Goal: Task Accomplishment & Management: Manage account settings

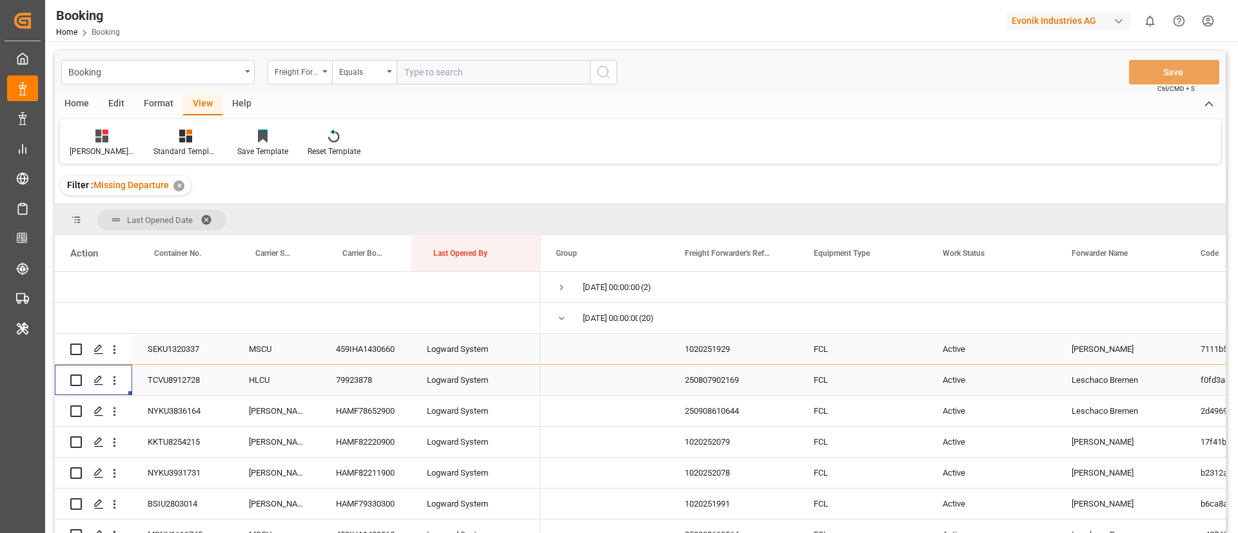
scroll to position [97, 0]
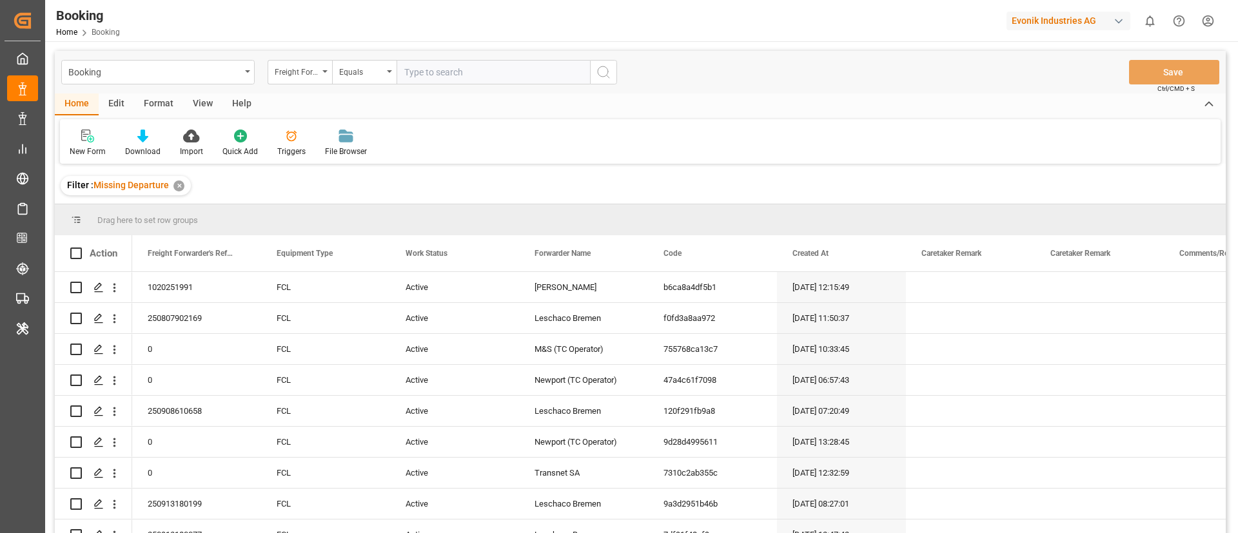
click at [202, 109] on div "View" at bounding box center [202, 104] width 39 height 22
click at [89, 142] on div at bounding box center [82, 136] width 25 height 14
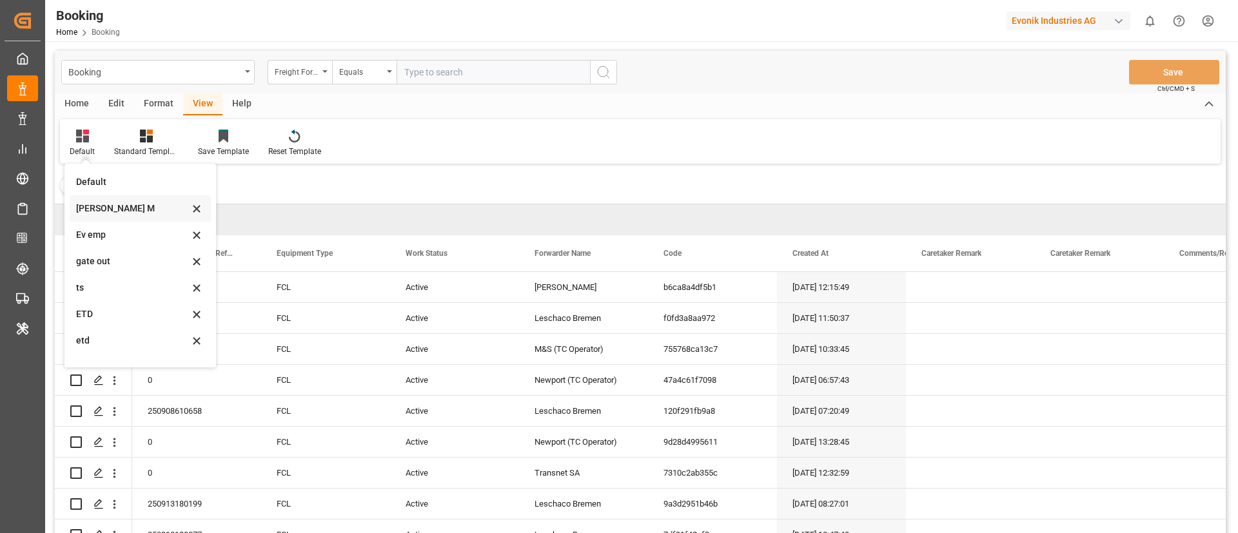
click at [121, 207] on div "Vishmita M" at bounding box center [132, 209] width 113 height 14
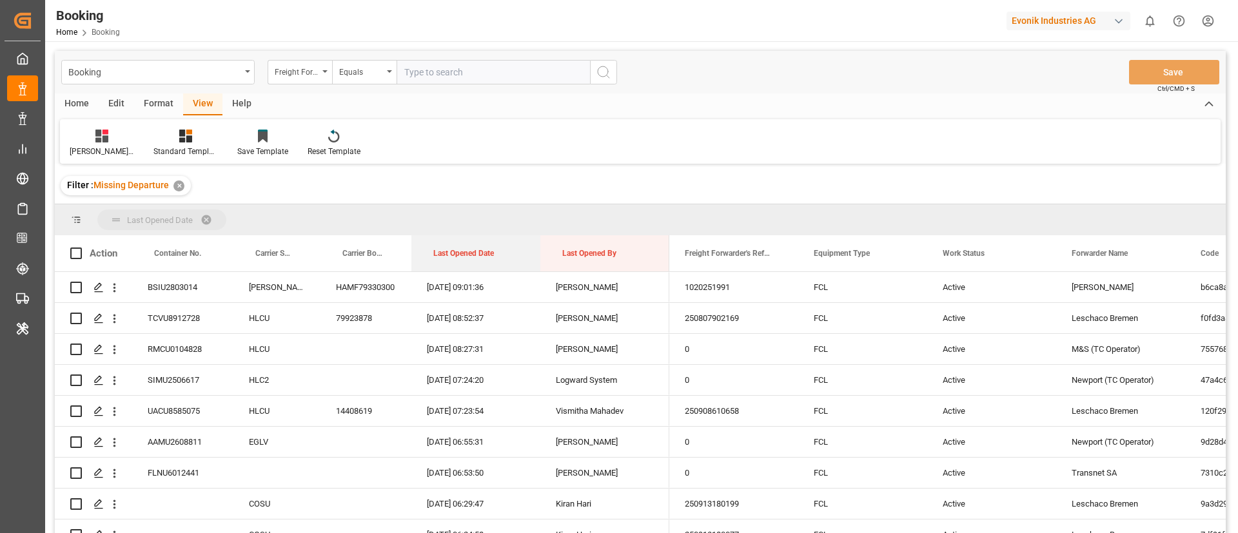
drag, startPoint x: 460, startPoint y: 259, endPoint x: 460, endPoint y: 210, distance: 49.0
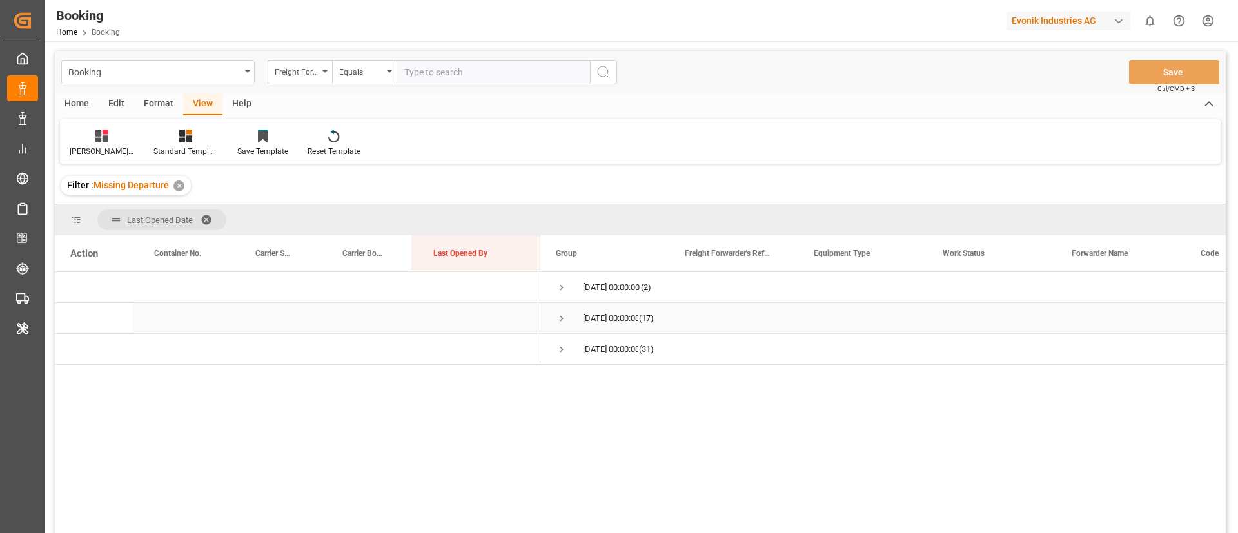
click at [558, 318] on span "Press SPACE to select this row." at bounding box center [562, 319] width 12 height 12
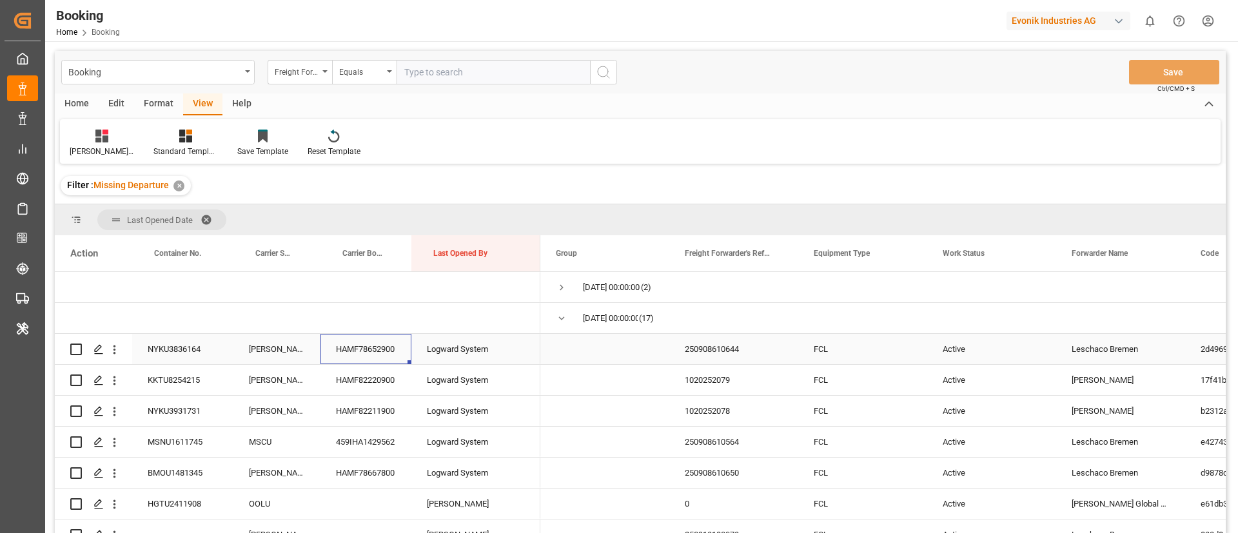
click at [373, 335] on div "HAMF78652900" at bounding box center [365, 349] width 91 height 30
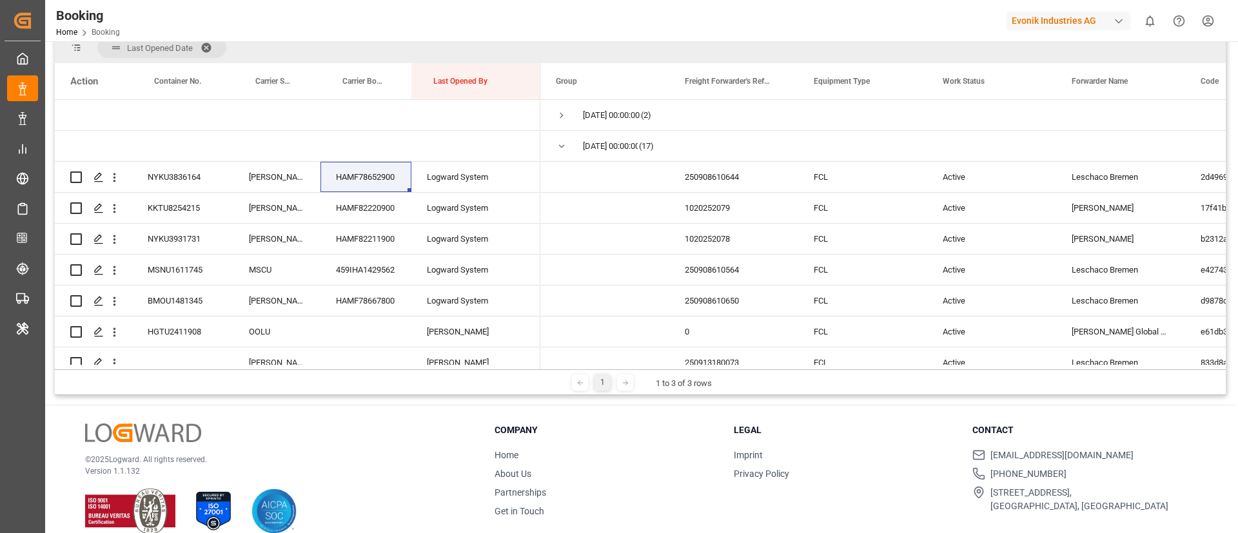
scroll to position [178, 0]
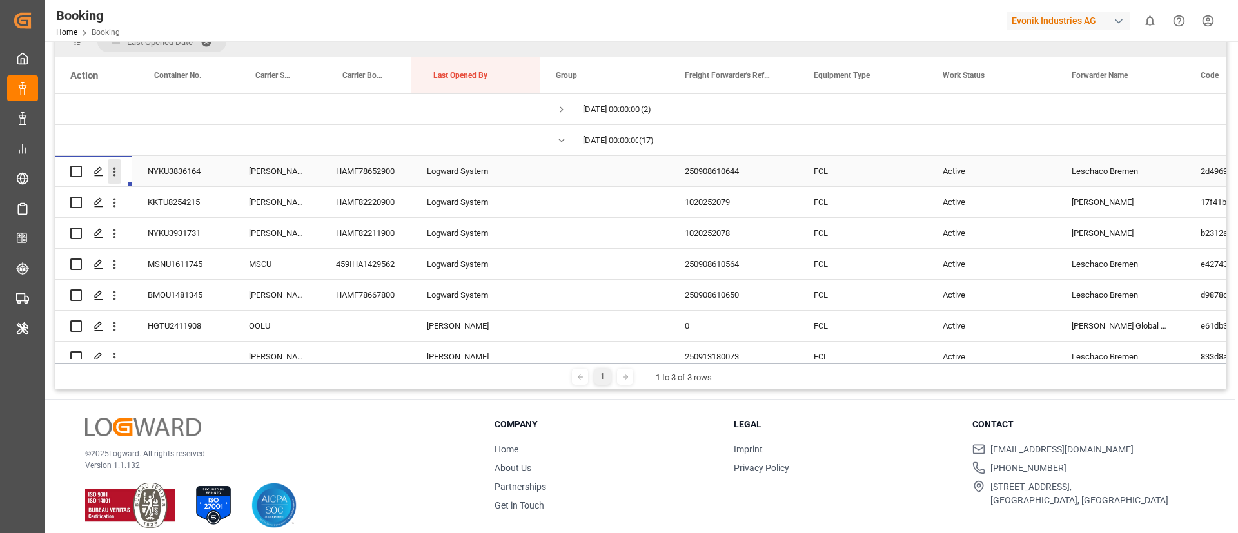
click at [119, 175] on icon "open menu" at bounding box center [115, 172] width 14 height 14
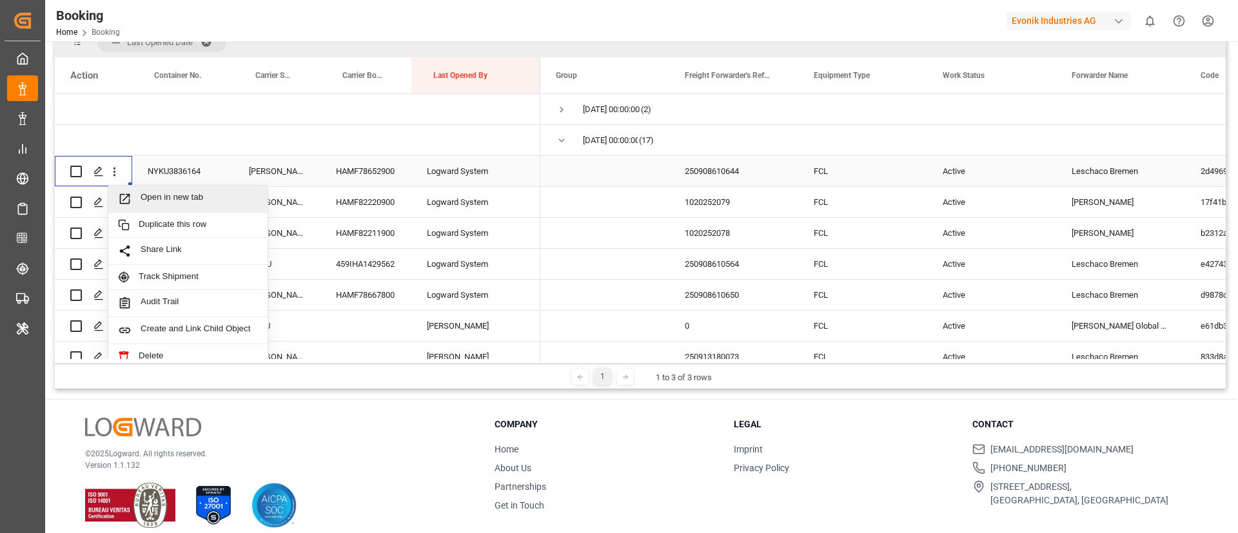
click at [166, 193] on span "Open in new tab" at bounding box center [199, 199] width 117 height 14
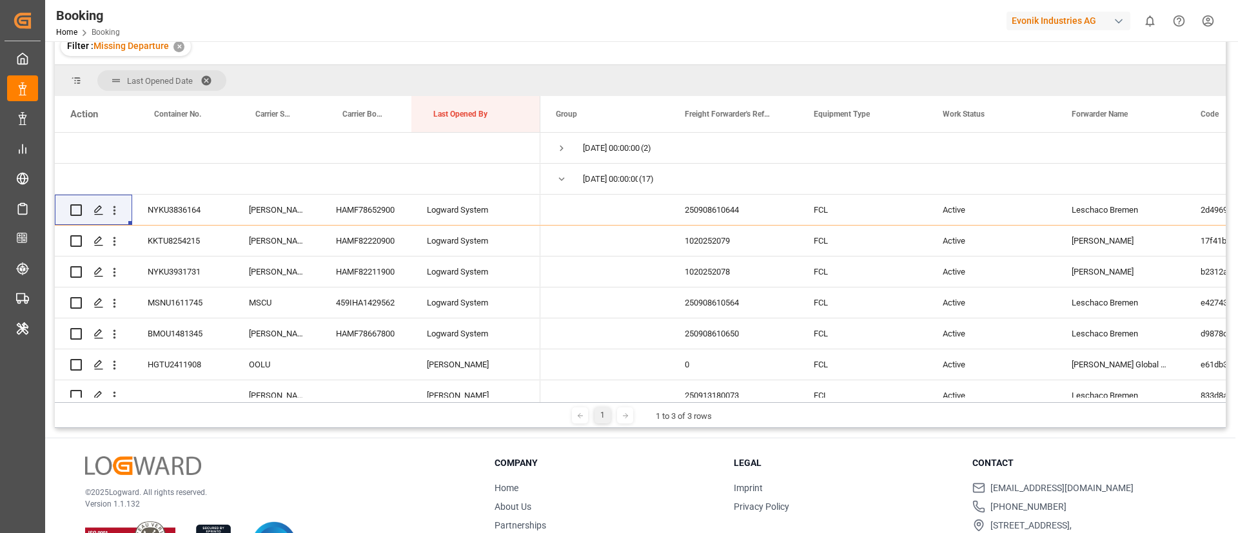
scroll to position [217, 0]
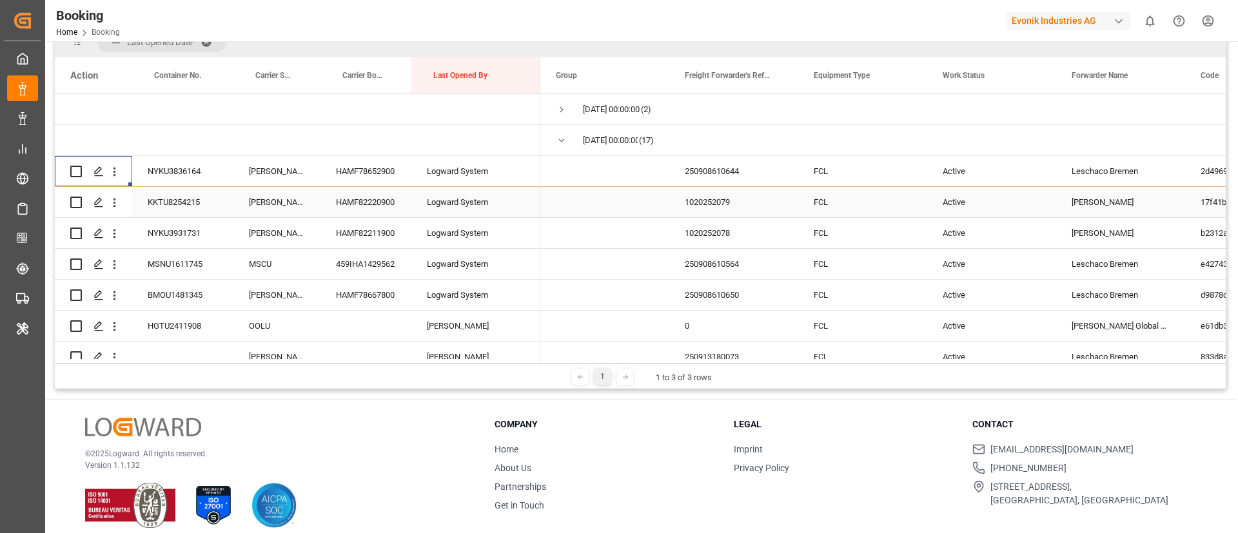
click at [354, 203] on div "HAMF82220900" at bounding box center [365, 202] width 91 height 30
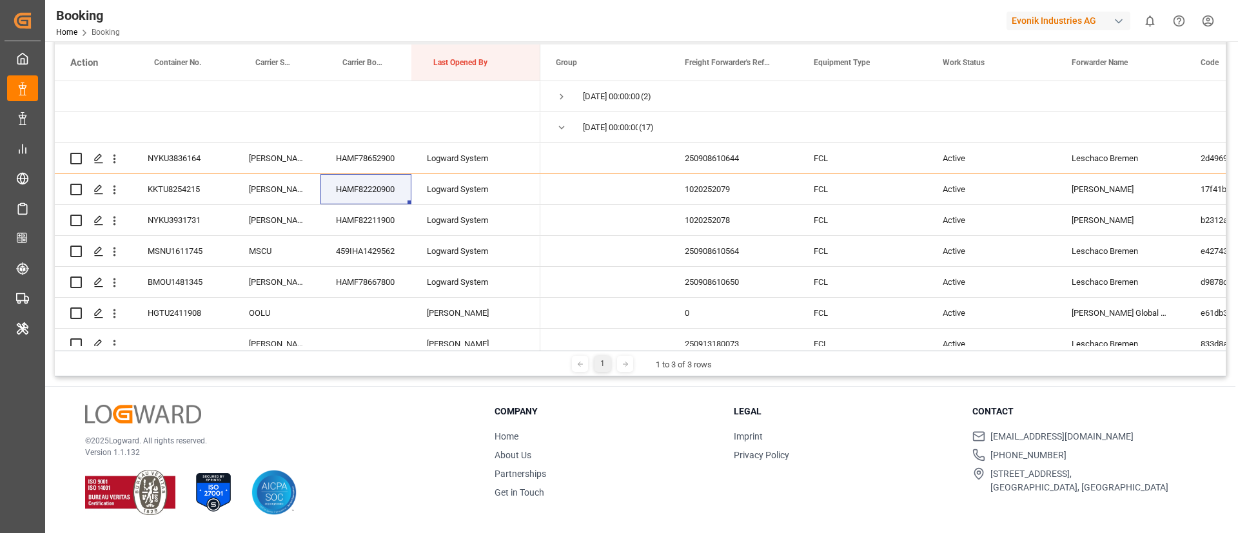
scroll to position [178, 0]
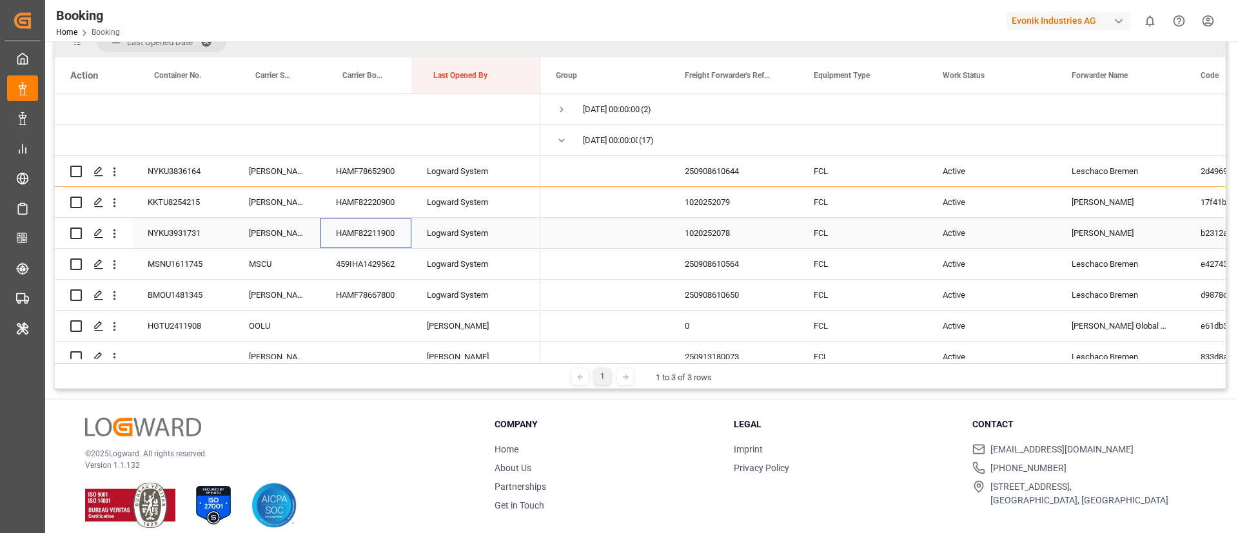
click at [353, 236] on div "HAMF82211900" at bounding box center [365, 233] width 91 height 30
click at [112, 238] on icon "open menu" at bounding box center [115, 234] width 14 height 14
click at [163, 252] on div "Open in new tab" at bounding box center [187, 261] width 159 height 27
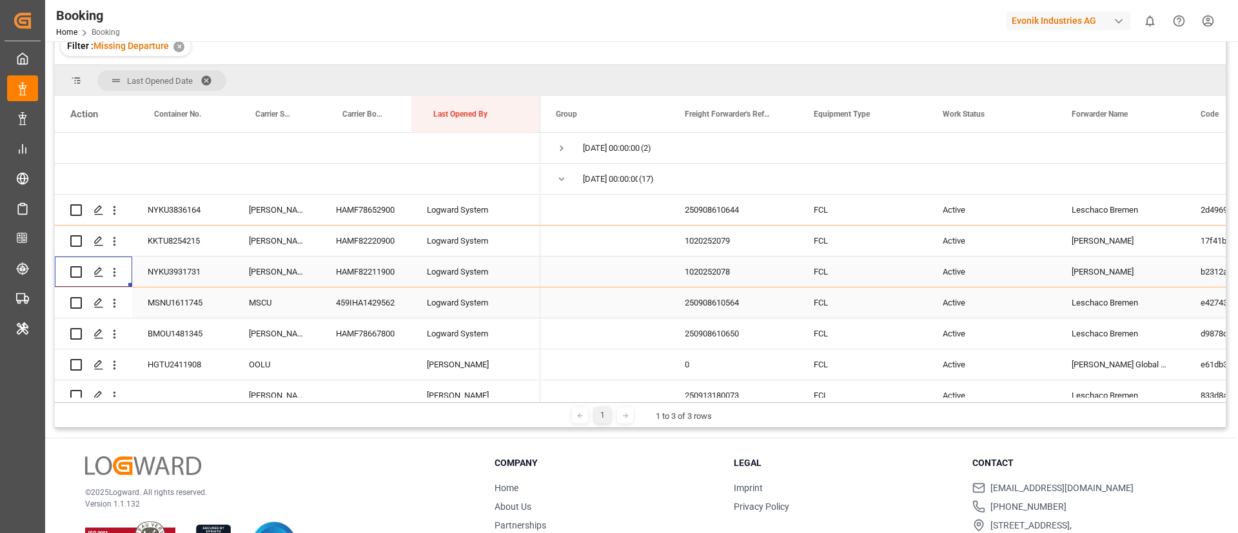
click at [360, 287] on div "459IHA1429562" at bounding box center [365, 302] width 91 height 30
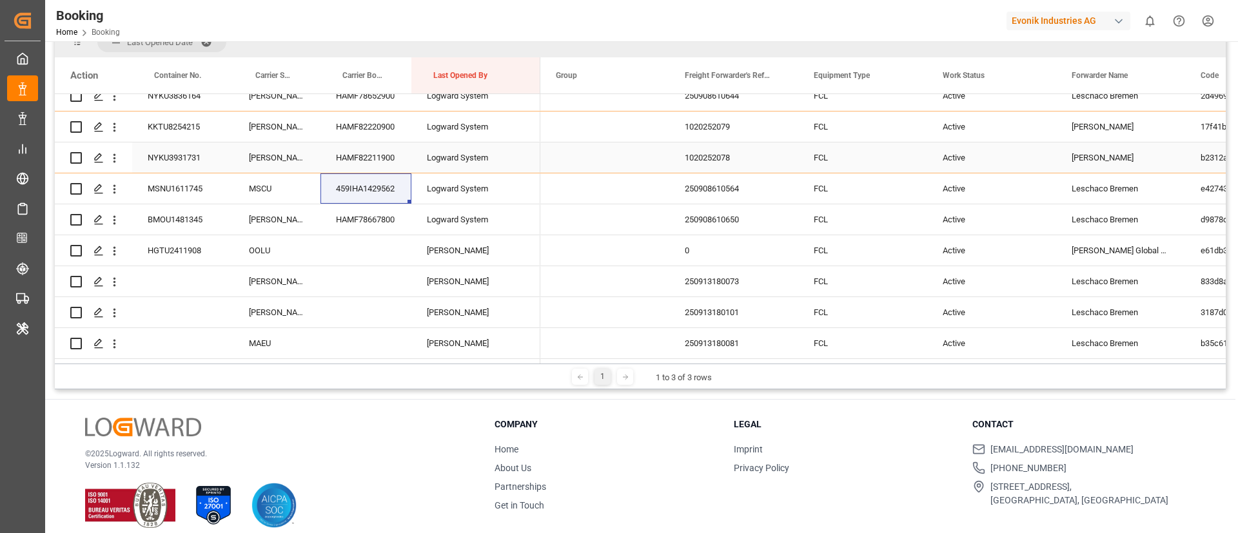
scroll to position [77, 0]
click at [112, 190] on icon "open menu" at bounding box center [115, 188] width 14 height 14
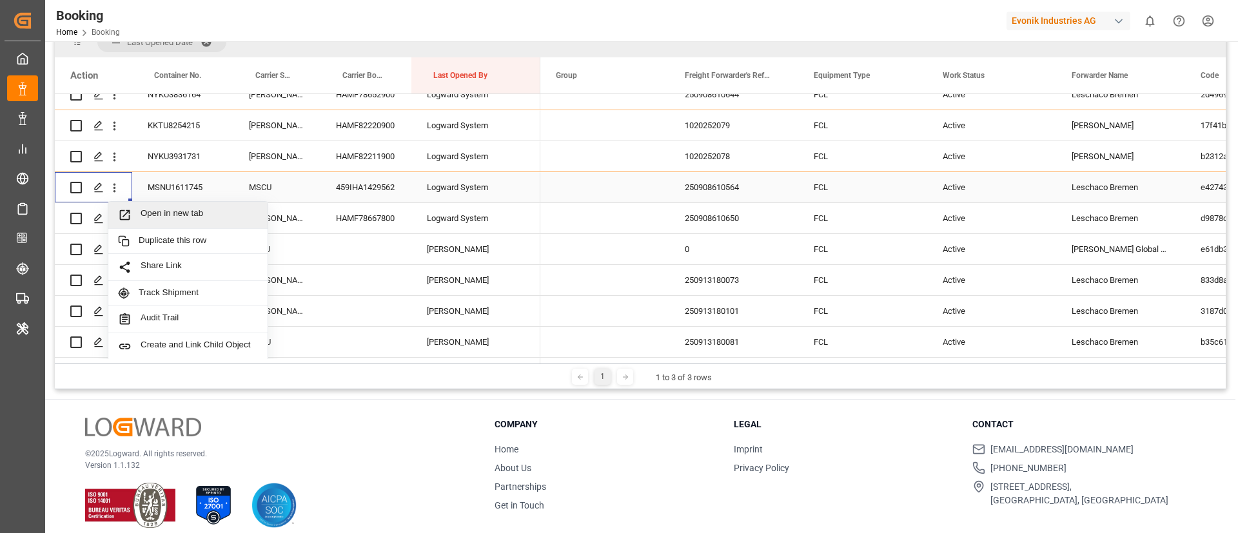
click at [146, 211] on span "Open in new tab" at bounding box center [199, 215] width 117 height 14
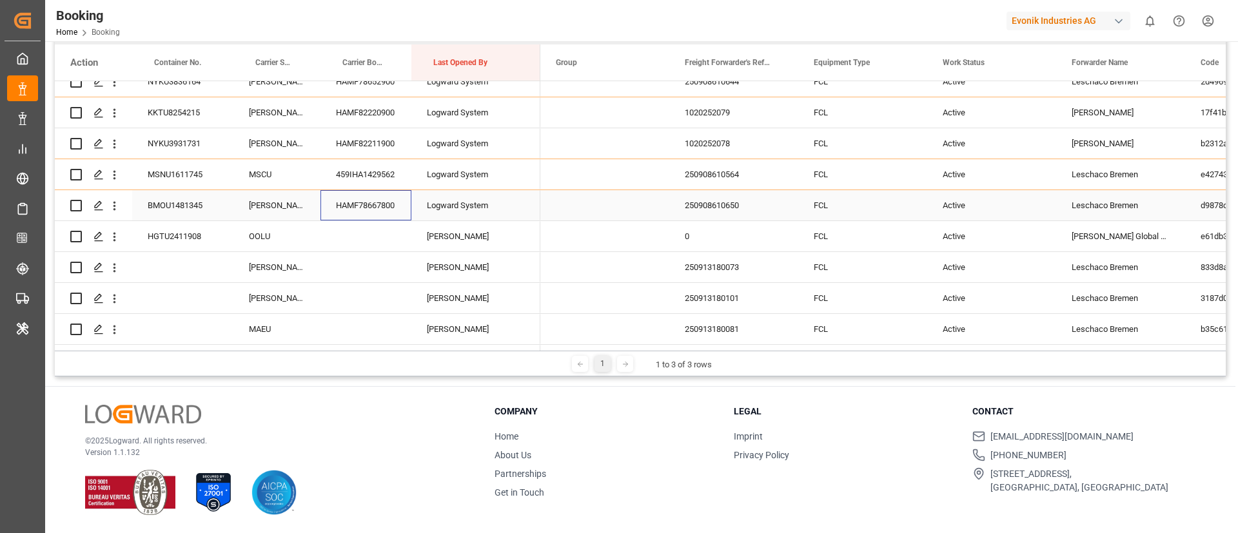
scroll to position [178, 0]
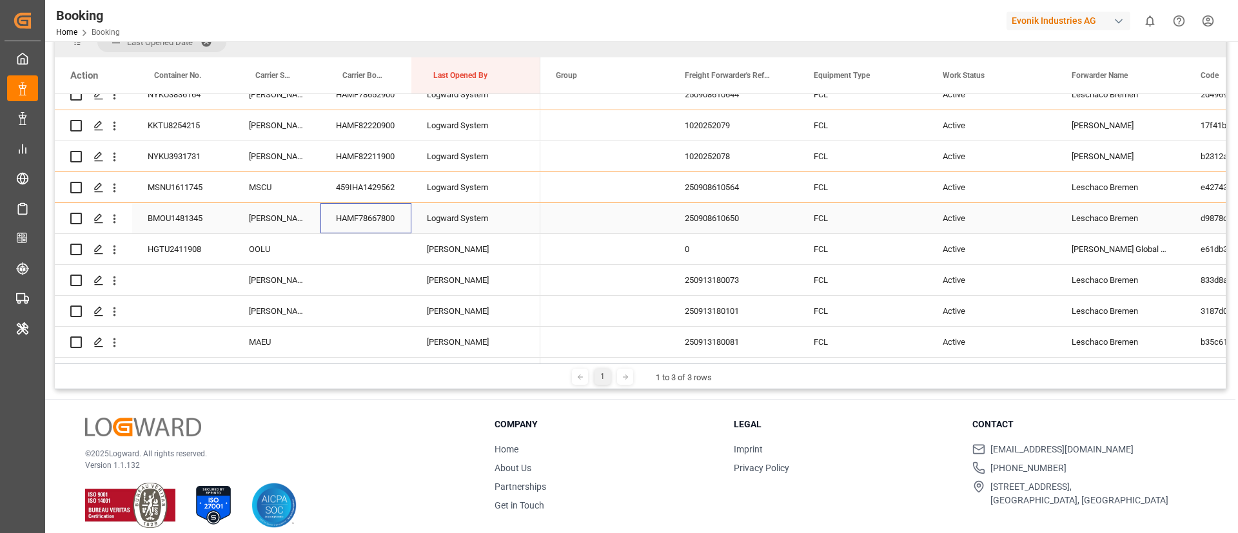
click at [368, 222] on div "HAMF78667800" at bounding box center [365, 218] width 91 height 30
click at [113, 222] on icon "open menu" at bounding box center [115, 219] width 14 height 14
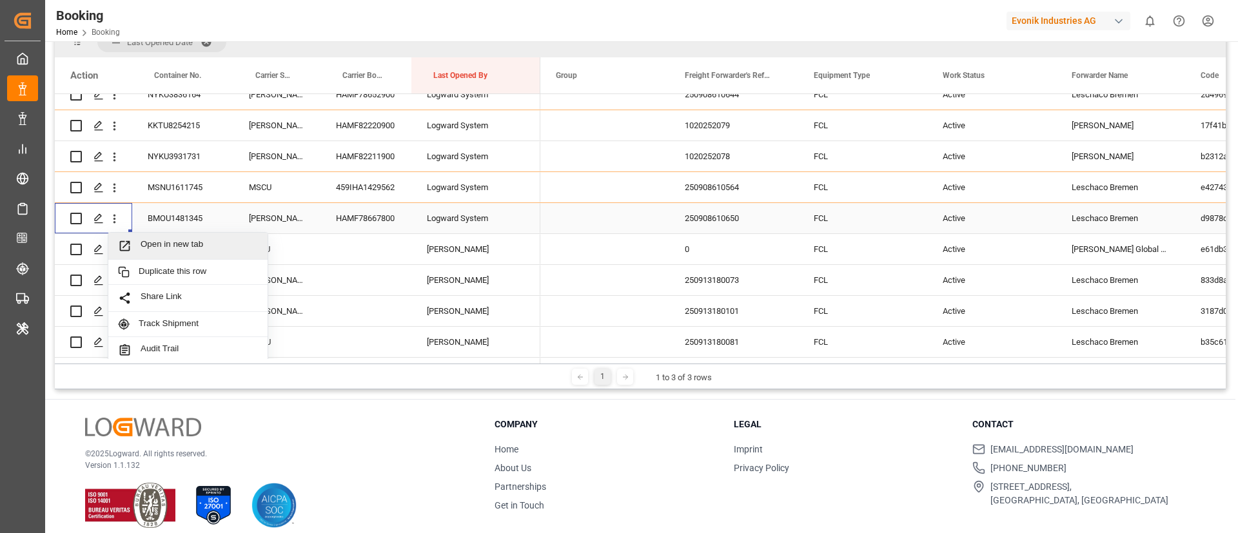
click at [146, 241] on span "Open in new tab" at bounding box center [199, 246] width 117 height 14
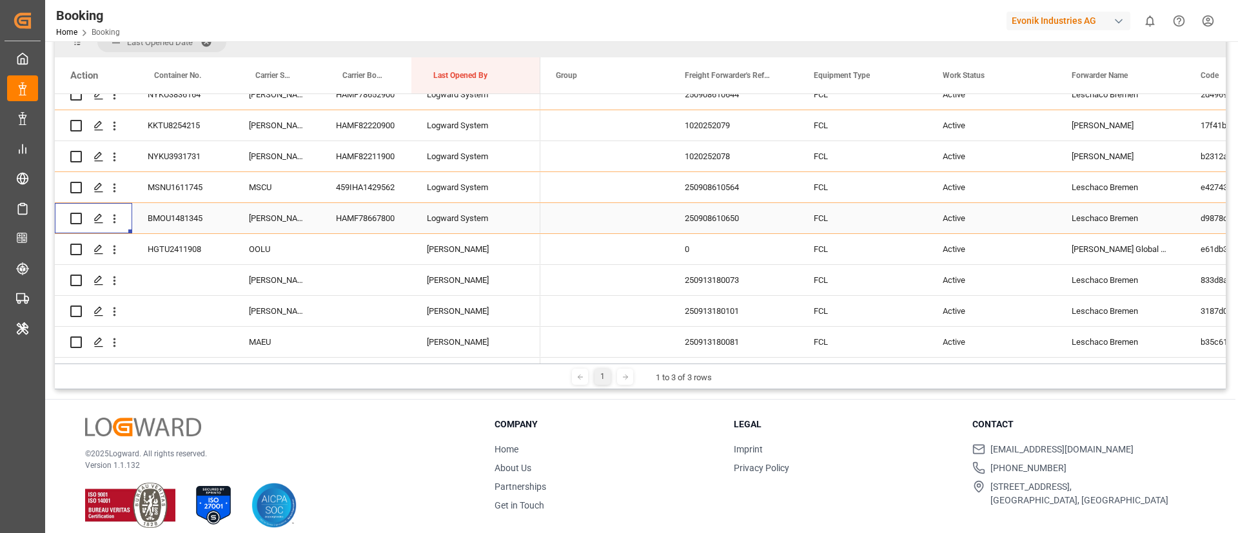
scroll to position [173, 0]
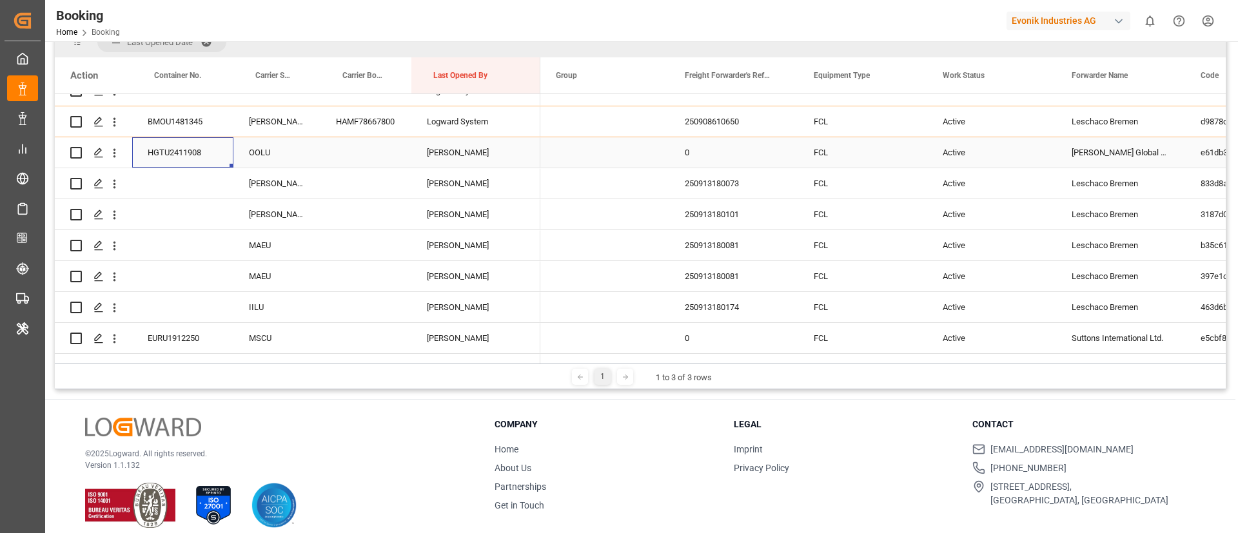
click at [193, 159] on div "HGTU2411908" at bounding box center [182, 152] width 101 height 30
click at [112, 155] on icon "open menu" at bounding box center [115, 153] width 14 height 14
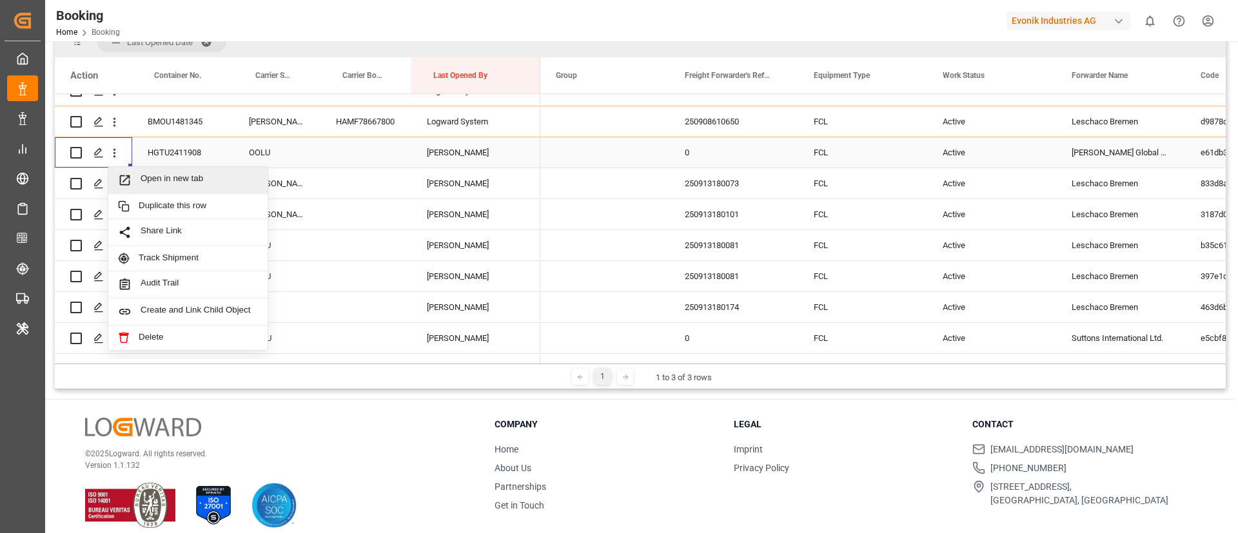
click at [164, 182] on span "Open in new tab" at bounding box center [199, 180] width 117 height 14
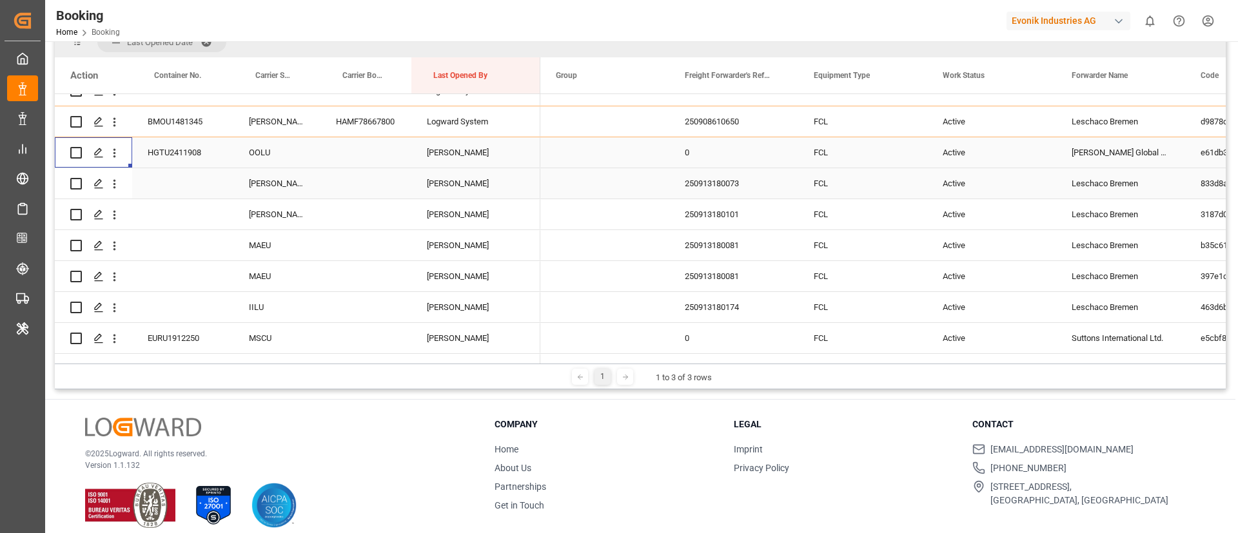
click at [717, 184] on div "250913180073" at bounding box center [733, 183] width 129 height 30
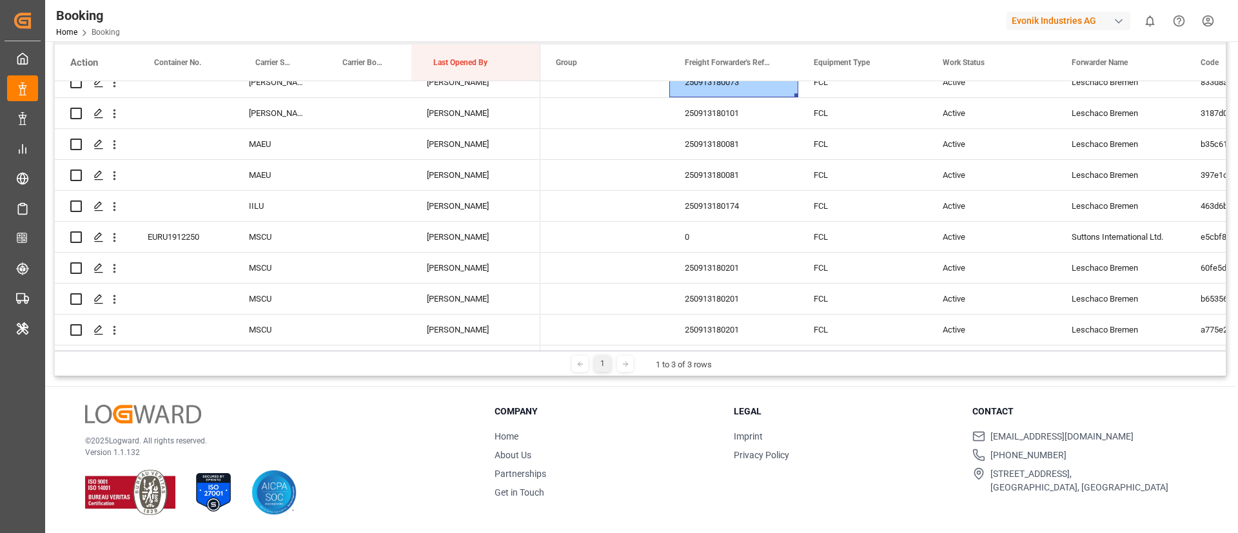
scroll to position [178, 0]
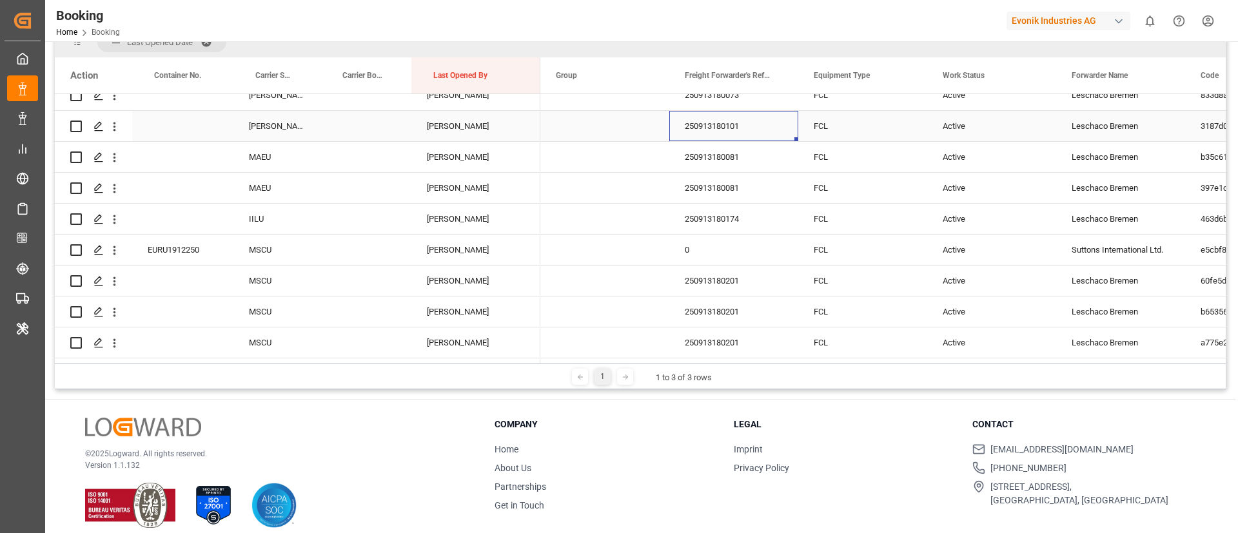
click at [717, 130] on div "250913180101" at bounding box center [733, 126] width 129 height 30
click at [719, 157] on div "250913180081" at bounding box center [733, 157] width 129 height 30
click at [736, 193] on div "250913180081" at bounding box center [733, 188] width 129 height 30
click at [690, 220] on div "250913180174" at bounding box center [733, 219] width 129 height 30
click at [726, 282] on div "250913180201" at bounding box center [733, 281] width 129 height 30
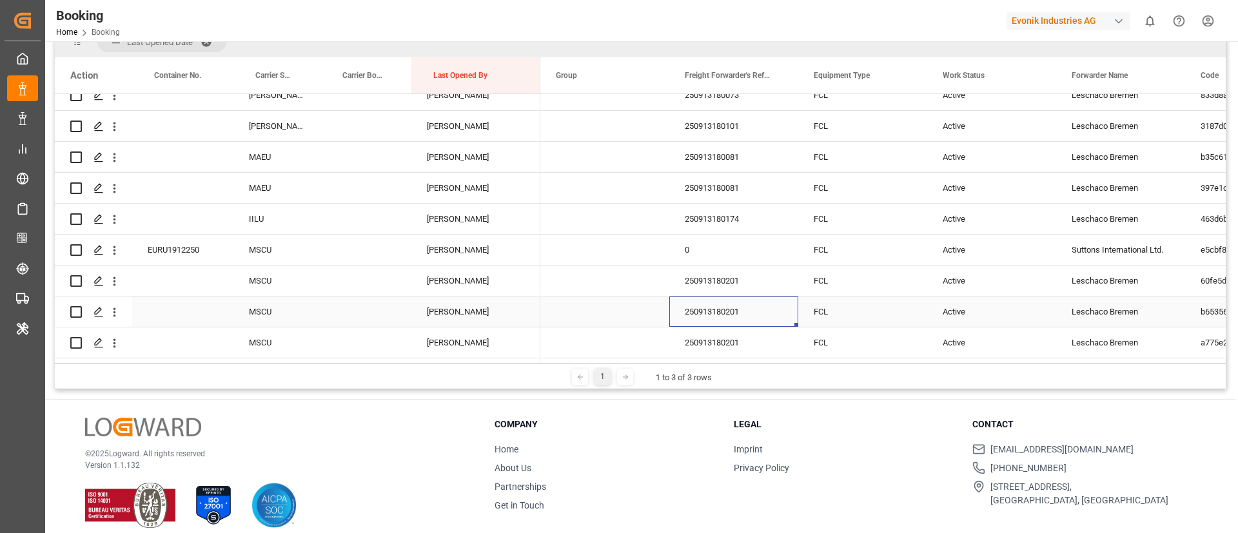
click at [725, 313] on div "250913180201" at bounding box center [733, 312] width 129 height 30
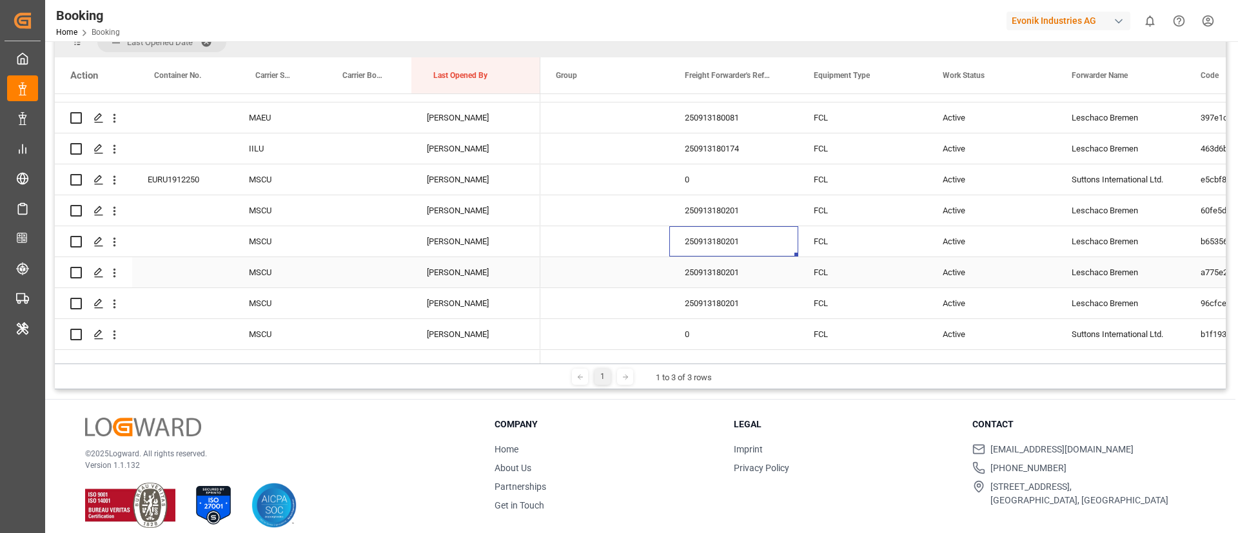
scroll to position [358, 0]
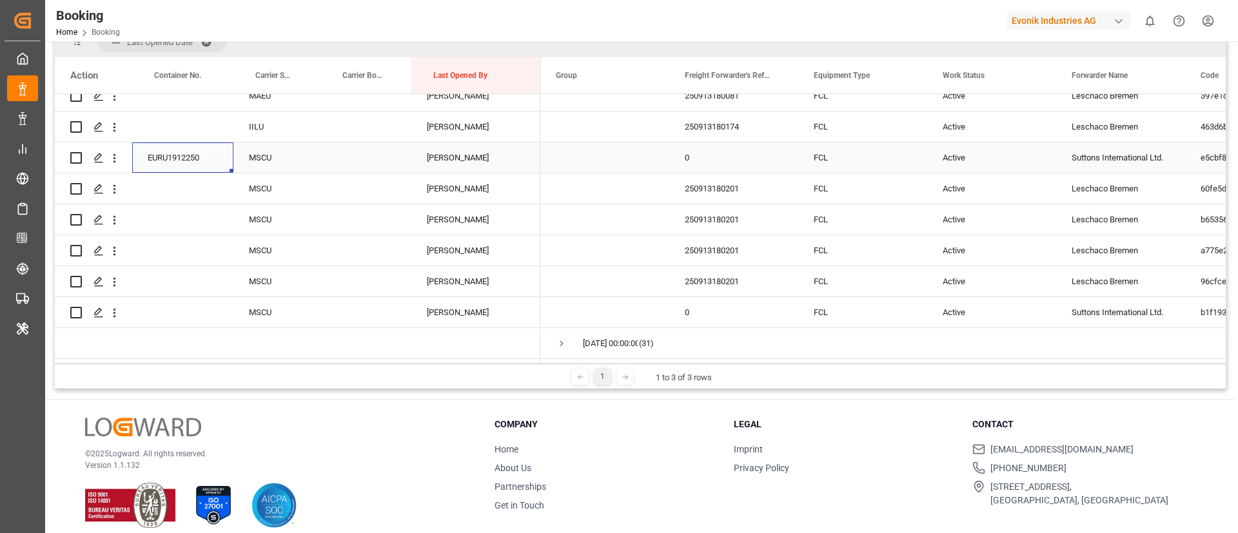
click at [187, 156] on div "EURU1912250" at bounding box center [182, 157] width 101 height 30
click at [119, 155] on icon "open menu" at bounding box center [115, 158] width 14 height 14
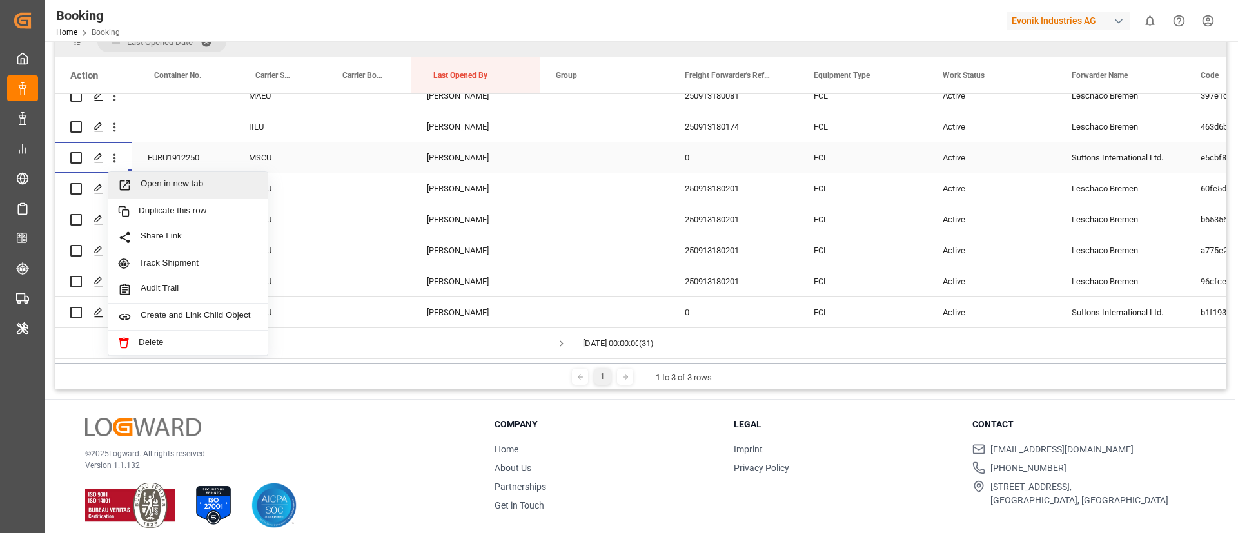
click at [162, 185] on span "Open in new tab" at bounding box center [199, 186] width 117 height 14
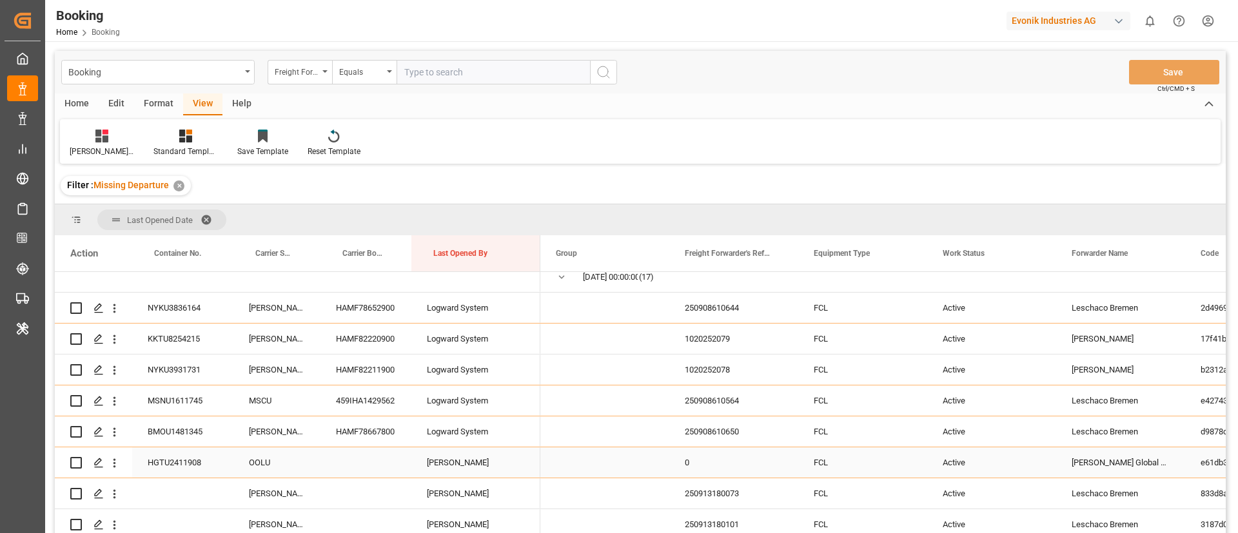
scroll to position [0, 0]
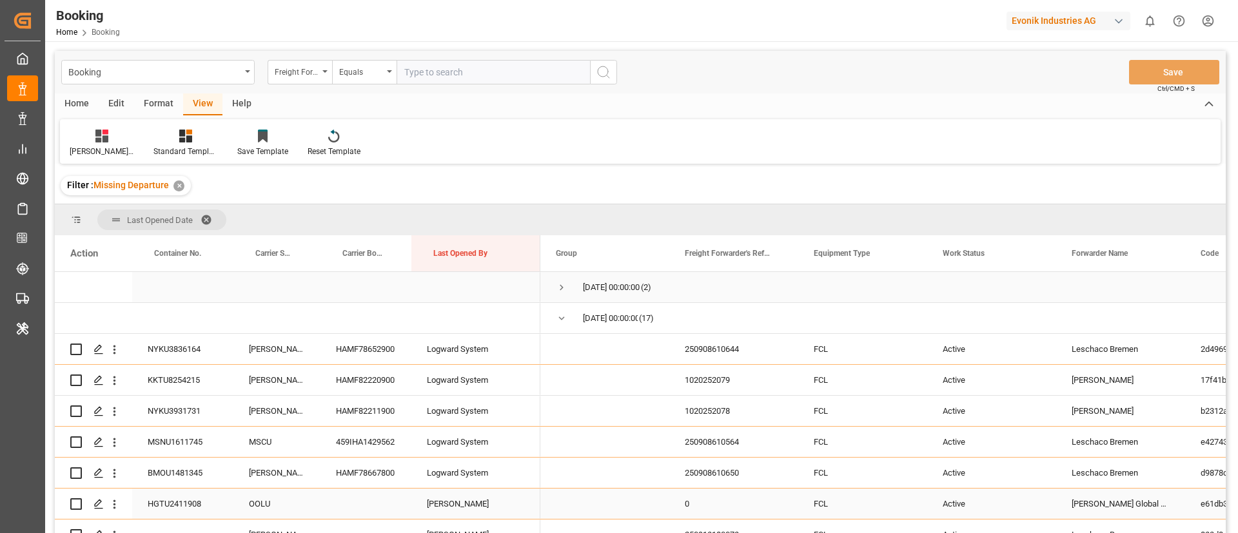
click at [563, 286] on span "Press SPACE to select this row." at bounding box center [562, 288] width 12 height 12
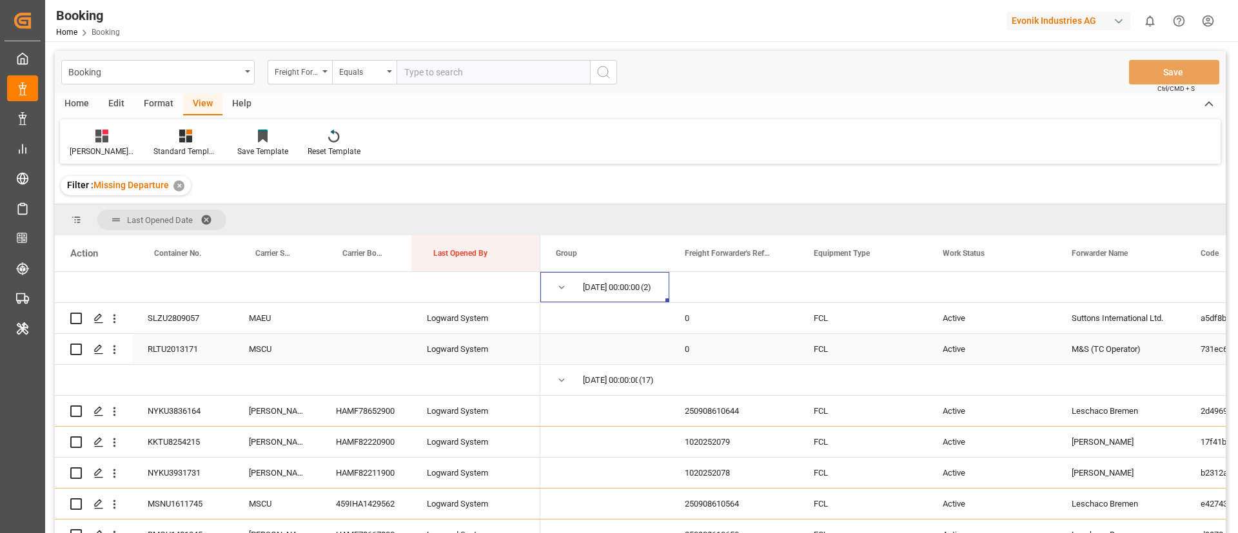
click at [180, 322] on div "SLZU2809057" at bounding box center [182, 318] width 101 height 30
click at [112, 318] on icon "open menu" at bounding box center [115, 319] width 14 height 14
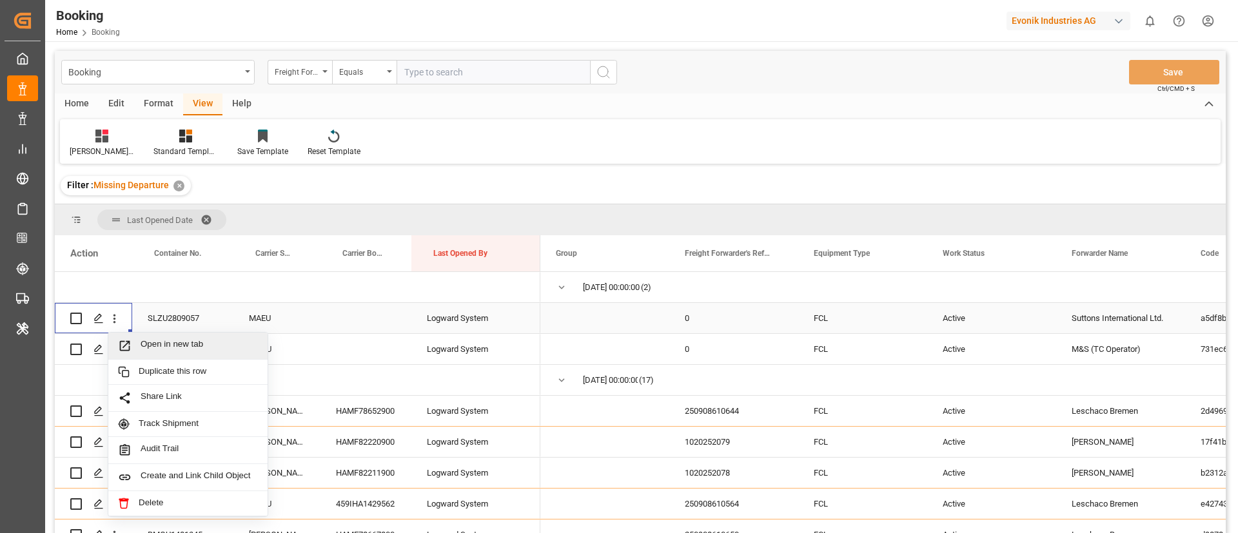
click at [180, 346] on span "Open in new tab" at bounding box center [199, 346] width 117 height 14
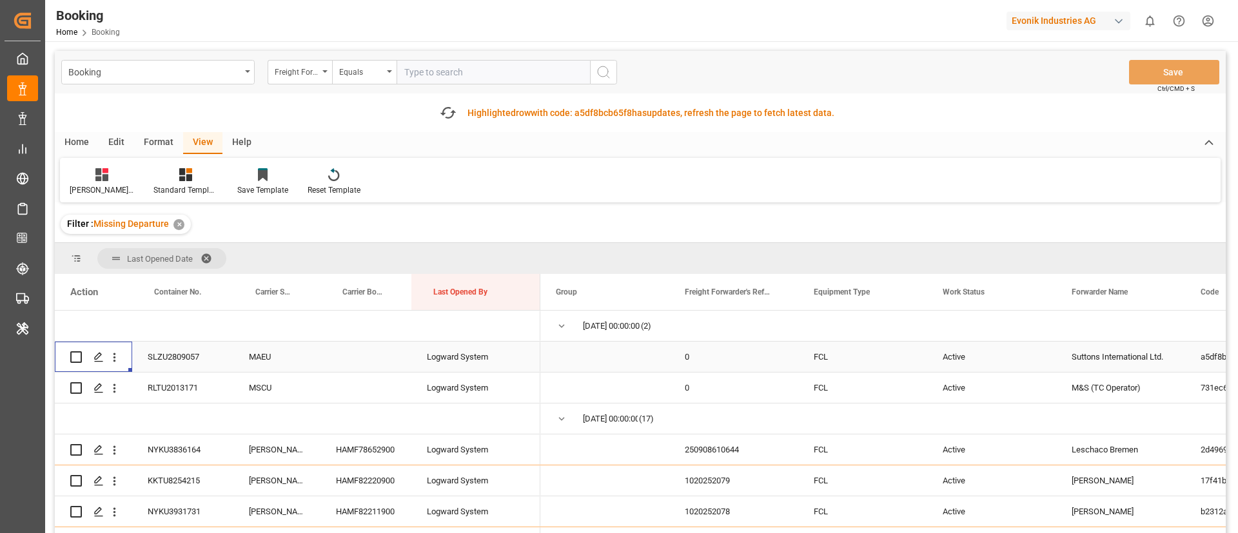
click at [171, 351] on div "SLZU2809057" at bounding box center [182, 357] width 101 height 30
click at [171, 384] on div "RLTU2013171" at bounding box center [182, 388] width 101 height 30
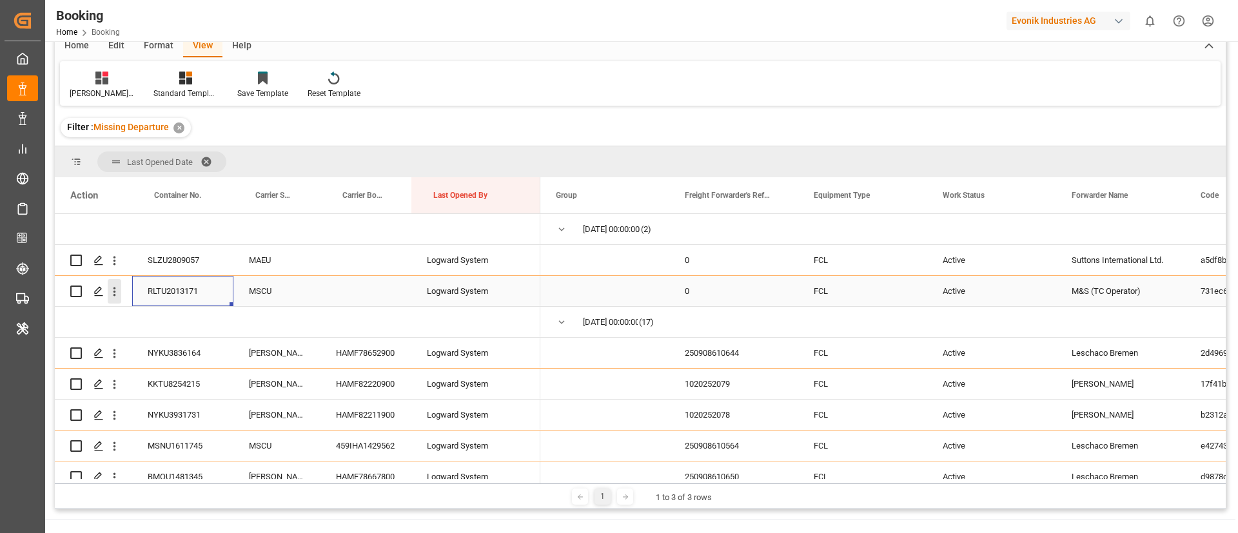
click at [117, 291] on icon "open menu" at bounding box center [115, 292] width 14 height 14
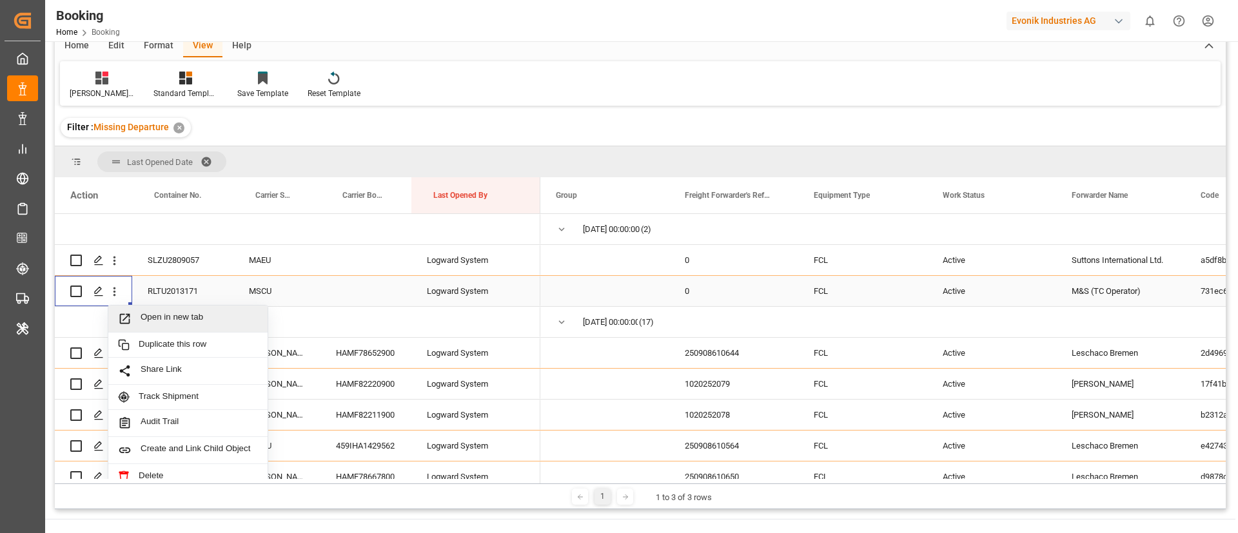
click at [167, 318] on span "Open in new tab" at bounding box center [199, 319] width 117 height 14
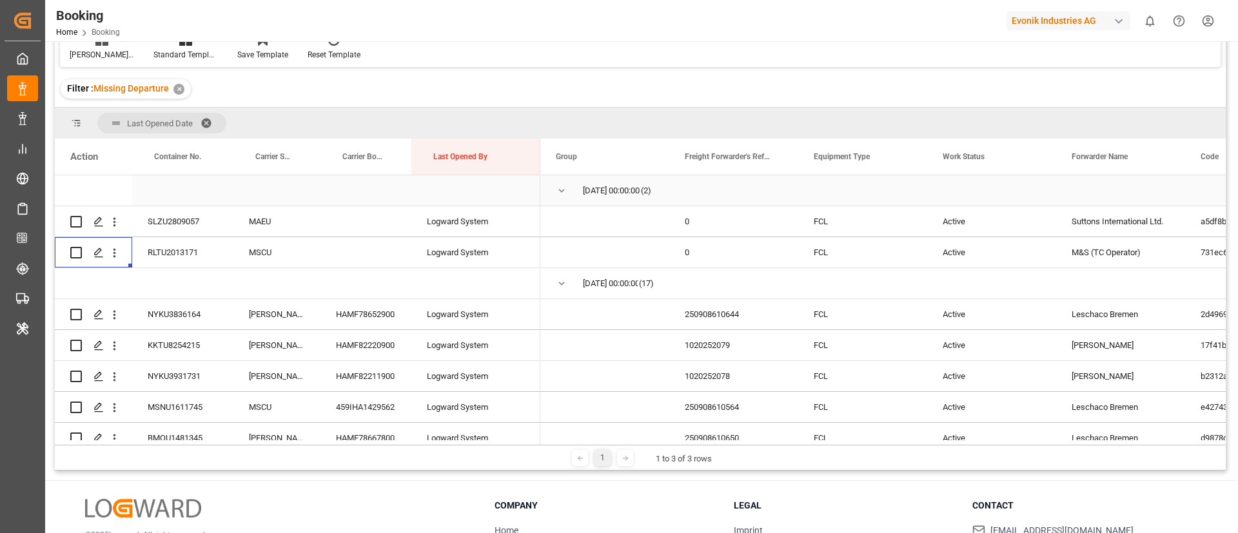
click at [563, 188] on span "Press SPACE to select this row." at bounding box center [562, 191] width 12 height 12
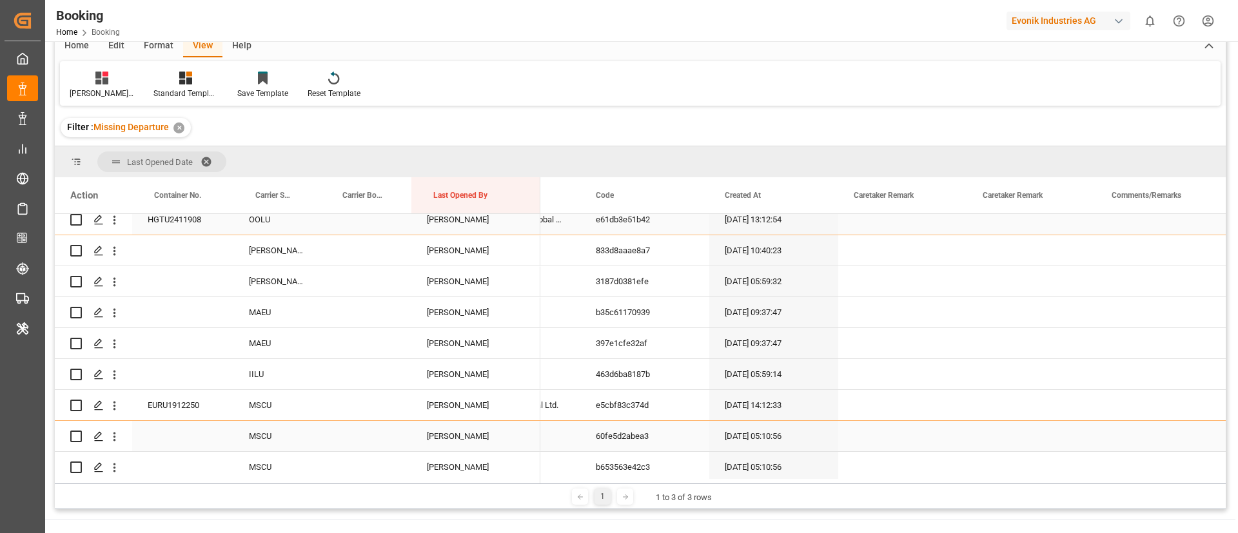
scroll to position [220, 0]
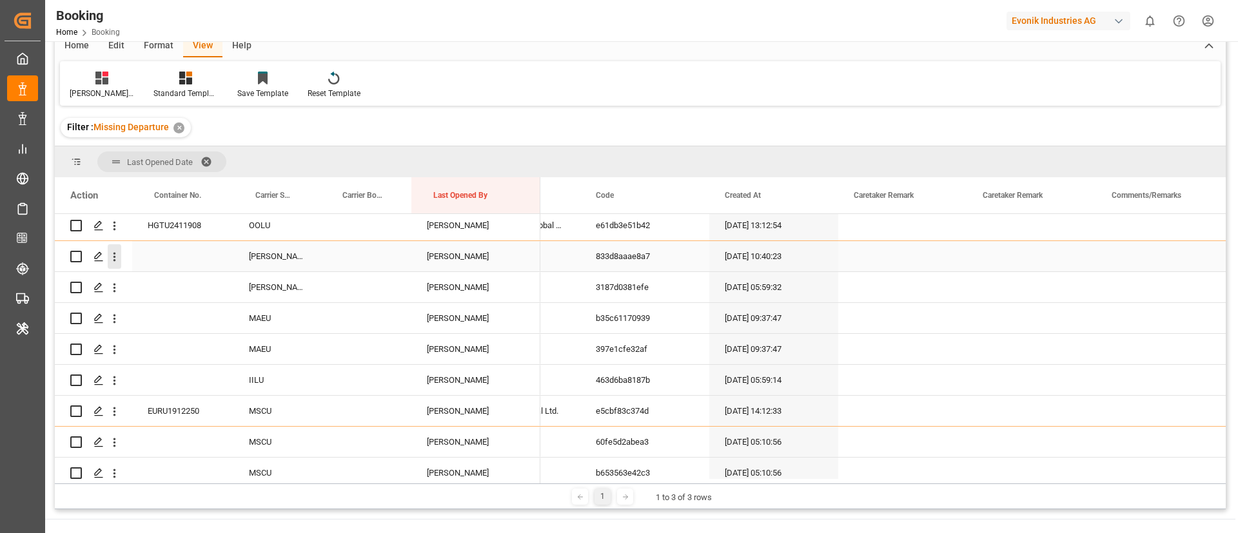
click at [118, 261] on icon "open menu" at bounding box center [115, 257] width 14 height 14
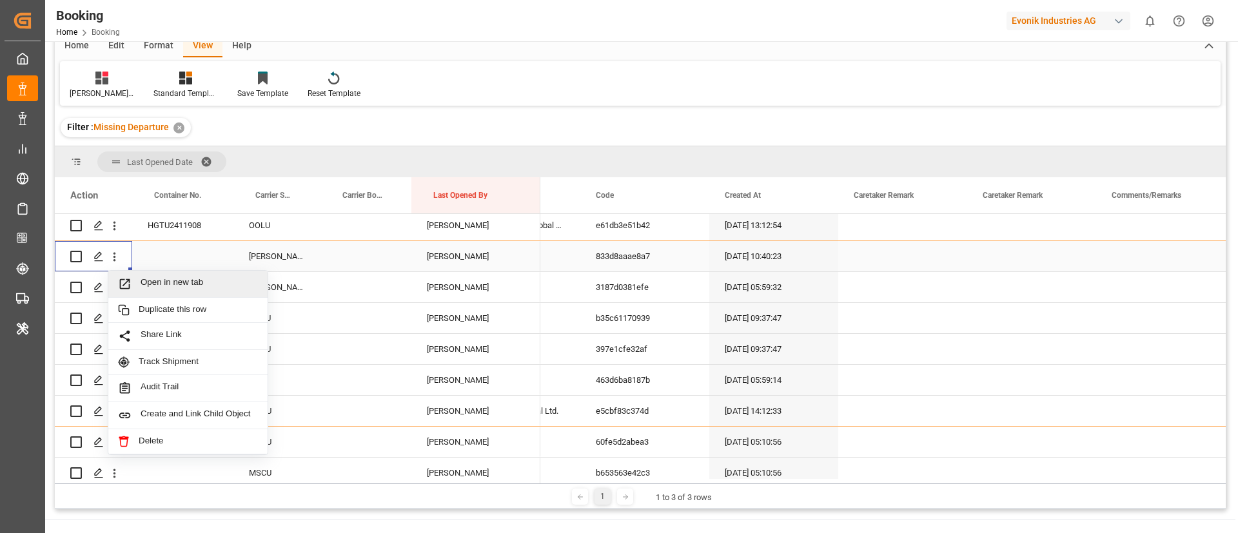
click at [160, 287] on span "Open in new tab" at bounding box center [199, 284] width 117 height 14
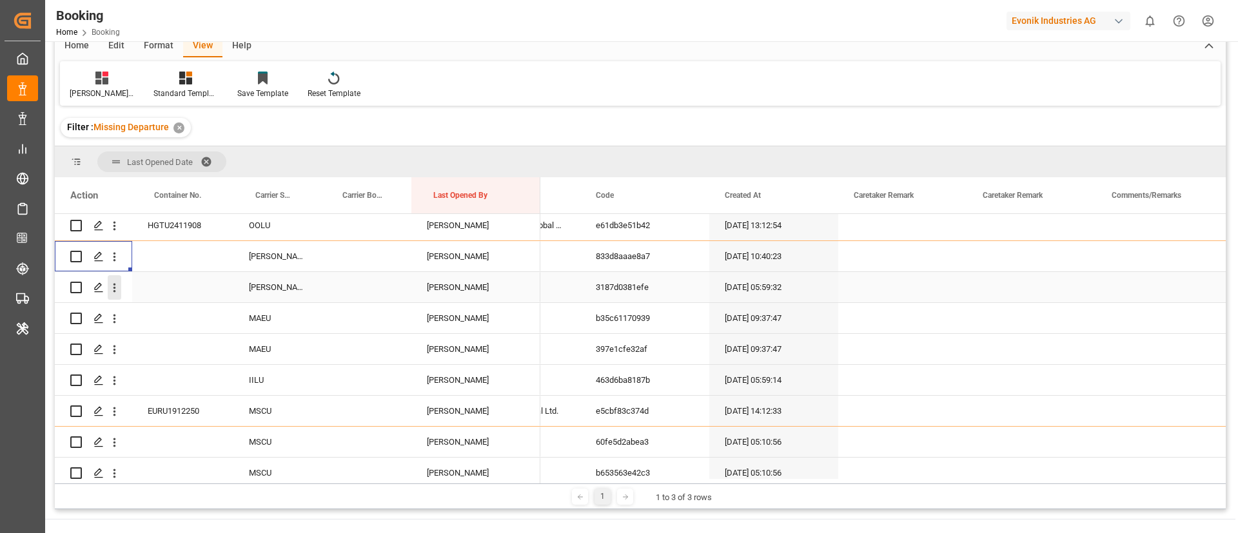
click at [117, 295] on button "open menu" at bounding box center [115, 287] width 14 height 24
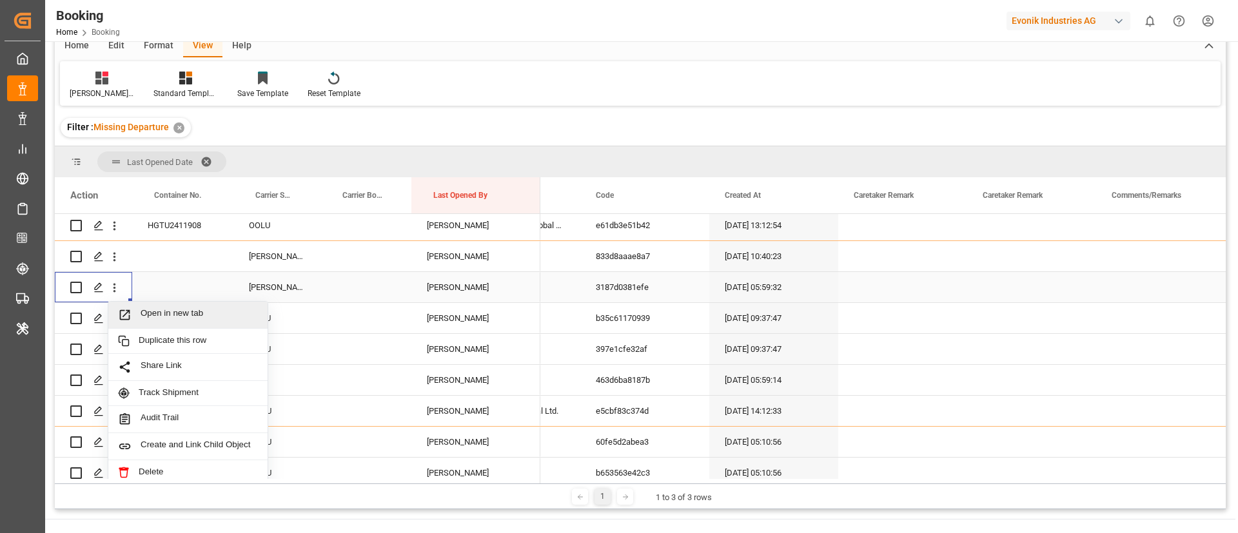
click at [150, 316] on span "Open in new tab" at bounding box center [199, 315] width 117 height 14
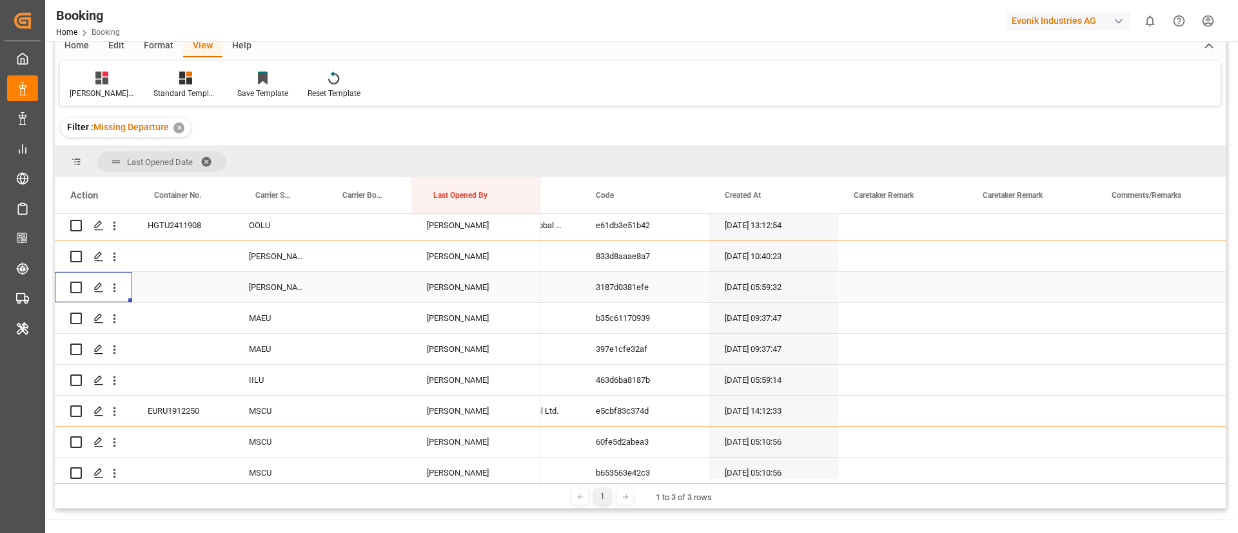
scroll to position [358, 0]
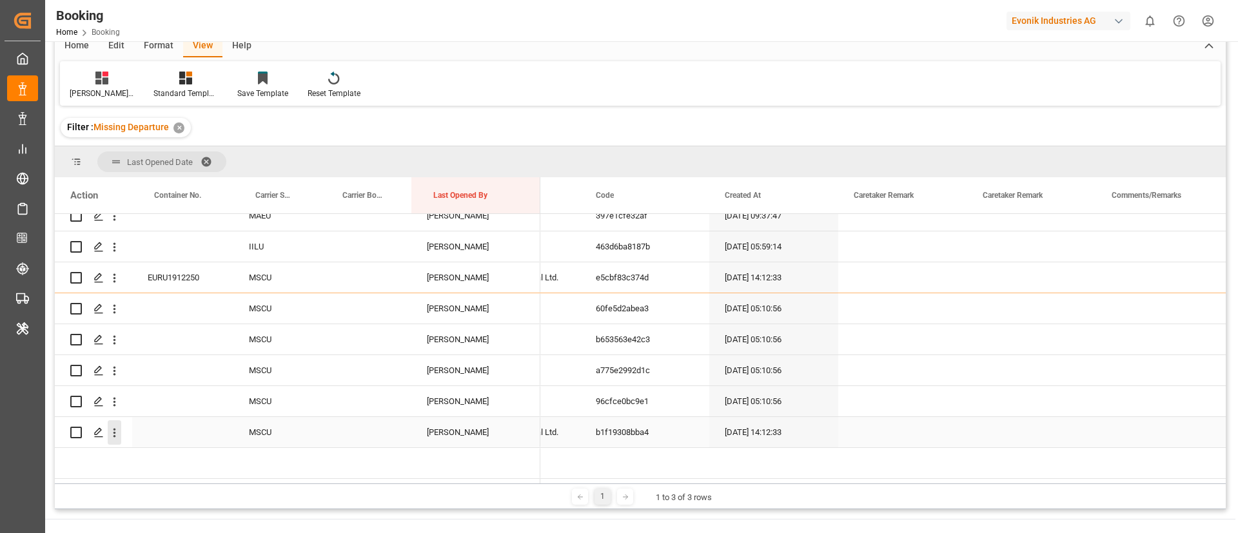
click at [115, 433] on icon "open menu" at bounding box center [115, 433] width 14 height 14
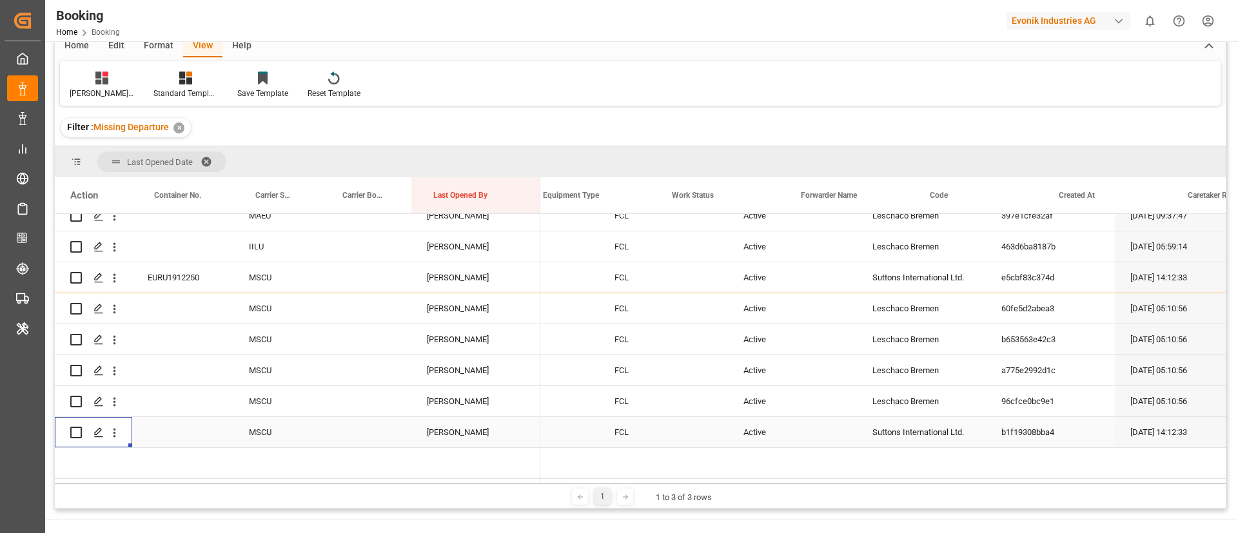
scroll to position [0, 0]
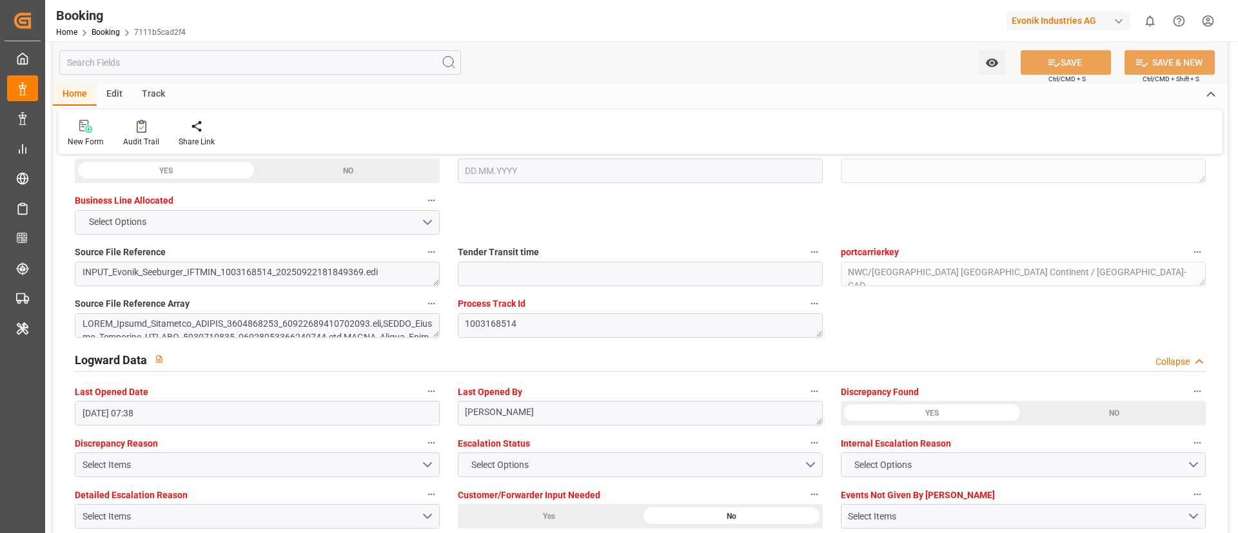
scroll to position [2297, 0]
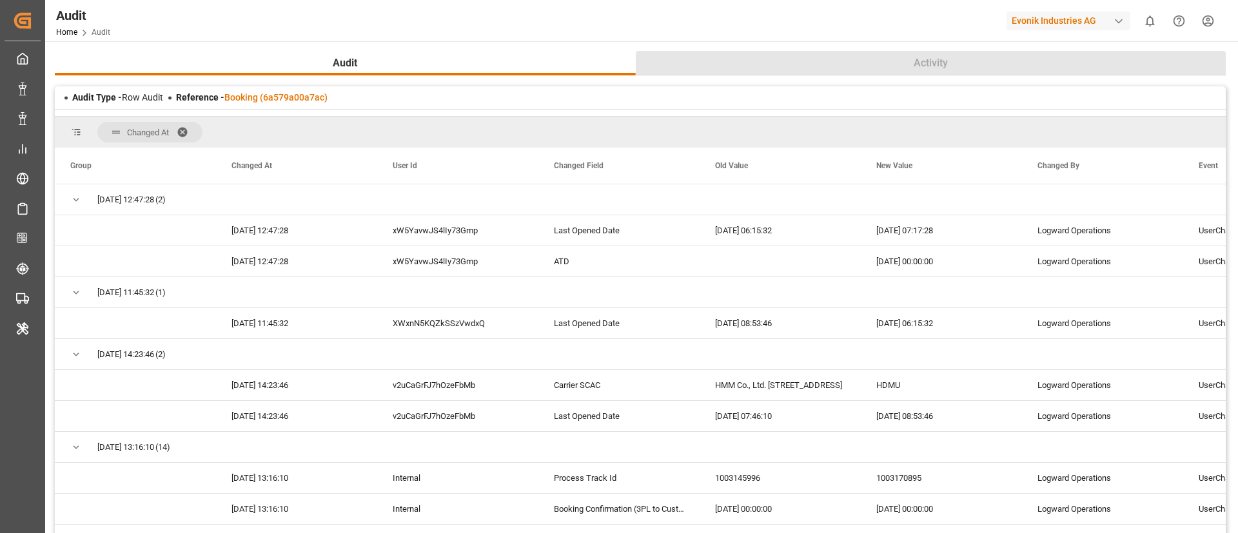
click at [692, 52] on button "Activity" at bounding box center [931, 63] width 590 height 24
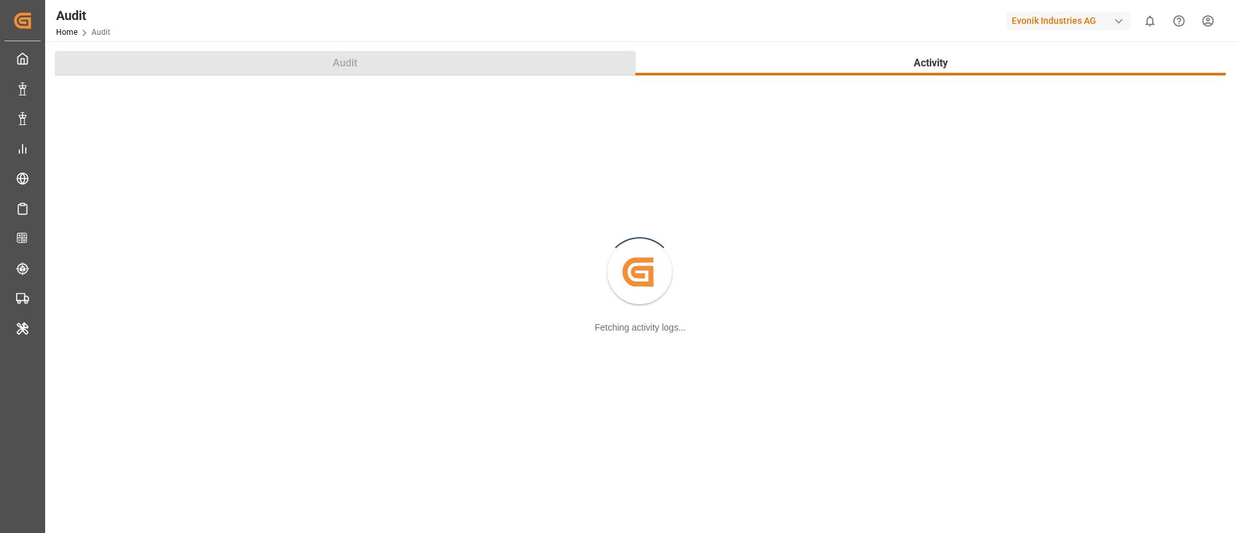
click at [475, 62] on button "Audit" at bounding box center [345, 63] width 581 height 24
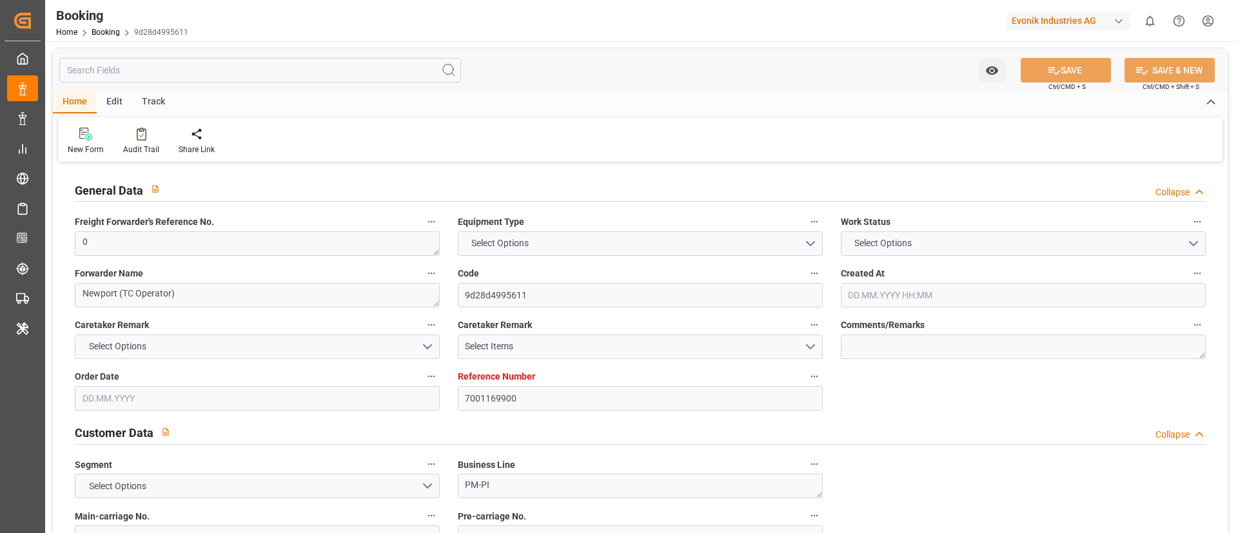
type textarea "0"
type textarea "Newport (TC Operator)"
type input "9d28d4995611"
type input "7001169900"
type textarea "PM-PI"
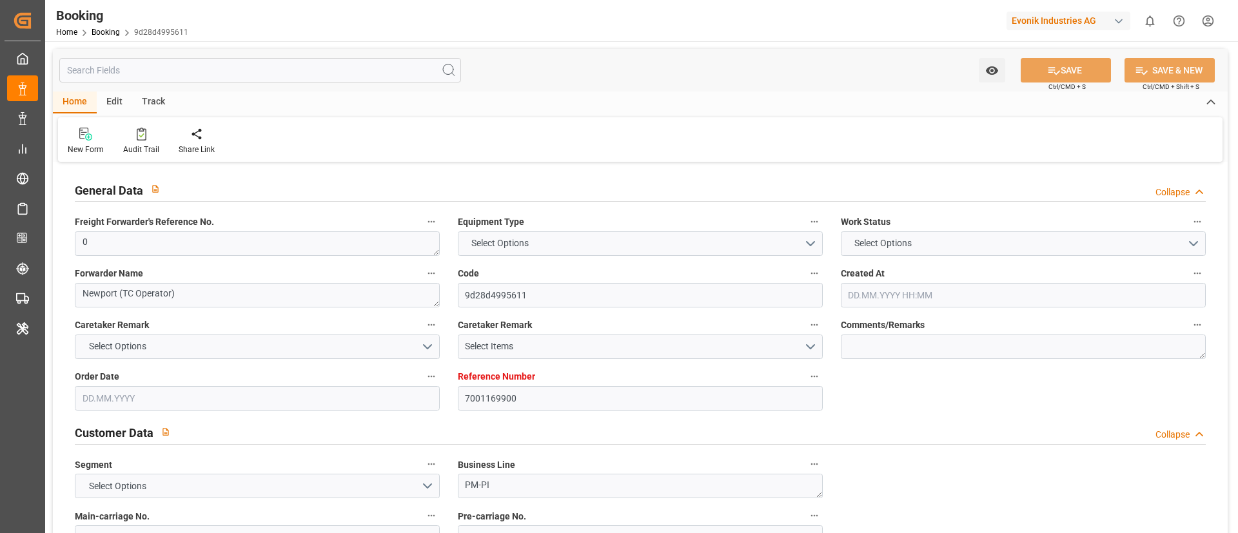
type input "7001169899"
type textarea "rebecca.fiedrich@evonik.com"
type textarea "CIP"
type textarea "JIUTEPEC"
type textarea "Marl"
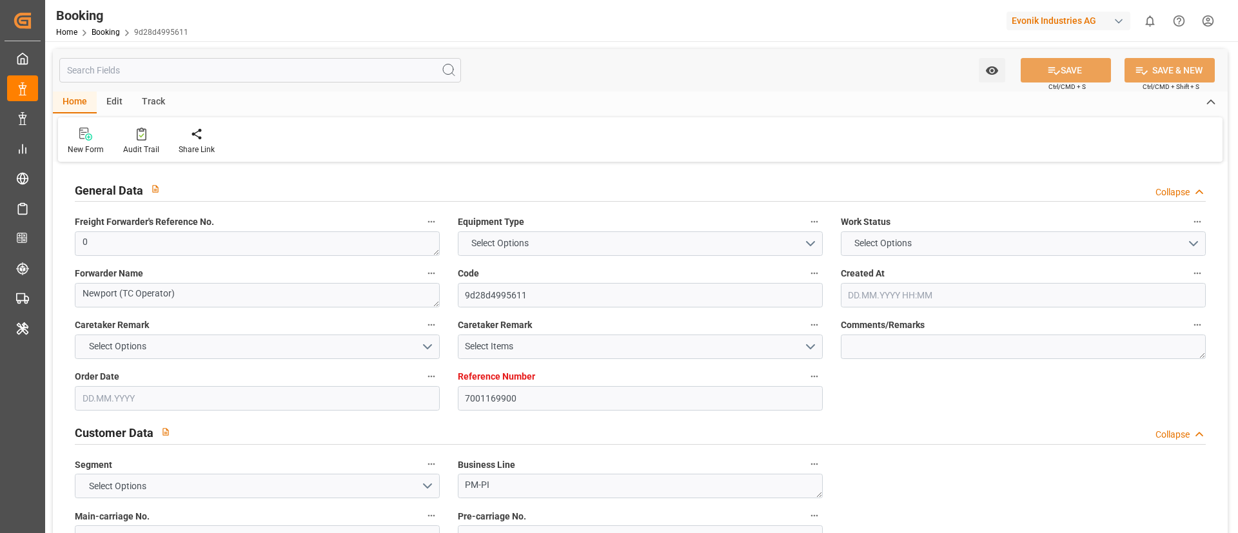
type textarea "AAMU2608811"
type input "CMA CGM MOLIERE"
type input "EGLV"
type input "Antwerp"
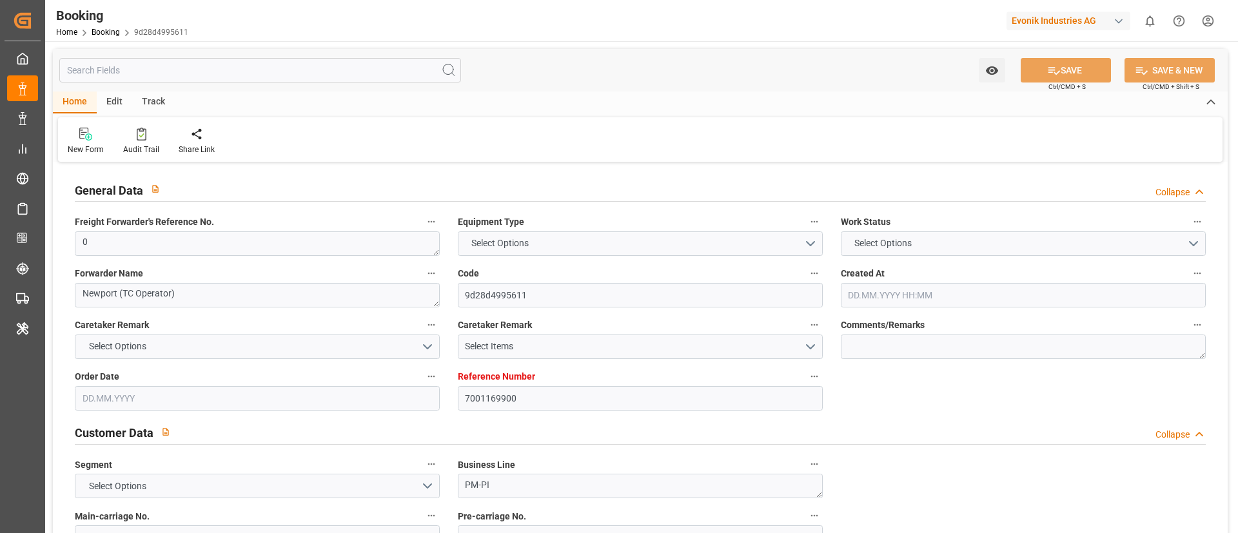
type input "Veracruz"
type textarea "vesselName etd eta"
type textarea "INPUT_Evonik_Seeburger_IFTMIN_1002888942_20250624094241162.edi"
type textarea "NWC/UK North West Continent / UK_MXVER_EGLV_PM-PI"
type textarea "INPUT_Evonik_Seeburger_IFTMIN_1002765090_20250515152639284.edi,INPUT_Evonik_See…"
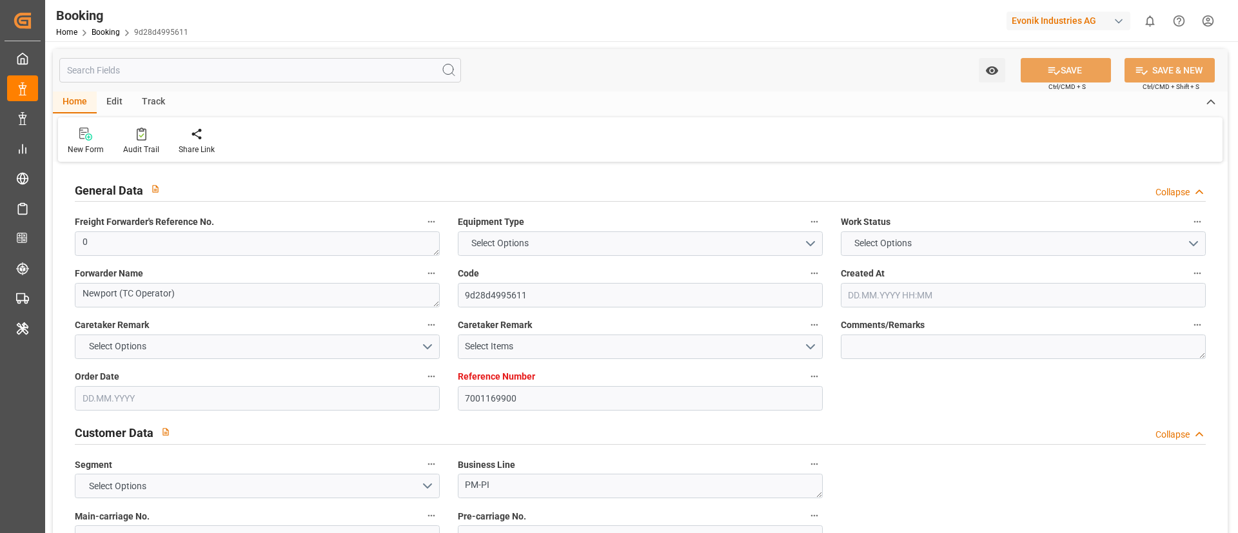
type textarea "1002888942"
type textarea "Likitha devaraj"
type textarea "IFTMIN"
type textarea "a016N000006xhJ9QAI"
type textarea "No"
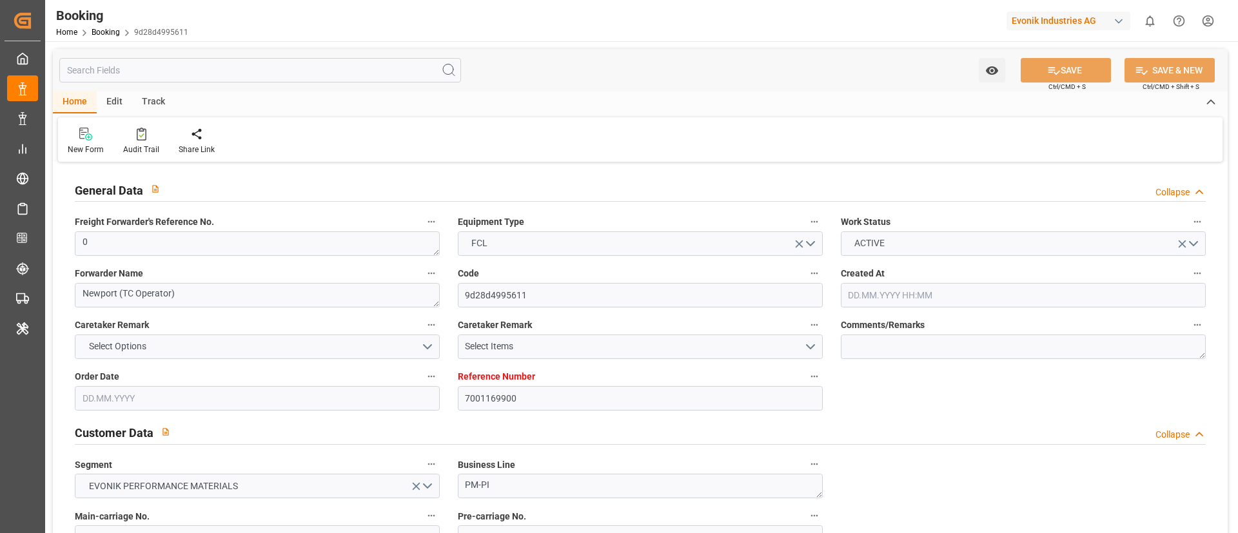
type input "7001169900"
type input "9401099"
type input "Evergreen"
type input "Evergreen Marine Corp."
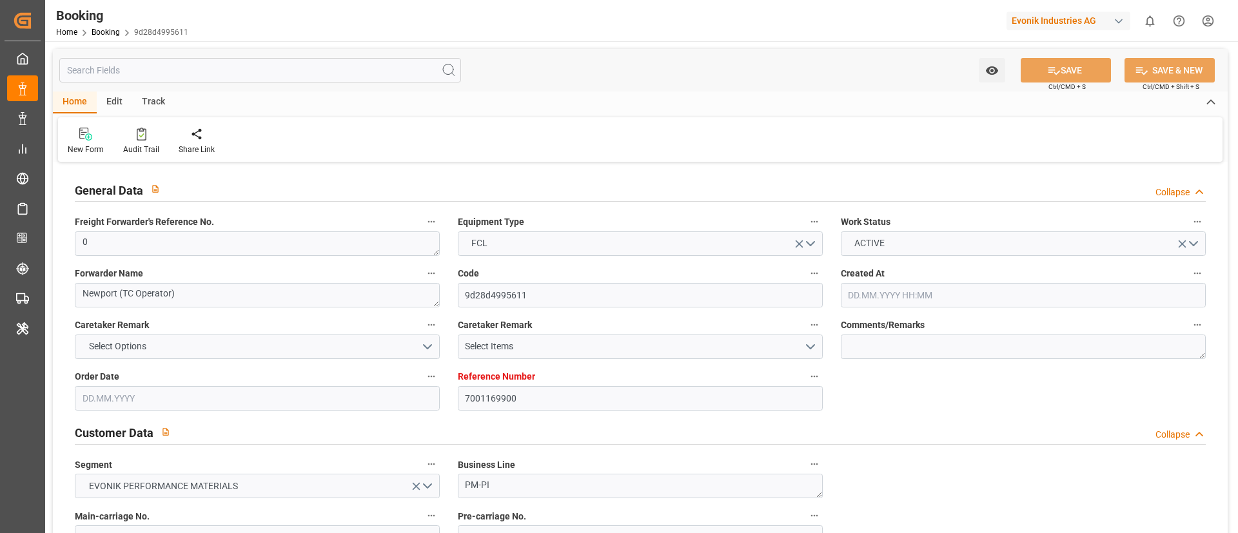
type input "BEANR"
type input "MXVER"
type input "0"
type input "-12"
type input "15.05.2025 13:28"
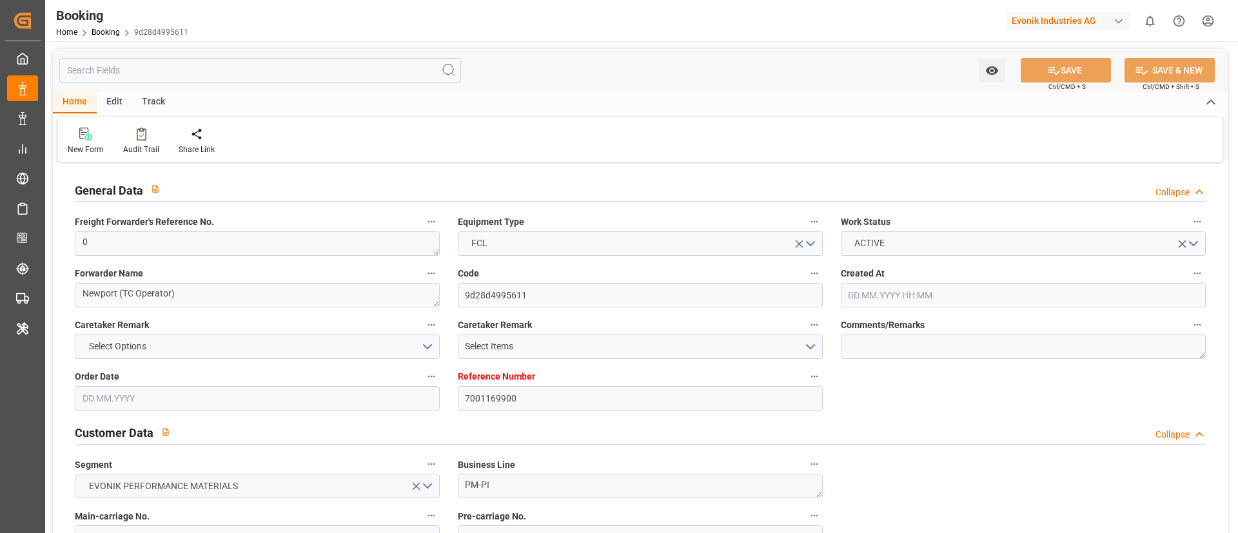
type input "15.05.2025"
type input "23.06.2025"
type input "28.05.2025"
type input "28.05.2025 00:00"
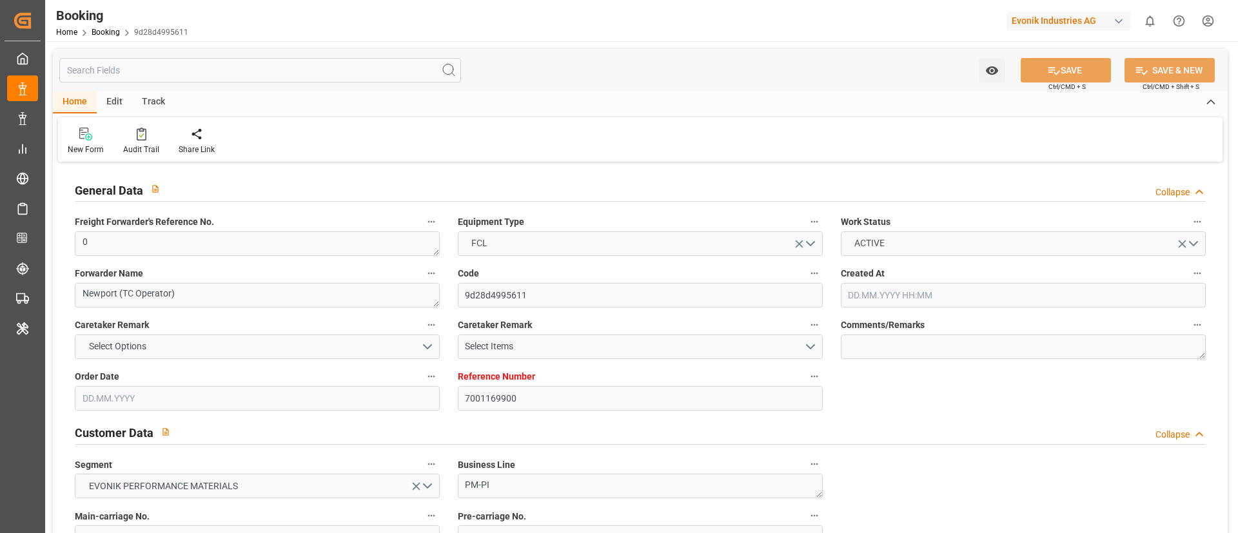
type input "11.06.2025 00:00"
type input "29.06.2025 00:00"
type input "23.06.2025 00:00"
type input "23.06.2025"
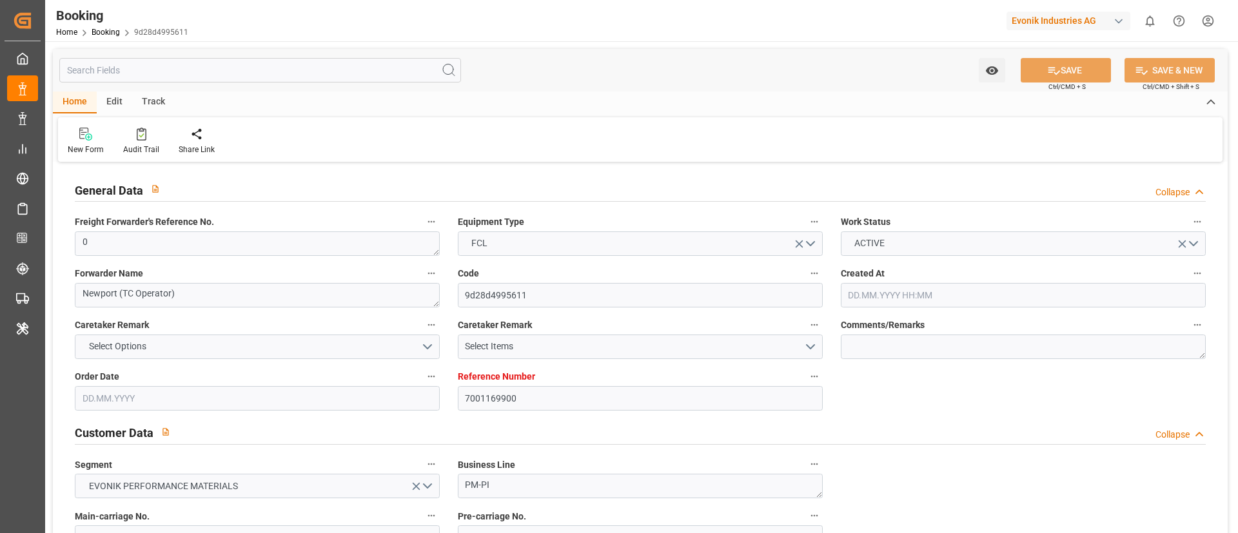
type input "24.06.2025"
type input "26.09.2025 06:55"
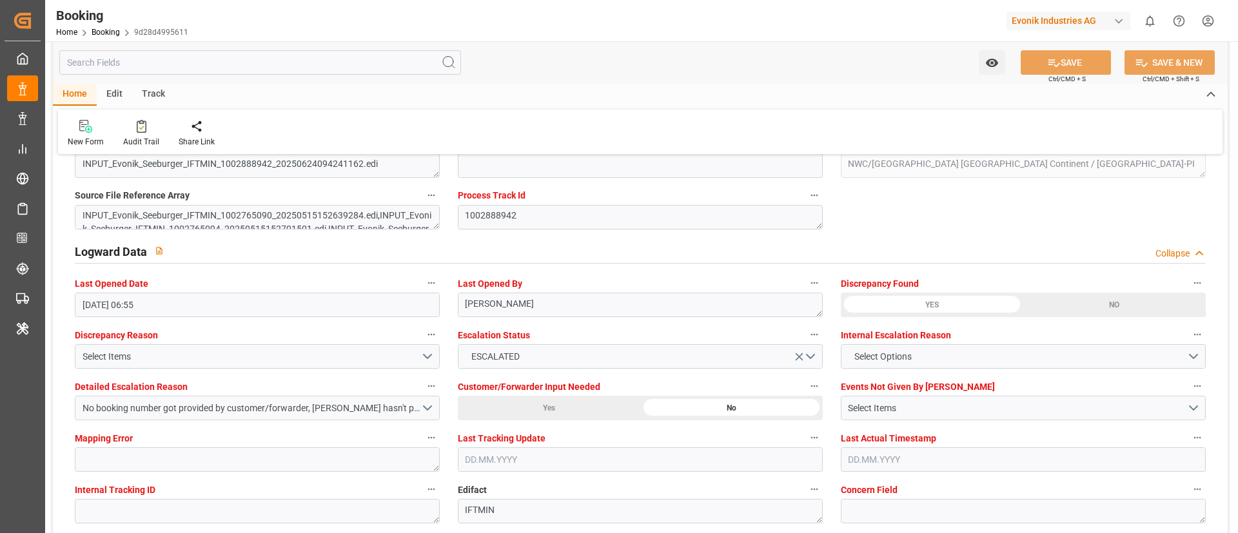
scroll to position [2260, 0]
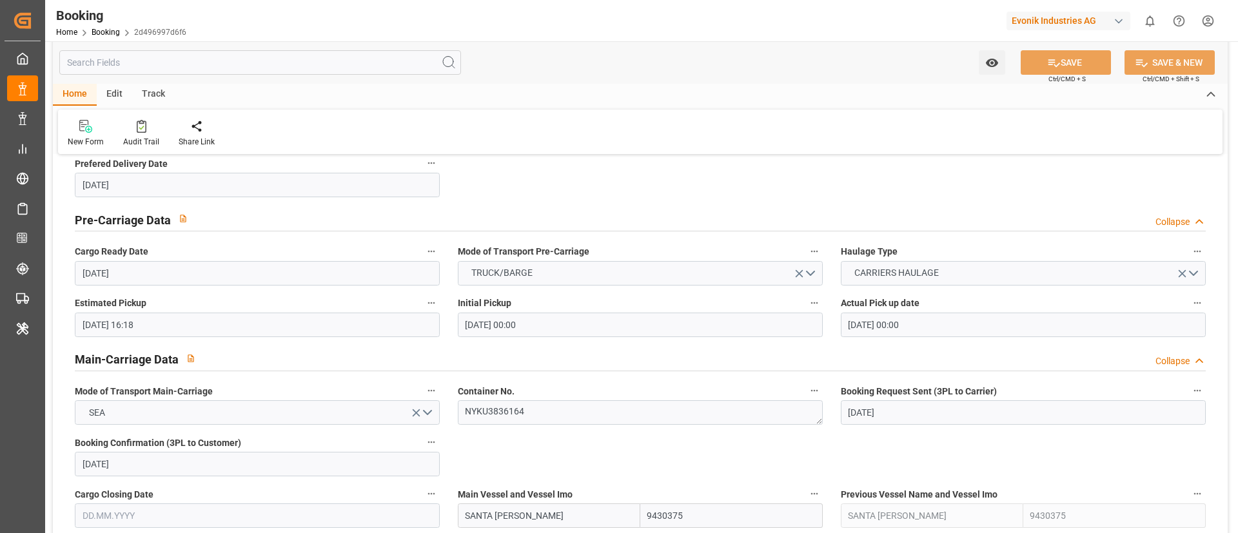
scroll to position [748, 0]
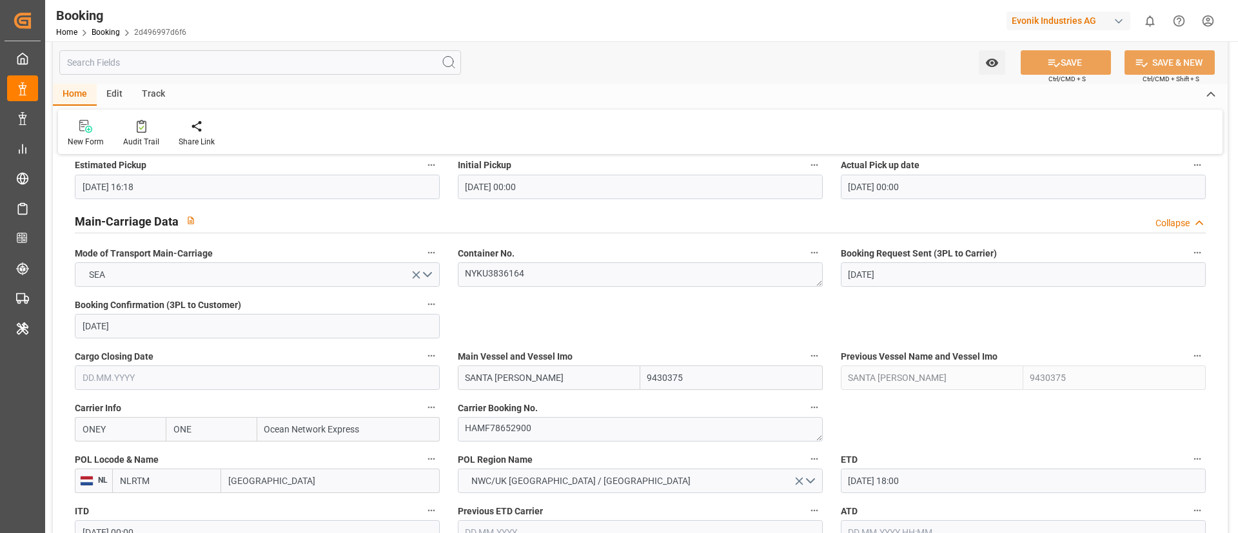
click at [543, 381] on input "SANTA [PERSON_NAME]" at bounding box center [549, 377] width 182 height 24
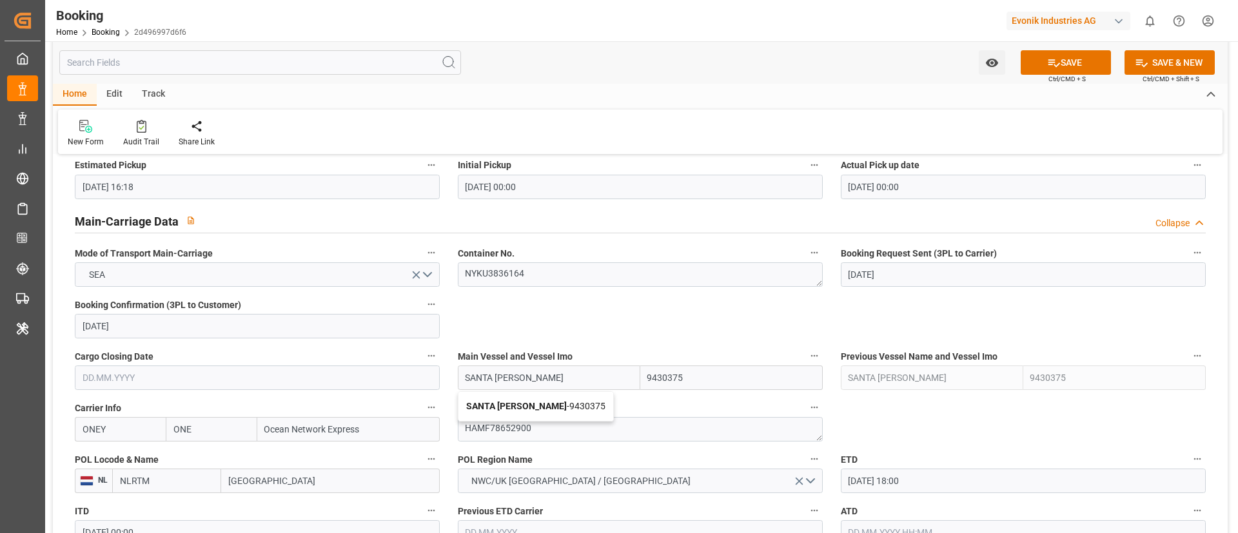
type input "SANTA [PERSON_NAME]"
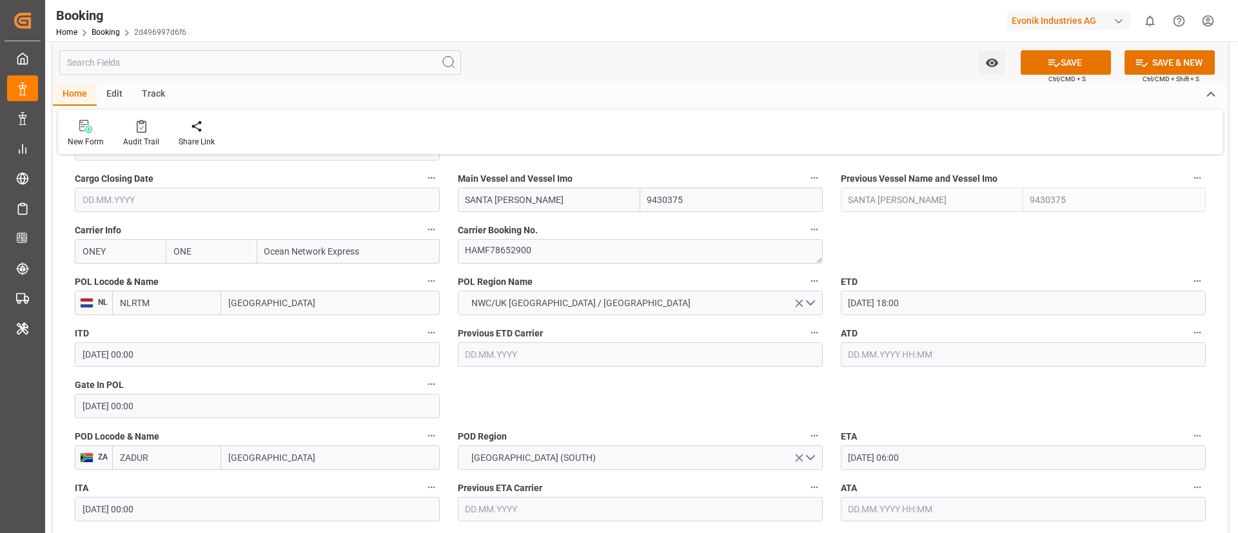
click at [871, 347] on input "text" at bounding box center [1023, 354] width 365 height 24
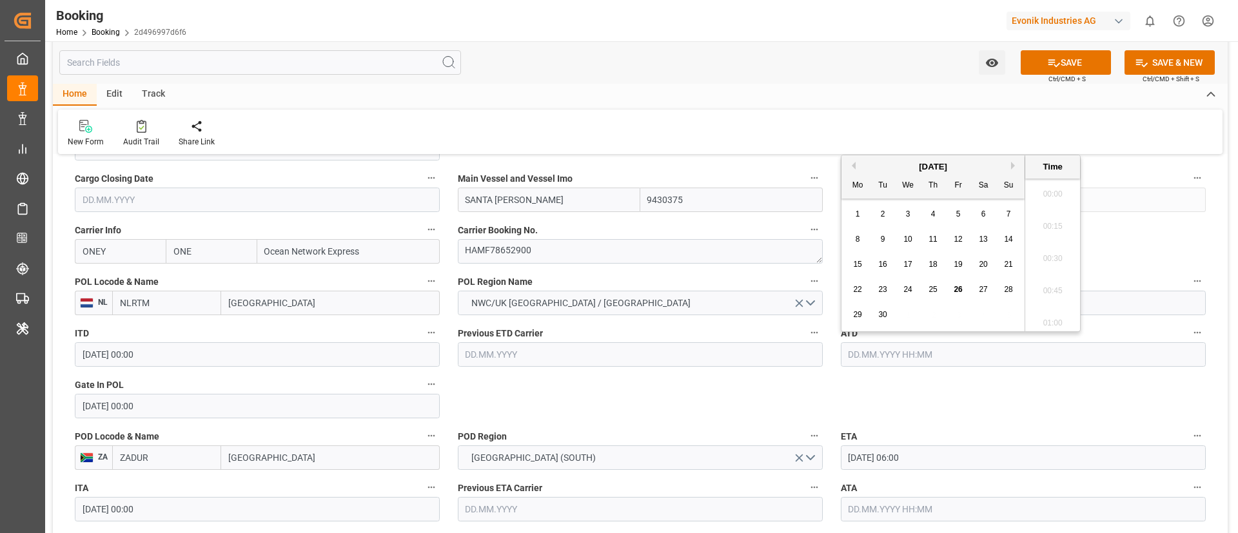
scroll to position [1842, 0]
click at [955, 287] on span "26" at bounding box center [957, 289] width 8 height 9
type input "[DATE] 00:00"
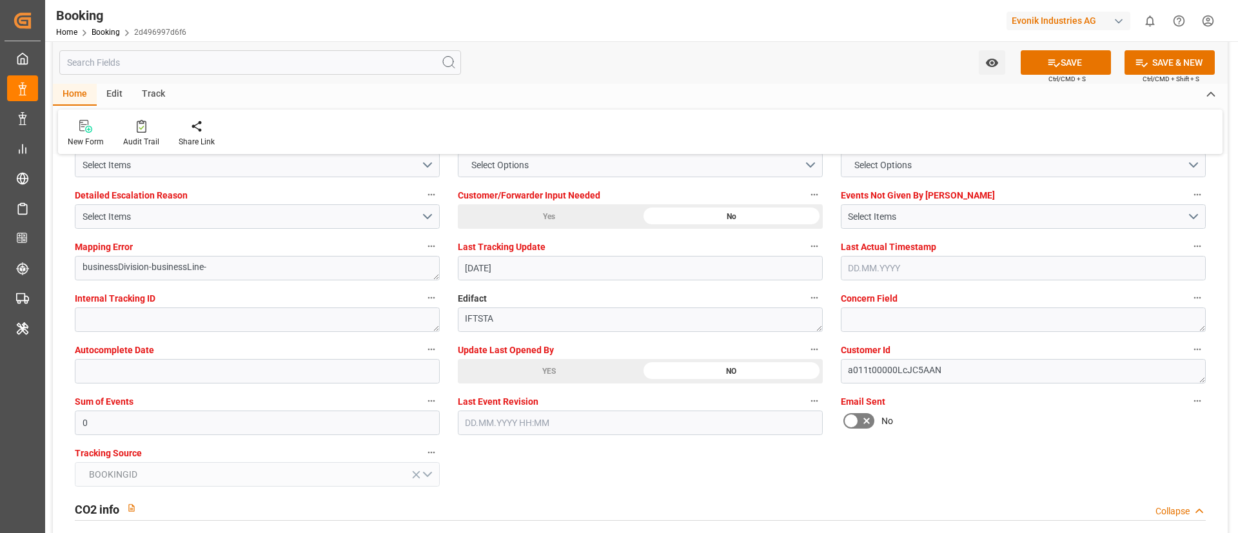
scroll to position [2448, 0]
click at [533, 373] on div "YES" at bounding box center [549, 370] width 182 height 24
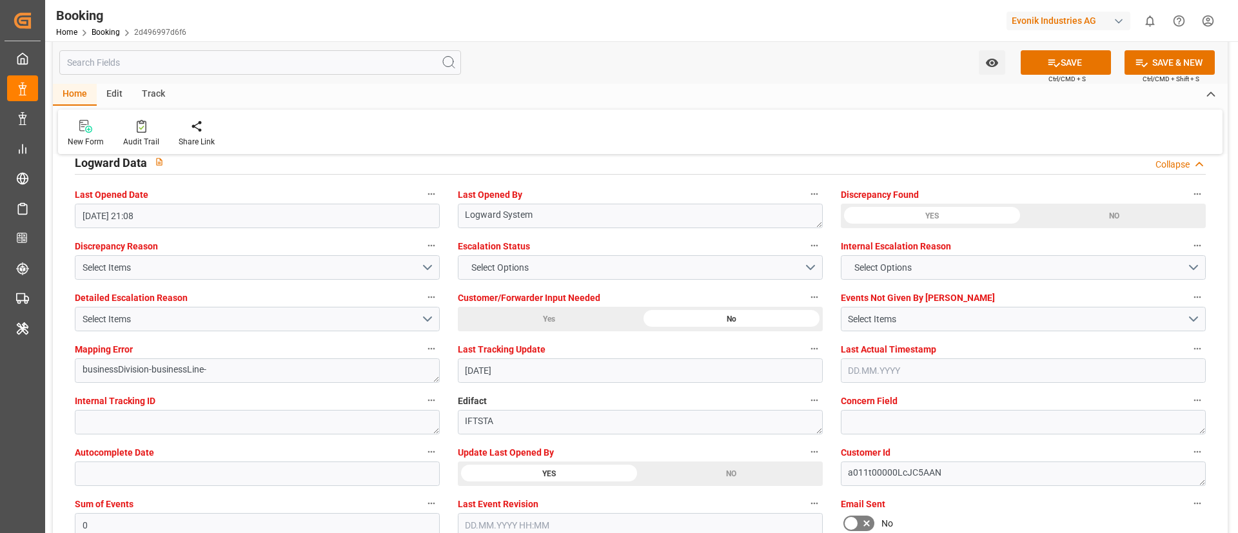
scroll to position [2342, 0]
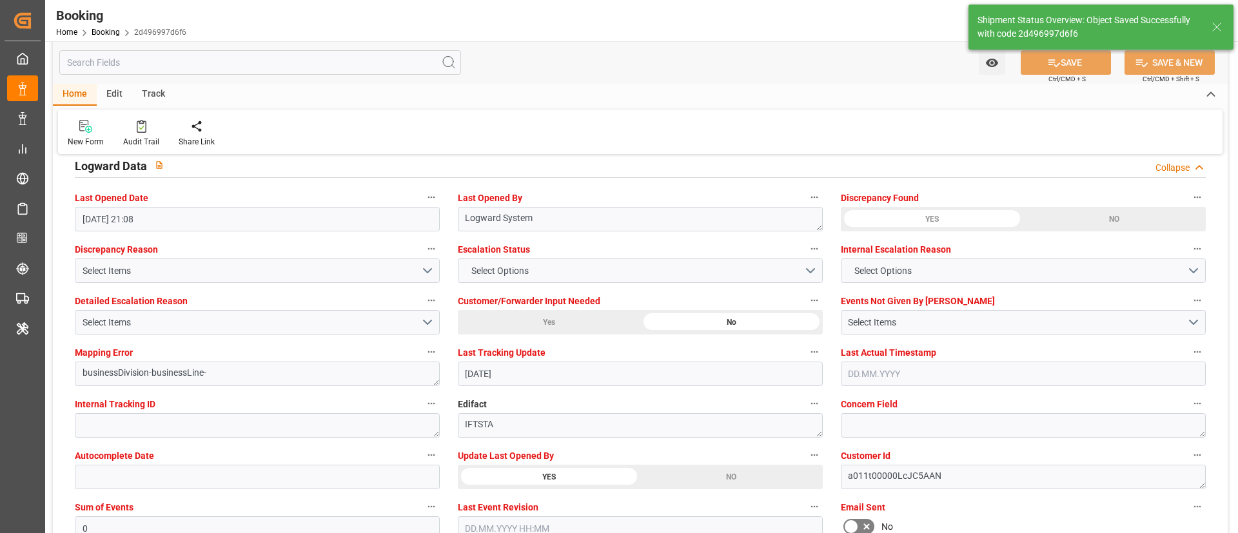
type textarea "Vismitha Mahadev"
click at [1084, 219] on div "NO" at bounding box center [1114, 219] width 182 height 24
type input "SANTA [PERSON_NAME]"
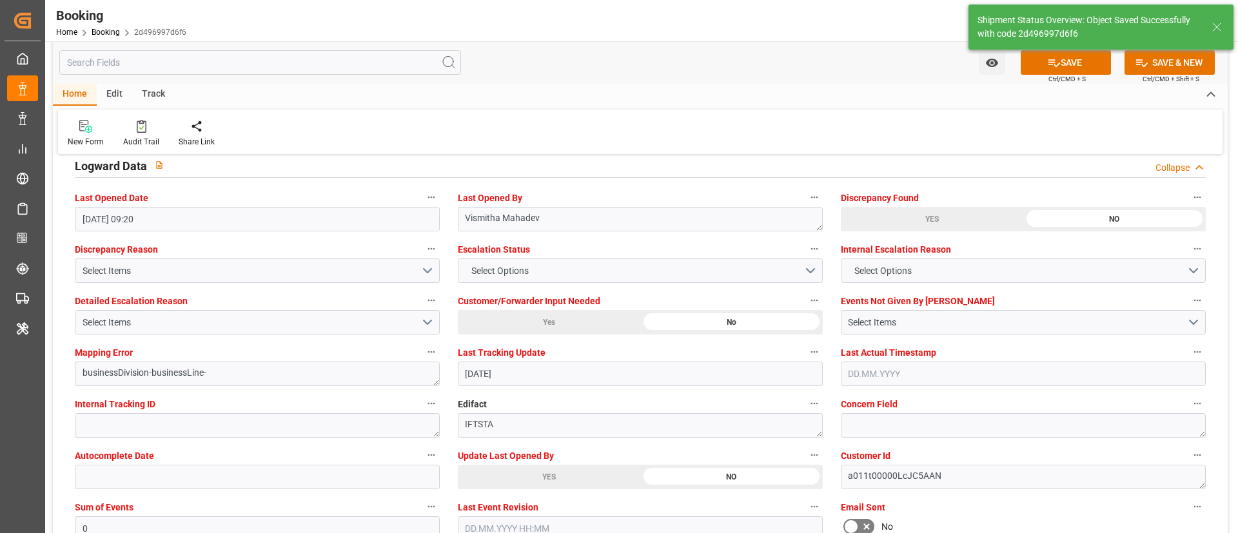
type input "26.09.2025 09:20"
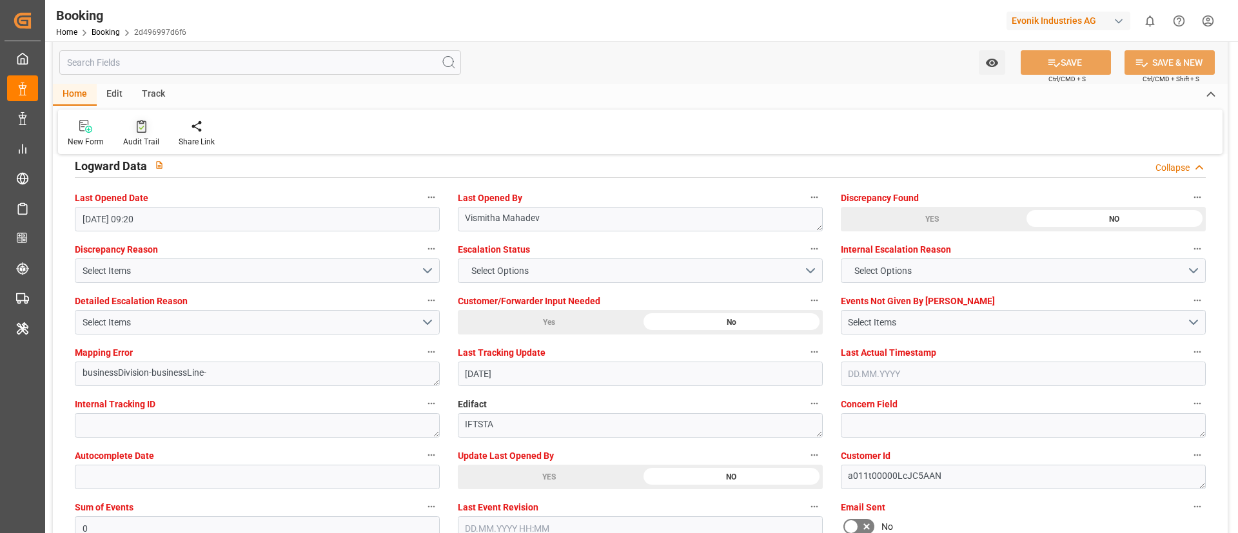
click at [140, 128] on icon at bounding box center [141, 128] width 5 height 5
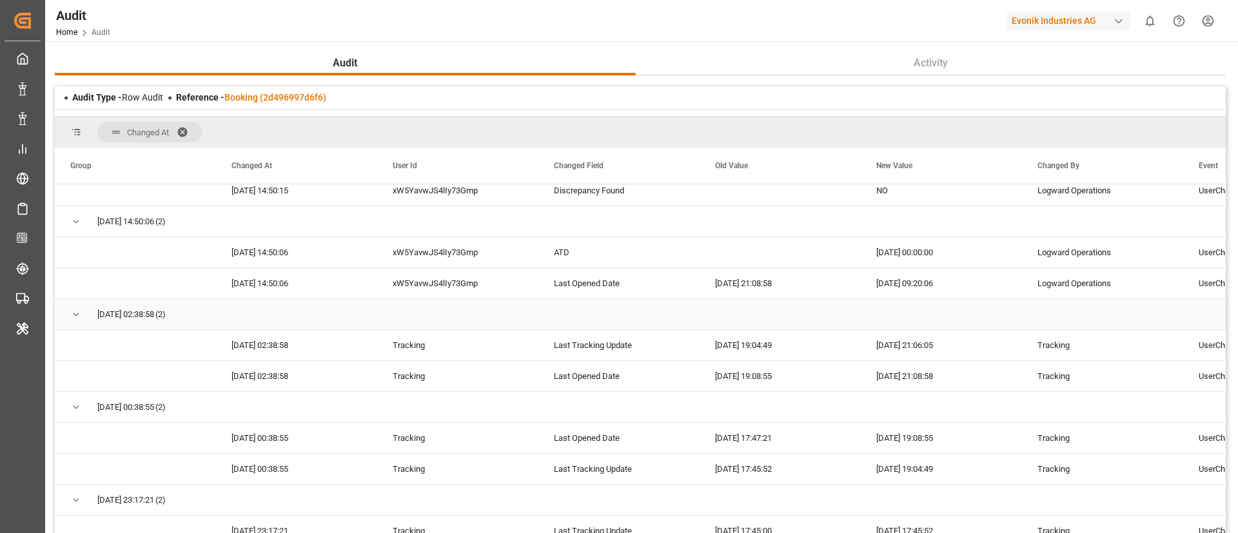
scroll to position [34, 0]
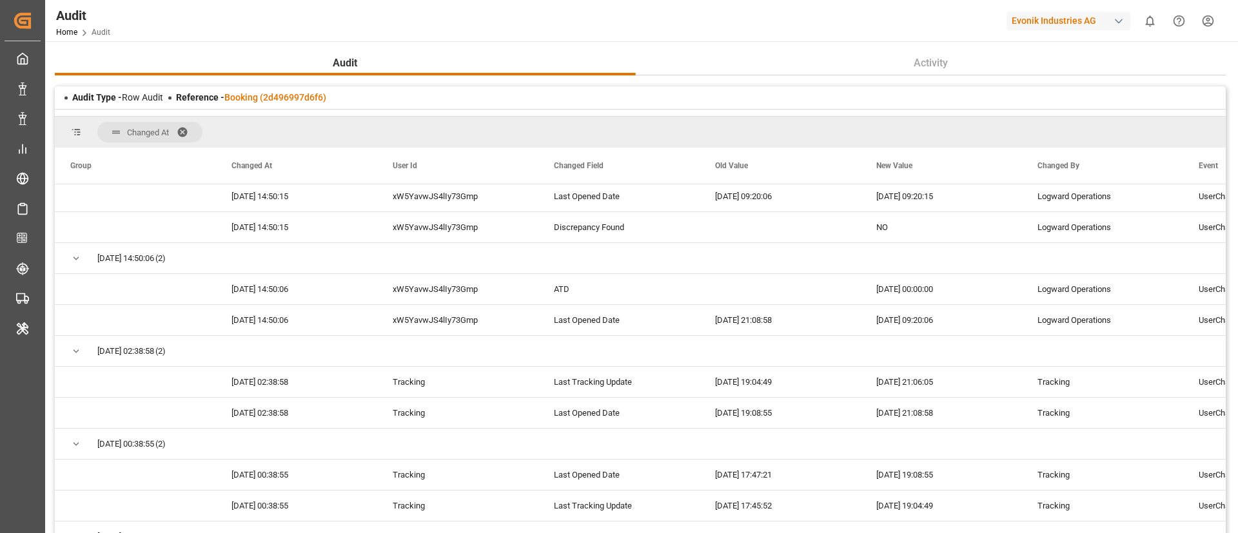
click at [182, 130] on span at bounding box center [187, 132] width 21 height 12
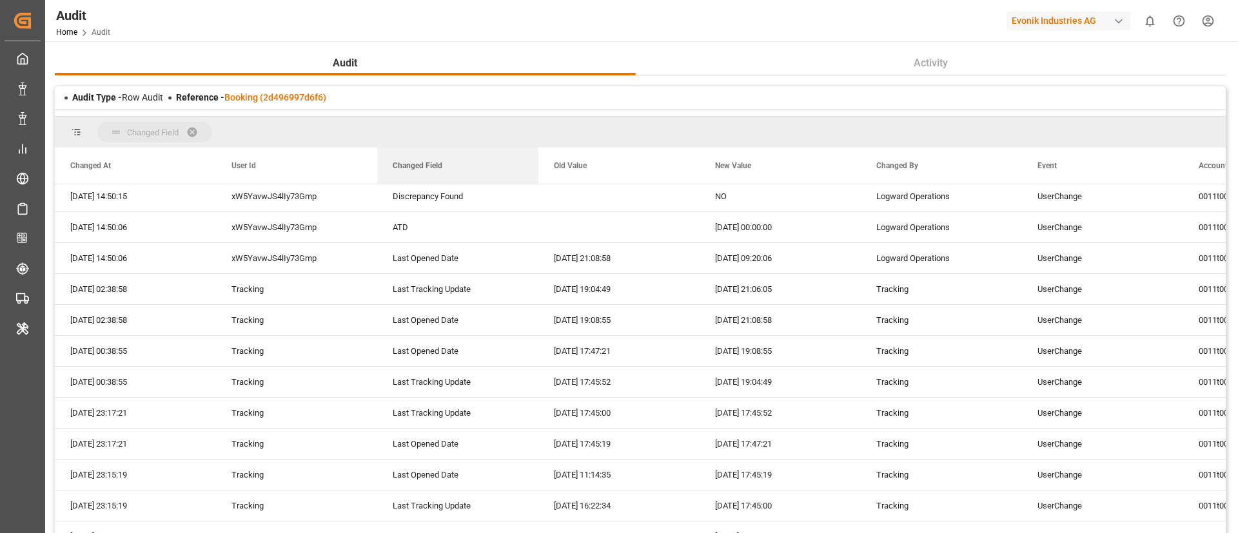
drag, startPoint x: 428, startPoint y: 165, endPoint x: 489, endPoint y: 115, distance: 78.7
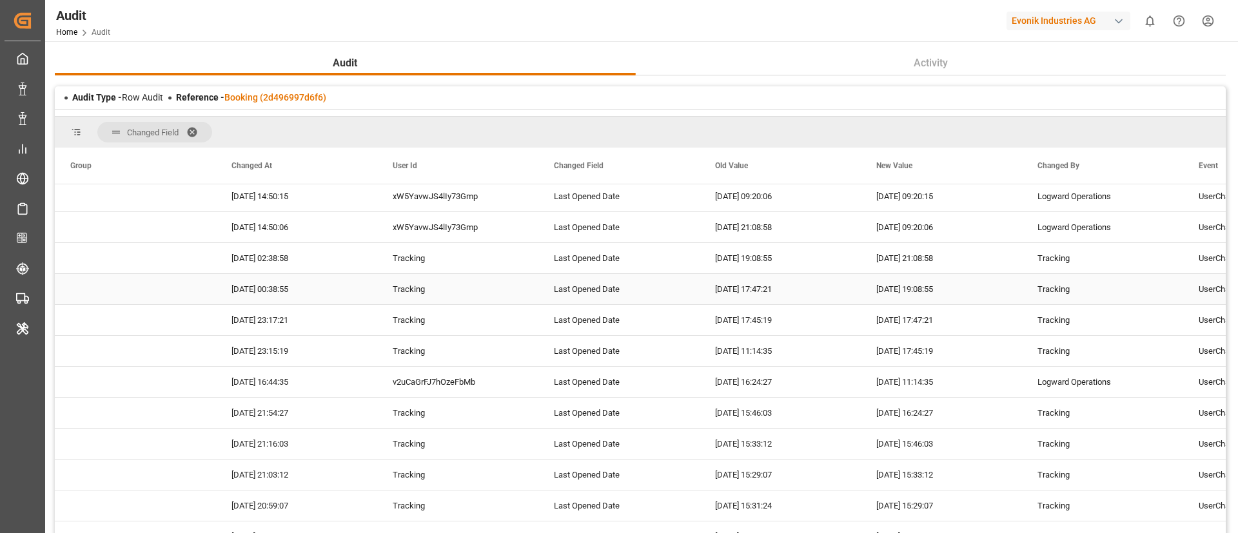
scroll to position [0, 0]
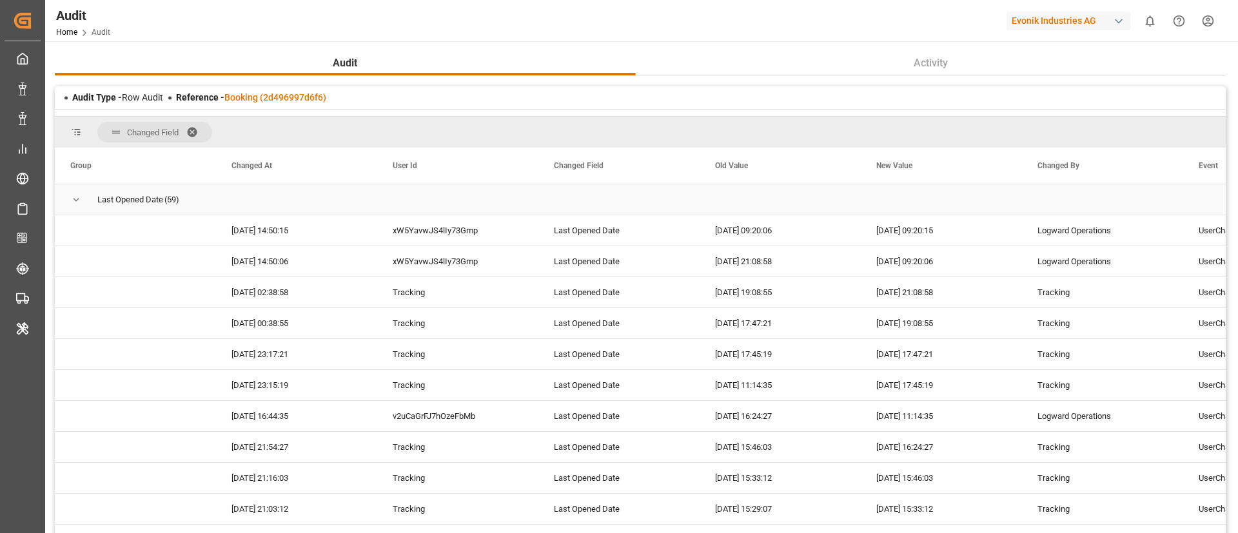
click at [77, 204] on span "Press SPACE to select this row." at bounding box center [76, 200] width 12 height 12
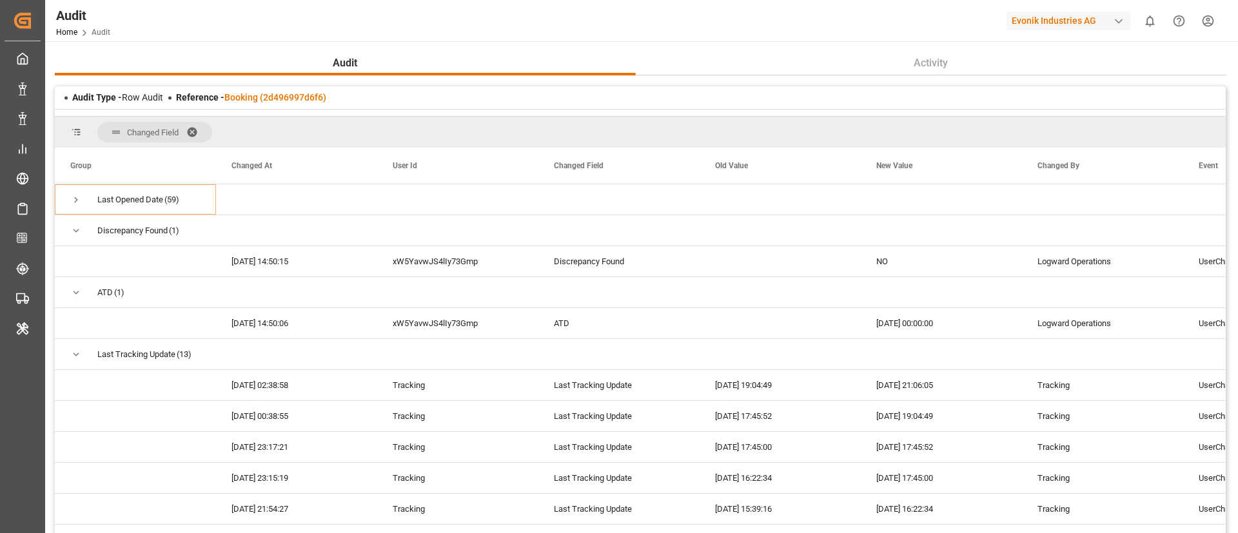
click at [270, 90] on div "Audit Type - Row Audit Reference - Booking (2d496997d6f6)" at bounding box center [640, 97] width 1171 height 23
click at [278, 96] on link "Booking (2d496997d6f6)" at bounding box center [275, 97] width 102 height 10
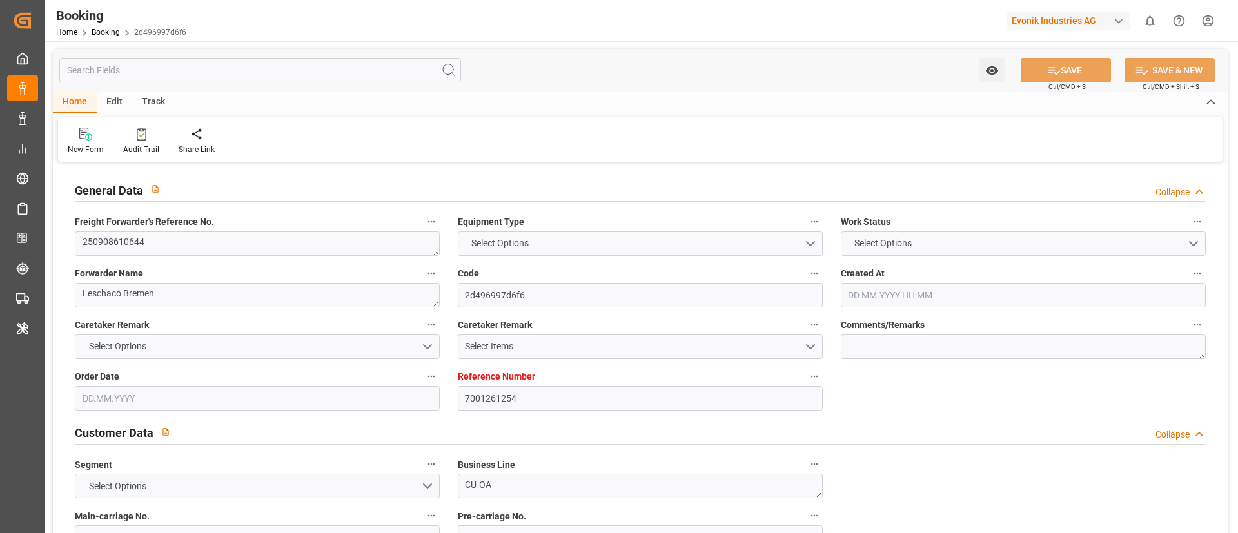
type input "7001261254"
type input "9430375"
type input "ONE"
type input "Ocean Network Express"
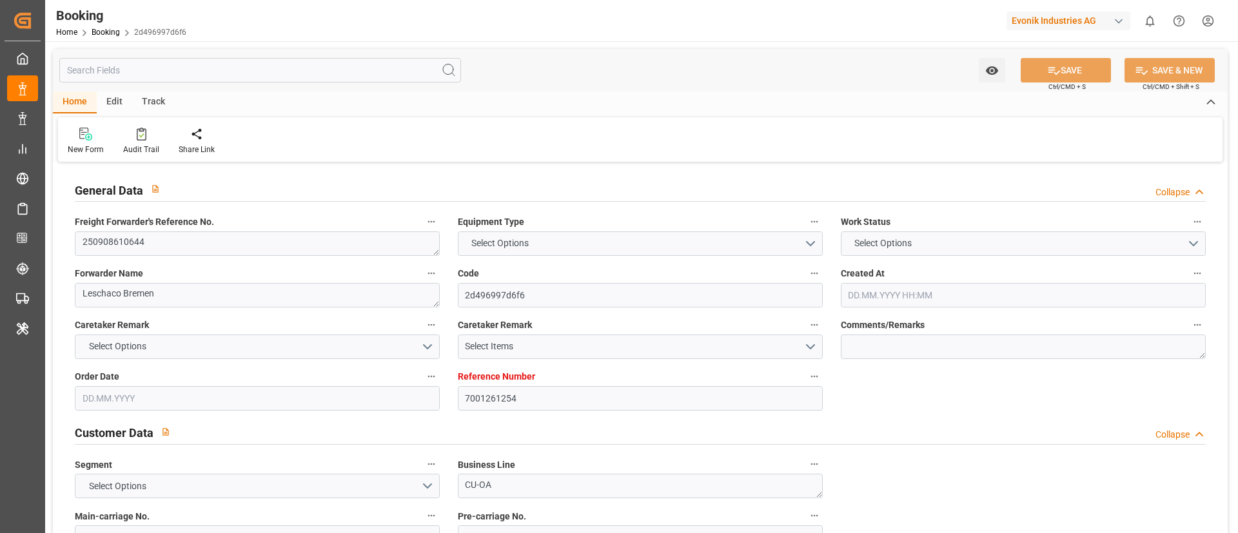
type input "NLRTM"
type input "ZADUR"
type input "0"
type input "NLRTM"
type input "ZADUR"
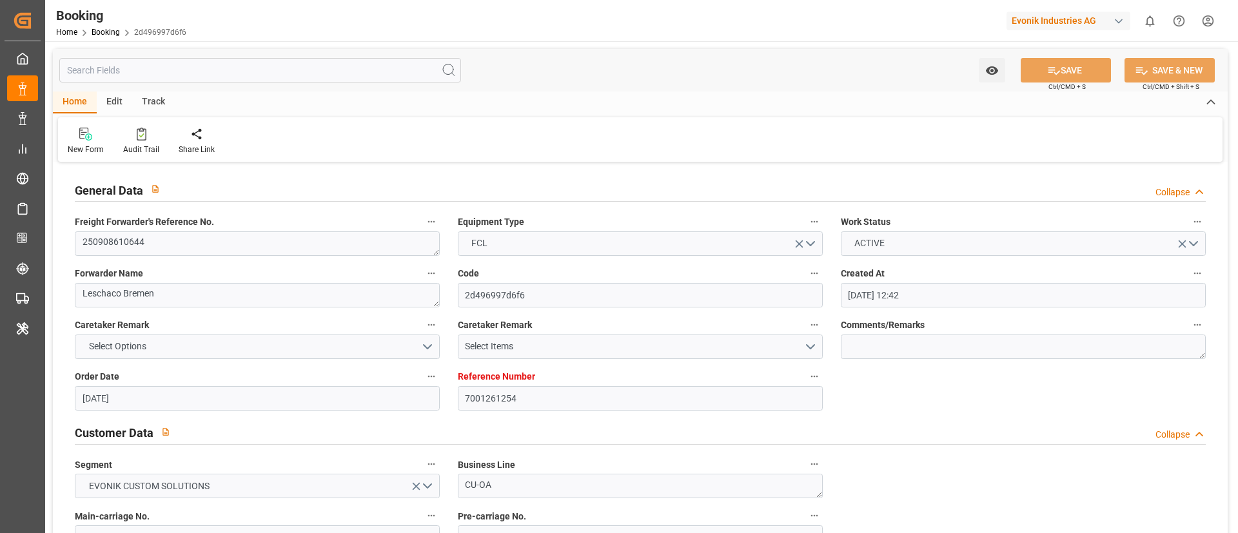
type input "28.08.2025 12:42"
type input "[DATE]"
type input "30.10.2025"
type input "10.09.2025"
type input "19.09.2025 16:18"
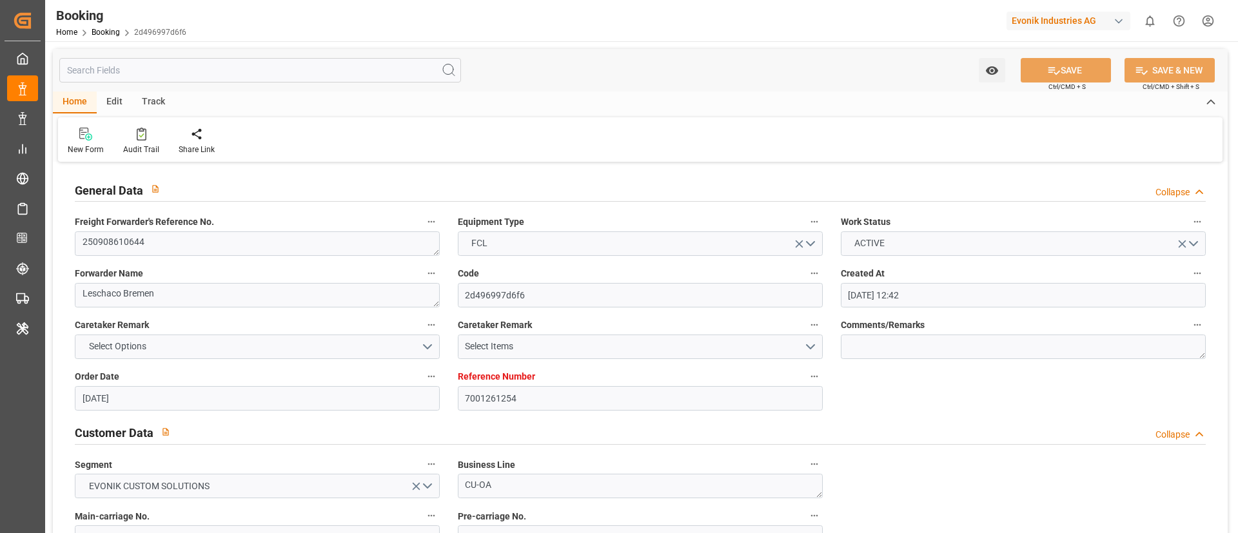
type input "10.09.2025 00:00"
type input "[DATE] 00:00"
type input "[DATE]"
type input "[DATE] 18:00"
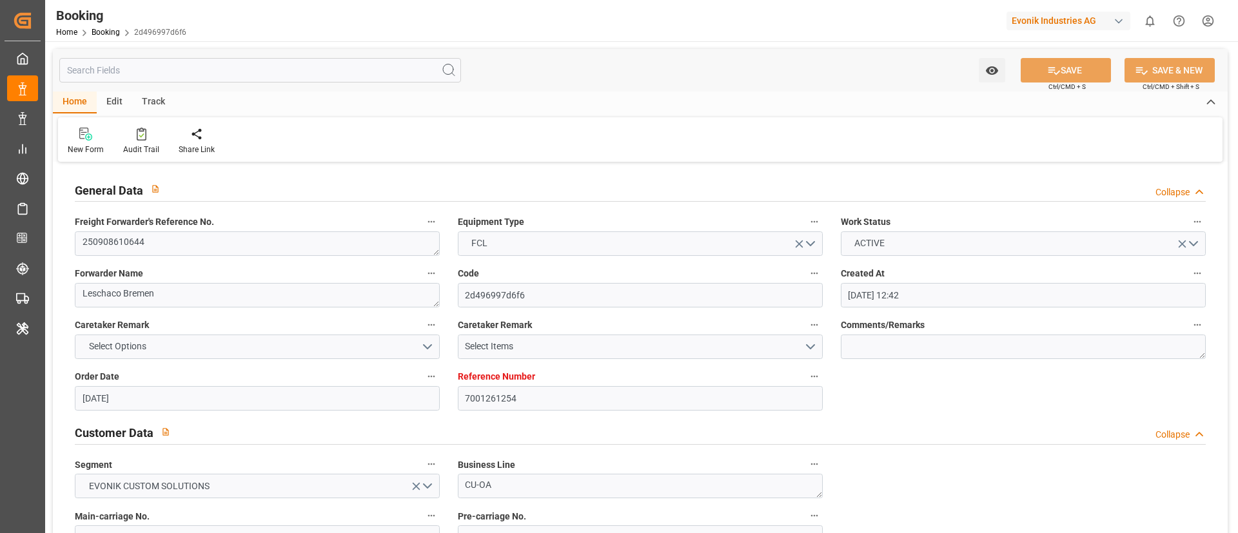
type input "[DATE] 00:00"
type input "21.09.2025 00:00"
type input "[DATE] 06:00"
type input "30.10.2025 00:00"
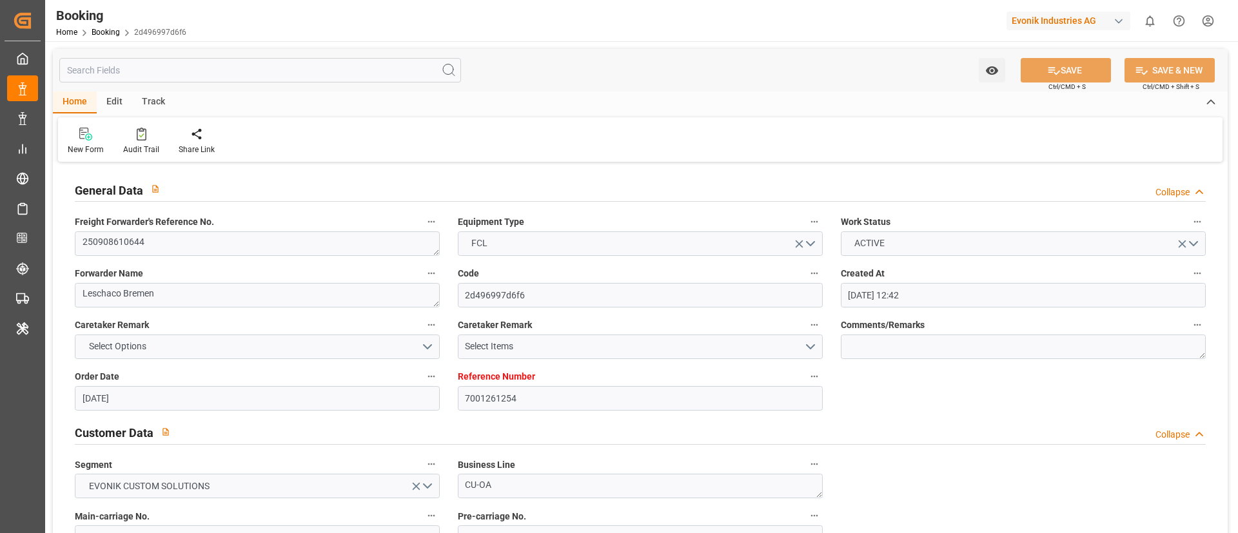
type input "26.09.2025 09:20"
type input "[DATE]"
type input "16.09.2025 18:01"
type input "18.09.2025 01:44"
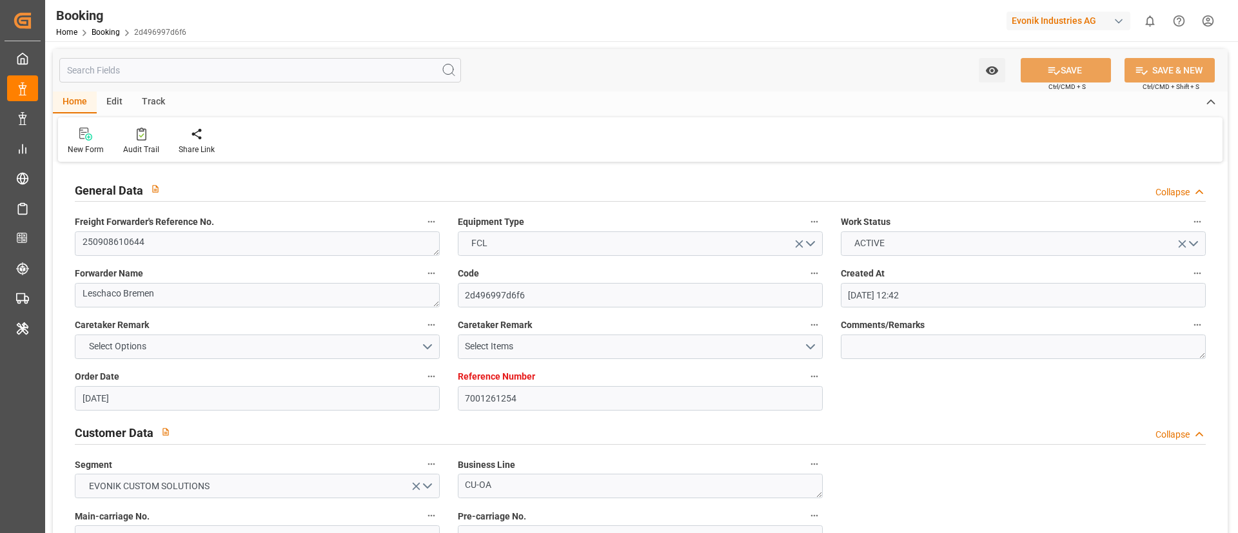
type input "23.09.2025 09:12"
type input "22.09.2025 01:46"
type input "[DATE] 16:19"
type input "[DATE] 18:00"
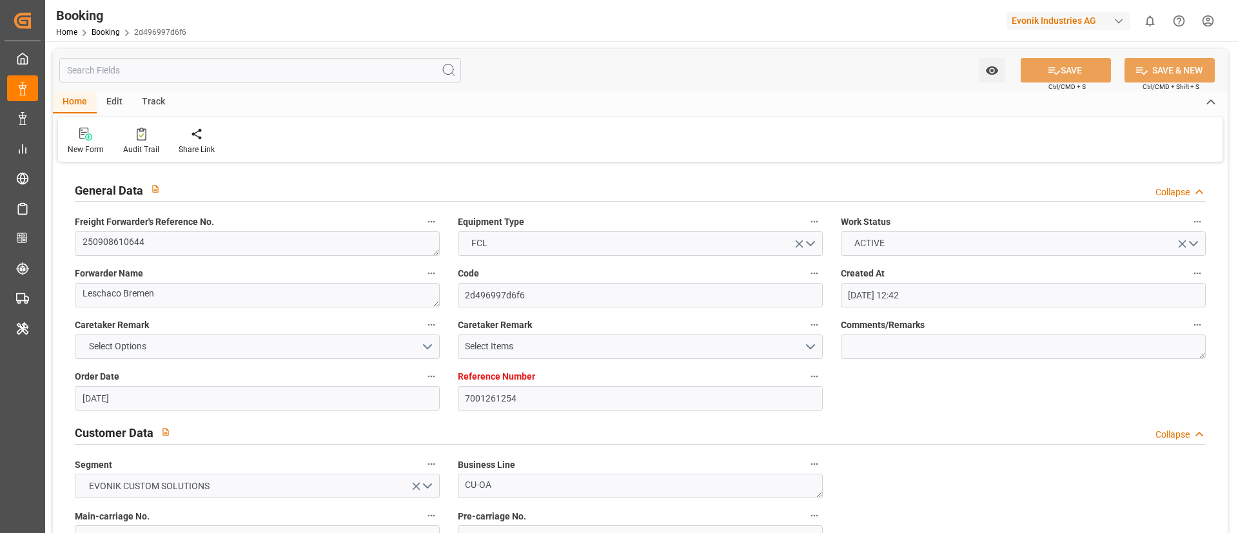
type input "[DATE] 06:00"
type input "[DATE] 09:49"
type input "[DATE] 07:30"
type input "[DATE] 12:00"
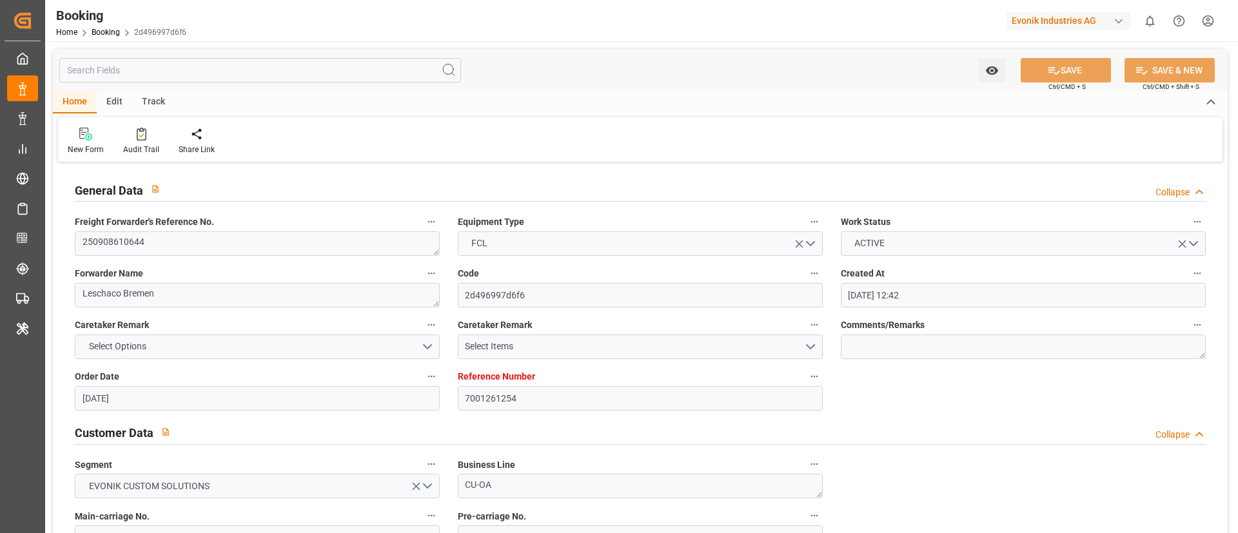
type input "[DATE] 12:00"
type input "[DATE] 09:49"
type input "[DATE] 16:00"
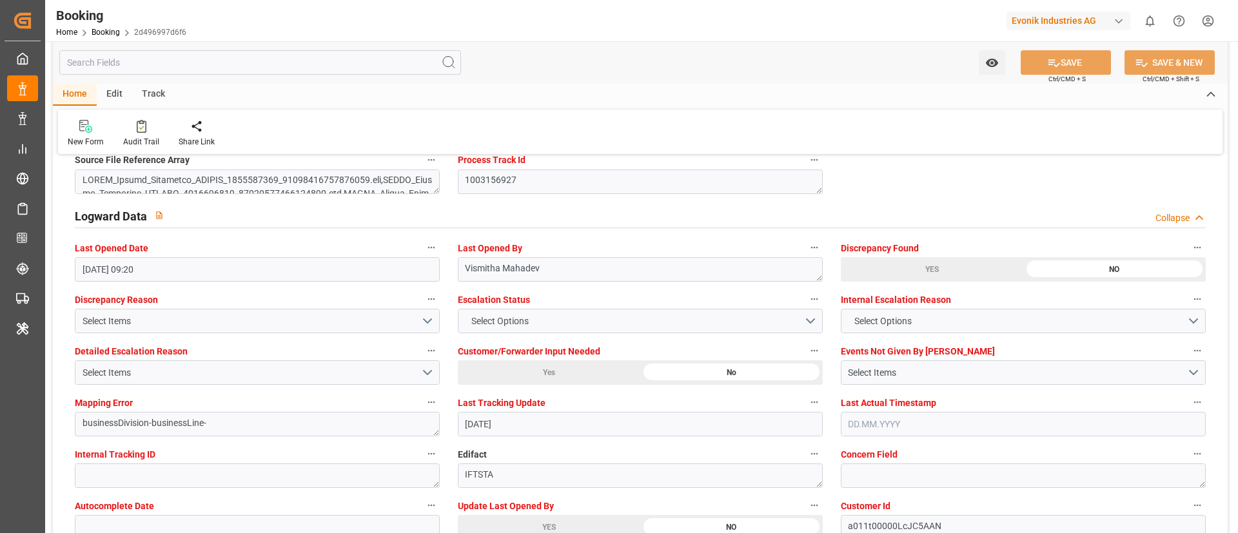
scroll to position [2291, 0]
click at [1187, 244] on label "Discrepancy Found" at bounding box center [1023, 249] width 365 height 18
click at [1189, 244] on button "Discrepancy Found" at bounding box center [1197, 248] width 17 height 17
click at [1185, 268] on li "Audits" at bounding box center [1184, 269] width 85 height 21
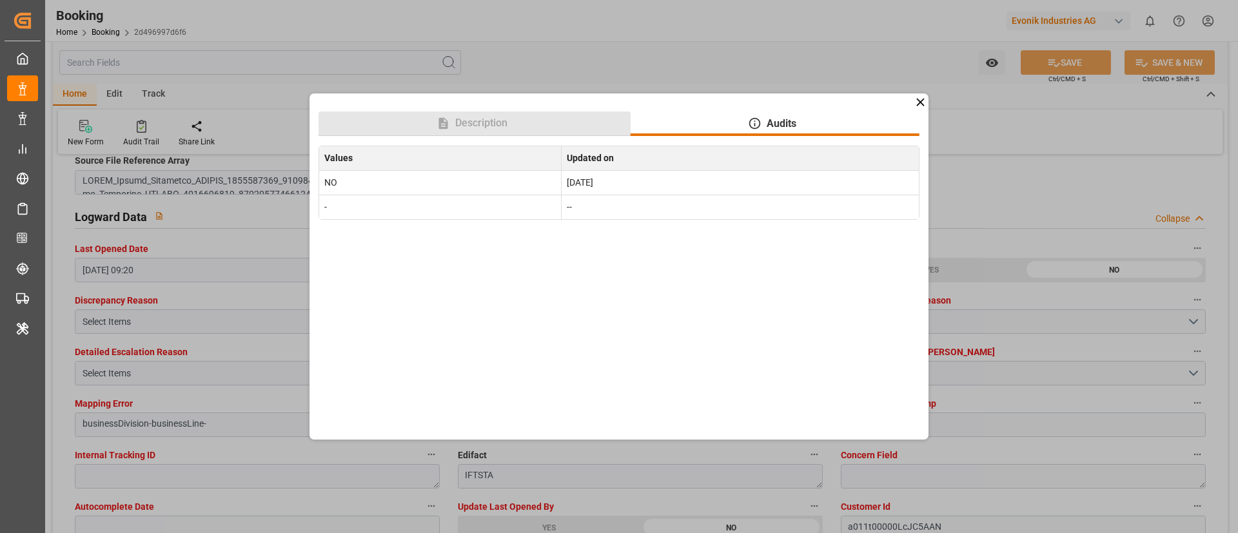
click at [511, 122] on span "Description" at bounding box center [481, 122] width 63 height 15
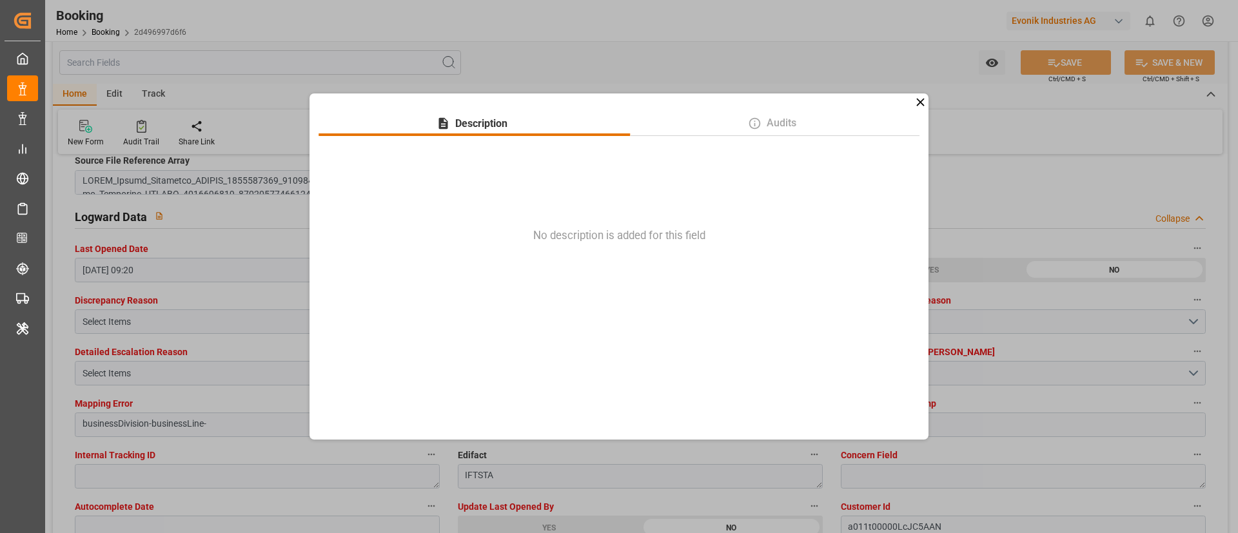
click at [921, 101] on icon at bounding box center [920, 102] width 8 height 8
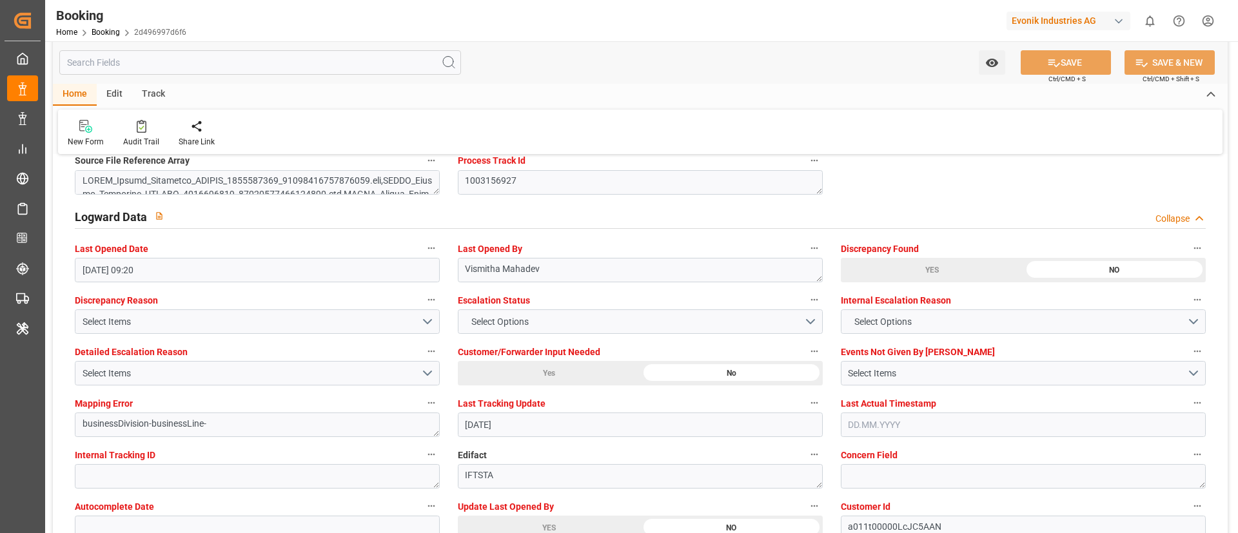
click at [438, 296] on button "Discrepancy Reason" at bounding box center [431, 299] width 17 height 17
click at [456, 318] on li "Audits" at bounding box center [465, 321] width 85 height 21
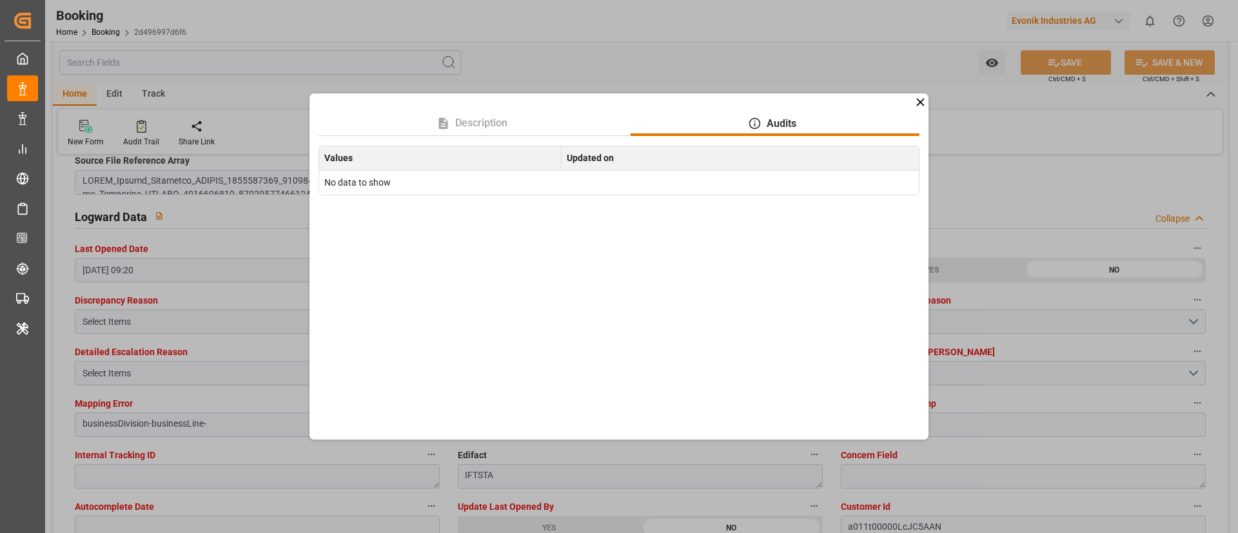
click at [917, 101] on icon at bounding box center [920, 102] width 14 height 14
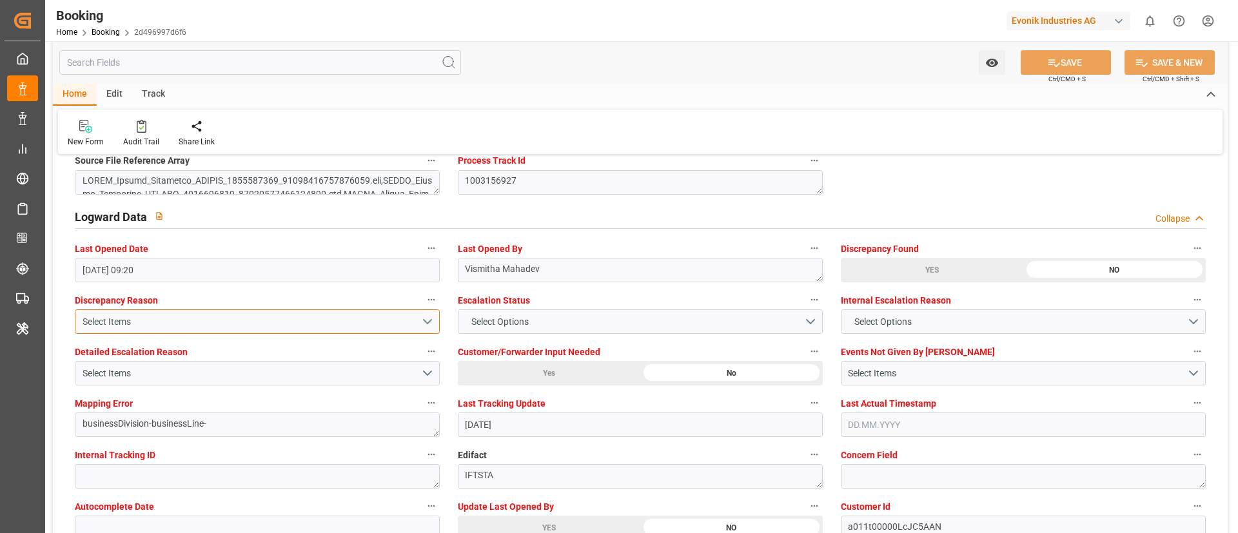
click at [317, 314] on button "Select Items" at bounding box center [257, 321] width 365 height 24
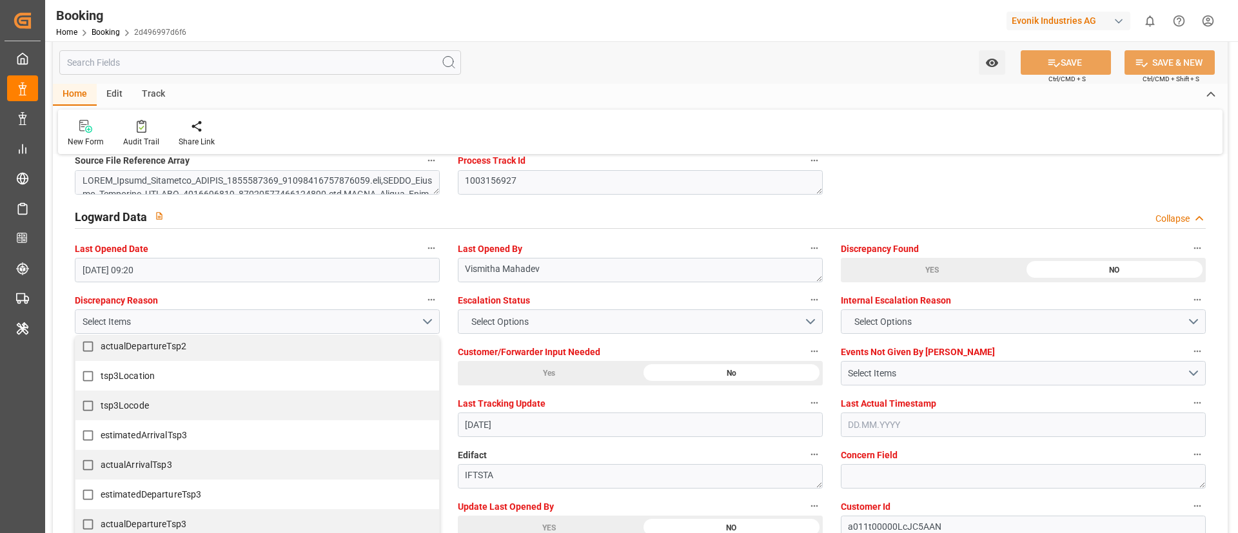
scroll to position [915, 0]
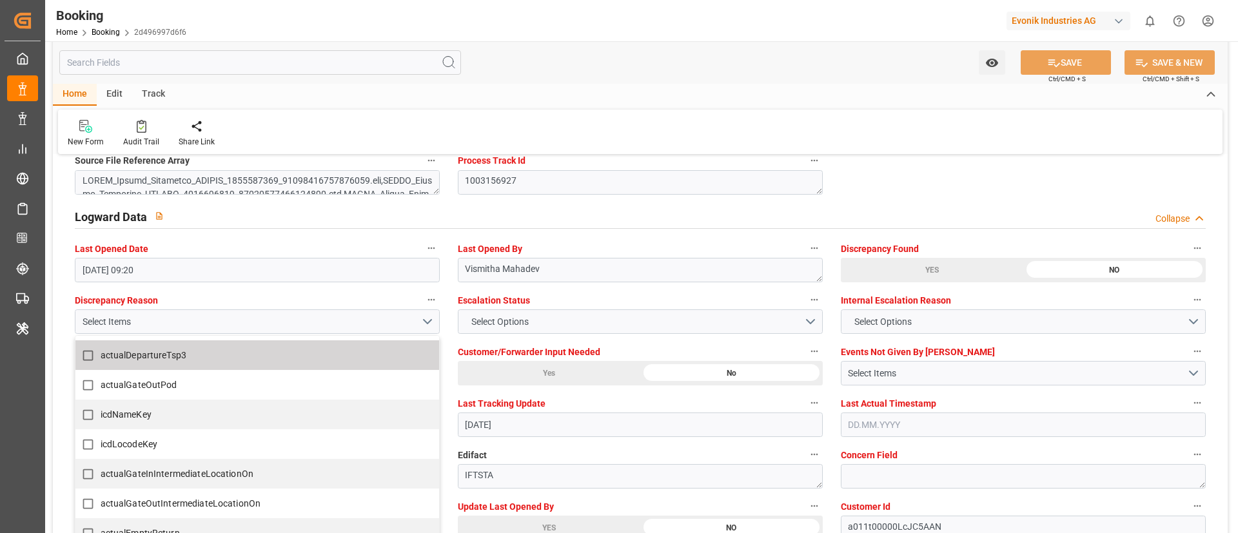
click at [641, 75] on div "Watch Option SAVE Ctrl/CMD + S SAVE & NEW Ctrl/CMD + Shift + S" at bounding box center [640, 62] width 1174 height 43
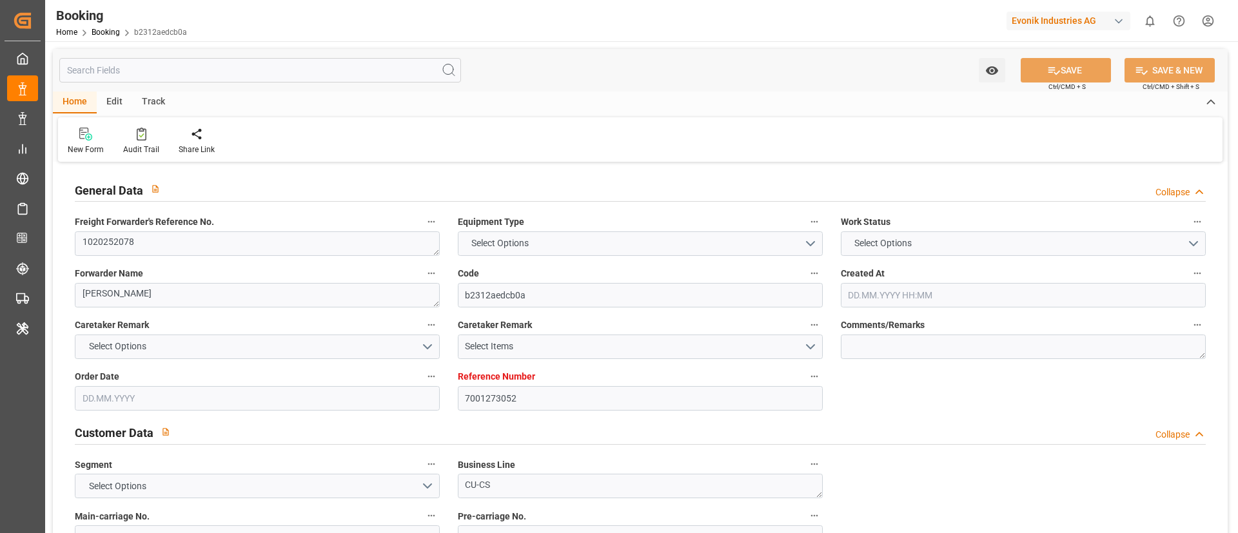
type input "7001273052"
type input "9430375"
type input "ONE"
type input "Ocean Network Express"
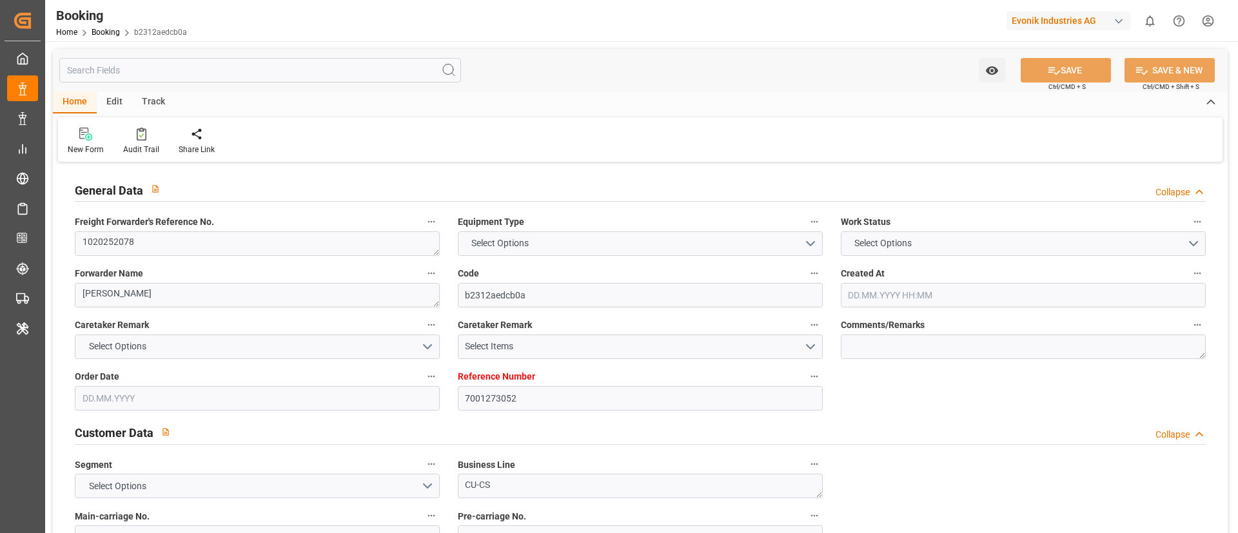
type input "NLRTM"
type input "ZADUR"
type input "0"
type input "NLRTM"
type input "ZADUR"
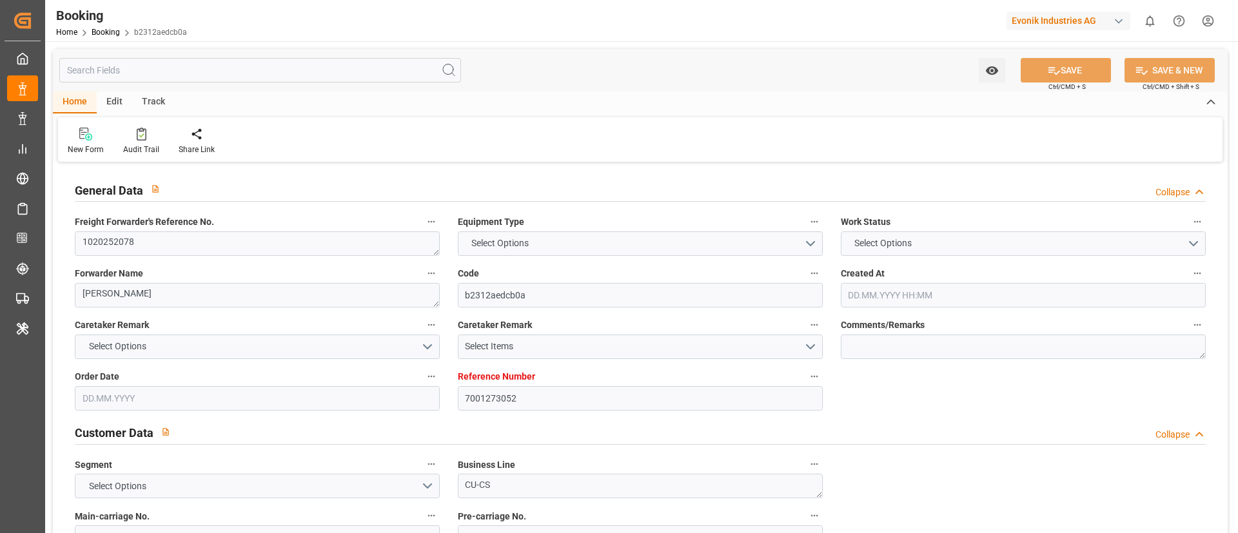
type input "[DATE] 09:48"
type input "[DATE]"
type input "[DATE] 00:00"
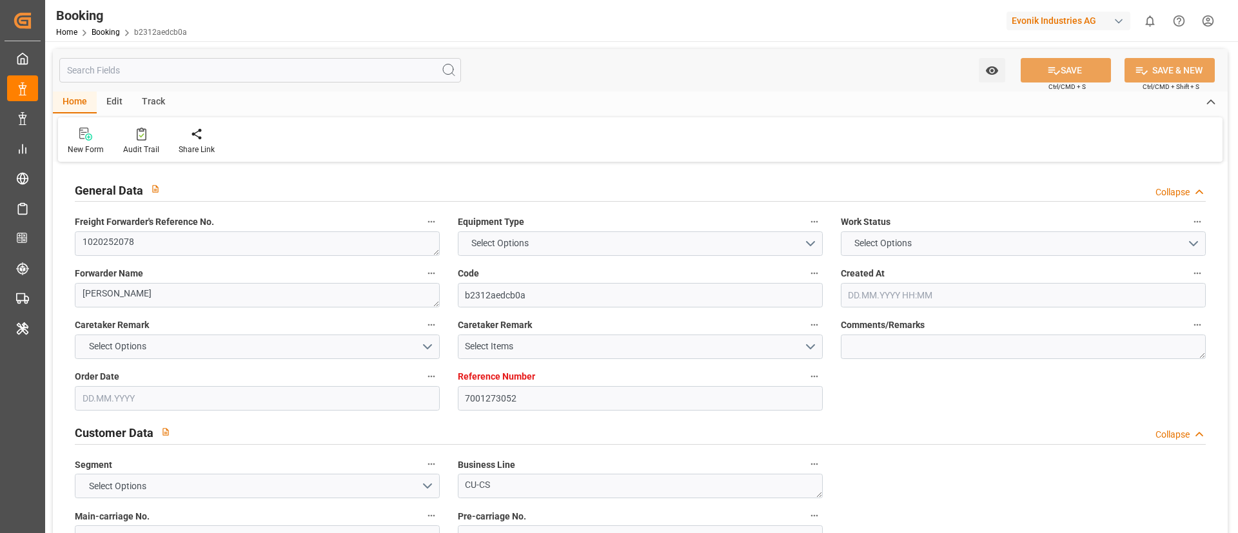
type input "[DATE] 00:00"
type input "[DATE] 18:00"
type input "[DATE] 00:00"
type input "[DATE] 12:50"
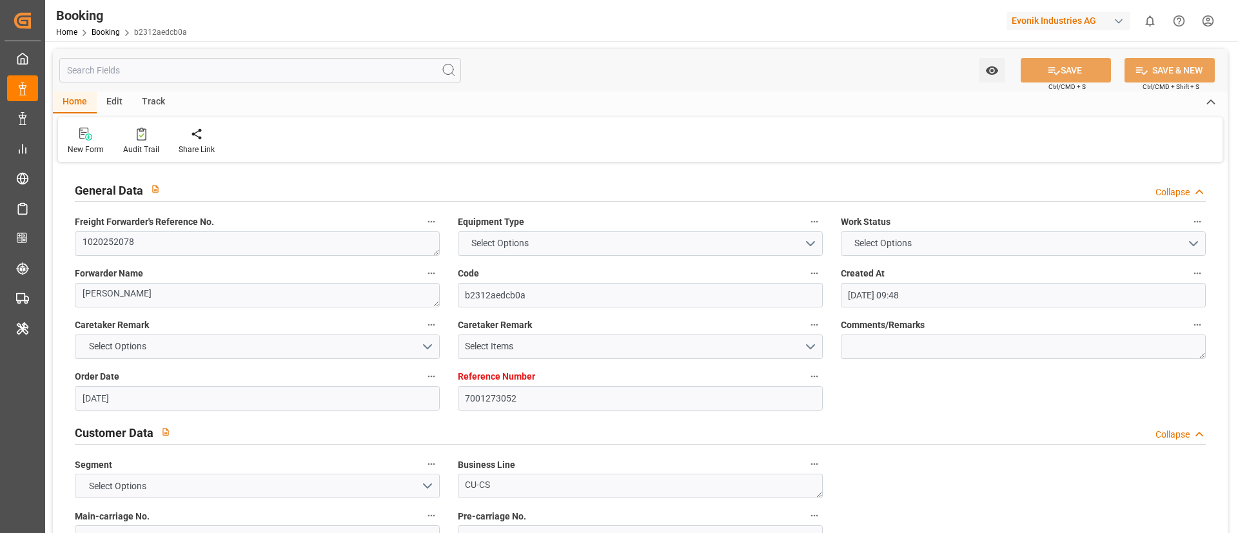
type input "[DATE] 06:00"
type input "[DATE] 00:00"
type input "[DATE] 20:58"
type input "[DATE]"
type input "[DATE] 05:35"
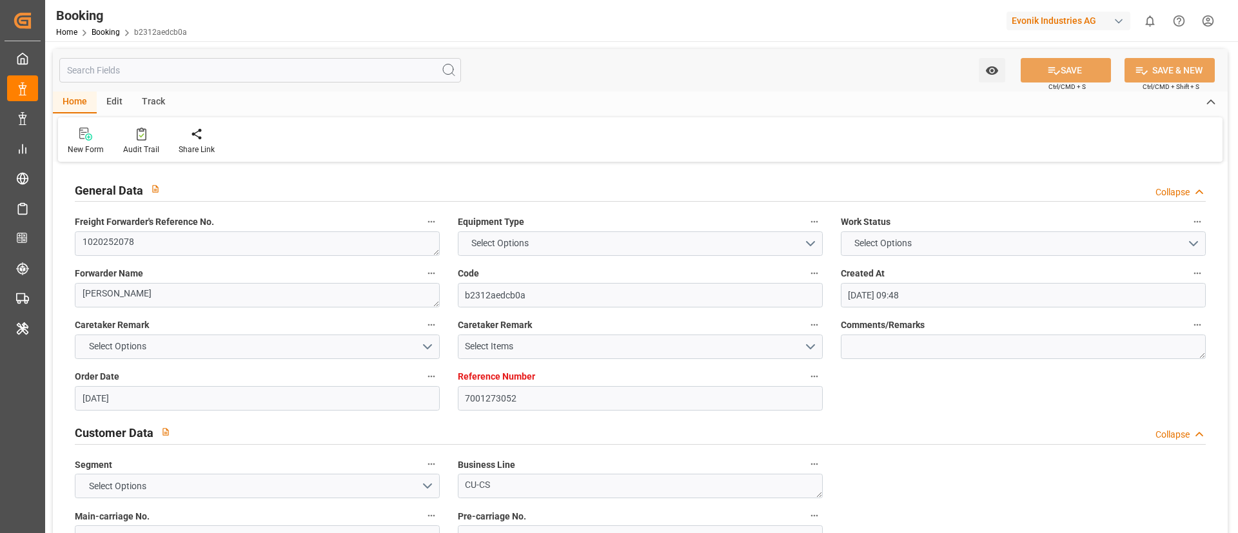
type input "[DATE] 01:31"
type input "[DATE] 16:19"
type input "[DATE] 05:29"
type input "[DATE] 18:00"
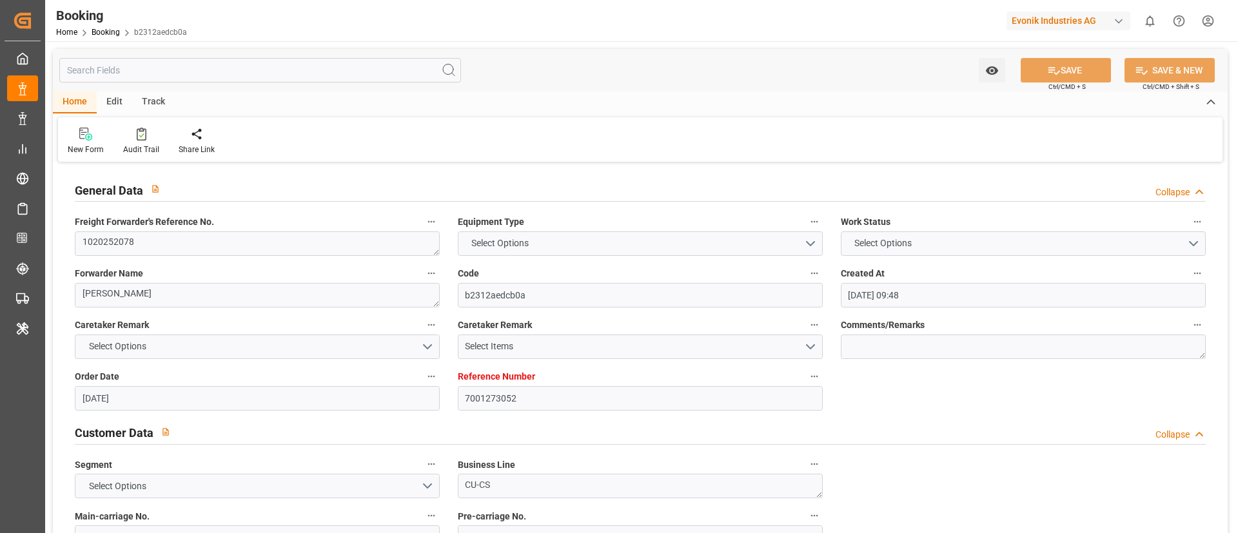
type input "[DATE] 06:00"
type input "[DATE] 10:21"
type input "[DATE] 07:30"
type input "[DATE] 12:00"
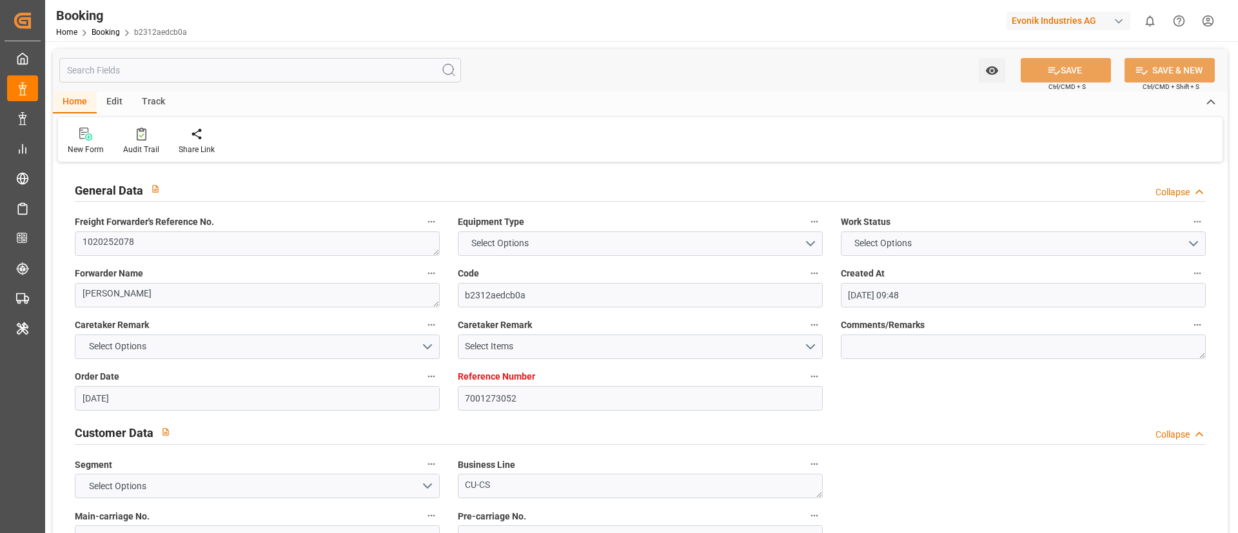
type input "[DATE] 12:00"
type input "[DATE] 10:21"
type input "[DATE] 16:00"
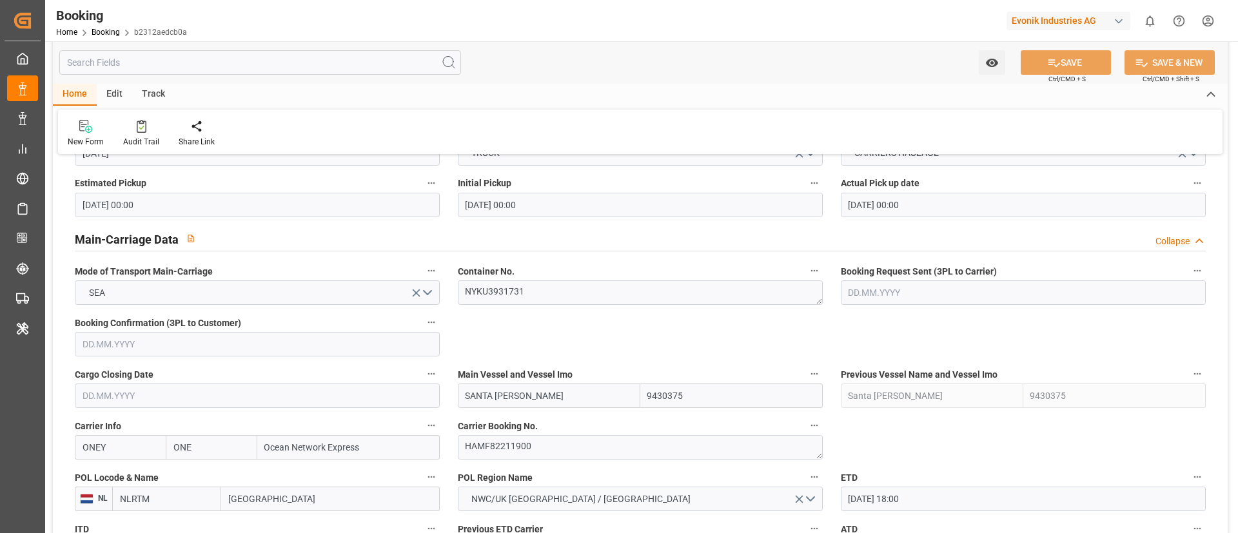
scroll to position [736, 0]
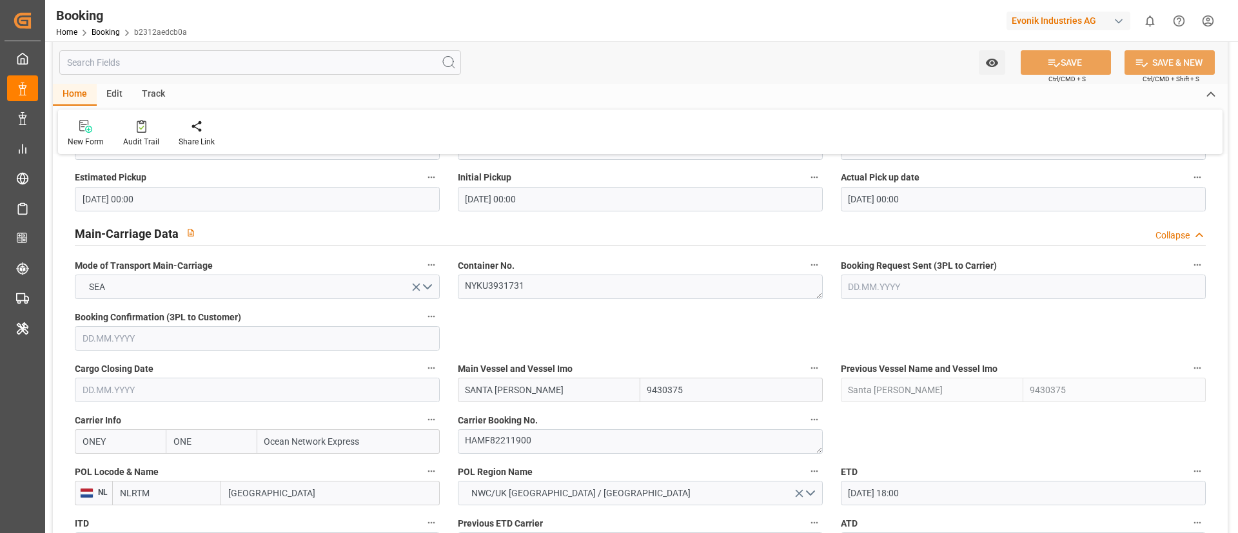
click at [589, 393] on input "SANTA TERESA" at bounding box center [549, 390] width 182 height 24
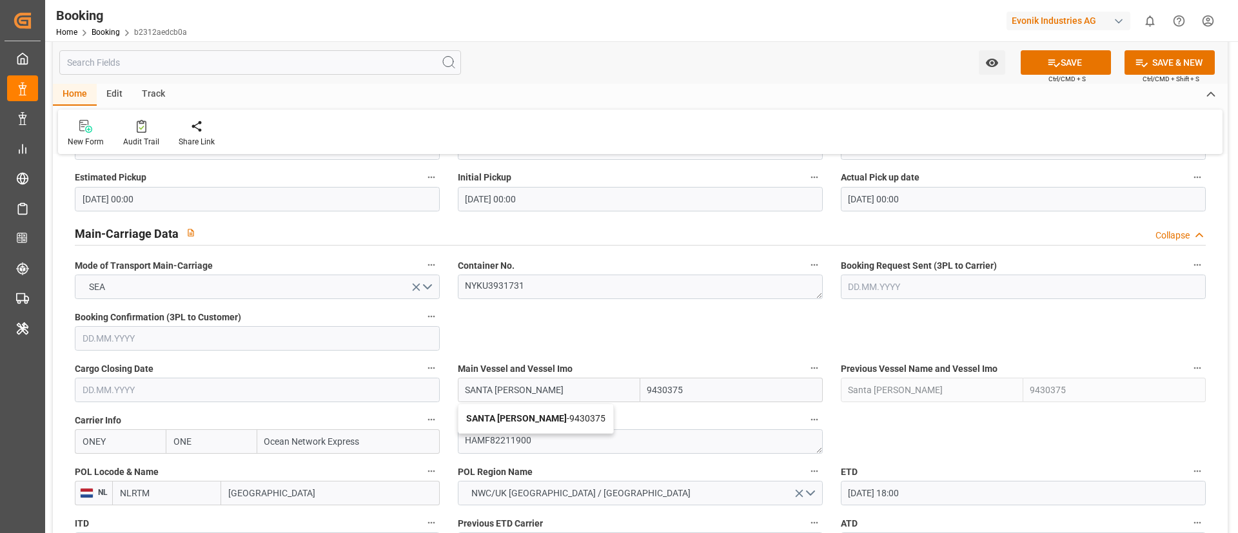
type input "SANTA TERESA"
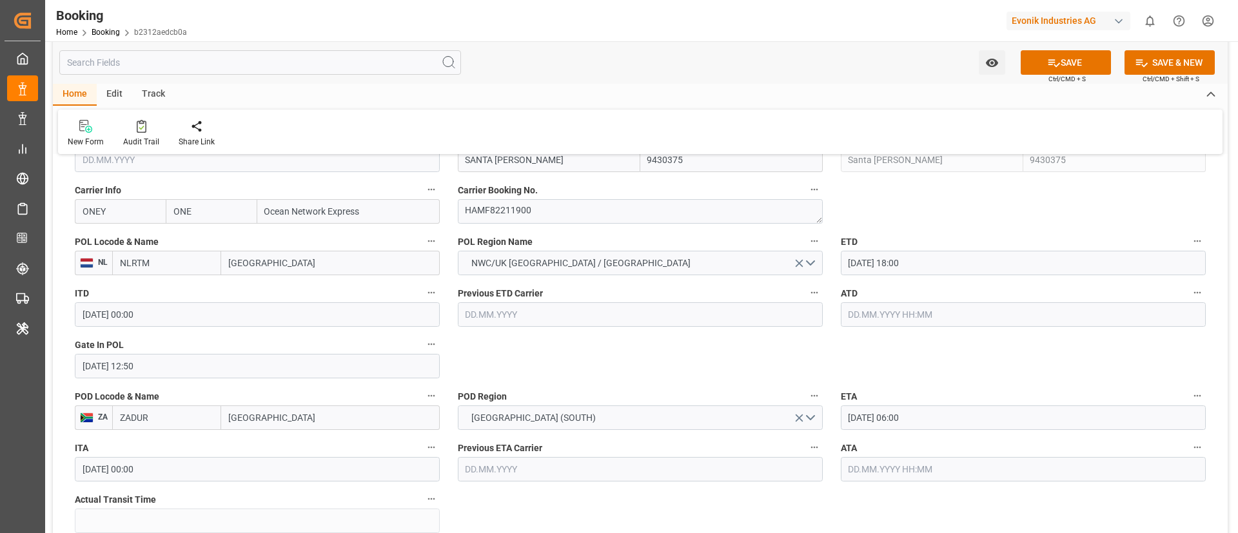
click at [862, 306] on input "text" at bounding box center [1023, 314] width 365 height 24
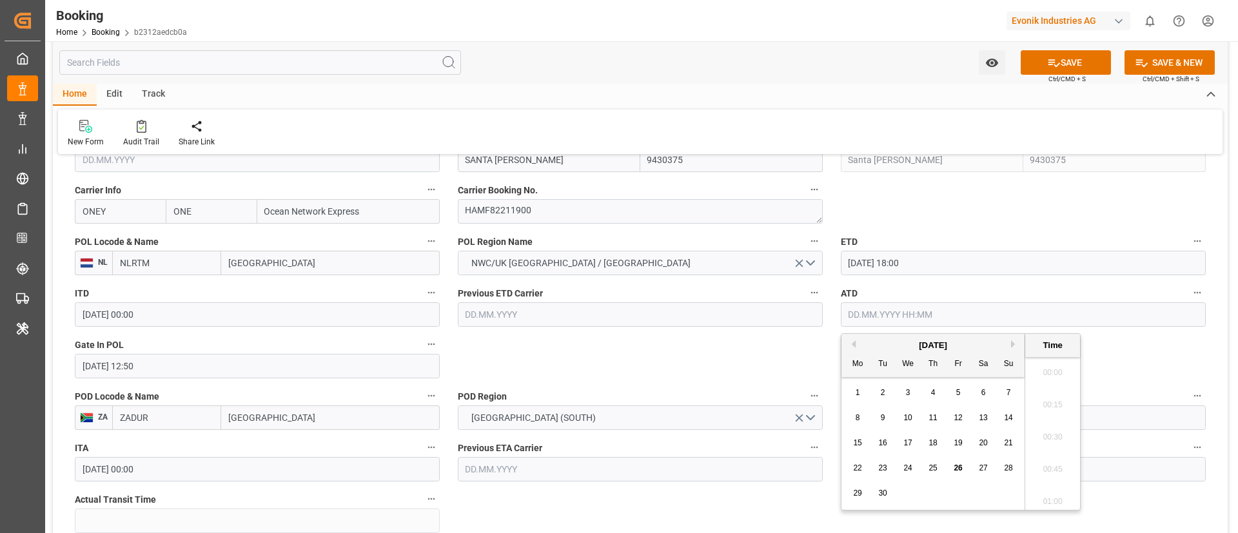
scroll to position [1842, 0]
click at [961, 467] on span "26" at bounding box center [957, 467] width 8 height 9
type input "[DATE] 00:00"
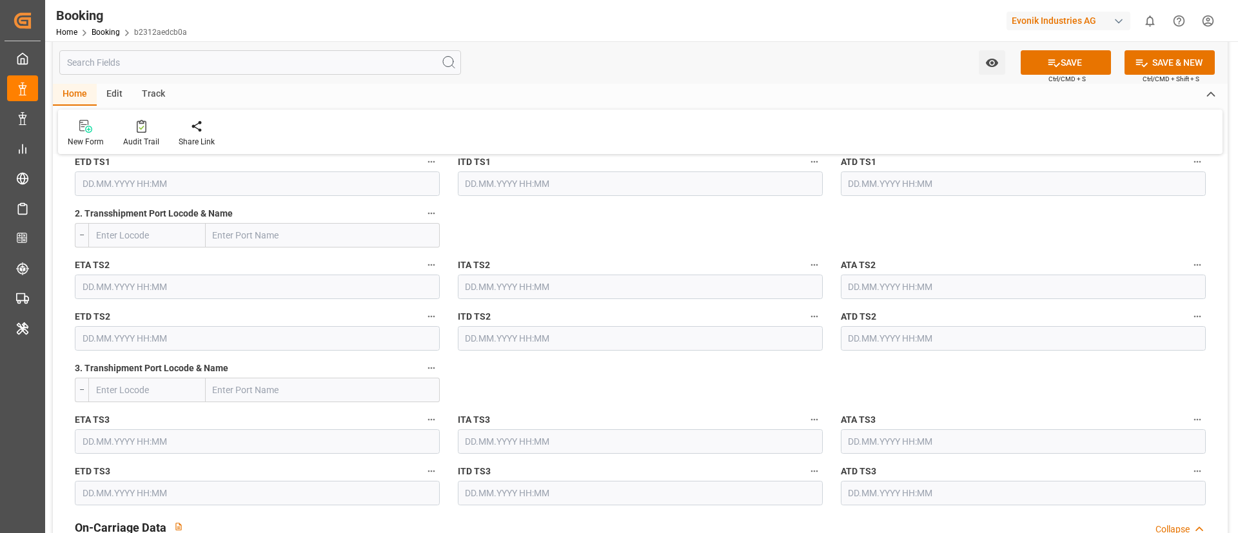
scroll to position [2403, 0]
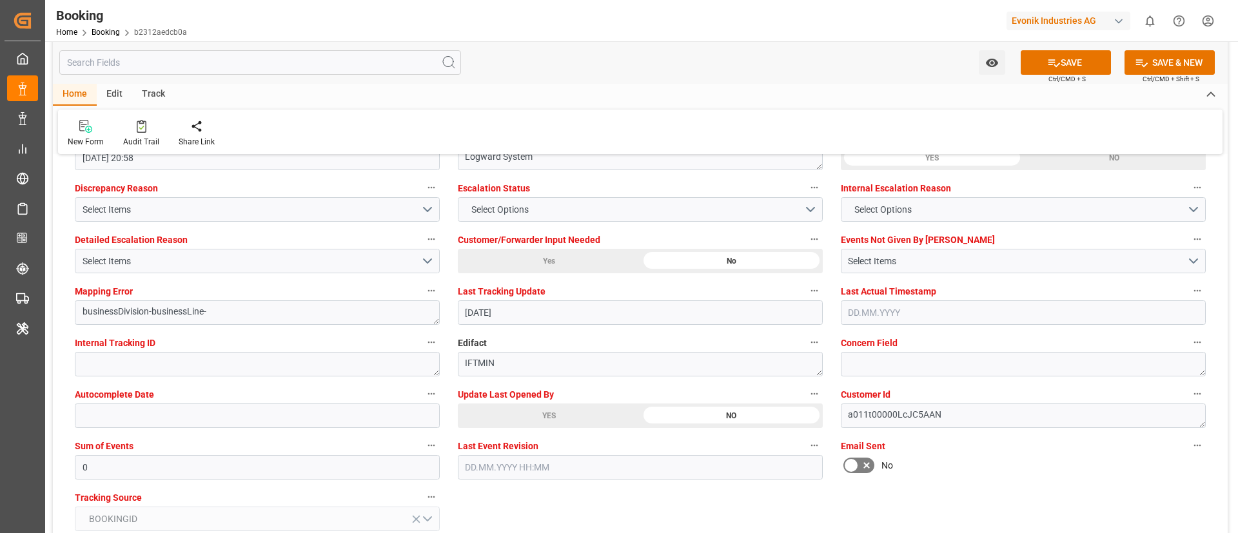
click at [502, 414] on div "YES" at bounding box center [549, 416] width 182 height 24
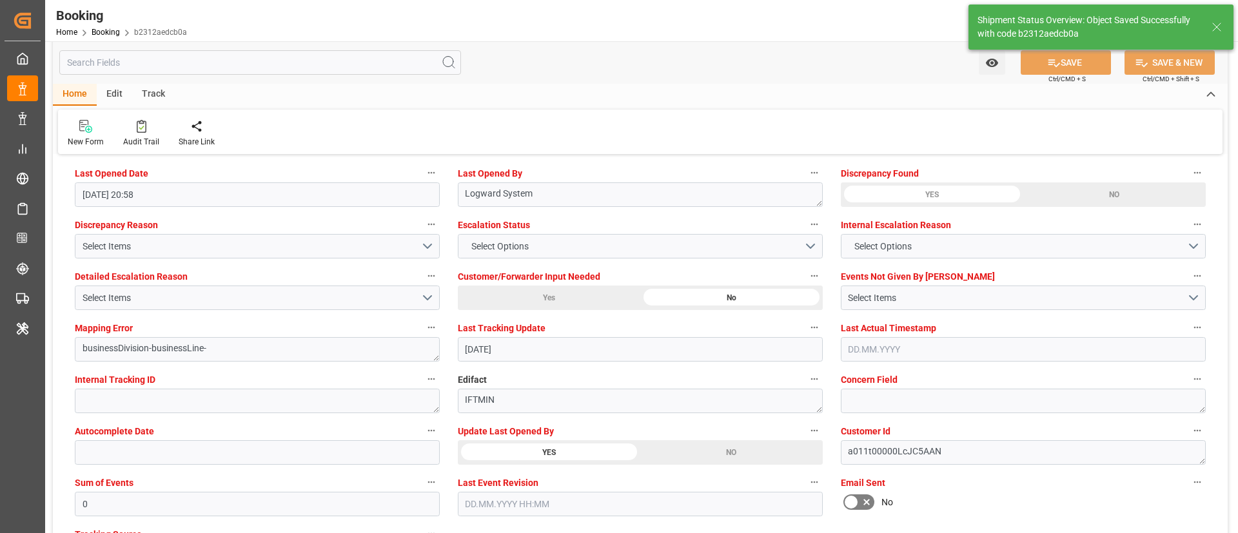
type textarea "Vismitha Mahadev"
type input "SANTA [PERSON_NAME]"
type input "26.09.2025 09:24"
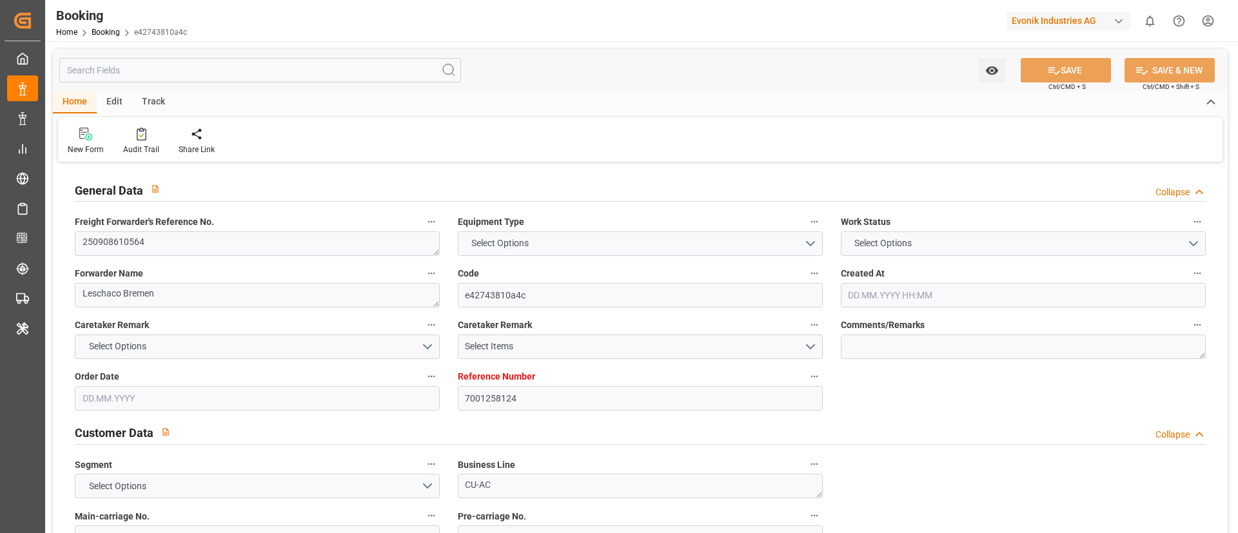
type input "7001258124"
type input "9962548"
type input "MSC"
type input "Mediterranean Shipping Company"
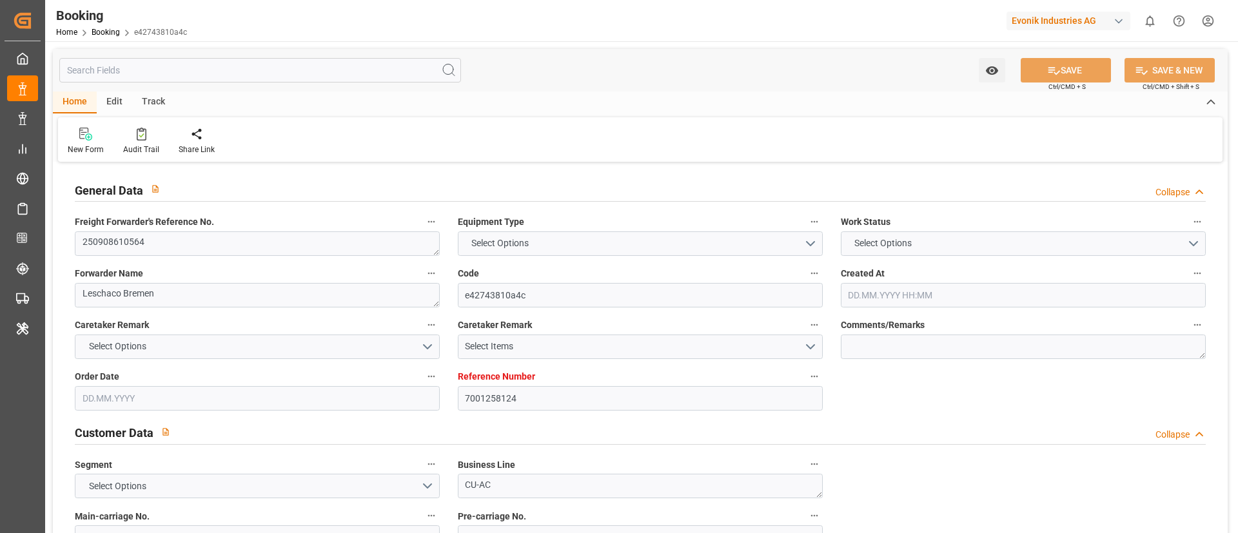
type input "NLRTM"
type input "AEJEA"
type input "0"
type input "NLRTM"
type input "AEJEA"
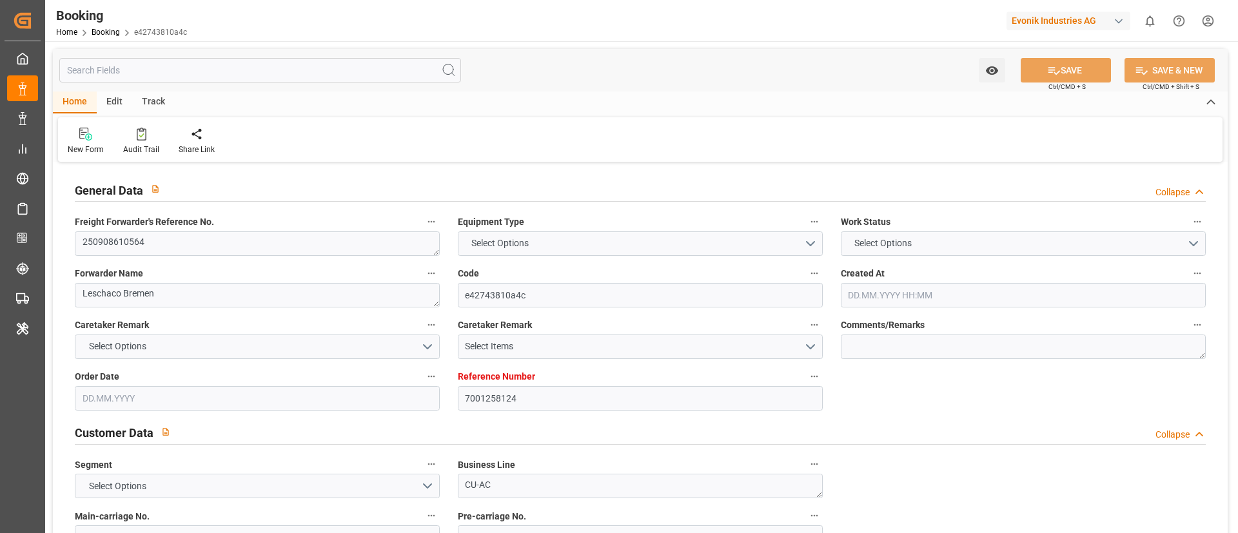
type input "[DATE] 06:59"
type input "[DATE]"
type input "[DATE] 00:00"
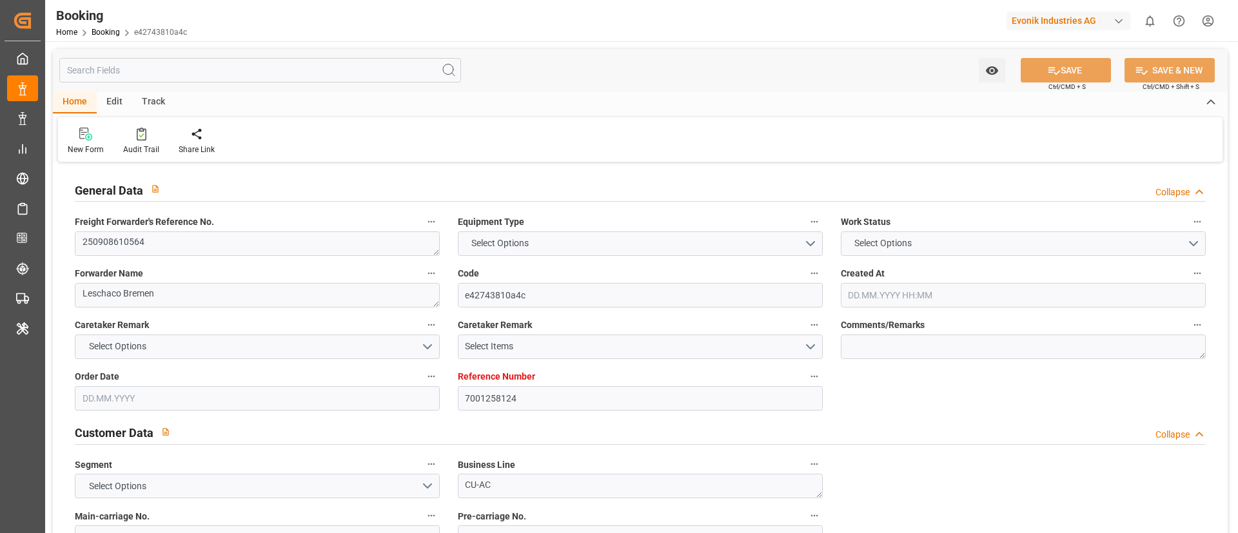
type input "[DATE] 00:00"
type input "27.08.2025"
type input "28.08.2025"
type input "24.09.2025 10:00"
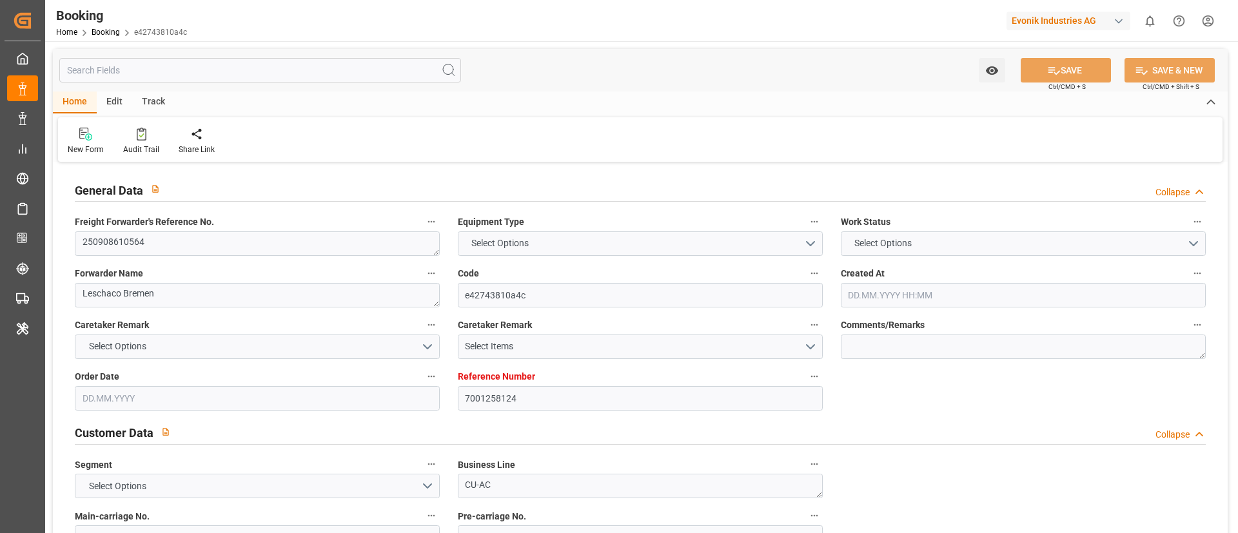
type input "27.09.2025 00:00"
type input "17.09.2025 12:00"
type input "01.11.2025 12:00"
type input "01.11.2025 00:00"
type input "25.09.2025 18:15"
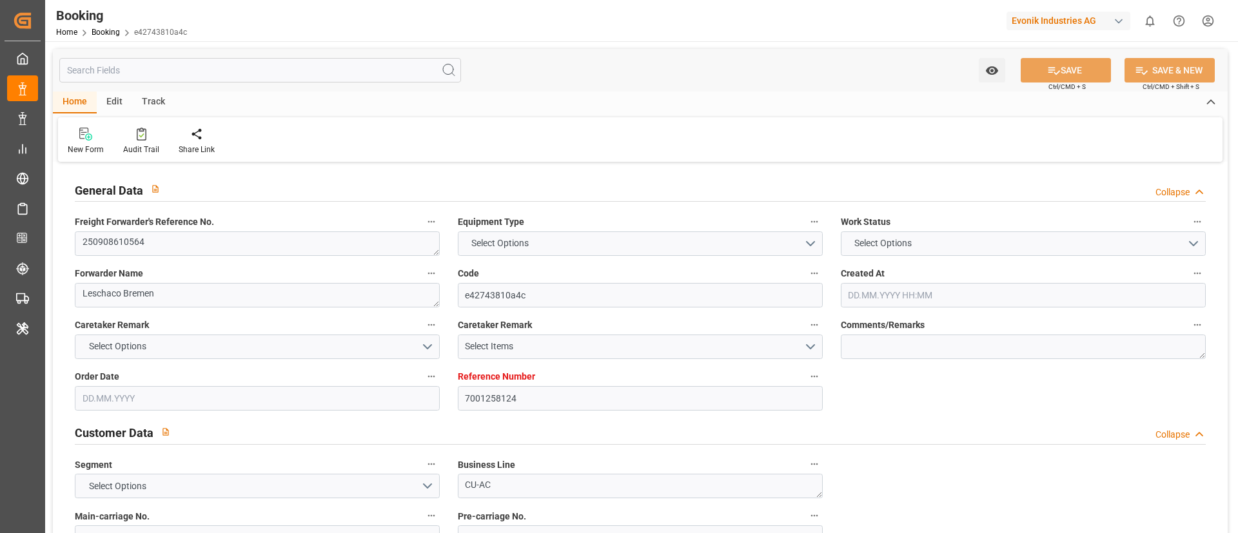
type input "[DATE]"
type input "22.09.2025 00:01"
type input "24.09.2025 12:00"
type input "22.09.2025 06:58"
type input "01.11.2025 12:00"
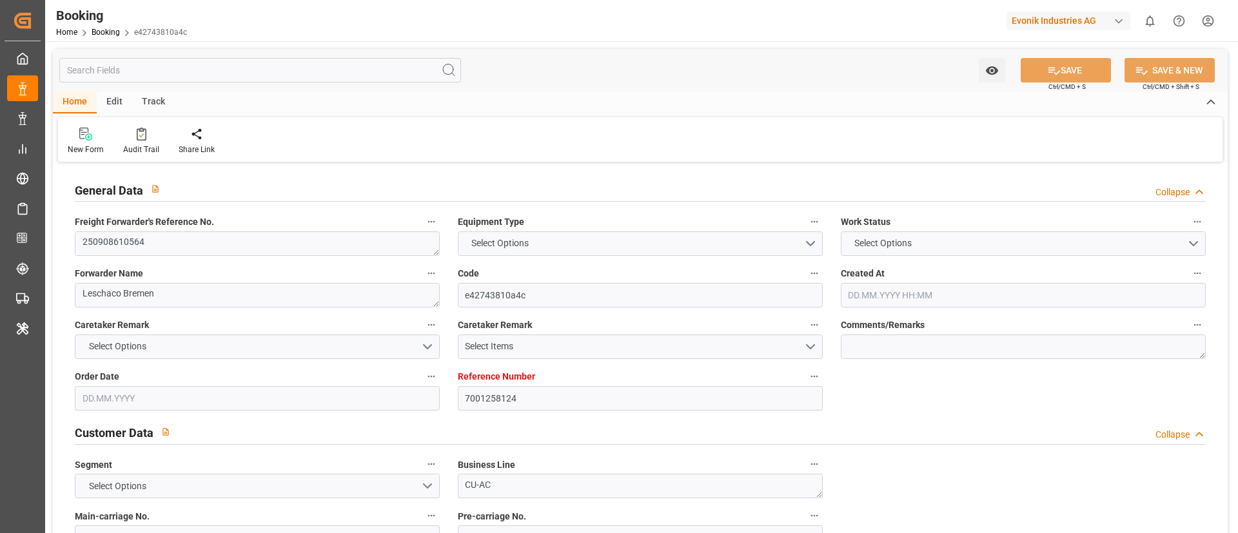
type input "02.11.2025 01:16"
type input "06.11.2025 01:16"
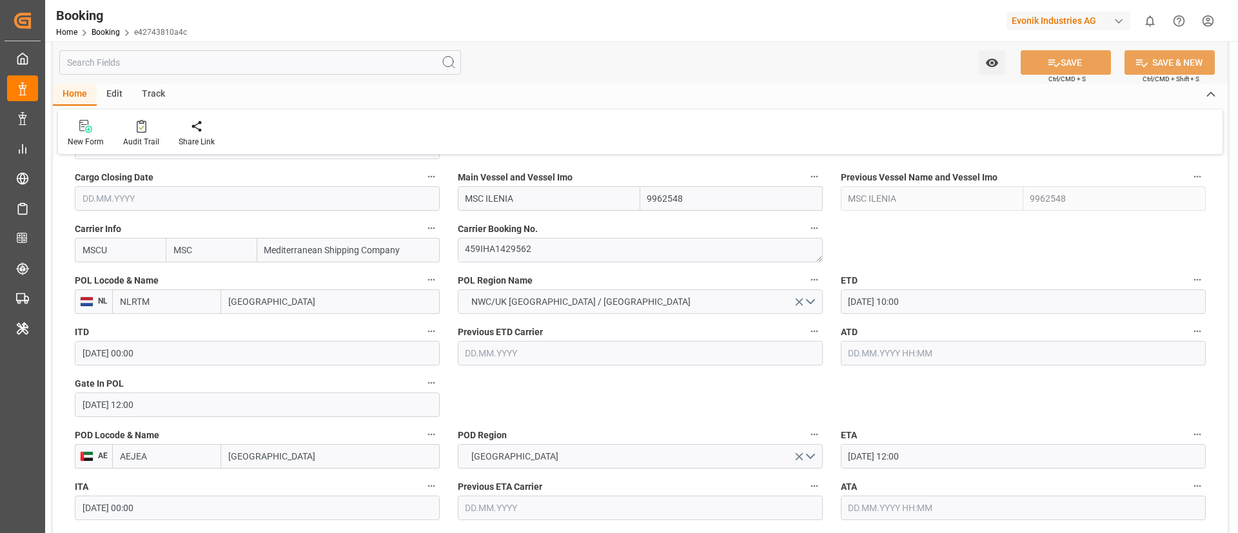
scroll to position [930, 0]
click at [592, 193] on input "MSC ILENIA" at bounding box center [549, 196] width 182 height 24
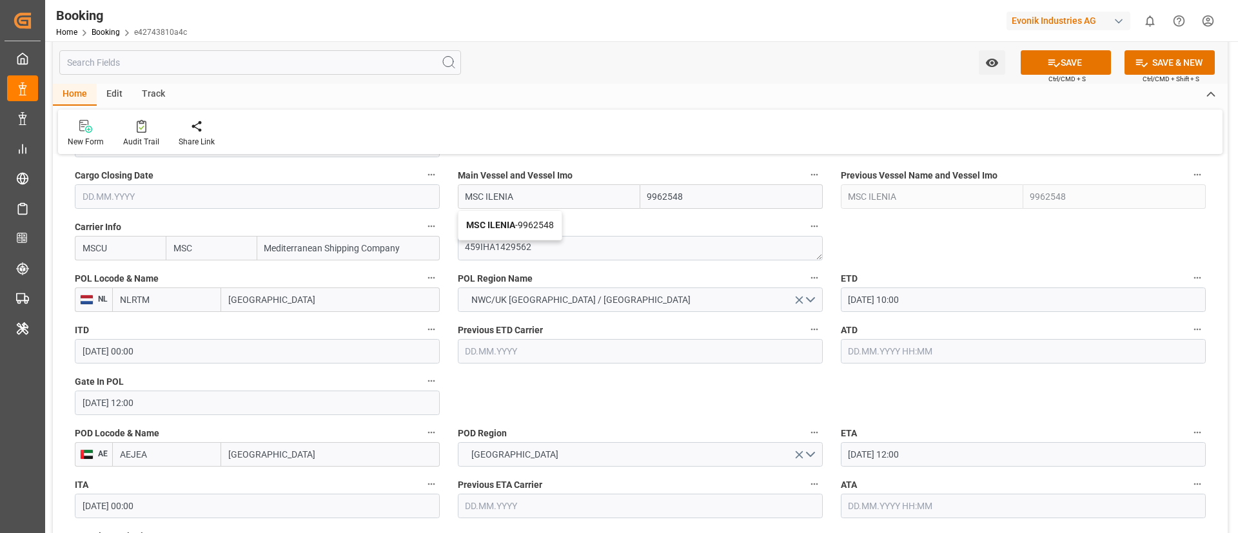
type input "MSC ILENIA"
click at [615, 79] on div "Watch Option SAVE Ctrl/CMD + S SAVE & NEW Ctrl/CMD + Shift + S" at bounding box center [640, 62] width 1174 height 43
click at [917, 354] on input "text" at bounding box center [1023, 351] width 365 height 24
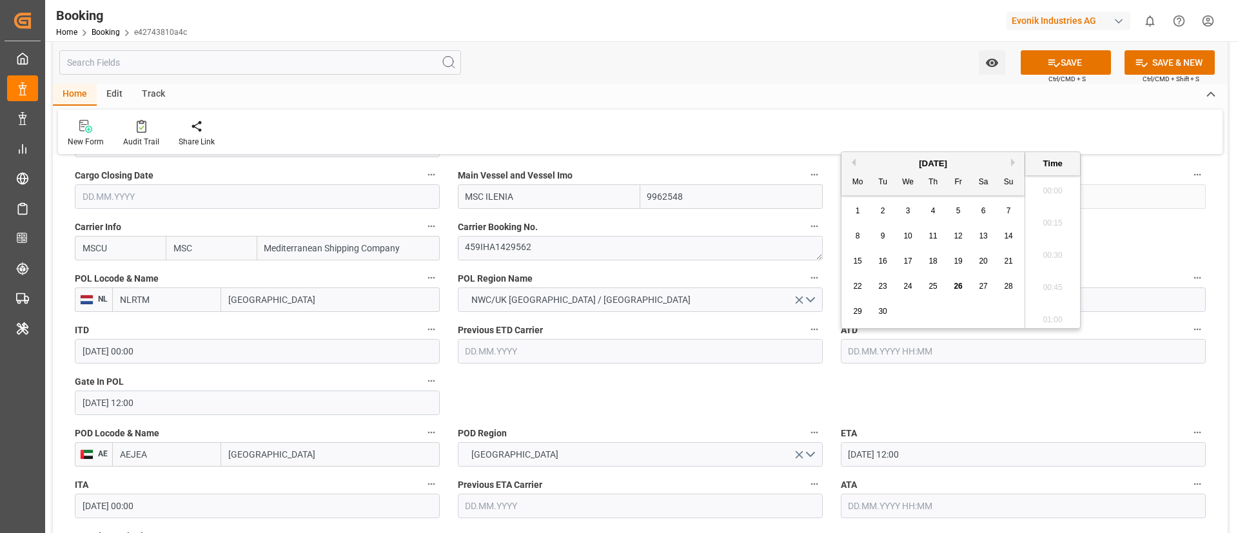
scroll to position [1874, 0]
click at [858, 288] on span "22" at bounding box center [857, 286] width 8 height 9
type input "22.09.2025 00:00"
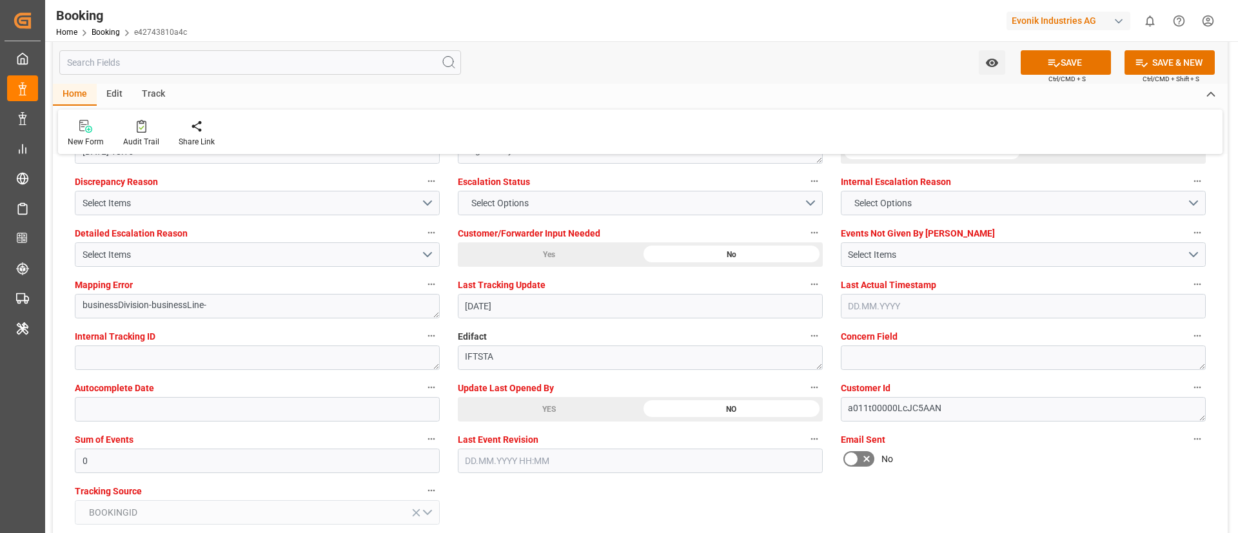
scroll to position [2380, 0]
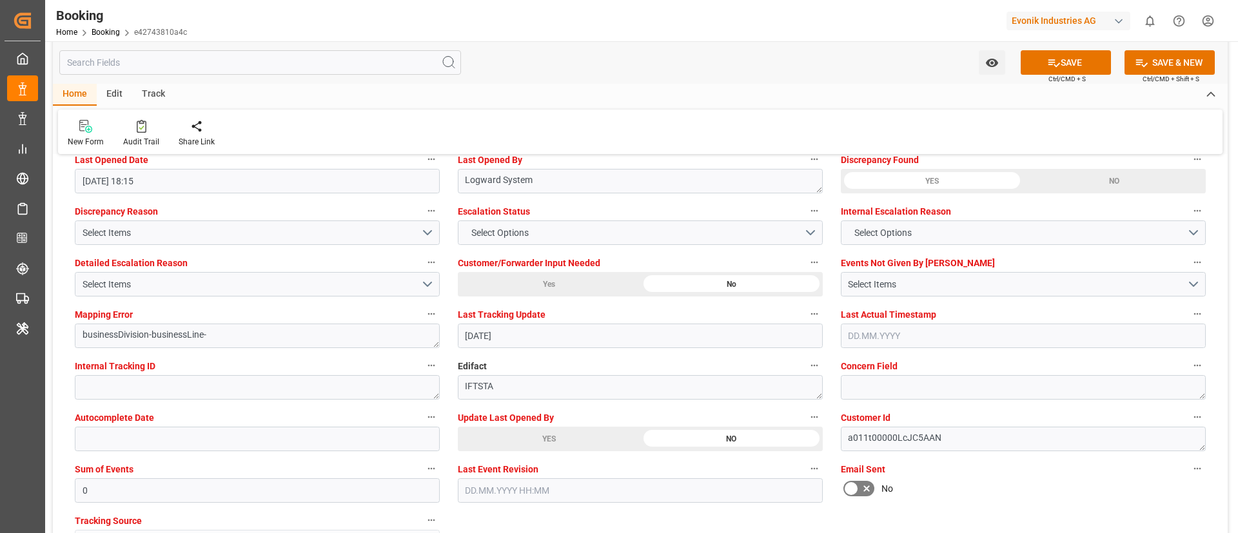
click at [511, 446] on div "YES" at bounding box center [549, 439] width 182 height 24
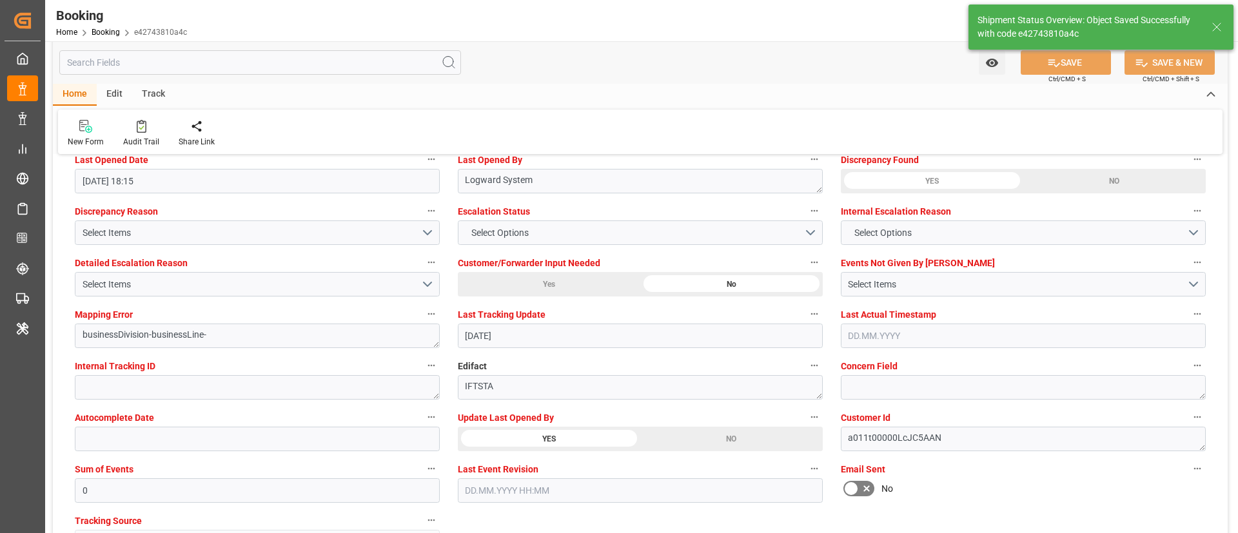
type input "MSC ILENIA"
type input "26.09.2025 09:31"
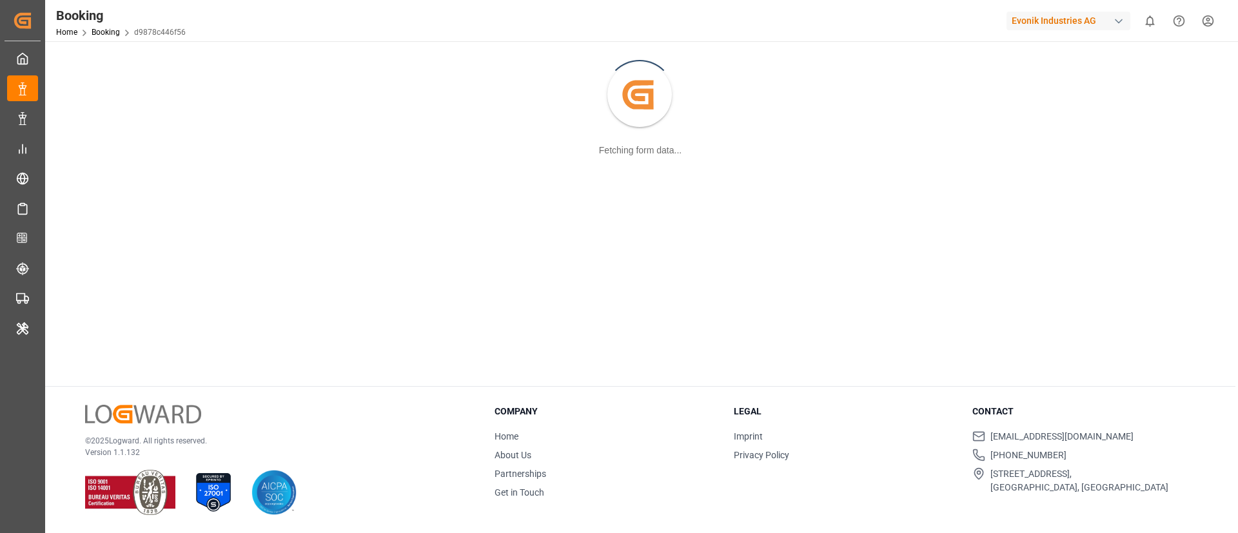
scroll to position [43, 0]
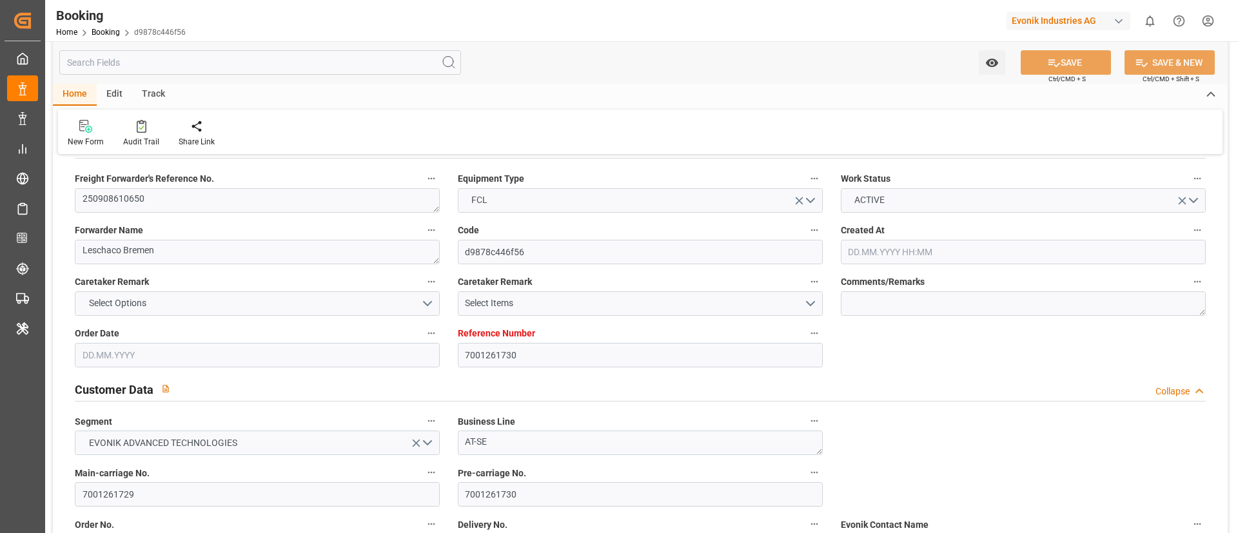
type input "7001261730"
type input "9430375"
type input "ONE"
type input "Ocean Network Express"
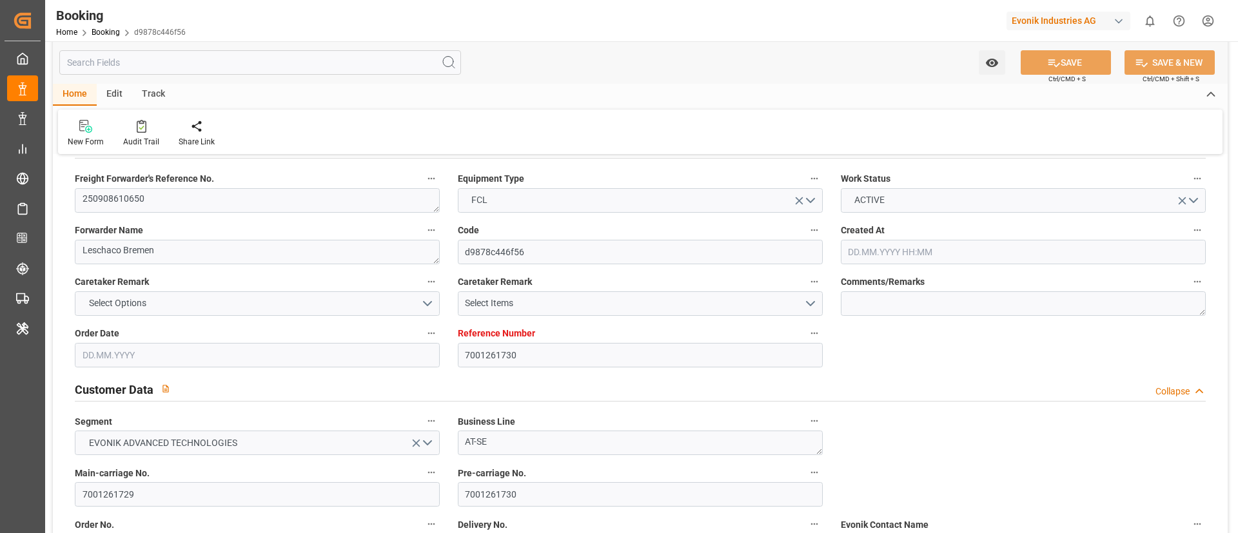
type input "NLRTM"
type input "ZADUR"
type input "0"
type input "NLRTM"
type input "ZADUR"
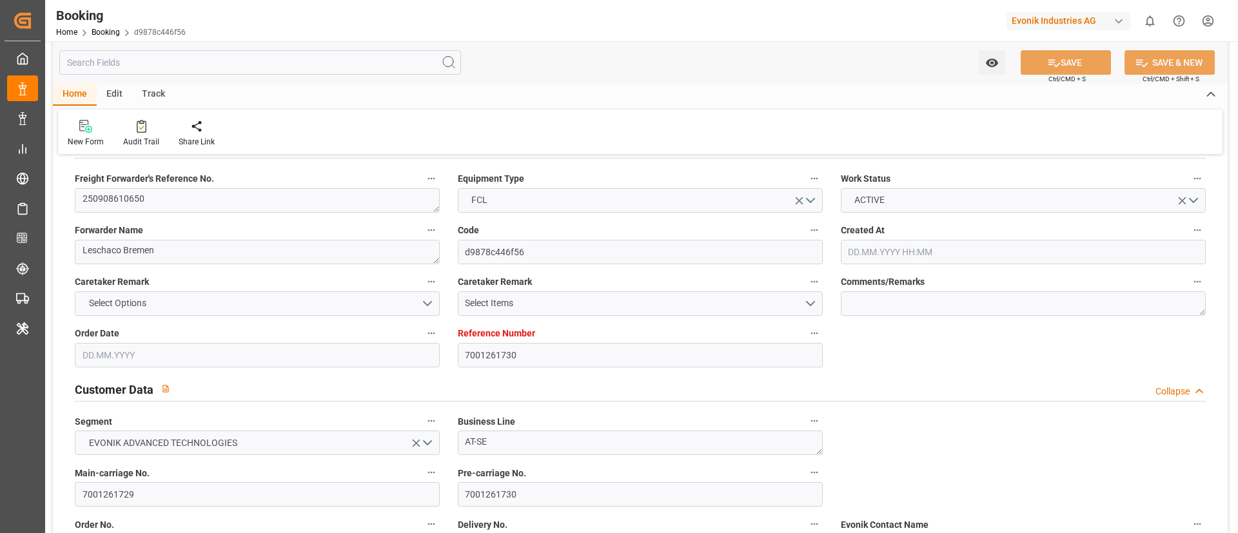
type input "[DATE] 05:55"
type input "[DATE]"
type input "[DATE] 09:19"
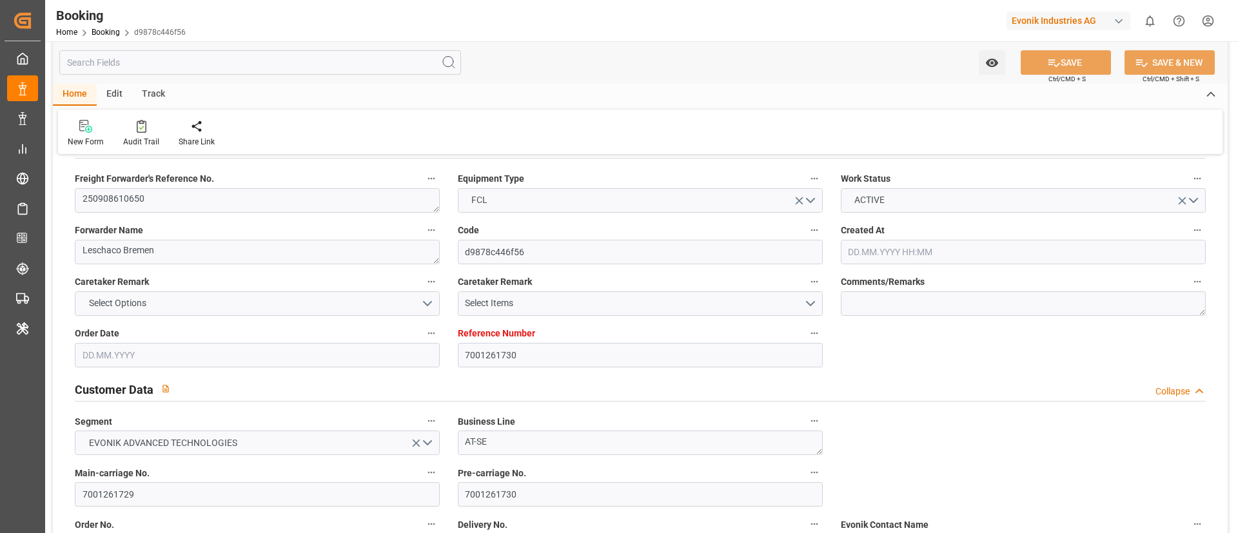
type input "[DATE] 00:00"
type input "[DATE] 02:09"
type input "[DATE]"
type input "[DATE] 18:00"
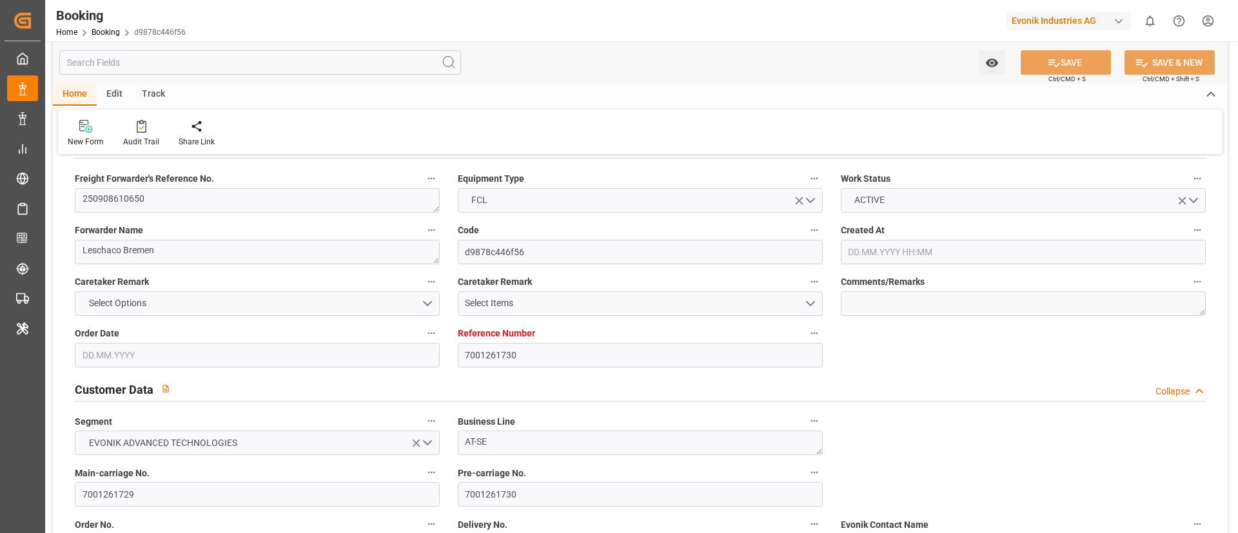
type input "[DATE] 00:00"
type input "[DATE] 06:00"
type input "[DATE] 00:00"
type input "[DATE] 17:03"
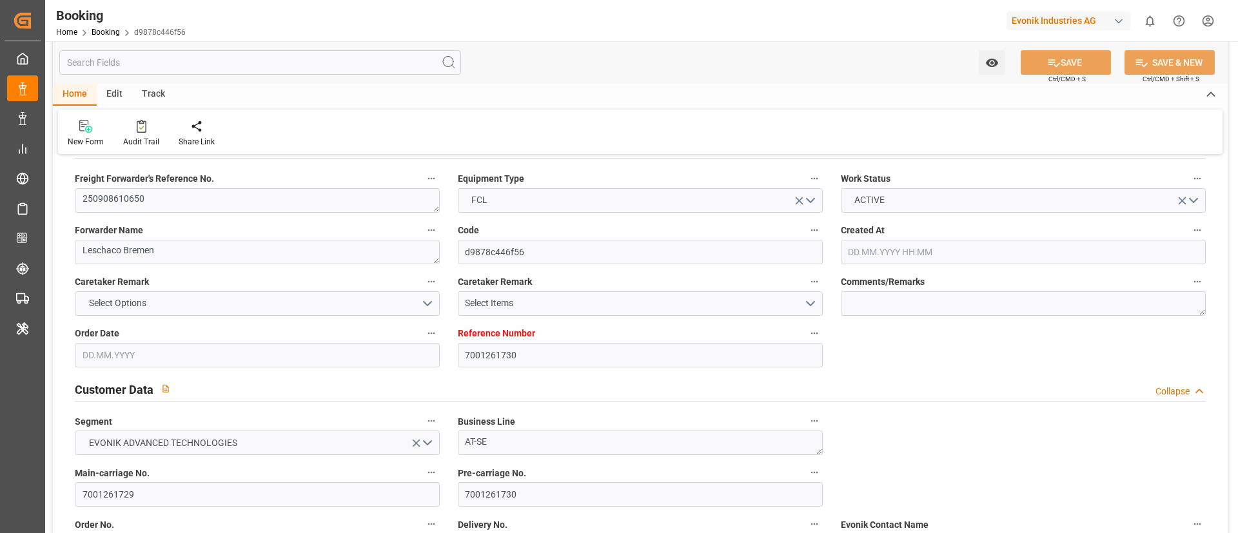
type input "[DATE]"
type input "[DATE] 22:25"
type input "[DATE] 03:45"
type input "[DATE] 18:13"
type input "[DATE] 16:19"
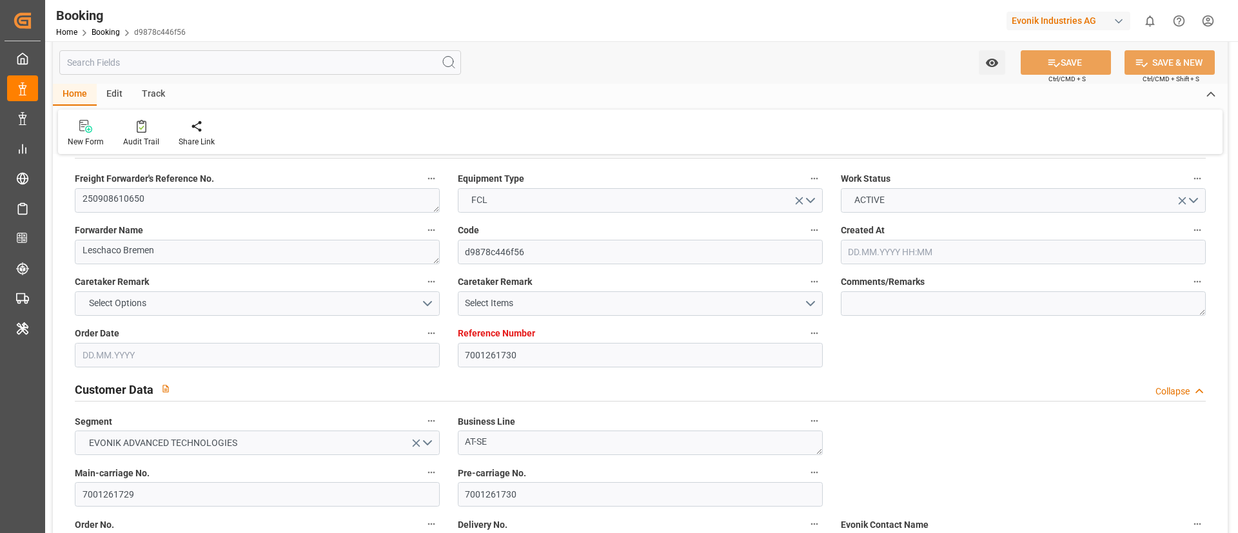
type input "[DATE] 16:19"
type input "[DATE] 18:00"
type input "[DATE] 06:00"
type input "30.10.2025 09:49"
type input "29.10.2025 07:30"
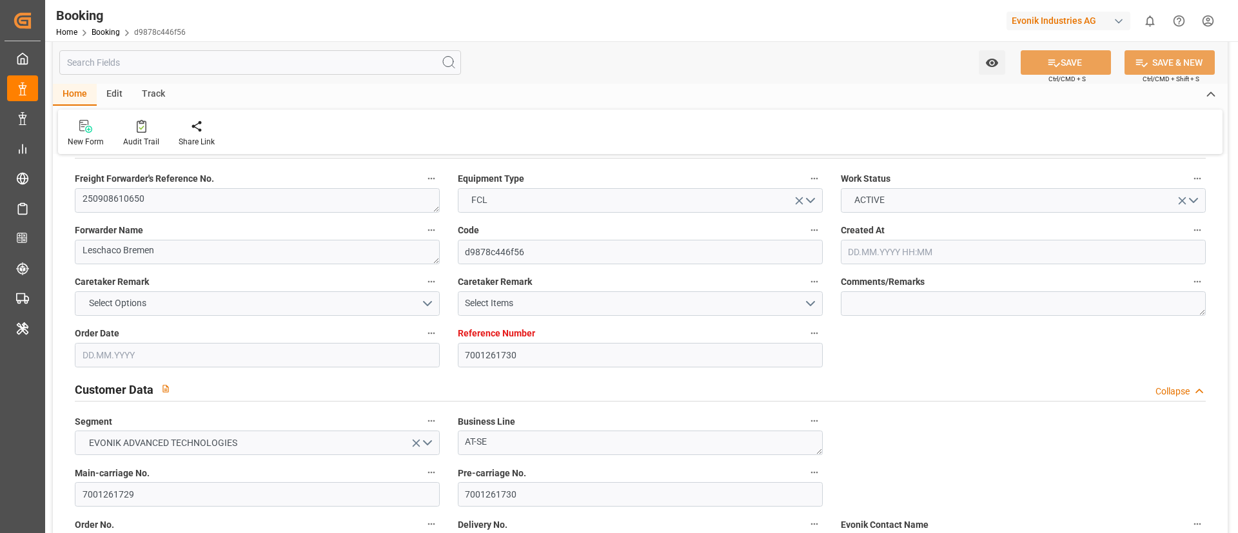
type input "29.10.2025 07:30"
type input "29.10.2025 12:00"
type input "03.11.2025 09:49"
type input "29.10.2025 16:00"
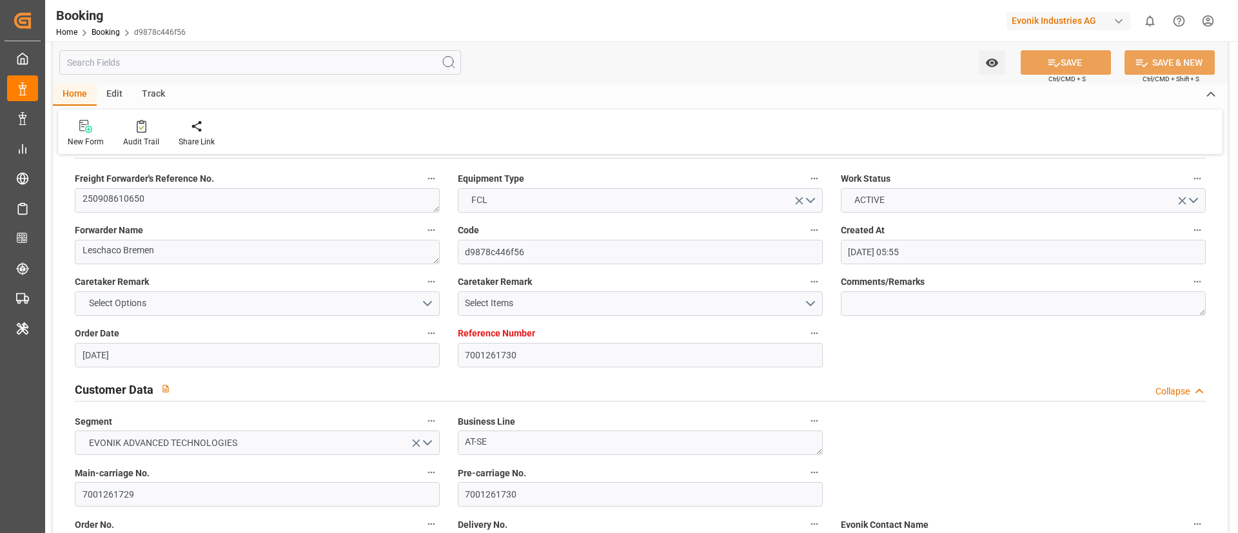
type input "29.10.2025 16:00"
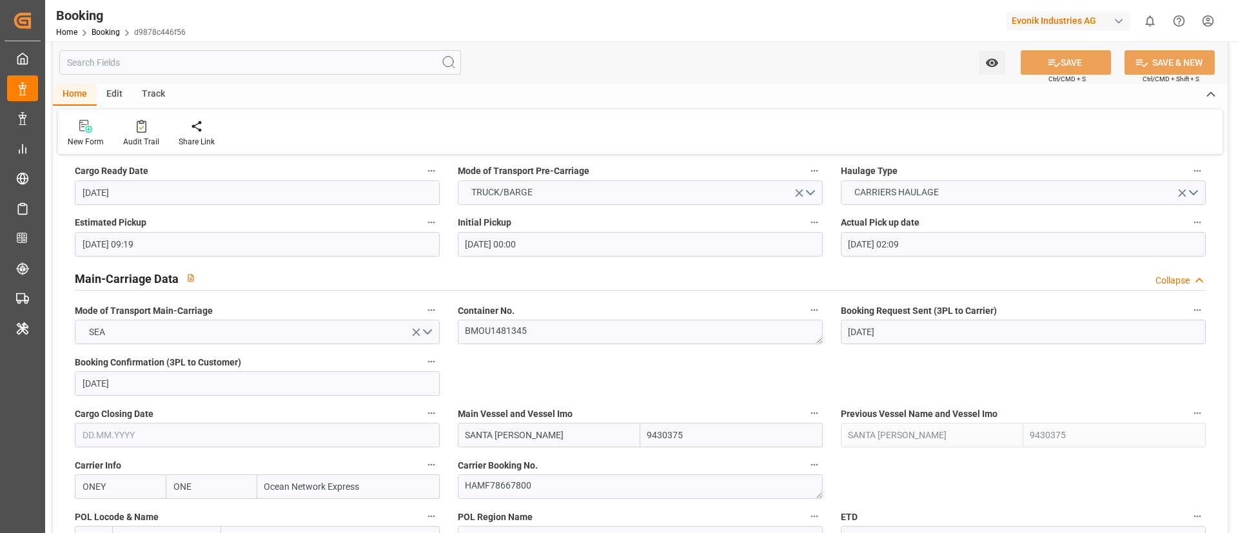
scroll to position [720, 0]
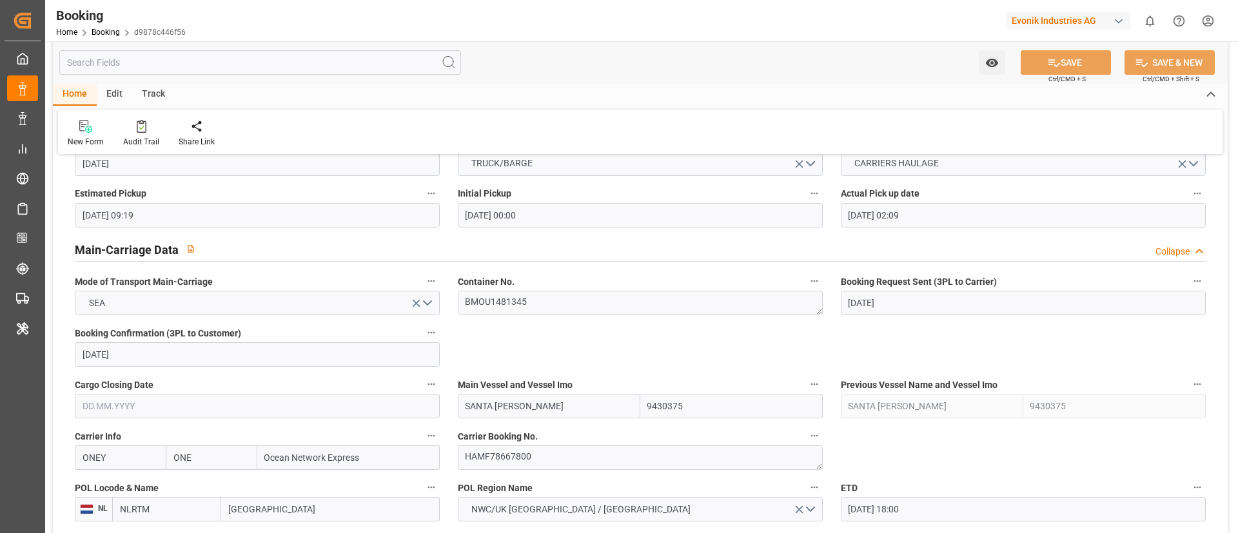
click at [539, 412] on input "SANTA TERESA" at bounding box center [549, 406] width 182 height 24
type input "SANTA TERESA"
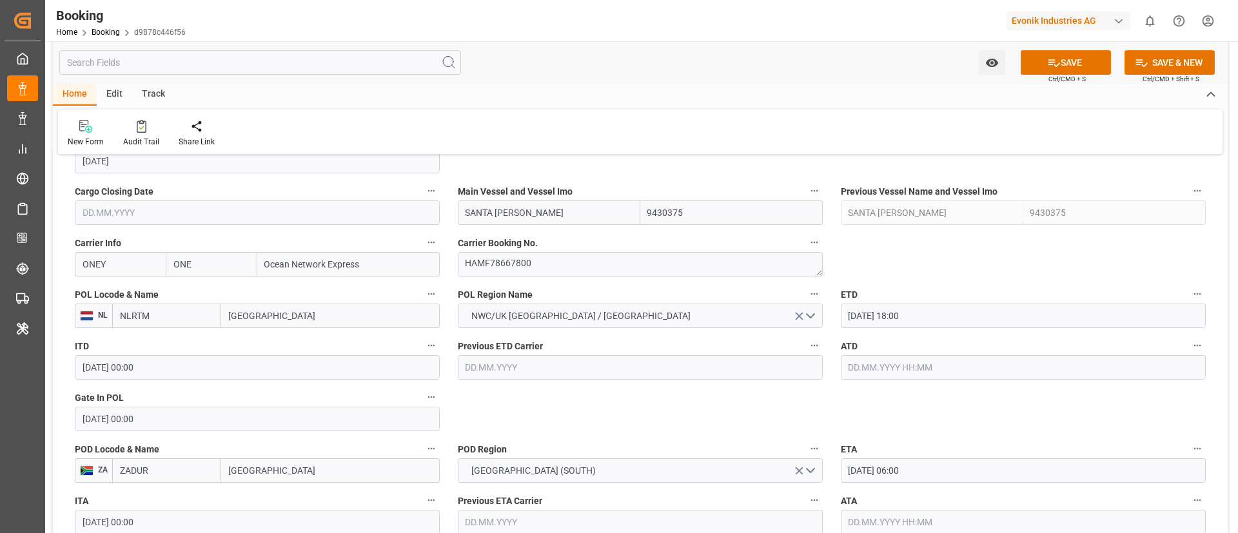
click at [884, 367] on input "text" at bounding box center [1023, 367] width 365 height 24
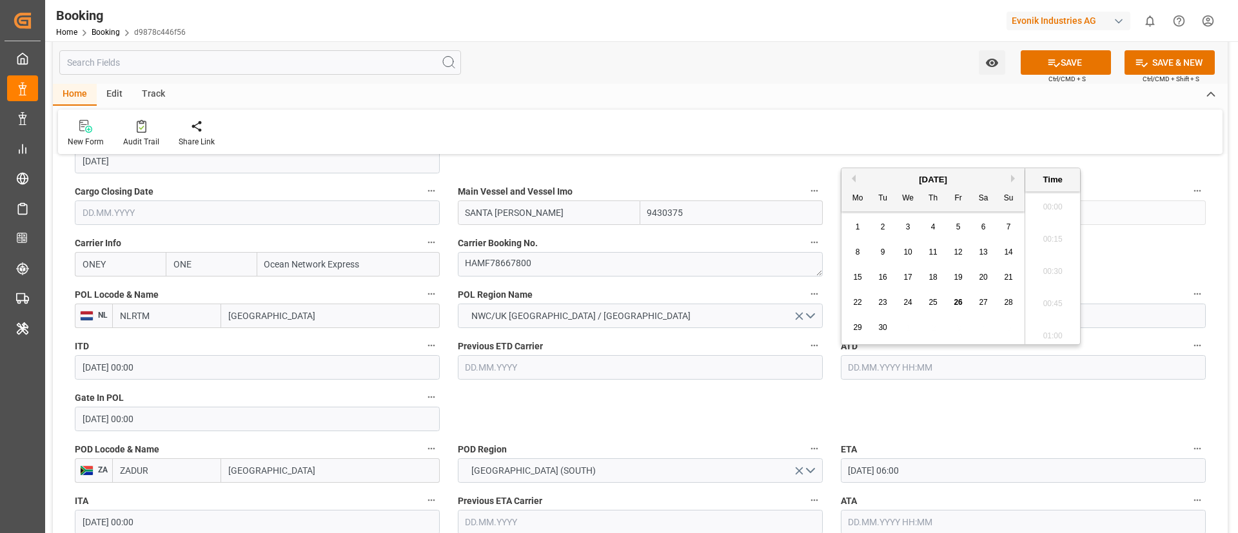
scroll to position [1874, 0]
click at [960, 300] on span "26" at bounding box center [957, 302] width 8 height 9
type input "26.09.2025 00:00"
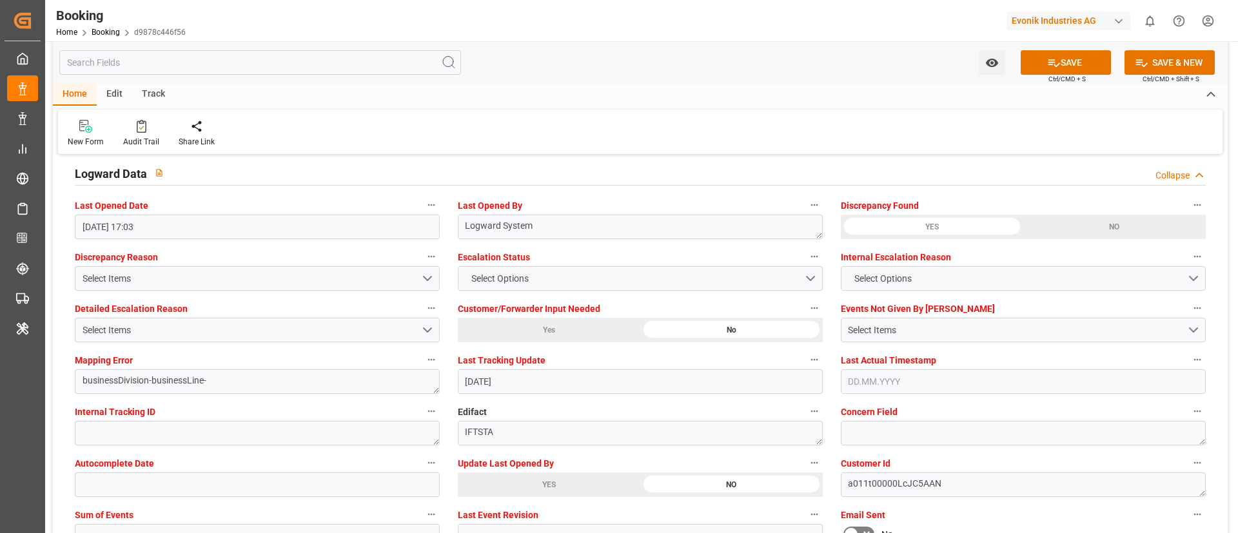
scroll to position [2364, 0]
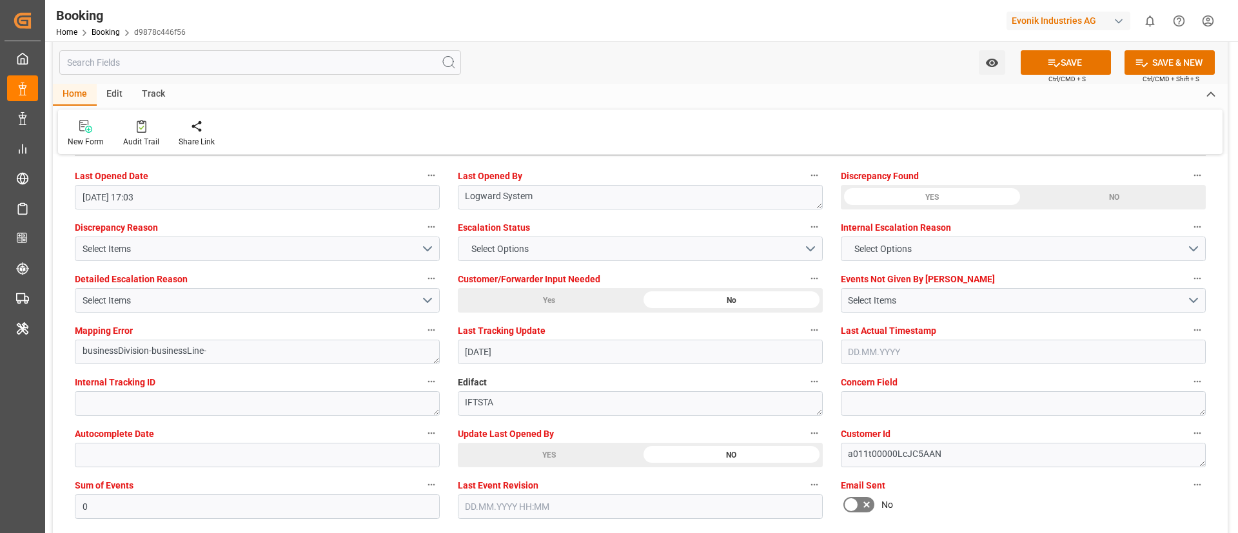
click at [485, 453] on div "YES" at bounding box center [549, 455] width 182 height 24
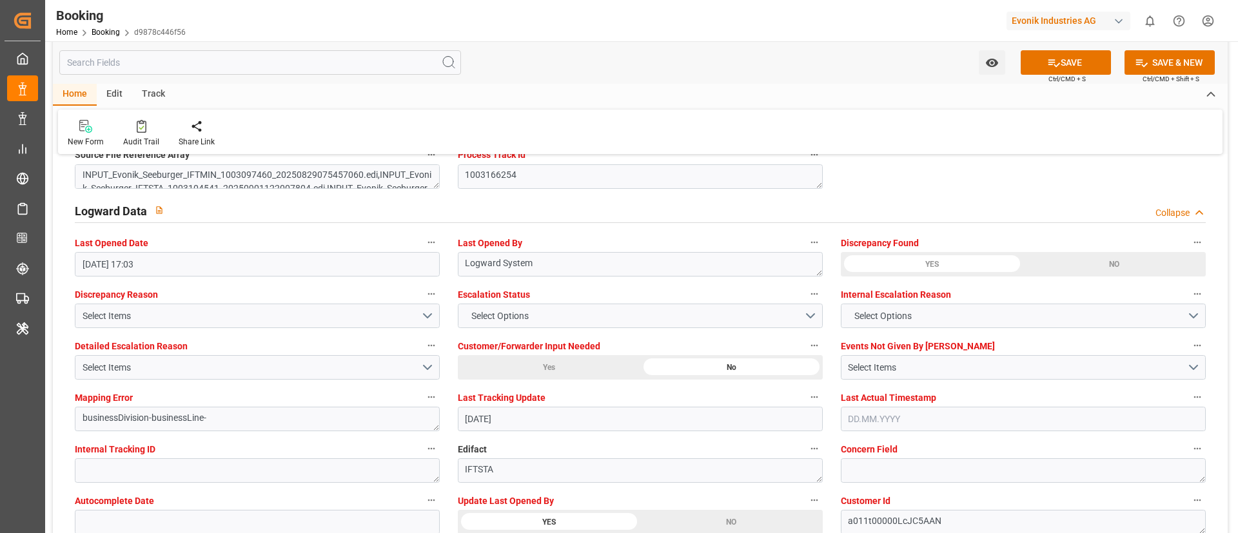
scroll to position [2267, 0]
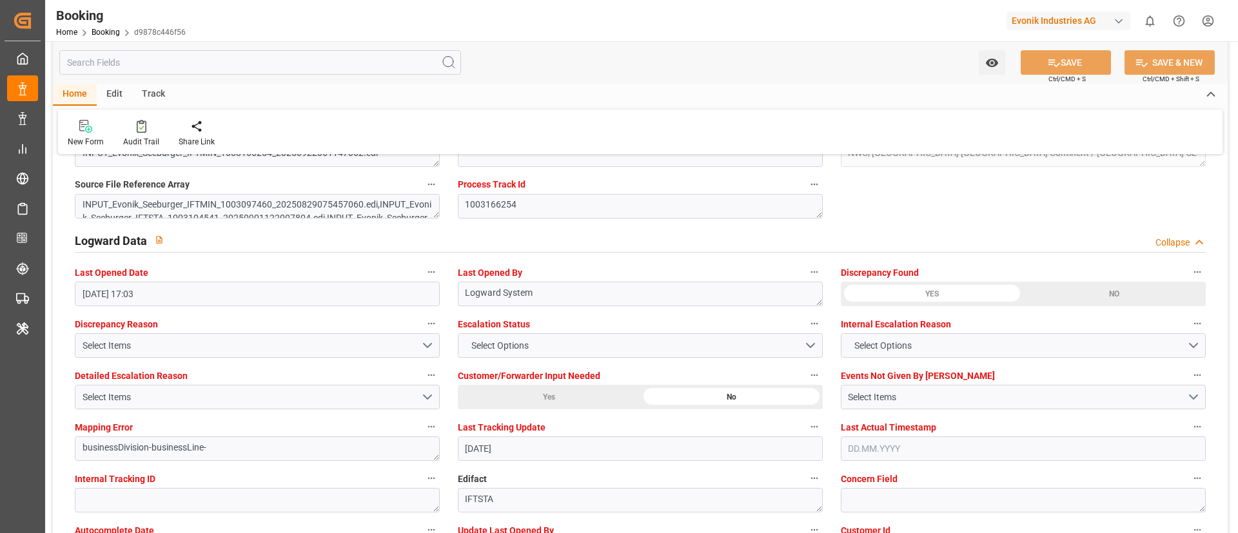
type textarea "Vismitha Mahadev"
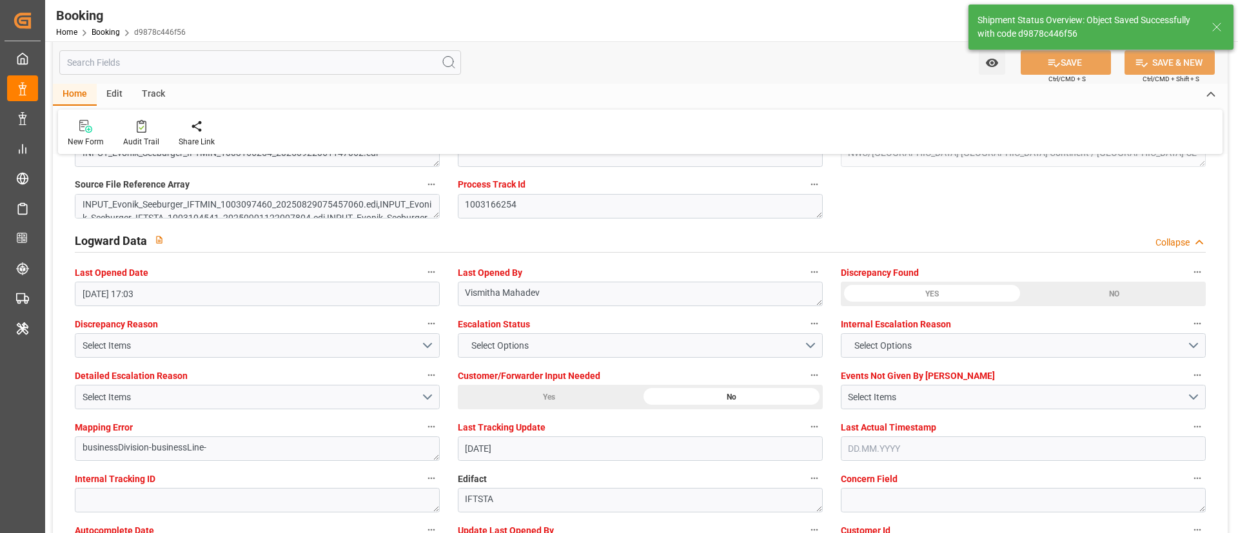
type input "SANTA TERESA"
type input "26.09.2025 09:34"
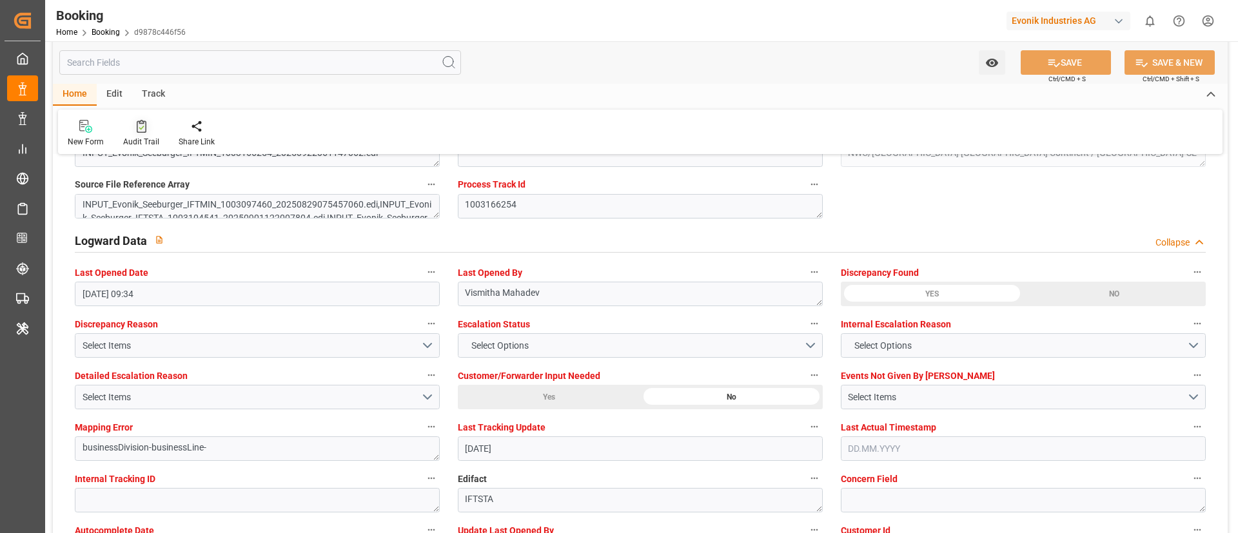
click at [136, 136] on div "Audit Trail" at bounding box center [141, 142] width 36 height 12
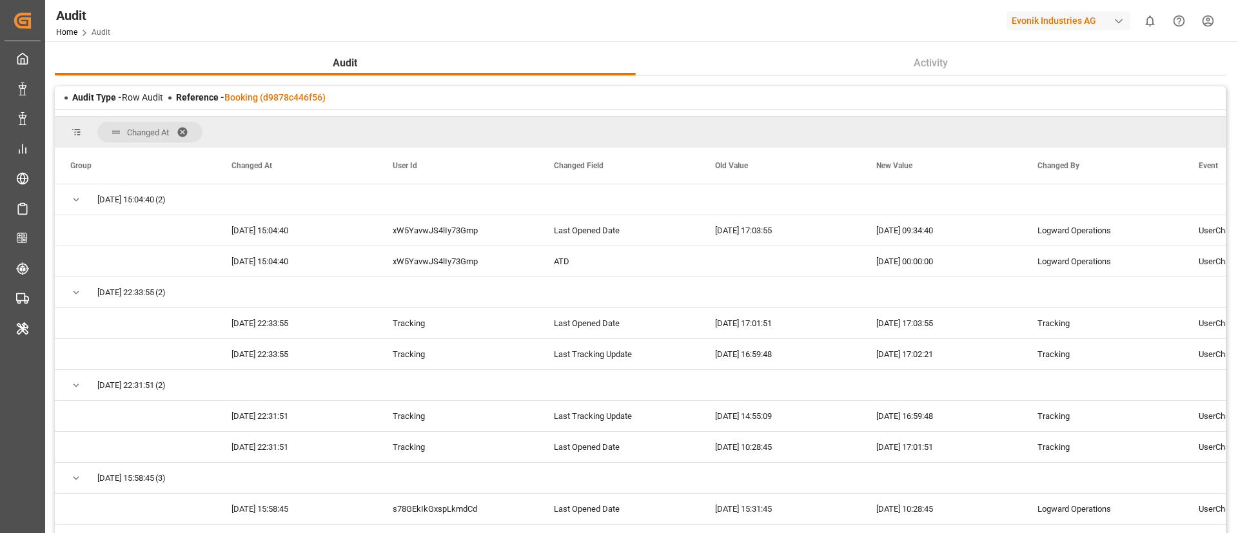
click at [186, 131] on span at bounding box center [187, 132] width 21 height 12
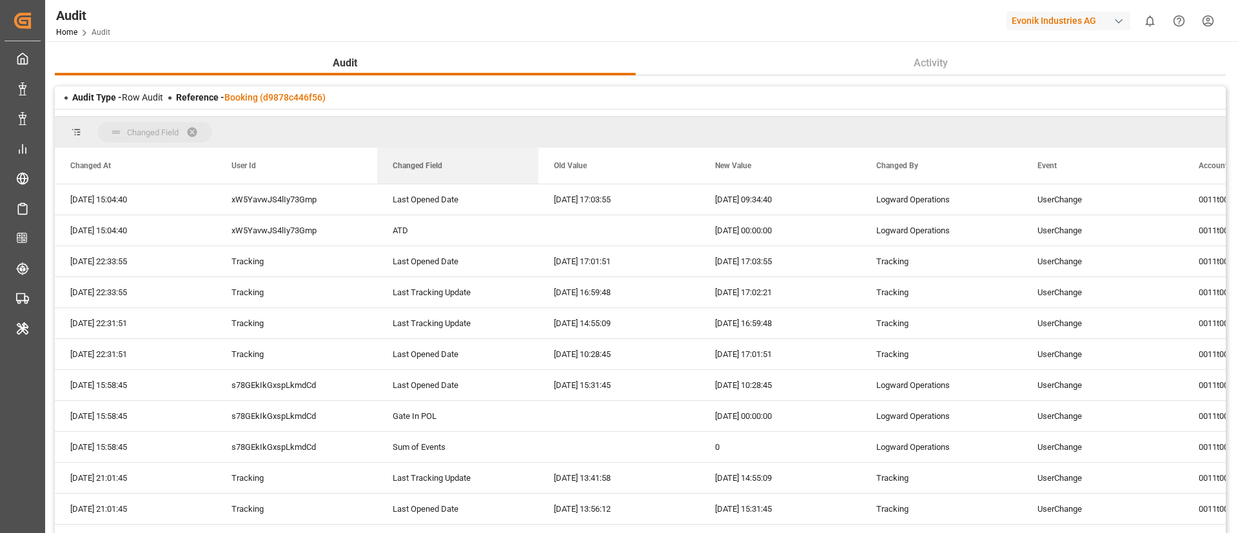
drag, startPoint x: 433, startPoint y: 159, endPoint x: 436, endPoint y: 130, distance: 29.2
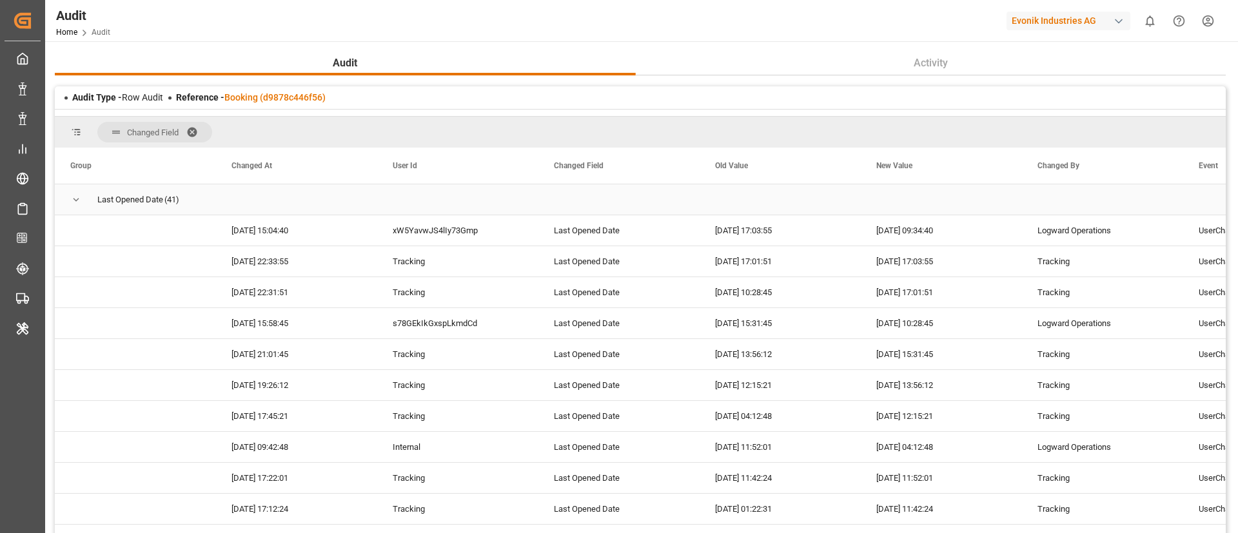
click at [84, 199] on span "Last Opened Date (41)" at bounding box center [135, 199] width 130 height 29
click at [79, 199] on span "Press SPACE to select this row." at bounding box center [76, 200] width 12 height 12
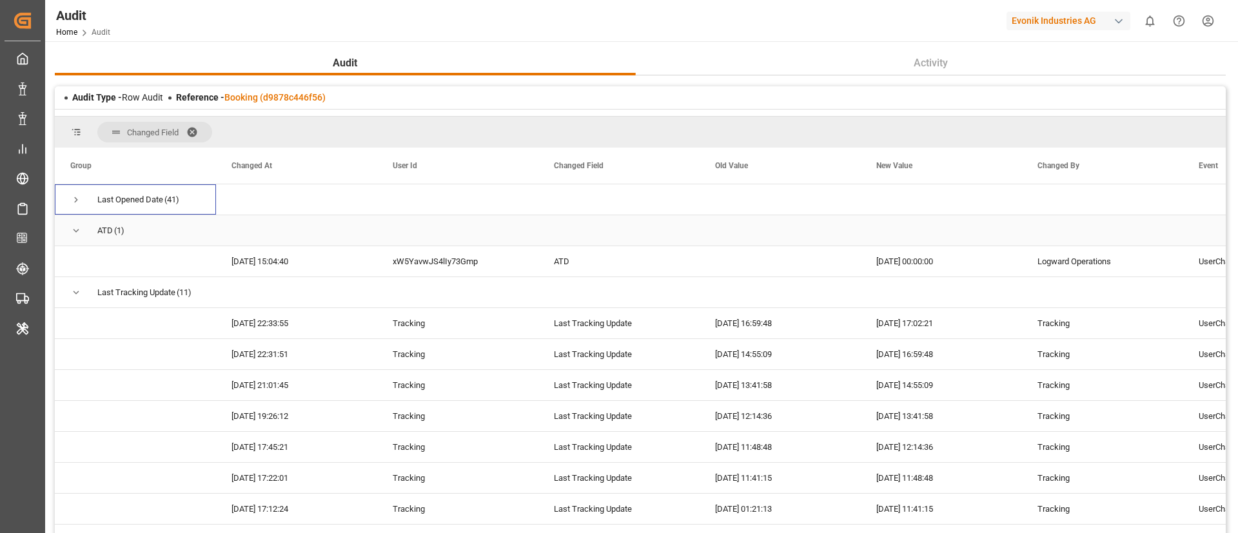
click at [77, 226] on span "Press SPACE to select this row." at bounding box center [76, 231] width 12 height 12
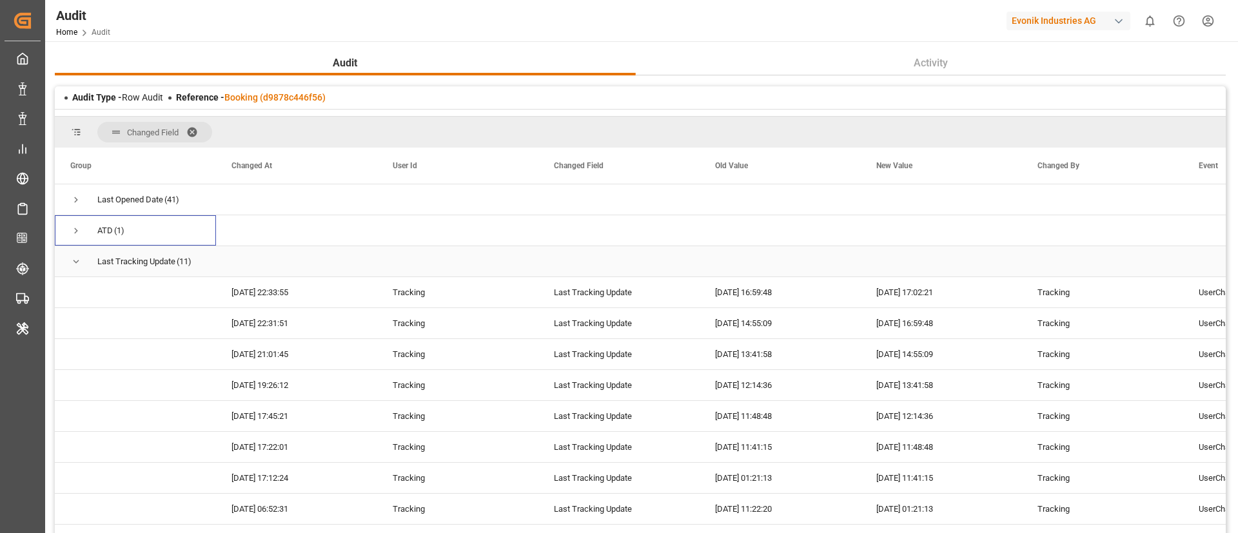
click at [76, 260] on span "Press SPACE to select this row." at bounding box center [76, 262] width 12 height 12
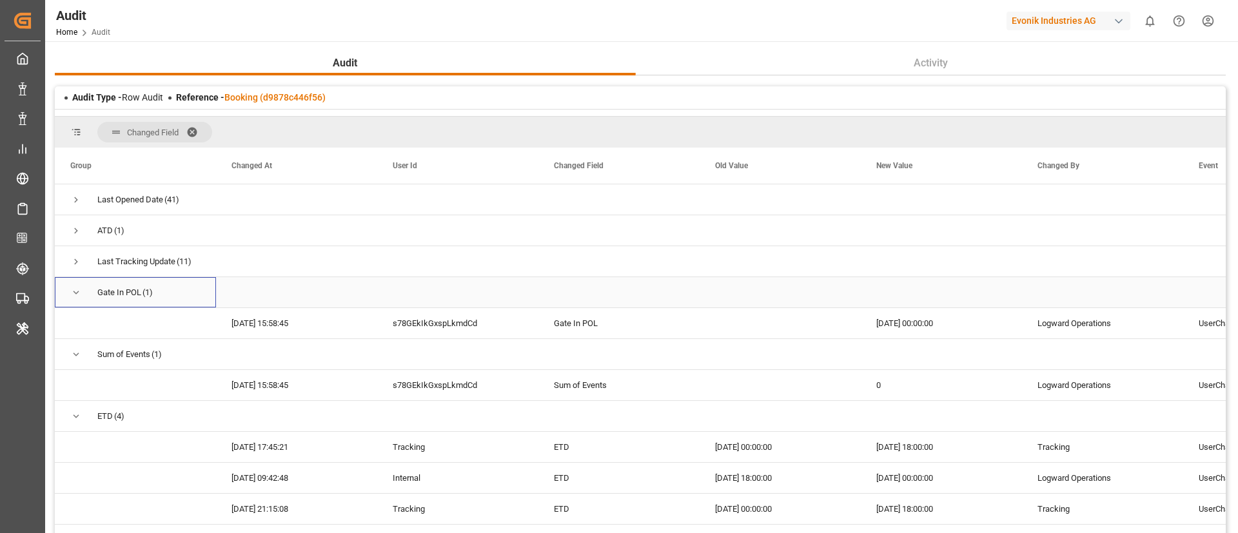
click at [75, 286] on span "Press SPACE to select this row." at bounding box center [76, 293] width 12 height 30
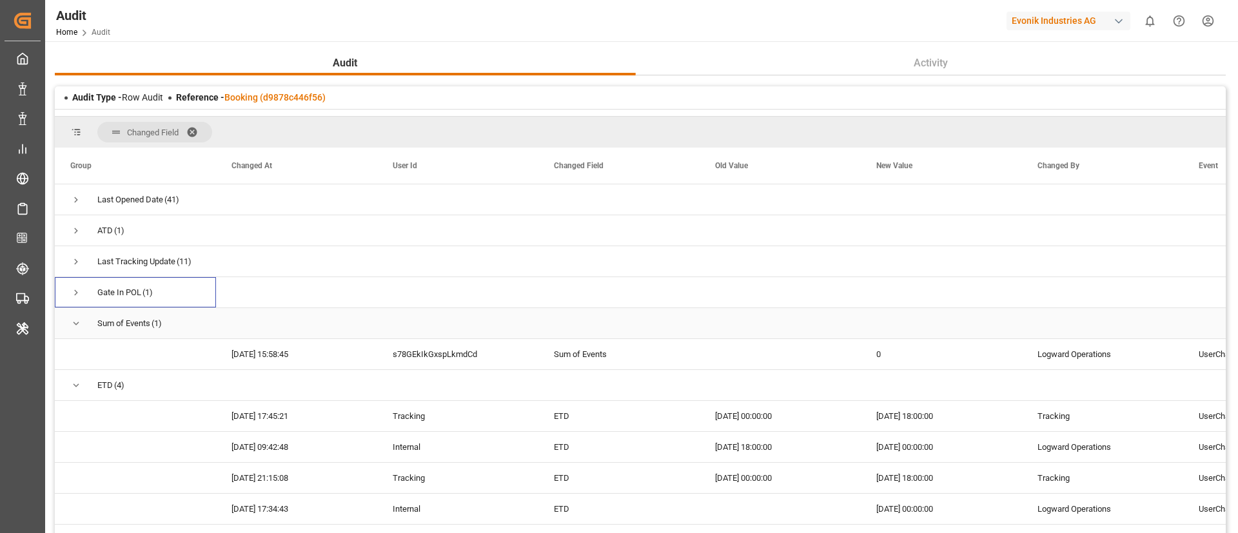
click at [77, 327] on span "Press SPACE to select this row." at bounding box center [76, 324] width 12 height 12
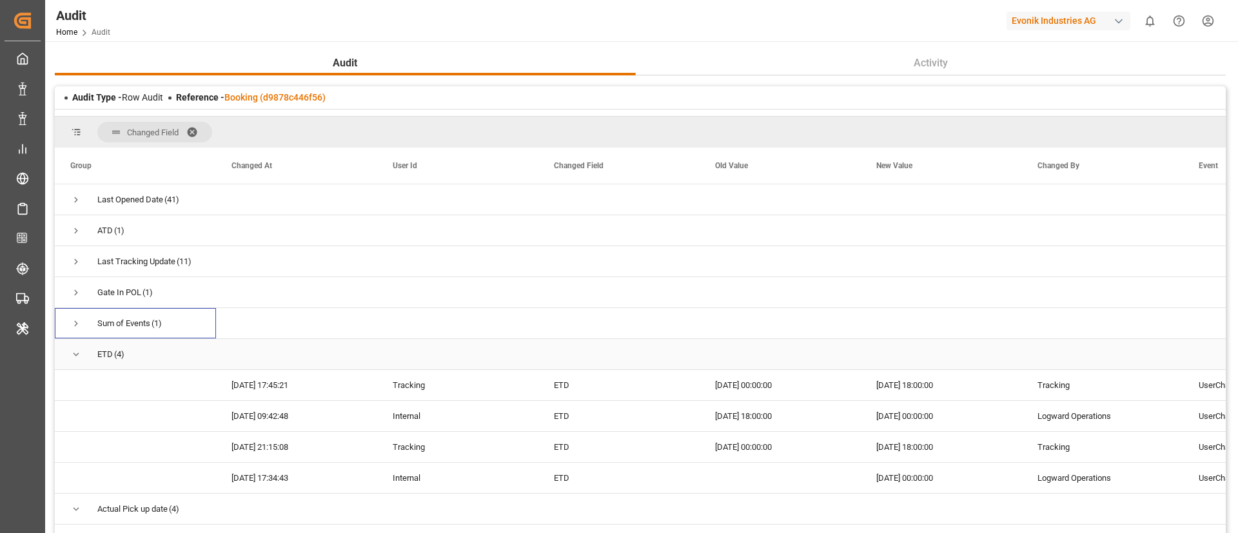
click at [74, 356] on span "Press SPACE to select this row." at bounding box center [76, 355] width 12 height 12
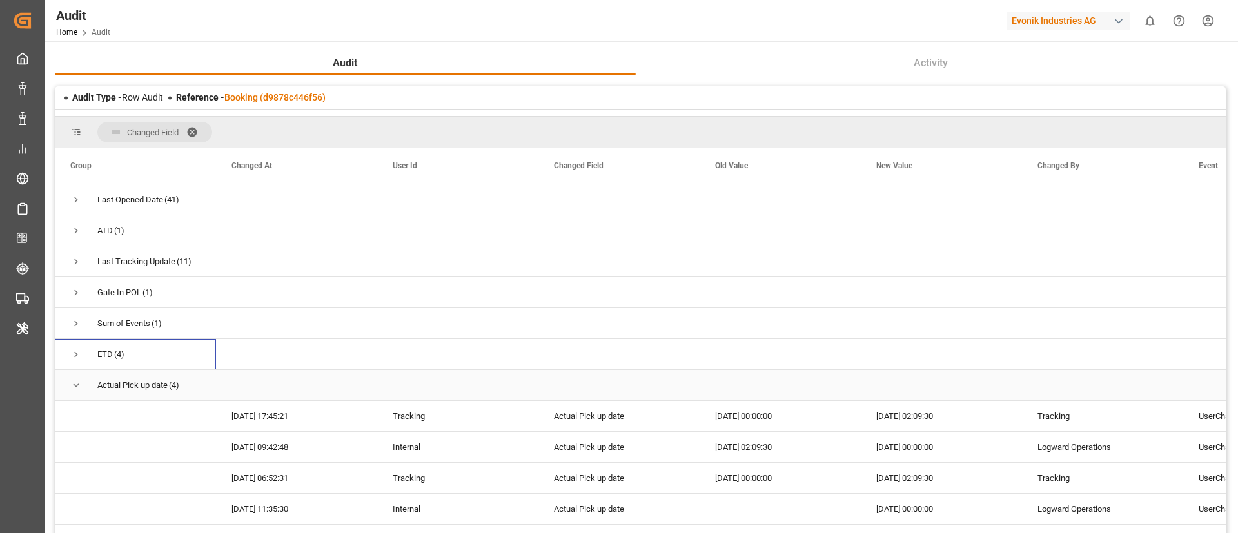
click at [81, 383] on span "Press SPACE to select this row." at bounding box center [76, 386] width 12 height 12
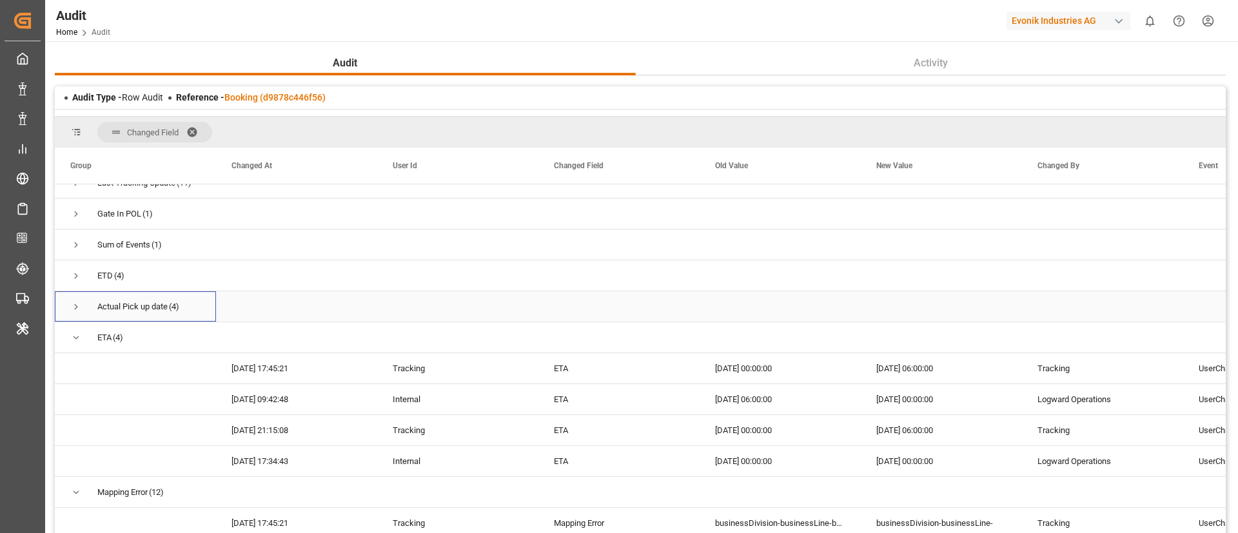
scroll to position [97, 0]
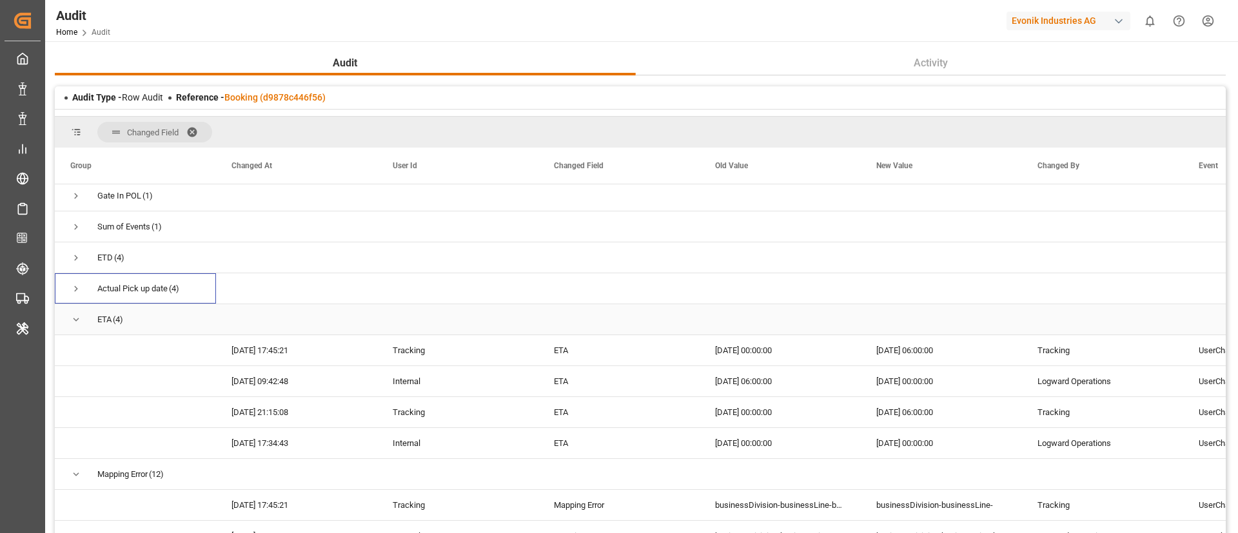
click at [75, 317] on span "Press SPACE to select this row." at bounding box center [76, 320] width 12 height 12
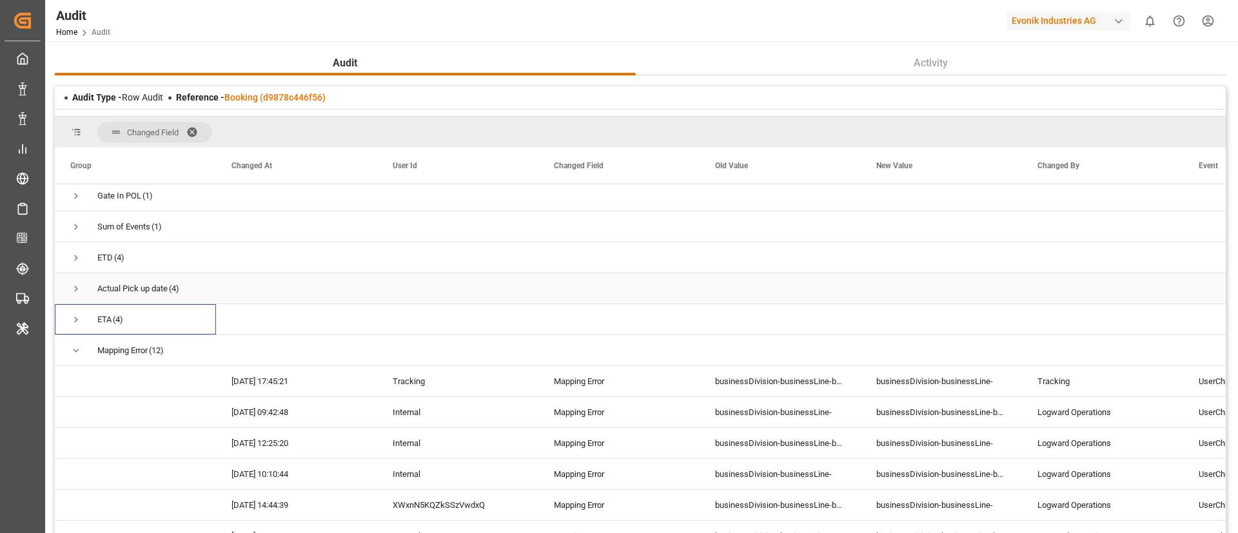
scroll to position [193, 0]
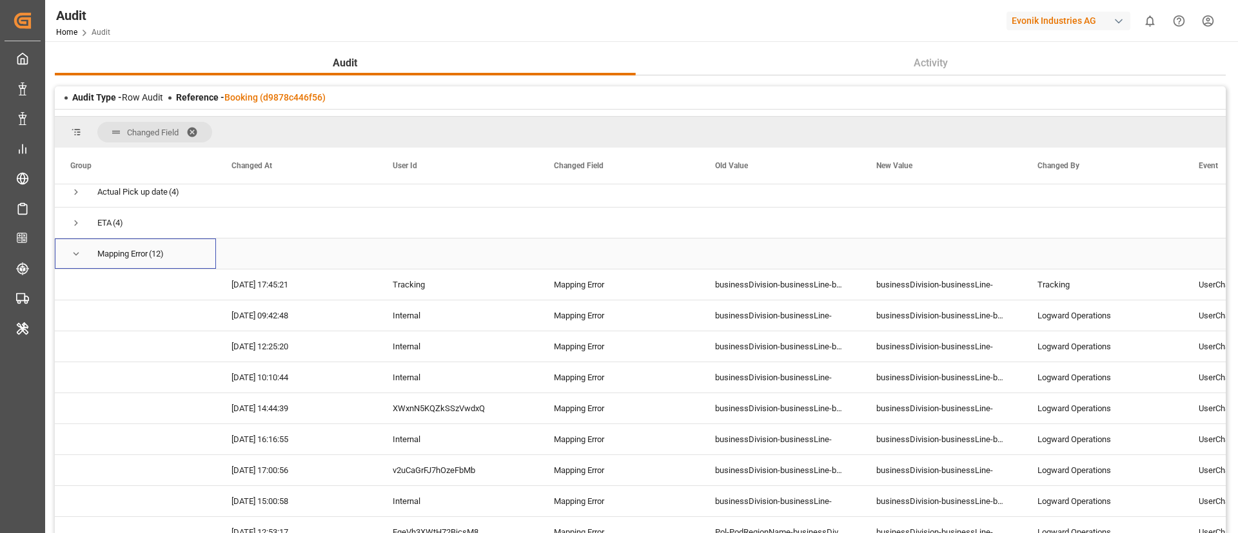
click at [77, 255] on span "Press SPACE to select this row." at bounding box center [76, 254] width 12 height 12
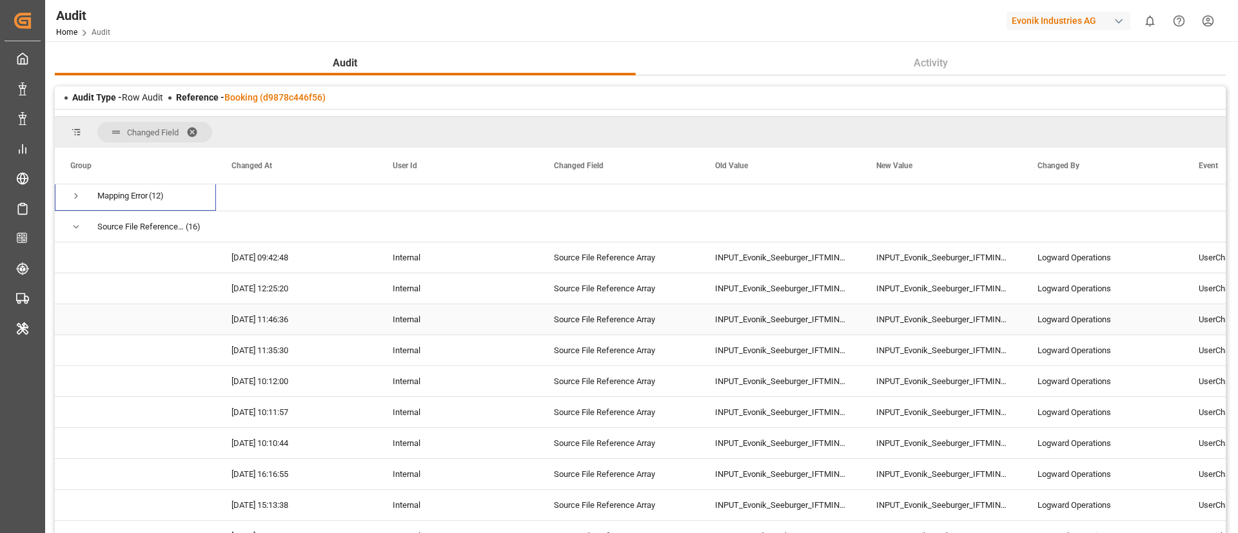
scroll to position [290, 0]
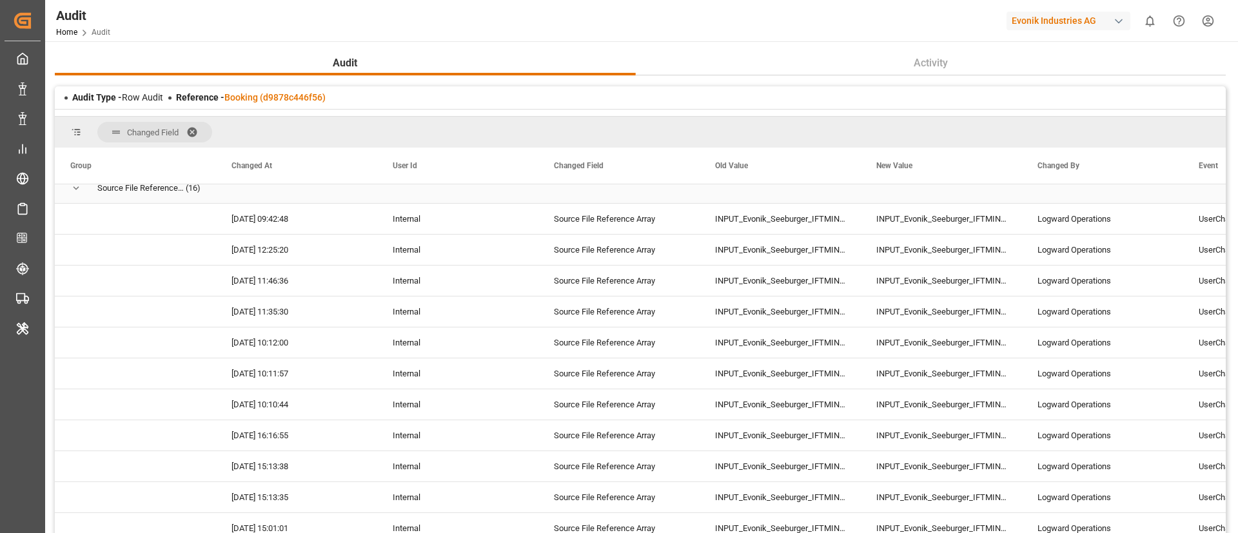
click at [79, 191] on span "Press SPACE to select this row." at bounding box center [76, 188] width 12 height 12
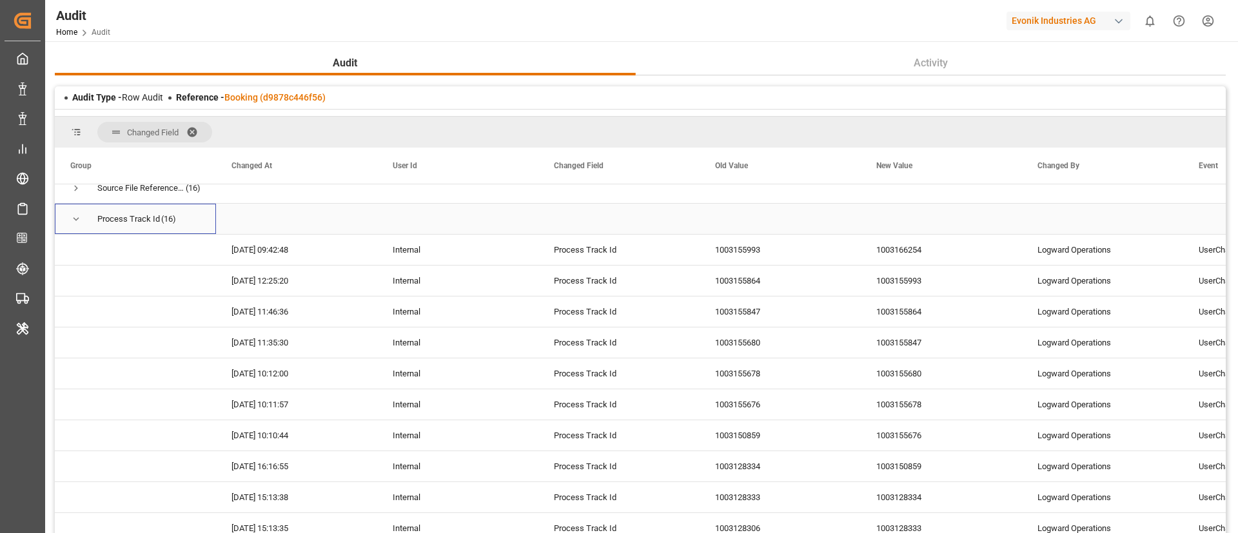
click at [74, 223] on span "Press SPACE to select this row." at bounding box center [76, 219] width 12 height 12
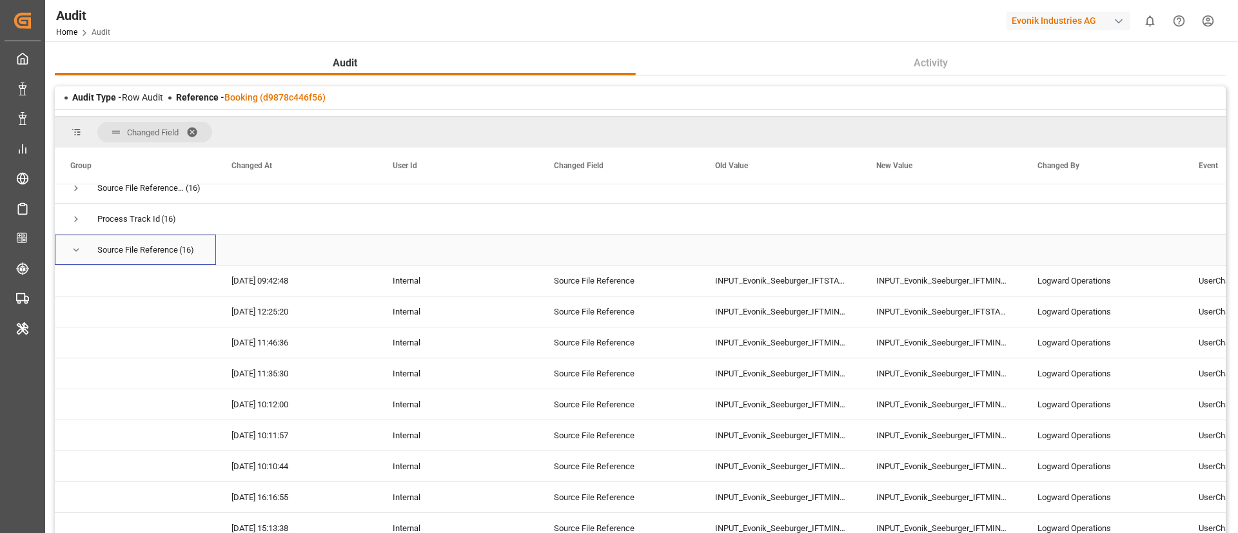
click at [74, 253] on span "Press SPACE to select this row." at bounding box center [76, 250] width 12 height 12
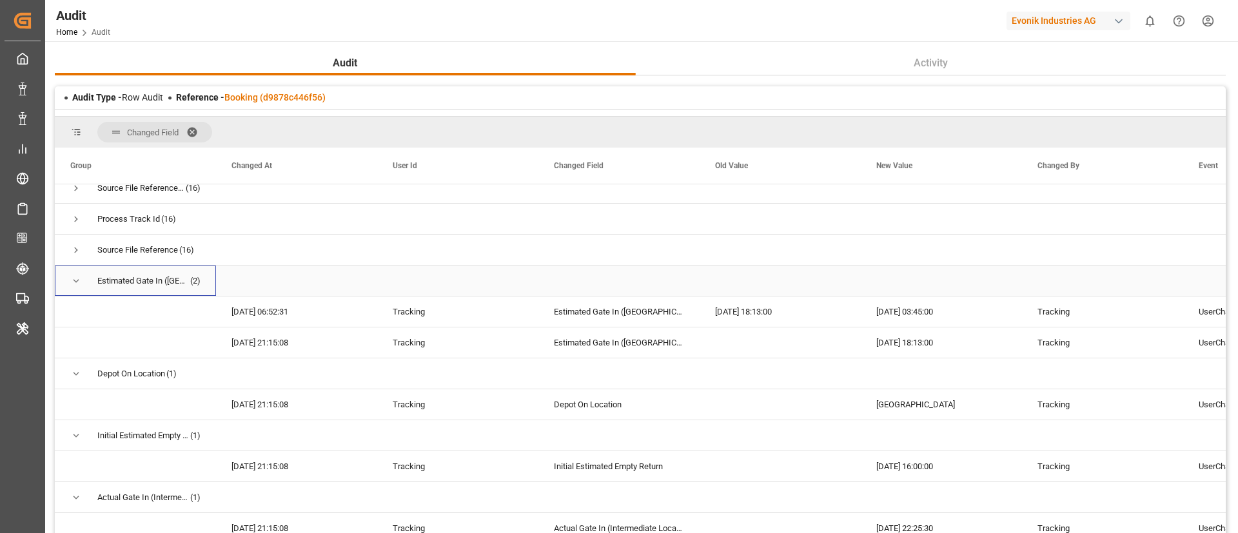
click at [72, 284] on span "Press SPACE to select this row." at bounding box center [76, 281] width 12 height 12
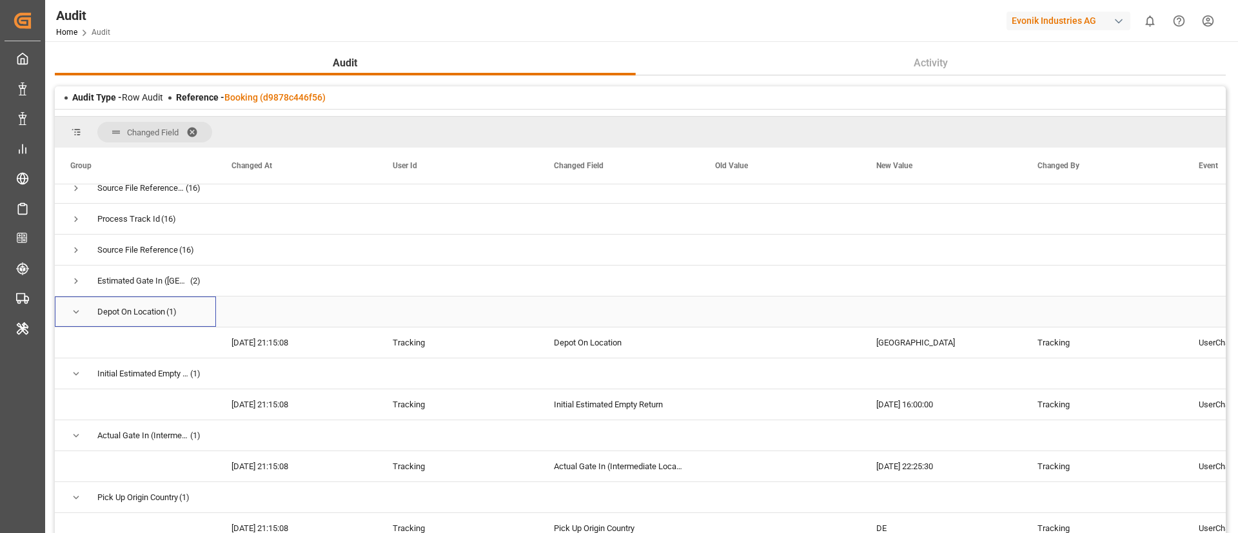
click at [79, 308] on span "Press SPACE to select this row." at bounding box center [76, 312] width 12 height 12
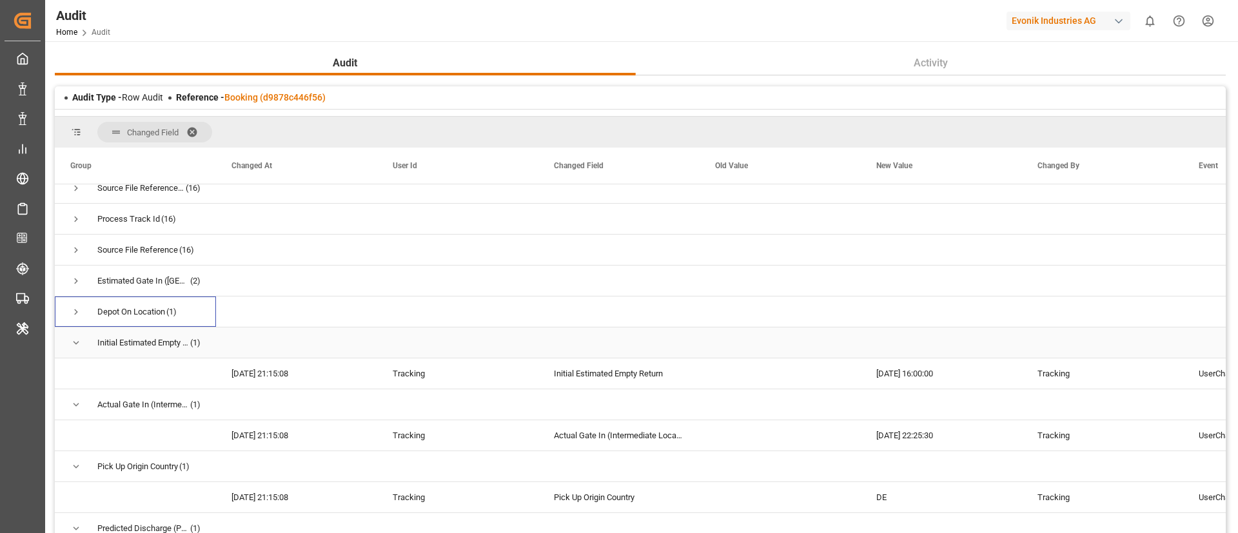
click at [83, 340] on span "Initial Estimated Empty Return (1)" at bounding box center [135, 342] width 130 height 29
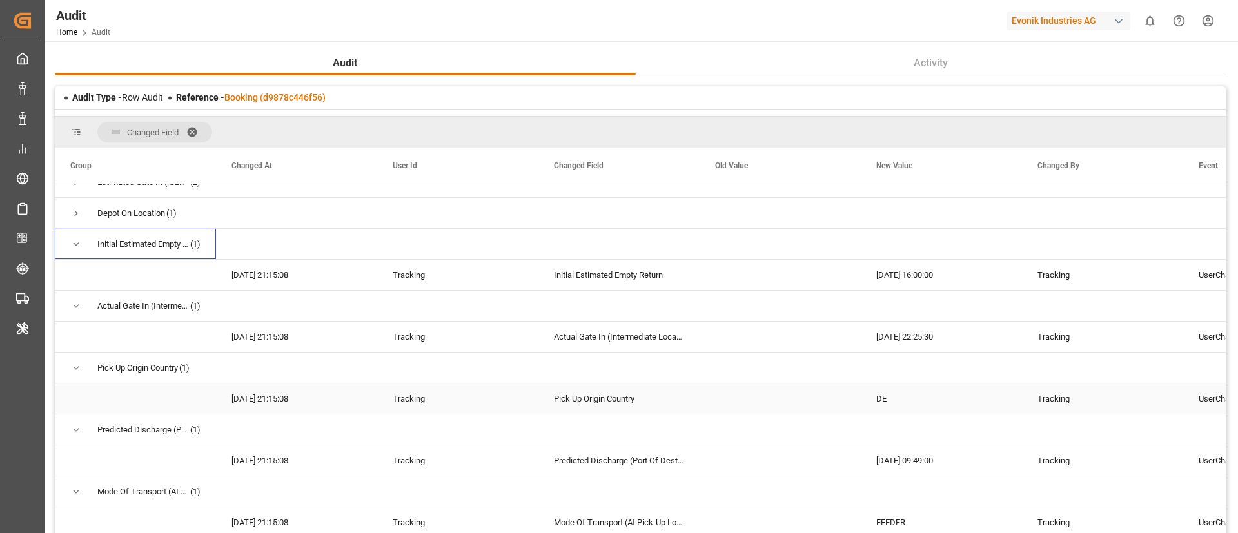
scroll to position [483, 0]
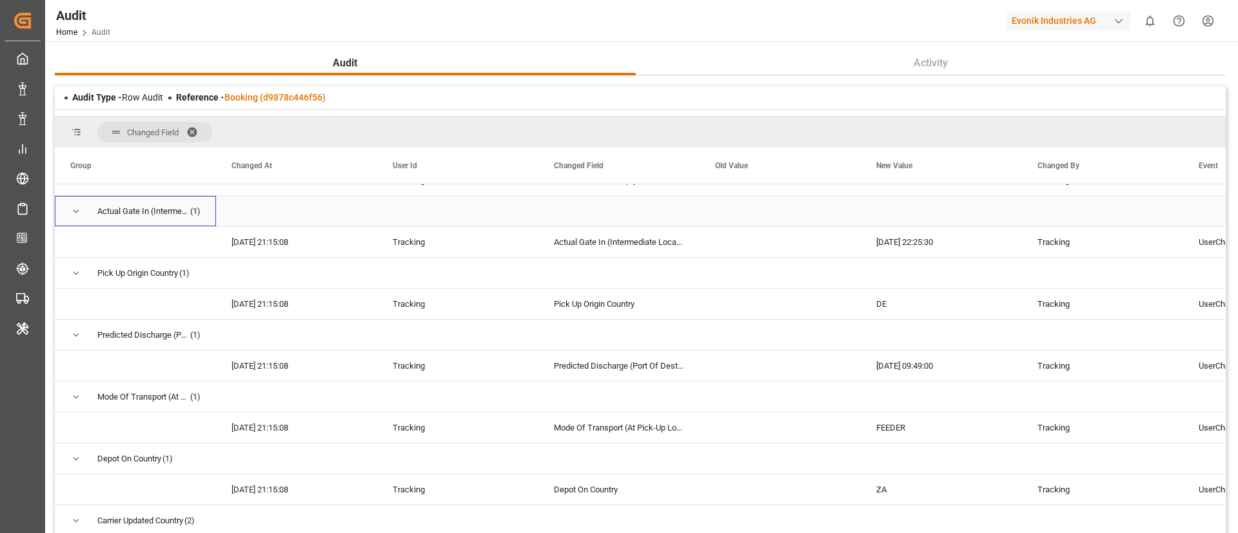
click at [72, 208] on span "Press SPACE to select this row." at bounding box center [76, 212] width 12 height 12
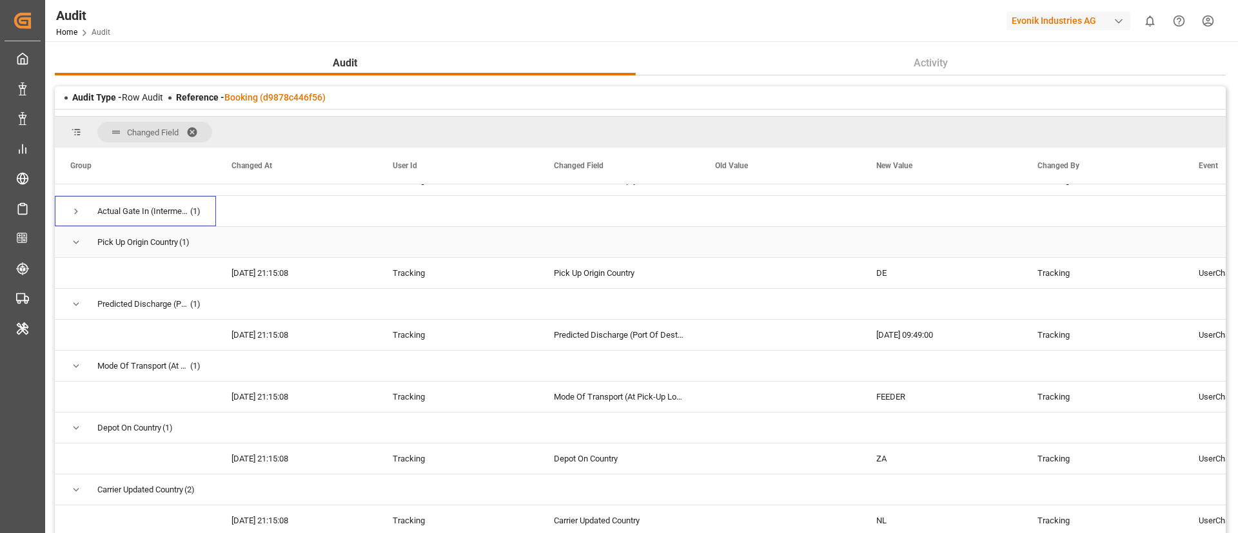
click at [74, 239] on span "Press SPACE to select this row." at bounding box center [76, 243] width 12 height 12
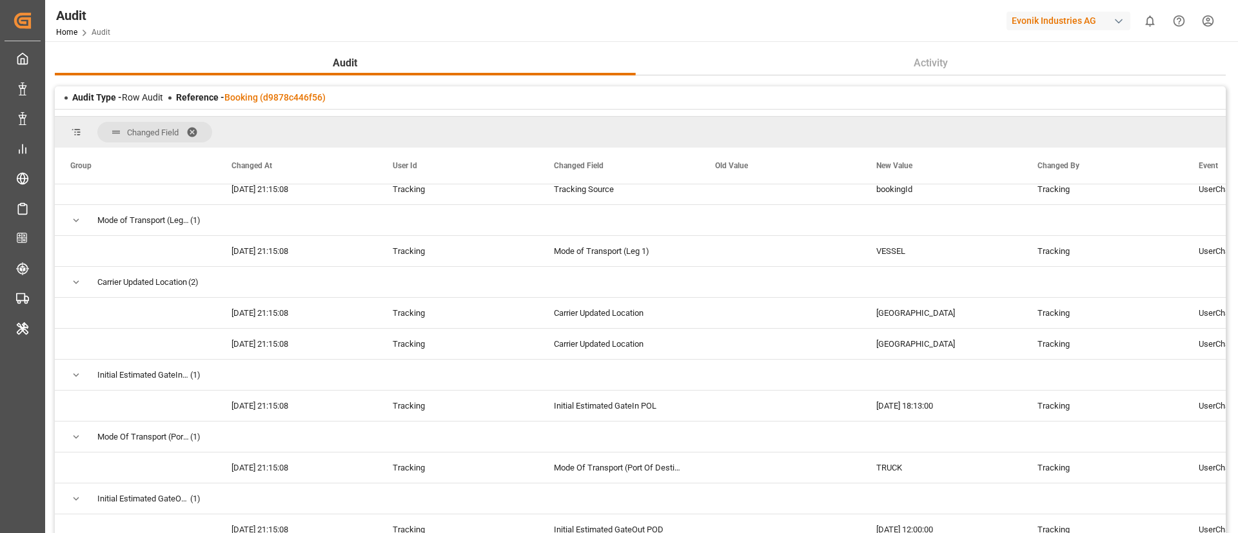
scroll to position [1257, 0]
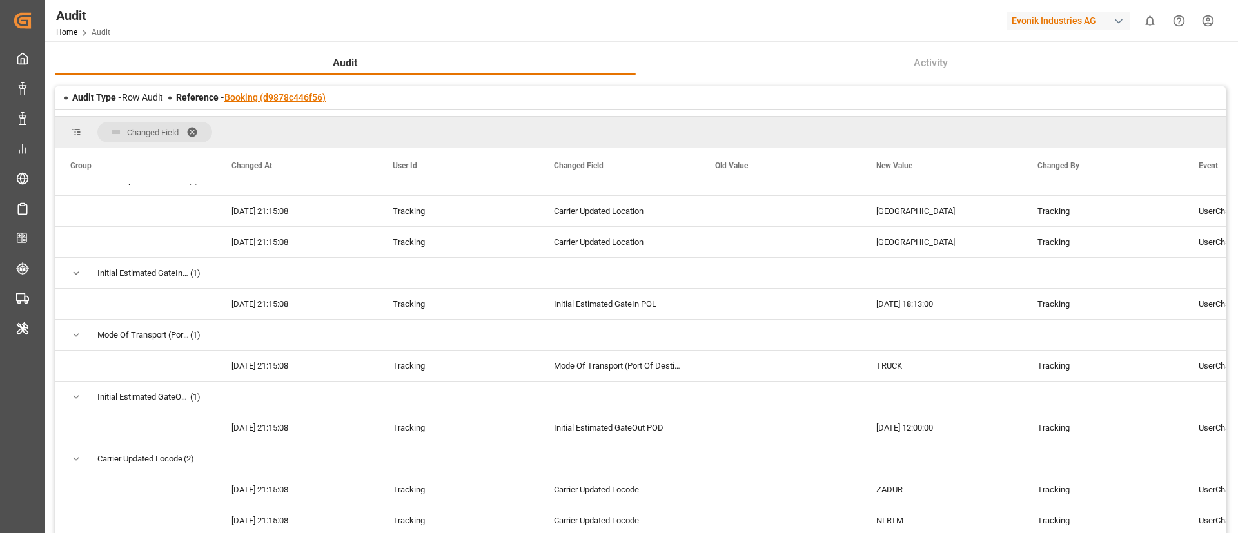
click at [267, 94] on link "Booking (d9878c446f56)" at bounding box center [274, 97] width 101 height 10
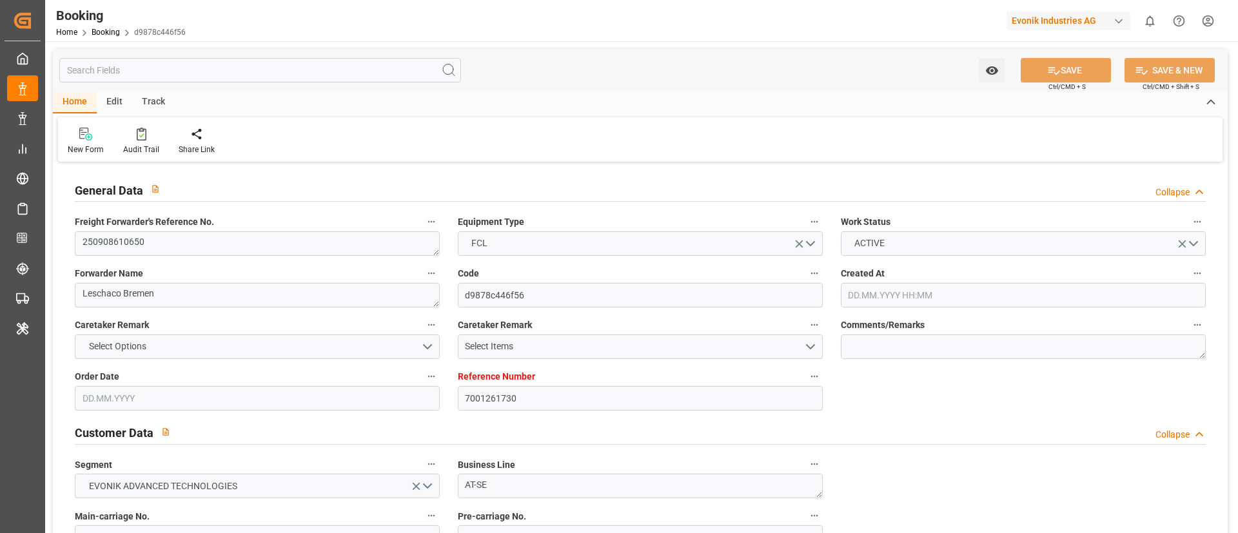
type input "7001261730"
type input "9430375"
type input "ONE"
type input "Ocean Network Express"
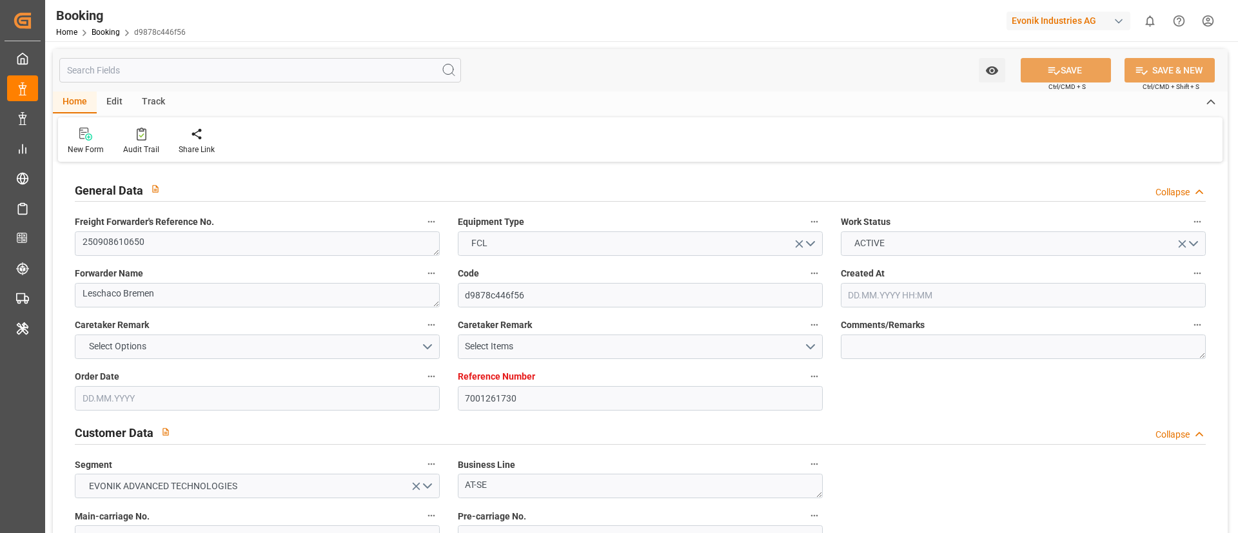
type input "NLRTM"
type input "ZADUR"
type input "0"
type input "NLRTM"
type input "ZADUR"
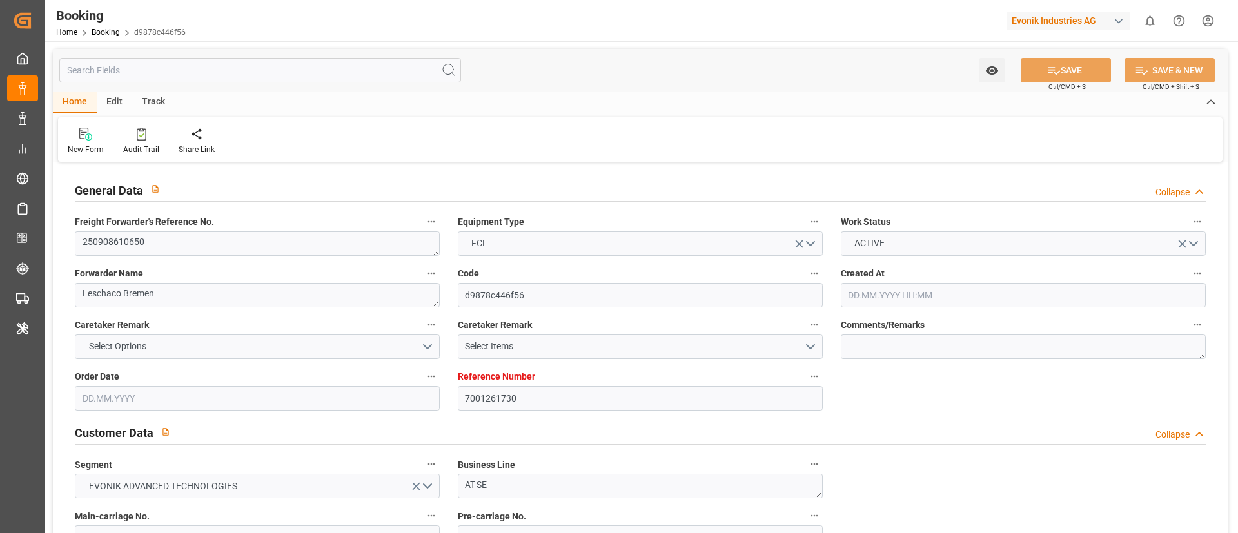
type input "29.08.2025 05:55"
type input "29.08.2025"
type input "03.11.2025"
type input "17.09.2025"
type input "18.09.2025 09:19"
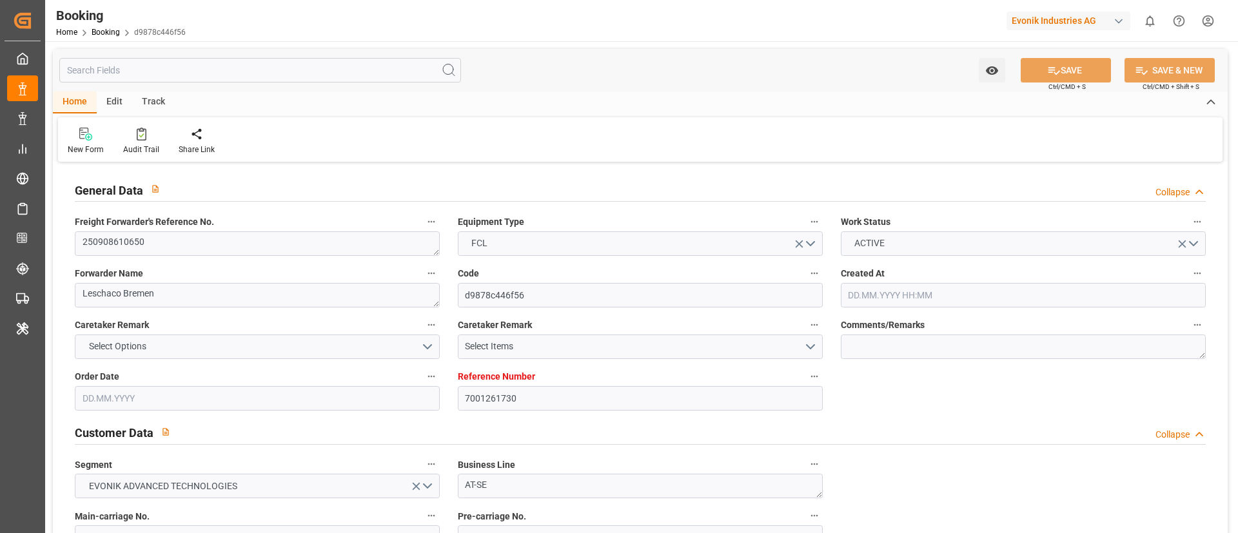
type input "17.09.2025 00:00"
type input "19.09.2025 02:09"
type input "[DATE]"
type input "25.09.2025 18:00"
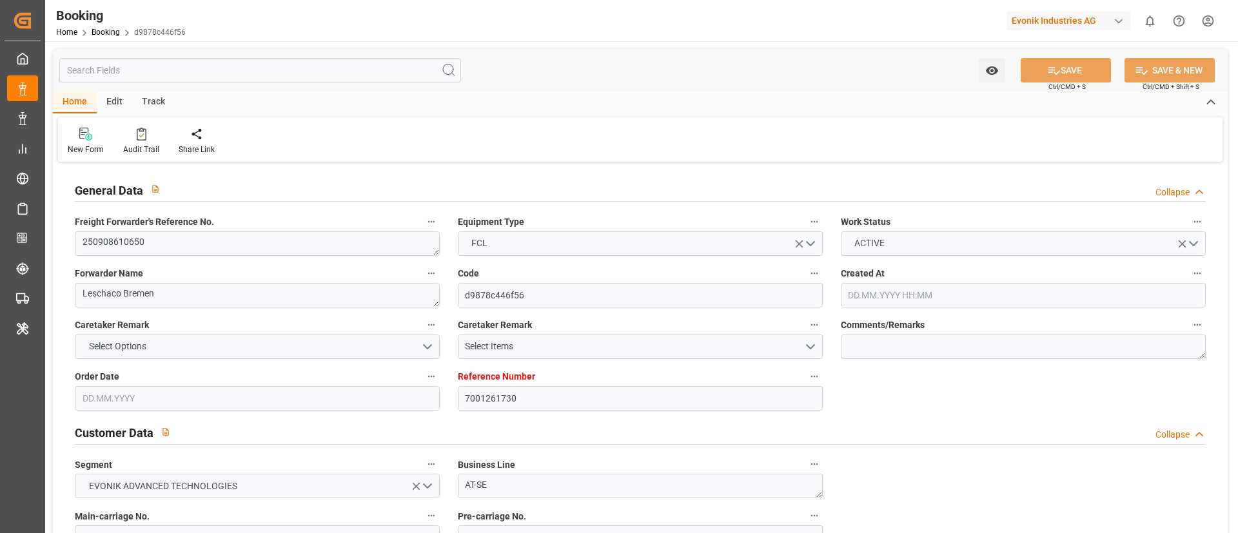
type input "25.09.2025 00:00"
type input "26.09.2025 00:00"
type input "18.09.2025 00:00"
type input "29.10.2025 06:00"
type input "03.11.2025 00:00"
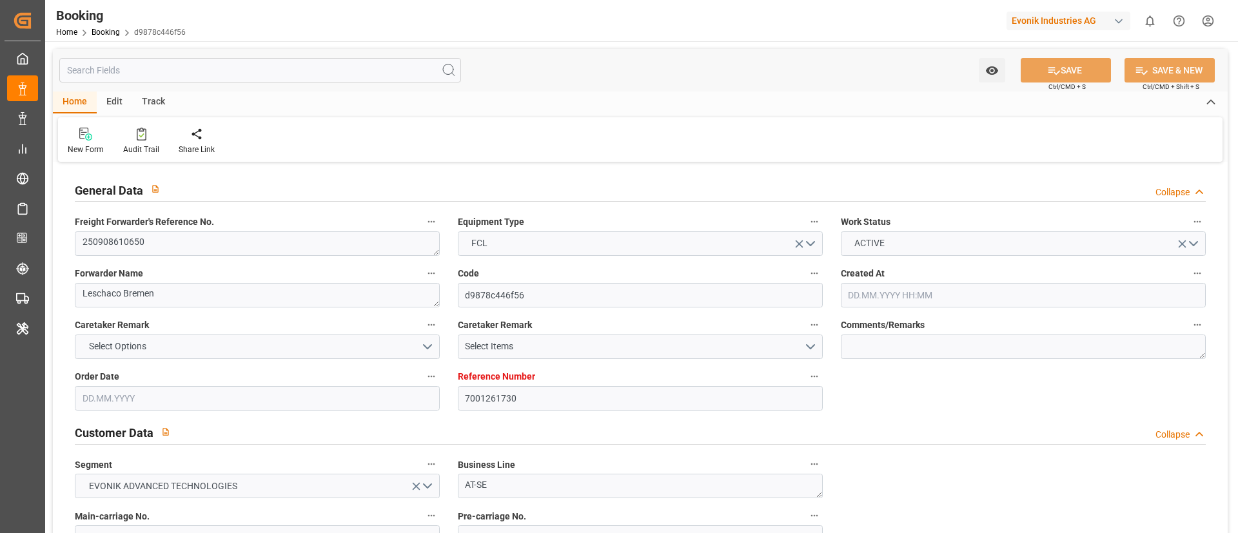
type input "26.09.2025 09:34"
type input "25.09.2025"
type input "17.09.2025 22:25"
type input "23.09.2025 03:45"
type input "21.09.2025 18:13"
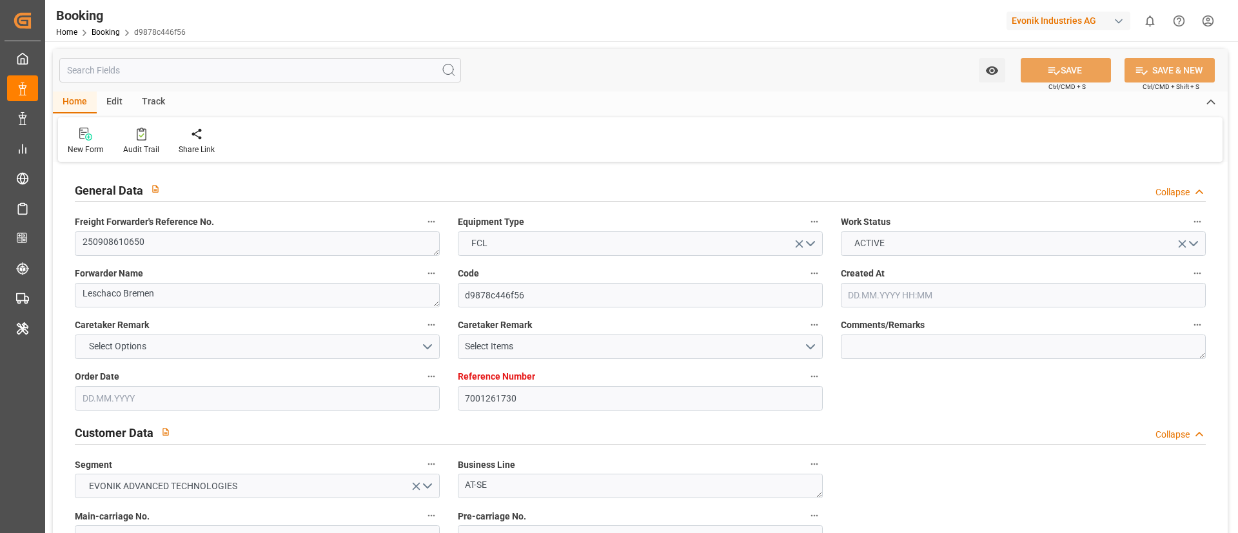
type input "25.09.2025 16:19"
type input "25.09.2025 18:00"
type input "29.10.2025 06:00"
type input "30.10.2025 09:49"
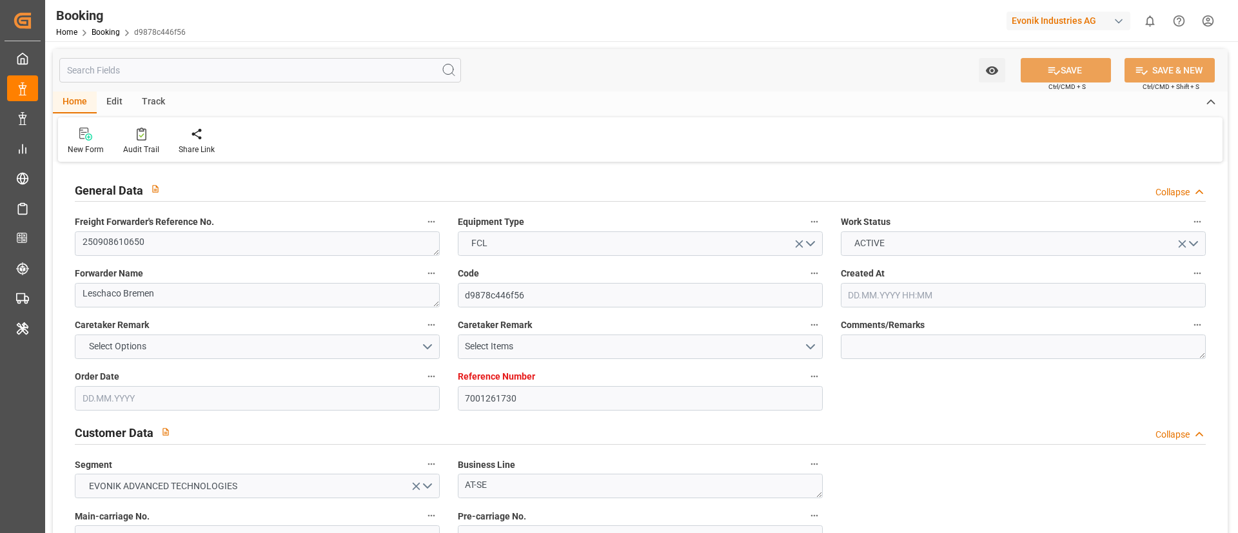
type input "29.10.2025 07:30"
type input "29.10.2025 12:00"
type input "03.11.2025 09:49"
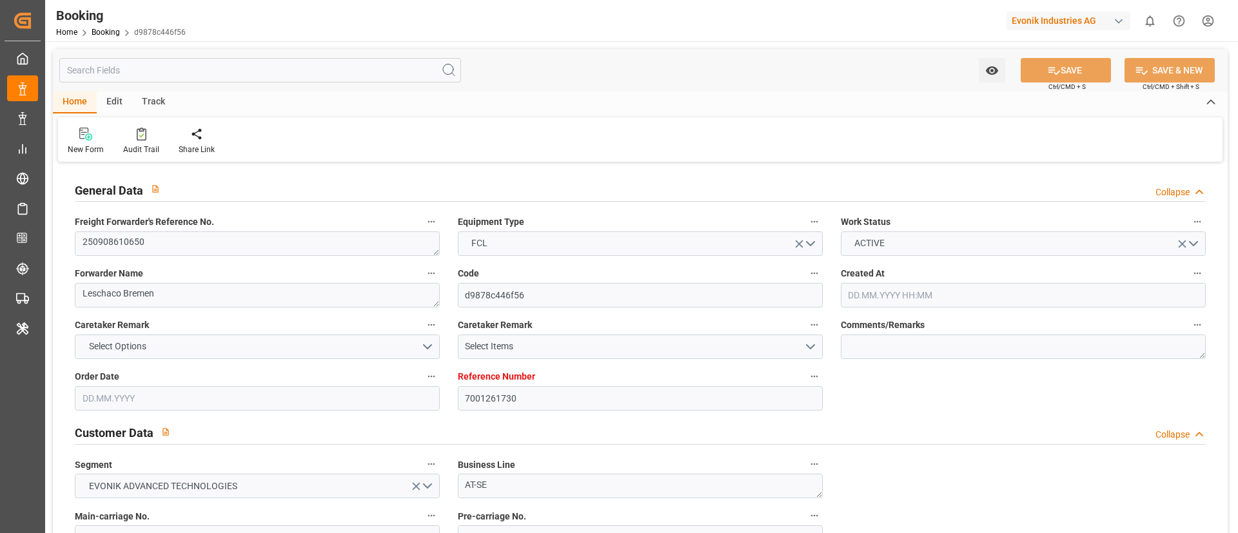
type input "29.10.2025 16:00"
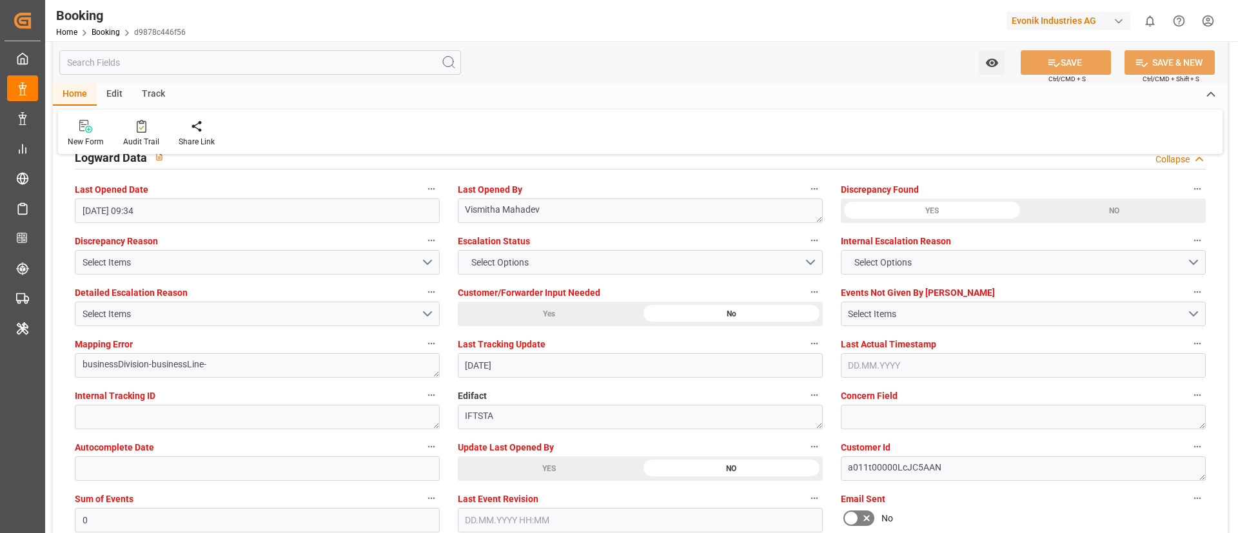
scroll to position [2321, 0]
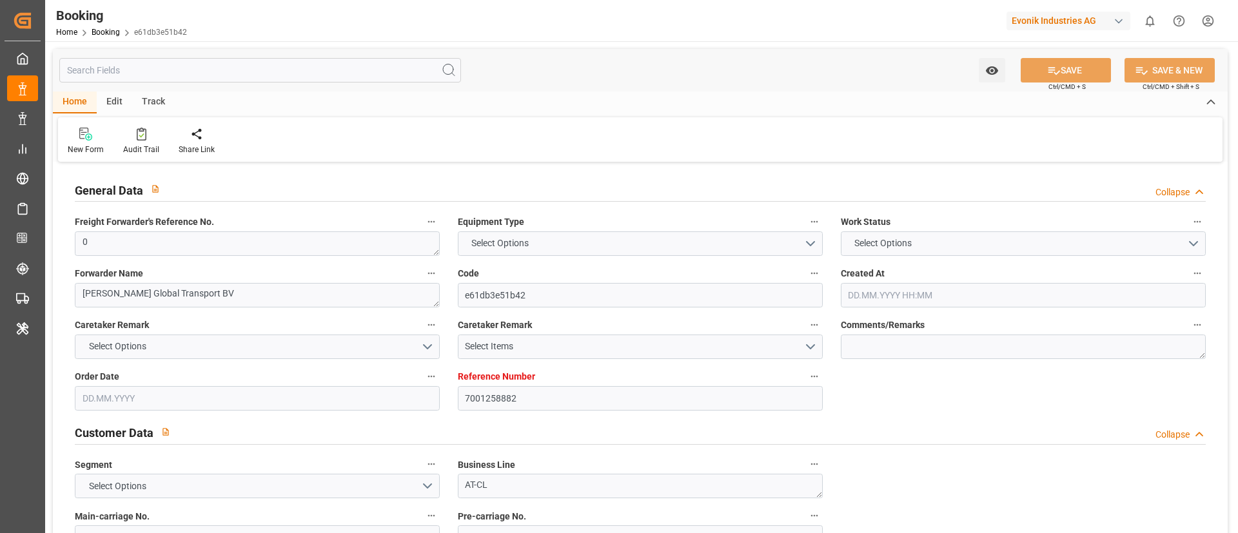
type input "7001258882"
type input "9783502"
type input "OOCL"
type input "Orient Overseas Container Line Ltd"
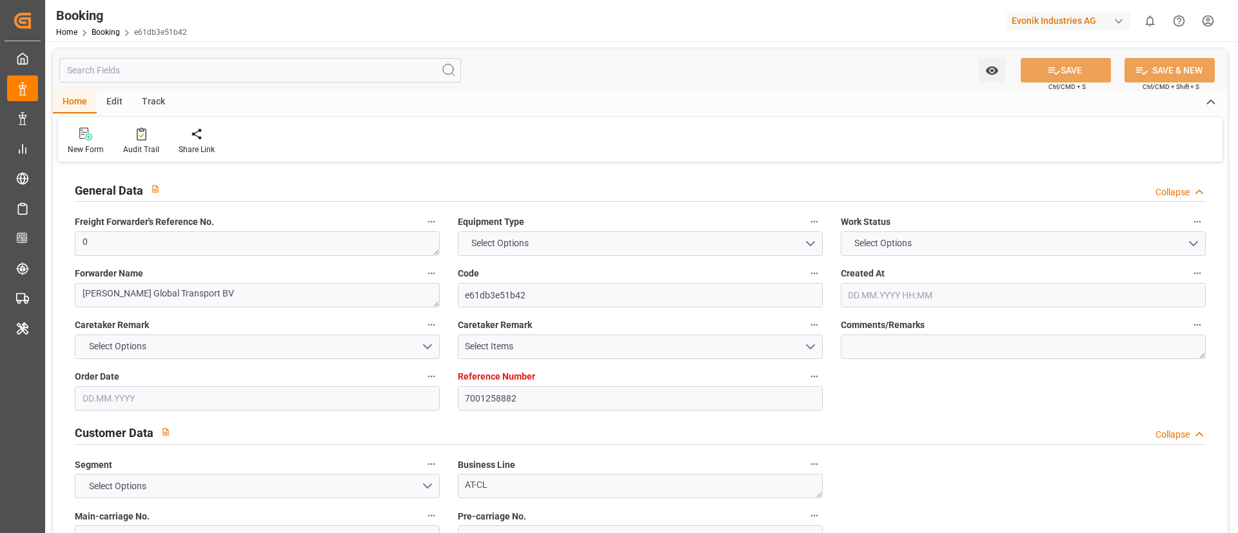
type input "BEANR"
type input "JPTYO"
type input "CNSGH"
type input "0"
type input "[DATE] 13:12"
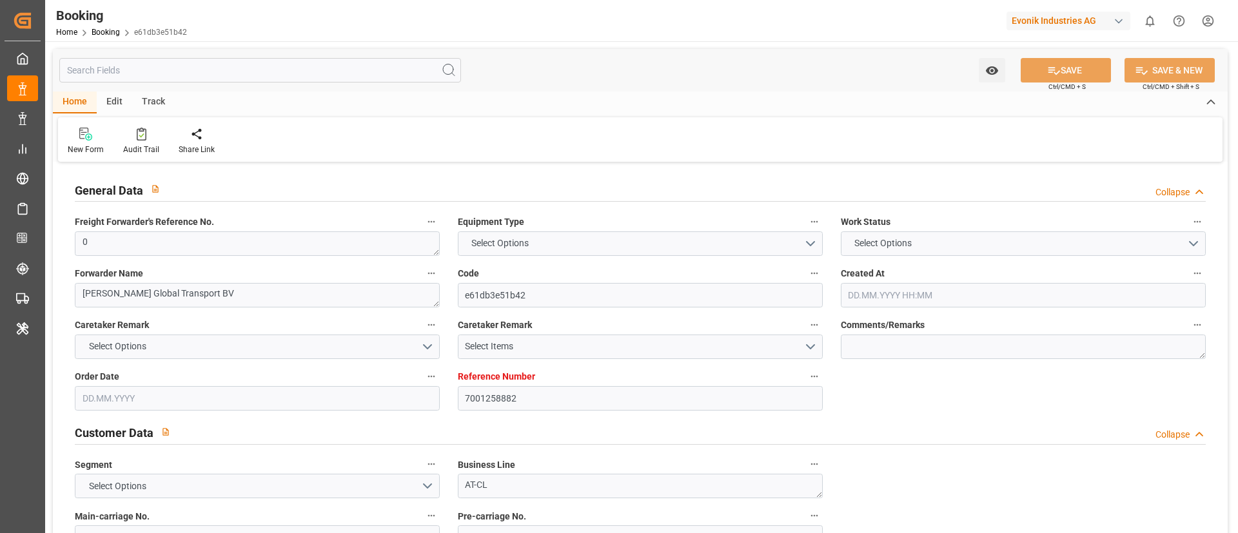
type input "[DATE]"
type input "[DATE] 00:00"
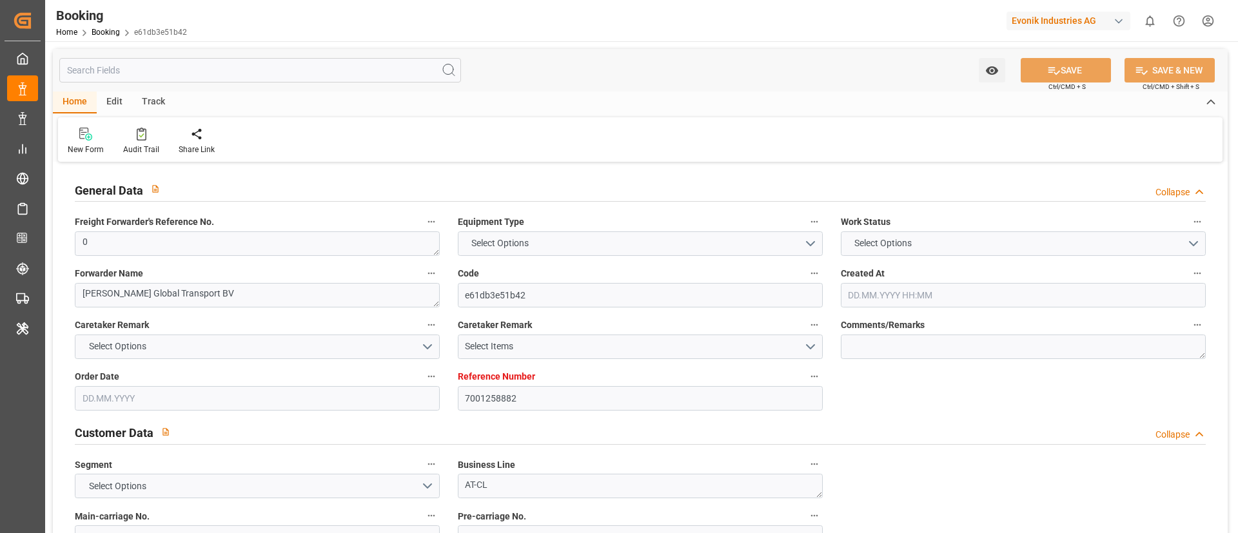
type input "16.09.2025 00:00"
type input "24.09.2025 00:00"
type input "20.09.2025 00:00"
type input "16.09.2025 00:00"
type input "06.11.2025 00:00"
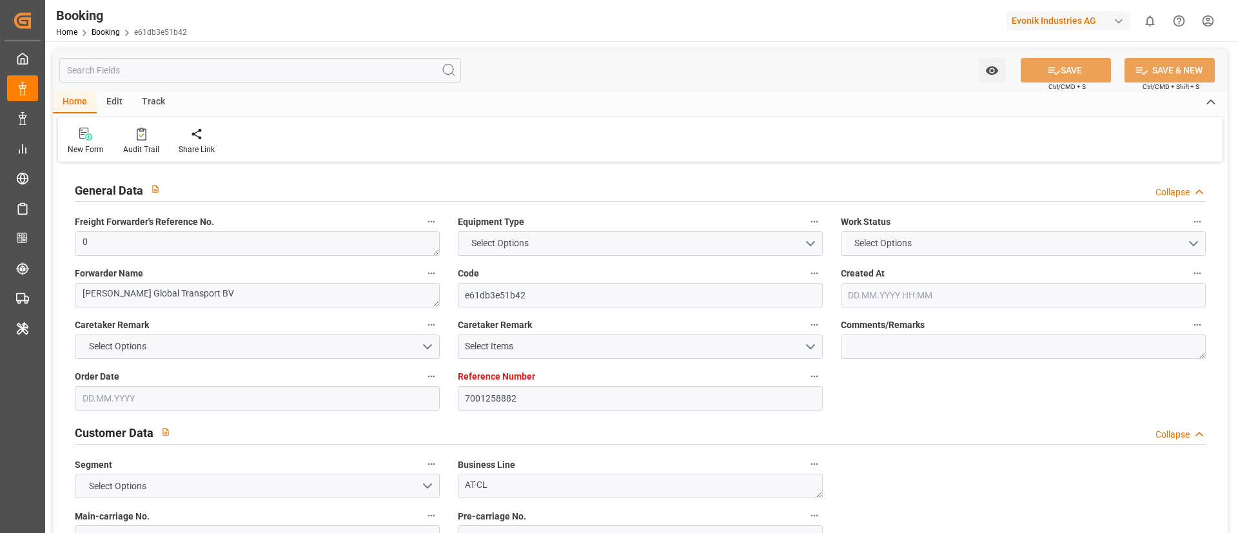
type input "17.11.2025 00:00"
type input "28.10.2025 00:00"
type input "30.10.2025 00:00"
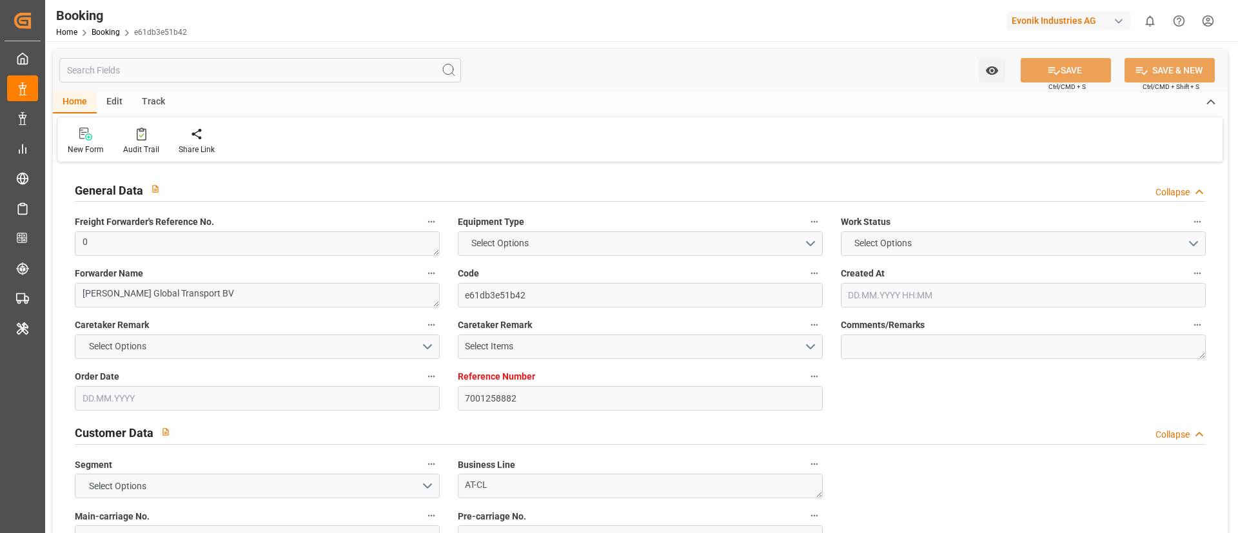
type input "25.09.2025 06:53"
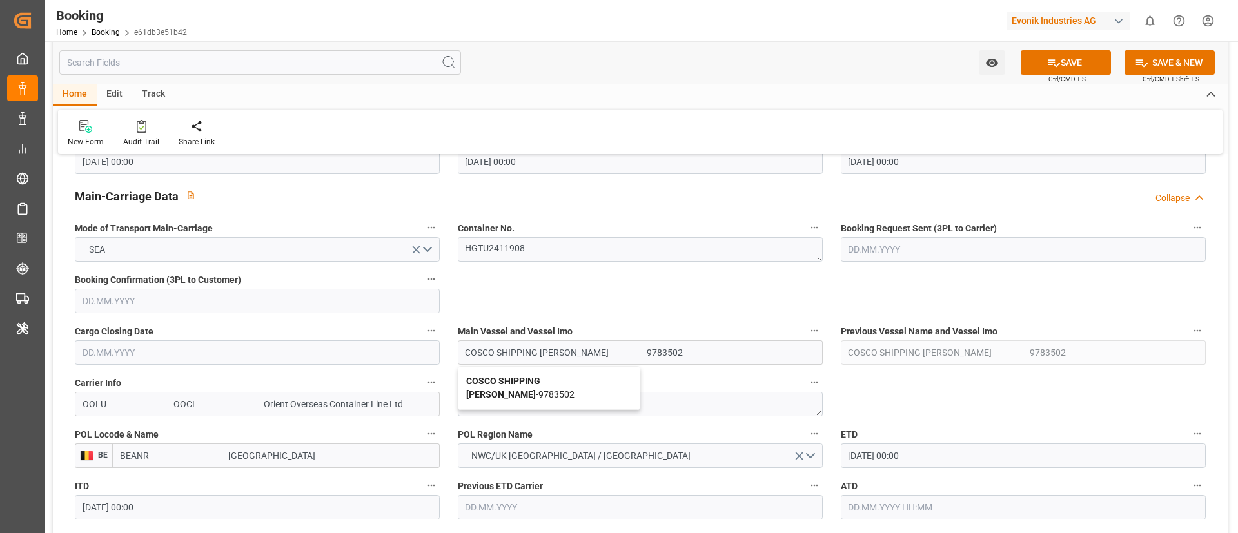
type input "COSCO SHIPPING LEO"
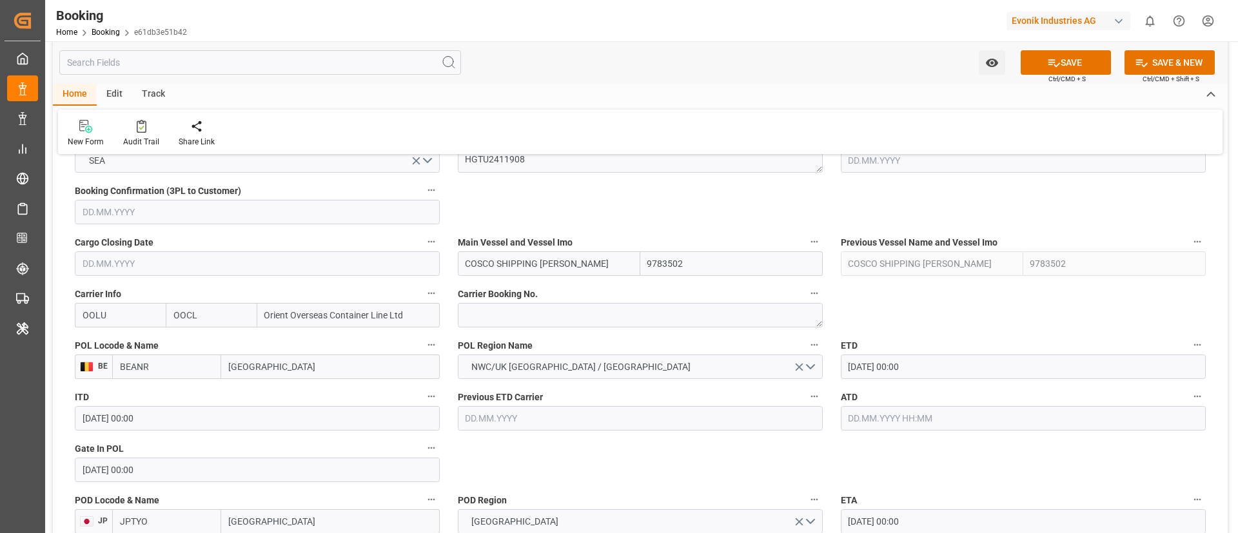
scroll to position [870, 0]
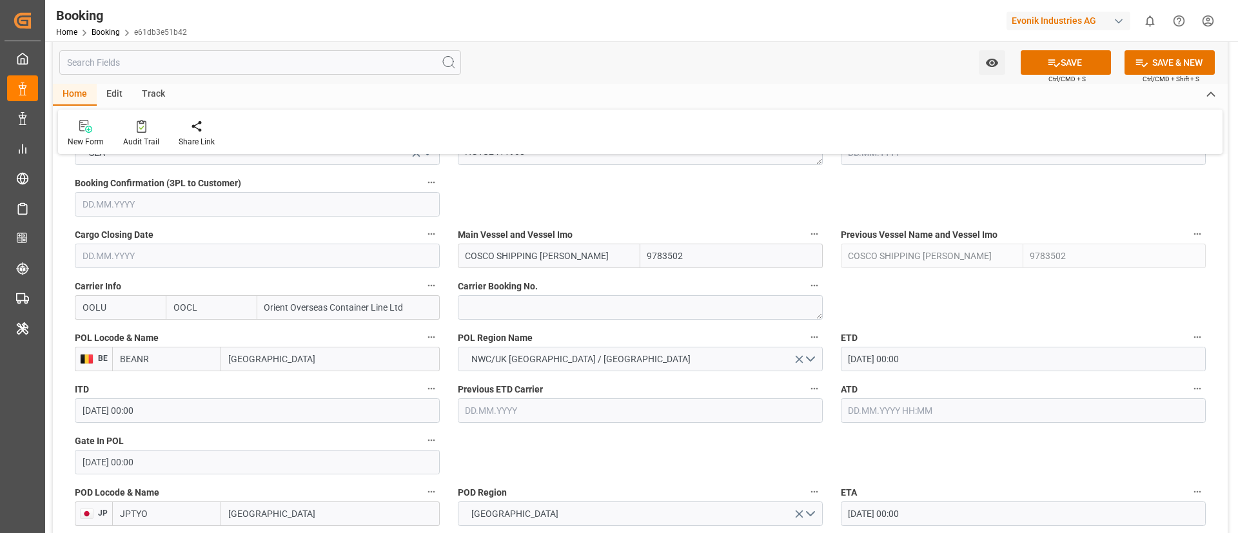
click at [937, 355] on input "24.09.2025 00:00" at bounding box center [1023, 359] width 365 height 24
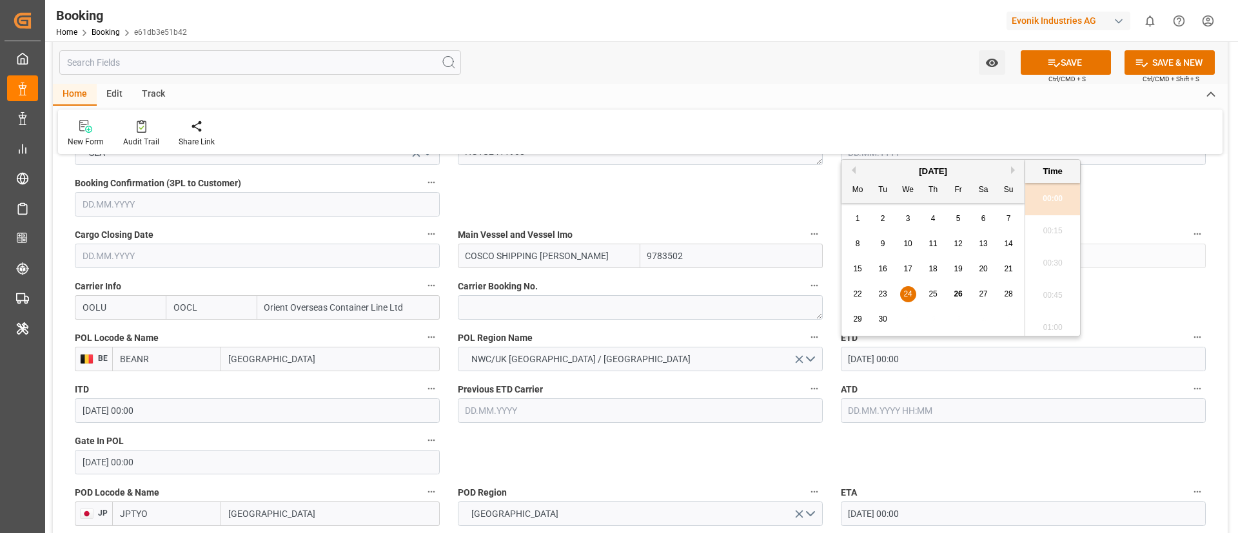
click at [1013, 170] on button "Next Month" at bounding box center [1015, 170] width 8 height 8
click at [960, 219] on span "3" at bounding box center [958, 218] width 5 height 9
type input "03.10.2025 00:00"
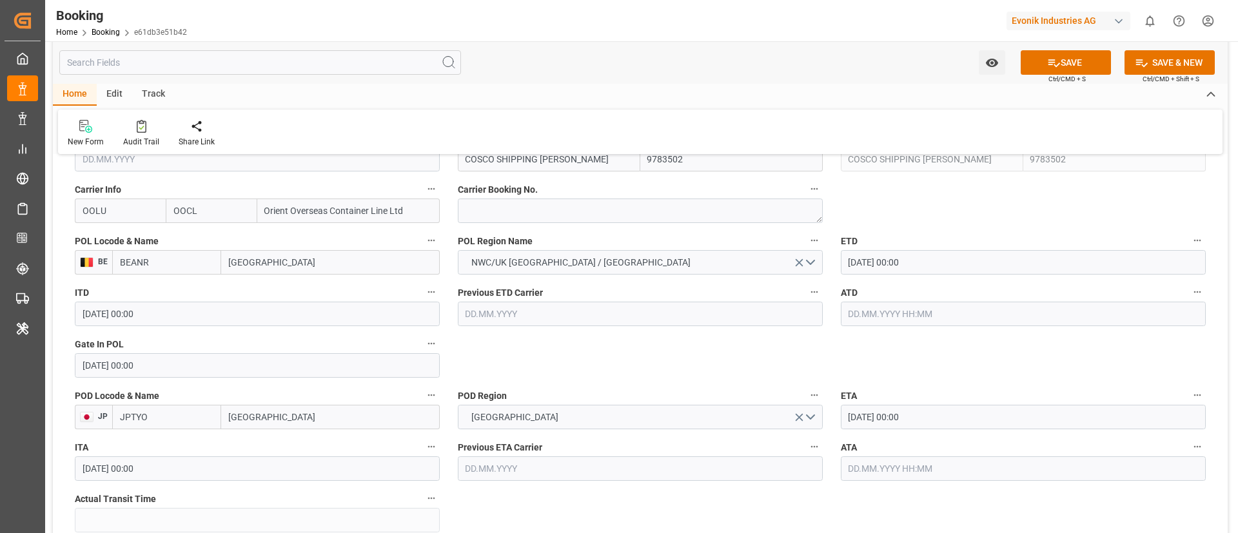
scroll to position [1257, 0]
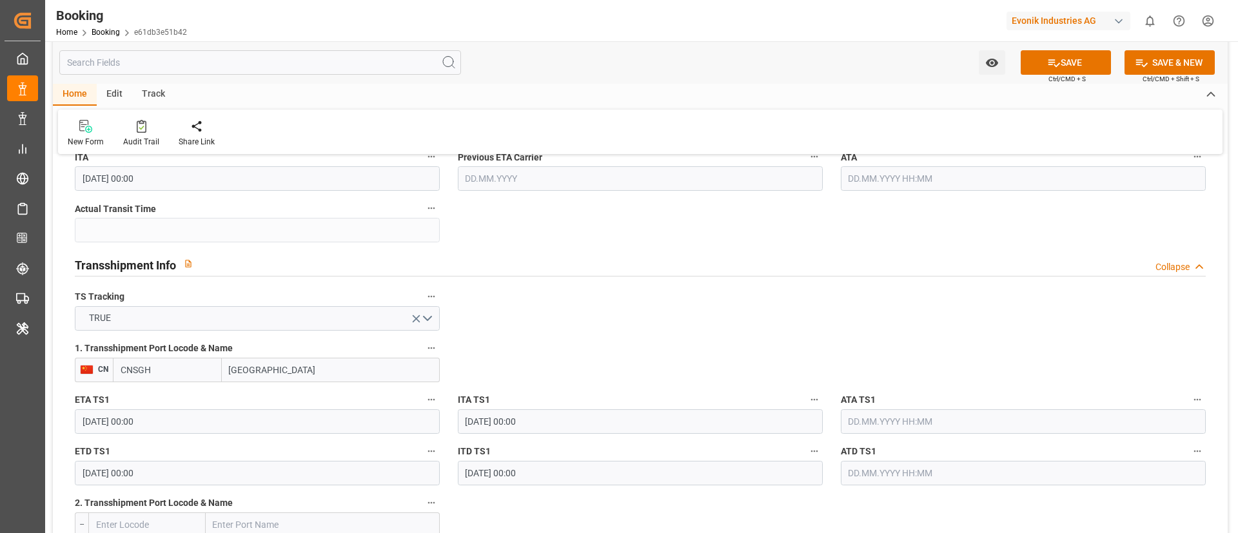
click at [217, 416] on input "28.10.2025 00:00" at bounding box center [257, 421] width 365 height 24
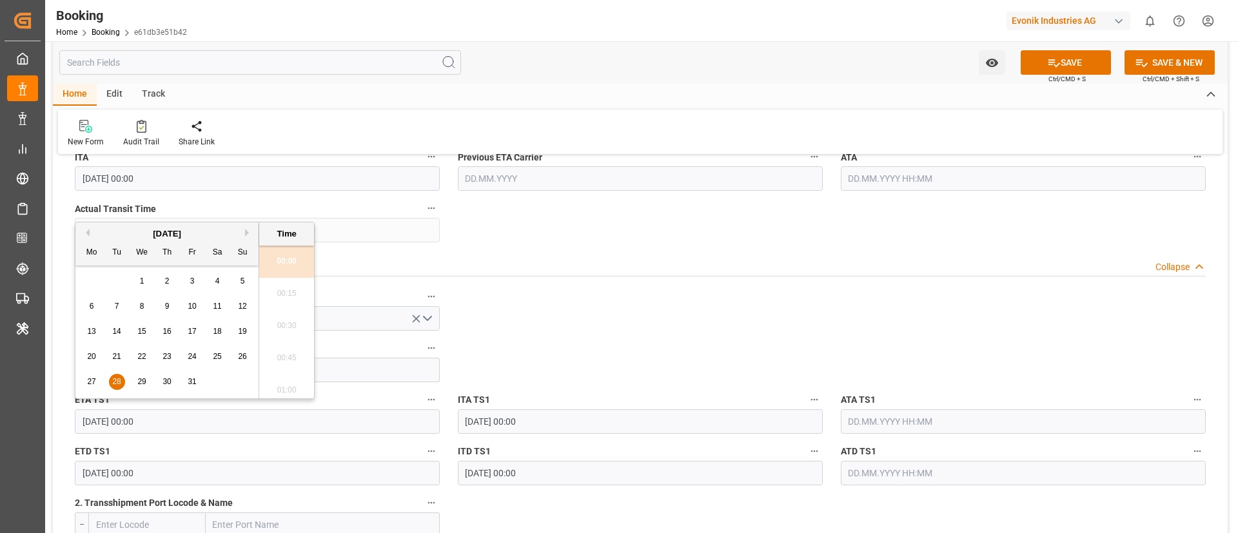
click at [248, 230] on button "Next Month" at bounding box center [249, 233] width 8 height 8
click at [117, 307] on span "4" at bounding box center [117, 306] width 5 height 9
type input "04.11.2025 00:00"
click at [164, 471] on input "30.10.2025 00:00" at bounding box center [257, 473] width 365 height 24
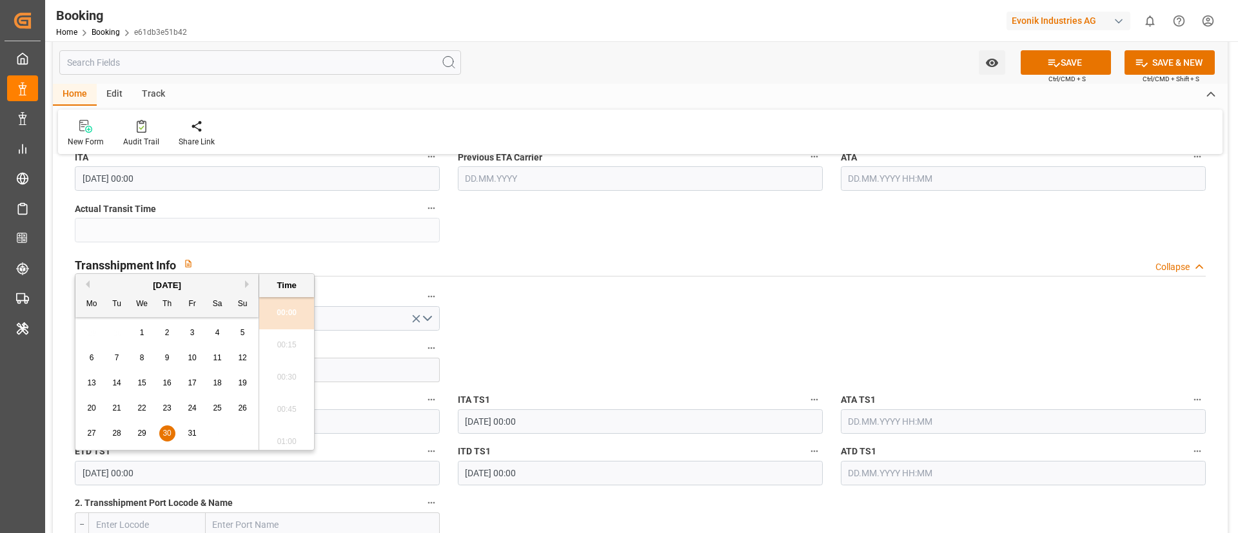
click at [246, 284] on button "Next Month" at bounding box center [249, 284] width 8 height 8
click at [142, 355] on span "5" at bounding box center [142, 357] width 5 height 9
type input "05.11.2025 00:00"
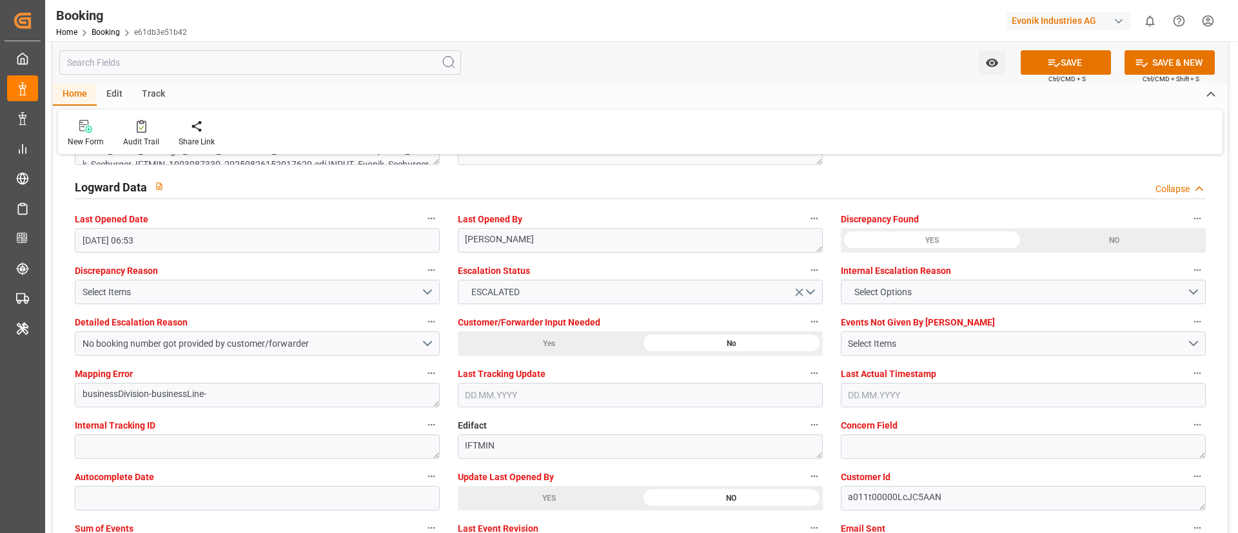
scroll to position [2417, 0]
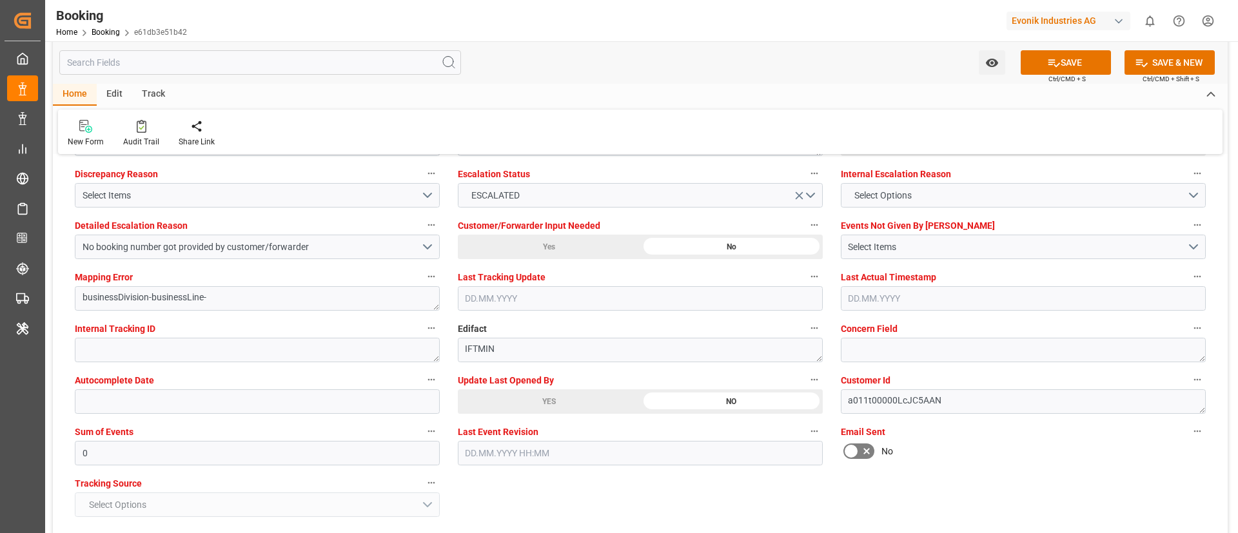
click at [498, 405] on div "YES" at bounding box center [549, 401] width 182 height 24
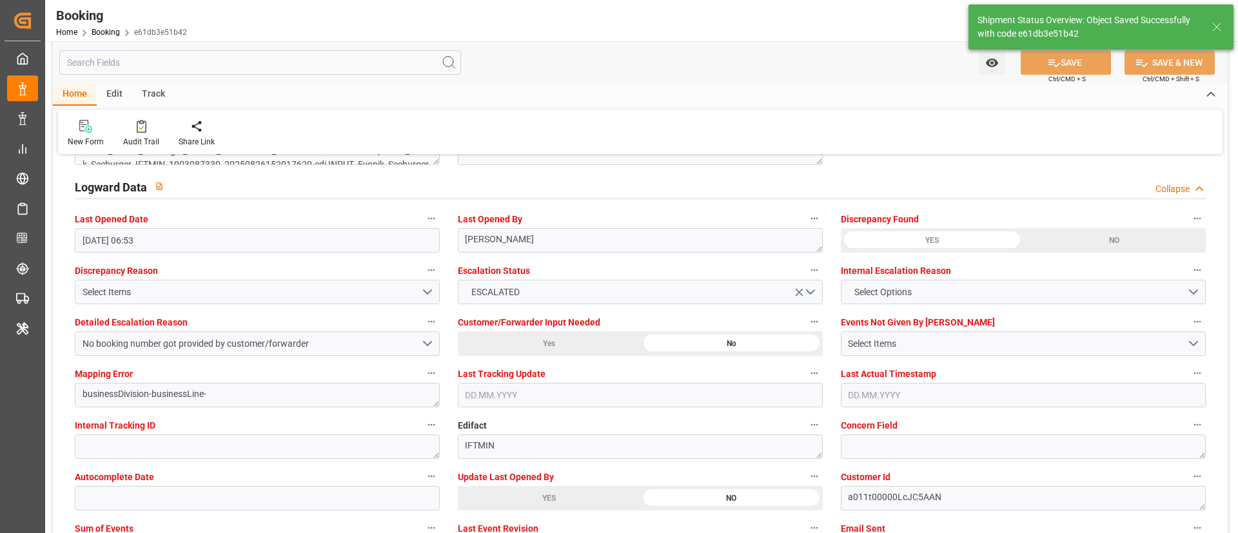
type input "COSCO SHIPPING LEO"
type input "26.09.2025 09:42"
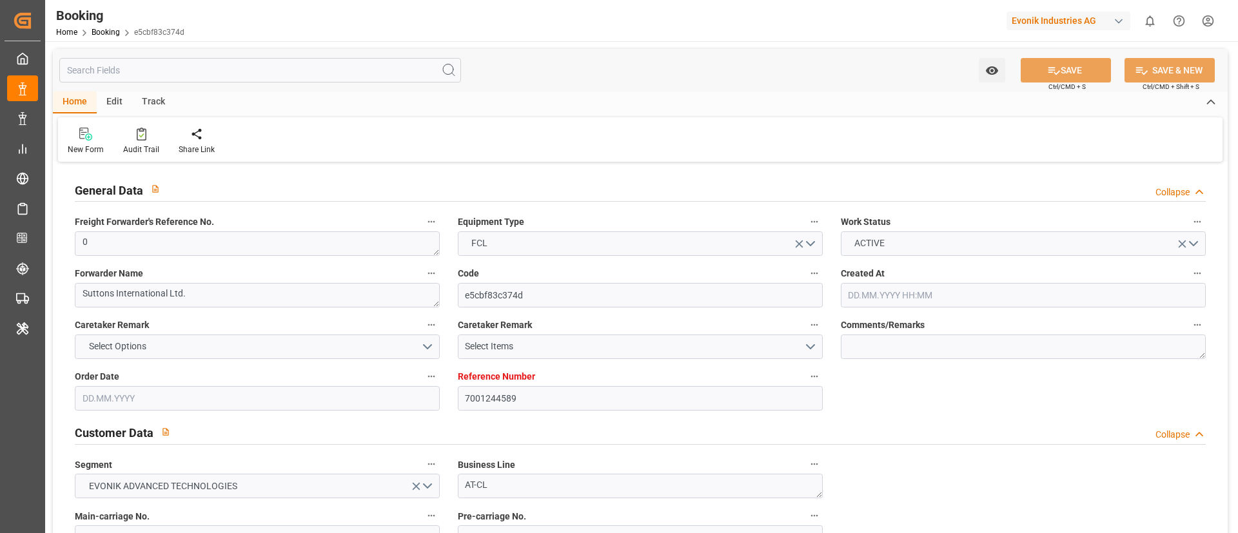
type input "[DATE] 14:12"
type input "[DATE]"
type input "[DATE] 00:00"
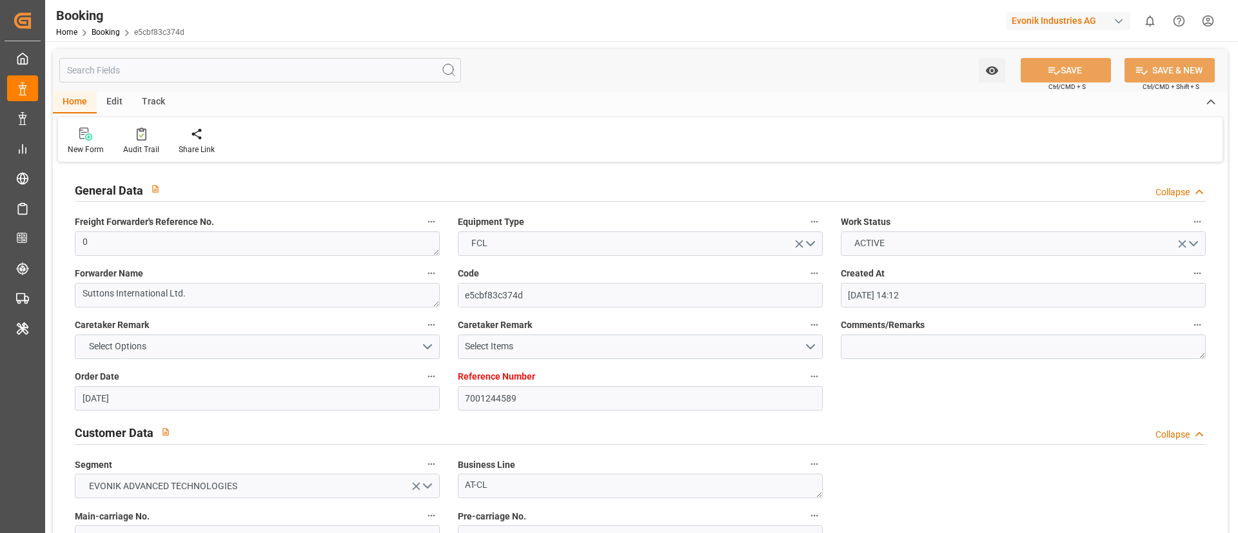
type input "[DATE] 00:00"
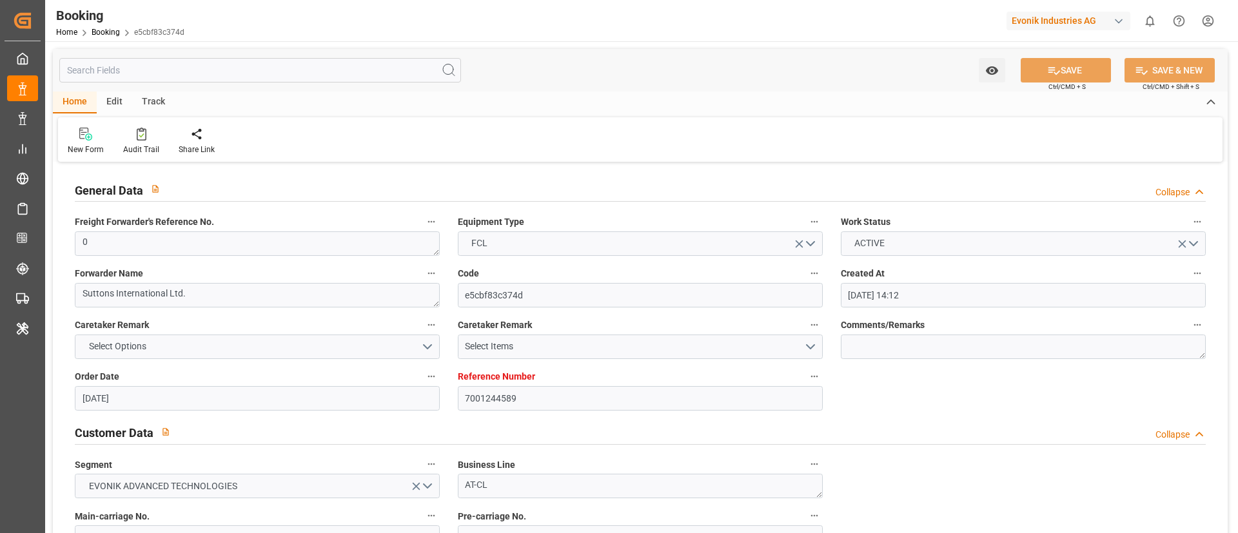
type input "[DATE]"
type input "[DATE] 05:48"
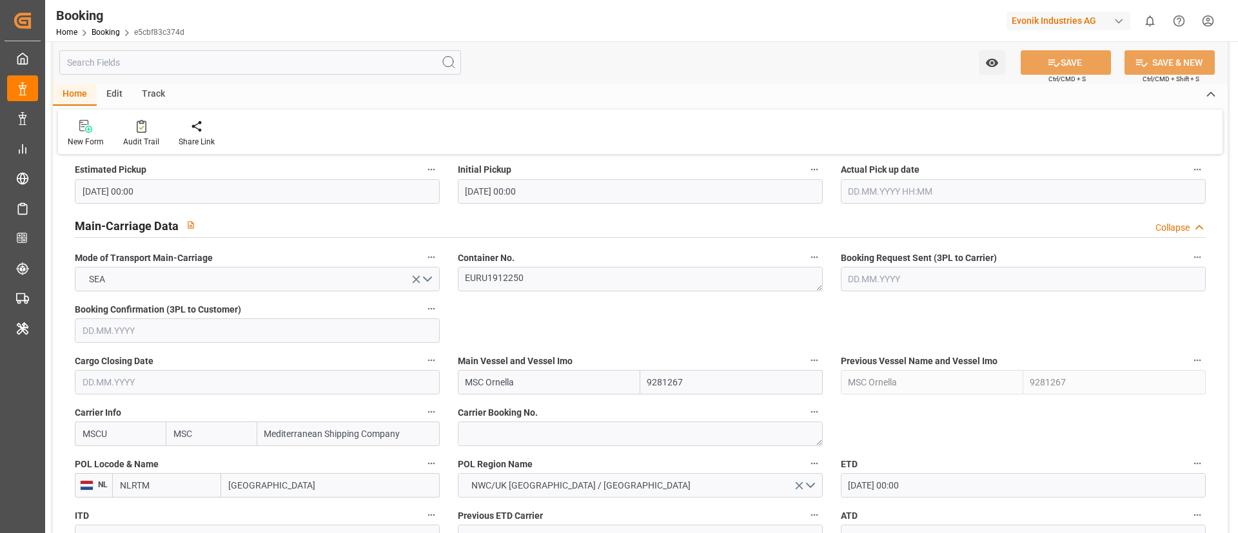
scroll to position [774, 0]
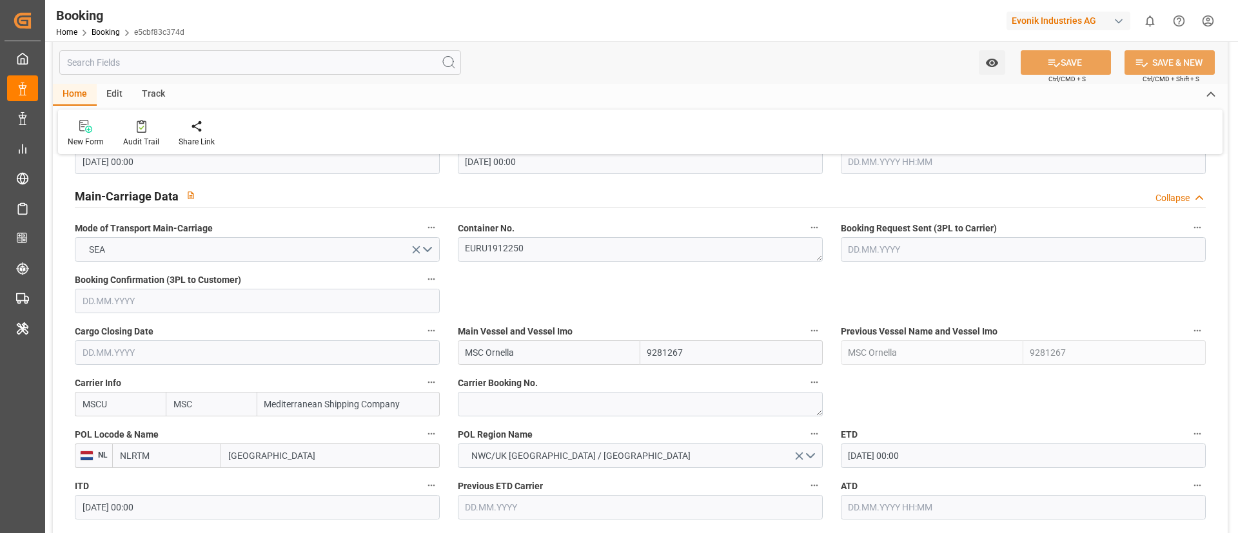
click at [579, 349] on input "MSC Ornella" at bounding box center [549, 352] width 182 height 24
type input "MSC Ornella"
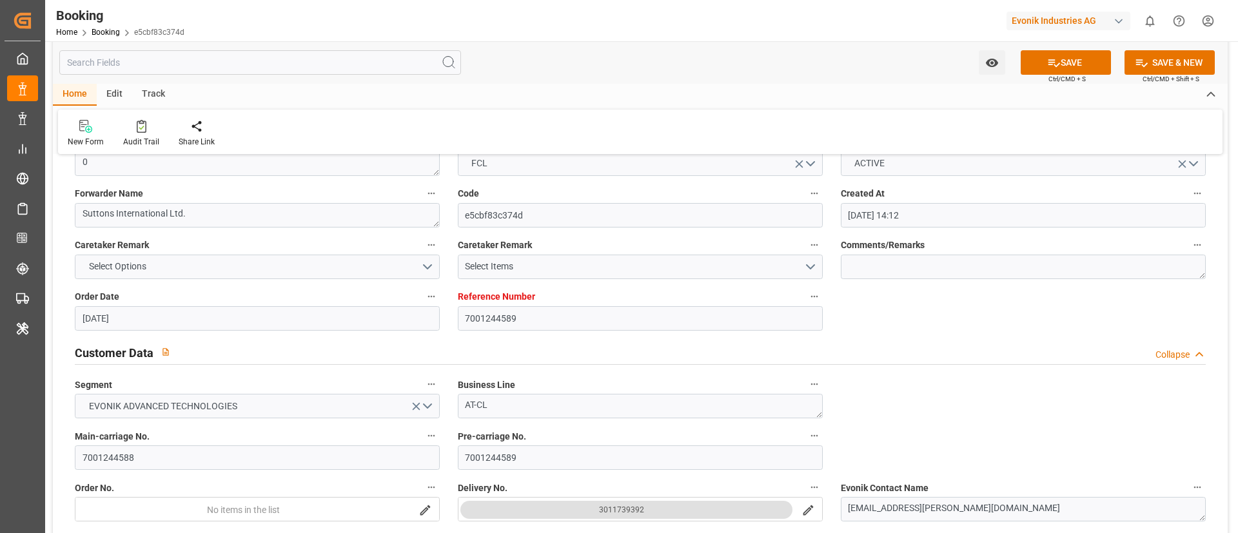
scroll to position [193, 0]
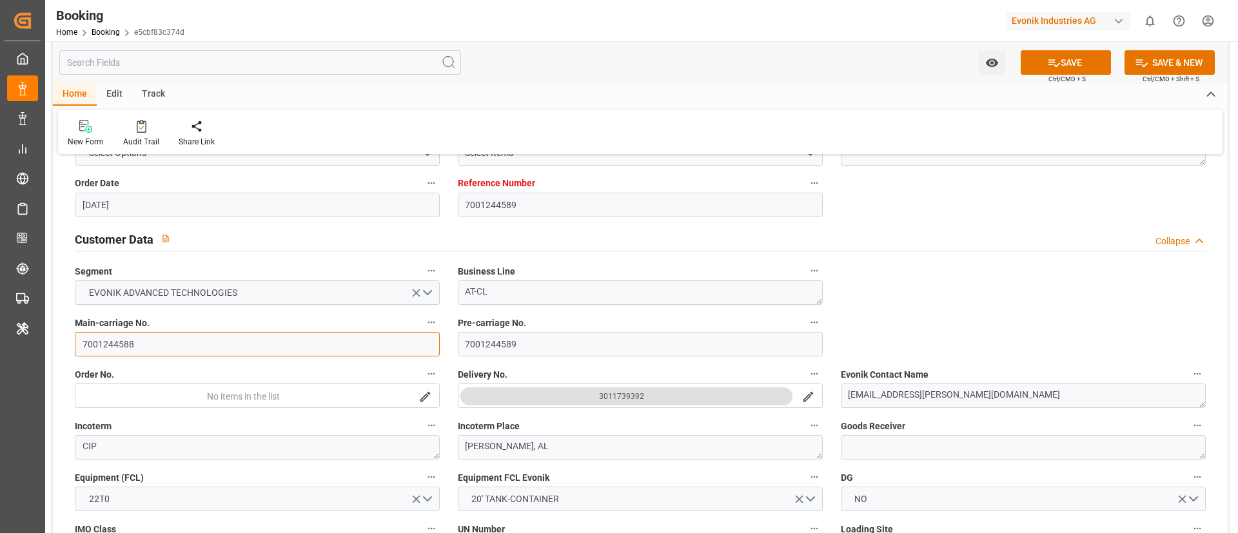
click at [206, 344] on input "7001244588" at bounding box center [257, 344] width 365 height 24
click at [148, 132] on div at bounding box center [141, 126] width 36 height 14
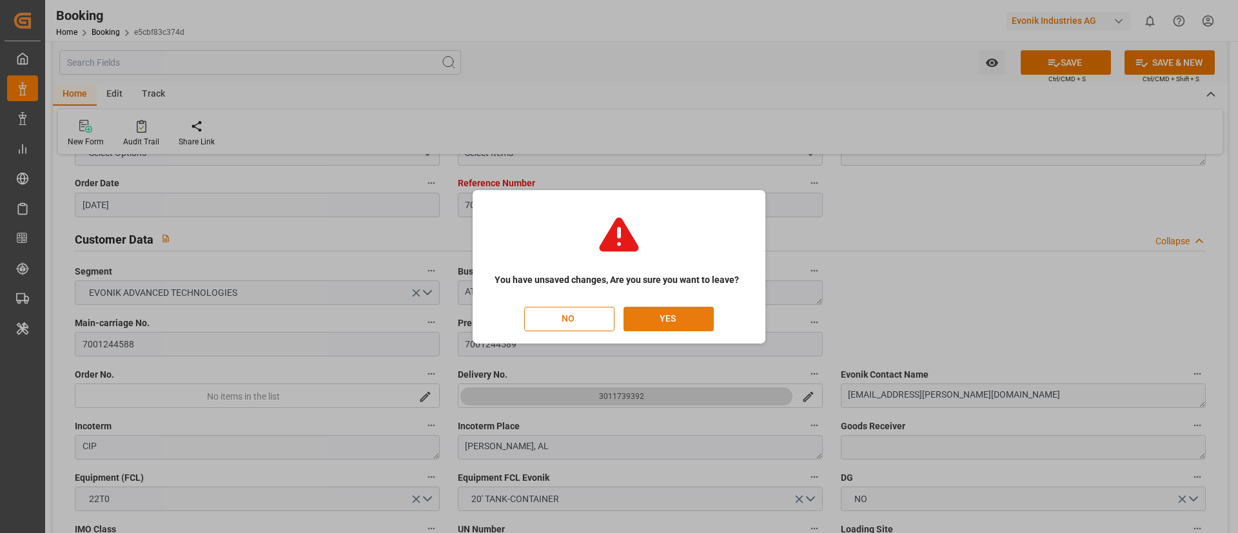
click at [652, 315] on button "YES" at bounding box center [668, 319] width 90 height 24
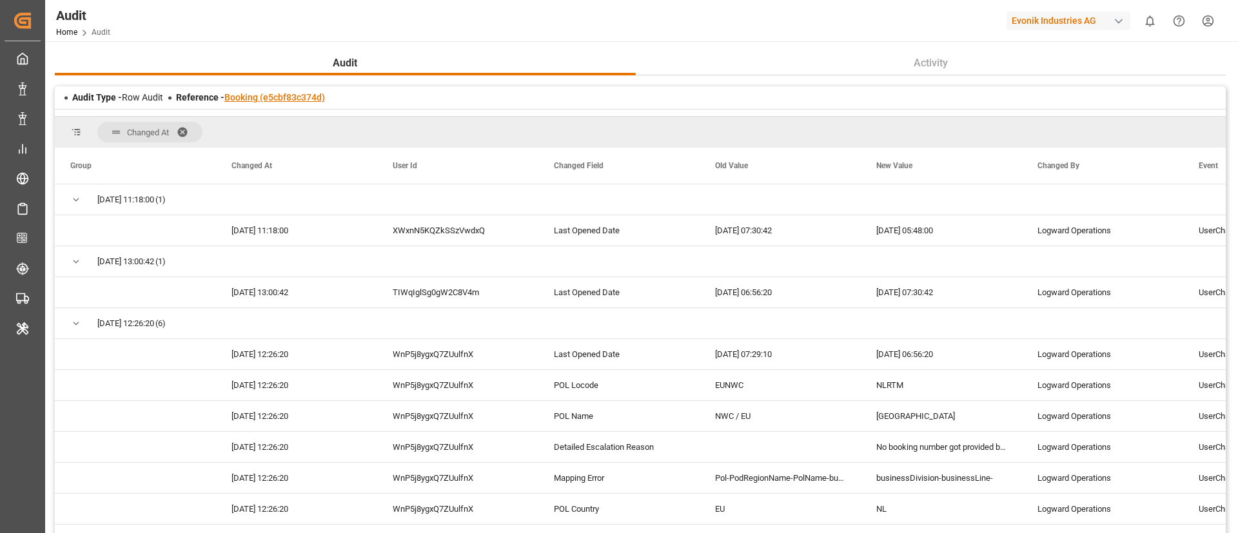
click at [313, 100] on link "Booking (e5cbf83c374d)" at bounding box center [274, 97] width 101 height 10
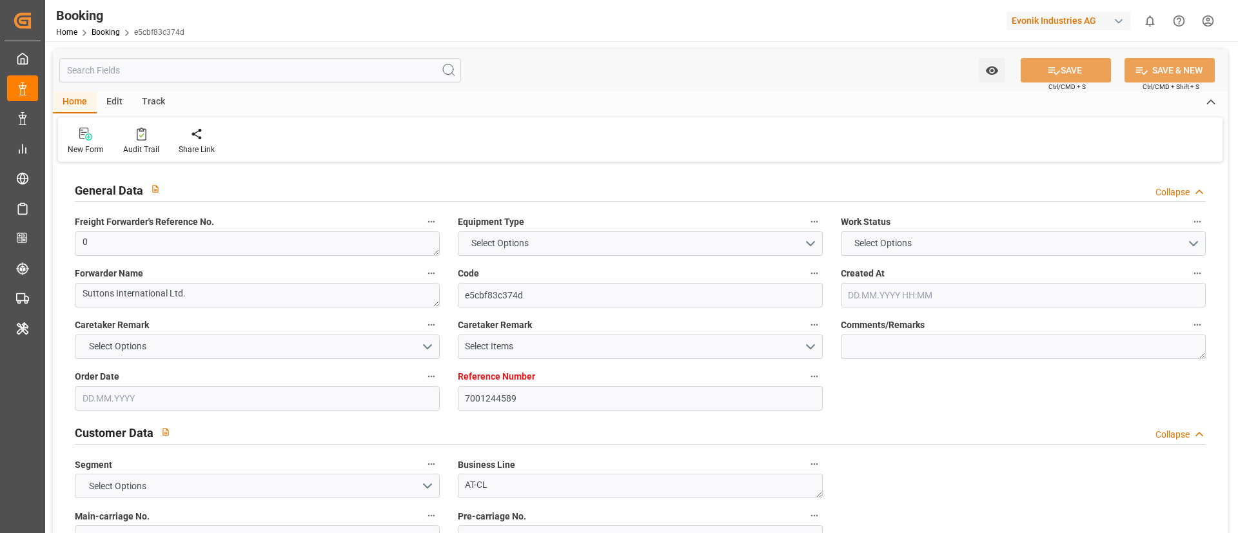
type textarea "0"
type textarea "Suttons International Ltd."
type input "e5cbf83c374d"
type input "7001244589"
type textarea "AT-CL"
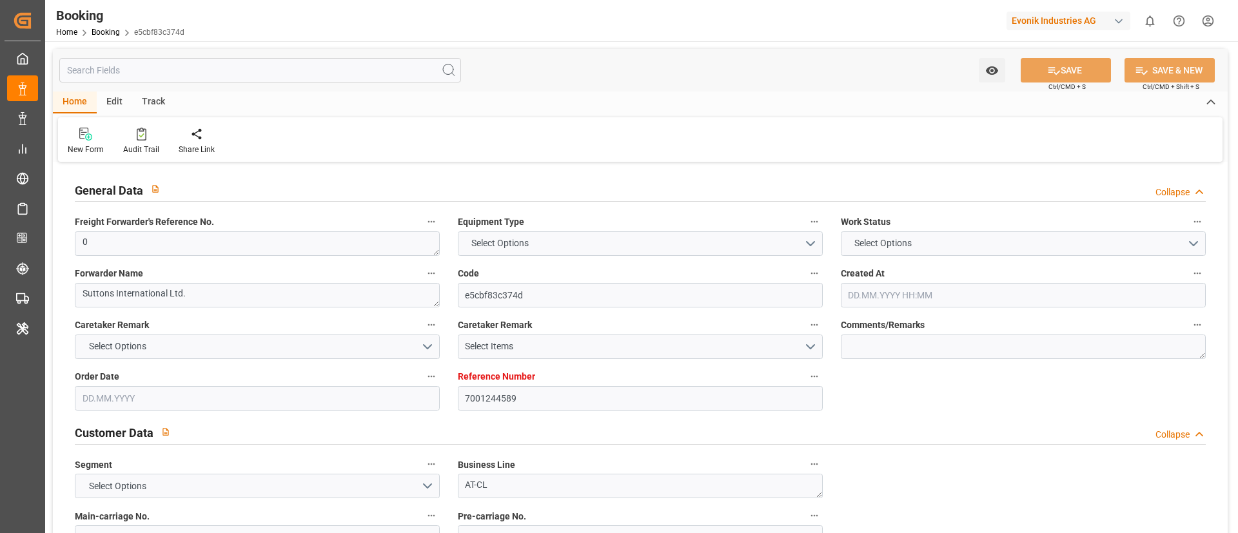
type input "7001244588"
type textarea "[EMAIL_ADDRESS][PERSON_NAME][DOMAIN_NAME]"
type textarea "CIP"
type textarea "[PERSON_NAME], AL"
type textarea "Herne"
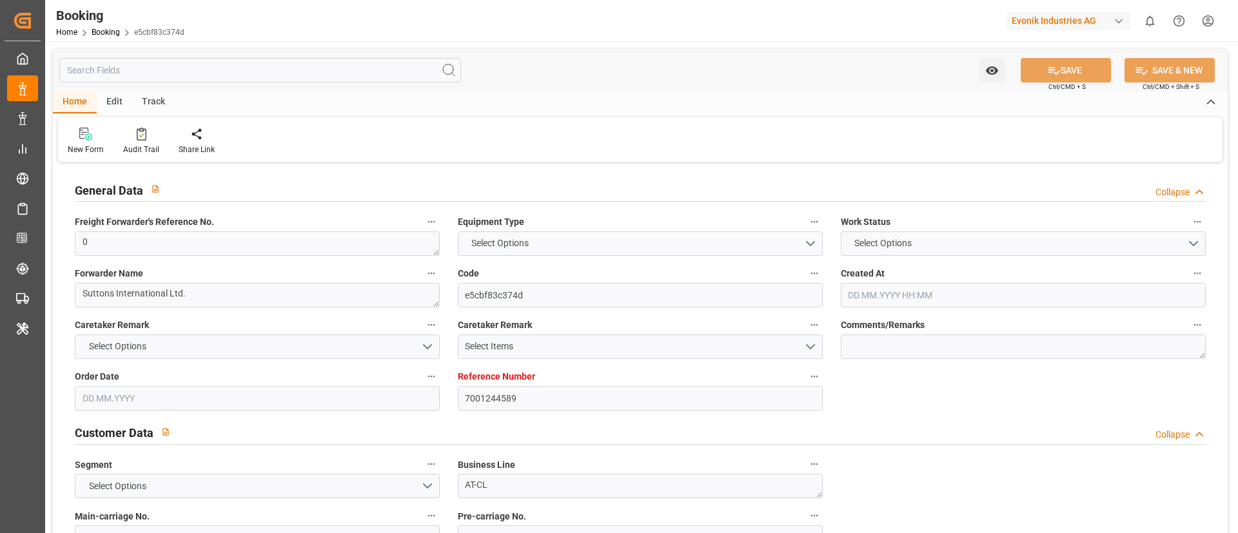
type textarea "EURU1912250"
type input "MSC Ornella"
type input "MSCU"
type input "Rotterdam"
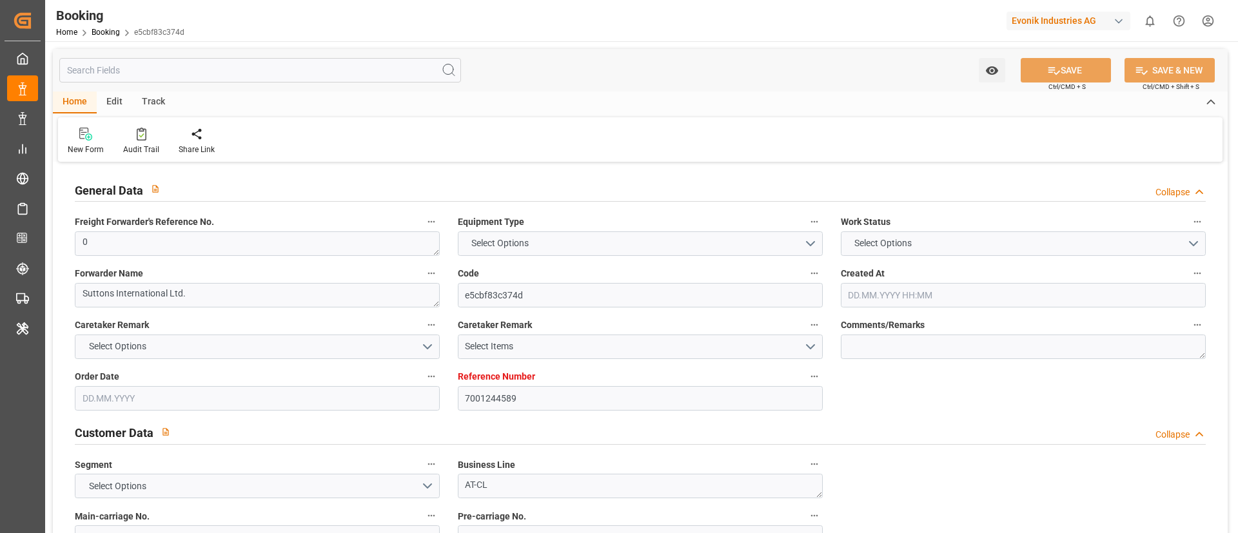
type input "Mobile"
type textarea "eta"
type textarea "INPUT_Evonik_Seeburger_IFTMIN_1003150184_20250916092800917.edi"
type textarea "NWC/UK North West Continent / UK_USMOB_MSCU_AT-CL"
type textarea "INPUT_Evonik_Seeburger_IFTMIN_1003034373_20250808160928161.edi,INPUT_Evonik_See…"
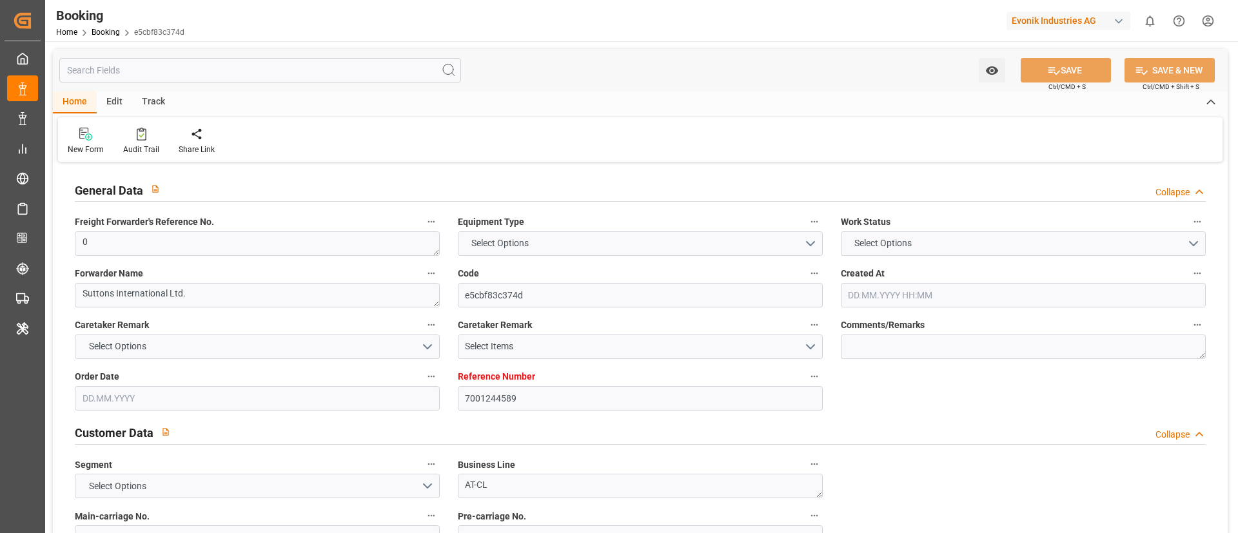
type textarea "1003150184"
type textarea "[PERSON_NAME]"
type textarea "businessDivision-businessLine-"
type textarea "IFTMIN"
type textarea "a011t00000LcJC5AAN"
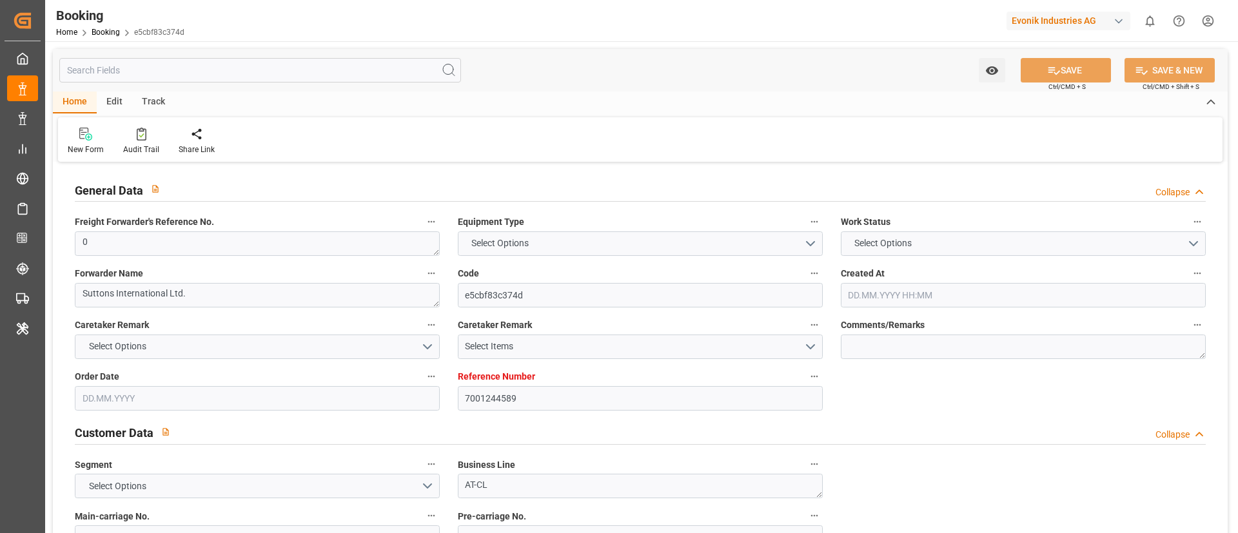
type textarea "No"
type input "7001244589"
type input "9281267"
type input "MSC"
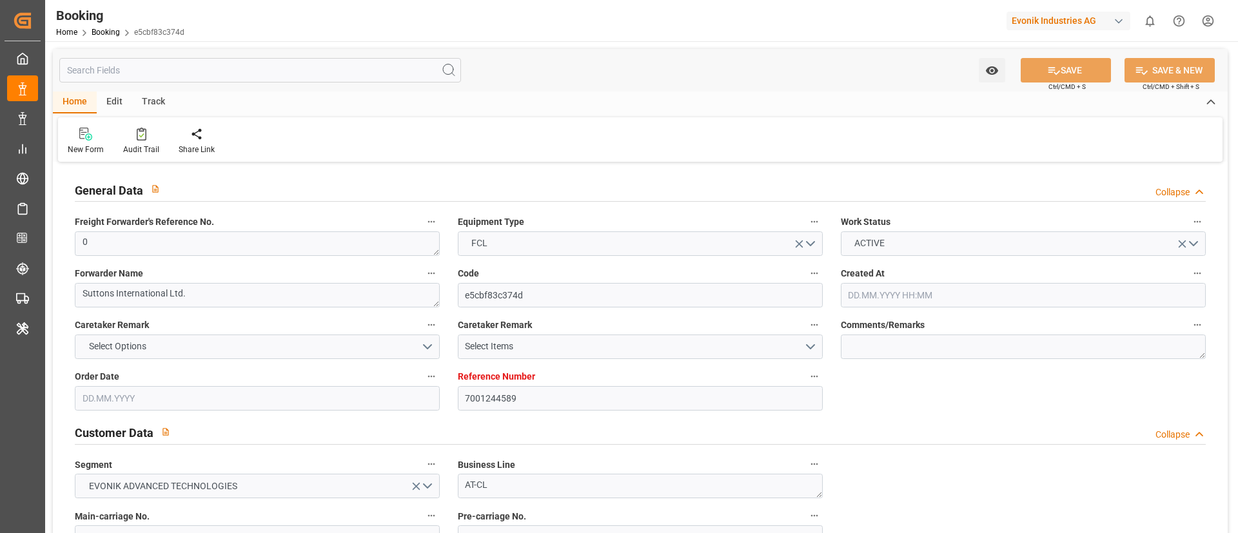
type input "Mediterranean Shipping Company"
type input "NLRTM"
type input "USMOB"
type input "08.08.2025 14:12"
type input "[DATE]"
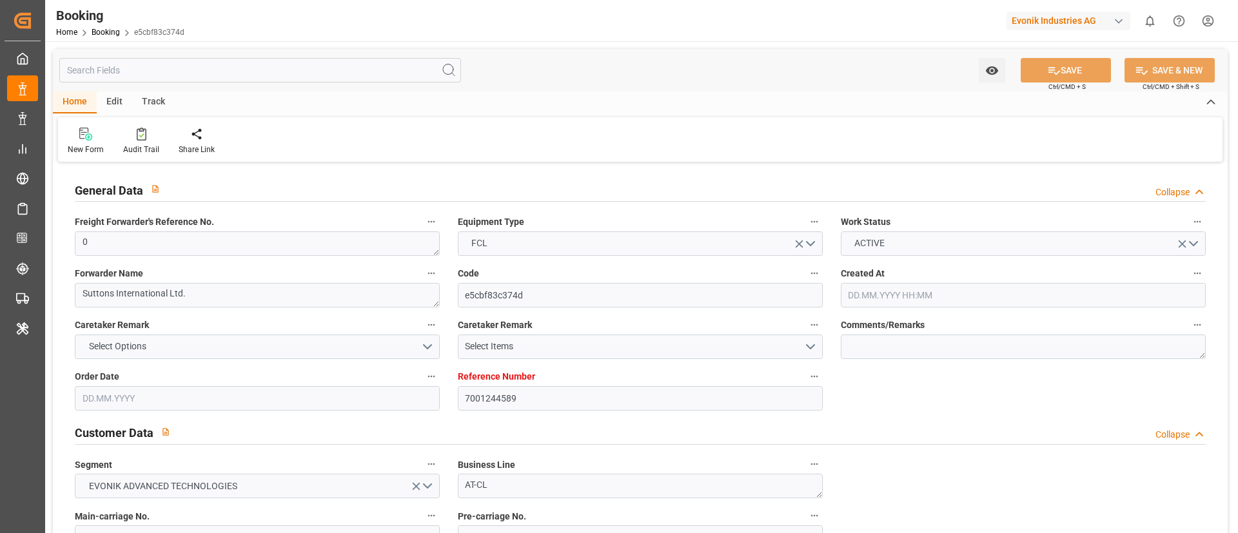
type input "21.10.2025"
type input "[DATE]"
type input "[DATE] 00:00"
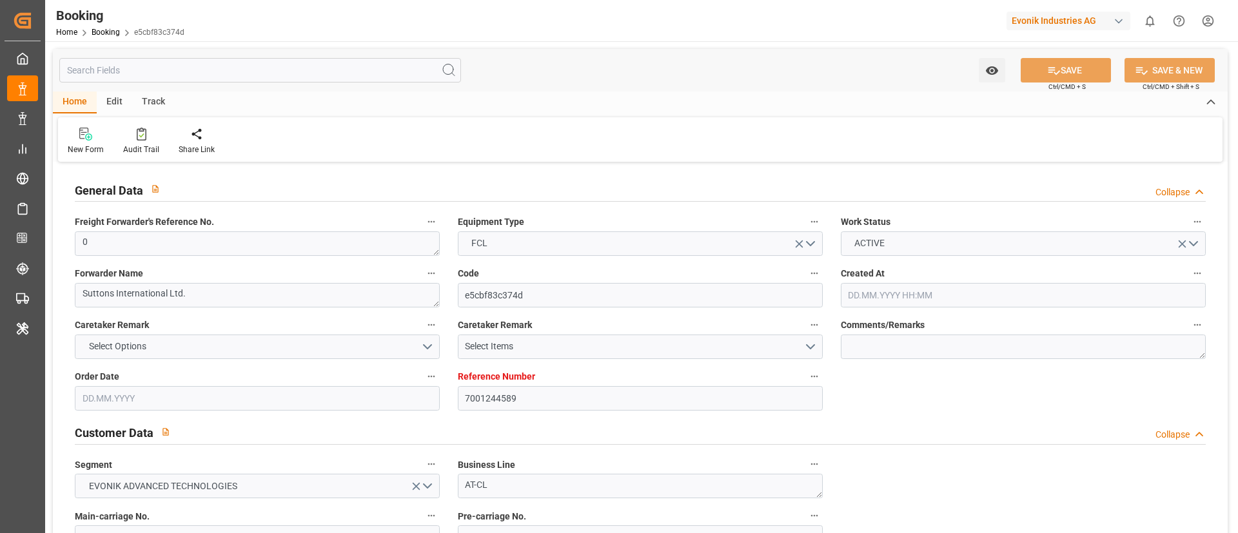
type input "[DATE] 00:00"
type input "[DATE]"
type input "25.09.2025 05:48"
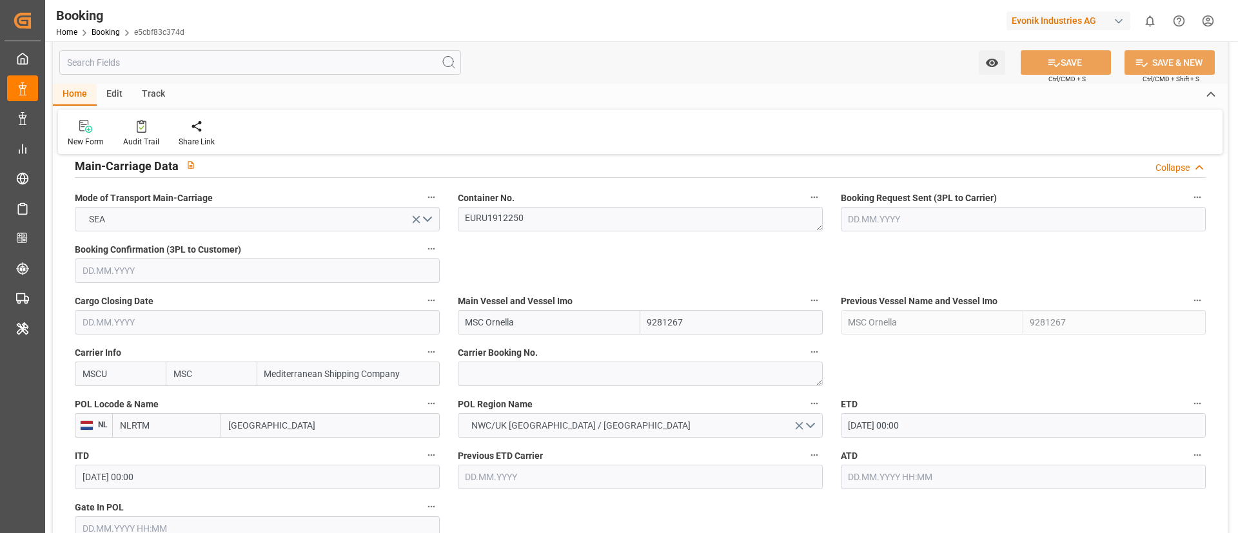
scroll to position [774, 0]
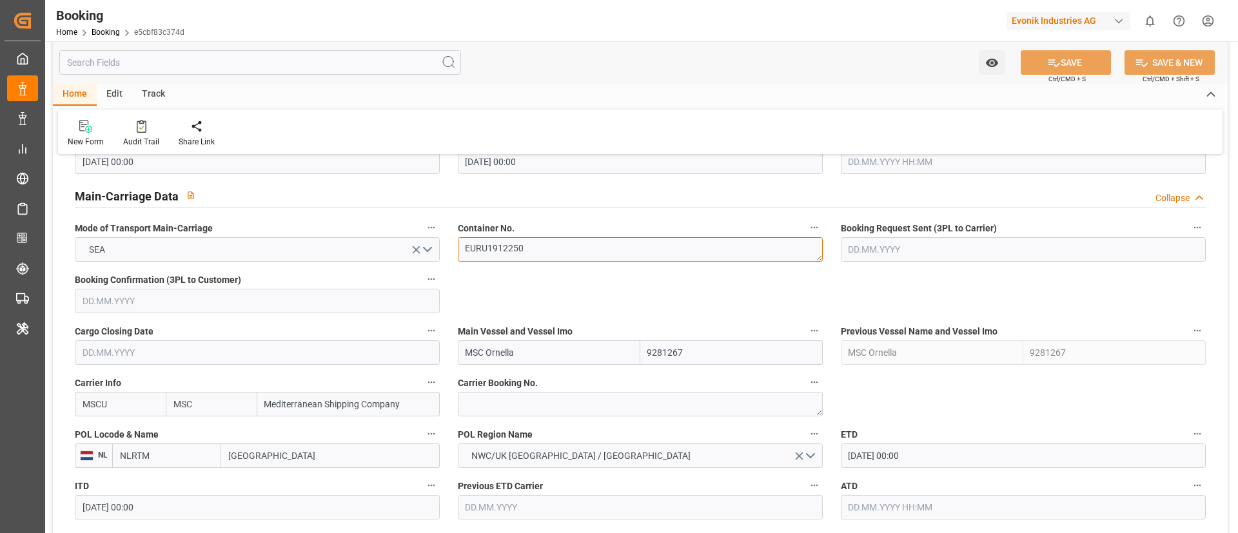
click at [551, 238] on textarea "EURU1912250" at bounding box center [640, 249] width 365 height 24
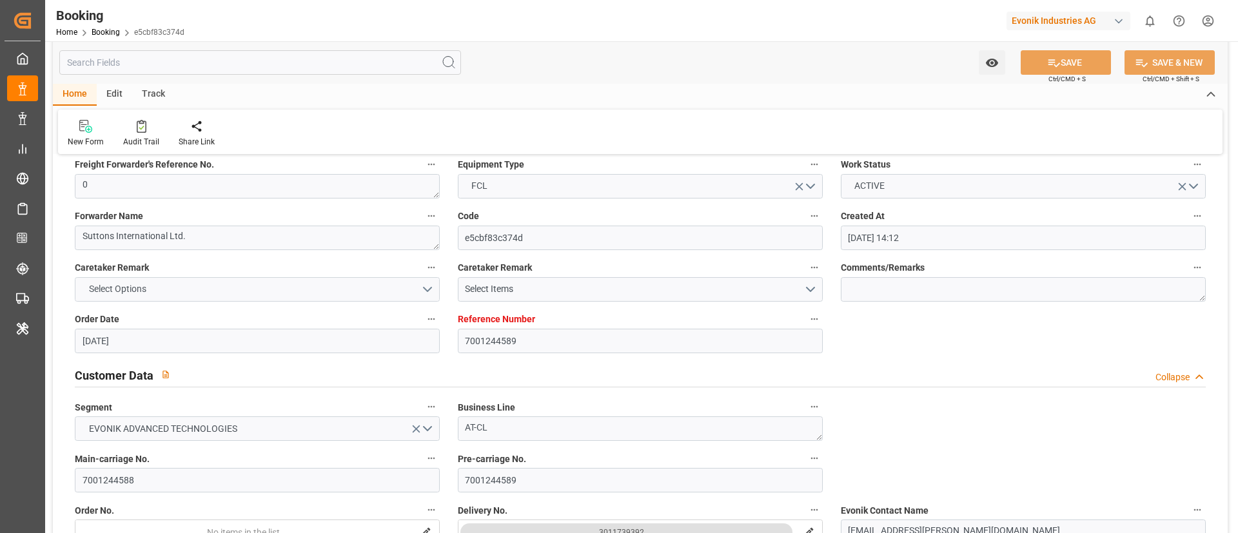
scroll to position [290, 0]
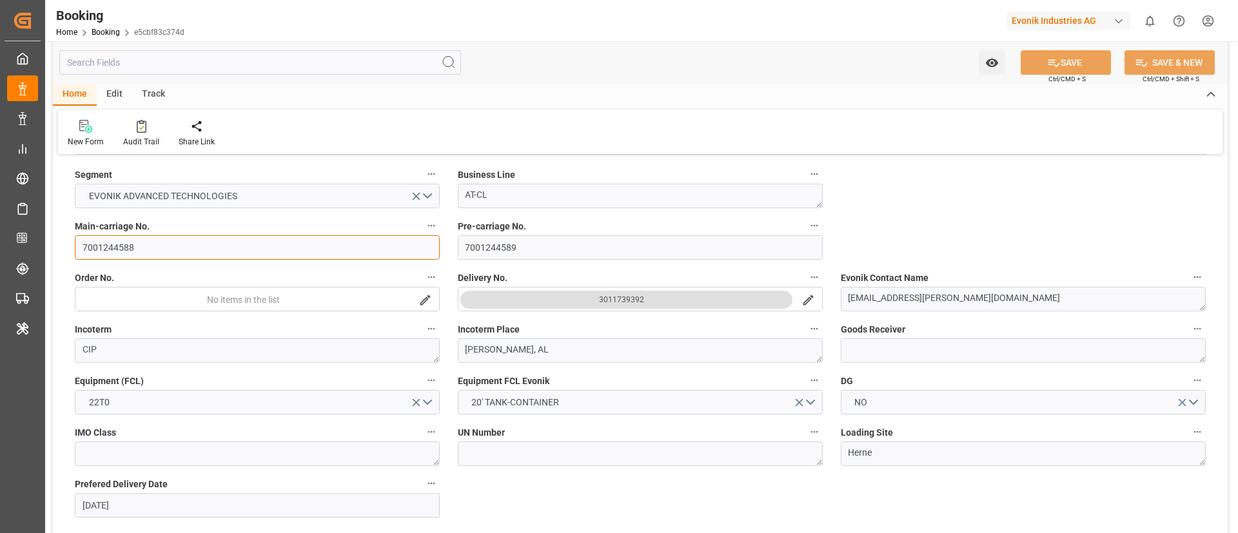
click at [130, 247] on input "7001244588" at bounding box center [257, 247] width 365 height 24
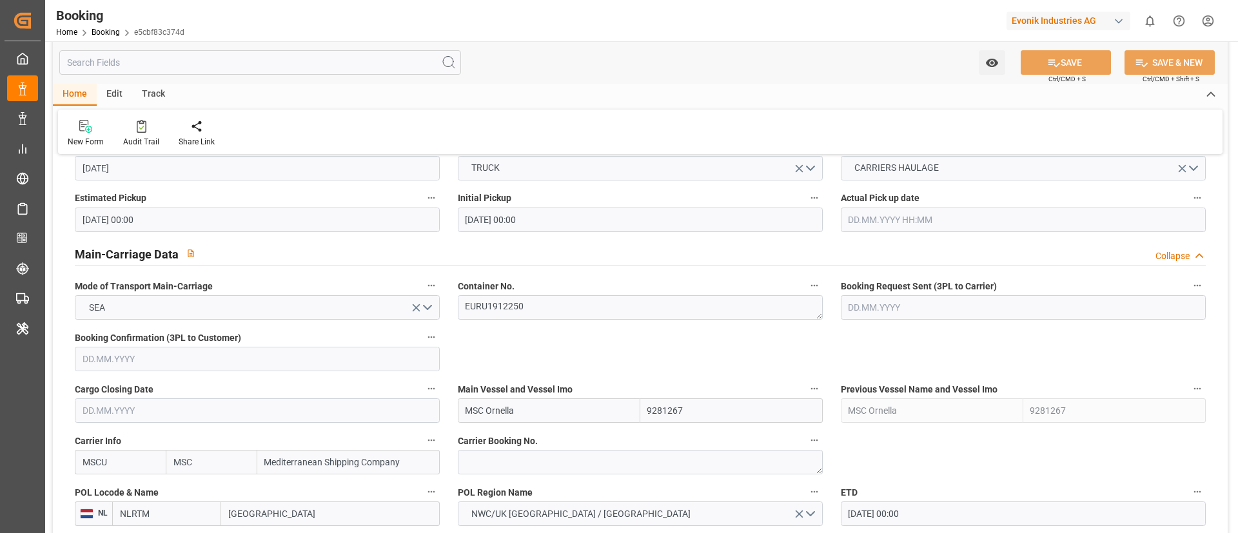
scroll to position [732, 0]
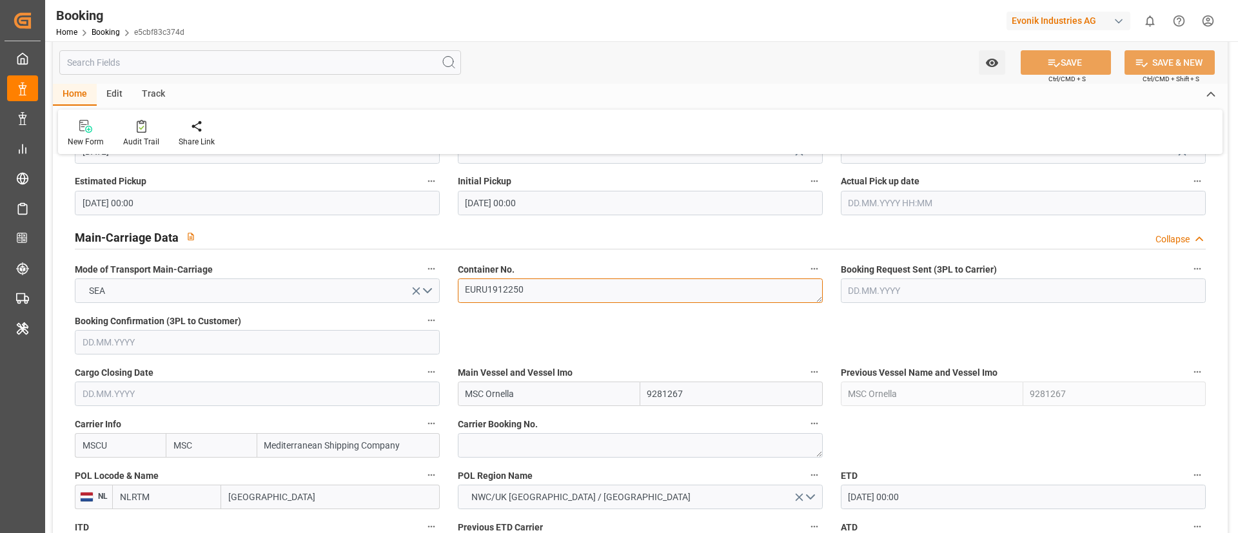
click at [523, 287] on textarea "EURU1912250" at bounding box center [640, 290] width 365 height 24
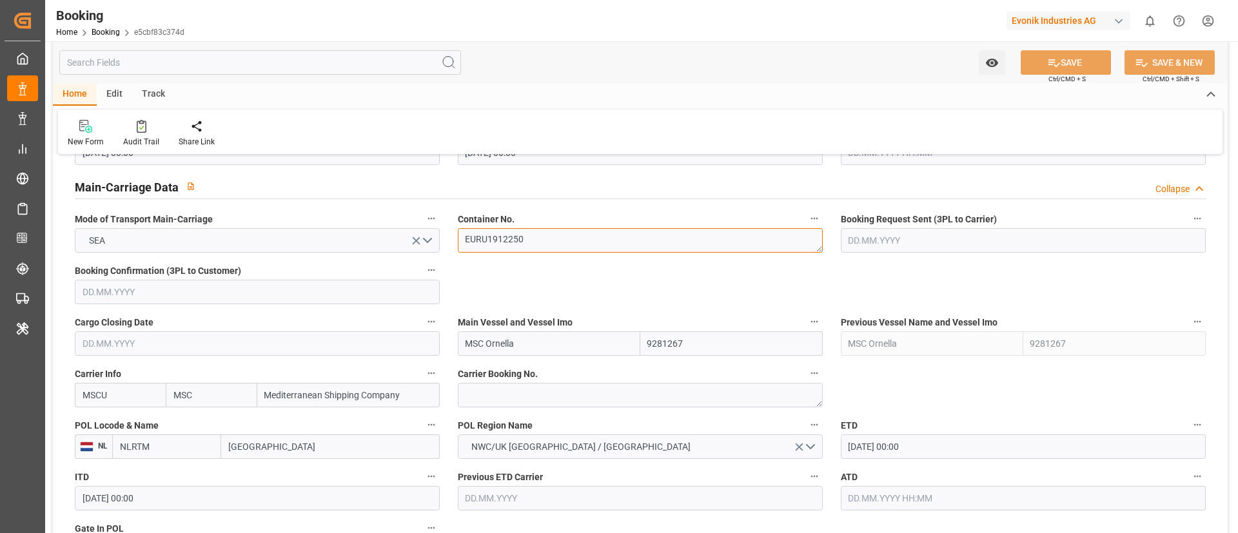
scroll to position [885, 0]
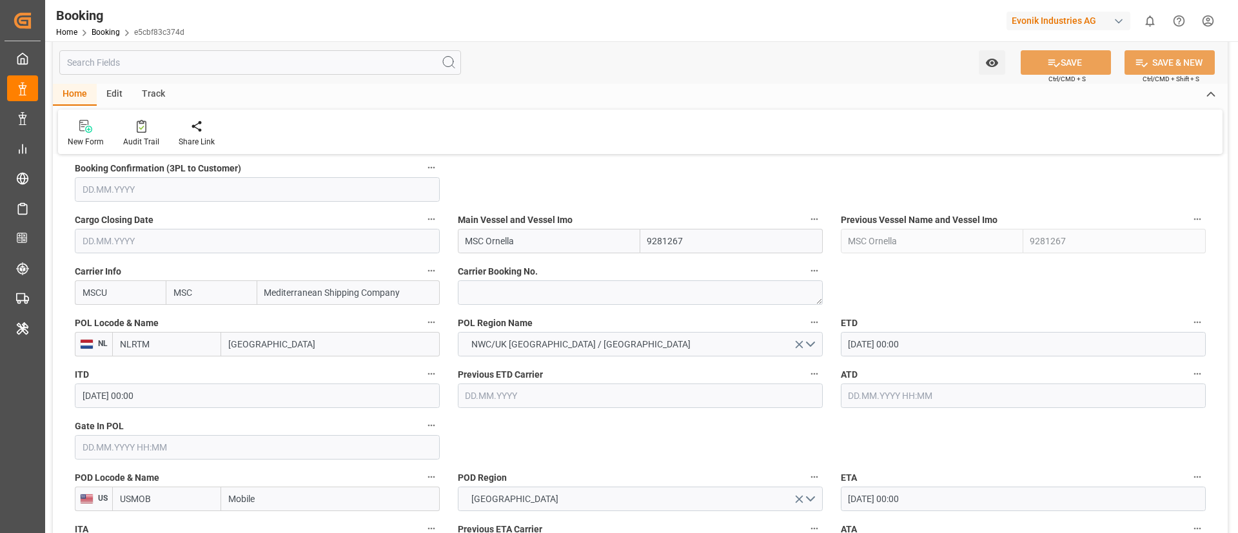
click at [587, 278] on label "Carrier Booking No." at bounding box center [640, 271] width 365 height 18
click at [806, 278] on button "Carrier Booking No." at bounding box center [814, 270] width 17 height 17
click at [661, 444] on div at bounding box center [619, 266] width 1238 height 533
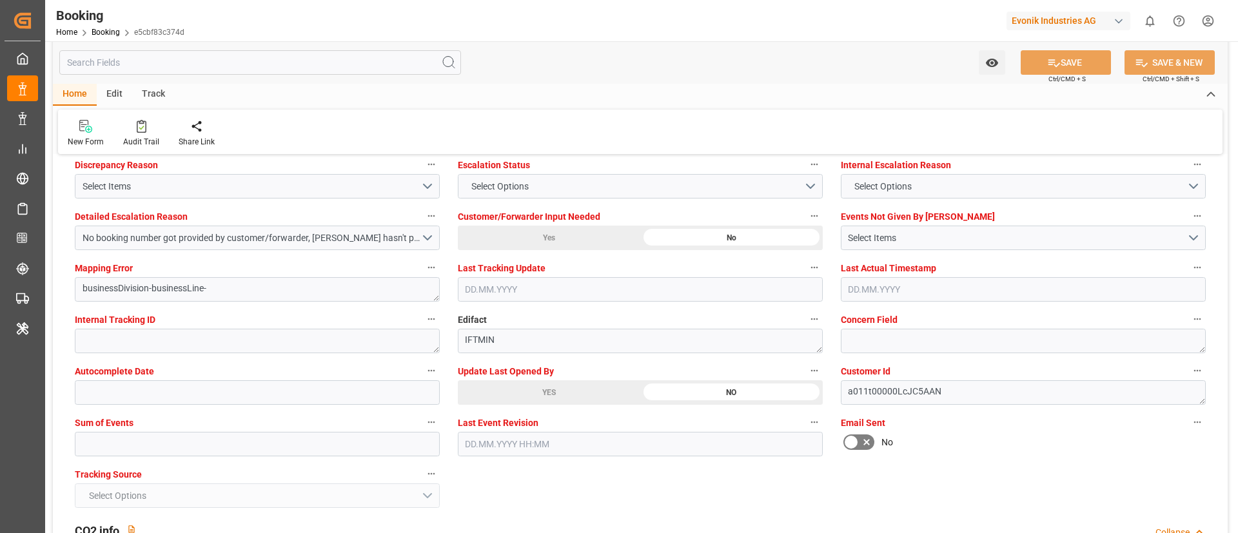
scroll to position [2432, 0]
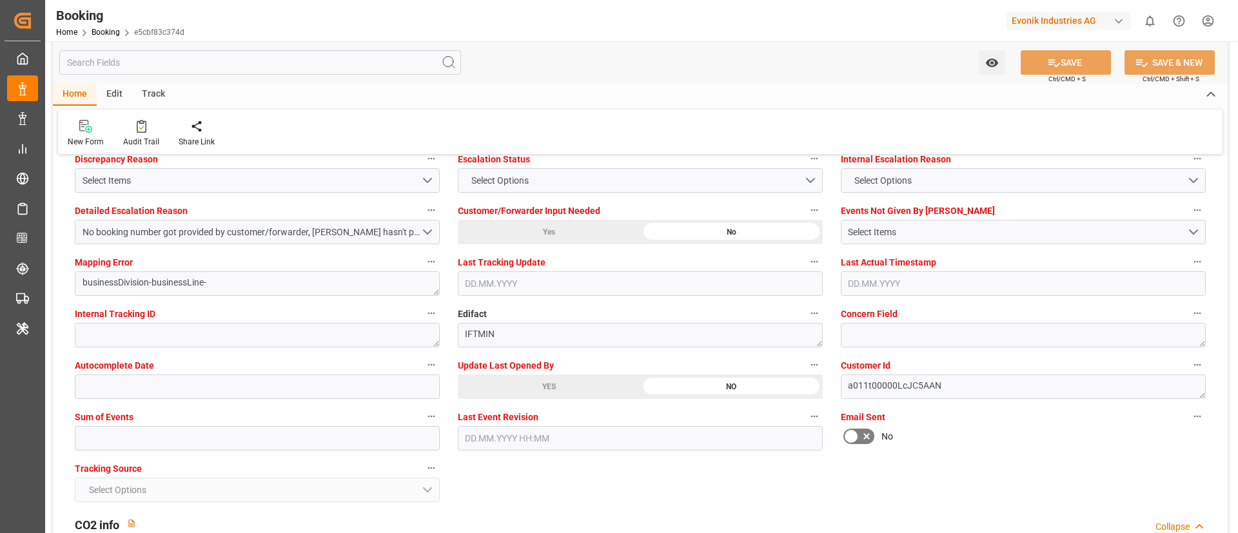
click at [509, 392] on div "YES" at bounding box center [549, 387] width 182 height 24
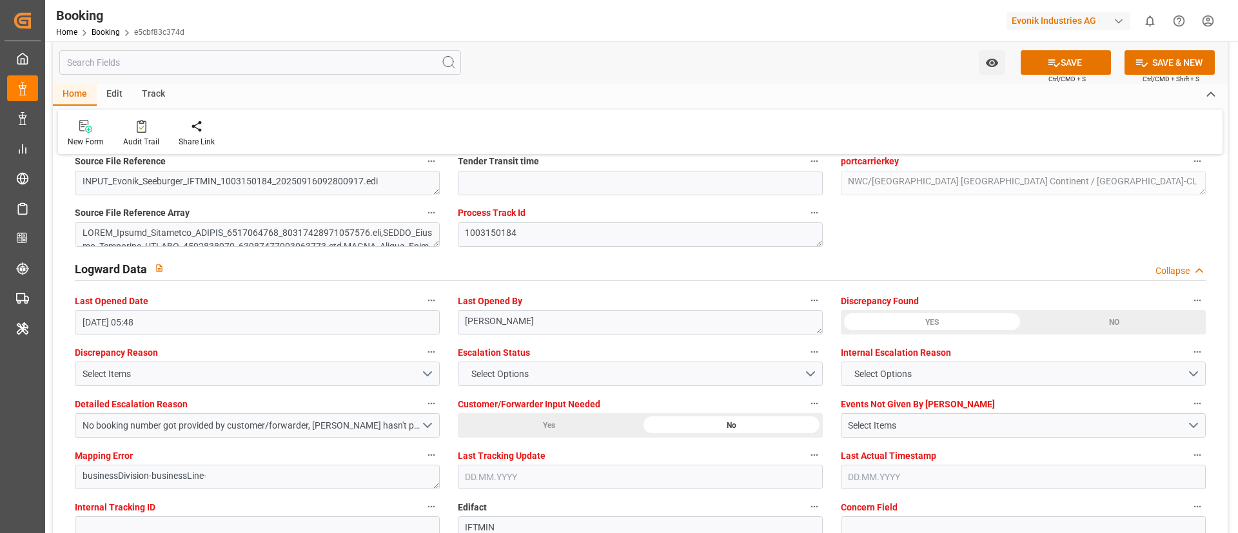
scroll to position [2335, 0]
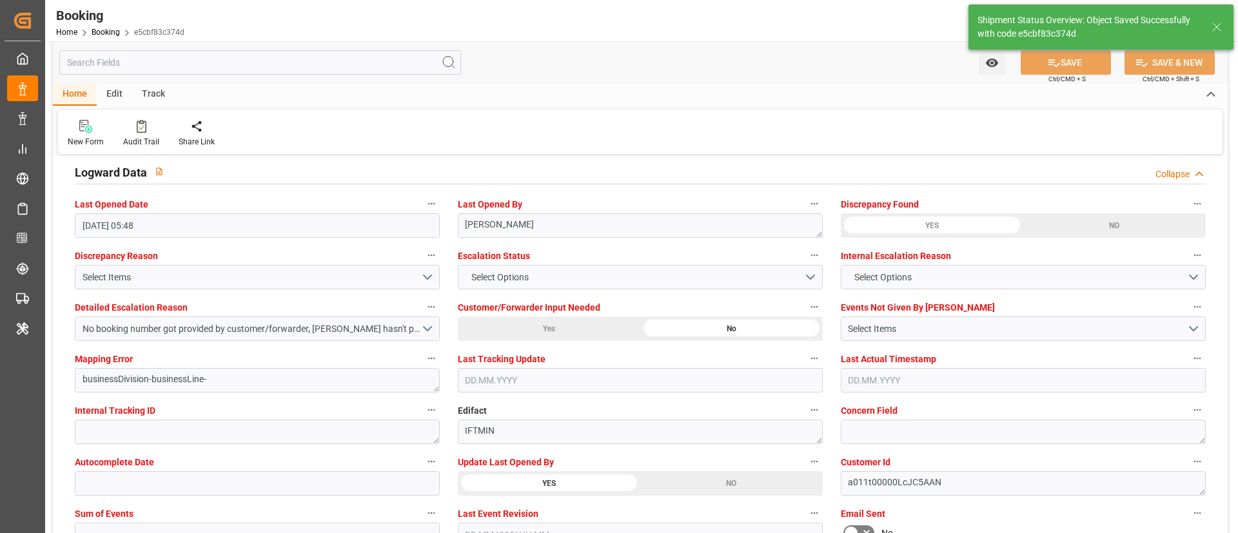
type textarea "Vismitha Mahadev"
type input "26.09.2025 10:08"
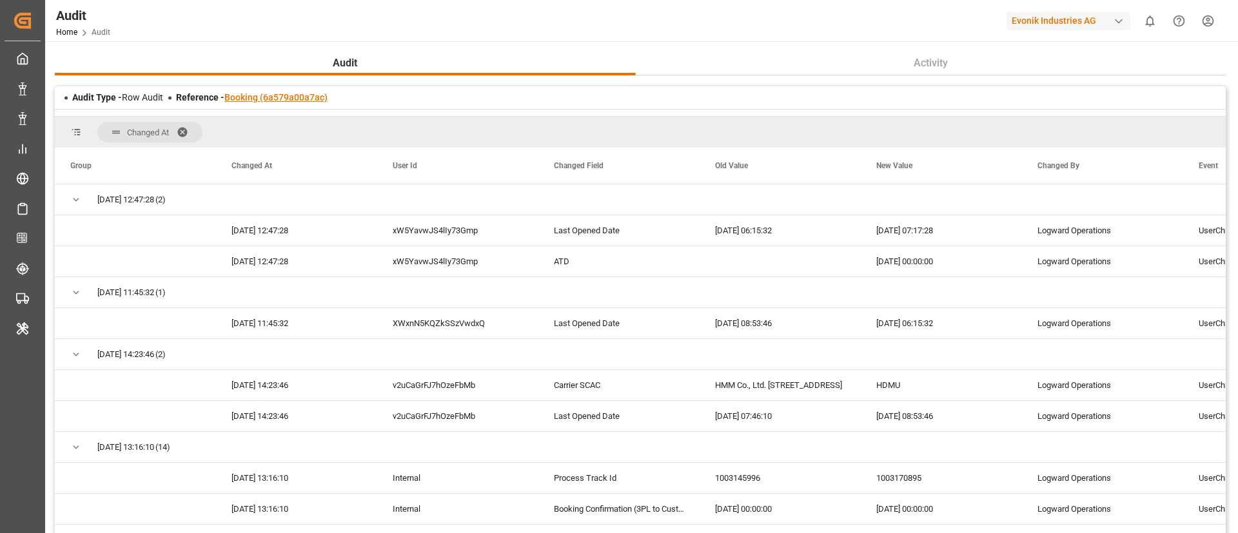
click at [229, 97] on link "Booking (6a579a00a7ac)" at bounding box center [275, 97] width 103 height 10
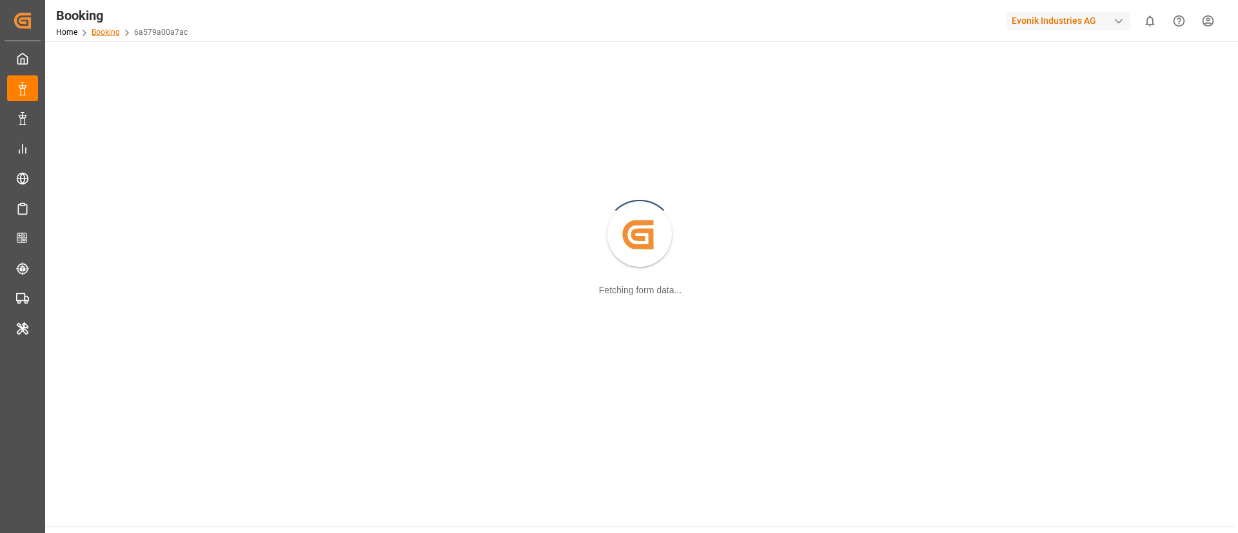
click at [106, 32] on link "Booking" at bounding box center [106, 32] width 28 height 9
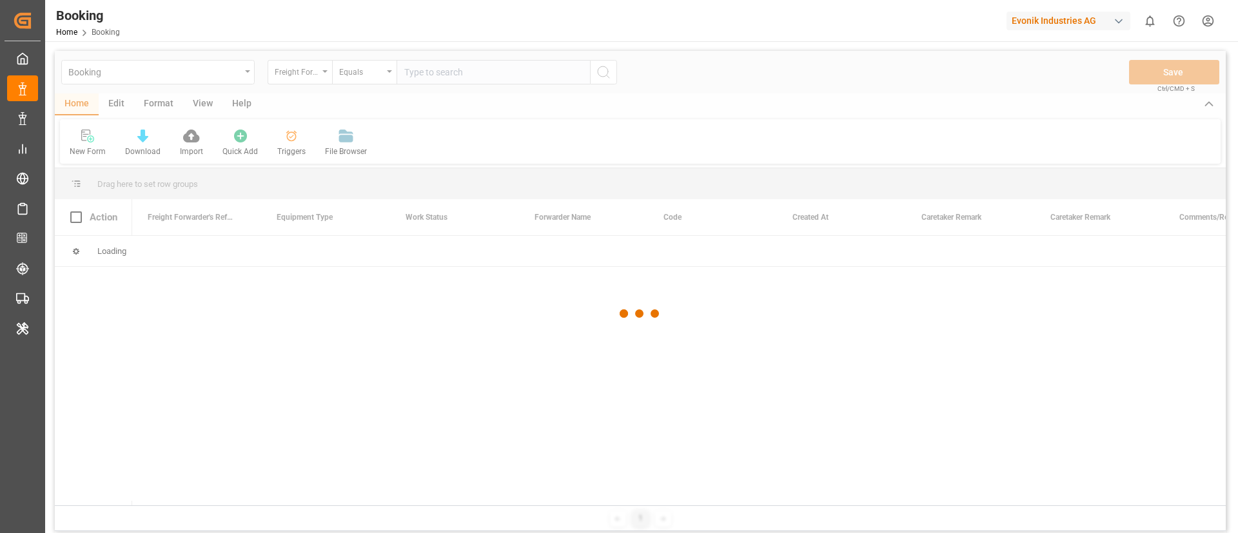
click at [295, 81] on div at bounding box center [640, 313] width 1171 height 525
click at [300, 73] on div at bounding box center [640, 313] width 1171 height 525
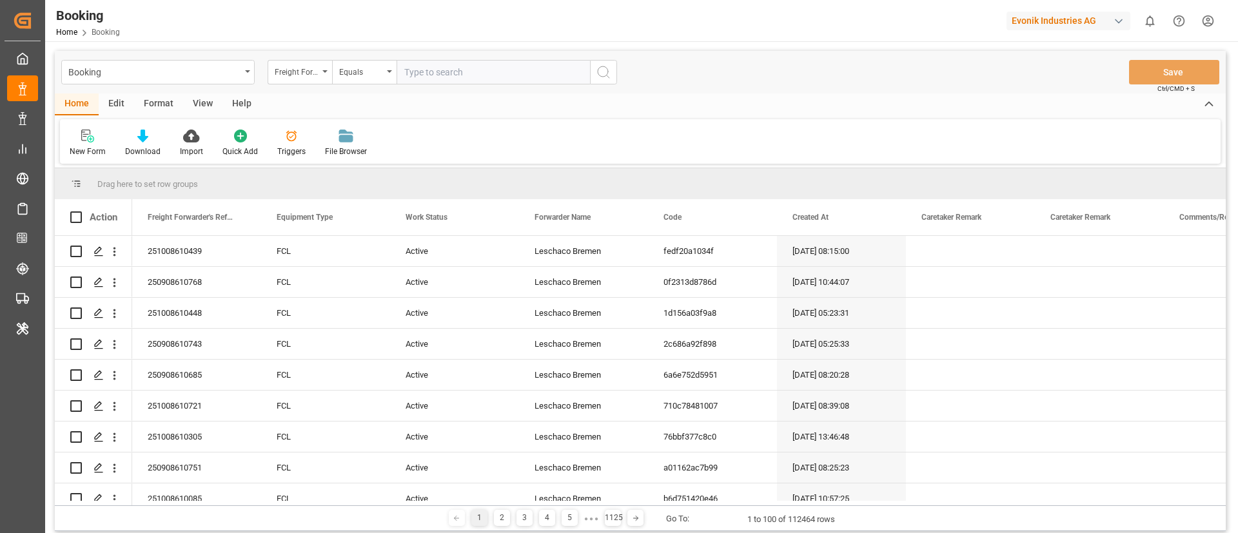
click at [300, 73] on div "Freight Forwarder's Reference No." at bounding box center [297, 70] width 44 height 15
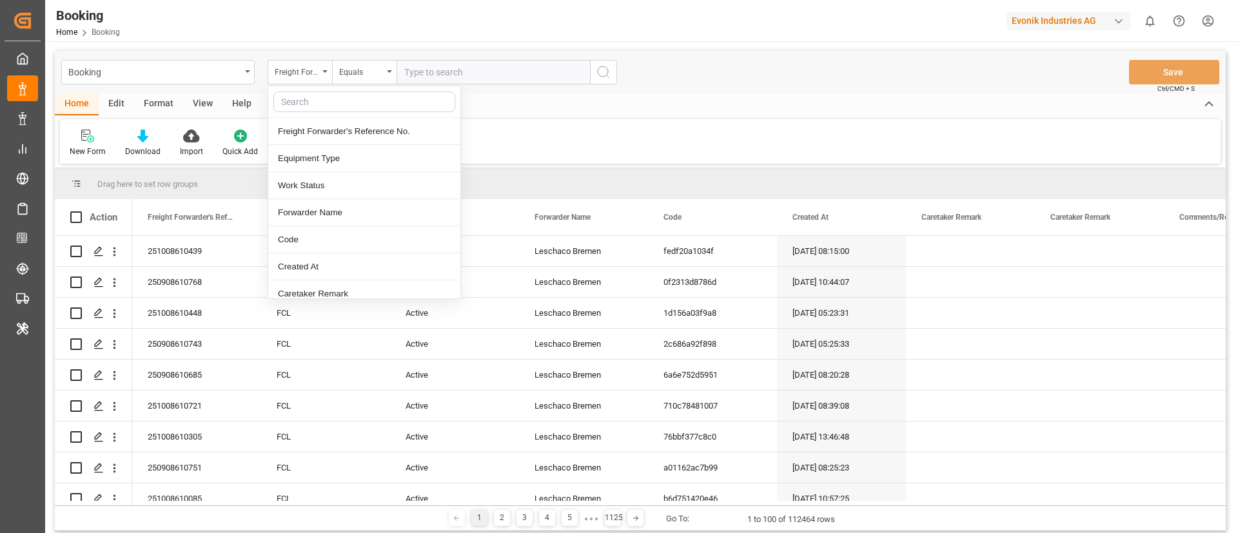
click at [319, 99] on input "text" at bounding box center [364, 102] width 182 height 21
type input "MAIN"
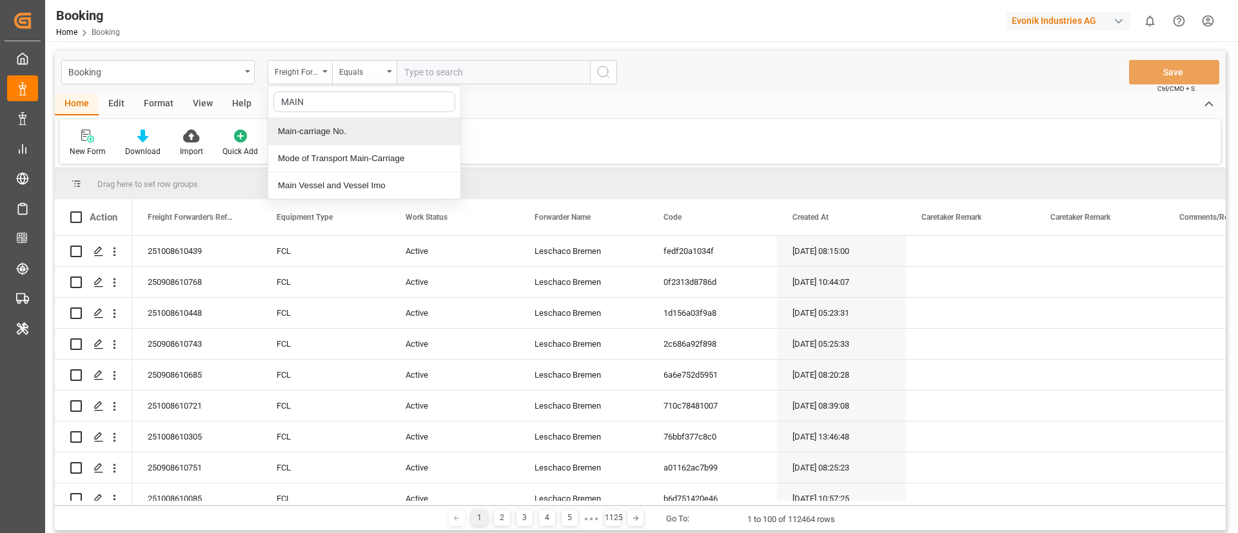
click at [324, 123] on div "Main-carriage No." at bounding box center [364, 131] width 192 height 27
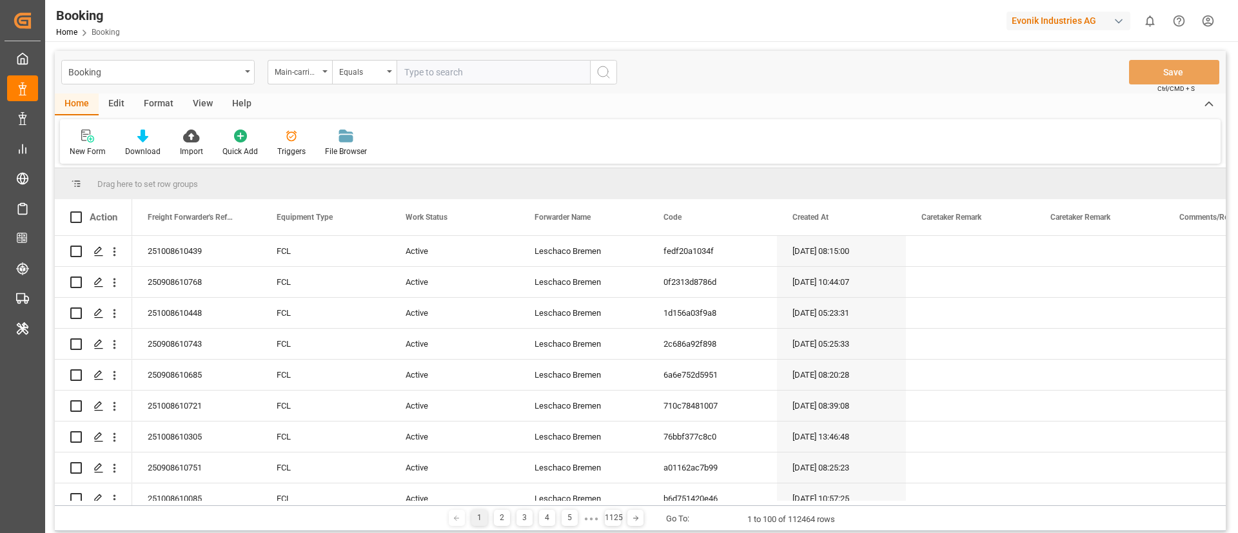
paste input "7001244588"
type input "7001244588"
click at [604, 75] on icon "search button" at bounding box center [603, 71] width 15 height 15
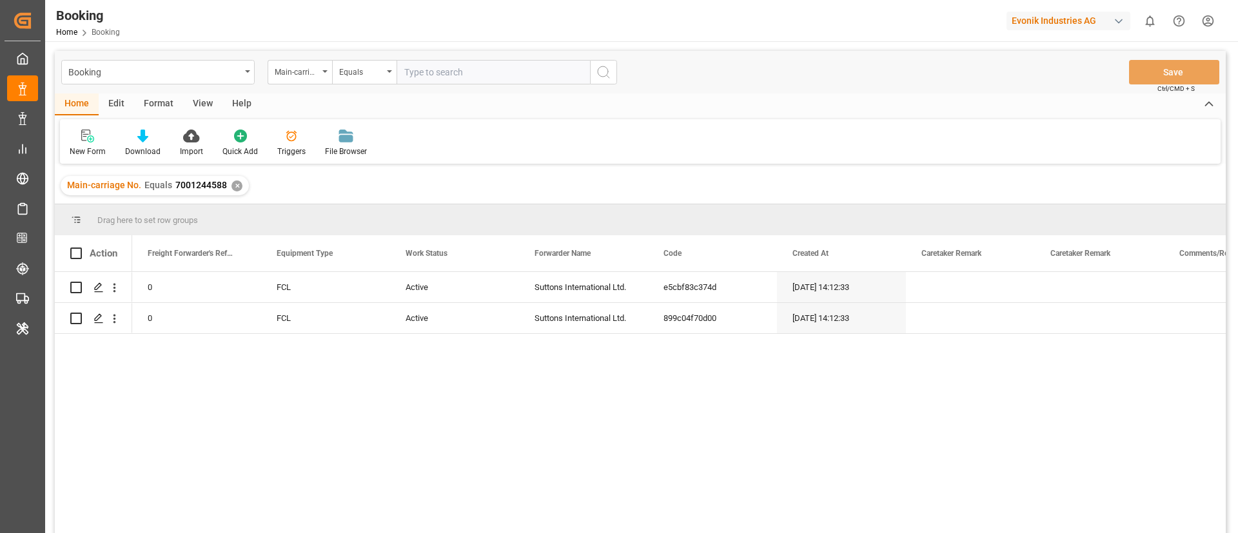
click at [209, 106] on div "View" at bounding box center [202, 104] width 39 height 22
click at [79, 139] on icon at bounding box center [82, 136] width 13 height 13
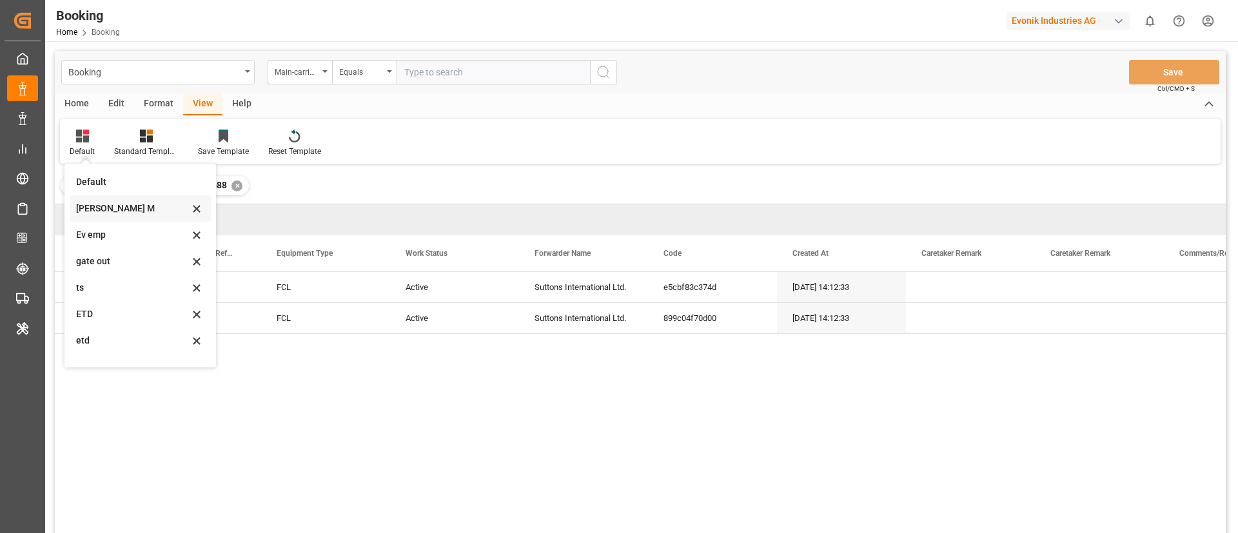
click at [110, 208] on div "[PERSON_NAME] M" at bounding box center [132, 209] width 113 height 14
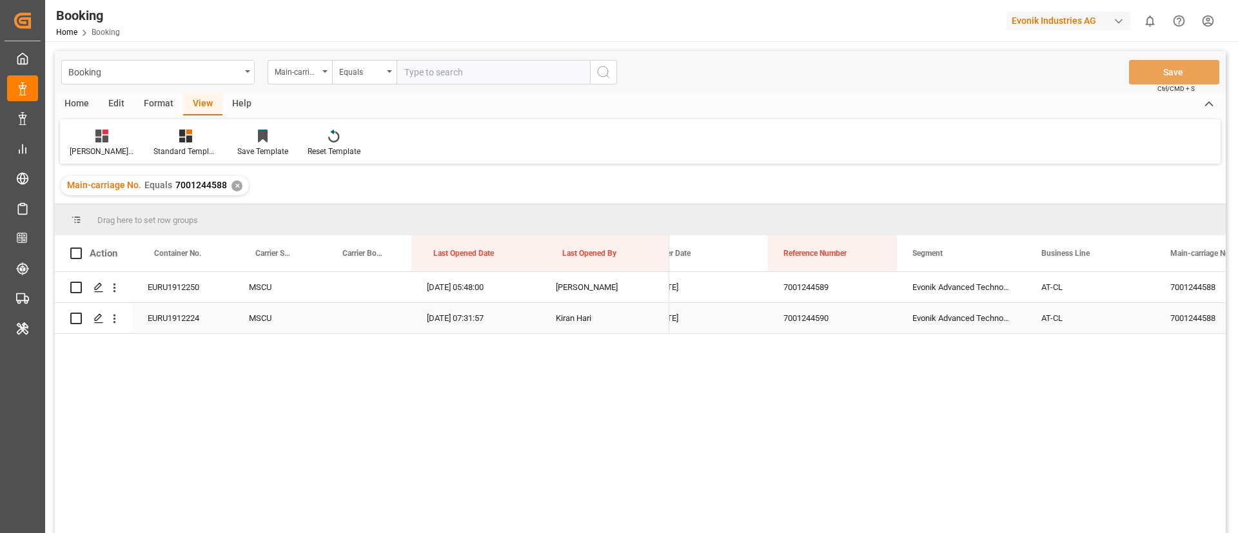
scroll to position [0, 1235]
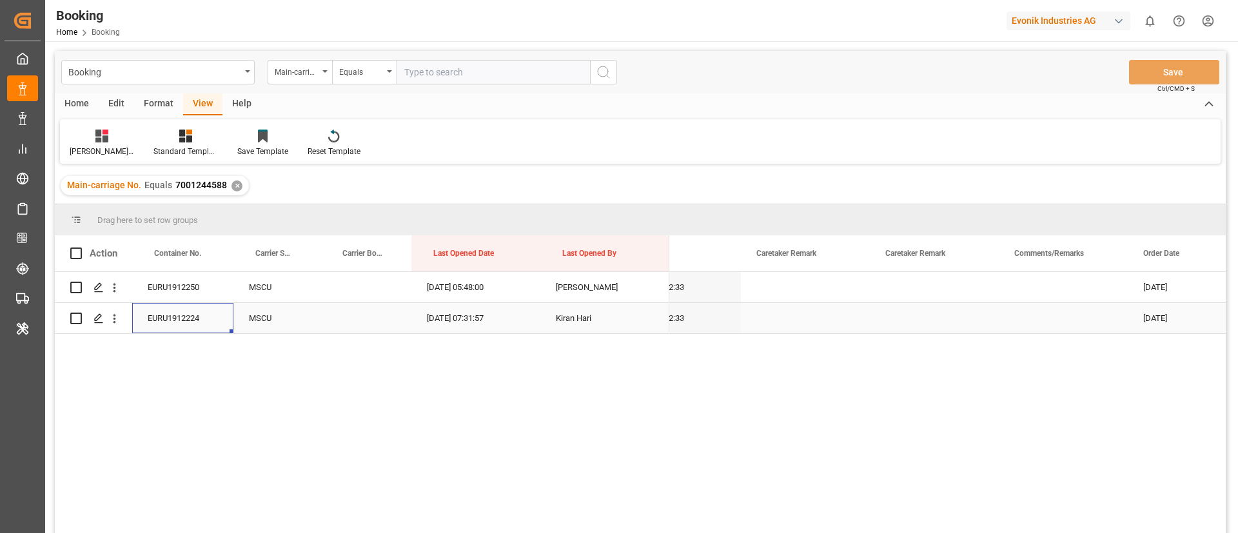
click at [162, 322] on div "EURU1912224" at bounding box center [182, 318] width 101 height 30
click at [112, 318] on icon "open menu" at bounding box center [115, 319] width 14 height 14
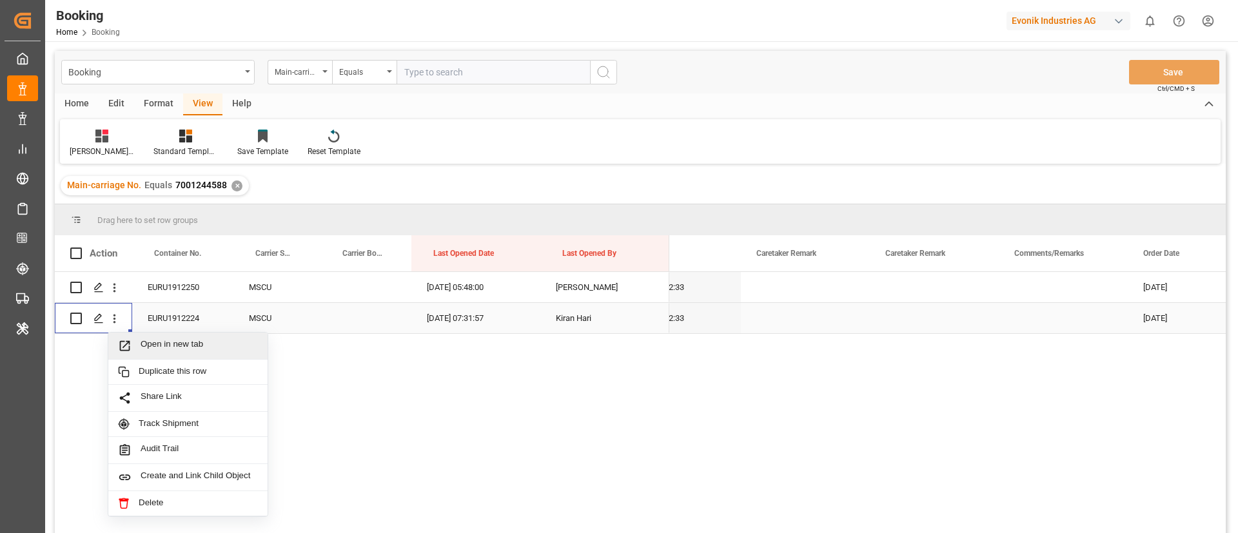
click at [153, 353] on div "Open in new tab" at bounding box center [187, 346] width 159 height 27
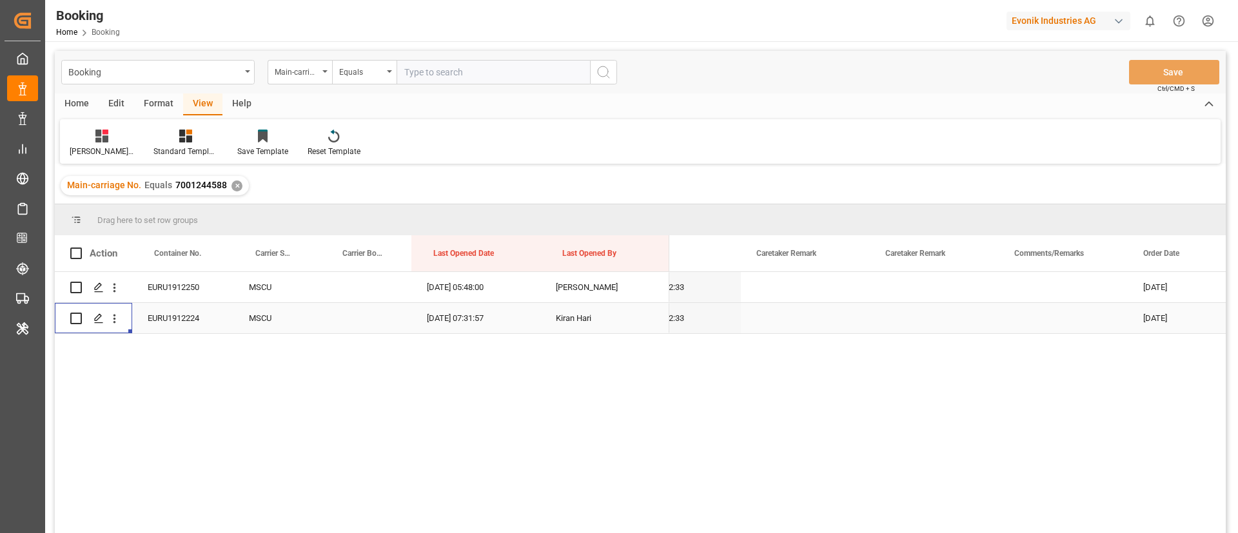
click at [195, 326] on div "EURU1912224" at bounding box center [182, 318] width 101 height 30
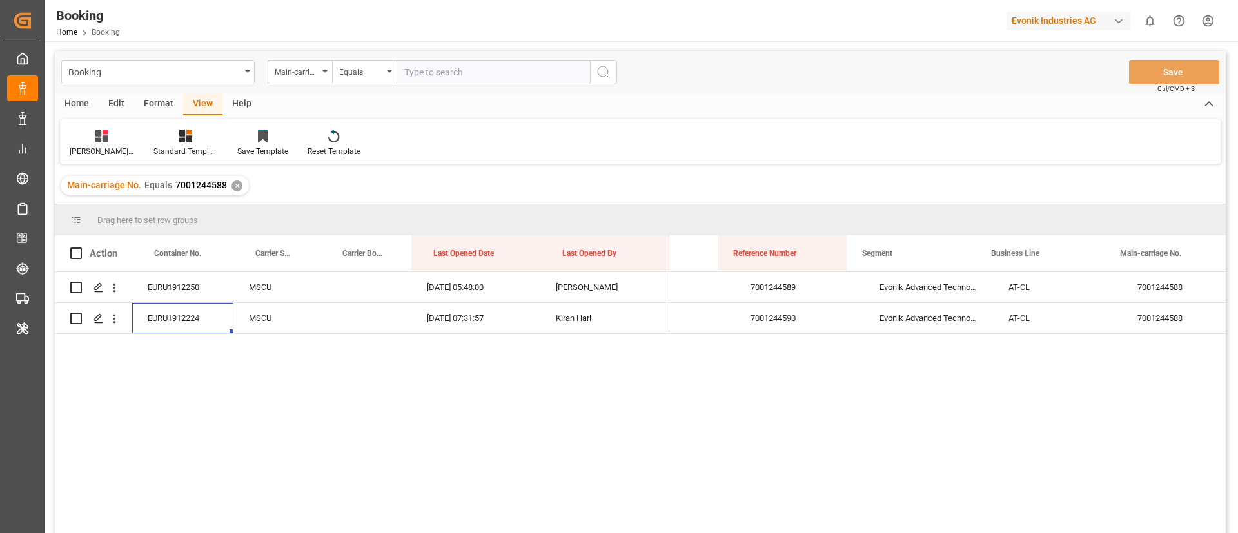
scroll to position [0, 1566]
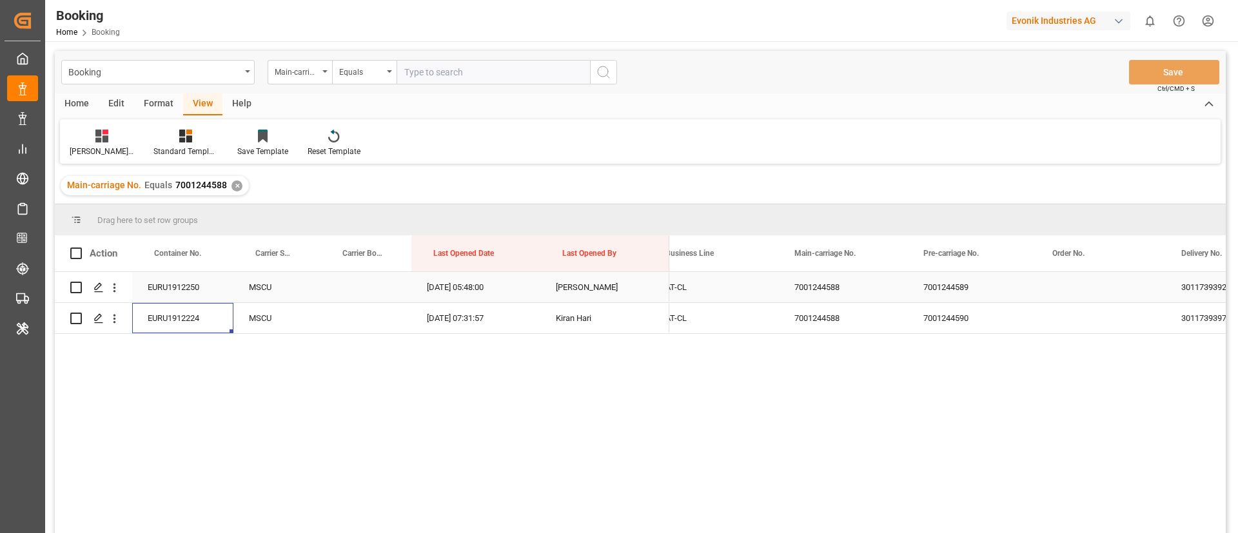
click at [997, 289] on div "7001244589" at bounding box center [972, 287] width 129 height 30
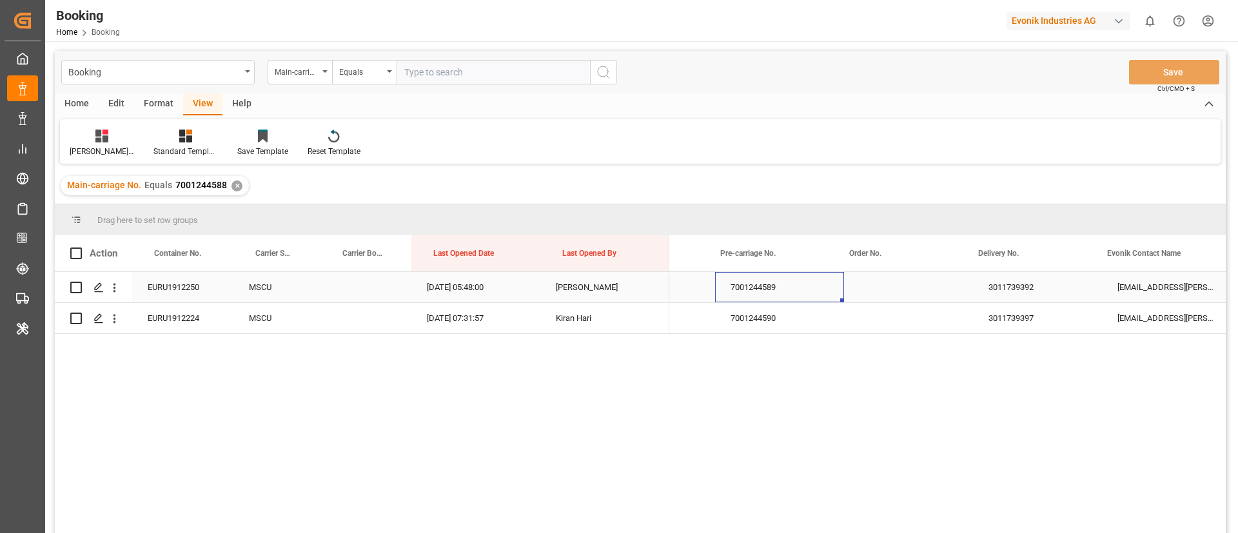
click at [997, 289] on div "3011739392" at bounding box center [1037, 287] width 129 height 30
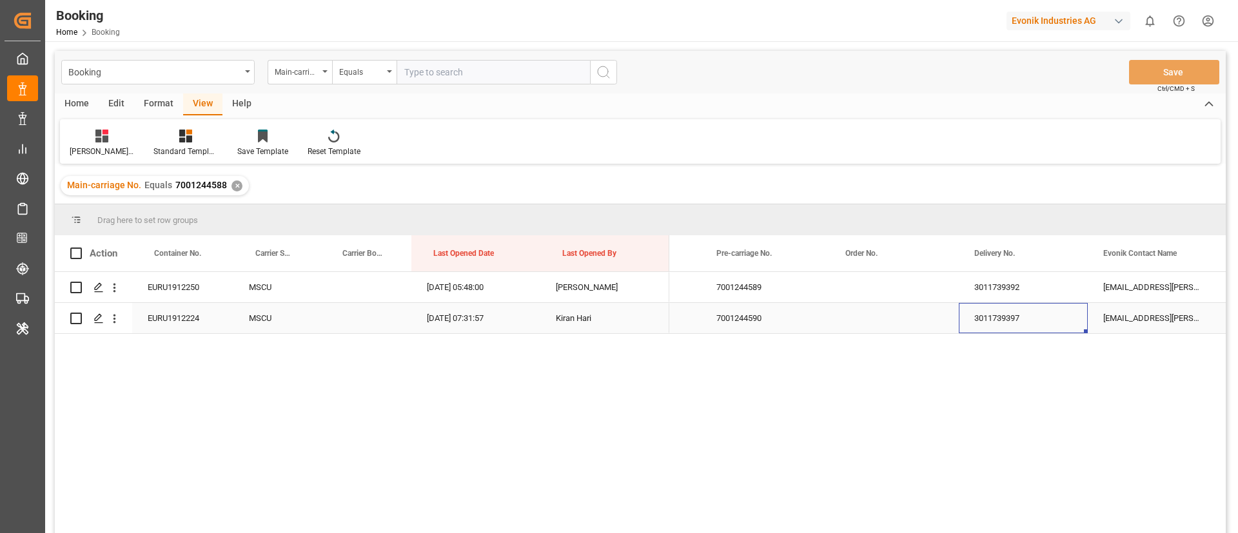
click at [987, 326] on div "3011739397" at bounding box center [1023, 318] width 129 height 30
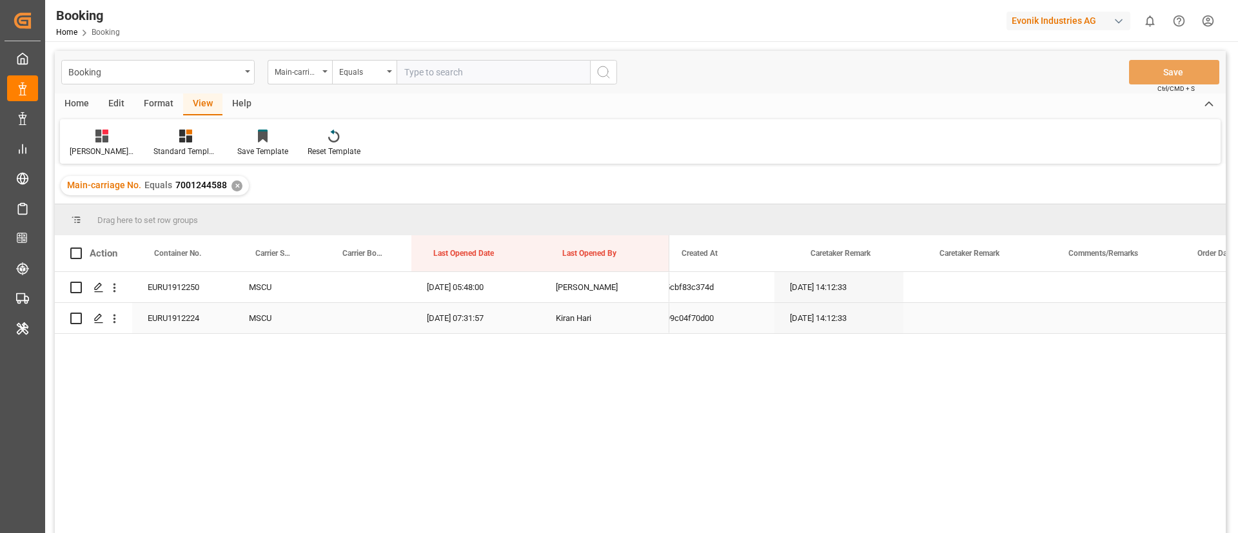
scroll to position [0, 462]
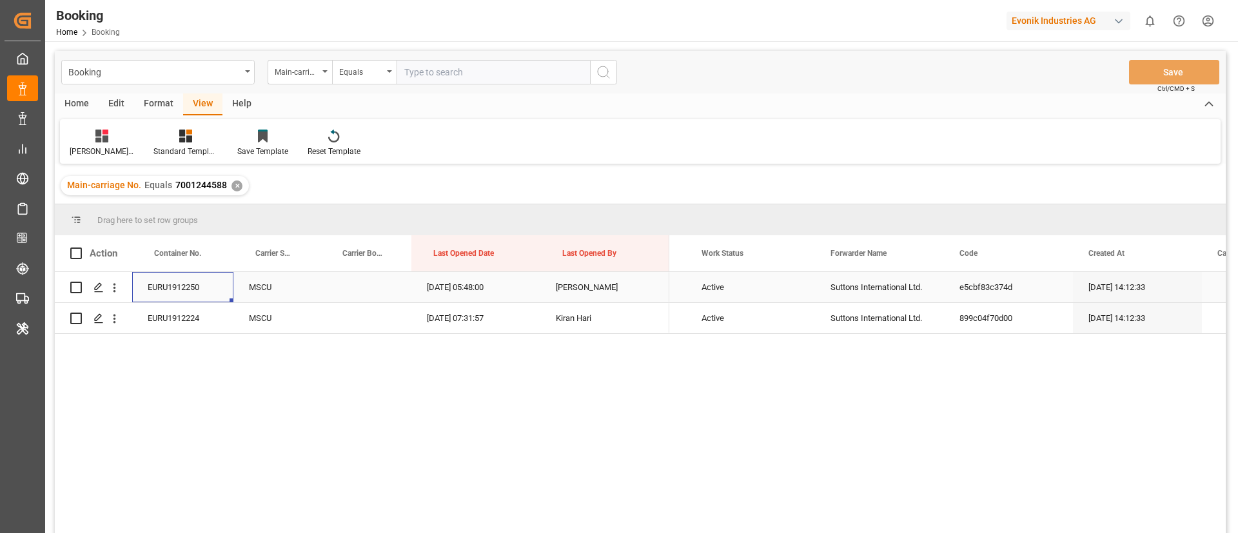
click at [210, 282] on div "EURU1912250" at bounding box center [182, 287] width 101 height 30
click at [148, 318] on div "EURU1912224" at bounding box center [182, 318] width 101 height 30
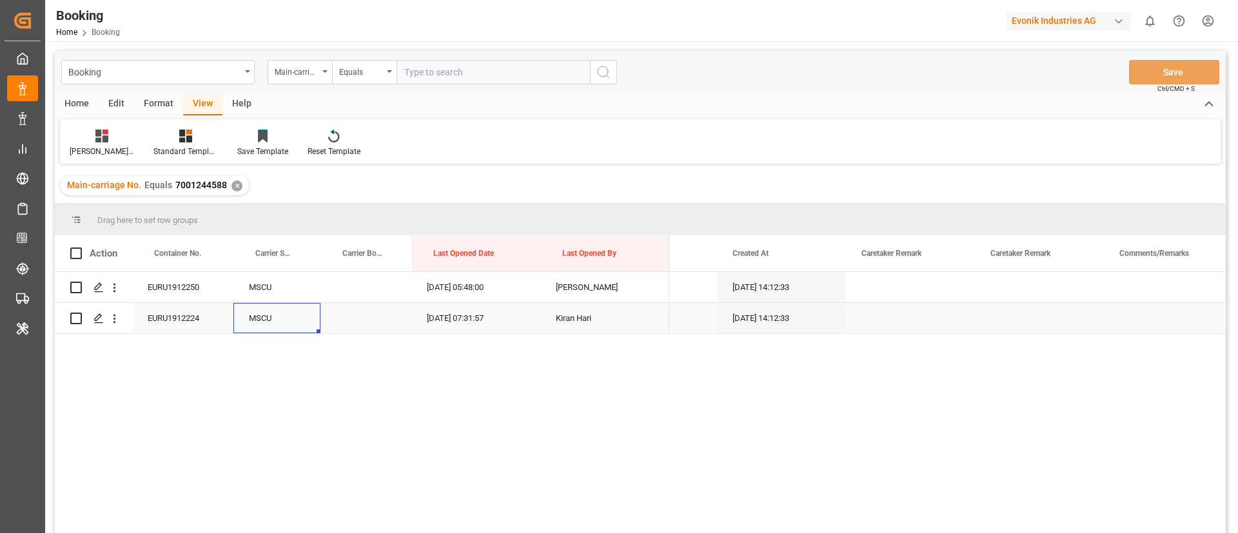
click at [259, 325] on div "MSCU" at bounding box center [276, 318] width 87 height 30
click at [210, 313] on div "EURU1912224" at bounding box center [182, 318] width 101 height 30
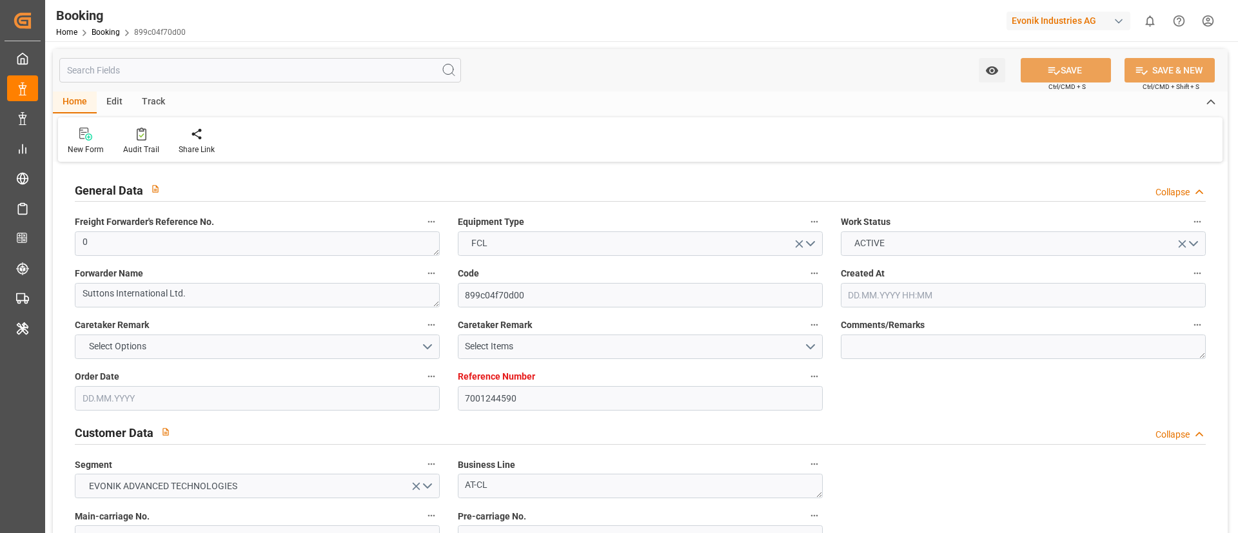
type input "7001244590"
type input "9282259"
type input "9281267"
type input "MSC"
type input "Mediterranean Shipping Company"
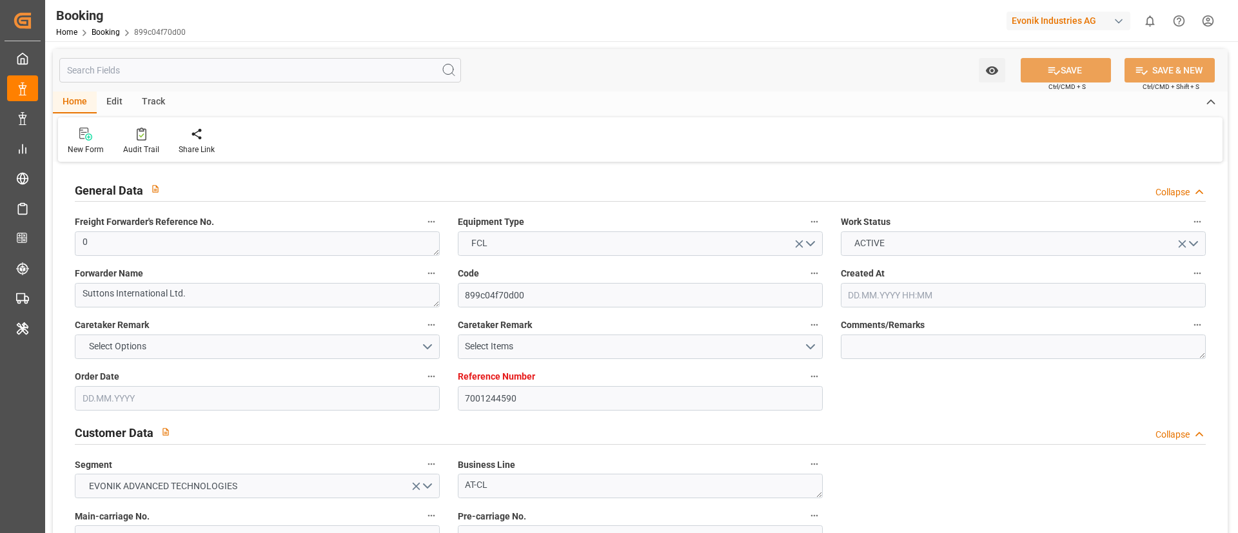
type input "NLRTM"
type input "USMOB"
type input "0"
type input "[DATE] 14:12"
type input "[DATE]"
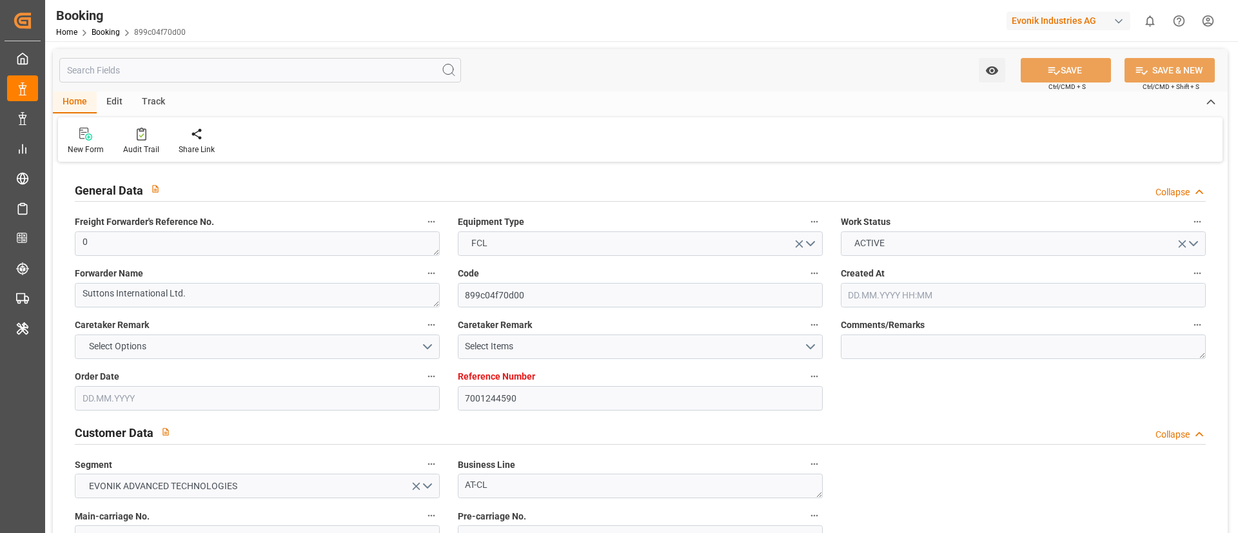
type input "[DATE]"
type input "[DATE] 00:00"
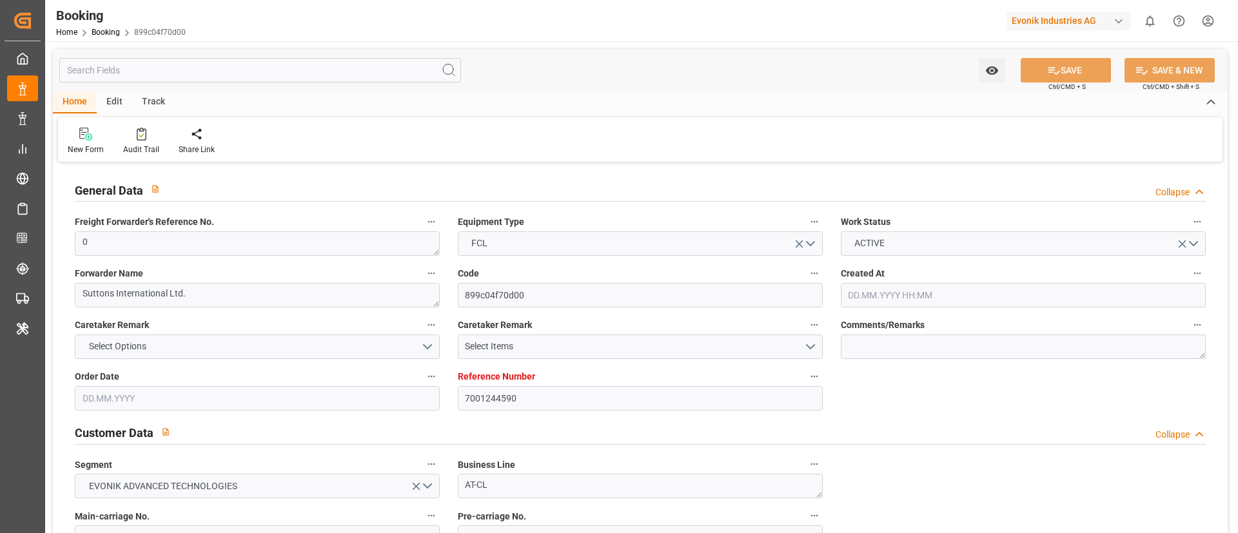
type input "[DATE] 00:00"
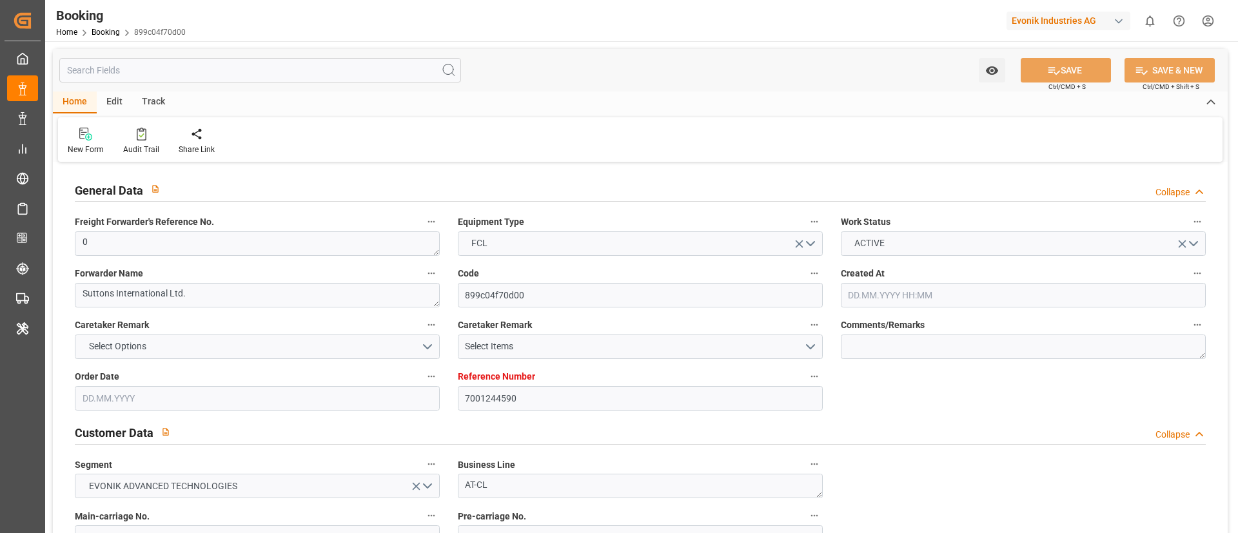
type input "[DATE] 00:00"
type input "[DATE]"
type input "[DATE] 07:31"
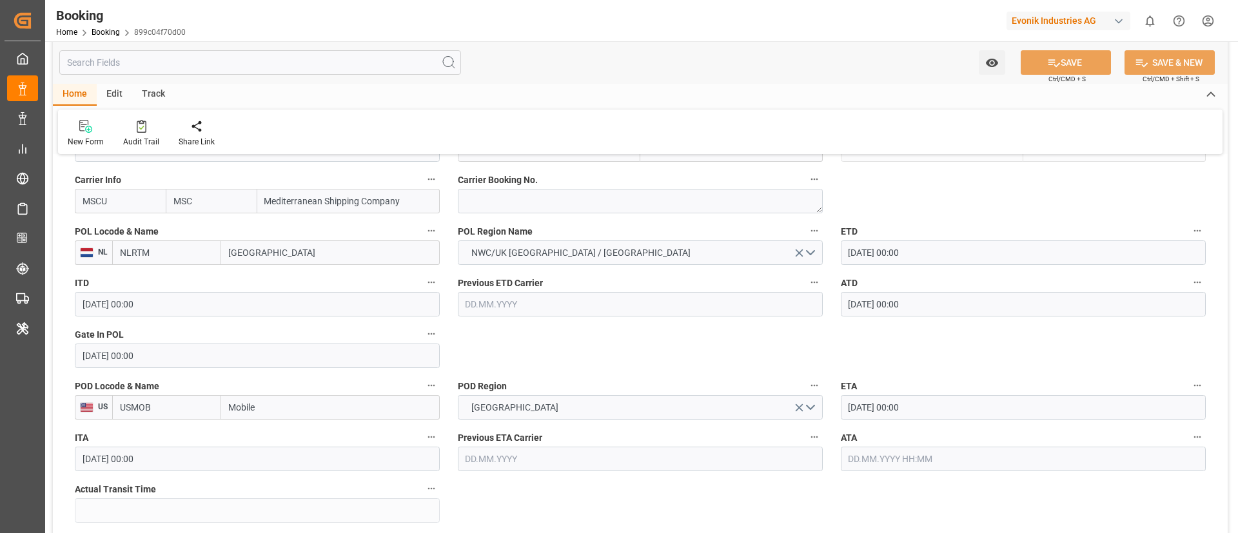
scroll to position [930, 0]
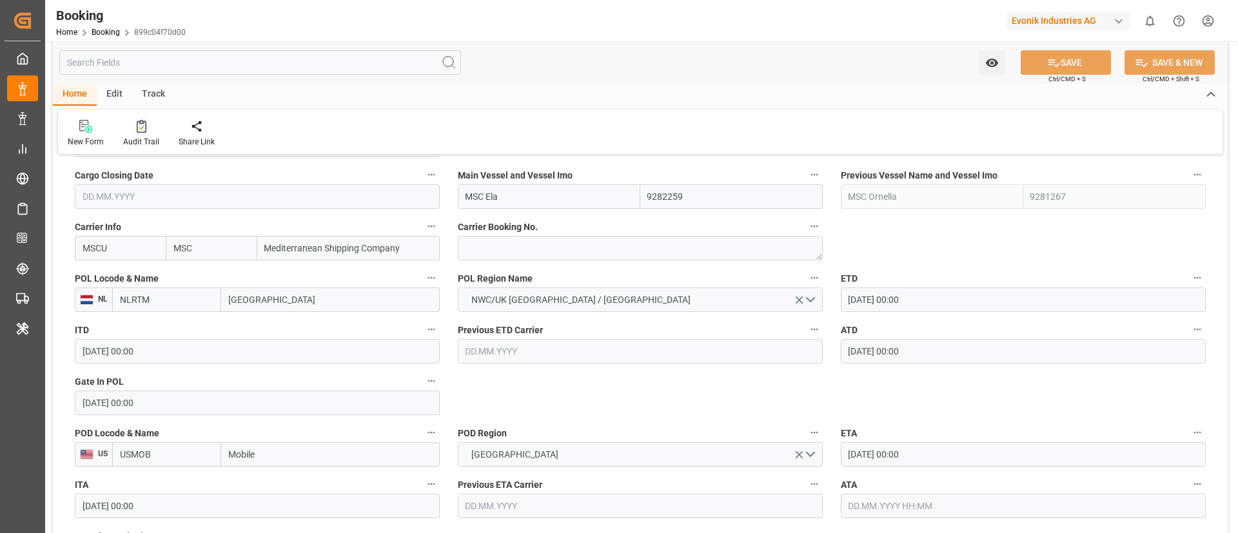
click at [125, 121] on div at bounding box center [141, 126] width 36 height 14
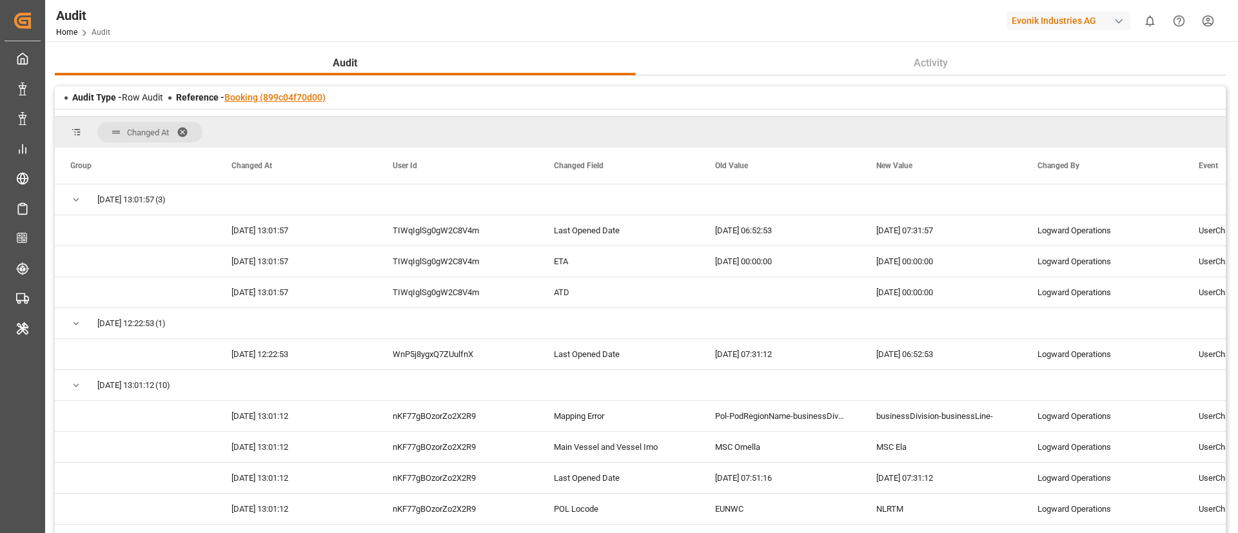
click at [277, 97] on link "Booking (899c04f70d00)" at bounding box center [274, 97] width 101 height 10
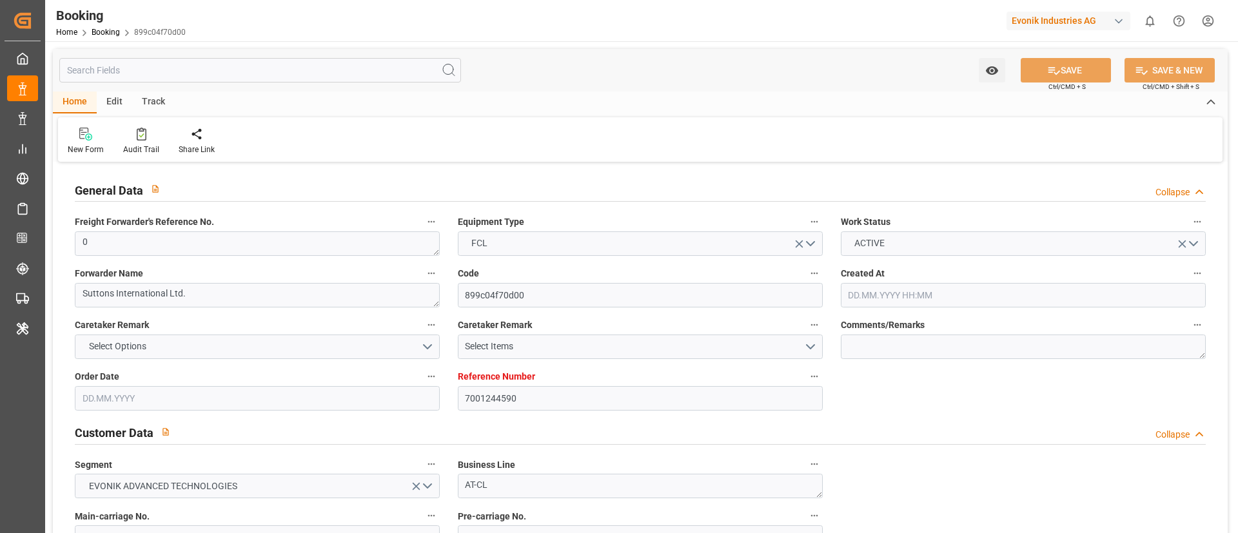
type input "7001244590"
type input "9282259"
type input "9281267"
type input "MSC"
type input "Mediterranean Shipping Company"
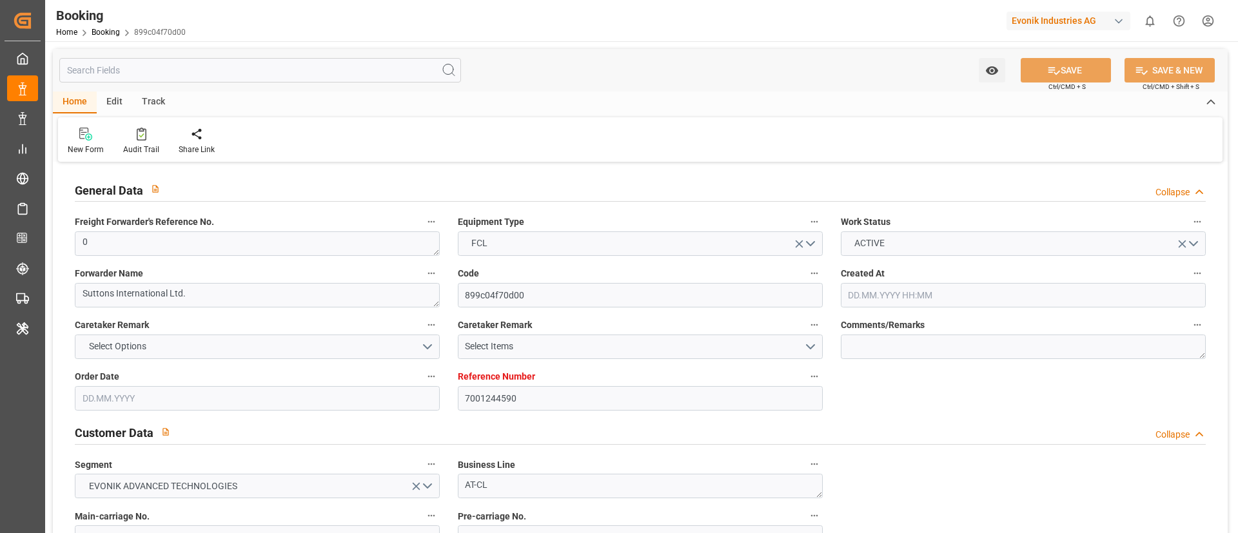
type input "NLRTM"
type input "USMOB"
type input "0"
type input "[DATE] 14:12"
type input "[DATE]"
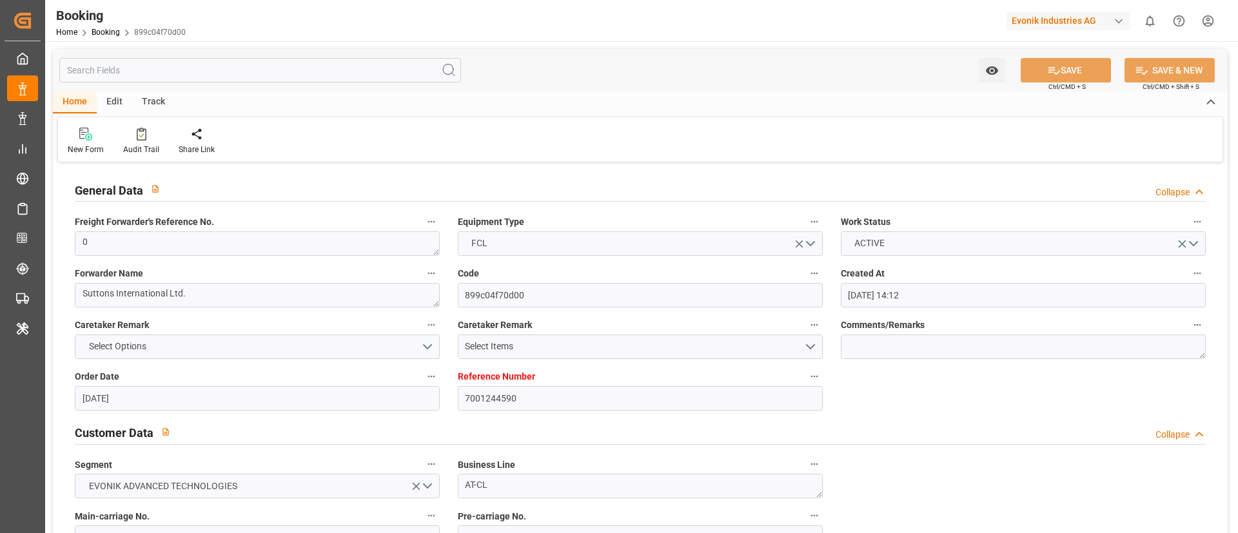
type input "[DATE]"
type input "[DATE] 00:00"
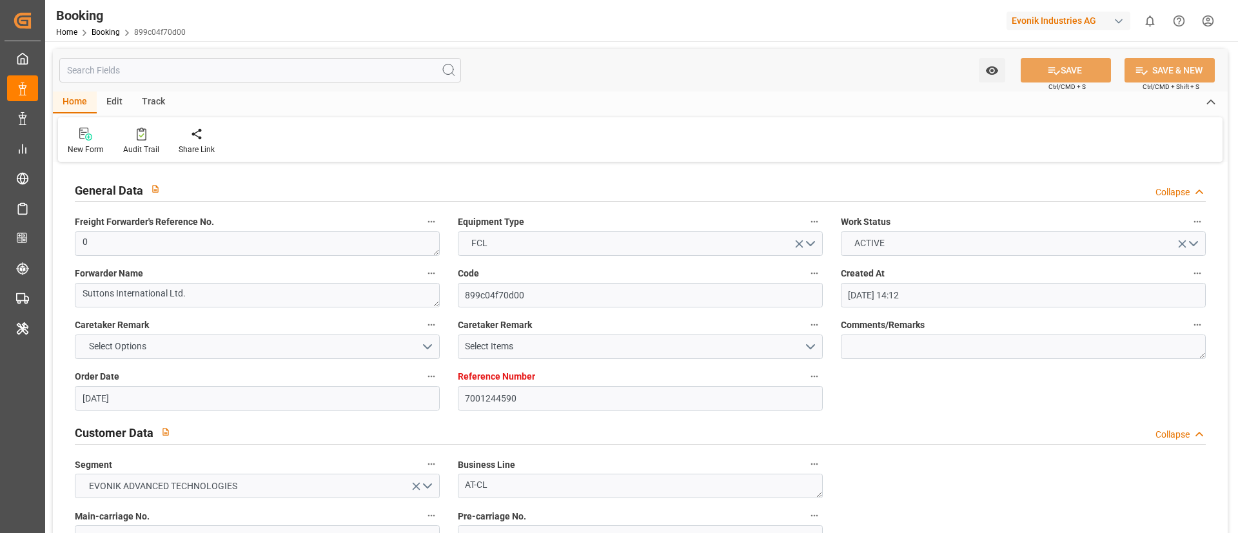
type input "[DATE] 00:00"
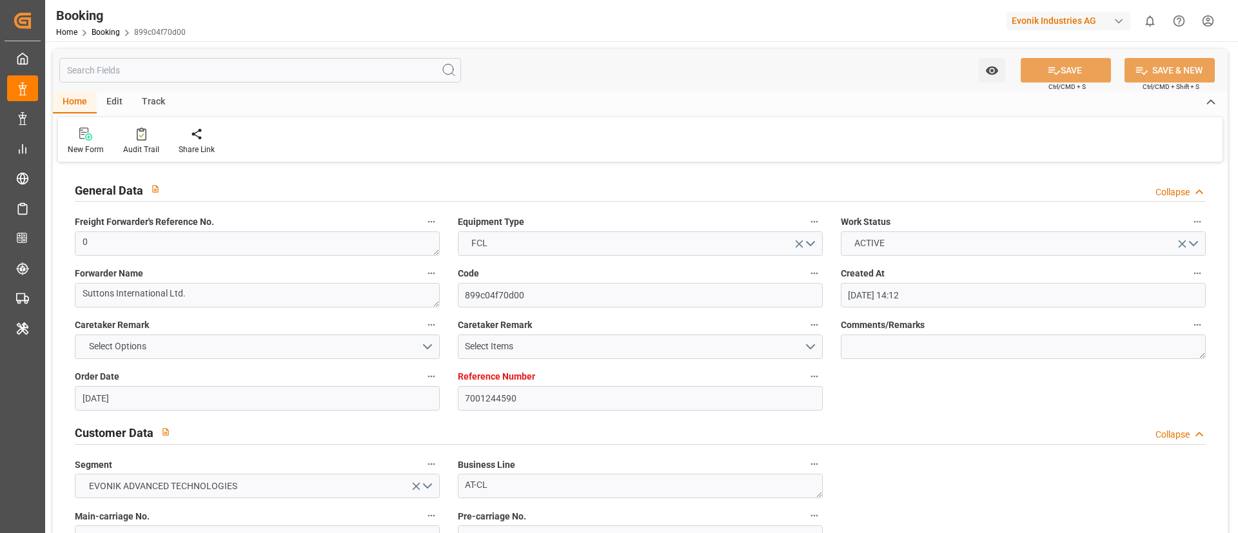
type input "[DATE] 00:00"
type input "[DATE]"
type input "[DATE] 07:31"
type input "7001265510"
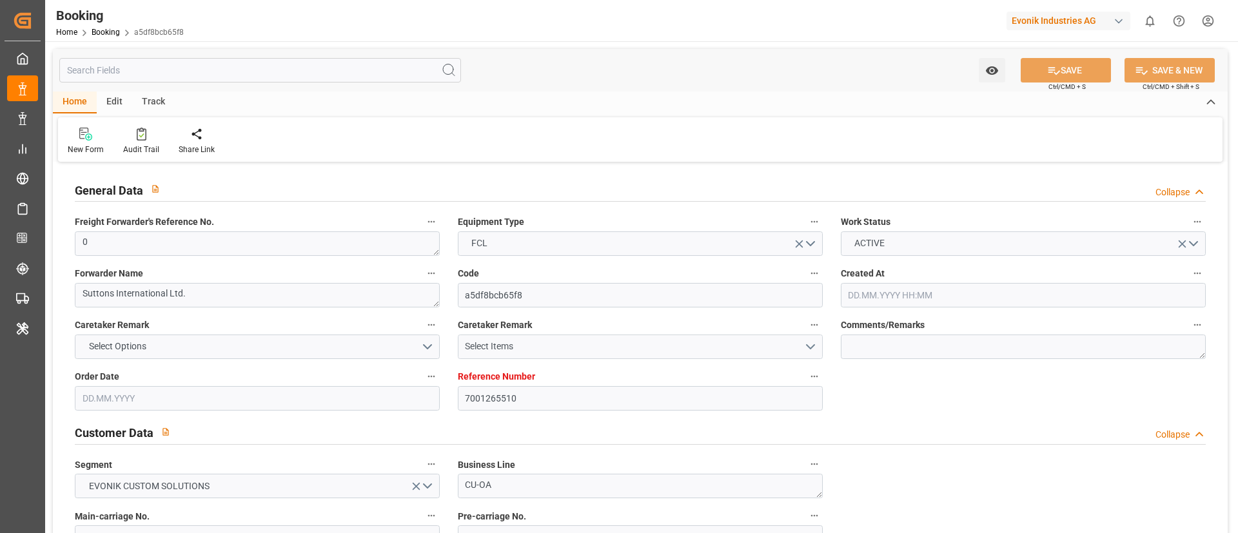
type input "9305312"
type input "Maersk"
type input "Maersk Line AS"
type input "BEANR"
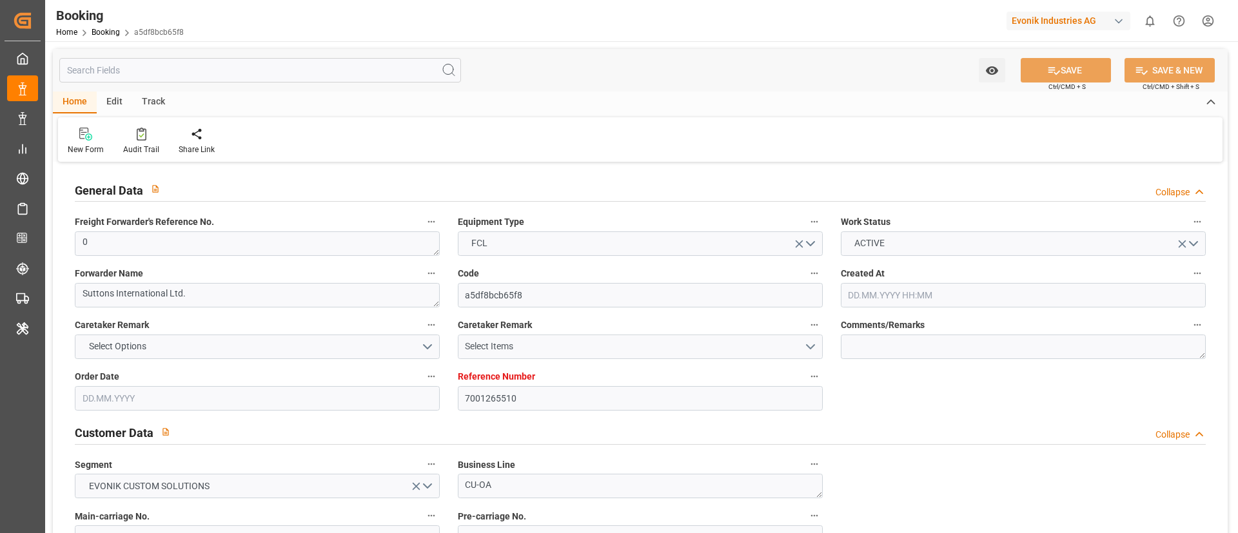
type input "USHOU"
type input "0"
type input "[DATE] 05:52"
type input "[DATE]"
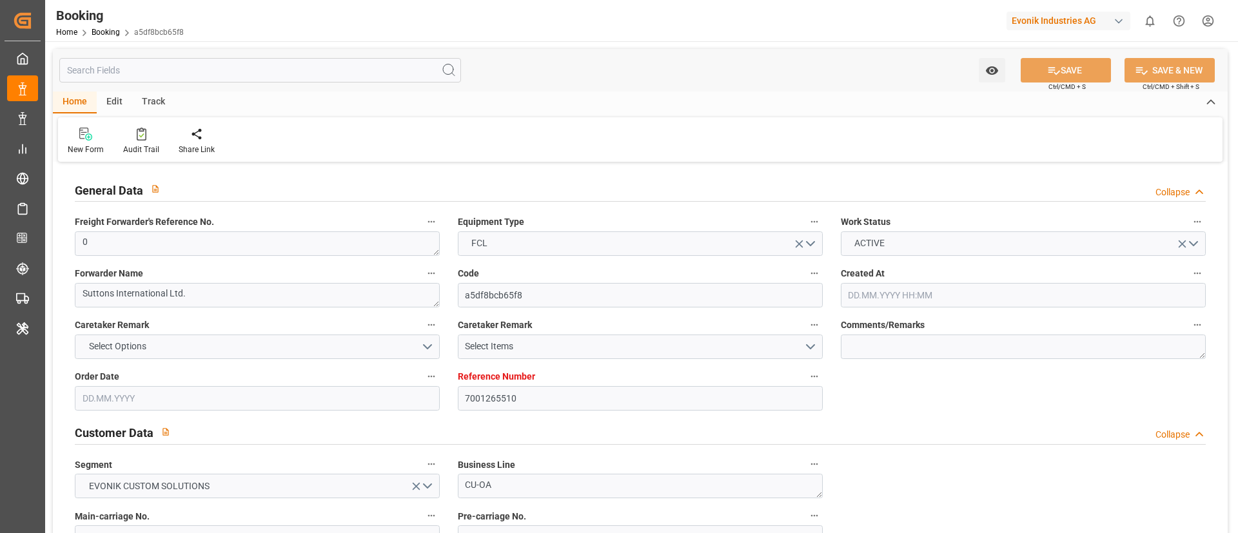
type input "[DATE]"
type input "[DATE] 00:00"
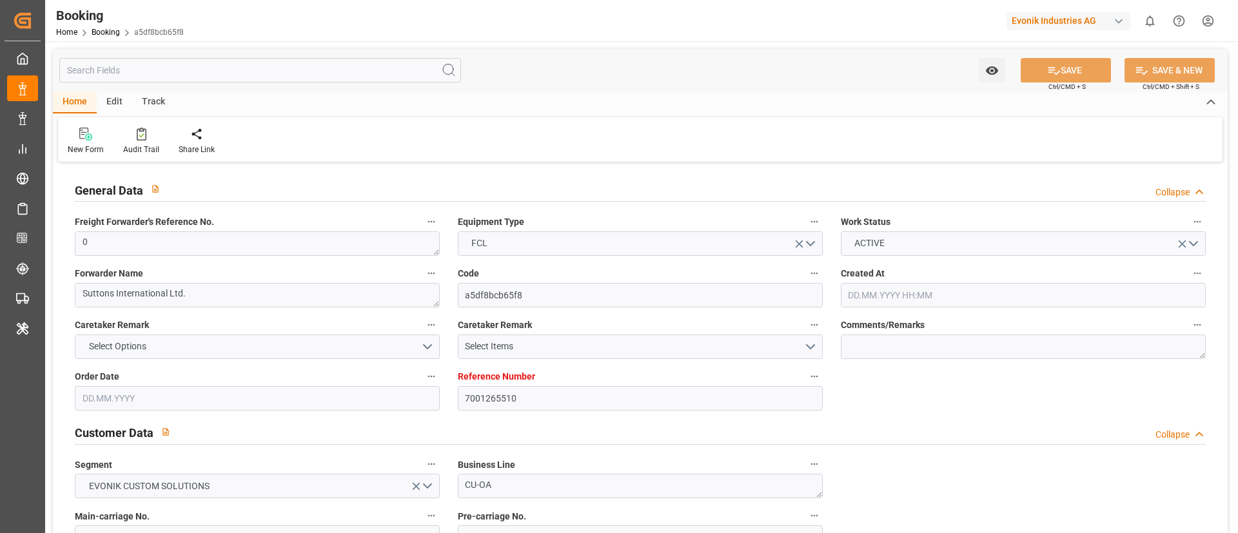
type input "[DATE] 00:00"
type input "[DATE] 13:29"
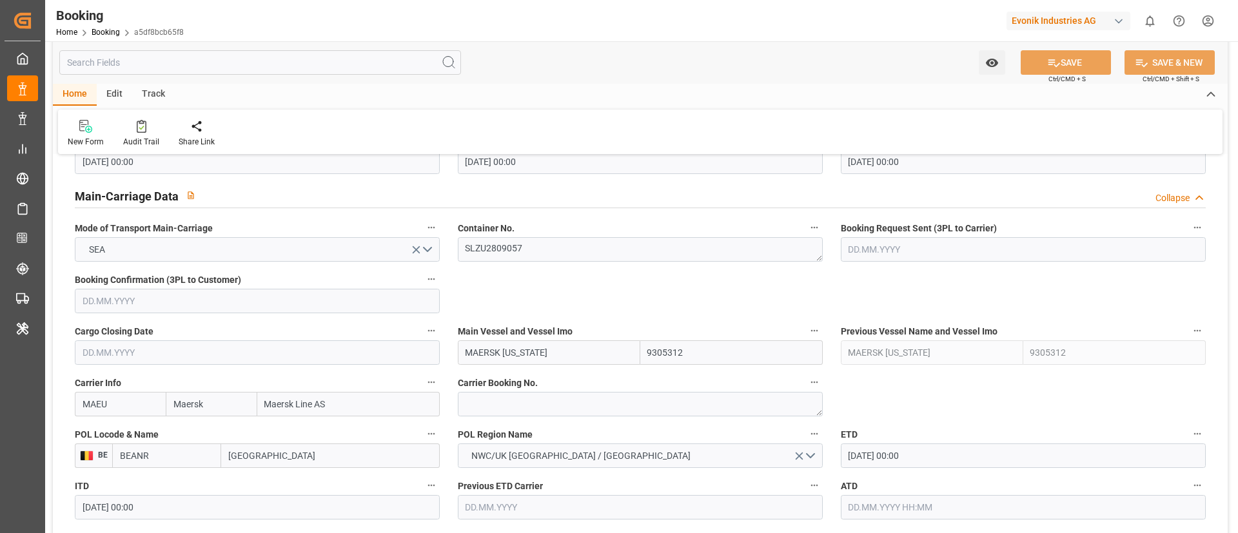
scroll to position [870, 0]
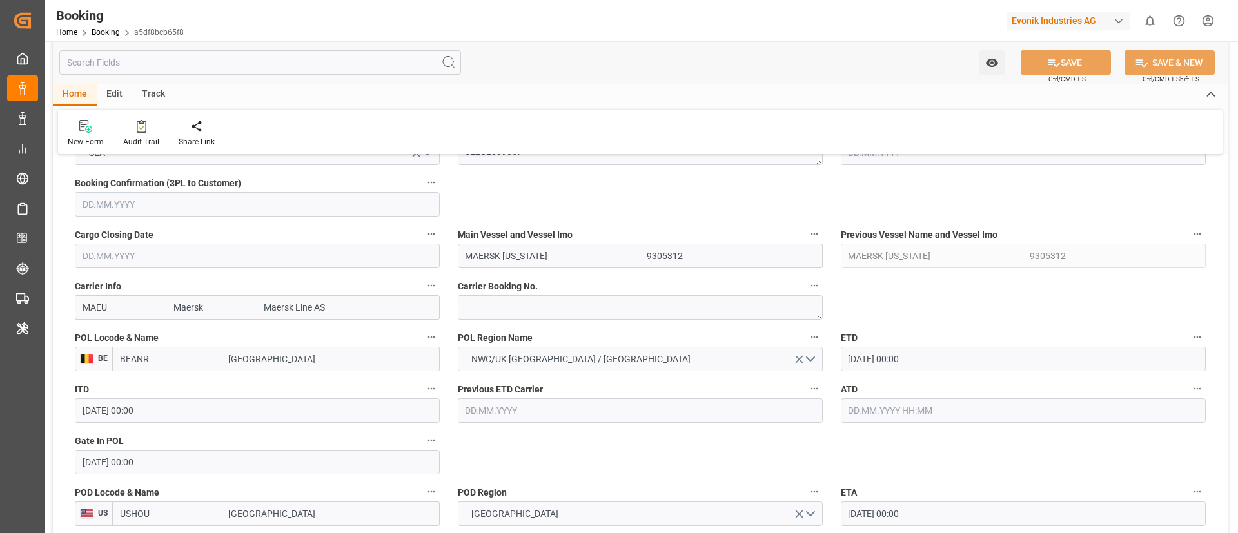
click at [556, 257] on input "MAERSK MONTANA" at bounding box center [549, 256] width 182 height 24
paste input "TENNESSEE"
type input "MAERSK TENNESSEE"
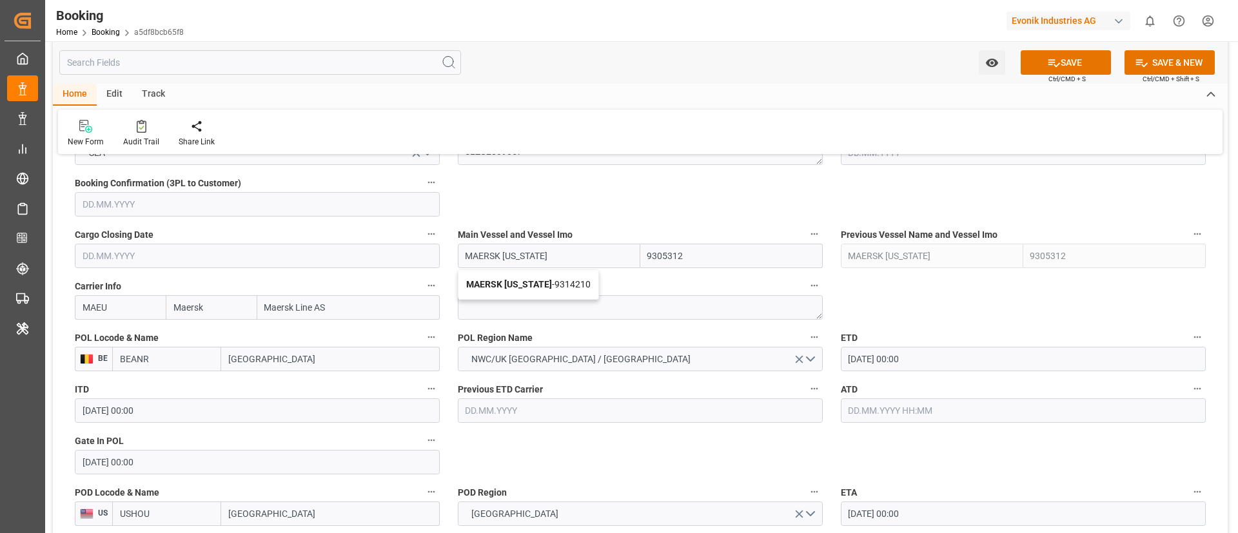
click at [532, 280] on b "MAERSK TENNESSEE" at bounding box center [509, 284] width 86 height 10
type input "9314210"
type input "MAERSK TENNESSEE"
click at [926, 362] on input "[DATE] 00:00" at bounding box center [1023, 359] width 365 height 24
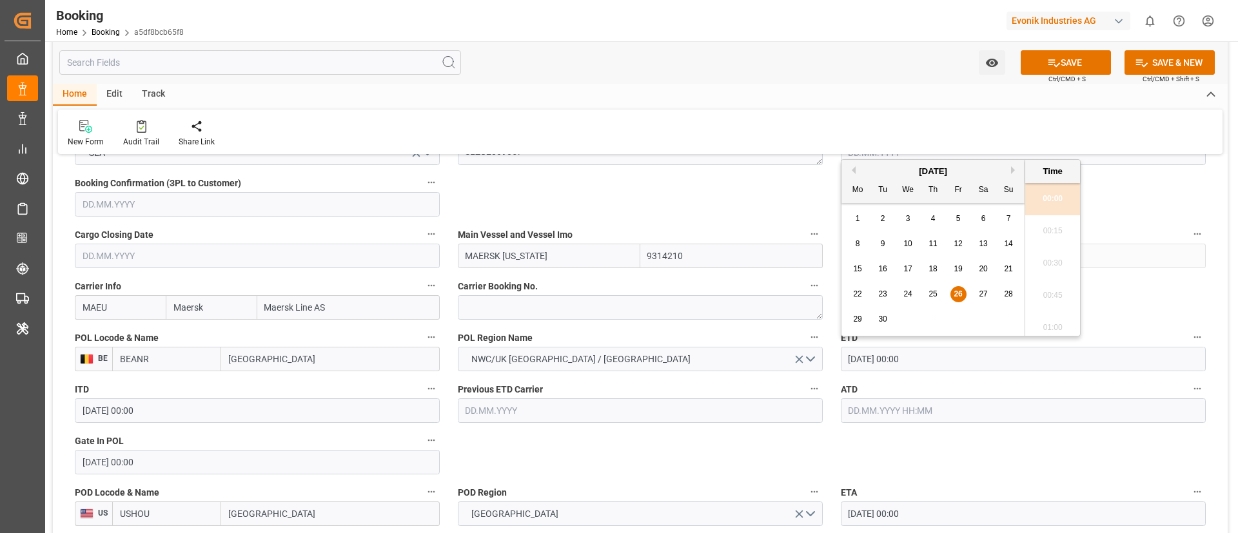
click at [1011, 168] on button "Next Month" at bounding box center [1015, 170] width 8 height 8
click at [956, 220] on span "3" at bounding box center [958, 218] width 5 height 9
type input "03.10.2025 00:00"
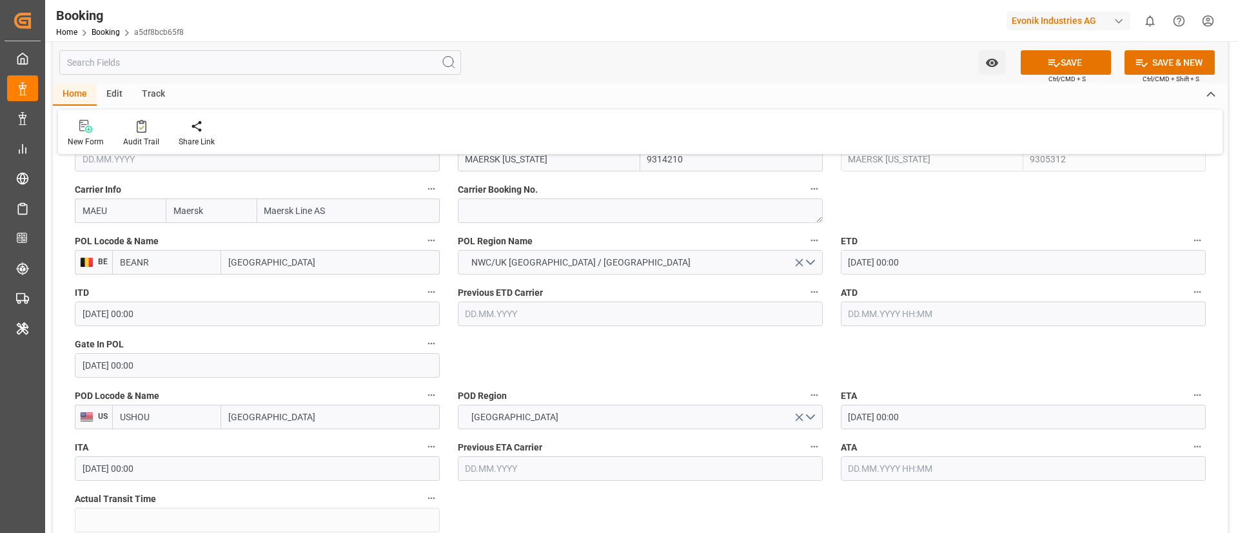
scroll to position [1064, 0]
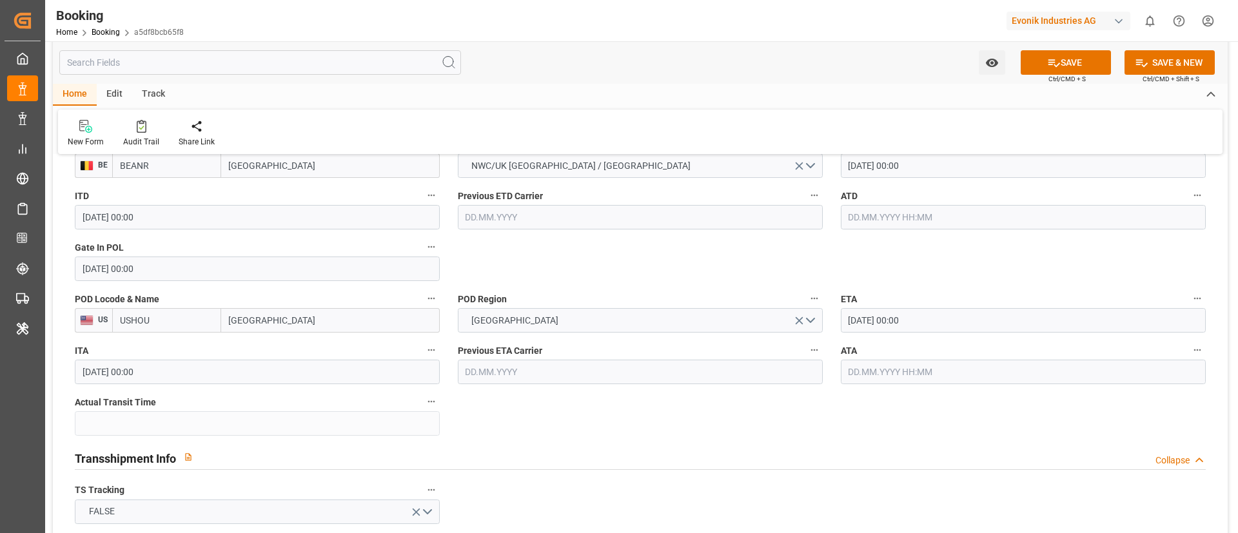
click at [926, 319] on input "19.10.2025 00:00" at bounding box center [1023, 320] width 365 height 24
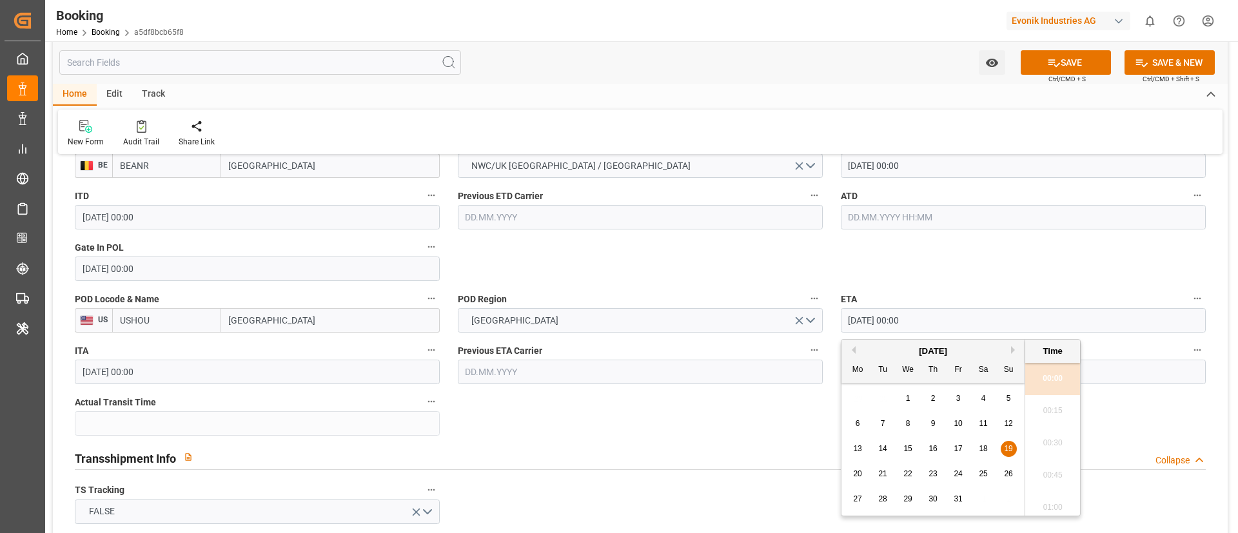
click at [1003, 475] on div "26" at bounding box center [1008, 474] width 16 height 15
type input "26.10.2025 00:00"
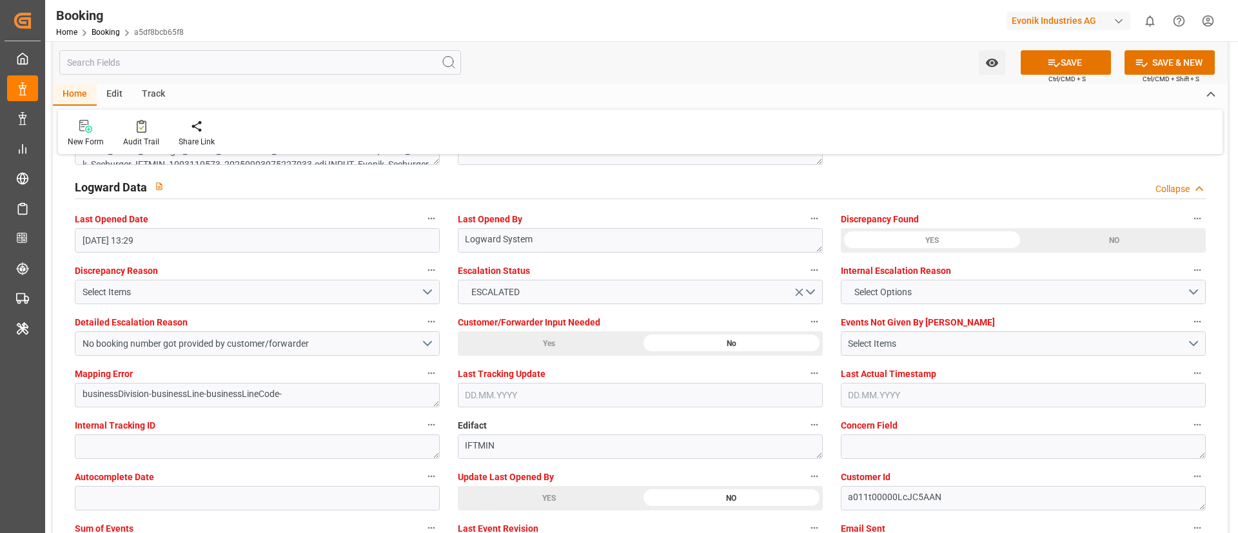
scroll to position [2417, 0]
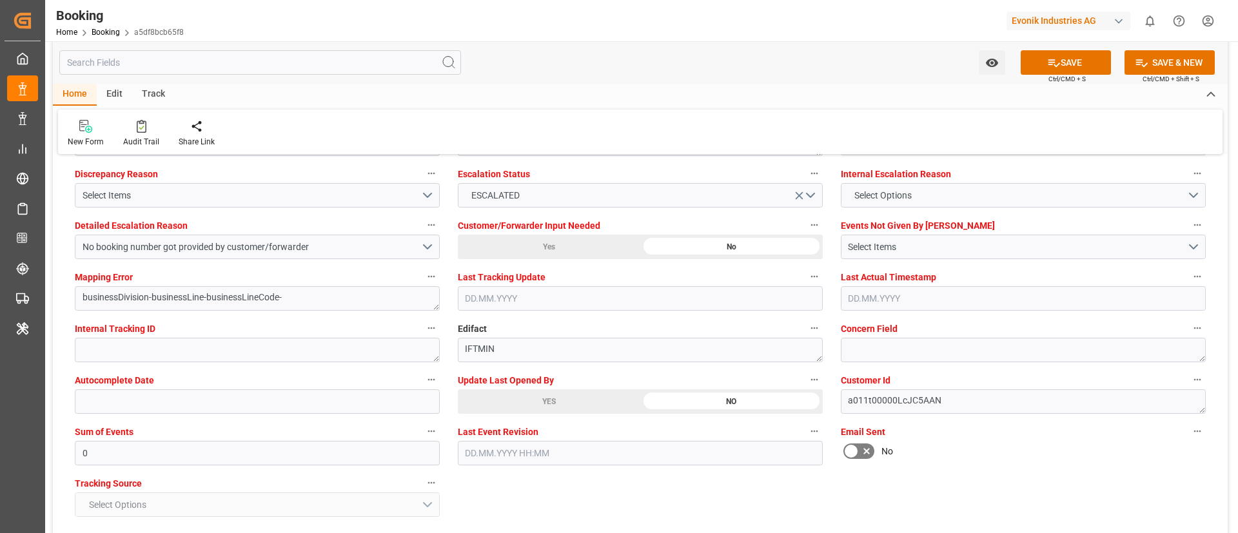
click at [520, 397] on div "YES" at bounding box center [549, 401] width 182 height 24
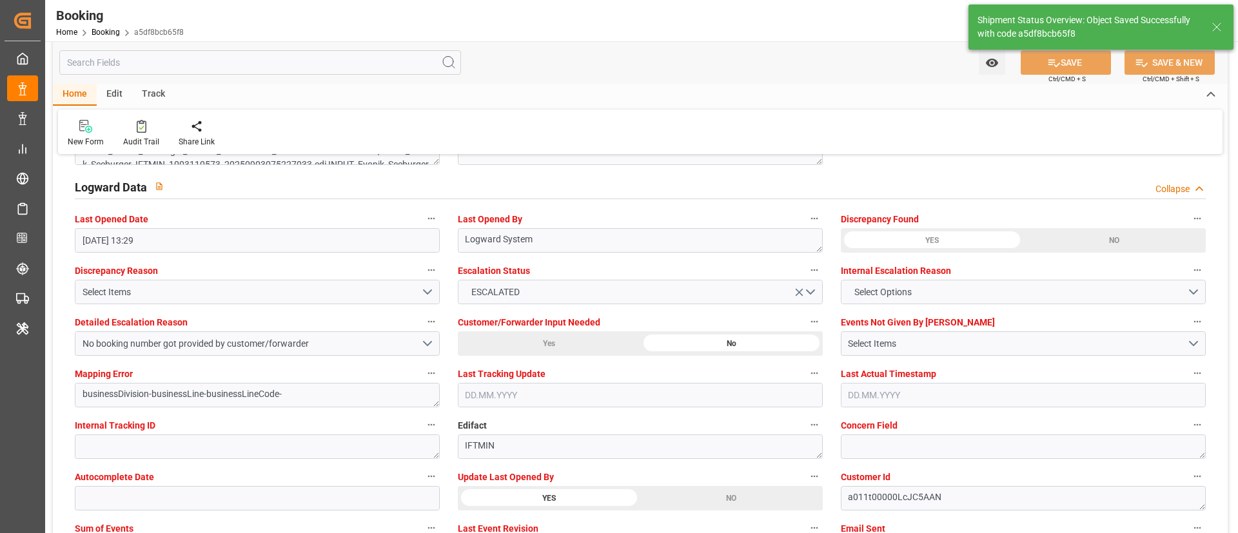
type textarea "Vismitha Mahadev"
type textarea "businessDivision-businessLine-"
type input "26.09.2025 10:23"
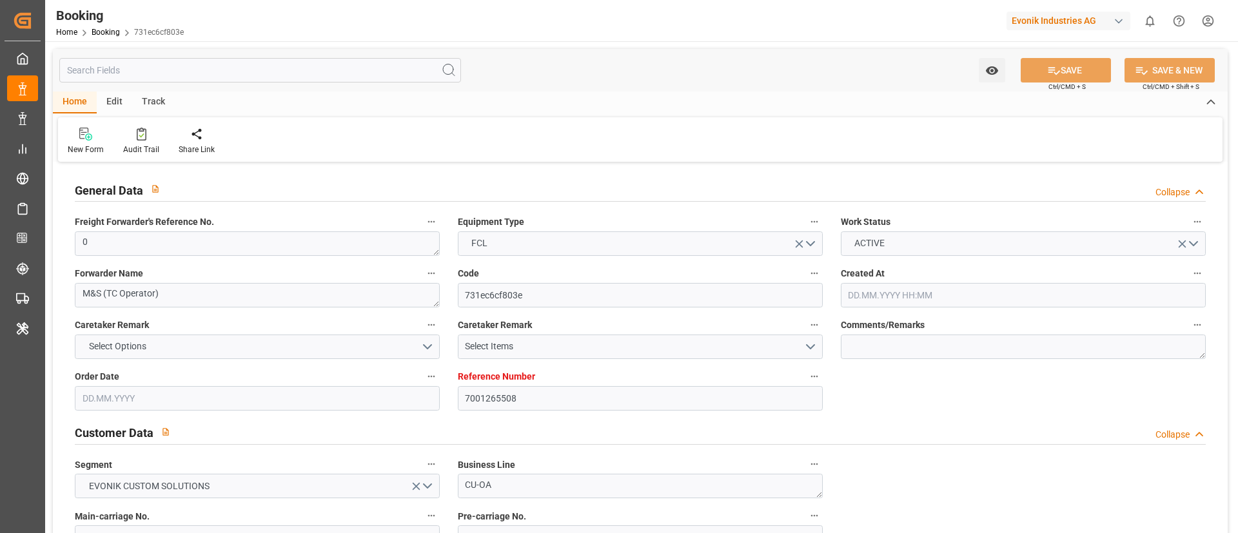
type input "7001265508"
type input "9231822"
type input "MSC"
type input "Mediterranean Shipping Company"
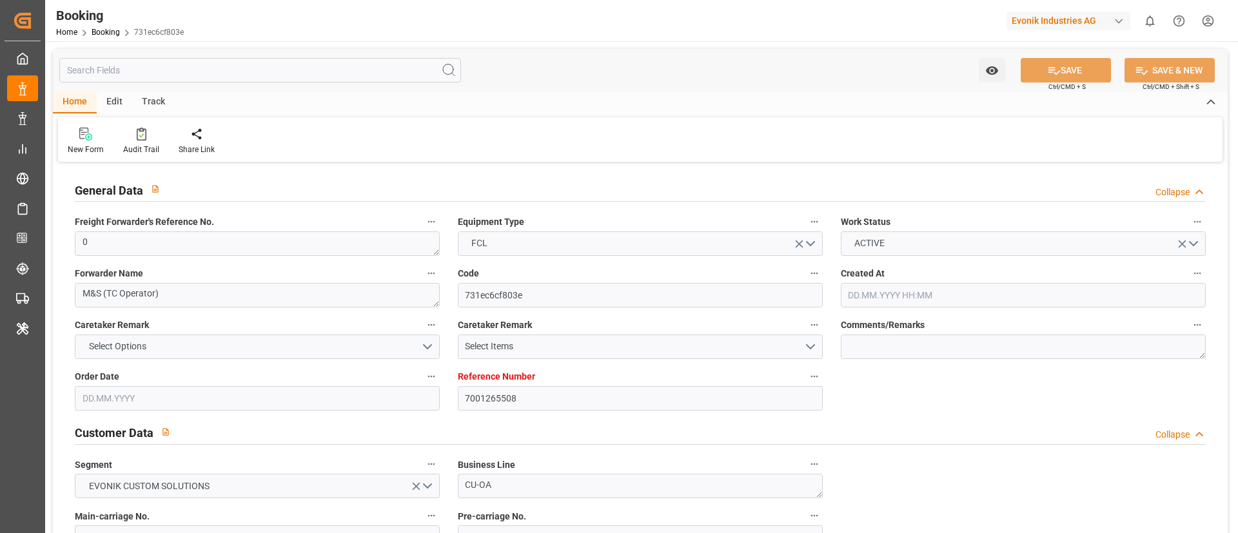
type input "BEANR"
type input "USMOB"
type input "0"
type input "[DATE] 05:50"
type input "[DATE]"
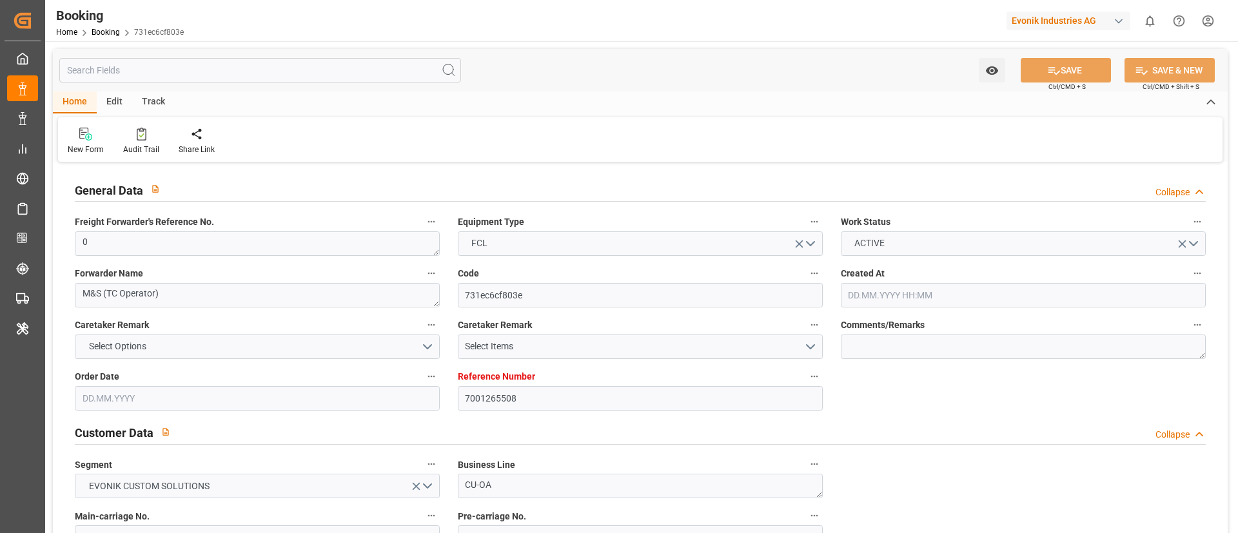
type input "[DATE]"
type input "[DATE] 00:00"
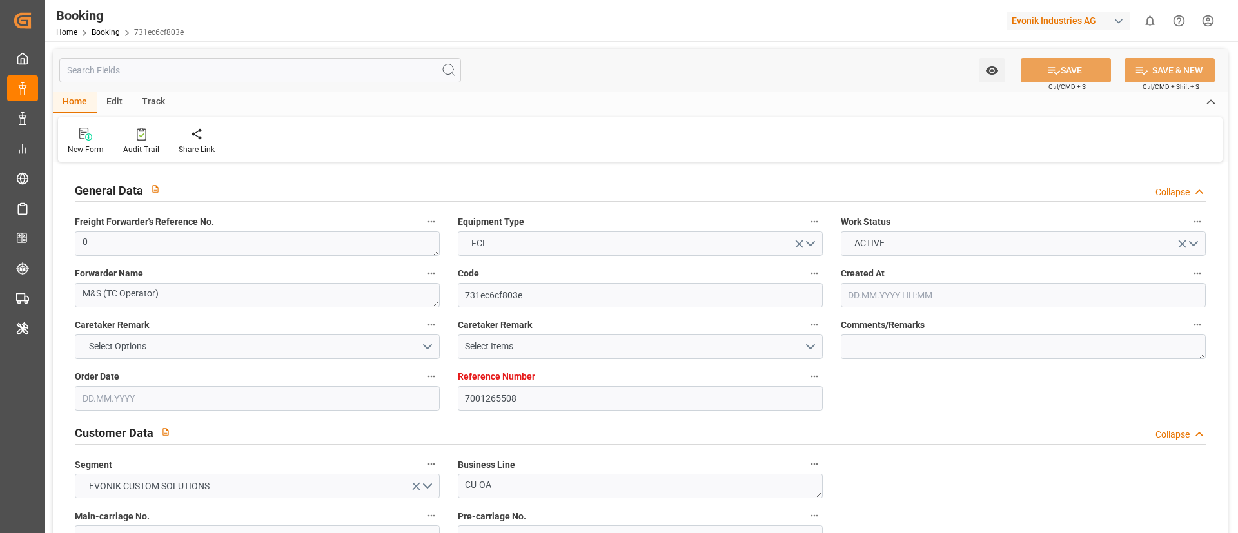
type input "[DATE] 00:00"
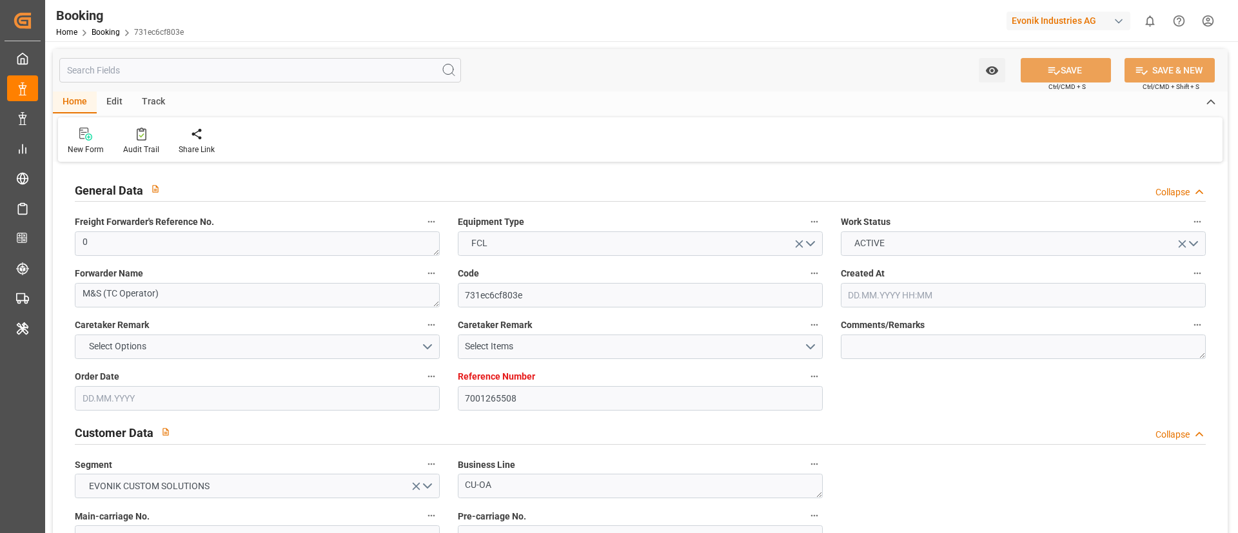
type input "[DATE] 12:43"
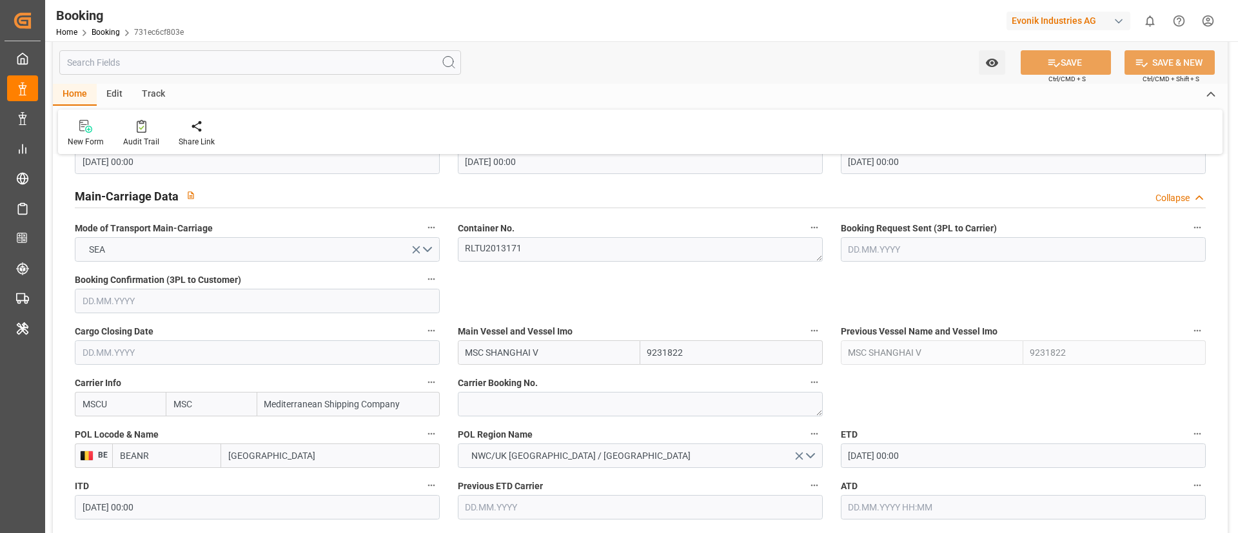
click at [577, 348] on input "MSC SHANGHAI V" at bounding box center [549, 352] width 182 height 24
click at [577, 347] on input "MSC SHANGHAI V" at bounding box center [549, 352] width 182 height 24
paste input "[PERSON_NAME]"
type input "[PERSON_NAME]"
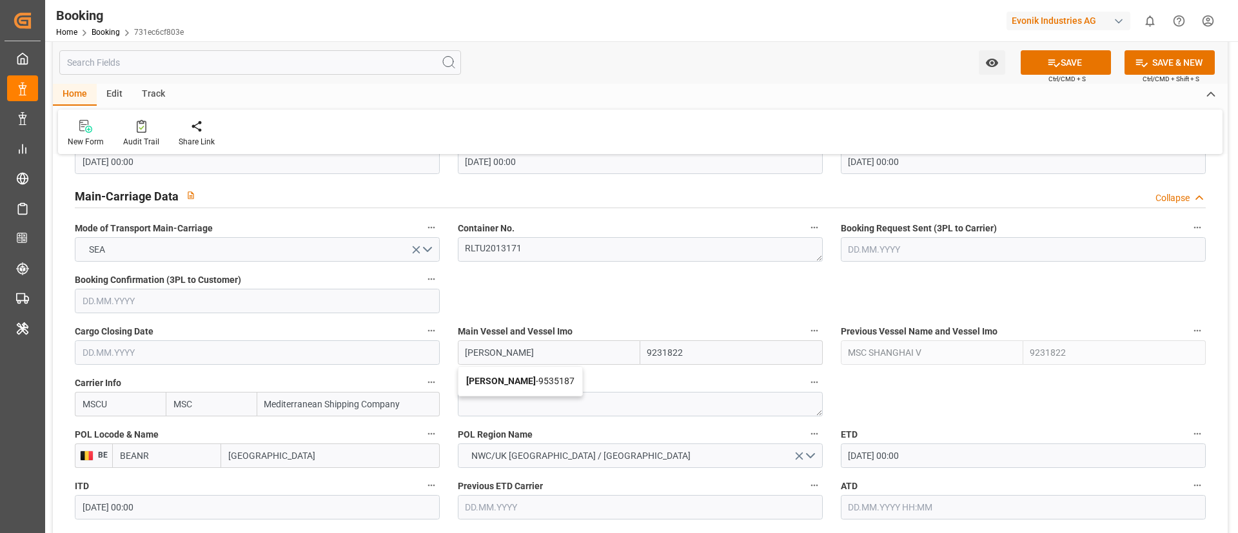
click at [527, 377] on b "[PERSON_NAME]" at bounding box center [501, 381] width 70 height 10
type input "9535187"
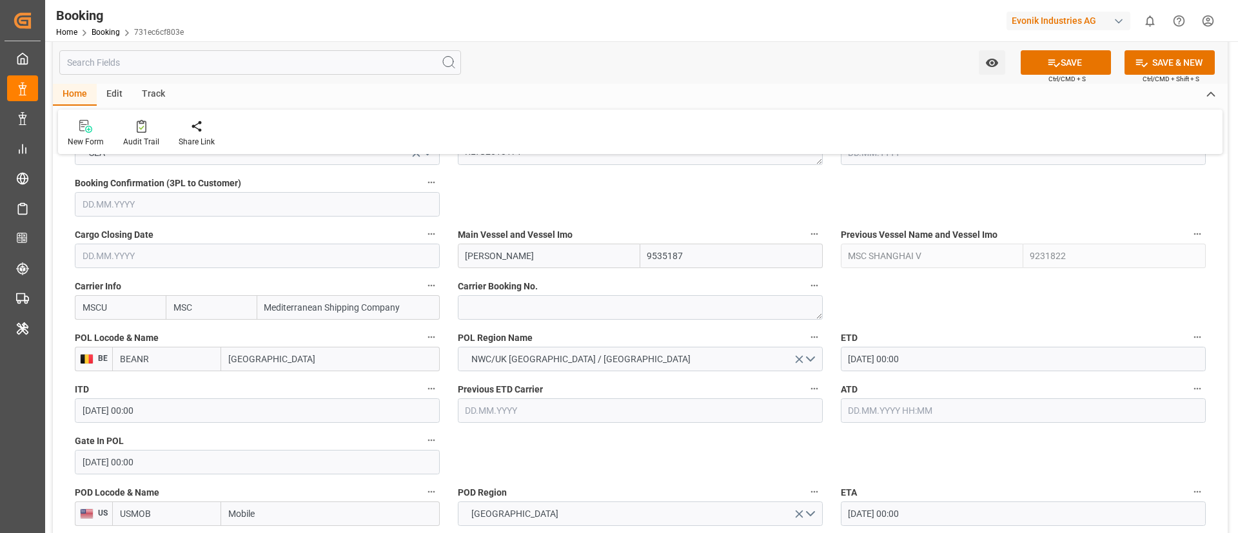
type input "[PERSON_NAME]"
click at [928, 356] on input "26.09.2025 00:00" at bounding box center [1023, 359] width 365 height 24
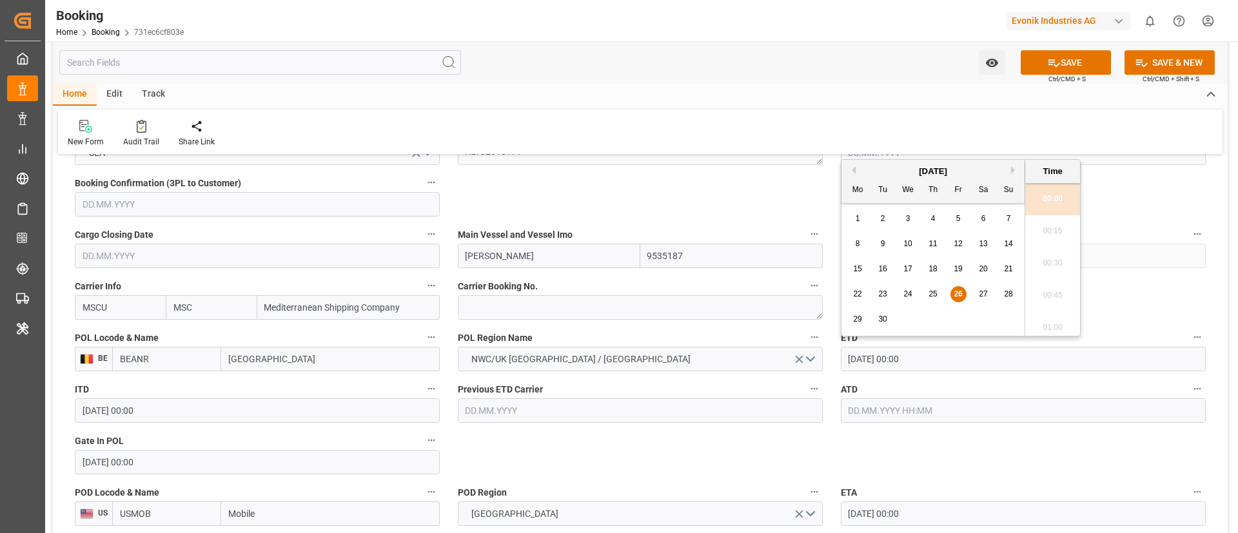
click at [1011, 168] on button "Next Month" at bounding box center [1015, 170] width 8 height 8
drag, startPoint x: 933, startPoint y: 217, endPoint x: 882, endPoint y: 265, distance: 69.3
click at [932, 218] on span "2" at bounding box center [933, 218] width 5 height 9
type input "02.10.2025 00:00"
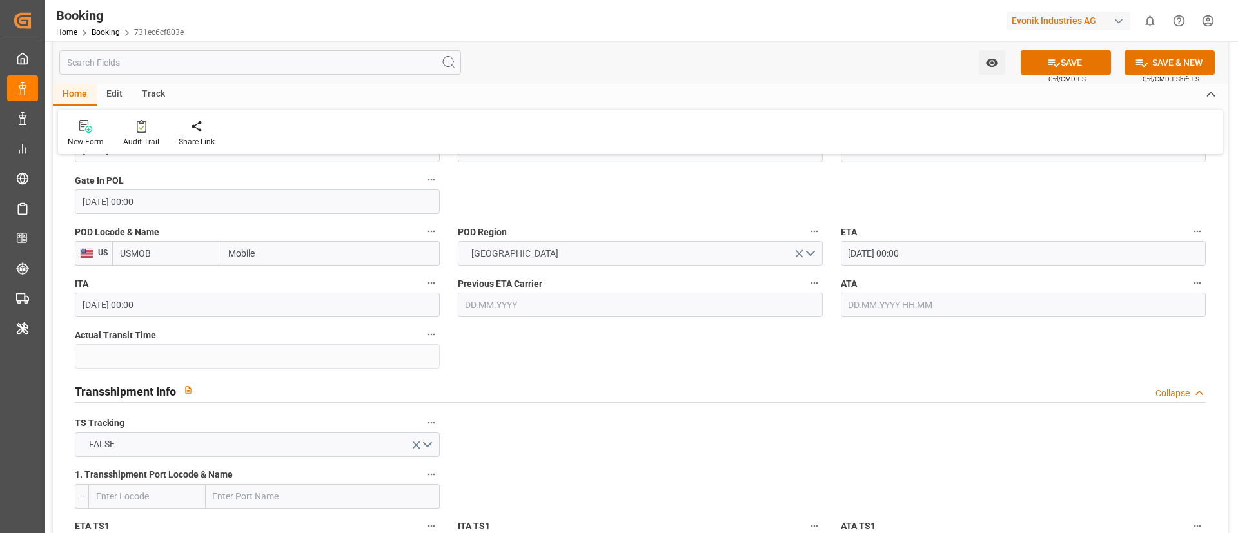
scroll to position [1160, 0]
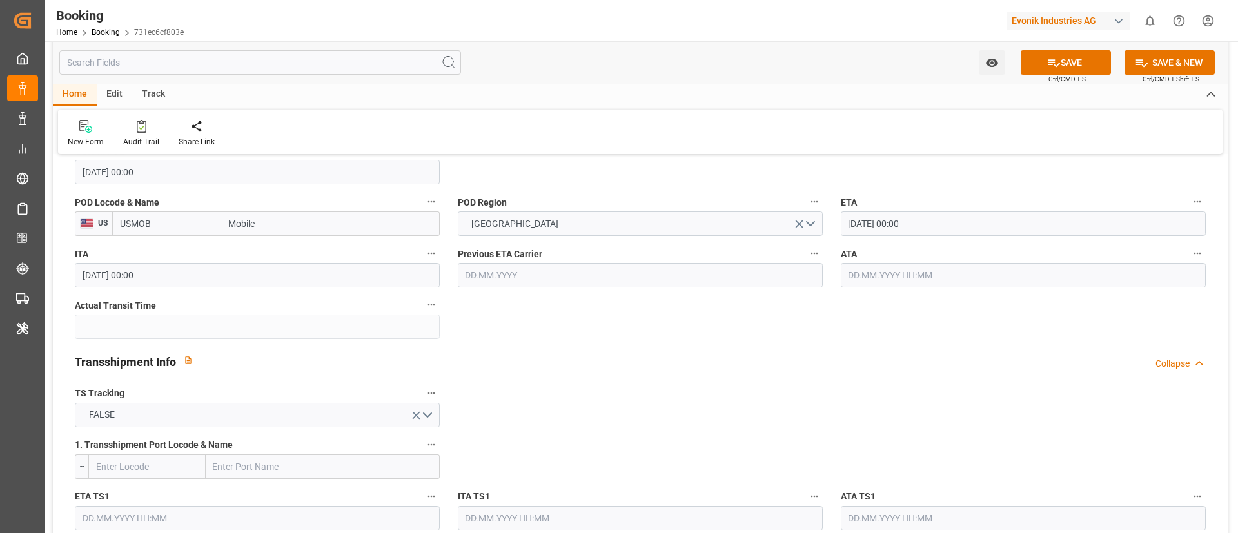
click at [939, 220] on input "21.10.2025 00:00" at bounding box center [1023, 223] width 365 height 24
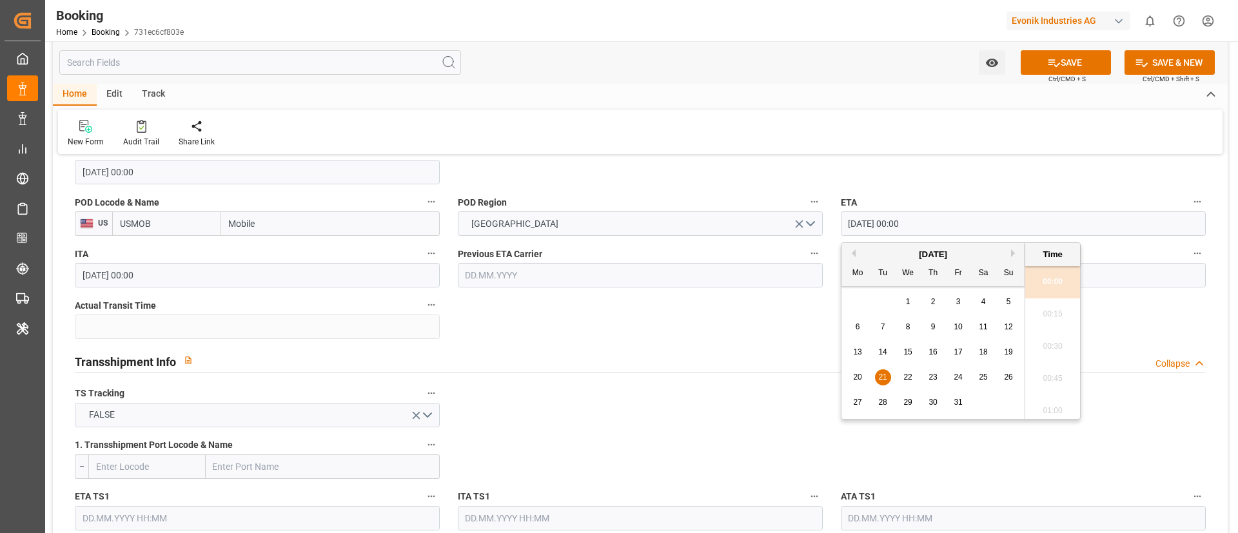
click at [1010, 377] on span "26" at bounding box center [1008, 377] width 8 height 9
type input "26.10.2025 00:00"
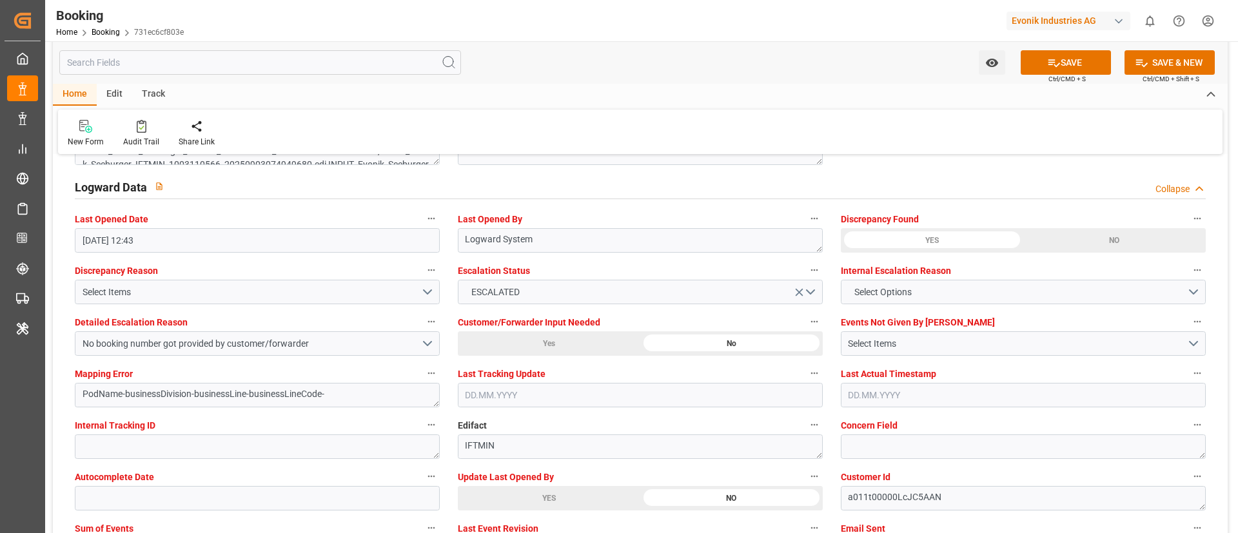
scroll to position [2611, 0]
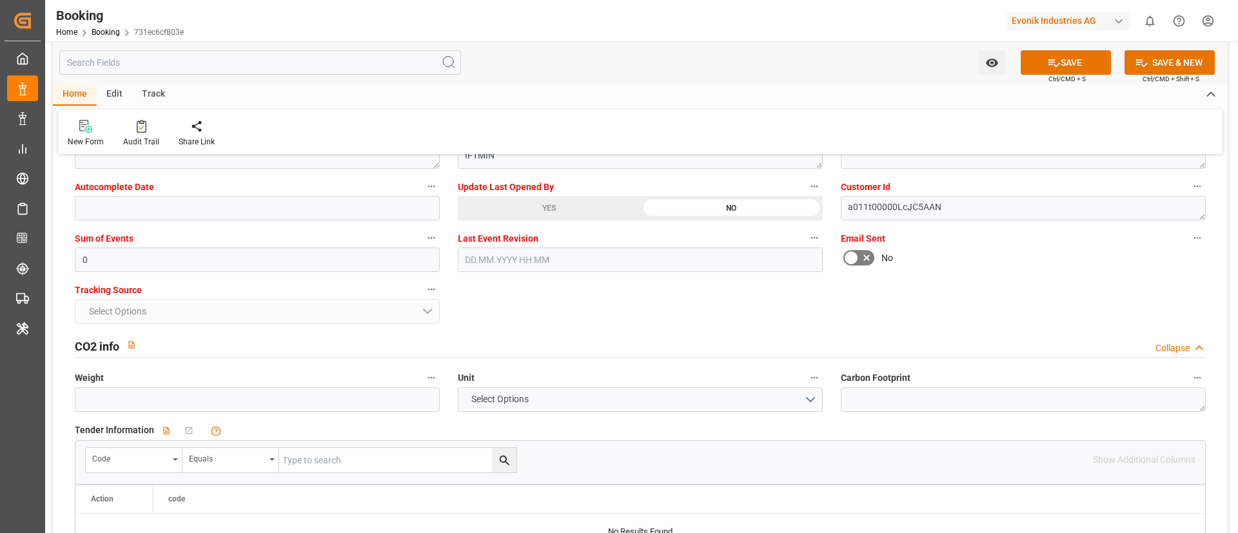
click at [531, 205] on div "YES" at bounding box center [549, 208] width 182 height 24
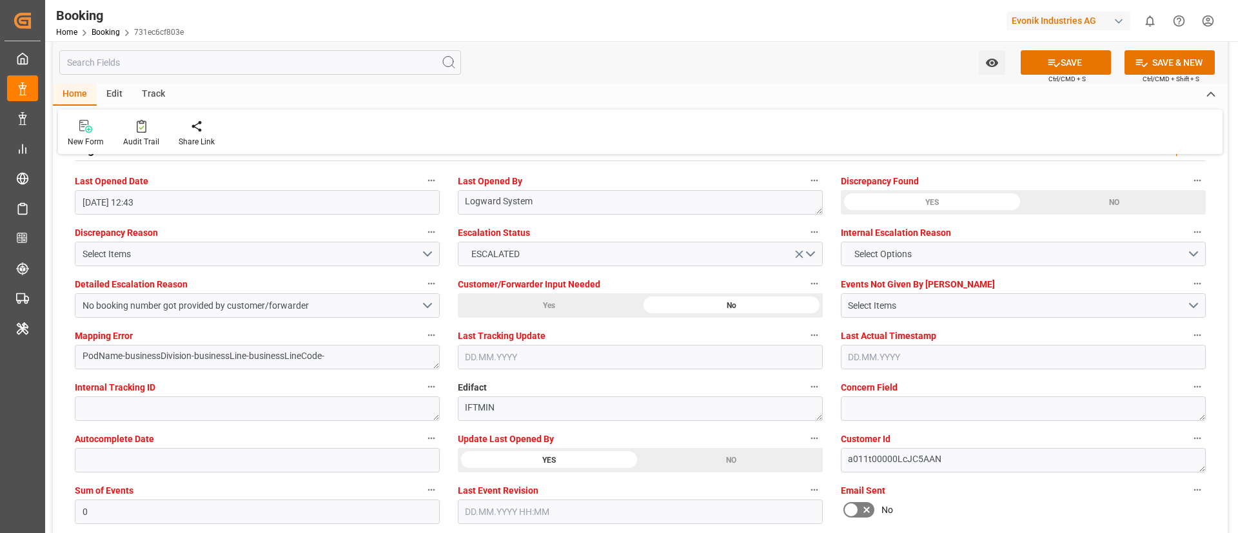
scroll to position [2321, 0]
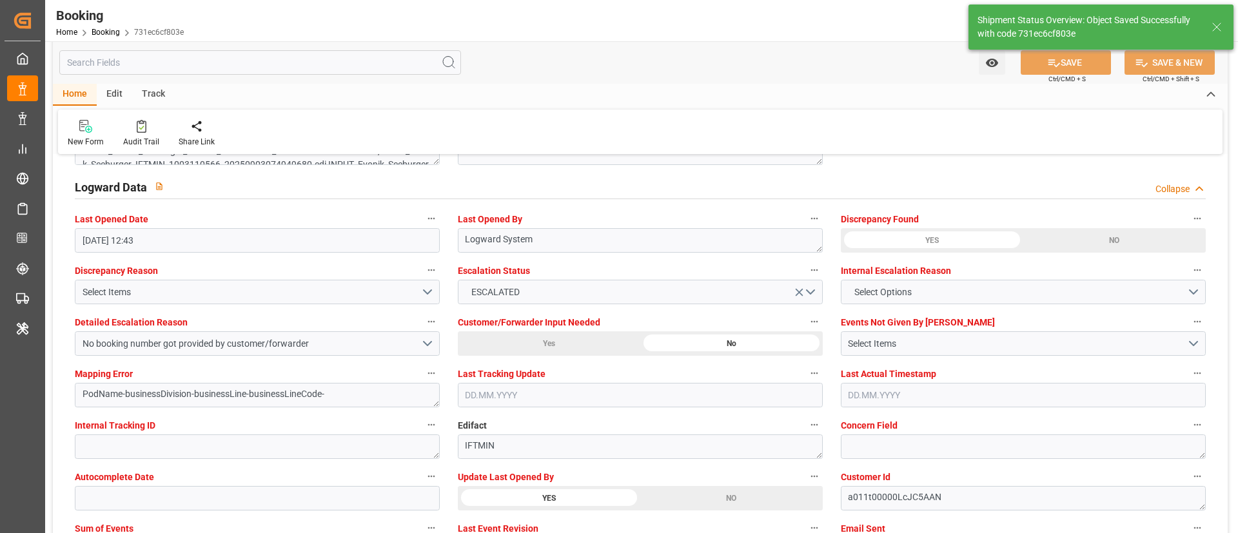
type textarea "Vismitha Mahadev"
type textarea "businessDivision-businessLine-"
type input "26.09.2025 10:24"
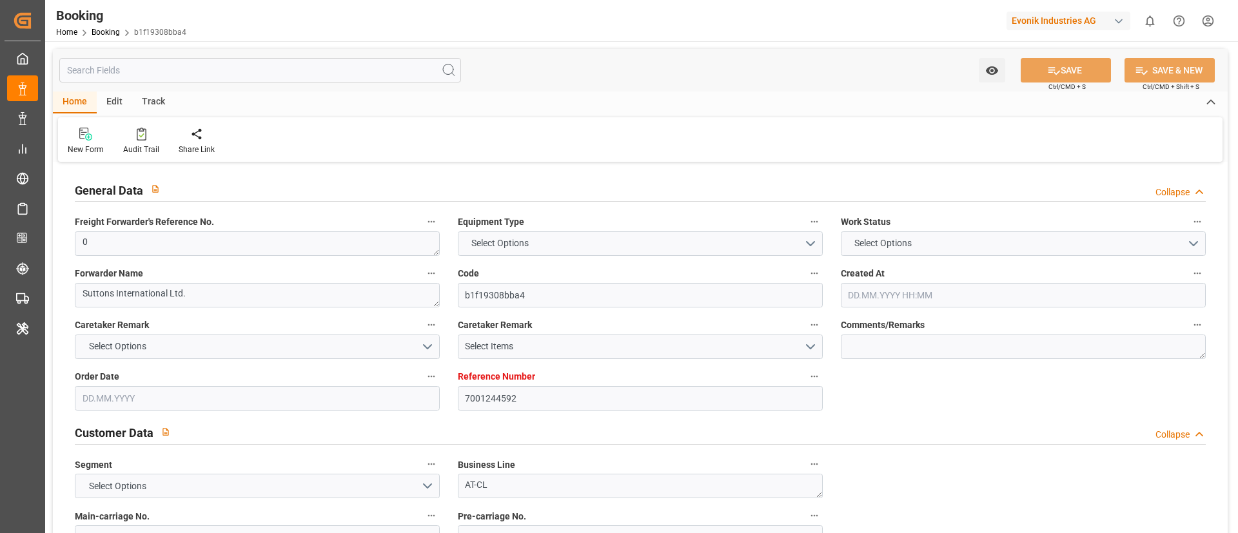
type input "7001244592"
type input "9281267"
type input "MSC"
type input "Mediterranean Shipping Company"
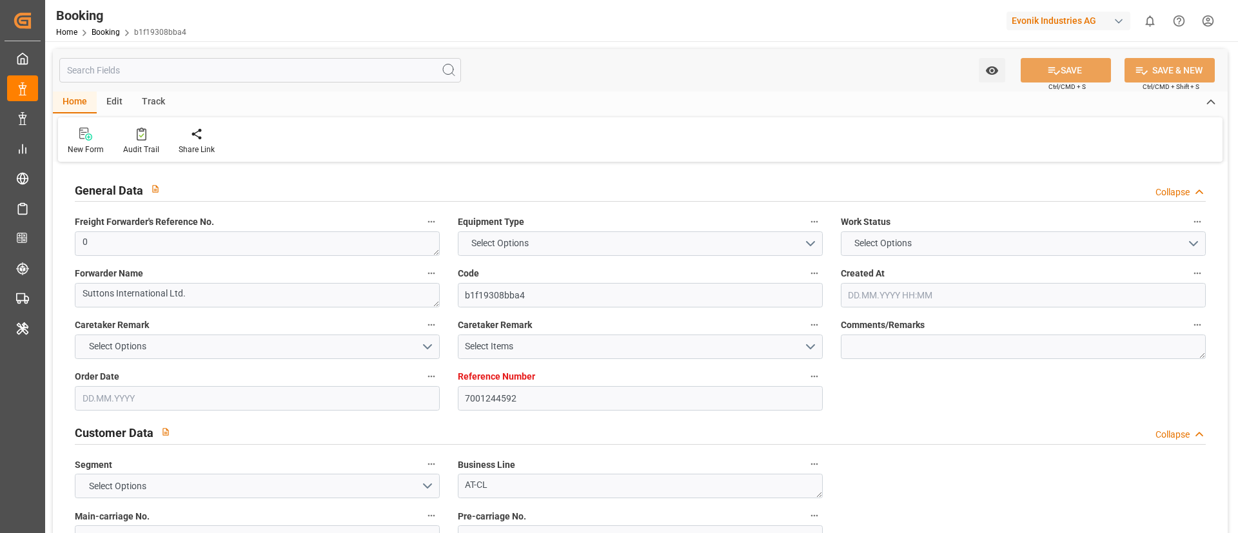
type input "EUNWC"
type input "USMOB"
type input "[DATE] 14:12"
type input "[DATE]"
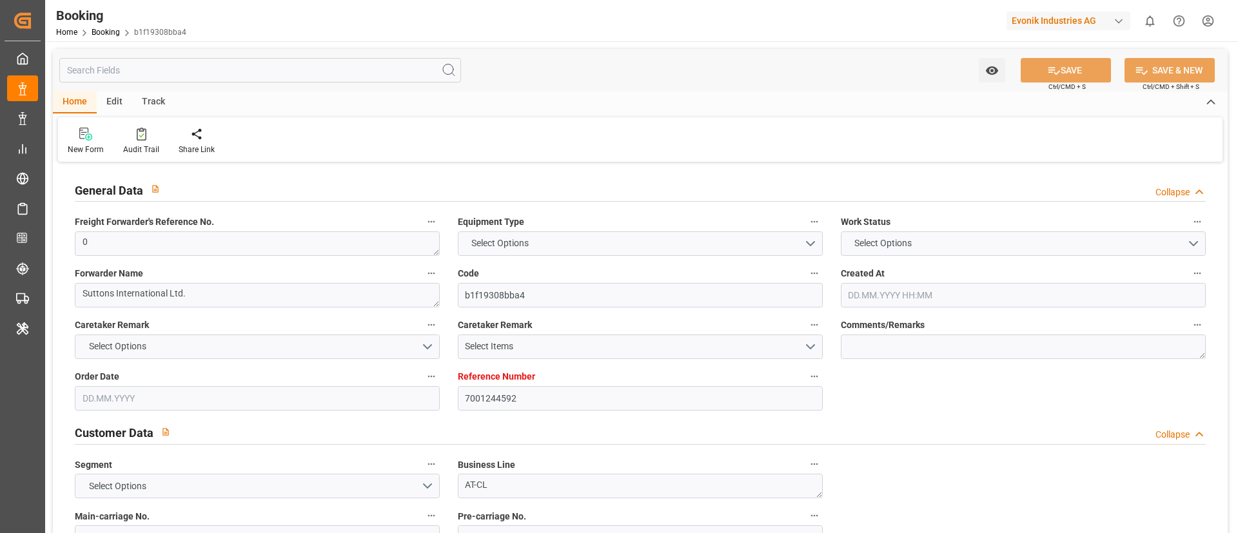
type input "[DATE]"
type input "[DATE] 00:00"
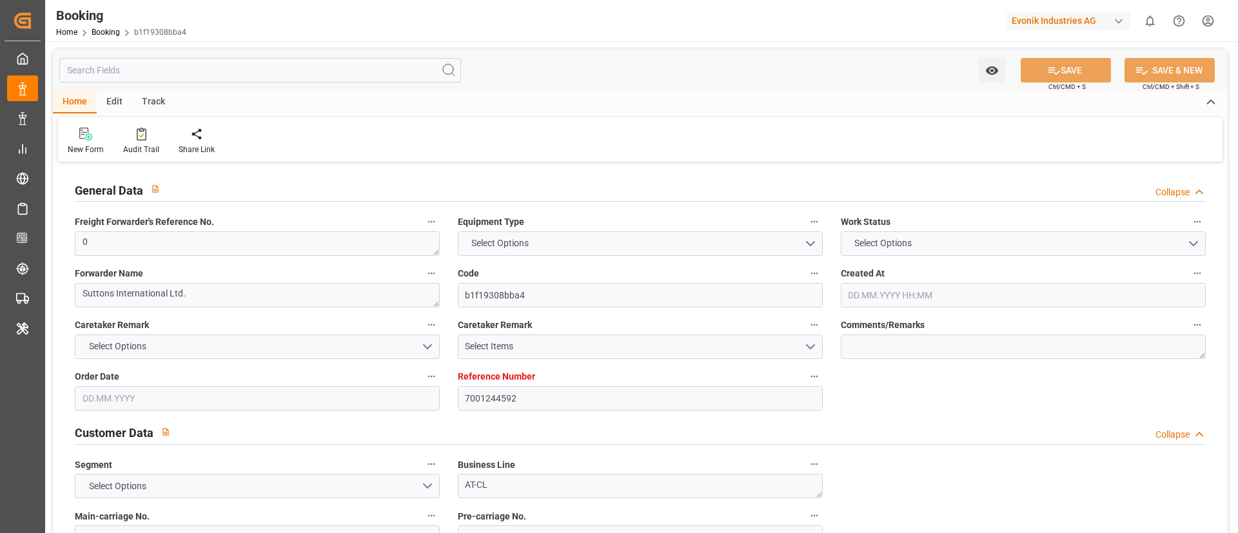
type input "[DATE] 00:00"
type input "[DATE]"
type input "[DATE] 05:29"
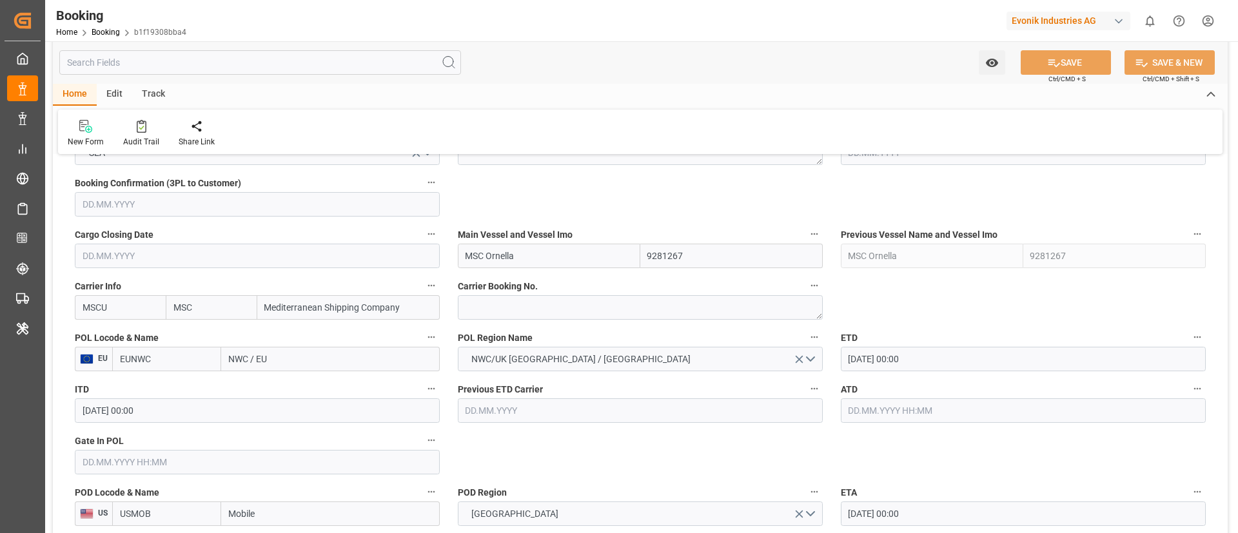
scroll to position [1257, 0]
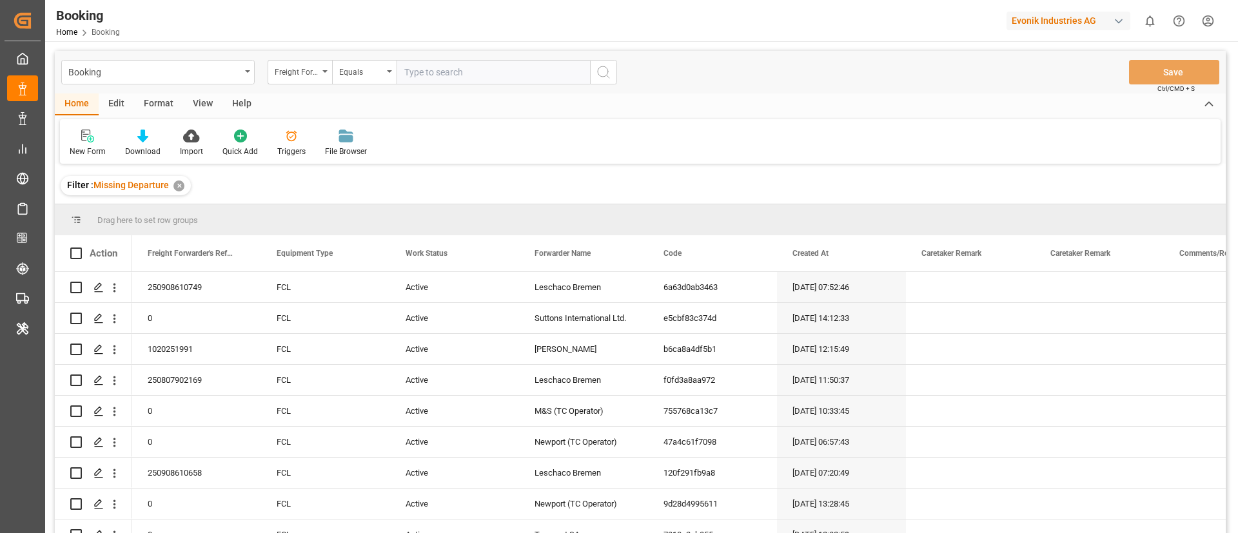
click at [198, 104] on div "View" at bounding box center [202, 104] width 39 height 22
click at [80, 138] on icon at bounding box center [82, 136] width 13 height 13
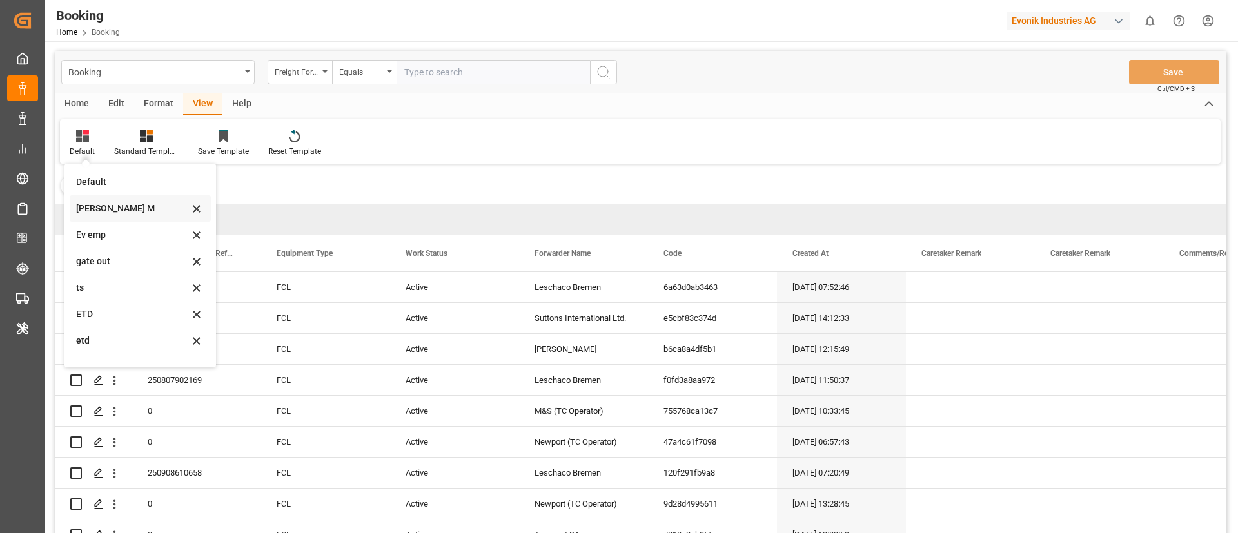
click at [94, 202] on div "[PERSON_NAME] M" at bounding box center [132, 209] width 113 height 14
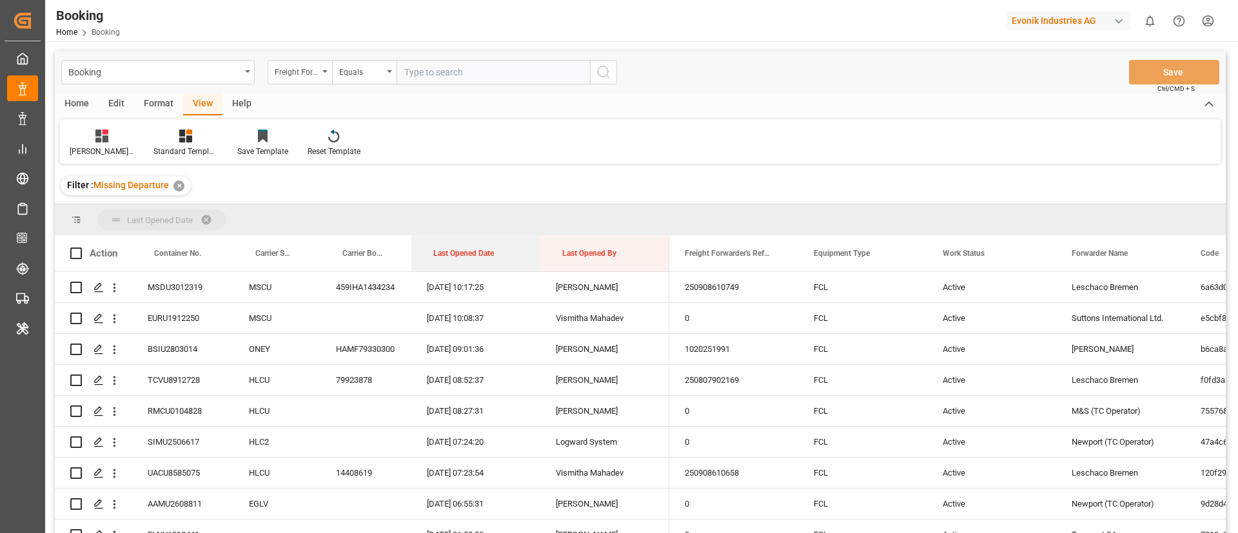
drag, startPoint x: 474, startPoint y: 247, endPoint x: 488, endPoint y: 219, distance: 31.1
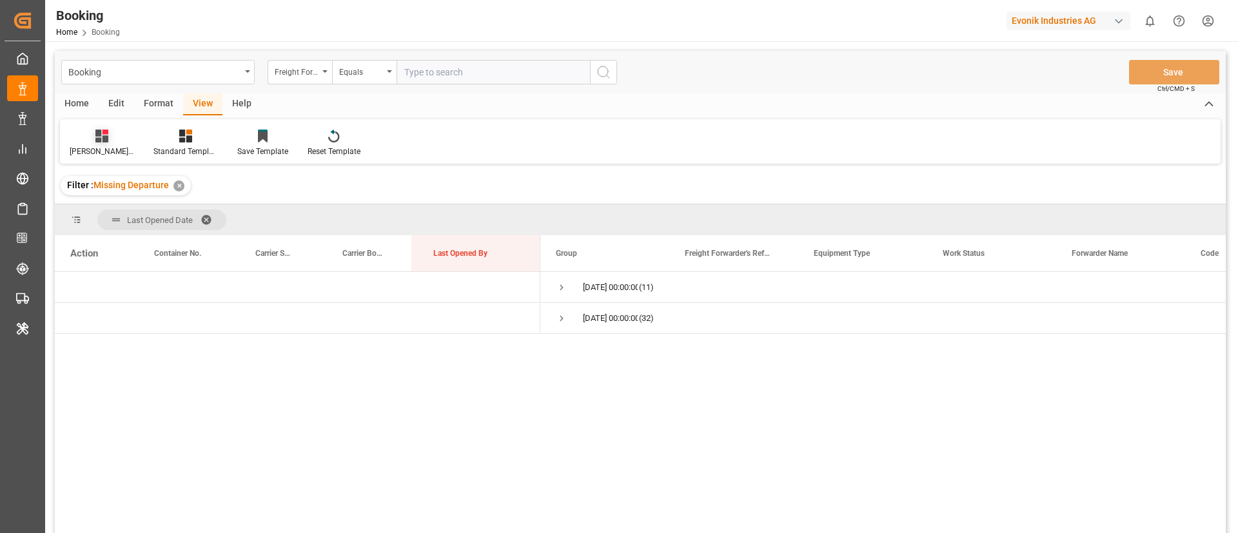
click at [78, 138] on div at bounding box center [102, 136] width 64 height 14
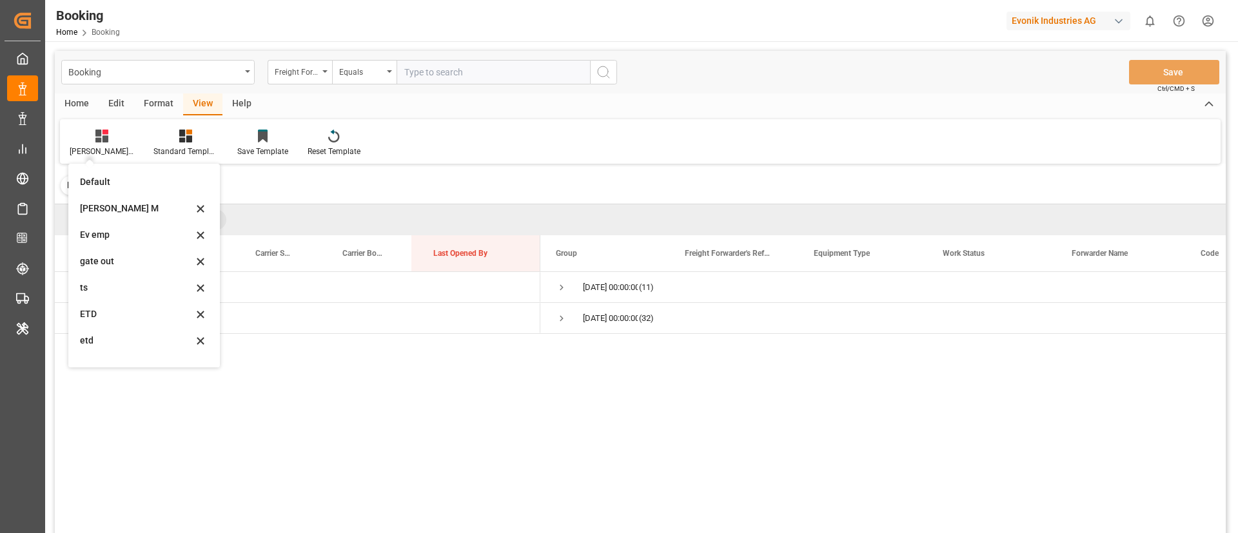
click at [119, 238] on div "Ev emp" at bounding box center [136, 235] width 113 height 14
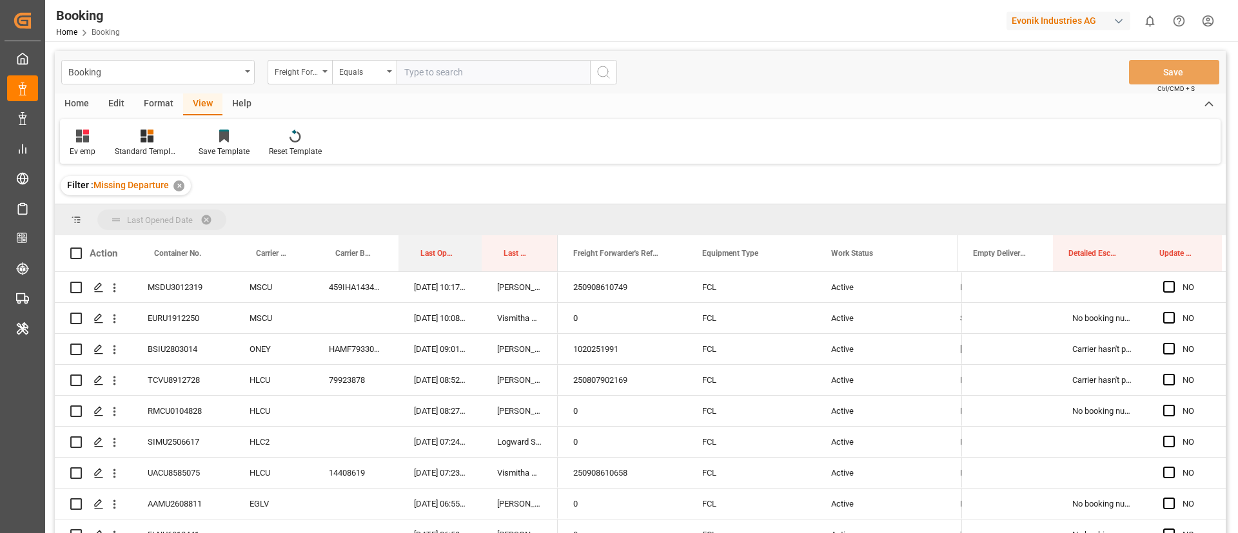
drag, startPoint x: 425, startPoint y: 247, endPoint x: 428, endPoint y: 215, distance: 31.8
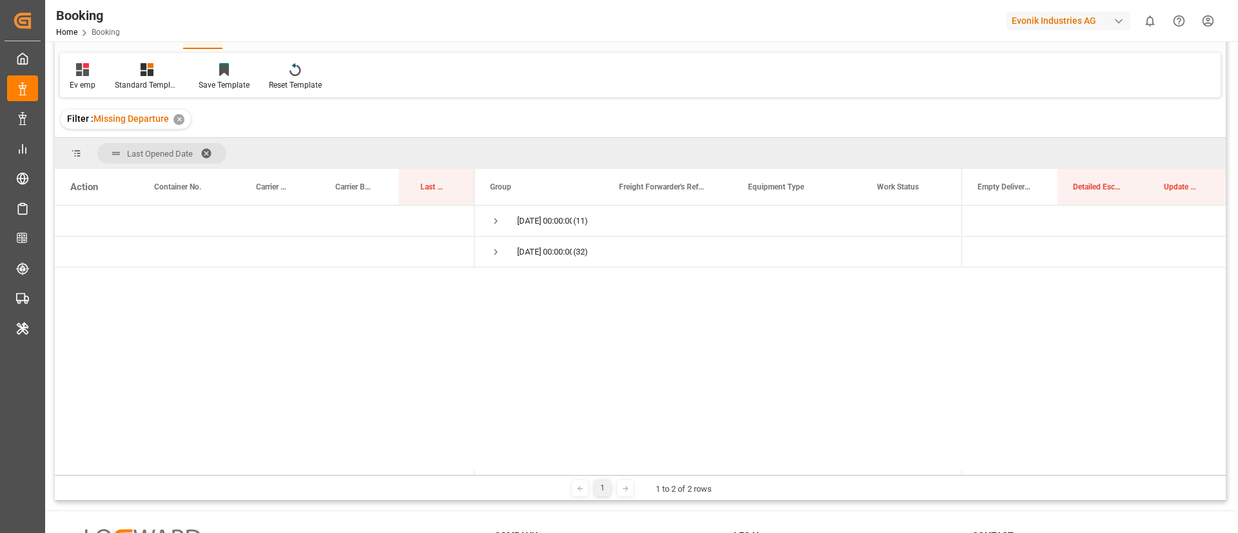
scroll to position [97, 0]
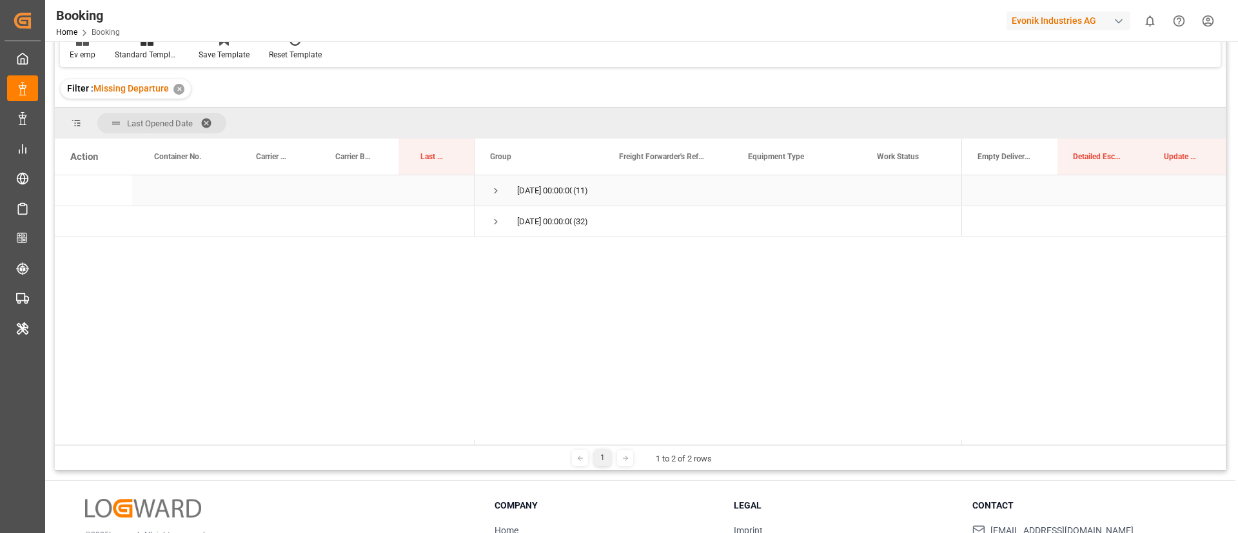
click at [493, 193] on span "Press SPACE to select this row." at bounding box center [496, 191] width 12 height 12
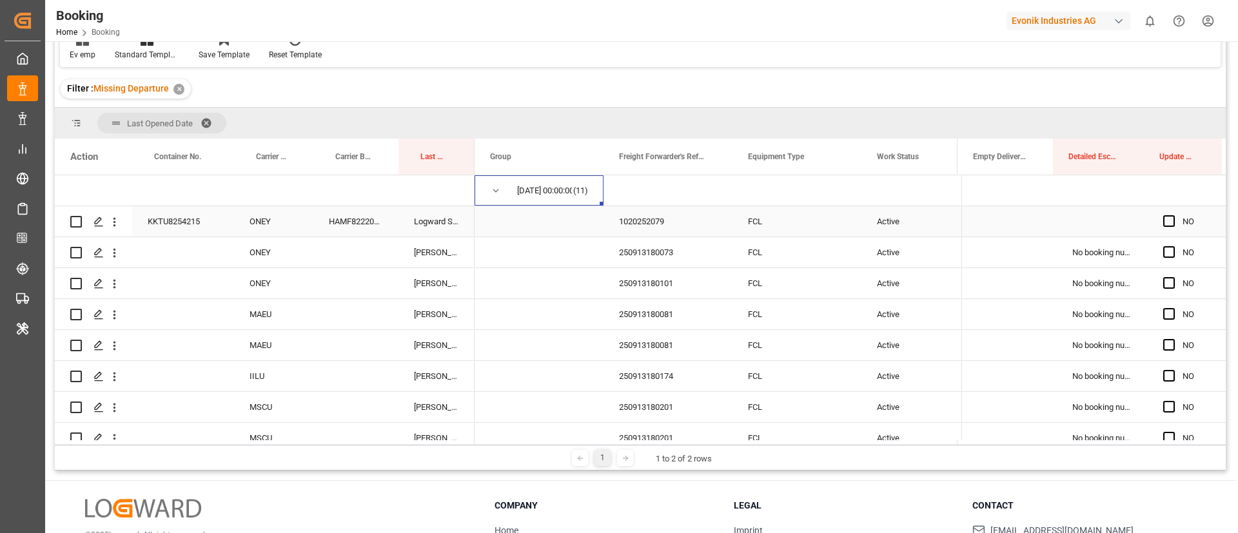
click at [355, 223] on div "HAMF82220900" at bounding box center [355, 221] width 85 height 30
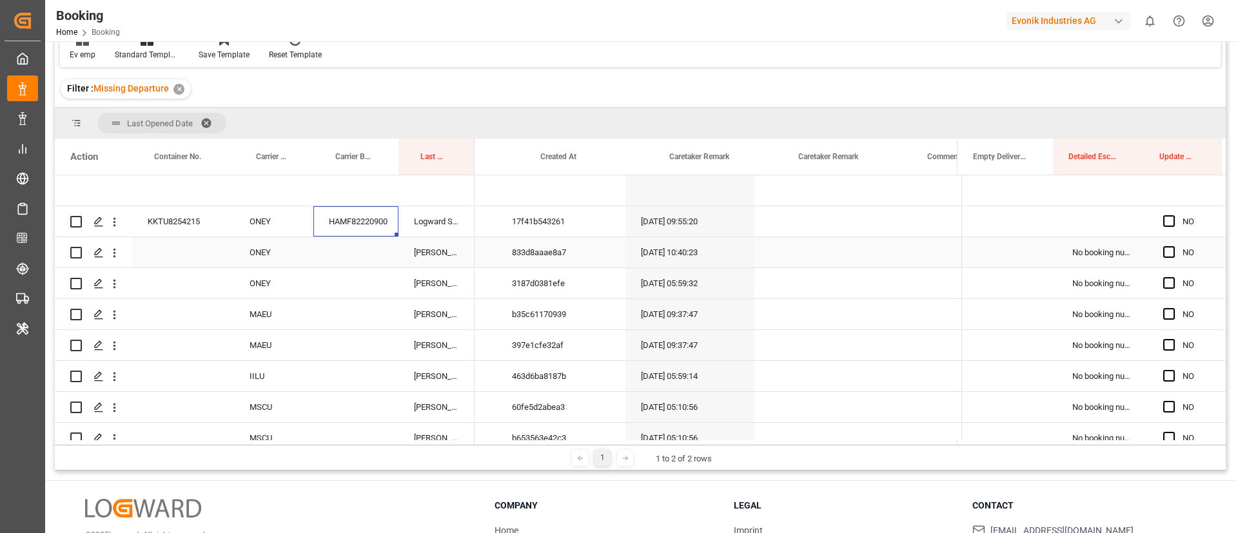
scroll to position [0, 725]
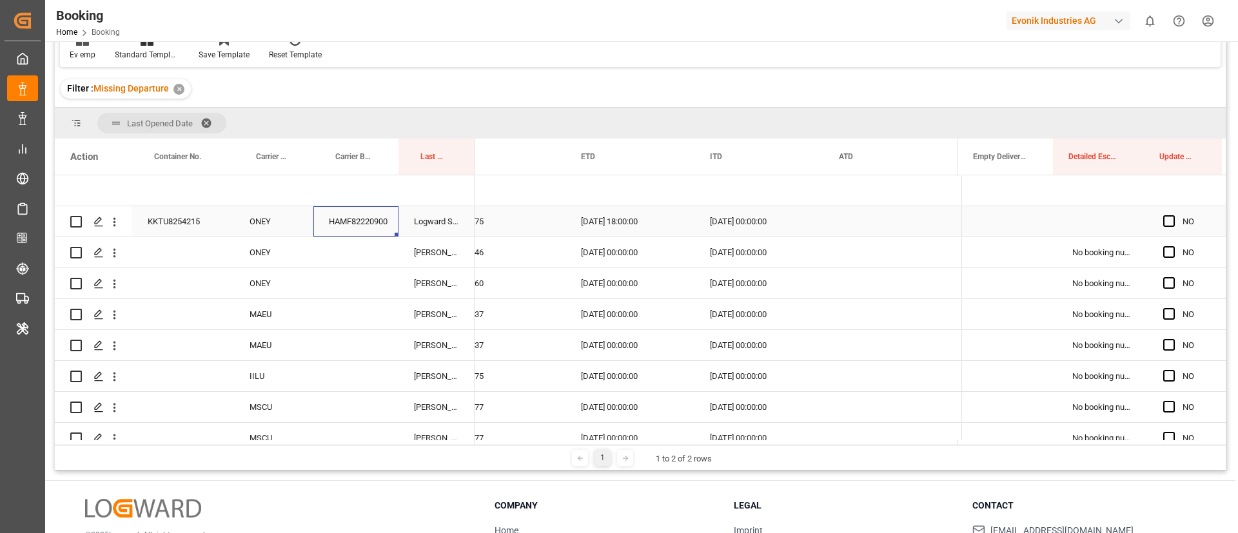
click at [848, 219] on div "Press SPACE to select this row." at bounding box center [887, 221] width 129 height 30
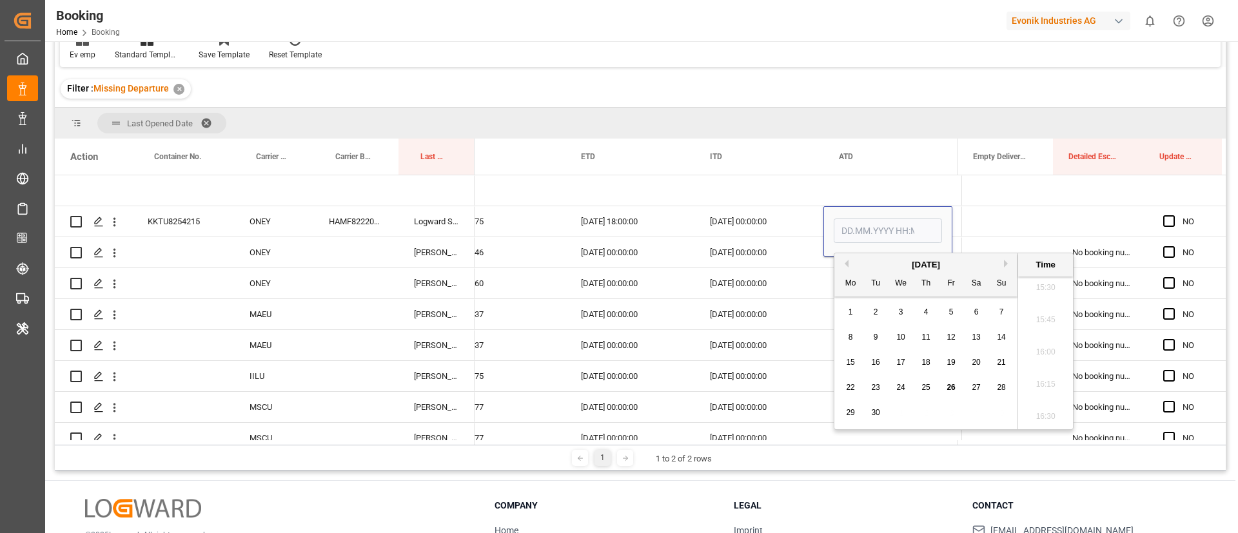
click at [948, 387] on span "26" at bounding box center [950, 387] width 8 height 9
type input "26.09.2025 00:00"
click at [1163, 220] on span "Press SPACE to select this row." at bounding box center [1169, 221] width 12 height 12
click at [1173, 215] on input "Press SPACE to select this row." at bounding box center [1173, 215] width 0 height 0
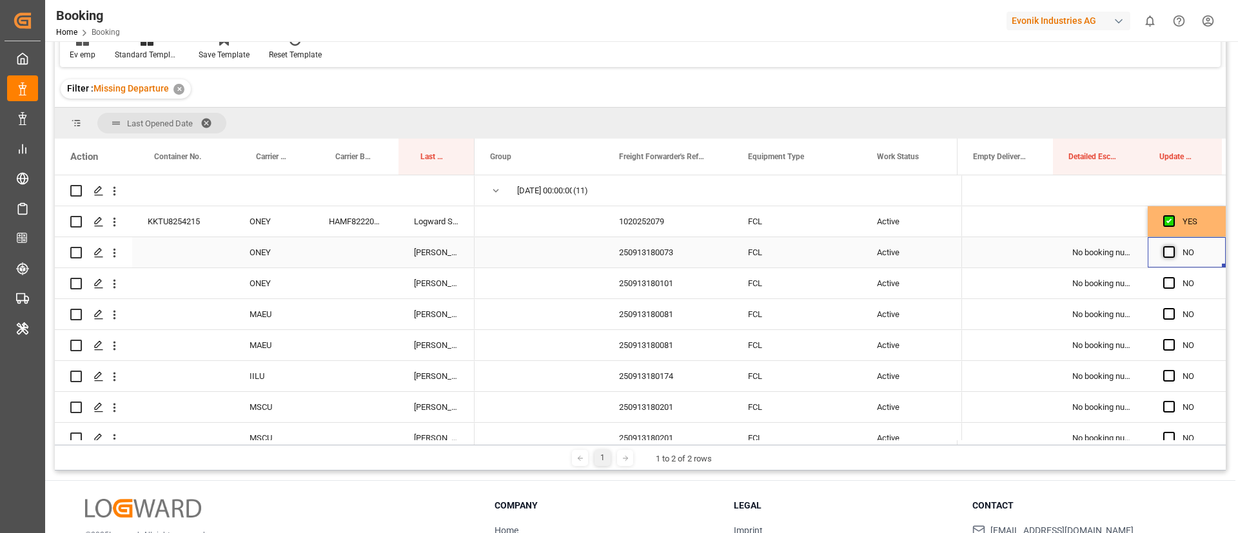
click at [1166, 253] on span "Press SPACE to select this row." at bounding box center [1169, 252] width 12 height 12
click at [1173, 246] on input "Press SPACE to select this row." at bounding box center [1173, 246] width 0 height 0
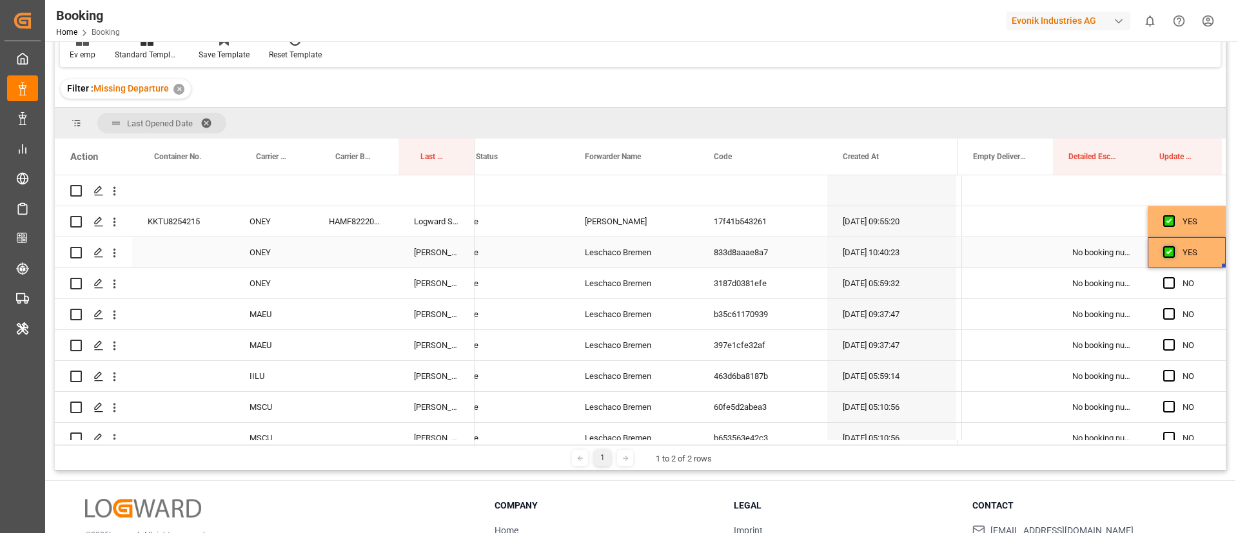
click at [1164, 250] on span "Press SPACE to select this row." at bounding box center [1169, 252] width 12 height 12
click at [1173, 246] on input "Press SPACE to select this row." at bounding box center [1173, 246] width 0 height 0
click at [1163, 313] on span "Press SPACE to select this row." at bounding box center [1169, 314] width 12 height 12
click at [1173, 308] on input "Press SPACE to select this row." at bounding box center [1173, 308] width 0 height 0
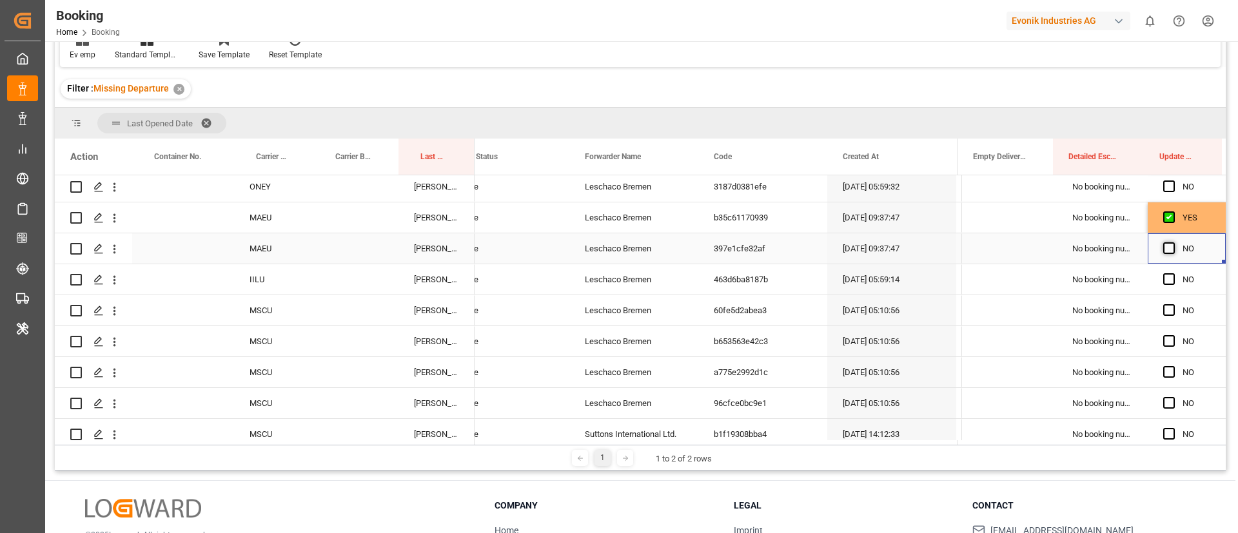
click at [1165, 251] on span "Press SPACE to select this row." at bounding box center [1169, 248] width 12 height 12
click at [1173, 242] on input "Press SPACE to select this row." at bounding box center [1173, 242] width 0 height 0
click at [1164, 280] on span "Press SPACE to select this row." at bounding box center [1169, 279] width 12 height 12
click at [1173, 273] on input "Press SPACE to select this row." at bounding box center [1173, 273] width 0 height 0
click at [1163, 310] on span "Press SPACE to select this row." at bounding box center [1169, 310] width 12 height 12
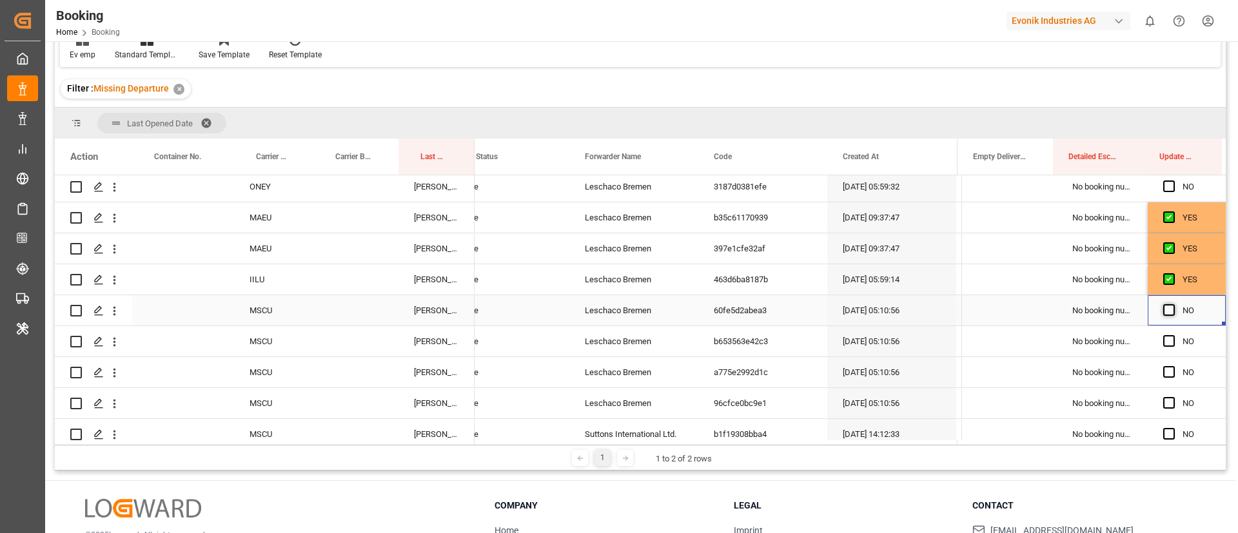
click at [1173, 304] on input "Press SPACE to select this row." at bounding box center [1173, 304] width 0 height 0
click at [1166, 340] on span "Press SPACE to select this row." at bounding box center [1169, 341] width 12 height 12
click at [1173, 335] on input "Press SPACE to select this row." at bounding box center [1173, 335] width 0 height 0
click at [1165, 369] on span "Press SPACE to select this row." at bounding box center [1169, 372] width 12 height 12
click at [1173, 366] on input "Press SPACE to select this row." at bounding box center [1173, 366] width 0 height 0
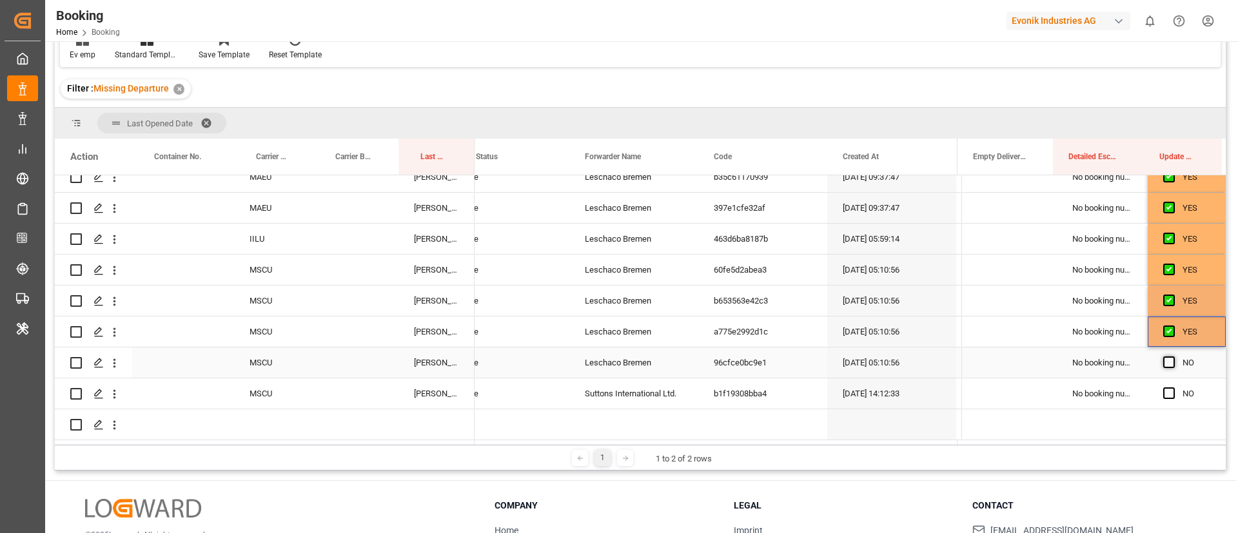
click at [1164, 356] on span "Press SPACE to select this row." at bounding box center [1169, 362] width 12 height 12
click at [1173, 356] on input "Press SPACE to select this row." at bounding box center [1173, 356] width 0 height 0
click at [1165, 388] on span "Press SPACE to select this row." at bounding box center [1169, 393] width 12 height 12
click at [1173, 387] on input "Press SPACE to select this row." at bounding box center [1173, 387] width 0 height 0
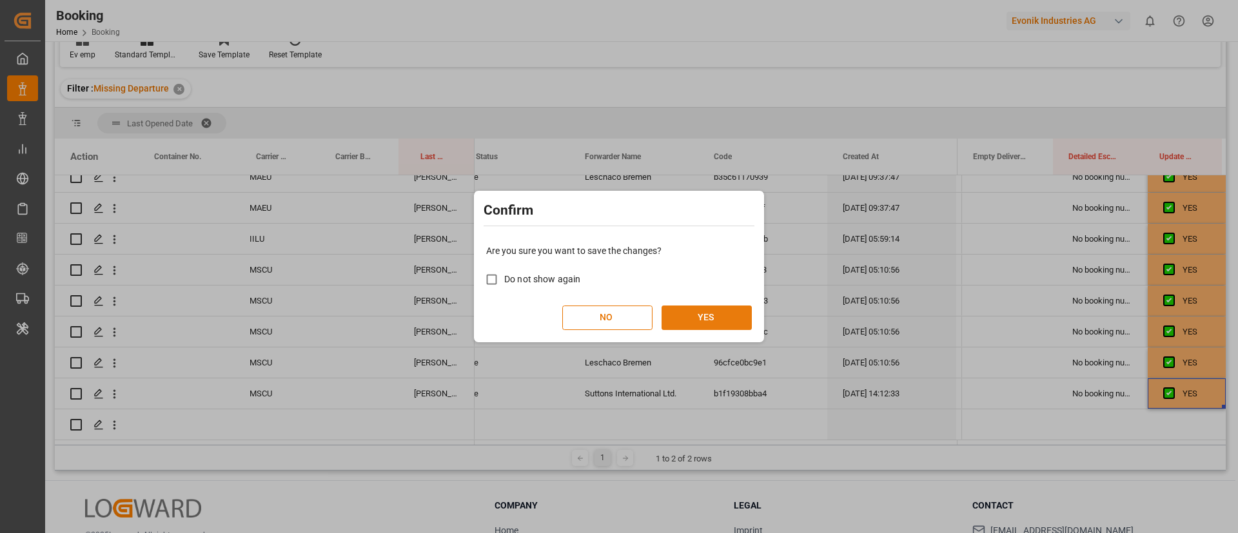
click at [717, 323] on button "YES" at bounding box center [706, 318] width 90 height 24
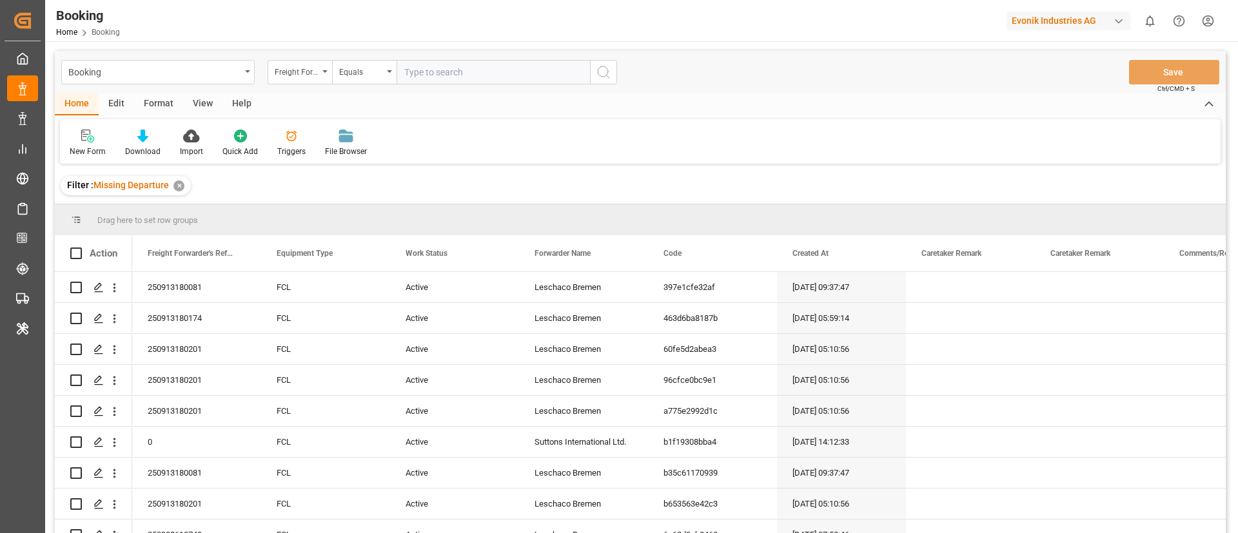
click at [192, 101] on div "View" at bounding box center [202, 104] width 39 height 22
click at [70, 144] on div "Default" at bounding box center [82, 143] width 44 height 28
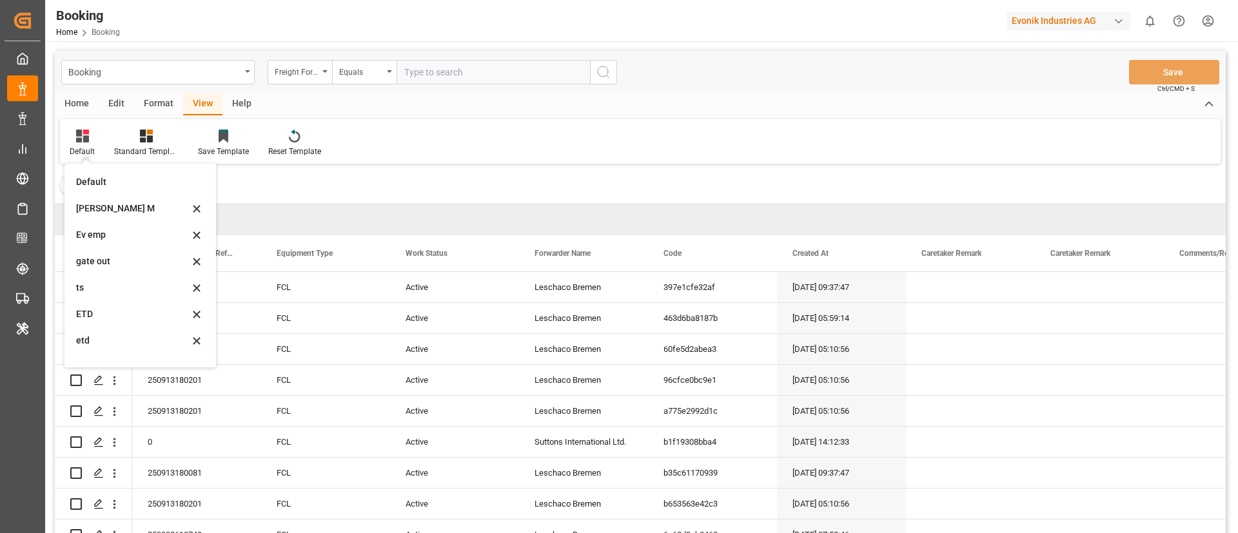
click at [317, 179] on div "Filter : Missing Departure ✕" at bounding box center [640, 186] width 1171 height 36
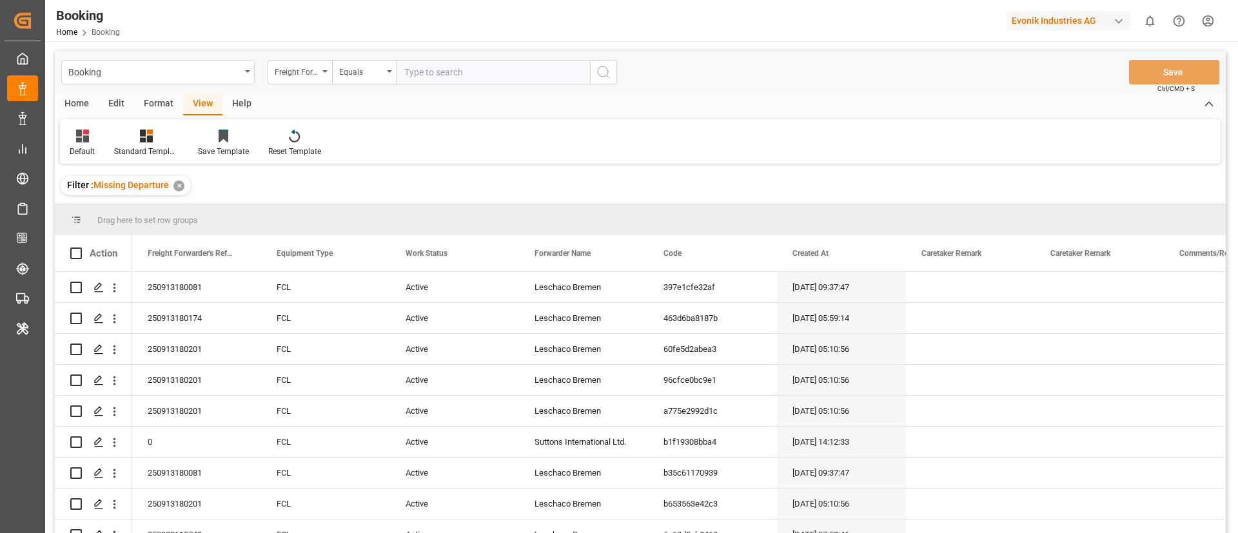
click at [142, 97] on div "Format" at bounding box center [158, 104] width 49 height 22
click at [87, 126] on div "Filter Rows Row Format" at bounding box center [640, 141] width 1160 height 44
click at [93, 139] on icon at bounding box center [89, 136] width 12 height 13
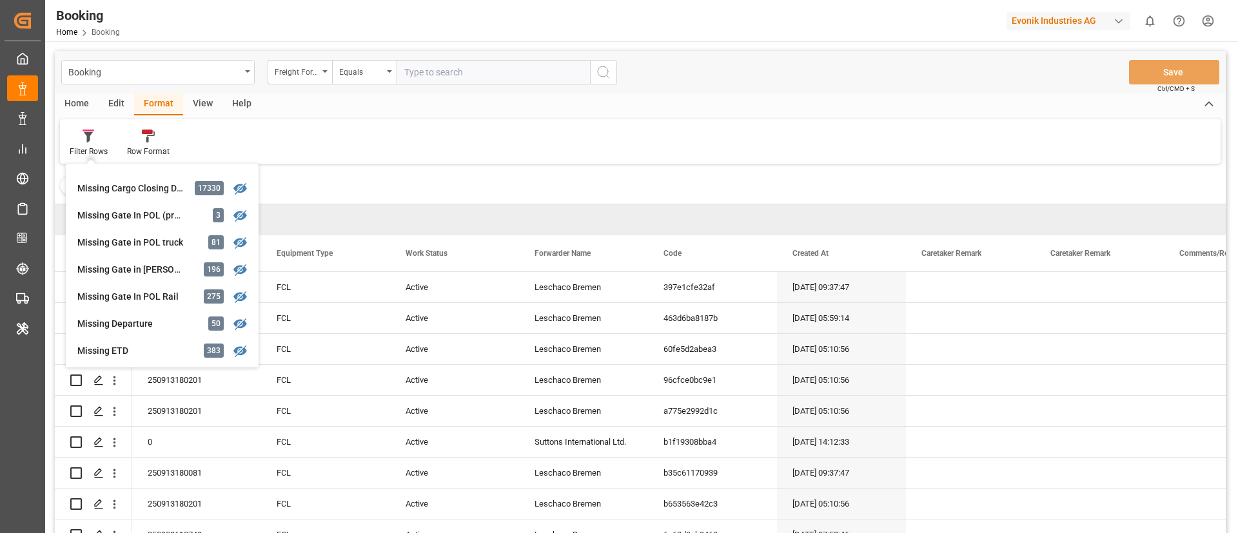
scroll to position [196, 0]
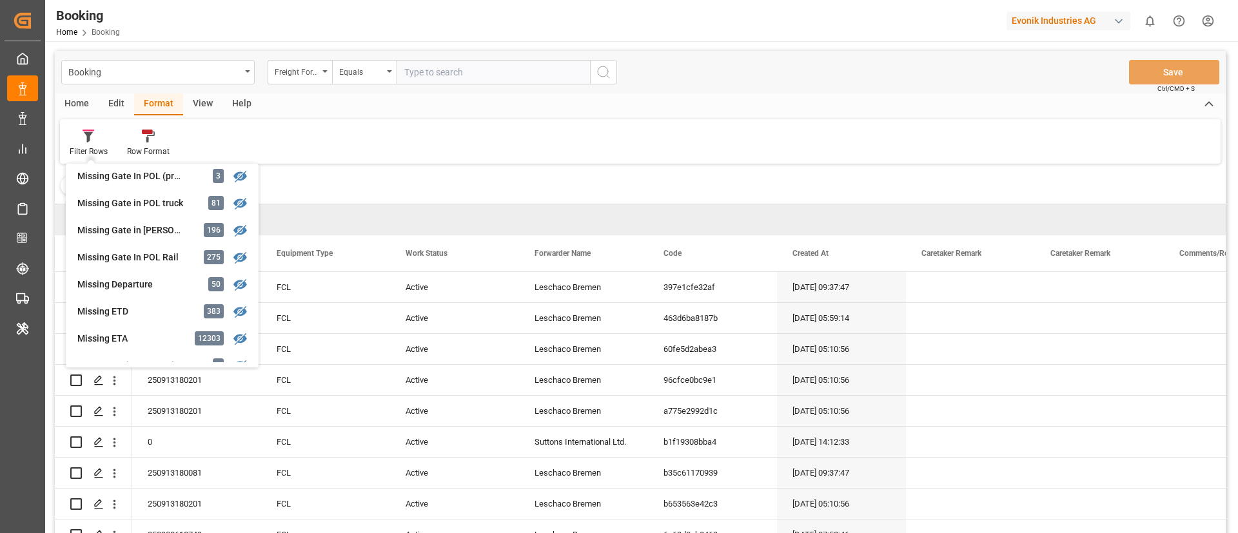
click at [144, 227] on div "Missing Gate in [PERSON_NAME]" at bounding box center [133, 231] width 113 height 14
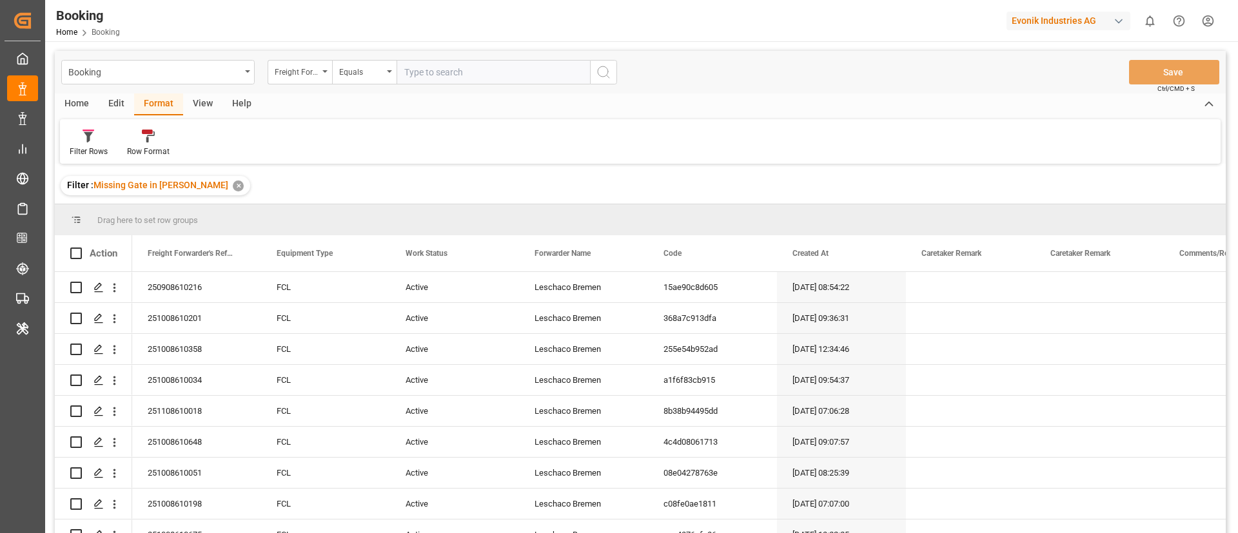
click at [200, 99] on div "View" at bounding box center [202, 104] width 39 height 22
click at [84, 137] on icon at bounding box center [82, 136] width 13 height 13
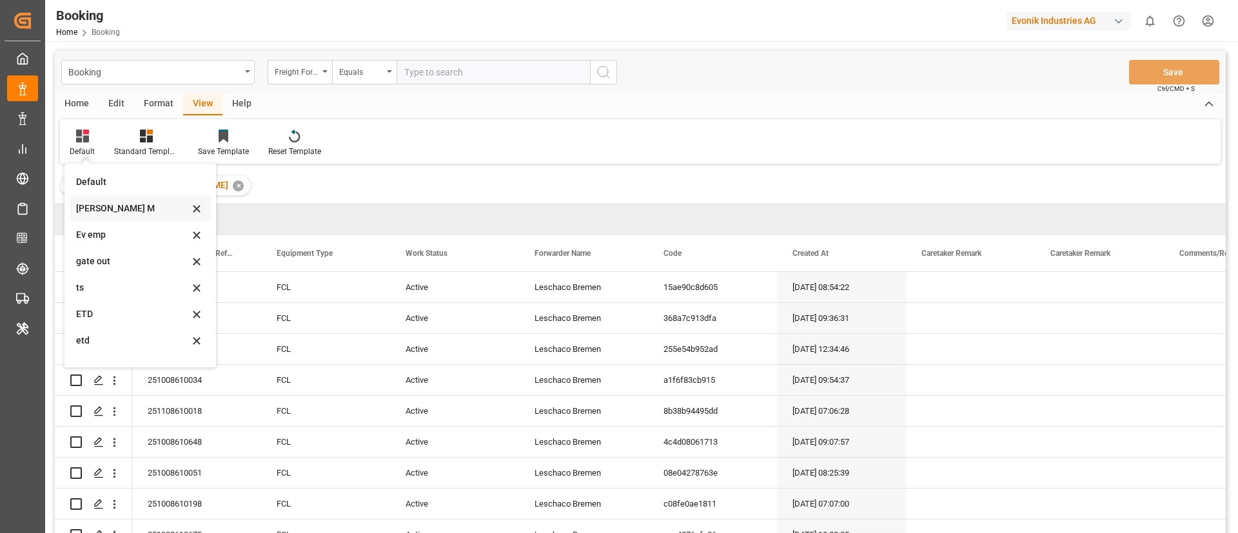
click at [121, 210] on div "[PERSON_NAME] M" at bounding box center [132, 209] width 113 height 14
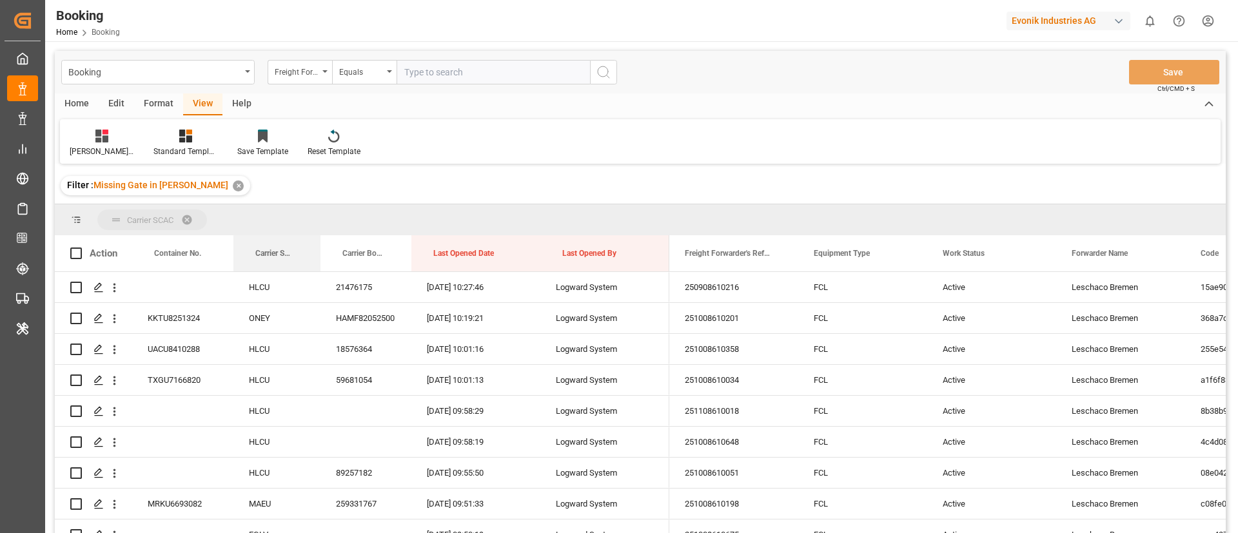
drag, startPoint x: 269, startPoint y: 250, endPoint x: 267, endPoint y: 216, distance: 34.3
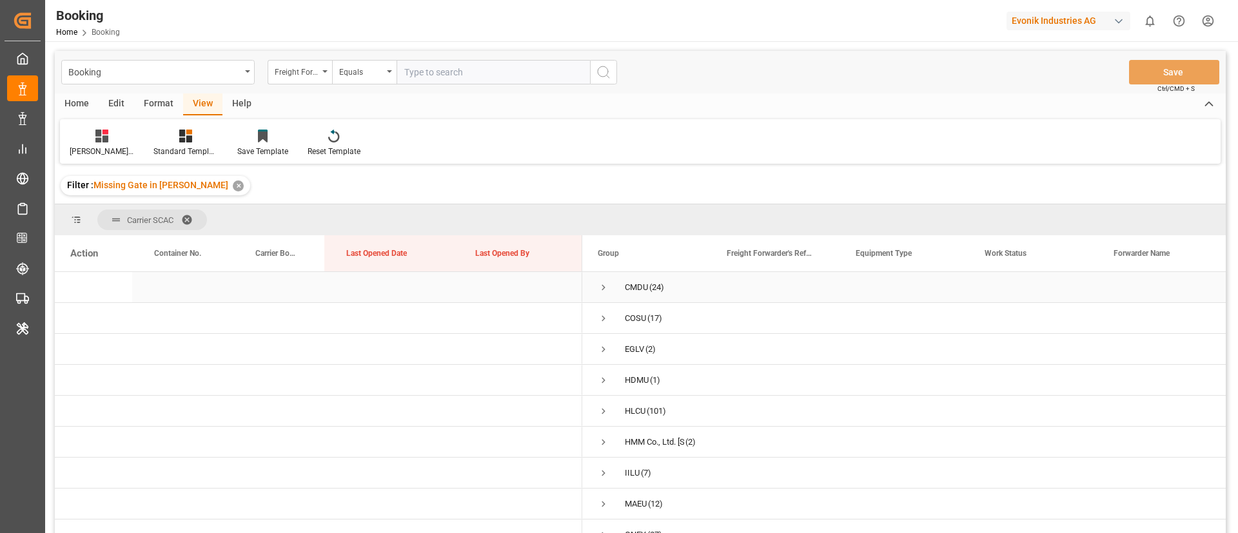
click at [606, 289] on span "Press SPACE to select this row." at bounding box center [604, 288] width 12 height 12
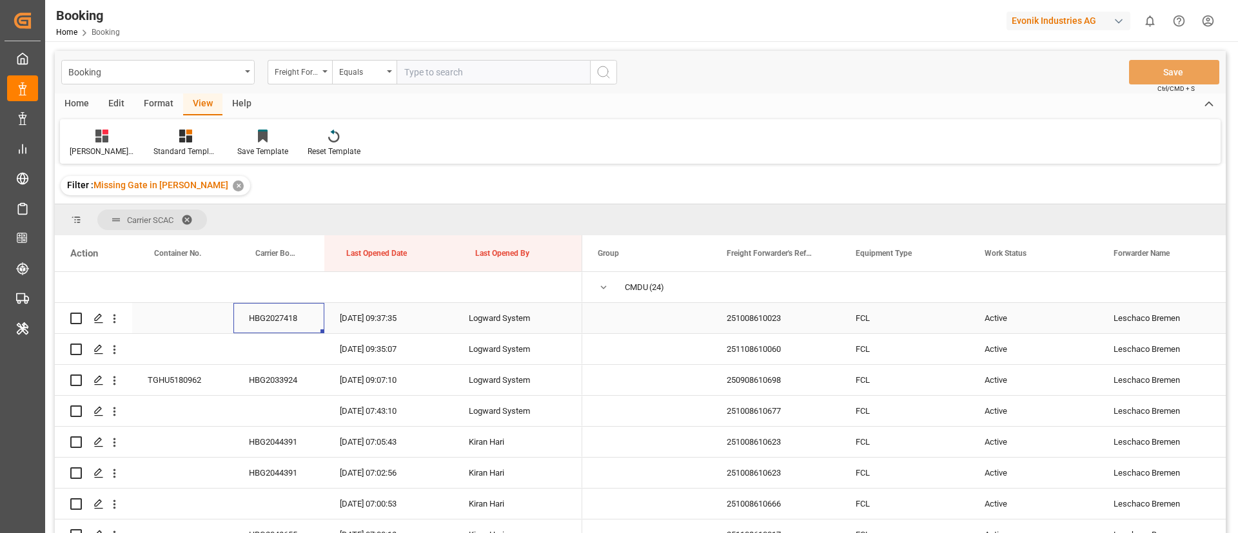
click at [270, 313] on div "HBG2027418" at bounding box center [278, 318] width 91 height 30
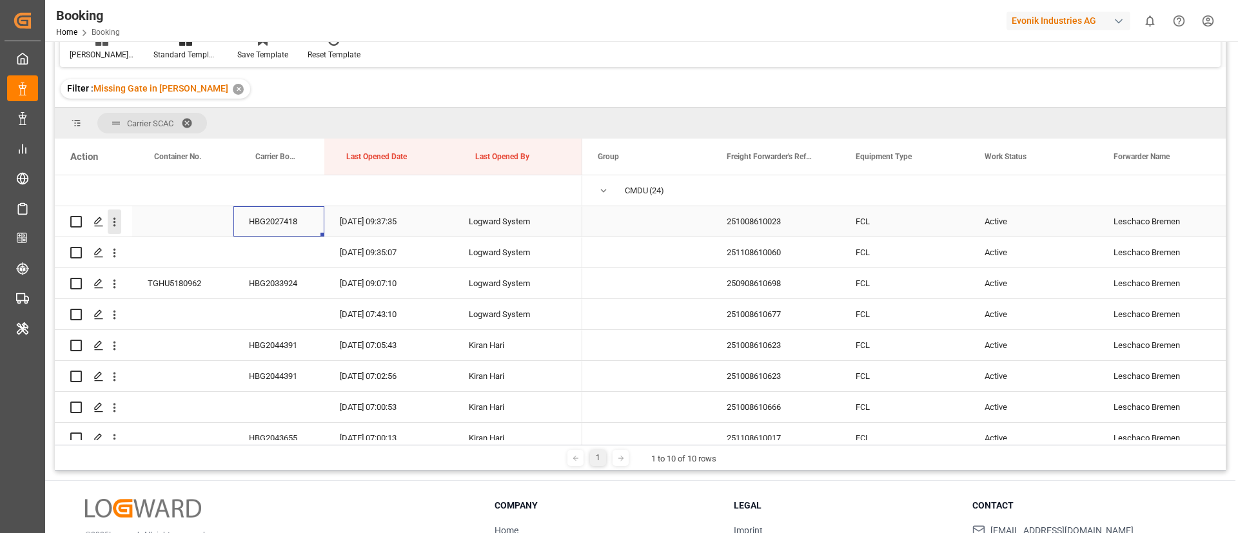
click at [116, 225] on icon "open menu" at bounding box center [115, 222] width 14 height 14
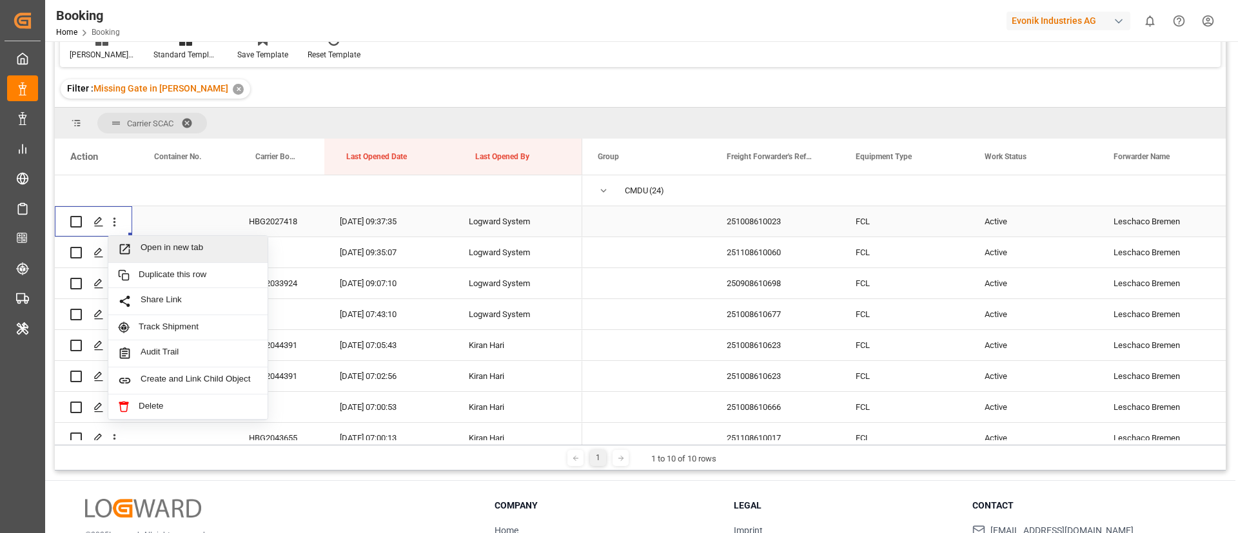
click at [171, 244] on span "Open in new tab" at bounding box center [199, 249] width 117 height 14
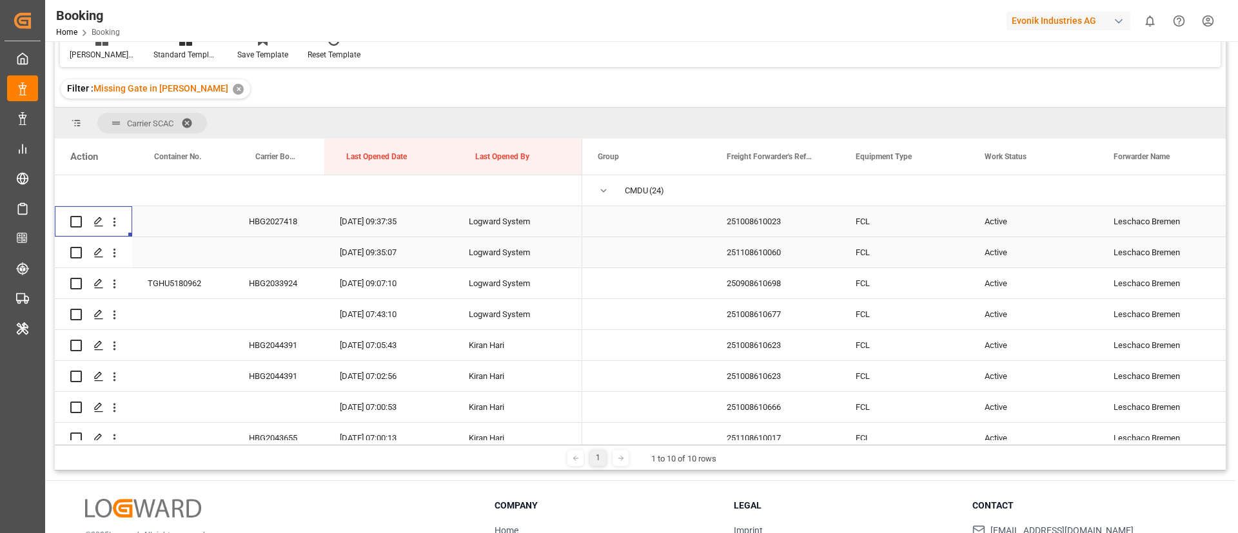
click at [768, 252] on div "251108610060" at bounding box center [775, 252] width 129 height 30
click at [115, 251] on icon "open menu" at bounding box center [115, 253] width 14 height 14
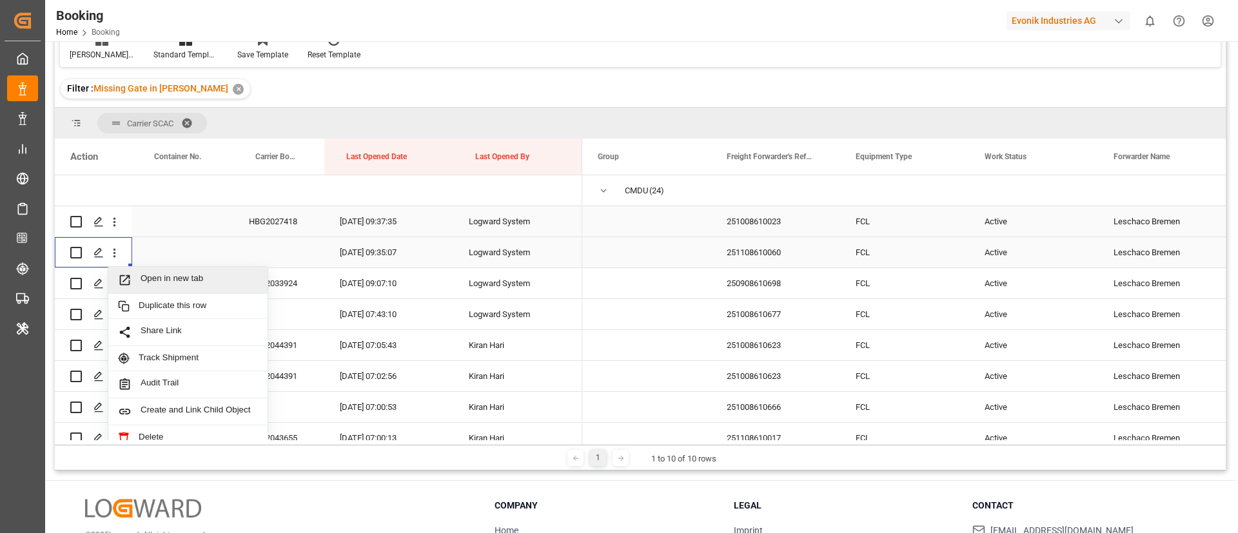
click at [152, 279] on span "Open in new tab" at bounding box center [199, 280] width 117 height 14
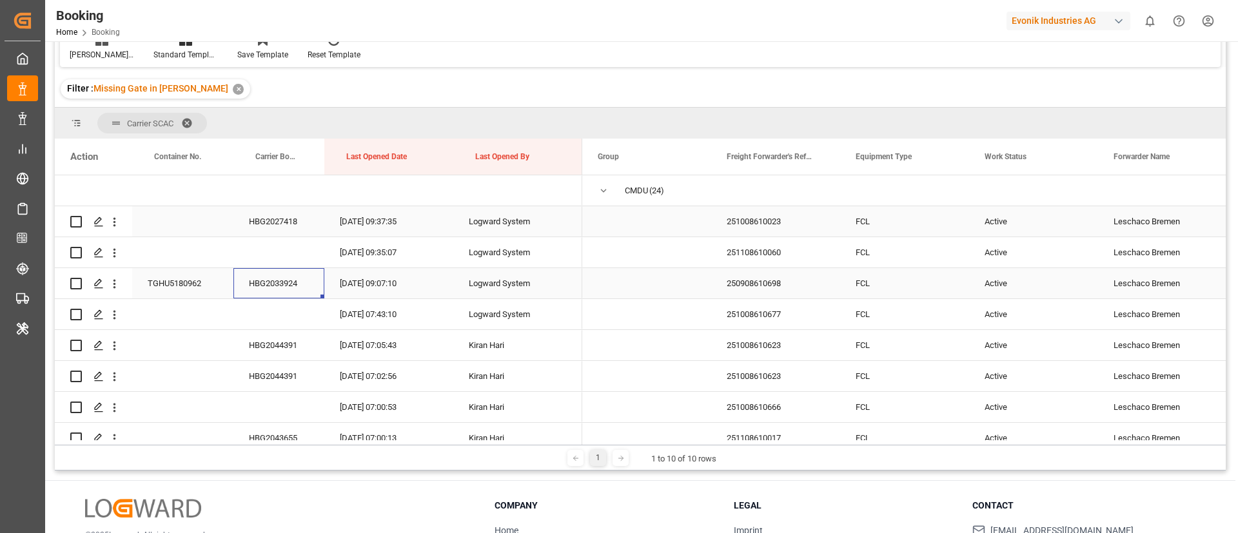
click at [278, 279] on div "HBG2033924" at bounding box center [278, 283] width 91 height 30
click at [117, 287] on icon "open menu" at bounding box center [115, 284] width 14 height 14
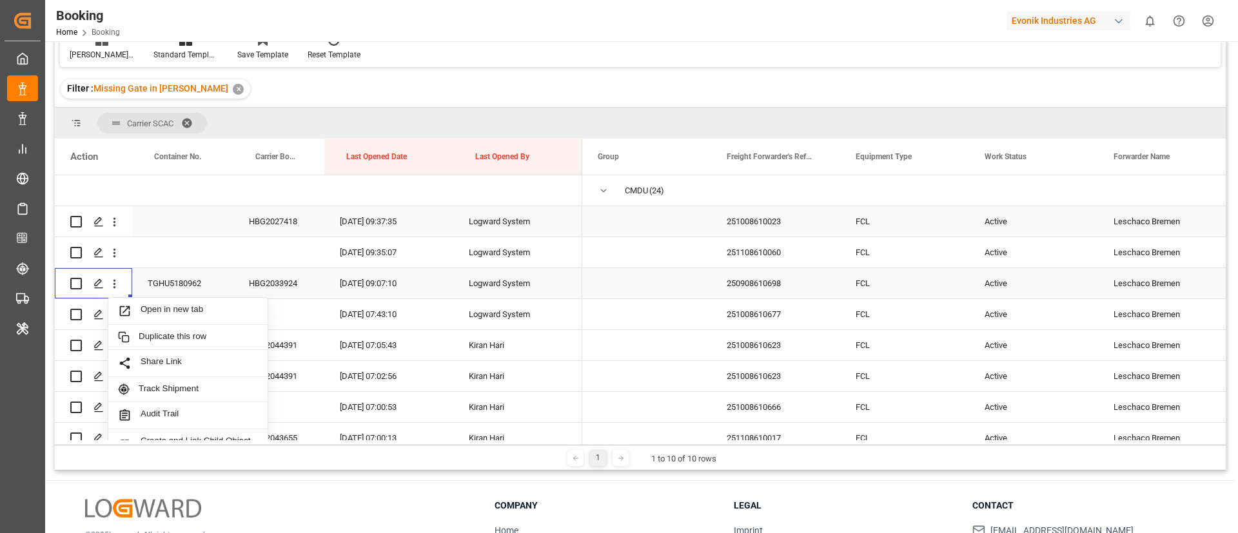
click at [186, 306] on span "Open in new tab" at bounding box center [199, 311] width 117 height 14
click at [788, 315] on div "251008610677" at bounding box center [775, 314] width 129 height 30
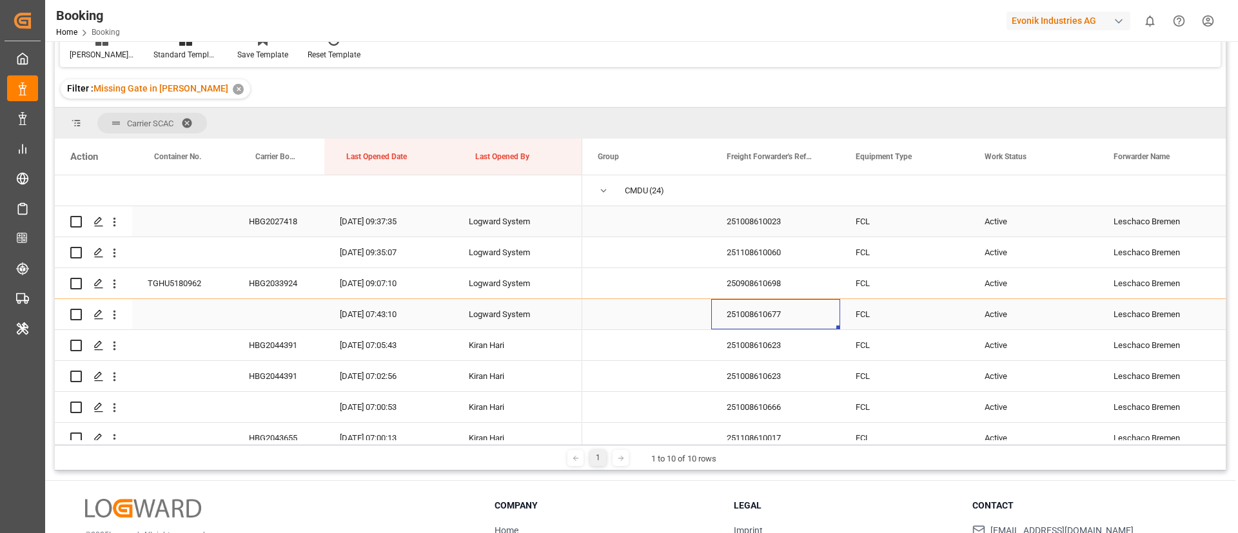
click at [817, 339] on div "251008610623" at bounding box center [775, 345] width 129 height 30
click at [768, 301] on div "251008610677" at bounding box center [775, 314] width 129 height 30
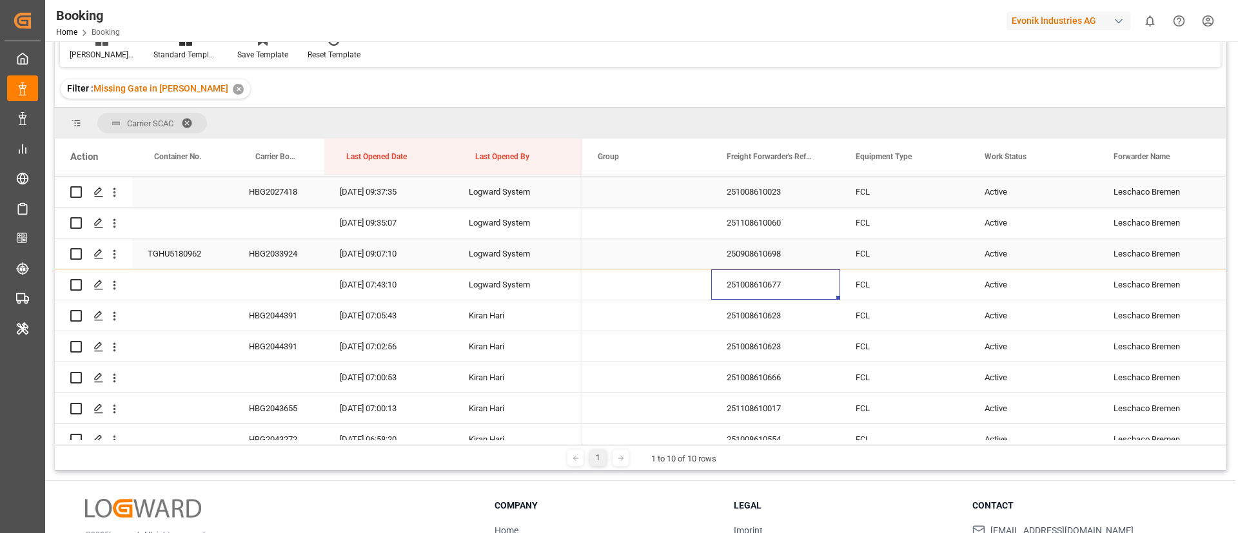
scroll to position [0, 0]
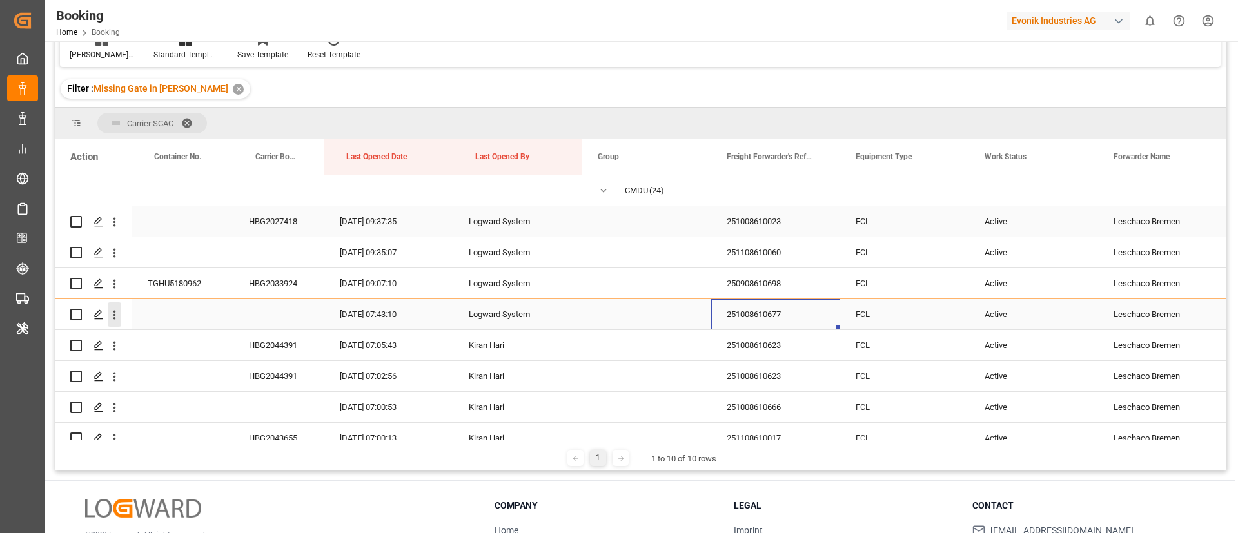
click at [117, 320] on icon "open menu" at bounding box center [115, 315] width 14 height 14
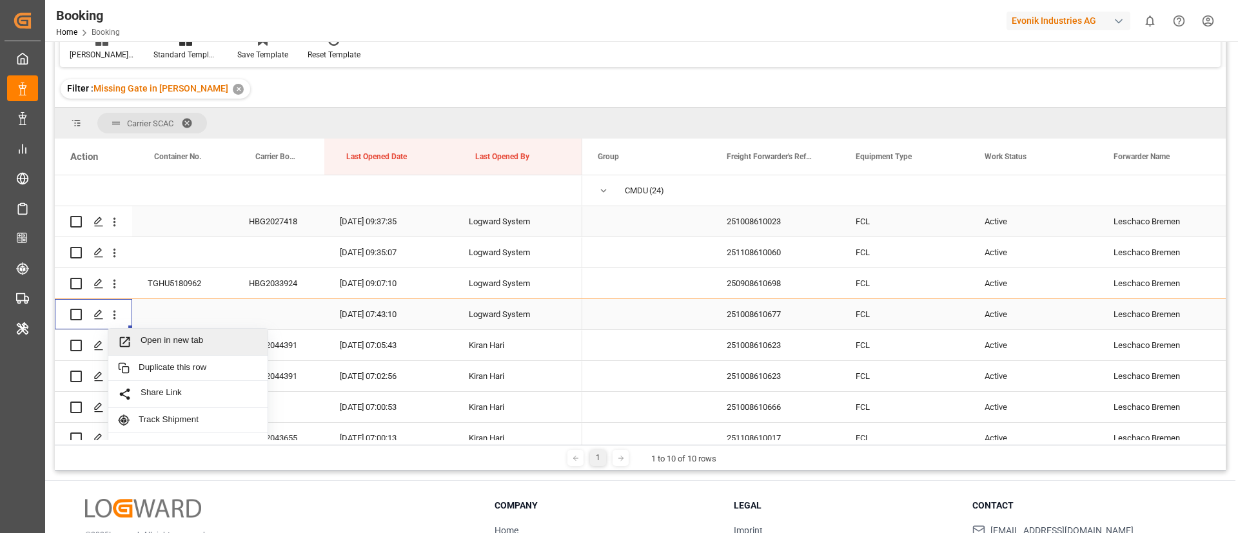
click at [159, 342] on span "Open in new tab" at bounding box center [199, 342] width 117 height 14
click at [275, 330] on div "HBG2044391" at bounding box center [278, 345] width 91 height 30
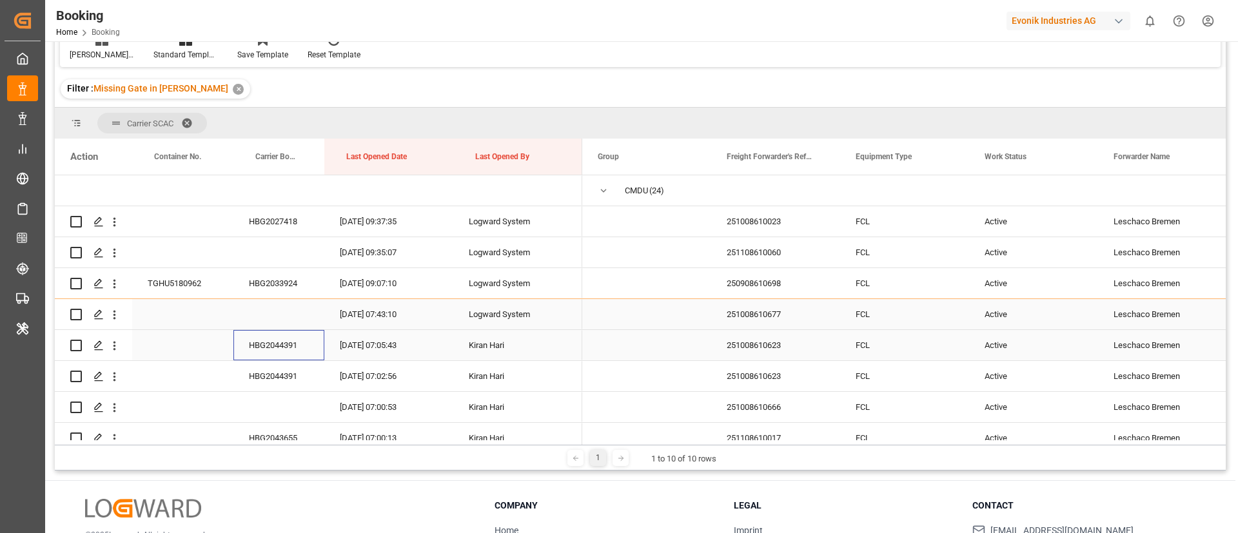
scroll to position [97, 0]
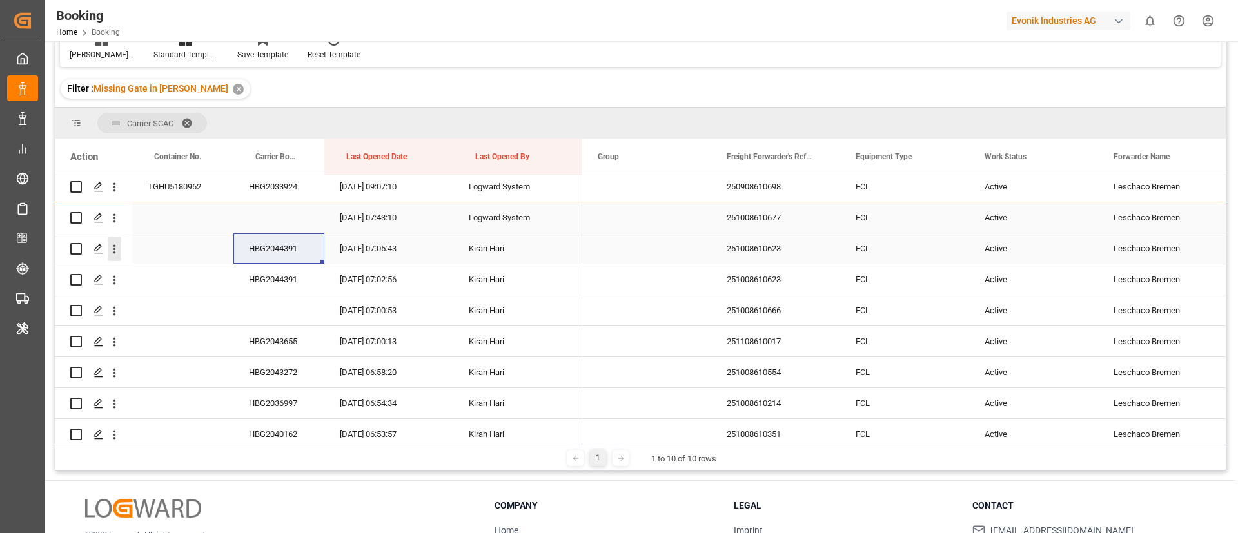
click at [117, 251] on icon "open menu" at bounding box center [115, 249] width 14 height 14
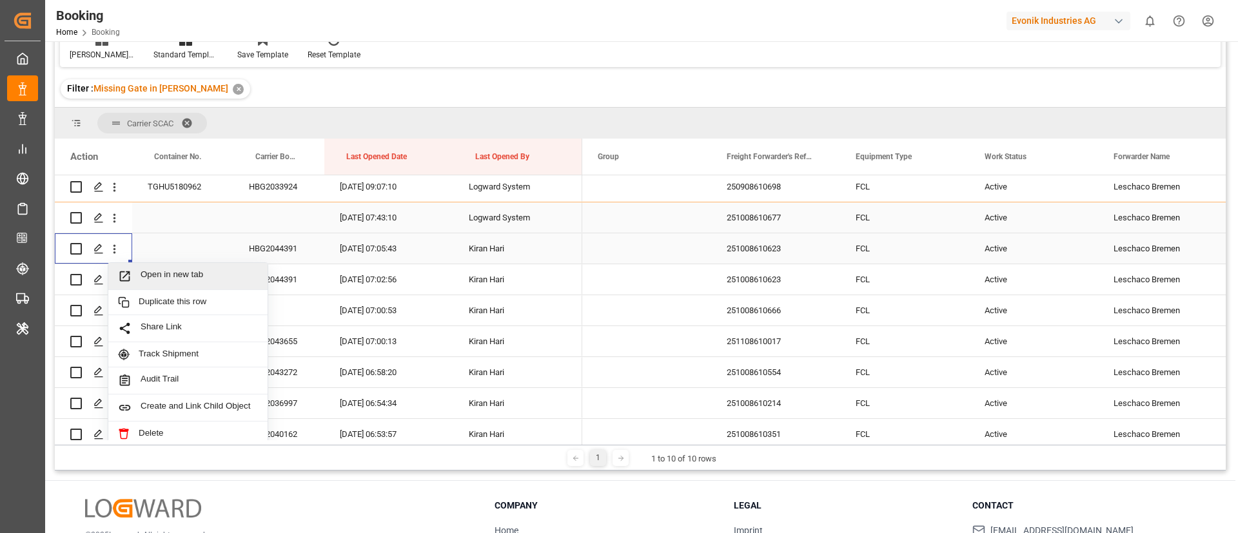
click at [162, 275] on span "Open in new tab" at bounding box center [199, 276] width 117 height 14
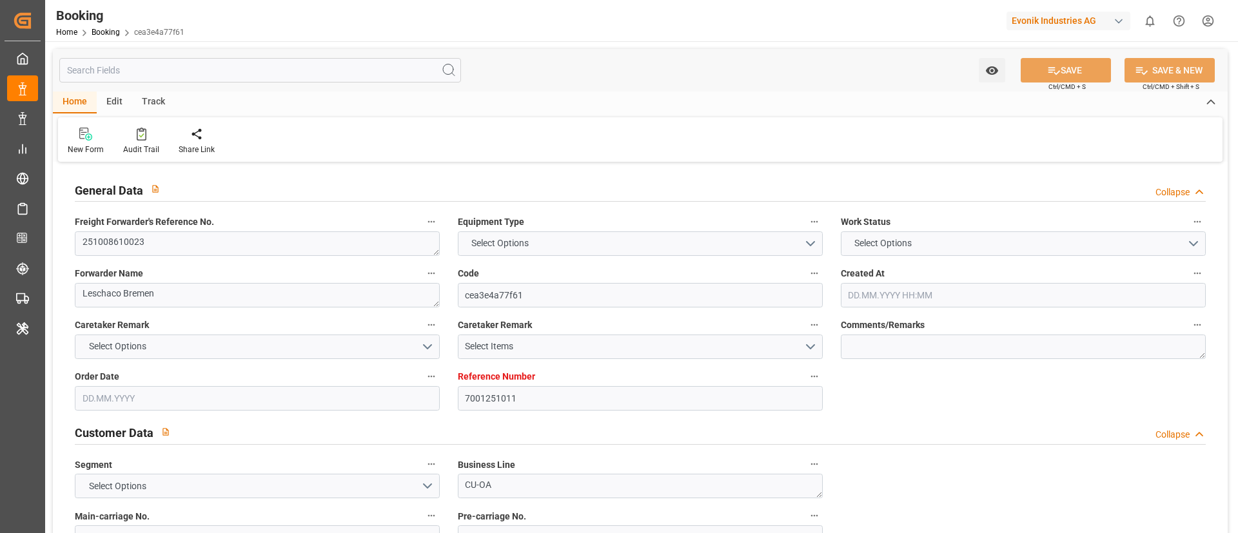
type input "7001251011"
type input "9350018"
type input "CMACGM"
type input "CMA CGM Group"
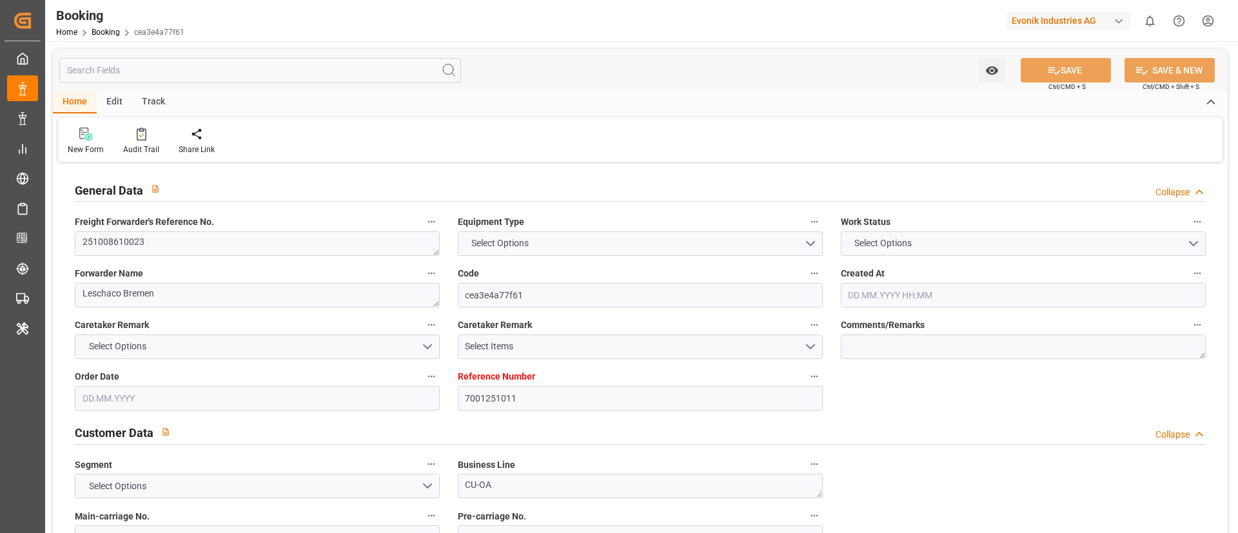
type input "NLRTM"
type input "USMSY"
type input "[DATE] 07:41"
type input "[DATE]"
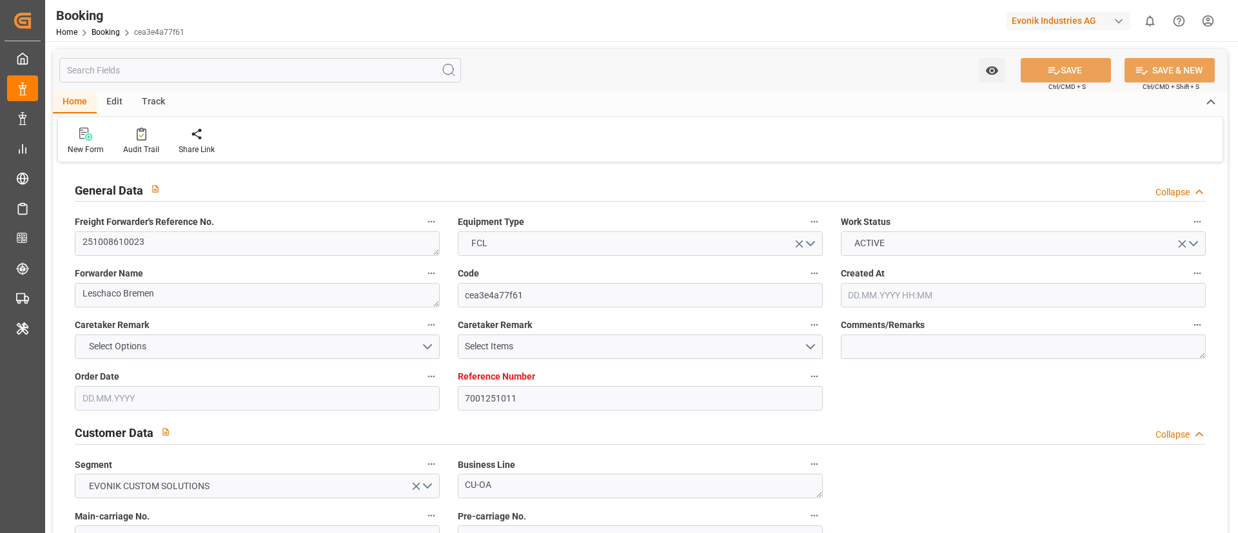
type input "[DATE]"
type input "[DATE] 00:00"
type input "[DATE]"
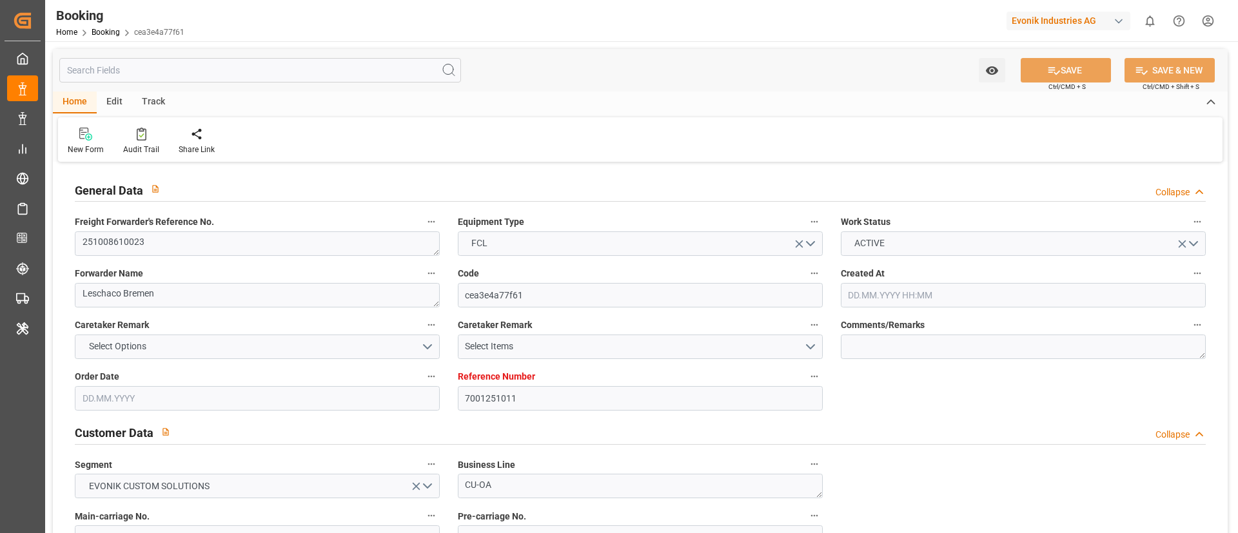
type input "[DATE] 00:00"
type input "[DATE]"
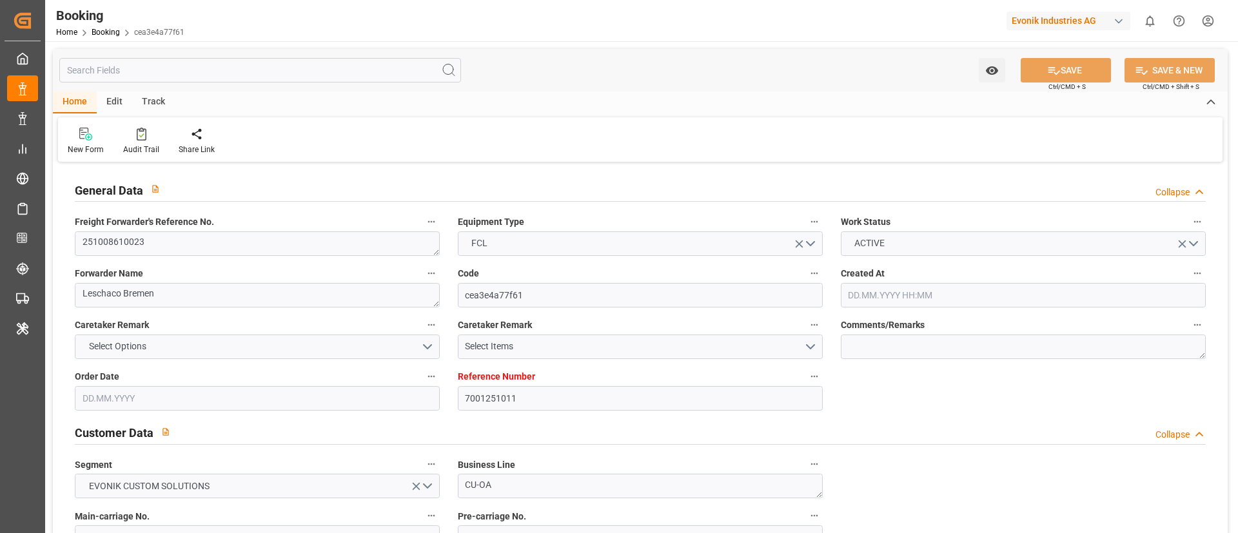
type input "[DATE] 09:37"
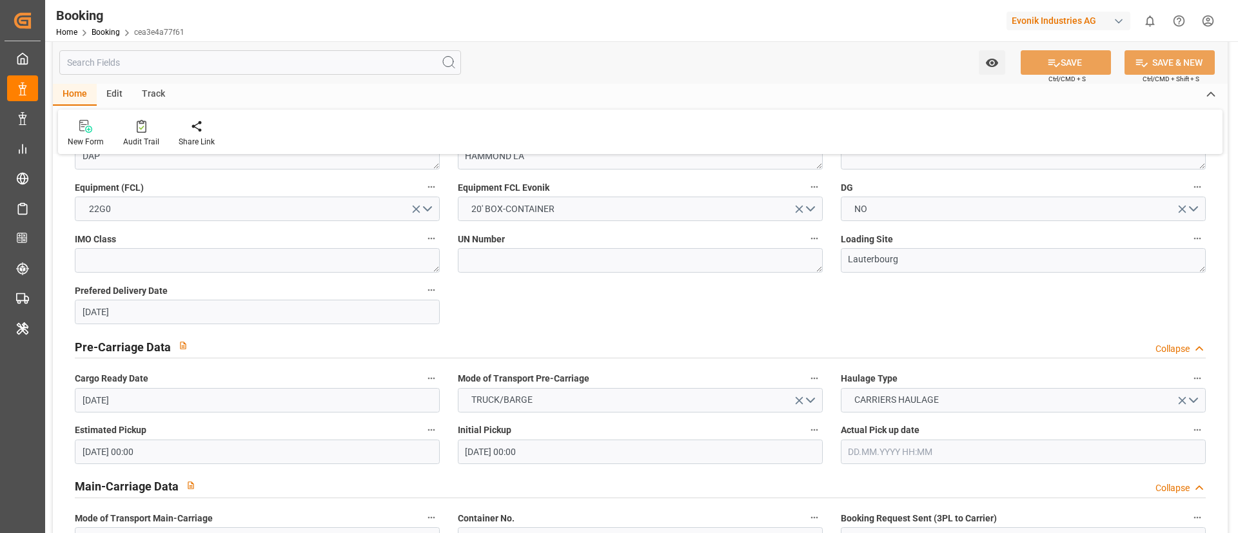
scroll to position [677, 0]
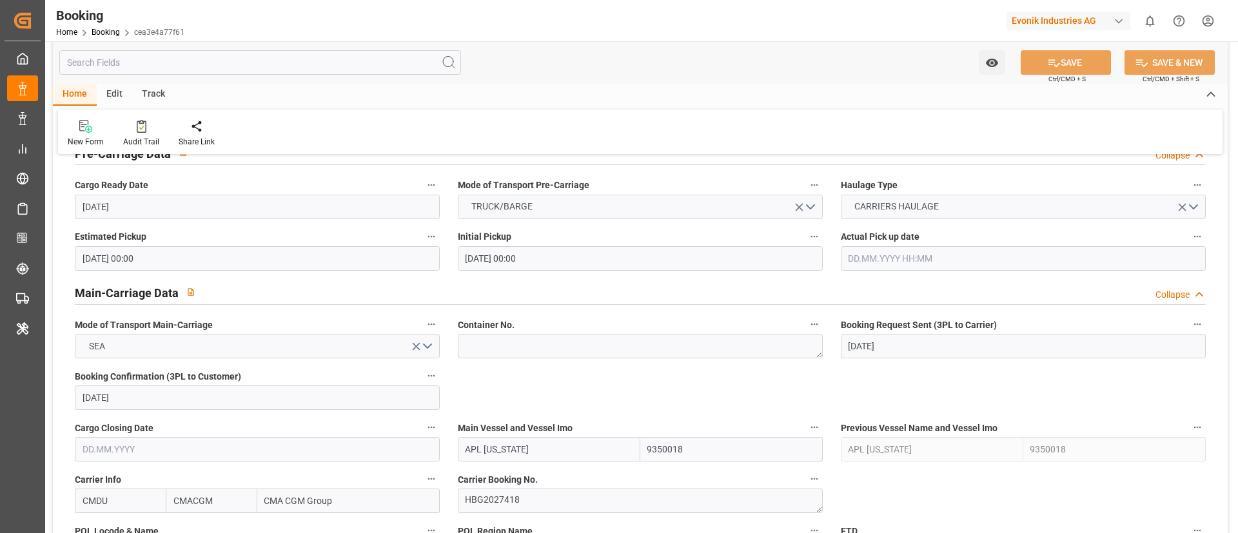
click at [551, 451] on input "APL MINNESOTA" at bounding box center [549, 449] width 182 height 24
type input "APL MINNESOTA"
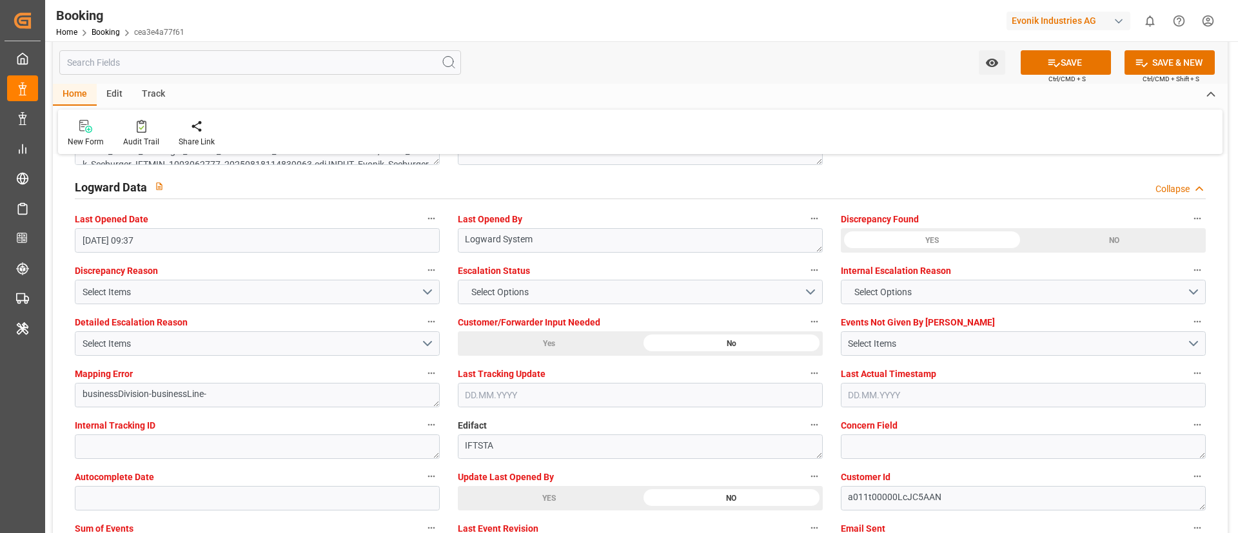
scroll to position [2417, 0]
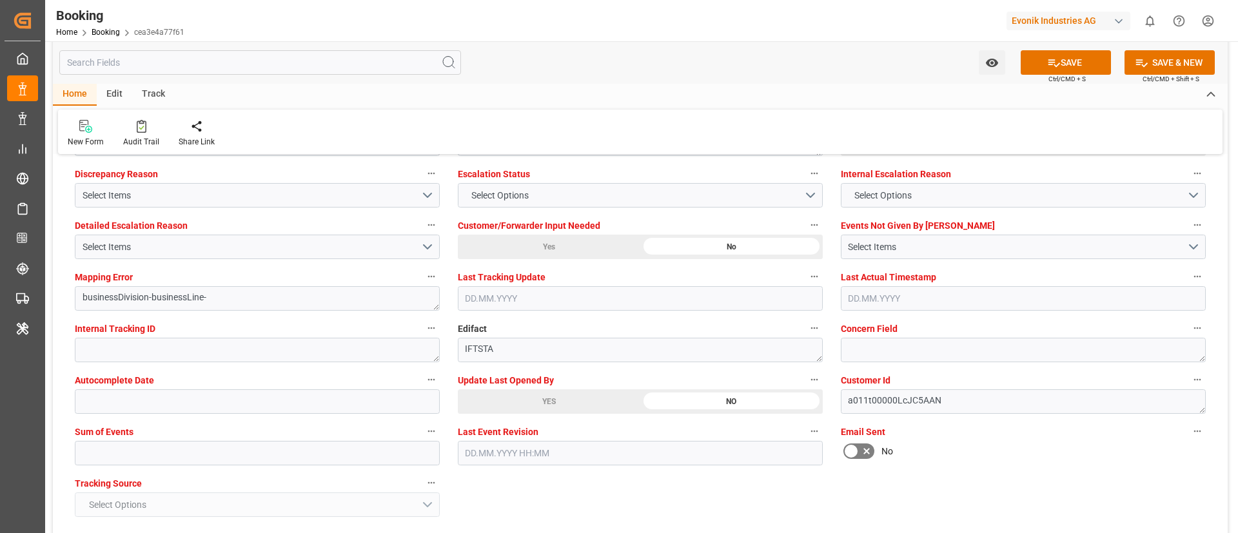
click at [521, 402] on div "YES" at bounding box center [549, 401] width 182 height 24
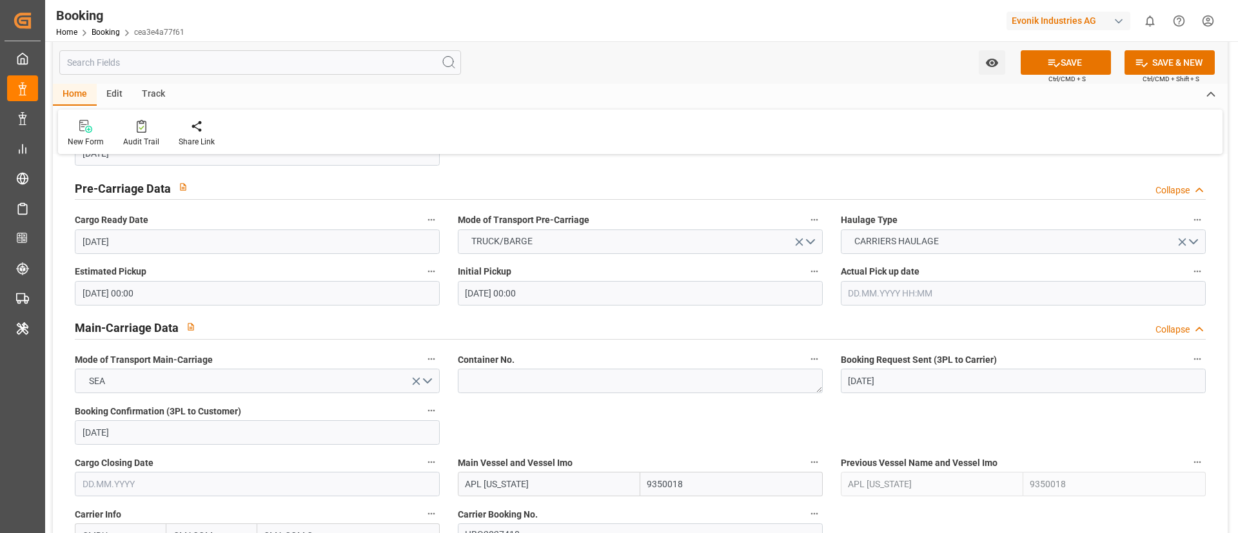
scroll to position [0, 0]
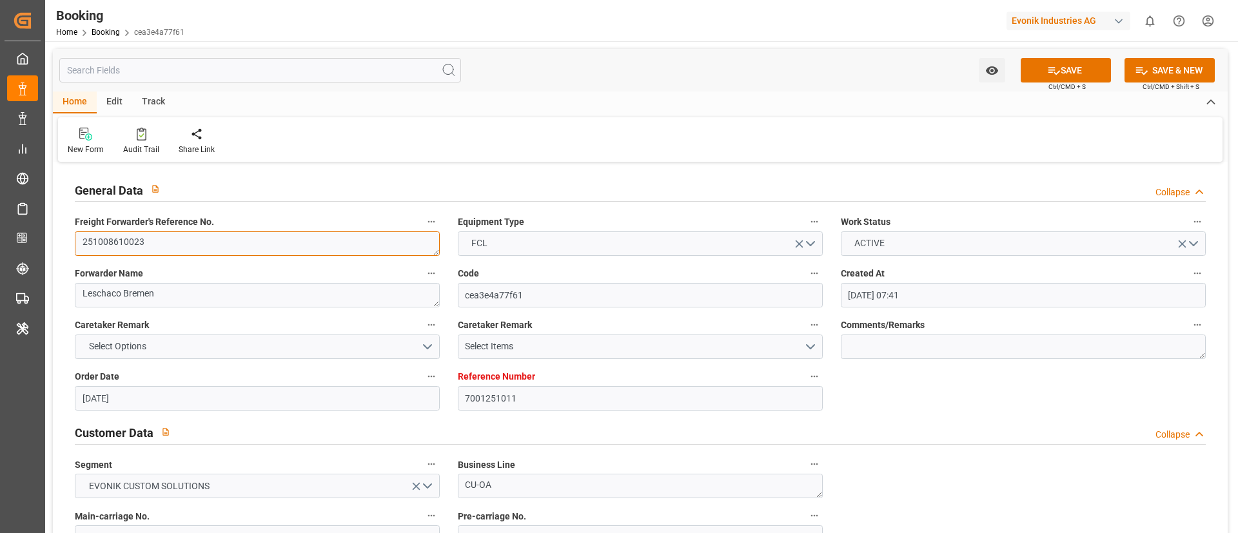
click at [229, 246] on textarea "251008610023" at bounding box center [257, 243] width 365 height 24
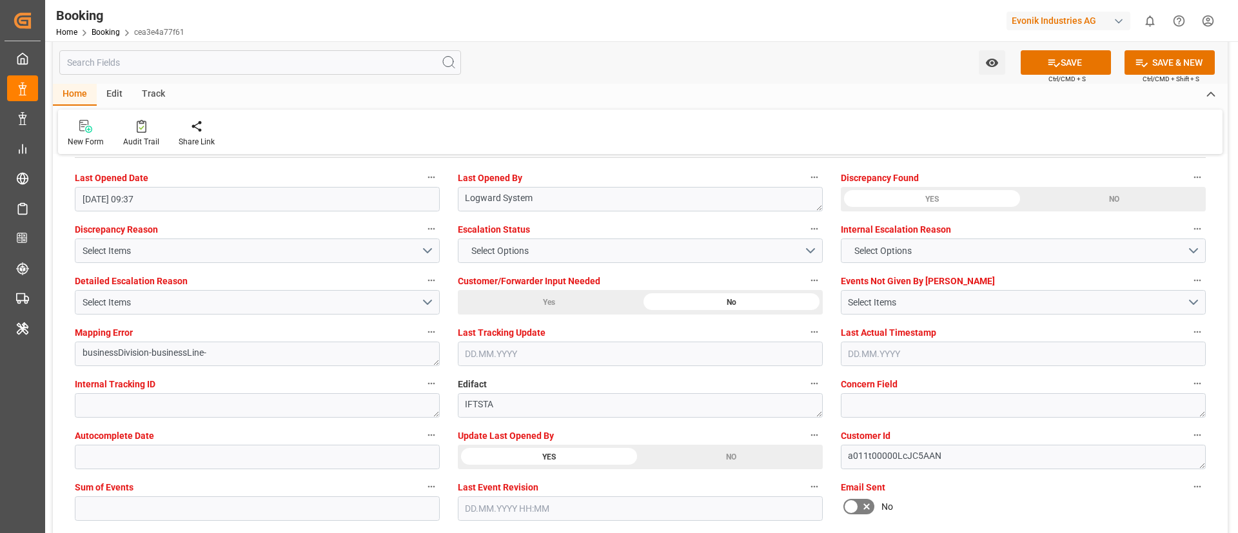
scroll to position [2321, 0]
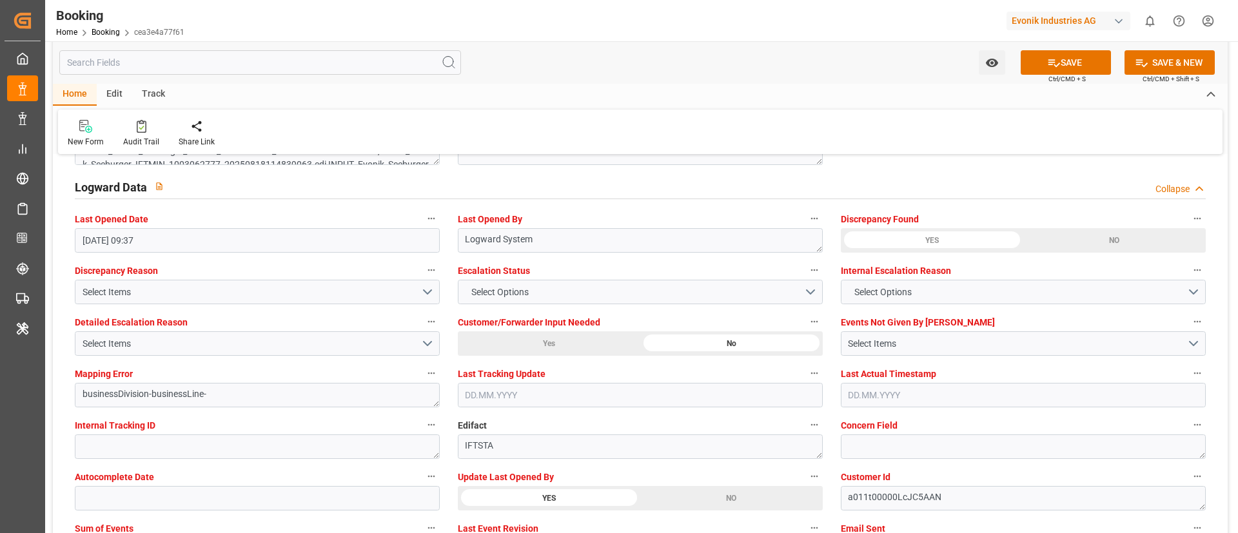
click at [807, 46] on div "Watch Option SAVE Ctrl/CMD + S SAVE & NEW Ctrl/CMD + Shift + S" at bounding box center [640, 62] width 1174 height 43
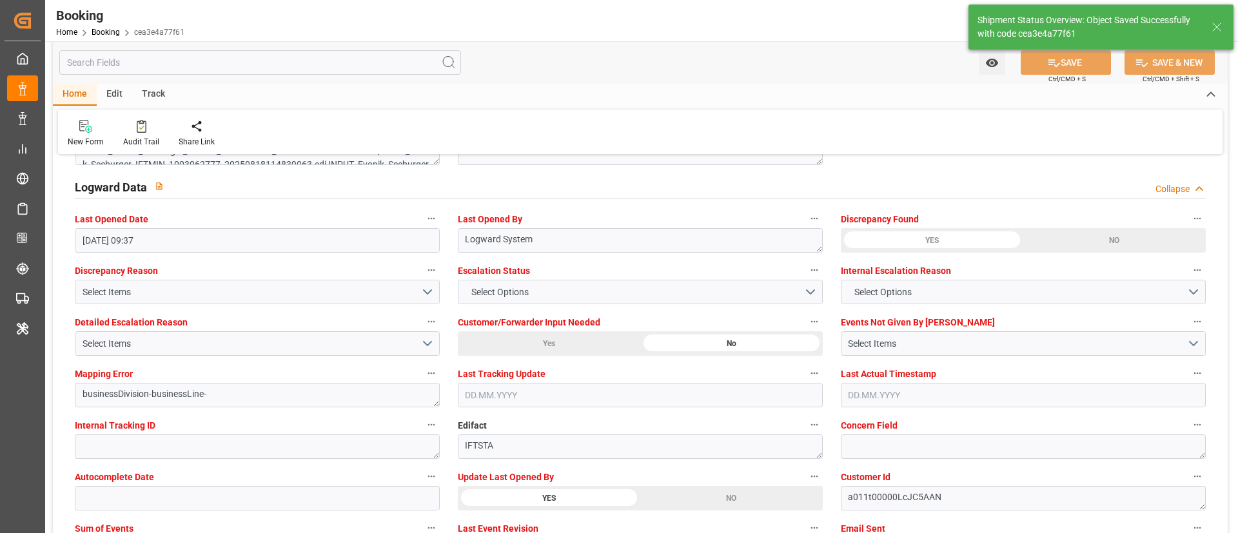
type textarea "Vismitha Mahadev"
type input "APL MINNESOTA"
type input "26.09.2025 10:35"
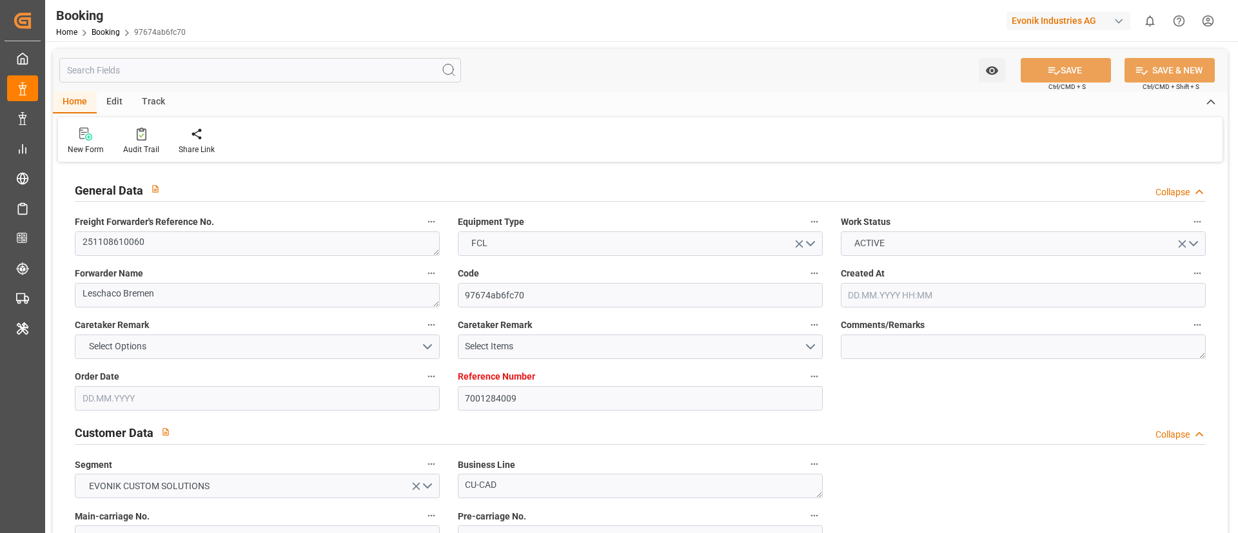
type input "7001284009"
type input "9783514"
type input "CMACGM"
type input "CMA CGM Group"
type input "EUNWC"
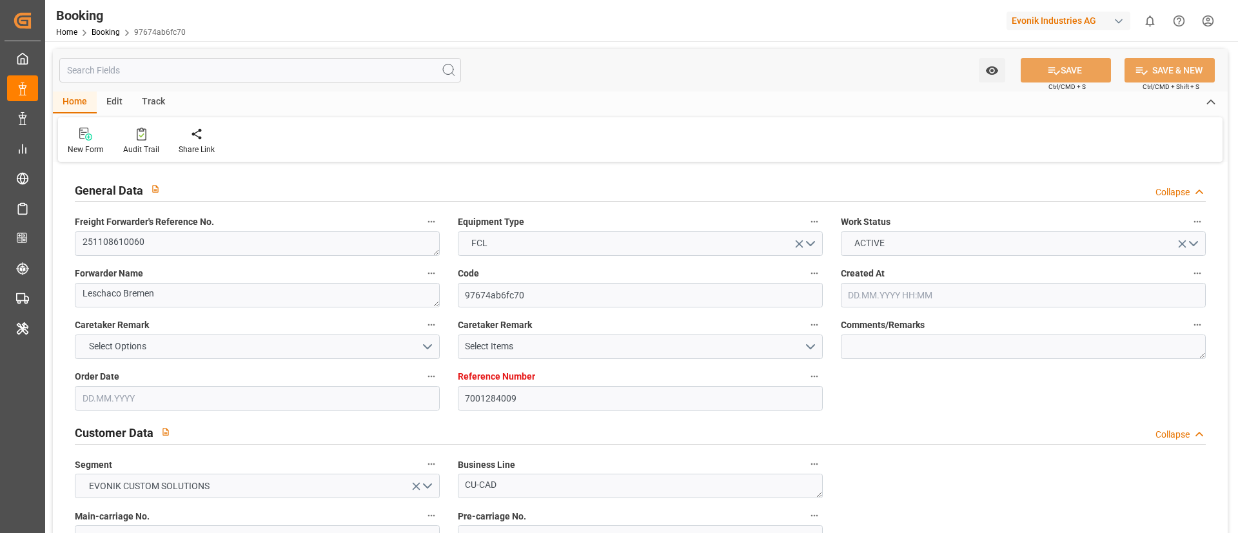
type input "TWKEL"
type input "[DATE] 13:20"
type input "[DATE]"
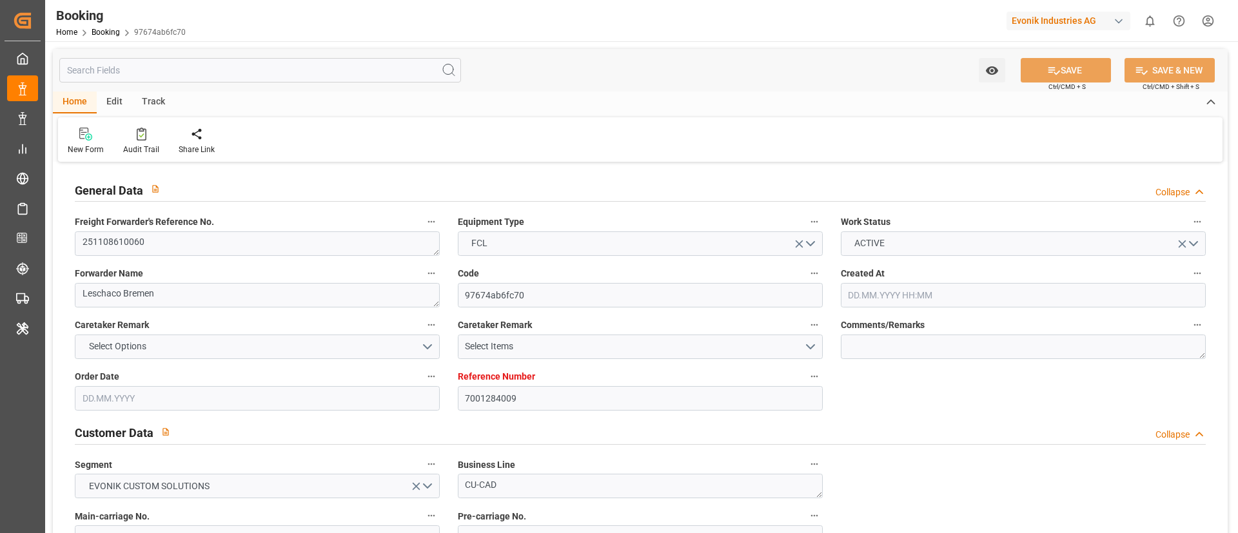
type input "[DATE] 00:00"
type input "[DATE]"
type input "[DATE] 00:00"
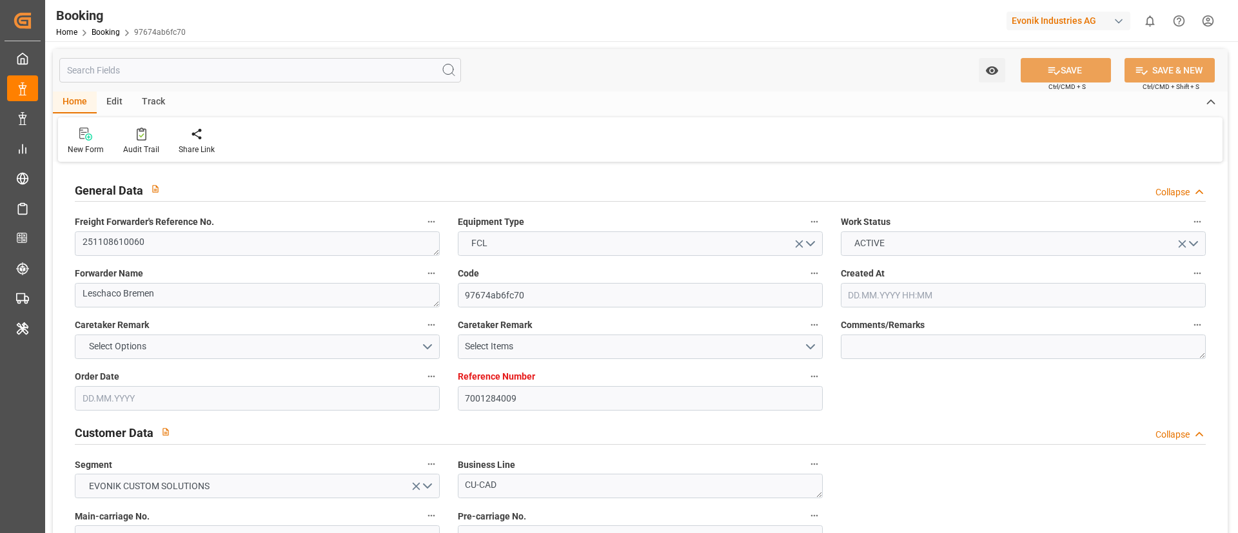
type input "[DATE] 00:00"
type input "[DATE] 09:35"
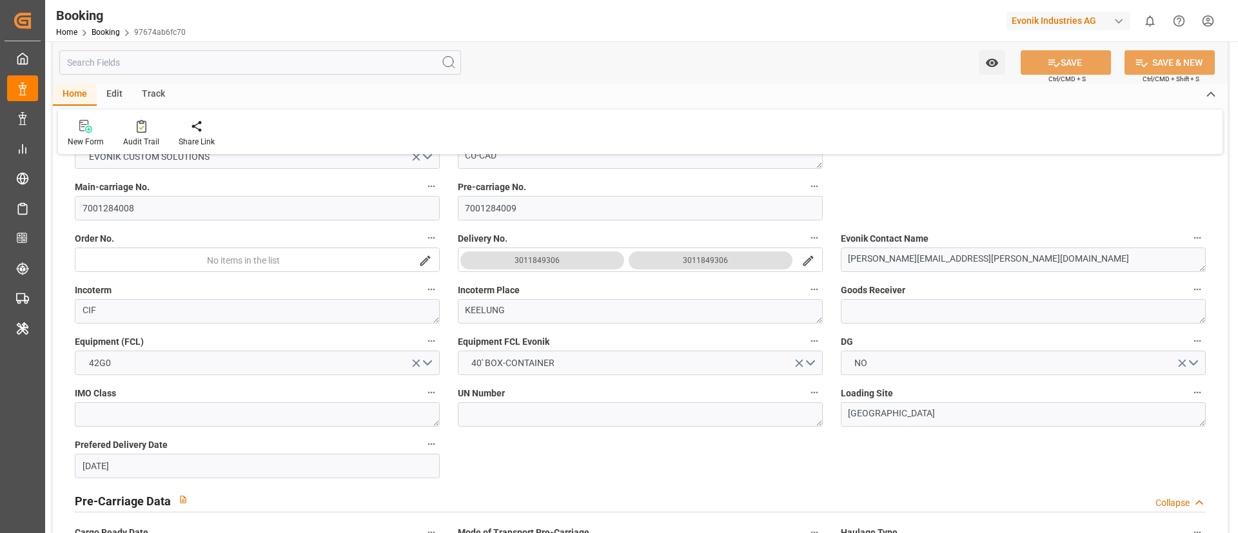
scroll to position [290, 0]
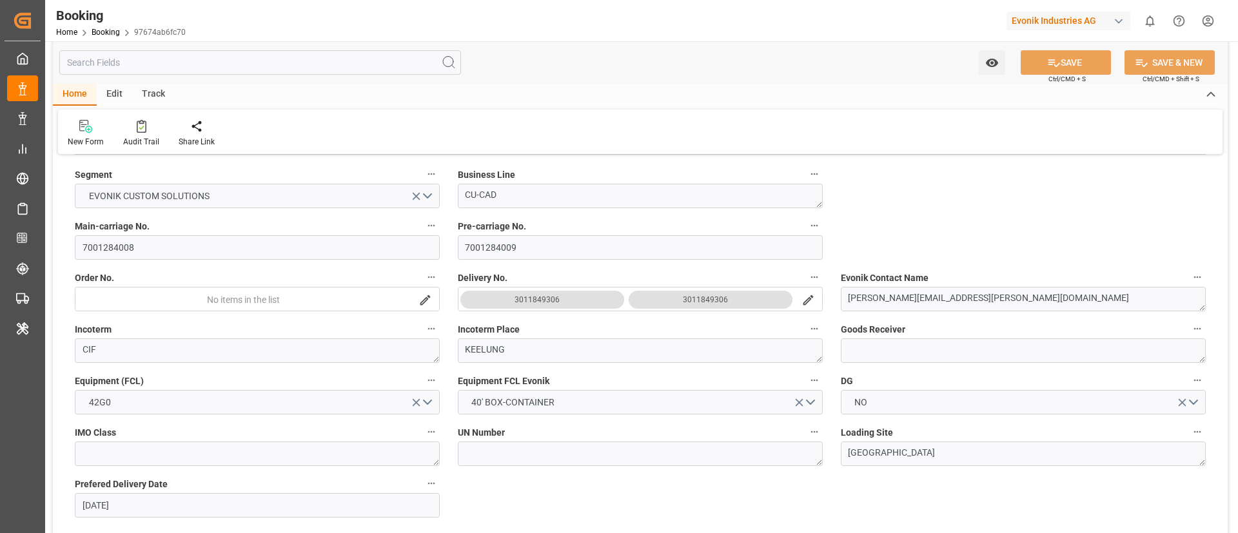
click at [693, 297] on div "3011849306" at bounding box center [705, 299] width 45 height 13
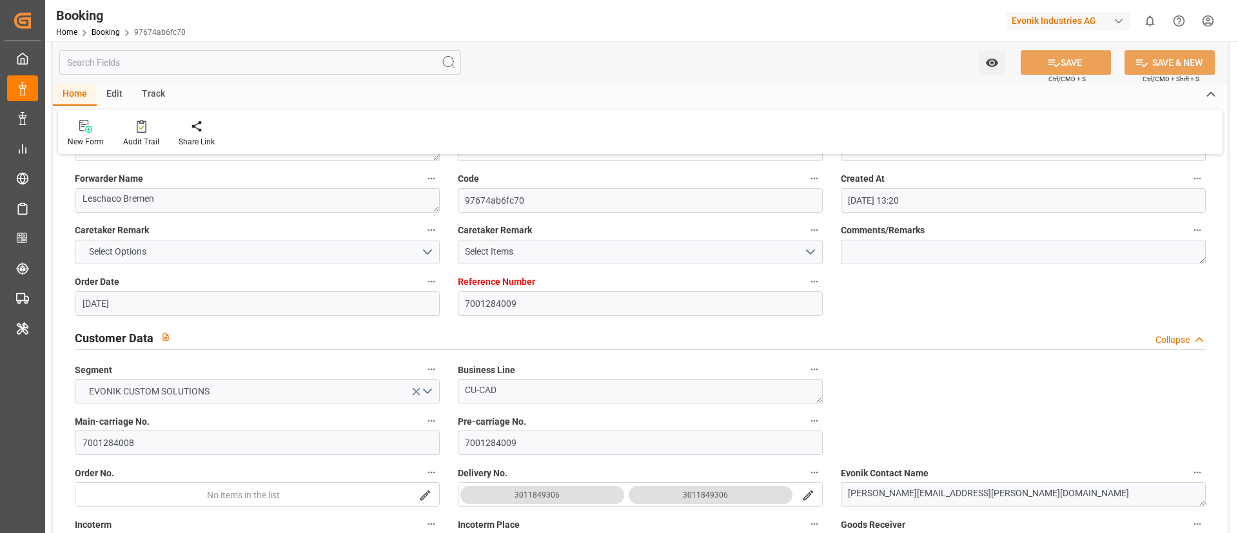
scroll to position [120, 0]
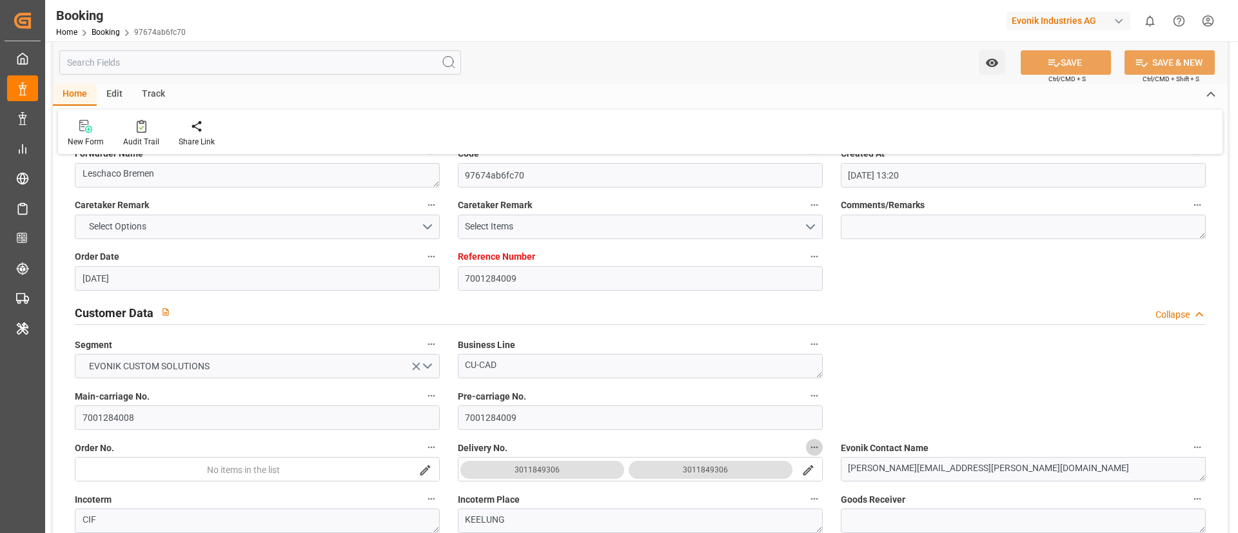
click at [815, 453] on button "Delivery No." at bounding box center [814, 447] width 17 height 17
click at [867, 469] on li "Audits" at bounding box center [848, 468] width 85 height 21
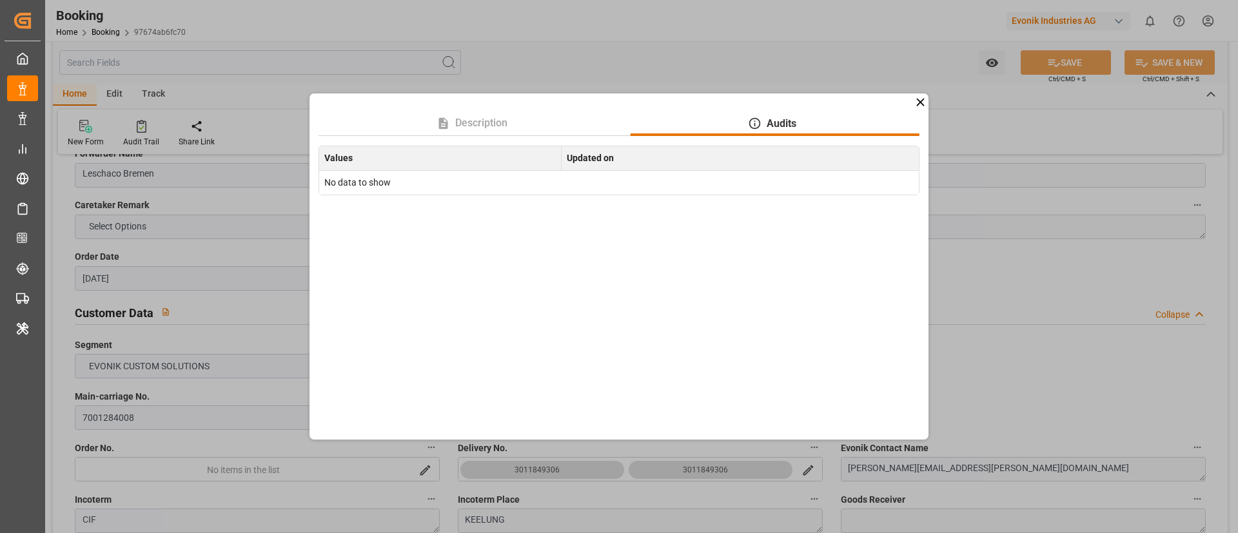
click at [1013, 407] on div "Description Audits Values Updated on No data to show" at bounding box center [619, 266] width 1238 height 533
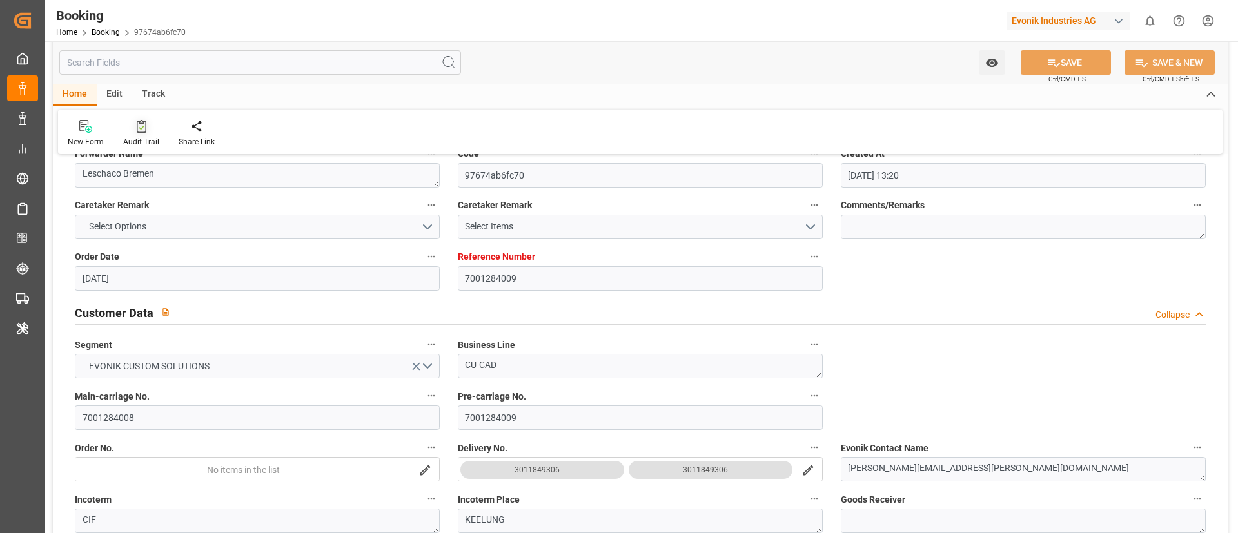
click at [141, 127] on icon at bounding box center [141, 128] width 5 height 5
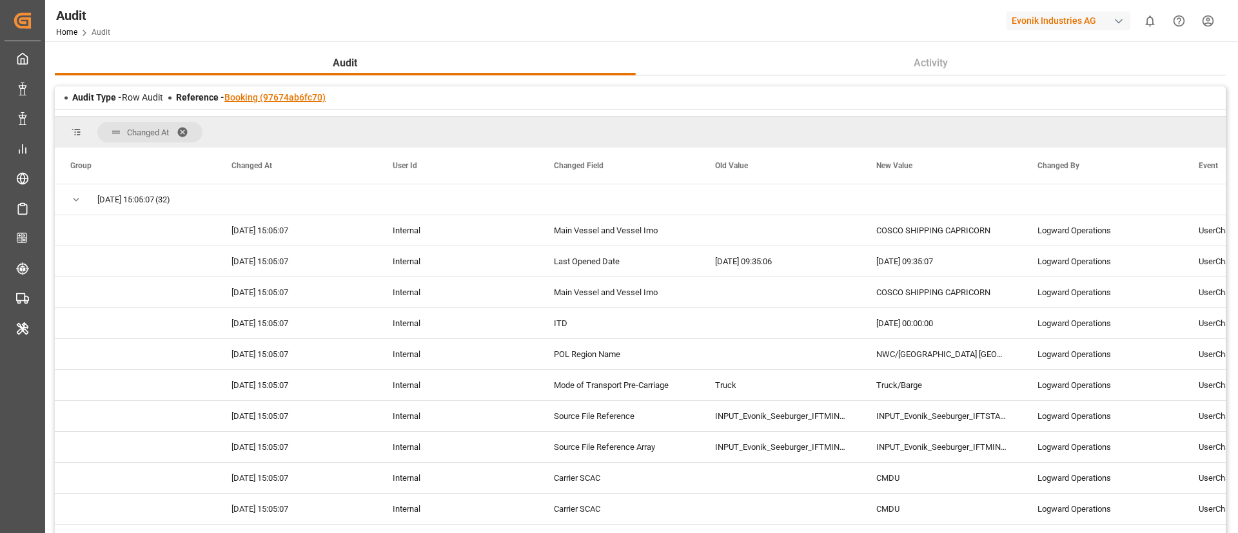
click at [266, 99] on link "Booking (97674ab6fc70)" at bounding box center [274, 97] width 101 height 10
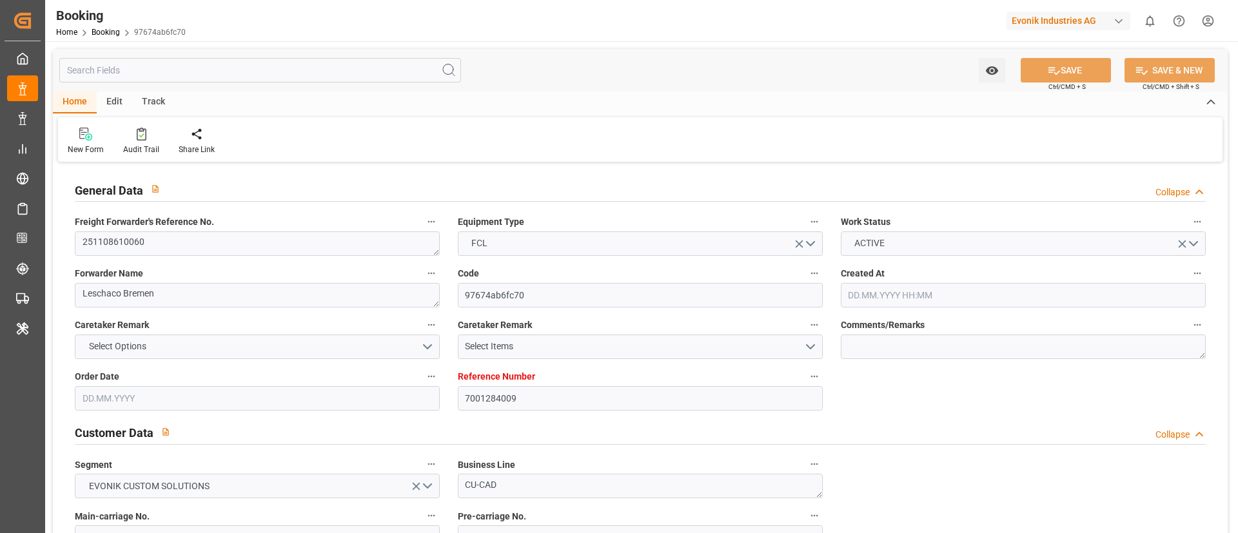
type input "7001284009"
type input "9783514"
type input "CMACGM"
type input "CMA CGM Group"
type input "EUNWC"
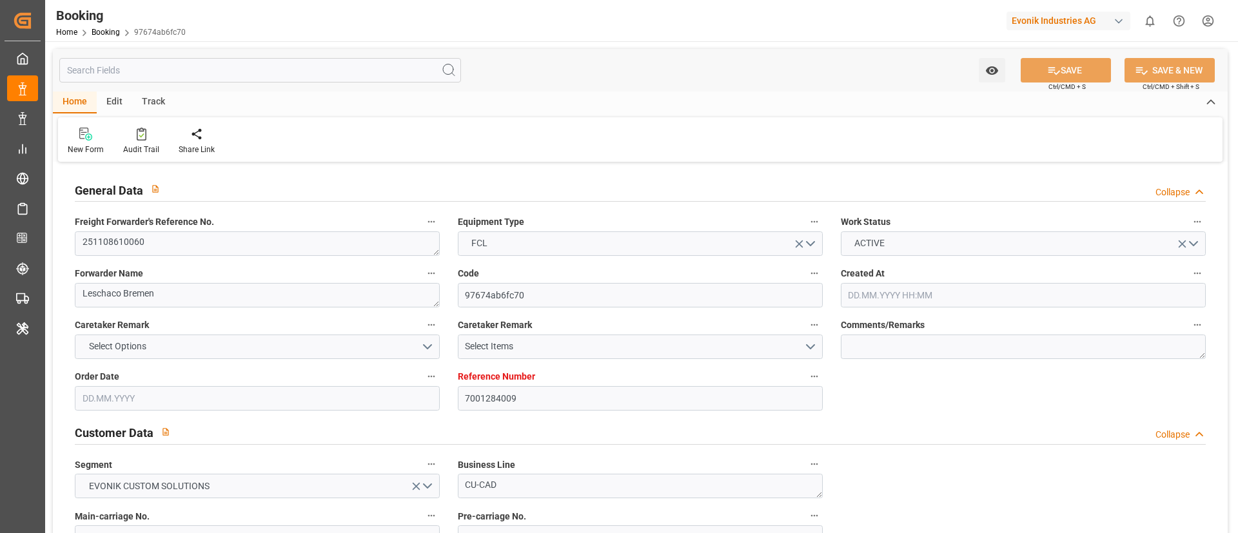
type input "TWKEL"
type input "24.09.2025 13:20"
type input "24.09.2025"
type input "25.12.2025"
type input "16.10.2025"
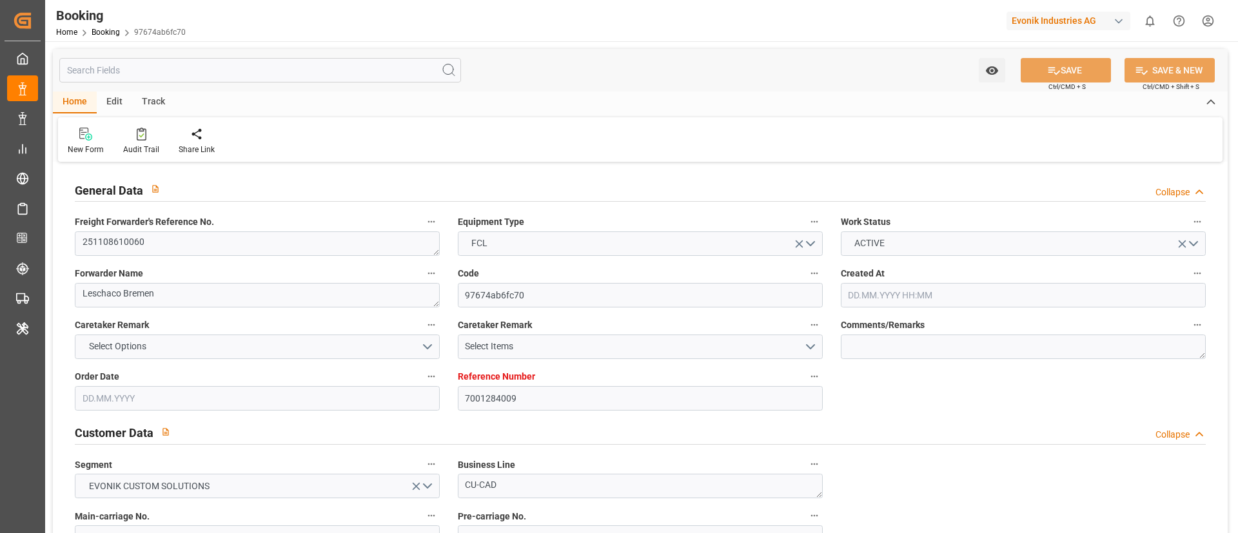
type input "16.10.2025 00:00"
type input "[DATE]"
type input "26.10.2025 00:00"
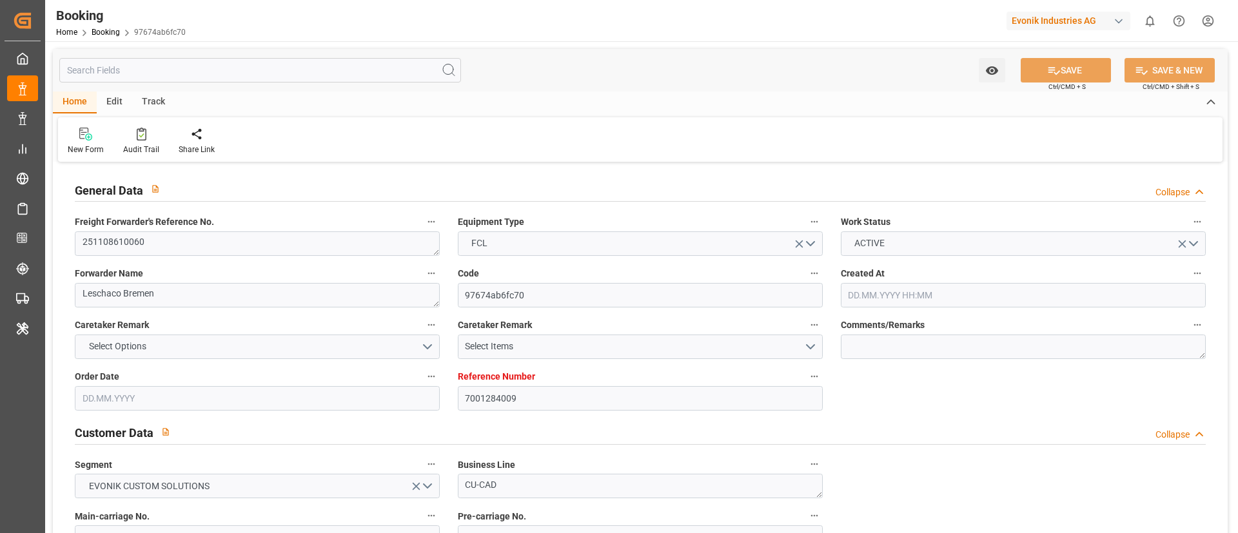
type input "26.10.2025 00:00"
type input "19.12.2025 00:00"
type input "25.12.2025 00:00"
type input "26.09.2025 09:35"
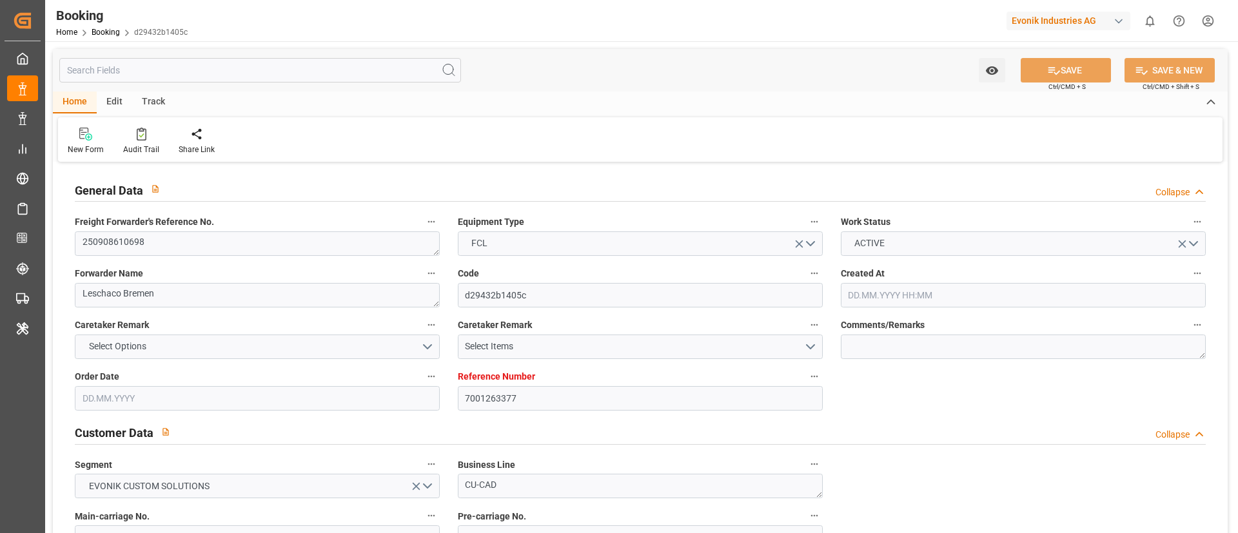
type input "7001263377"
type input "9839181"
type input "CMACGM"
type input "CMA CGM Group"
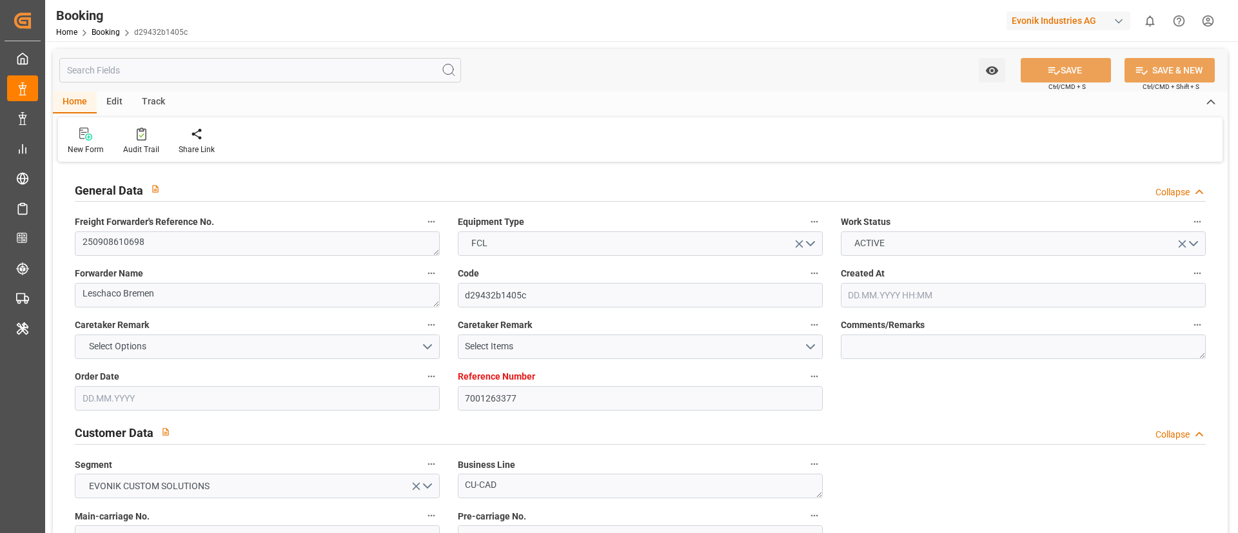
type input "BEANR"
type input "TWKEL"
type input "CNSHG"
type input "0"
type input "BEANR"
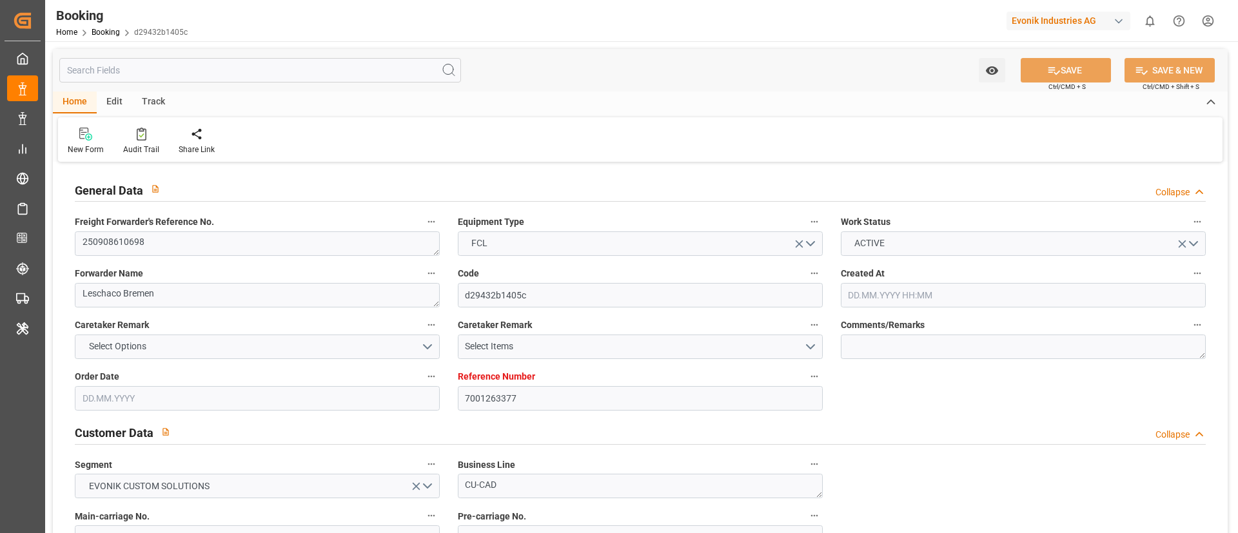
type input "TWKEL"
type input "9172313"
type input "01.09.2025 08:47"
type input "01.09.2025"
type input "25.11.2025"
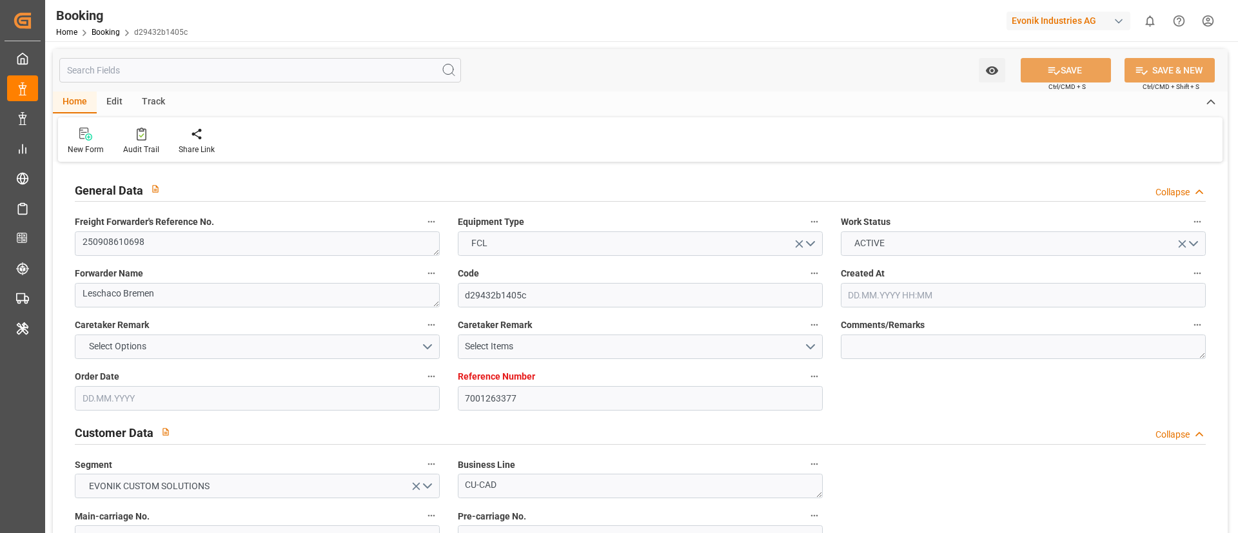
type input "16.09.2025"
type input "16.09.2025 00:00"
type input "02.09.2025"
type input "22.09.2025"
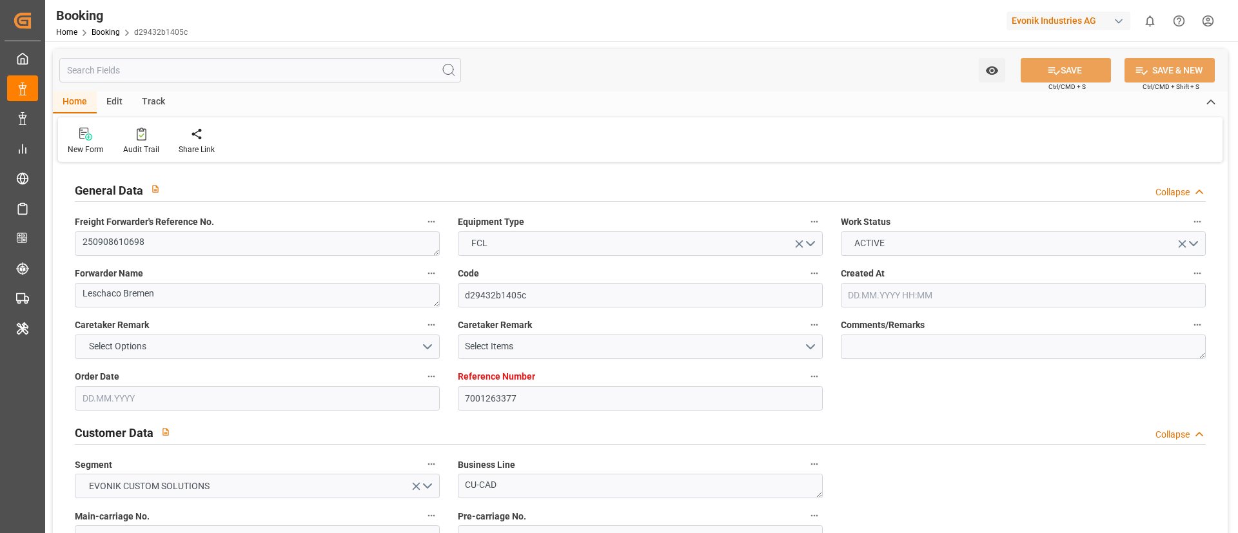
type input "09.10.2025 20:00"
type input "03.10.2025 00:00"
type input "07.12.2025 19:00"
type input "25.11.2025 00:00"
type input "27.11.2025 11:00"
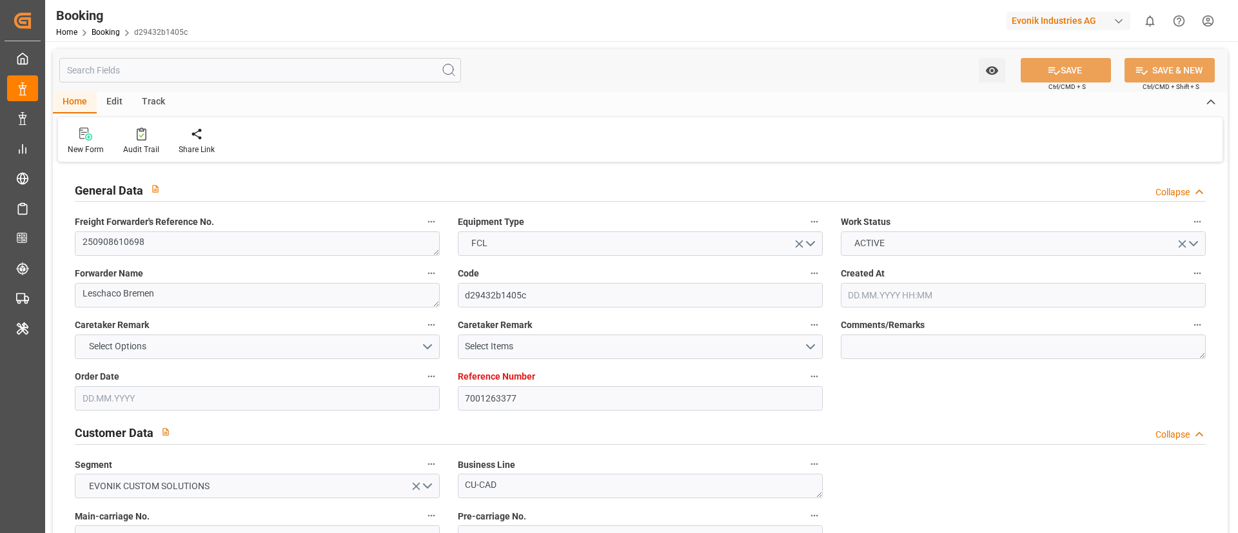
type input "20.11.2025 00:00"
type input "06.12.2025 13:00"
type input "27.11.2025 00:00"
type input "26.09.2025 09:07"
type input "[DATE]"
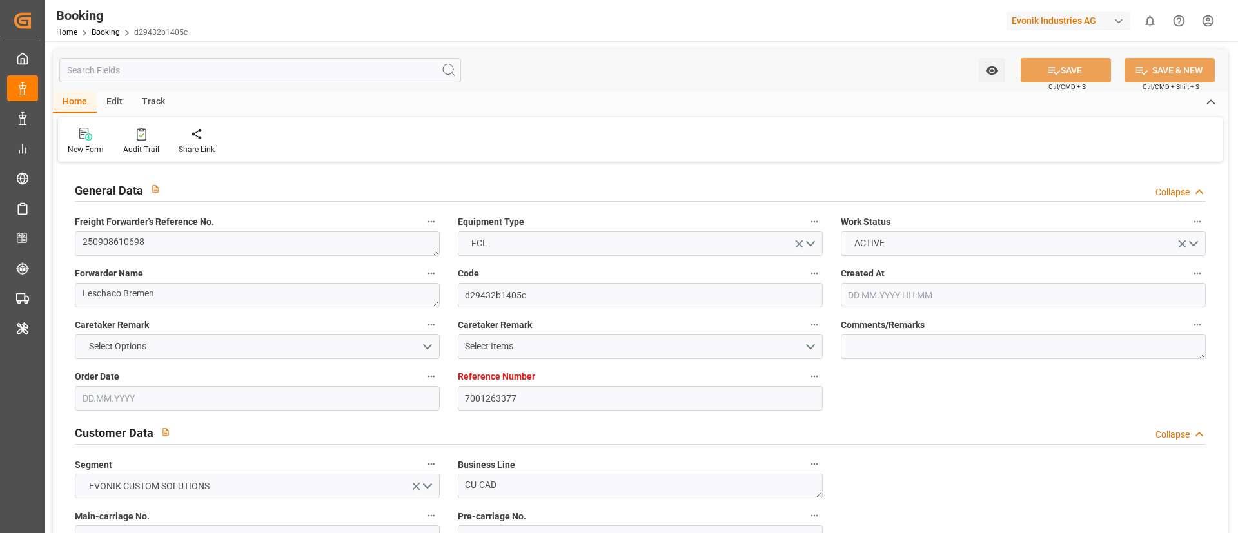
type input "09.10.2025 20:00"
type input "27.11.2025 11:00"
type input "27.11.2025 19:49"
type input "06.12.2025 13:00"
type input "07.12.2025 19:00"
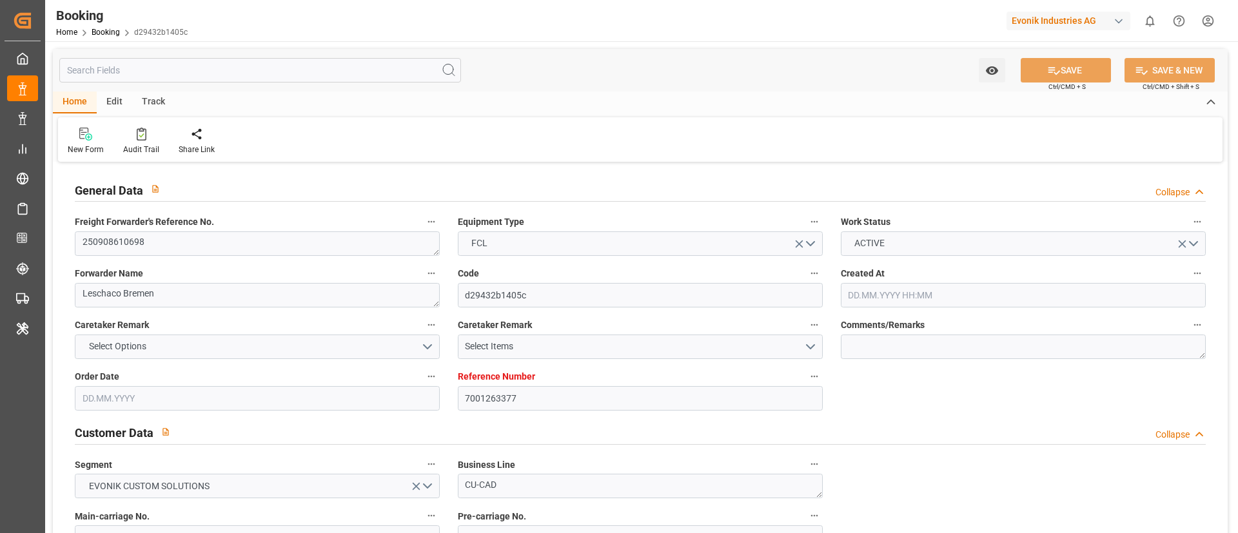
type input "08.12.2025 02:27"
type input "12.12.2025 02:27"
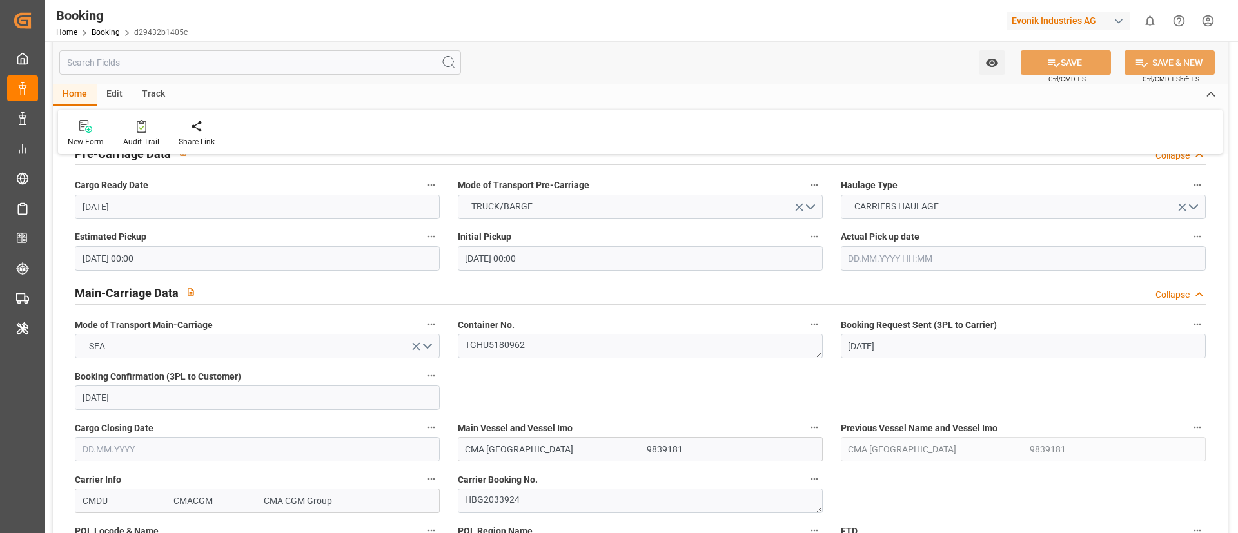
scroll to position [774, 0]
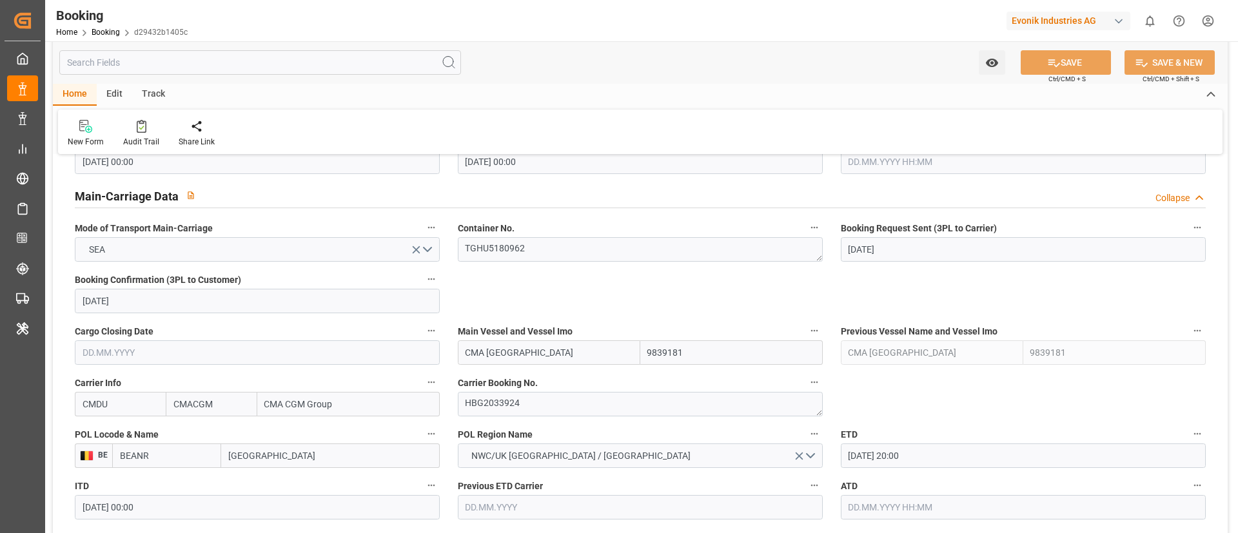
click at [584, 347] on input "CMA CGM PALAIS ROYAL" at bounding box center [549, 352] width 182 height 24
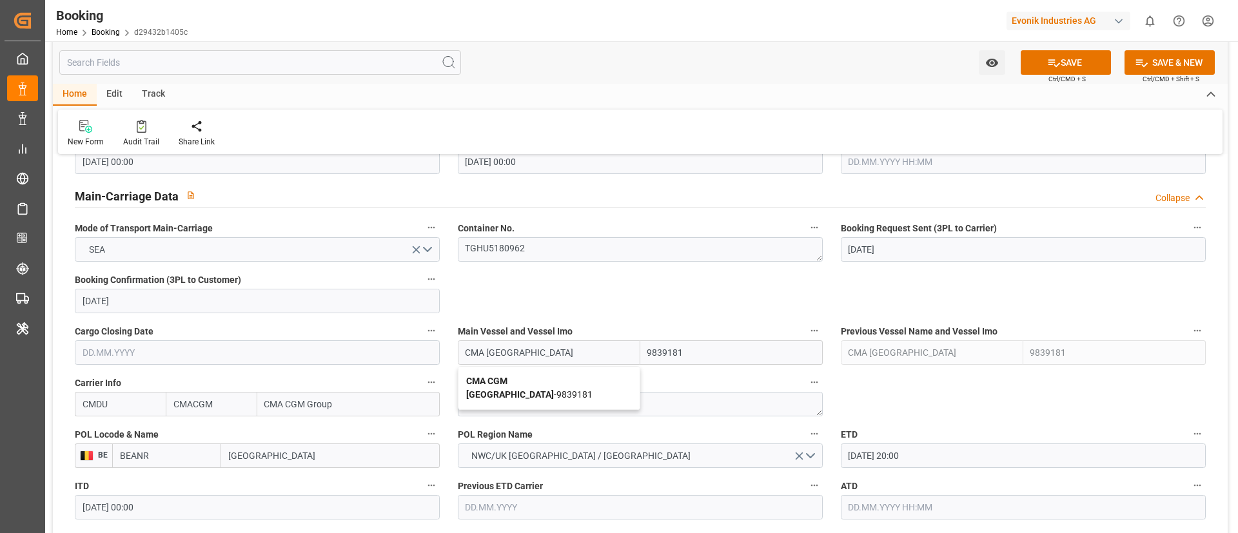
type input "CMA CGM PALAIS ROYAL"
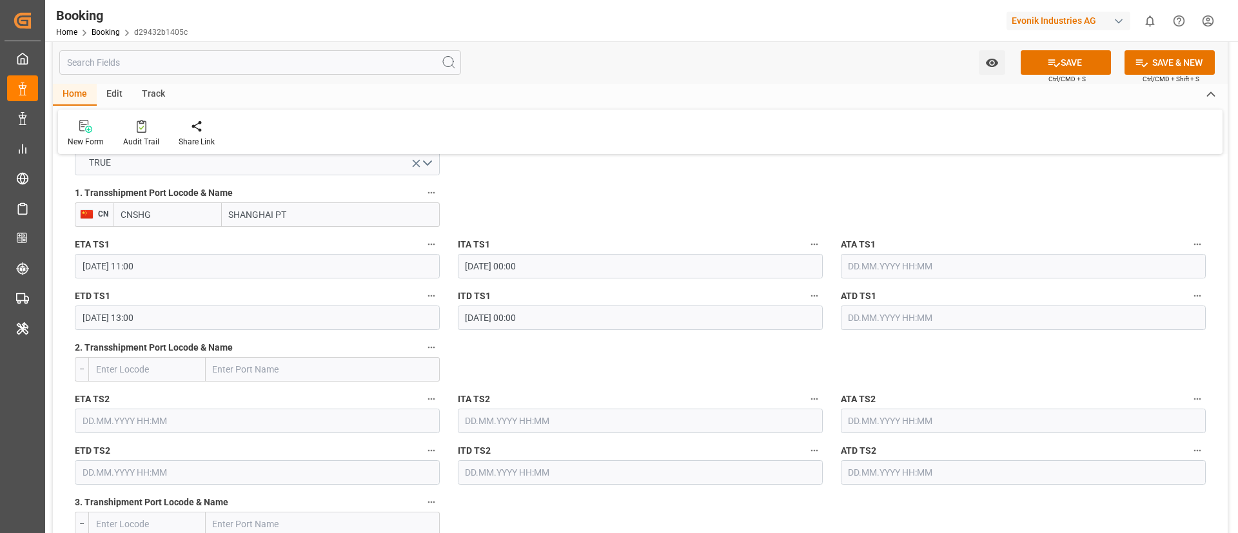
scroll to position [1450, 0]
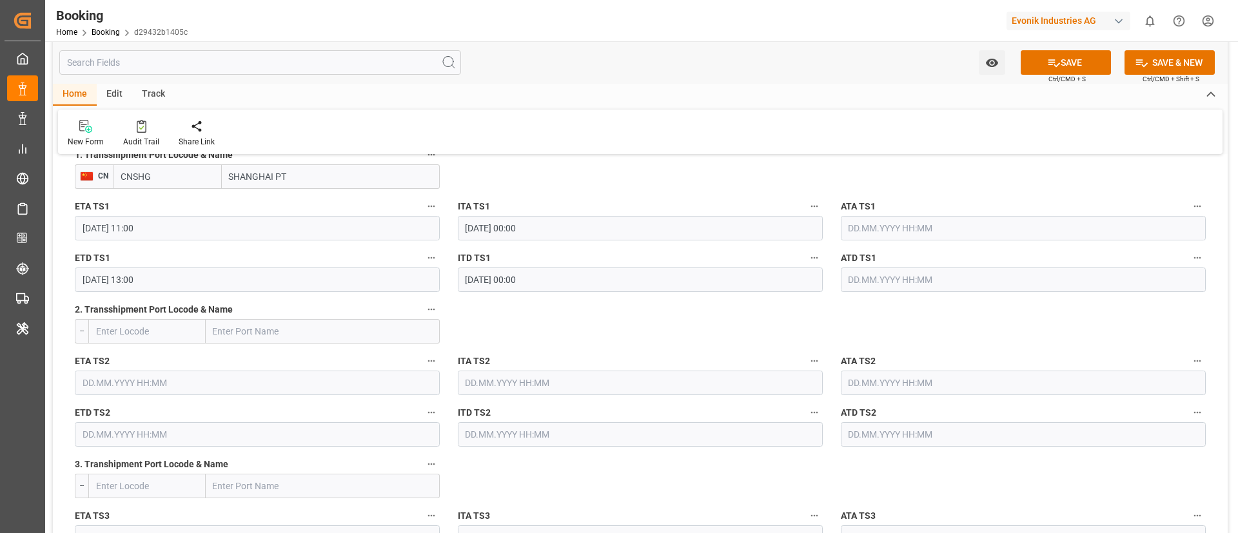
click at [244, 279] on input "06.12.2025 13:00" at bounding box center [257, 280] width 365 height 24
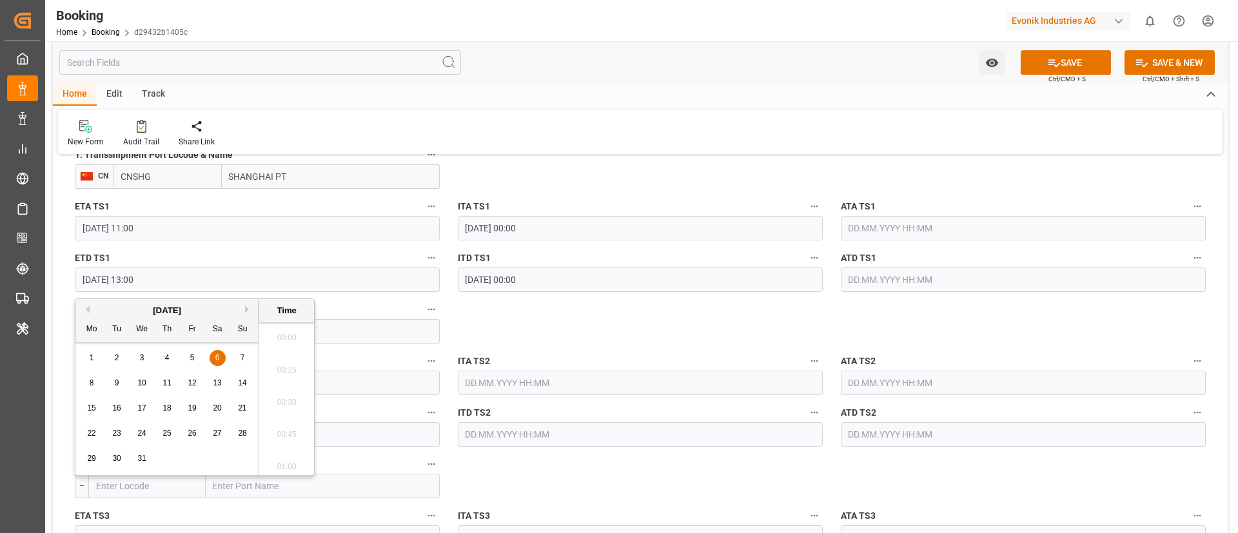
scroll to position [1616, 0]
click at [168, 383] on span "11" at bounding box center [166, 382] width 8 height 9
type input "11.12.2025 13:00"
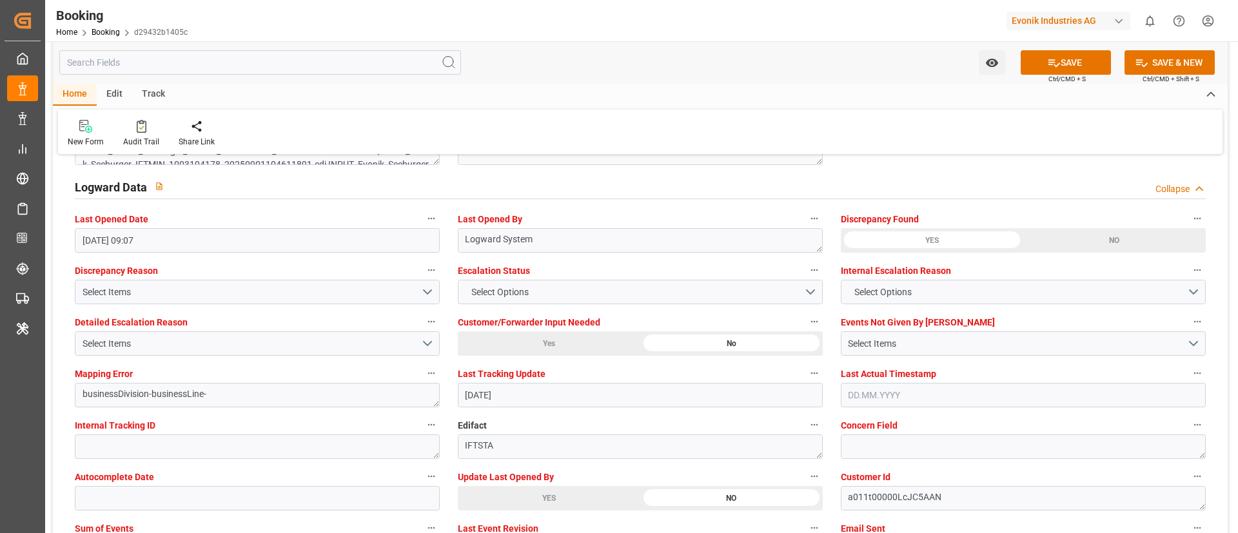
scroll to position [2417, 0]
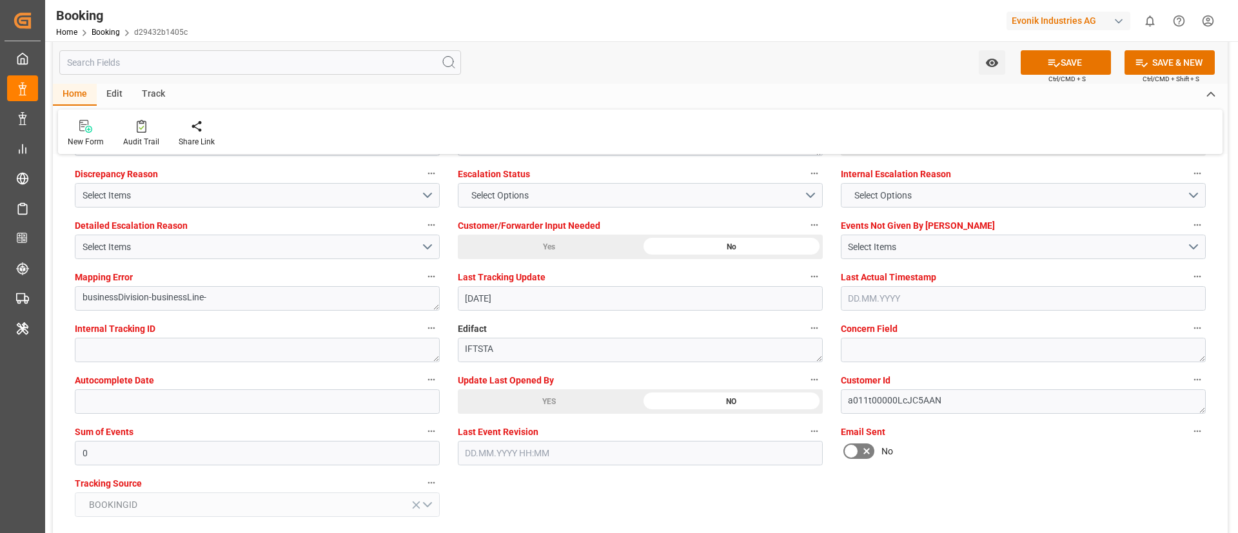
click at [518, 399] on div "YES" at bounding box center [549, 401] width 182 height 24
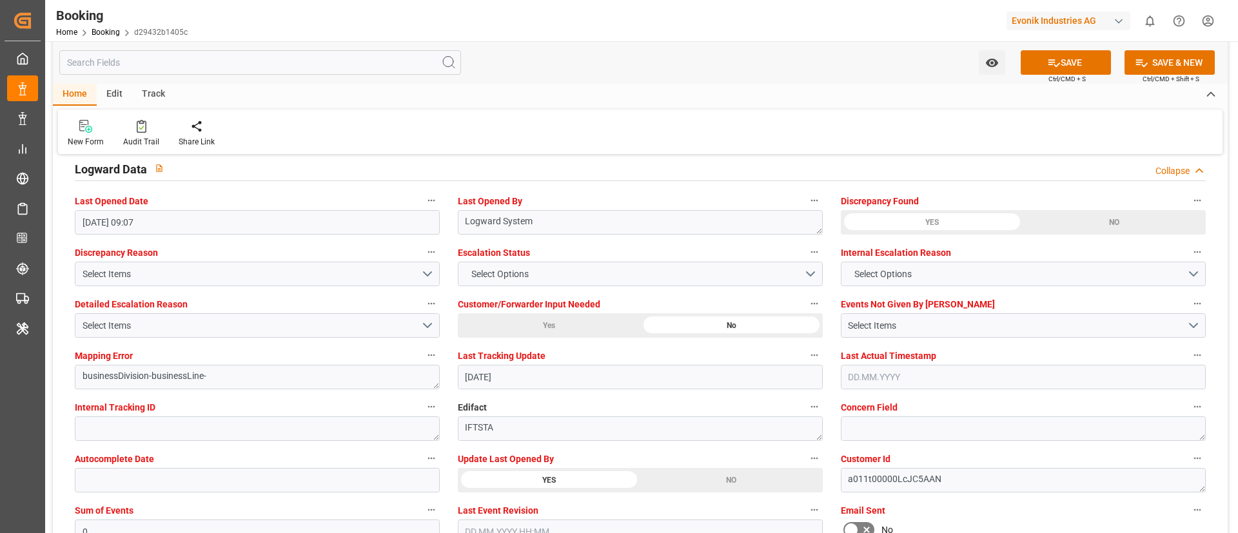
scroll to position [2321, 0]
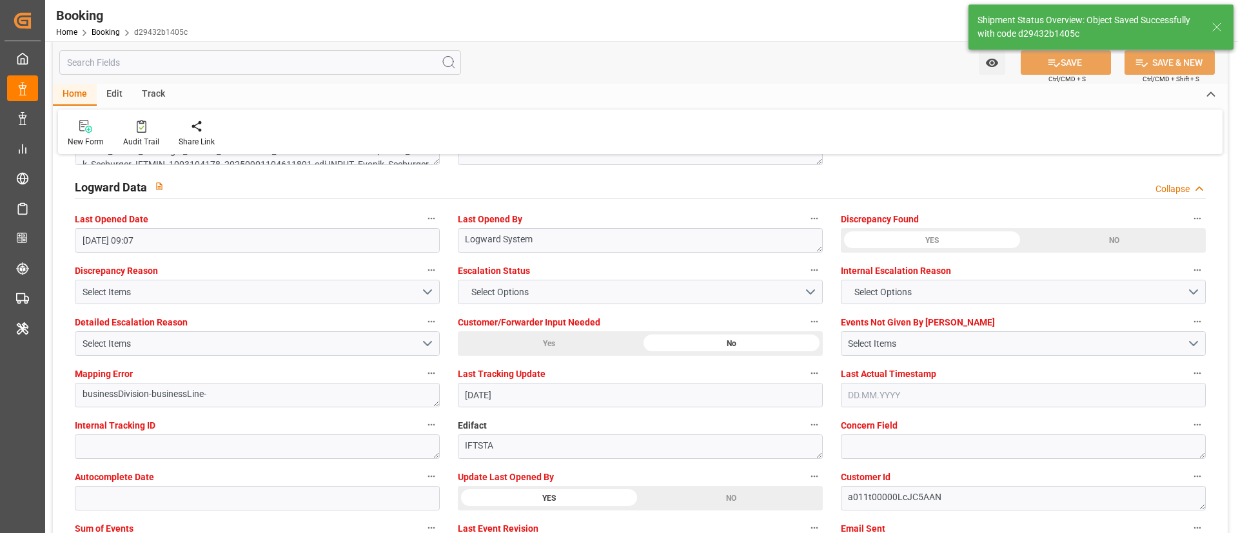
type textarea "Vismitha Mahadev"
type input "CMA CGM PALAIS ROYAL"
type input "26.09.2025 10:40"
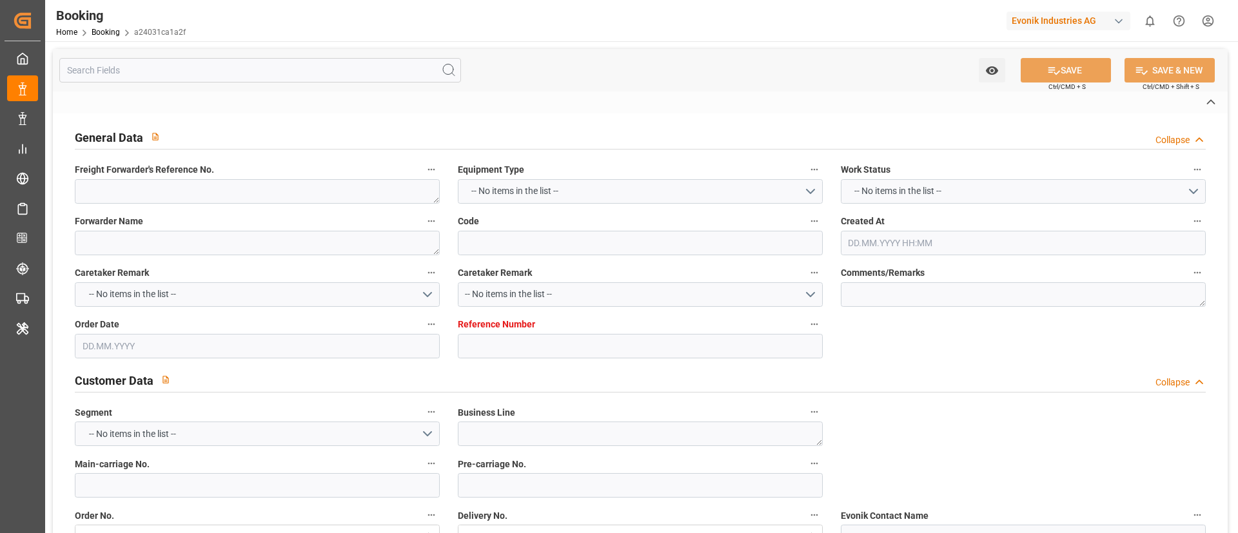
type textarea "251008610677"
type textarea "Leschaco Bremen"
type input "a24031ca1a2f"
type input "7001284454"
type textarea "AT-SE"
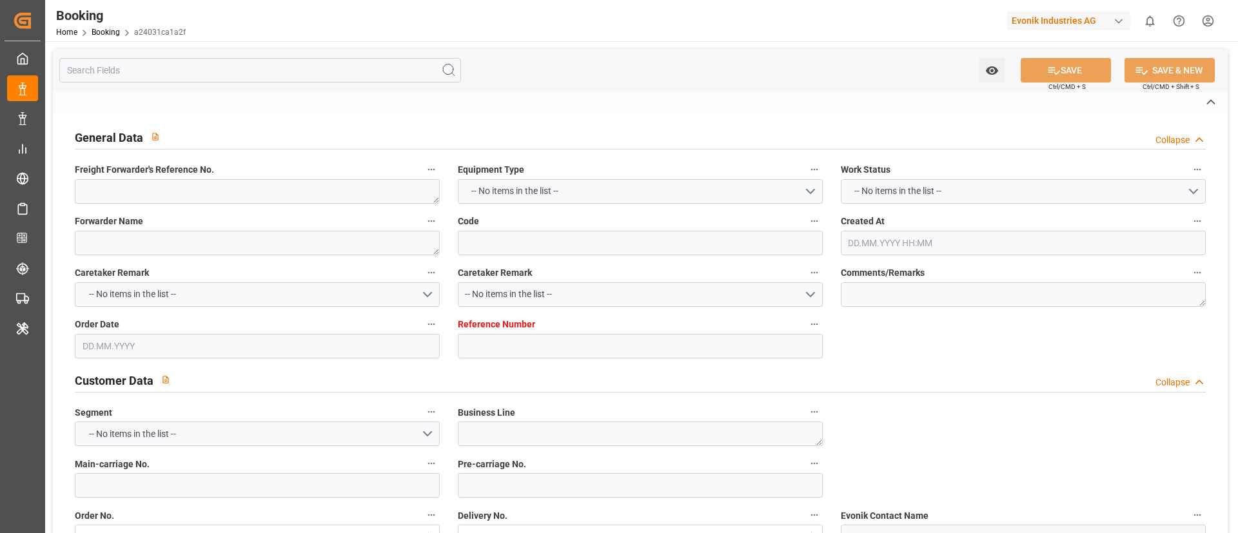
type input "7001284453"
type textarea "[PERSON_NAME][EMAIL_ADDRESS][DOMAIN_NAME]"
type textarea "DAP"
type textarea "[GEOGRAPHIC_DATA], [GEOGRAPHIC_DATA]"
type textarea "Wesseling"
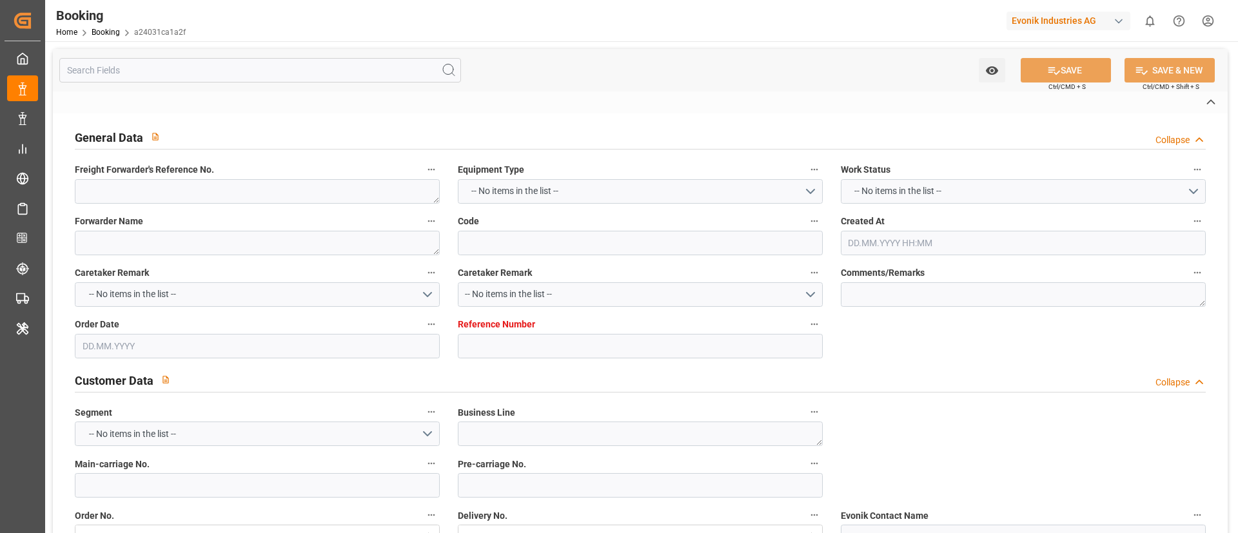
type input "[GEOGRAPHIC_DATA]"
type input "CMDU"
type input "NWC / EU"
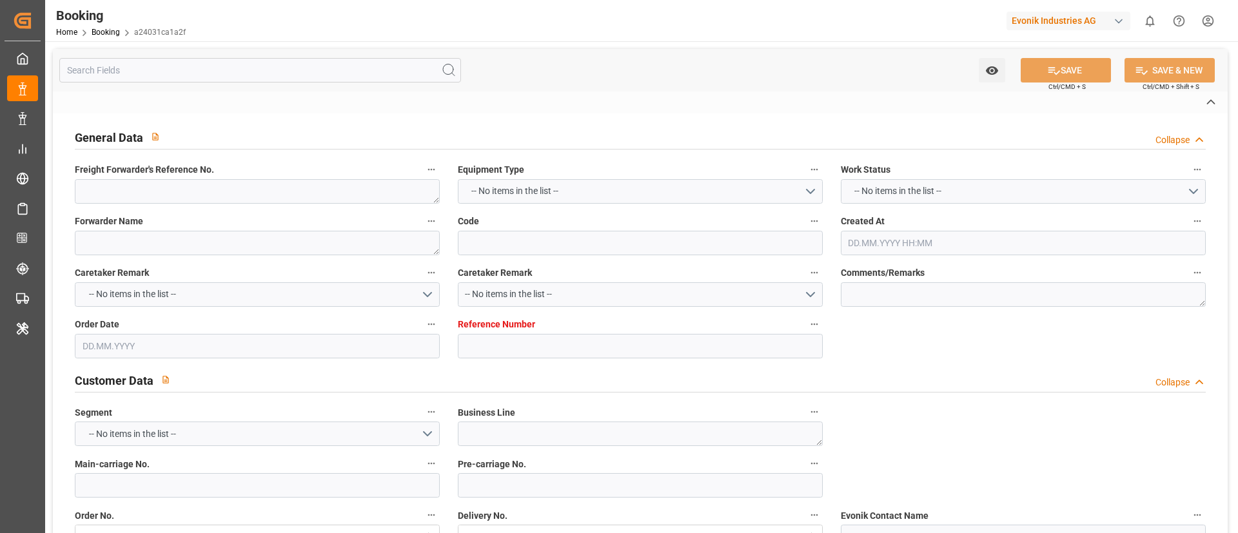
type textarea "INPUT_Evonik_Seeburger_IFTMIN_1003181877_20250926094156541.edi"
type textarea "NWC/[GEOGRAPHIC_DATA] [GEOGRAPHIC_DATA] / [GEOGRAPHIC_DATA]-SE"
type textarea "INPUT_Evonik_Seeburger_IFTMIN_1003177576_20250925065159819.edi,INPUT_Evonik_See…"
type textarea "1003181877"
type textarea "Logward System"
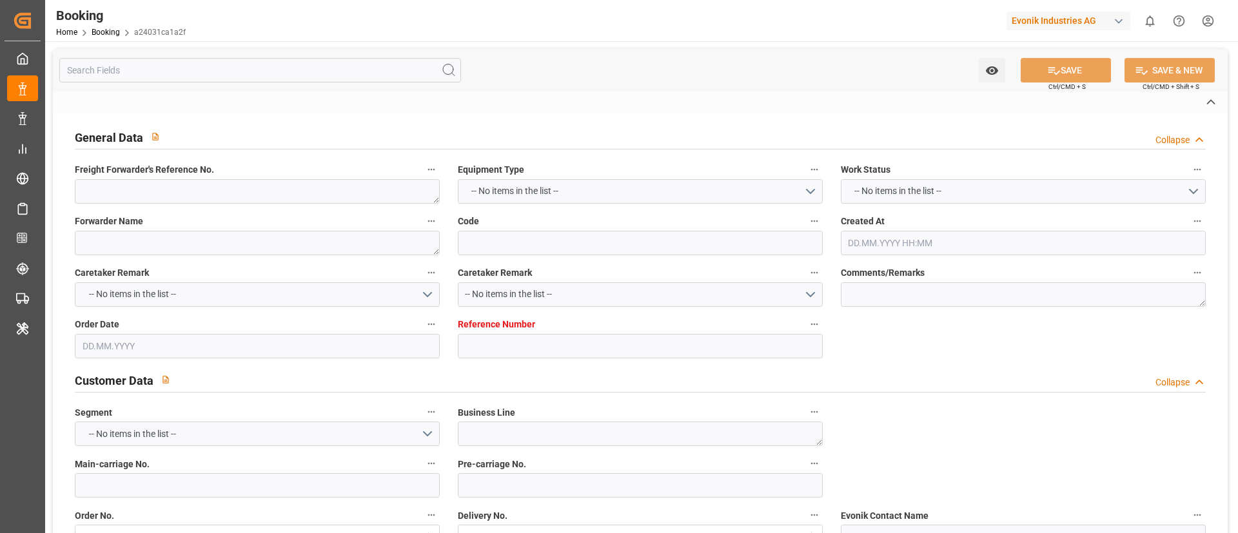
type textarea "Pod-PodRegionName-Pol-[GEOGRAPHIC_DATA]-businessDivision-businessLine-businessL…"
type textarea "IFTSTA"
type textarea "a011t00000LcJC5AAN"
type textarea "No"
type input "7001284454"
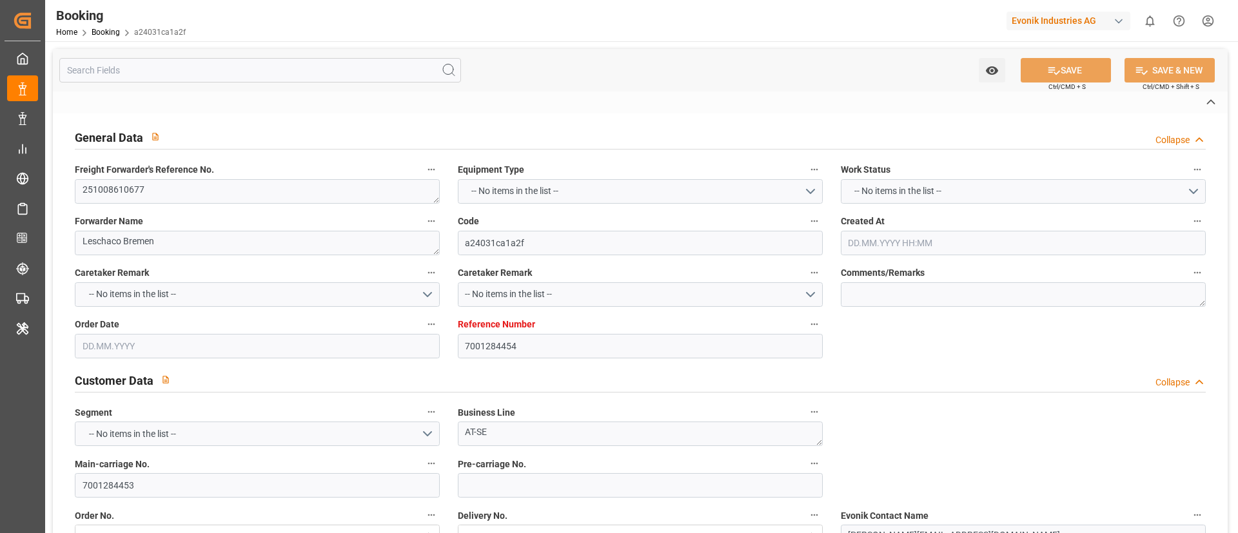
type input "9332846"
type input "CMACGM"
type input "CMA CGM Group"
type input "EUNWC"
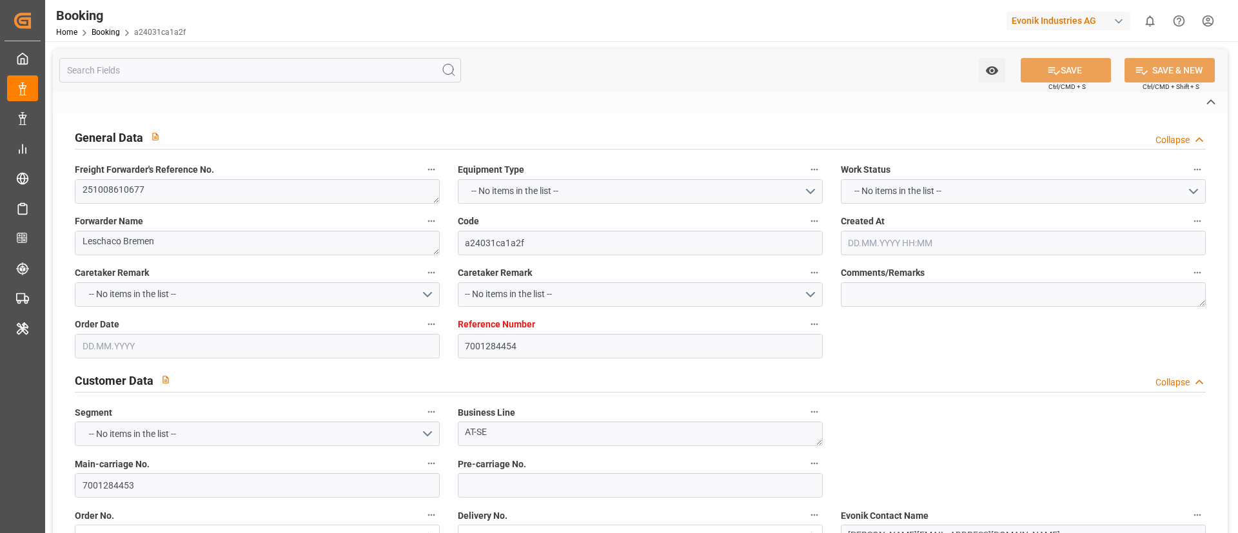
type input "EUNWC"
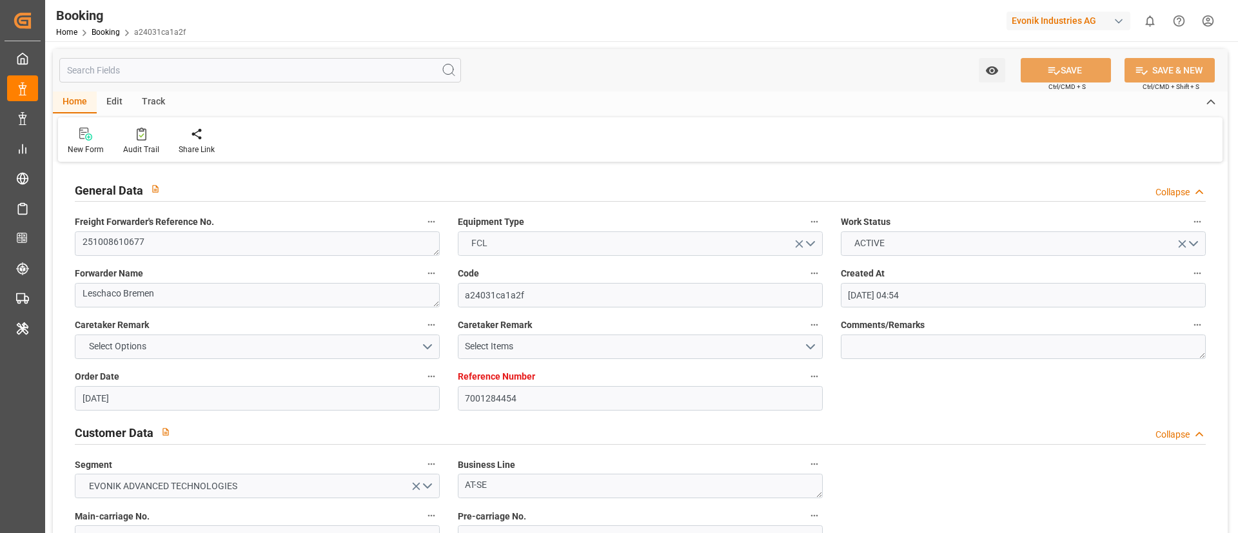
type input "25.09.2025 04:54"
type input "[DATE]"
type input "09.11.2025"
type input "[DATE]"
type input "[DATE] 00:00"
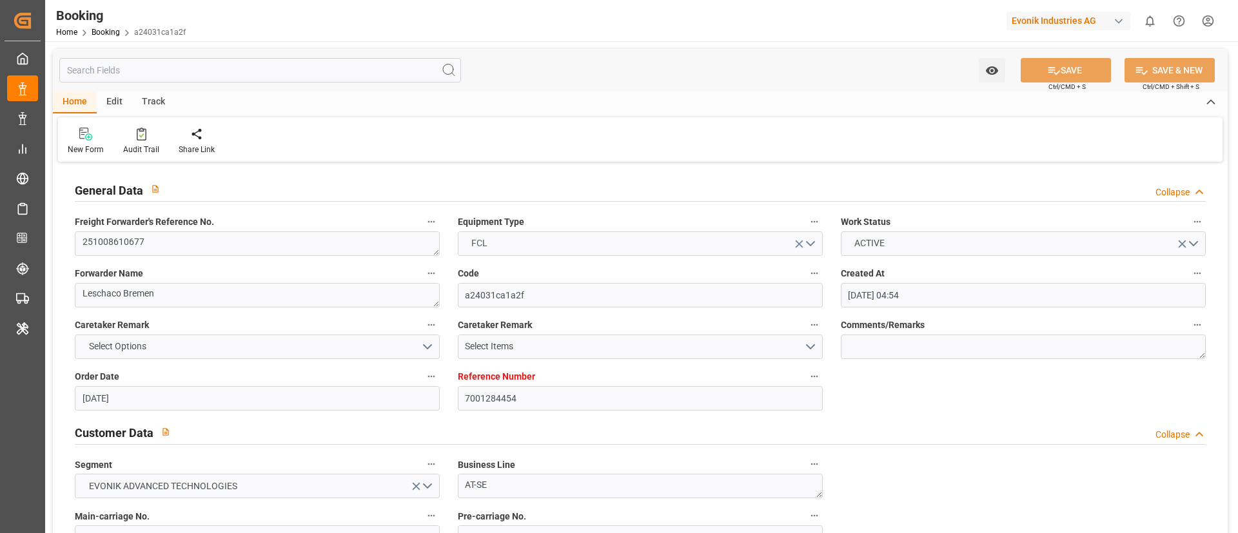
type input "[DATE] 00:00"
type input "[DATE]"
type input "26.09.2025"
type input "24.10.2025 00:00"
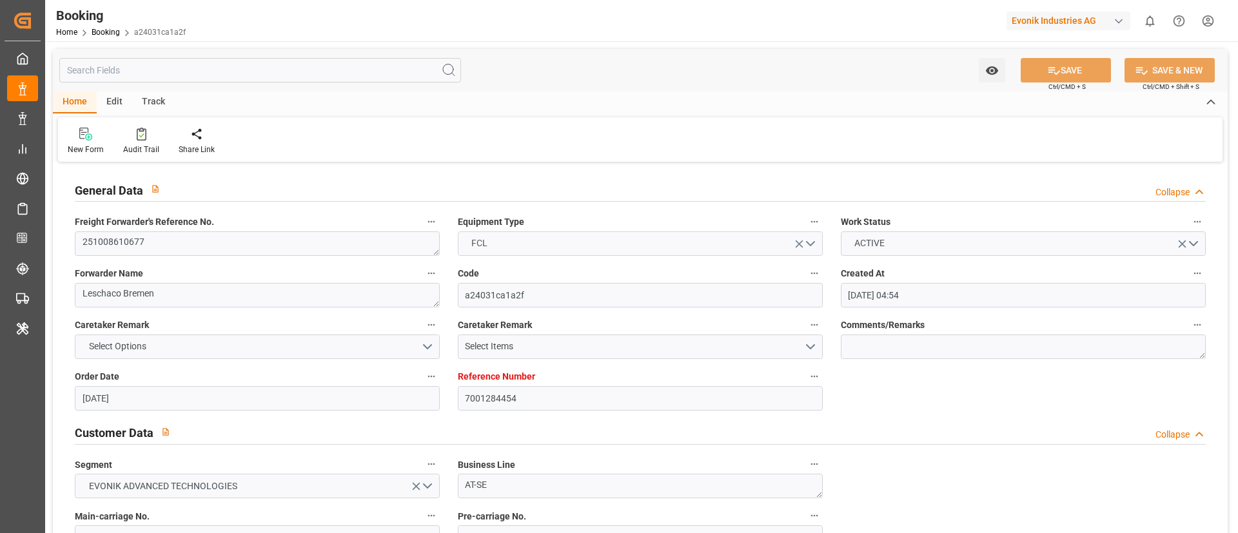
type input "11.11.2025 00:00"
type input "26.09.2025 07:43"
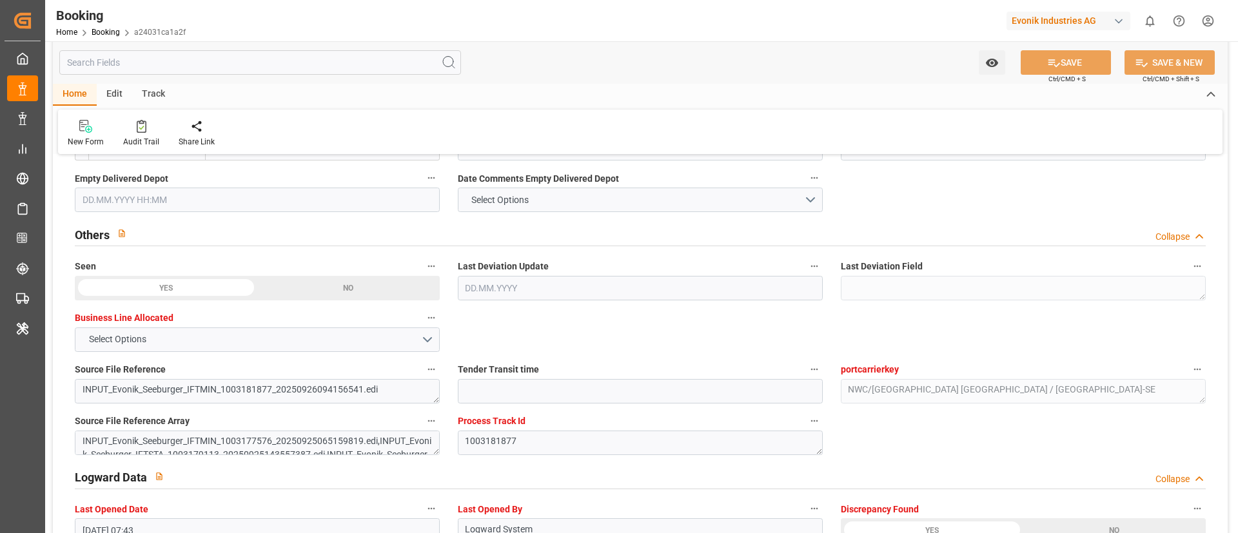
scroll to position [2127, 0]
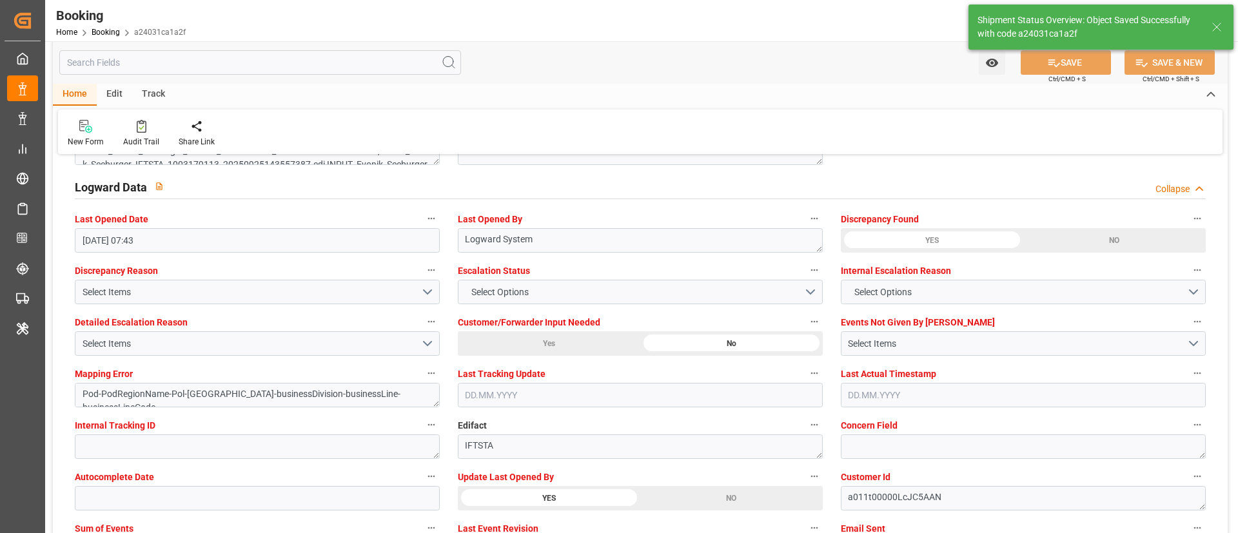
type textarea "Vismitha Mahadev"
type textarea "Pod-PodRegionName-Pol-PodRegionName-businessDivision-businessLine-"
type input "26.09.2025 10:53"
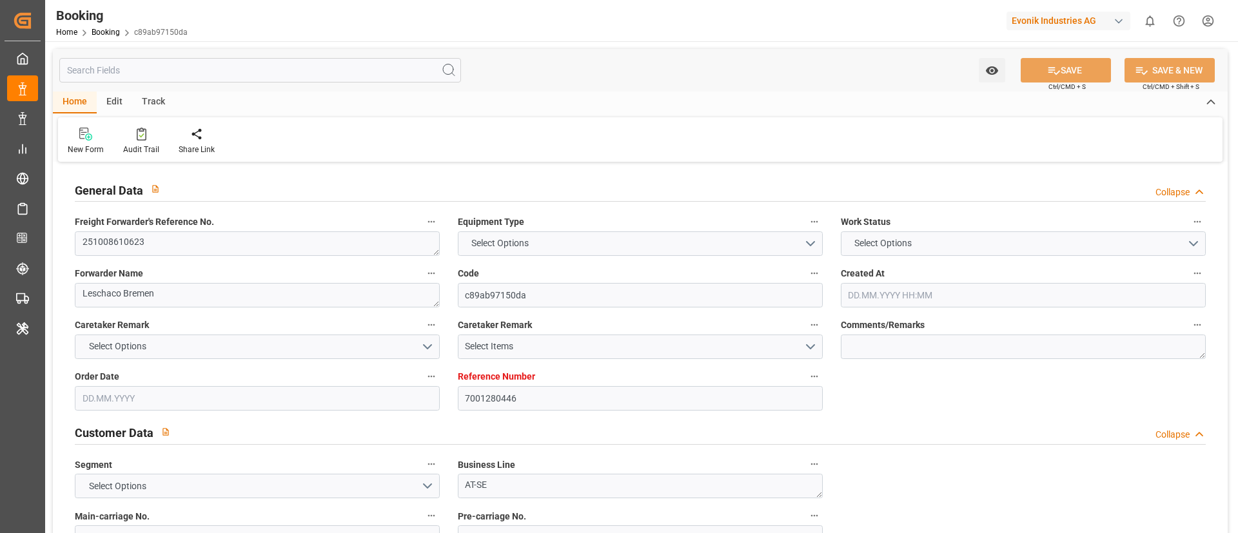
type input "7001280446"
type input "9472165"
type input "CMACGM"
type input "CMA CGM Group"
type input "NLRTM"
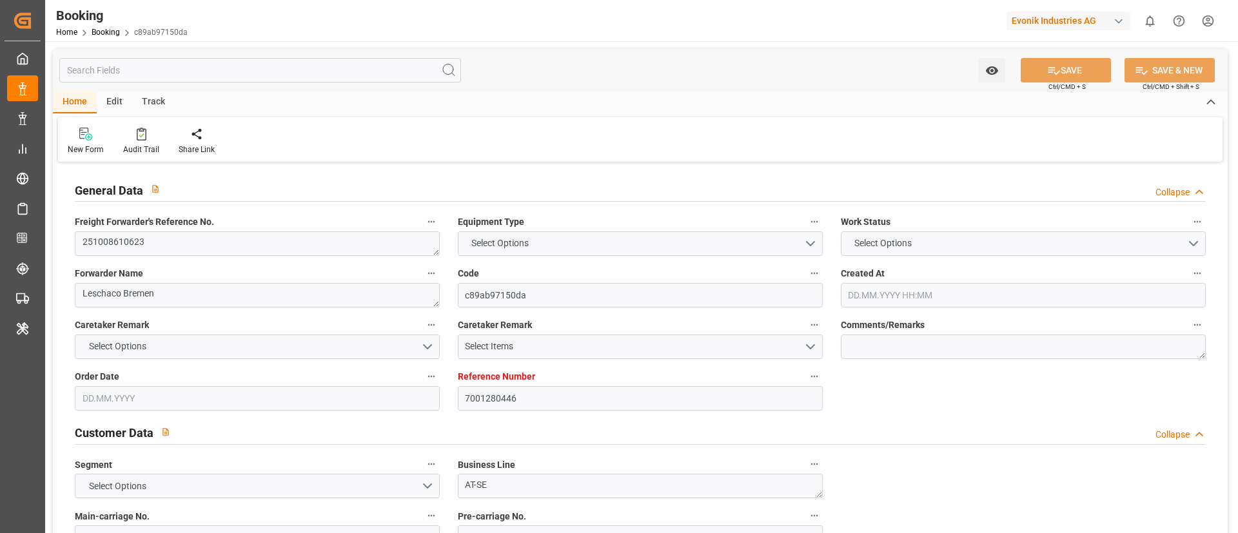
type input "USBAL"
type input "[DATE] 05:39"
type input "[DATE]"
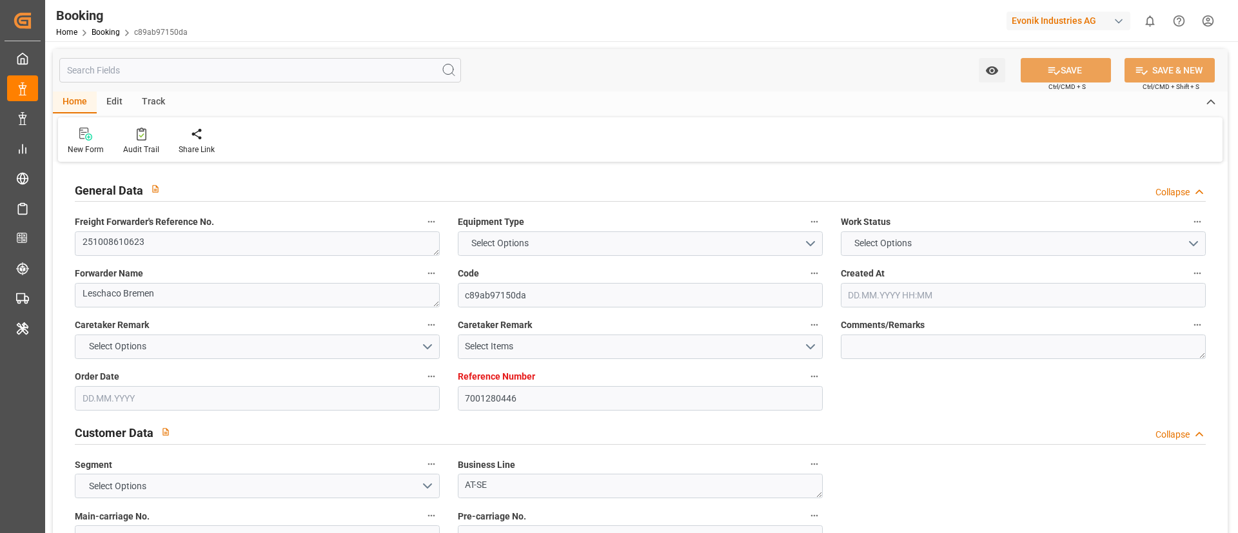
type input "[DATE] 00:00"
type input "30.09.2025 00:00"
type input "[DATE]"
type input "10.10.2025 00:00"
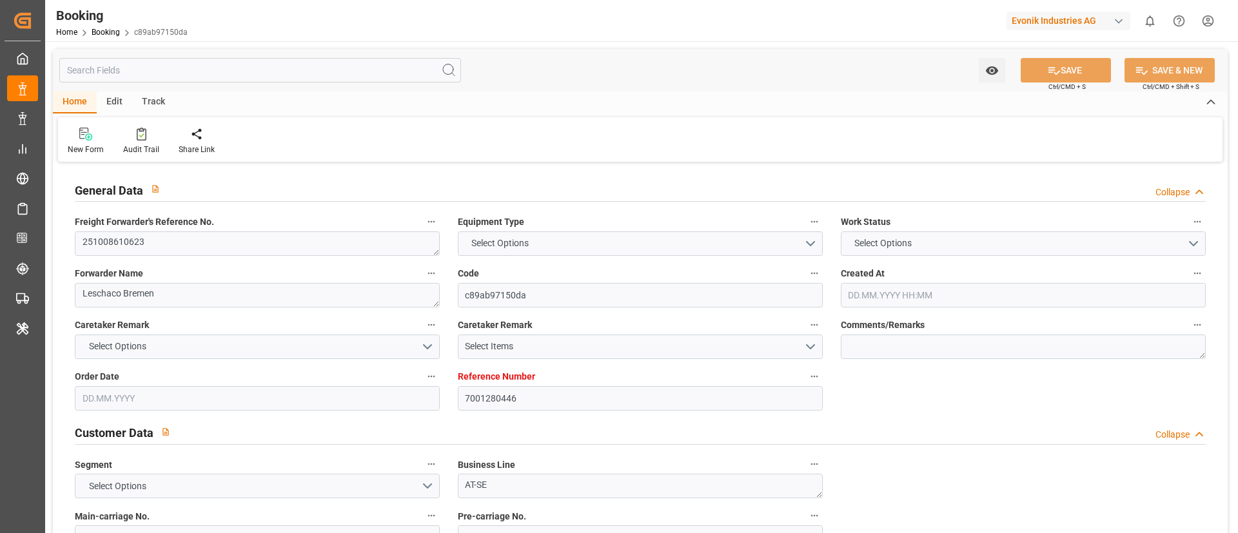
type input "08.10.2025 00:00"
type input "31.10.2025 00:00"
type input "26.09.2025 07:05"
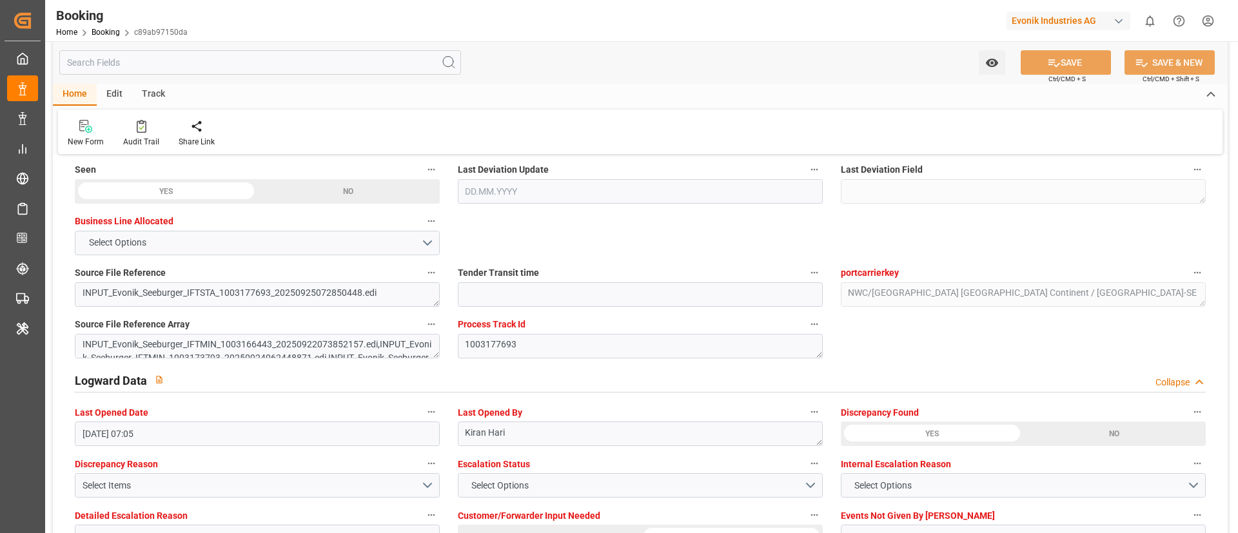
scroll to position [2321, 0]
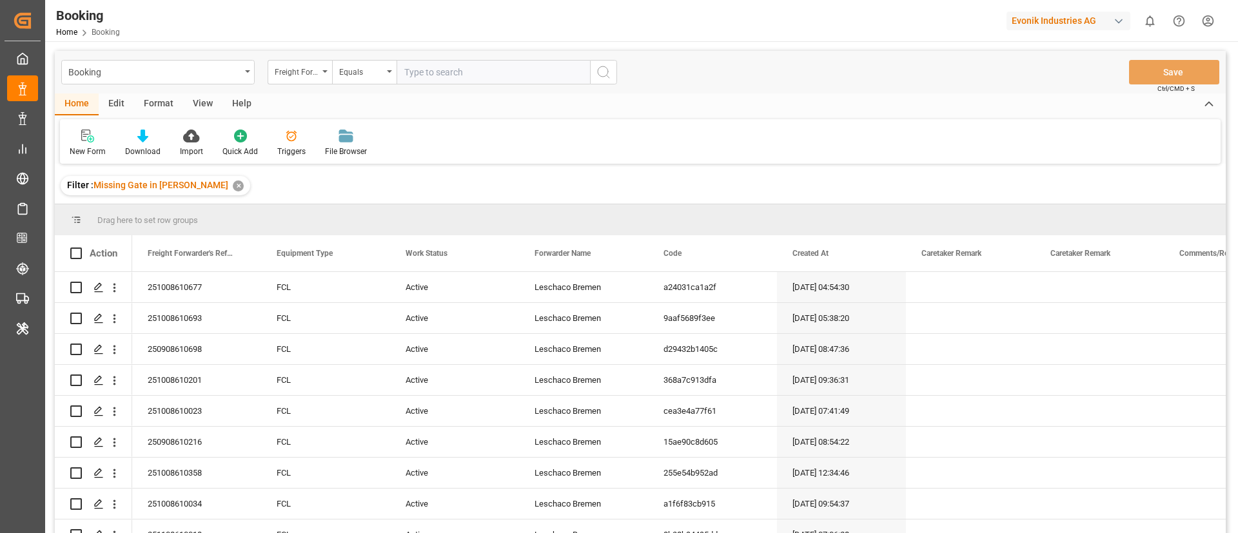
click at [202, 102] on div "View" at bounding box center [202, 104] width 39 height 22
click at [86, 146] on div "Default" at bounding box center [82, 152] width 25 height 12
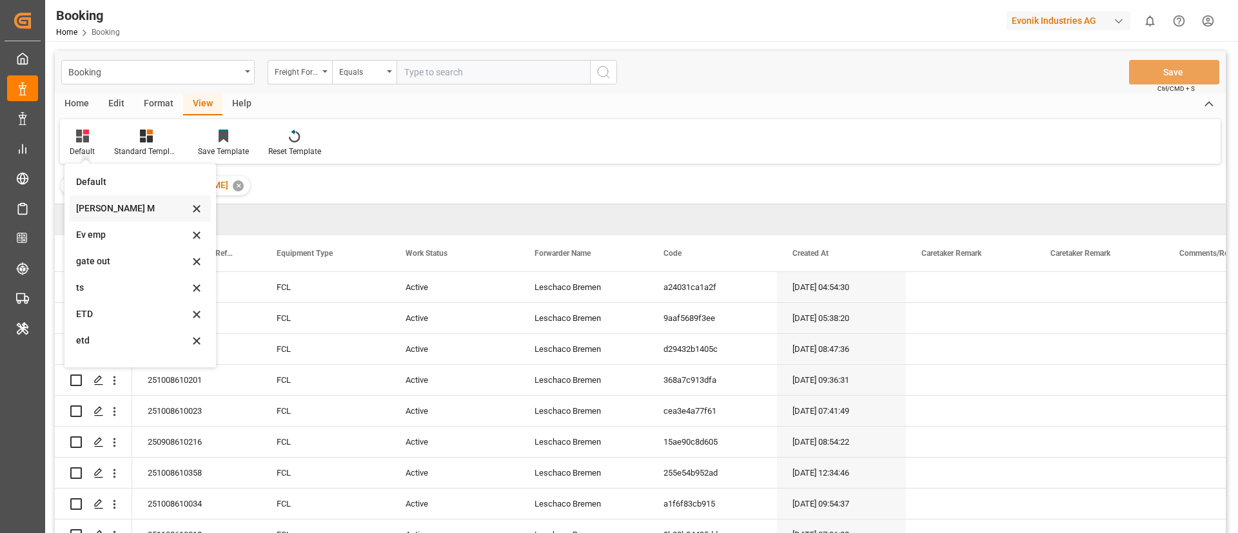
click at [115, 204] on div "[PERSON_NAME] M" at bounding box center [132, 209] width 113 height 14
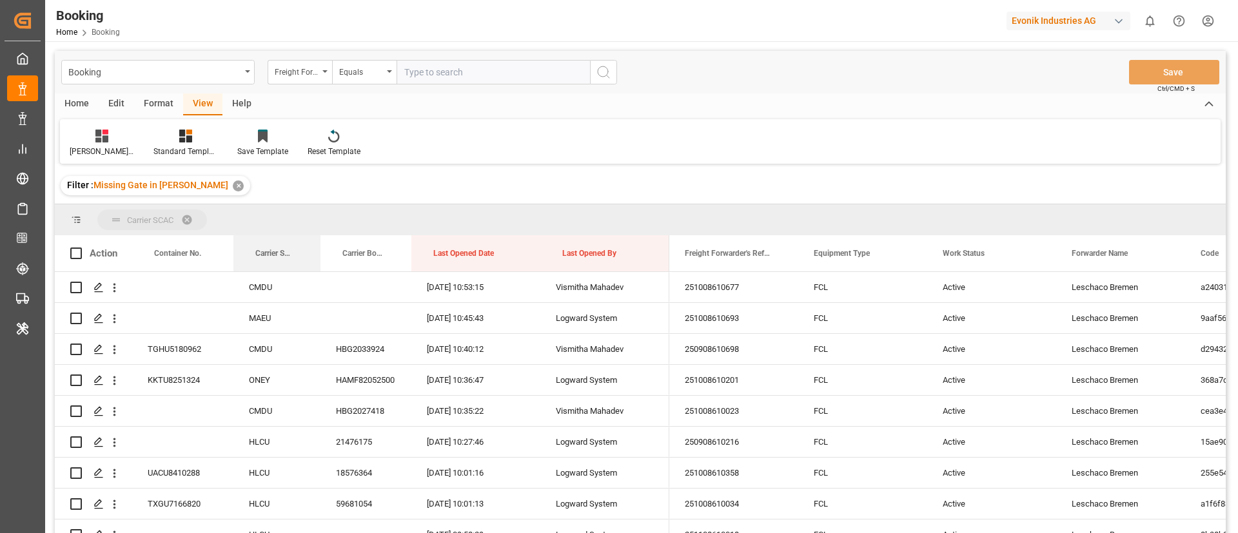
drag, startPoint x: 264, startPoint y: 252, endPoint x: 269, endPoint y: 215, distance: 37.7
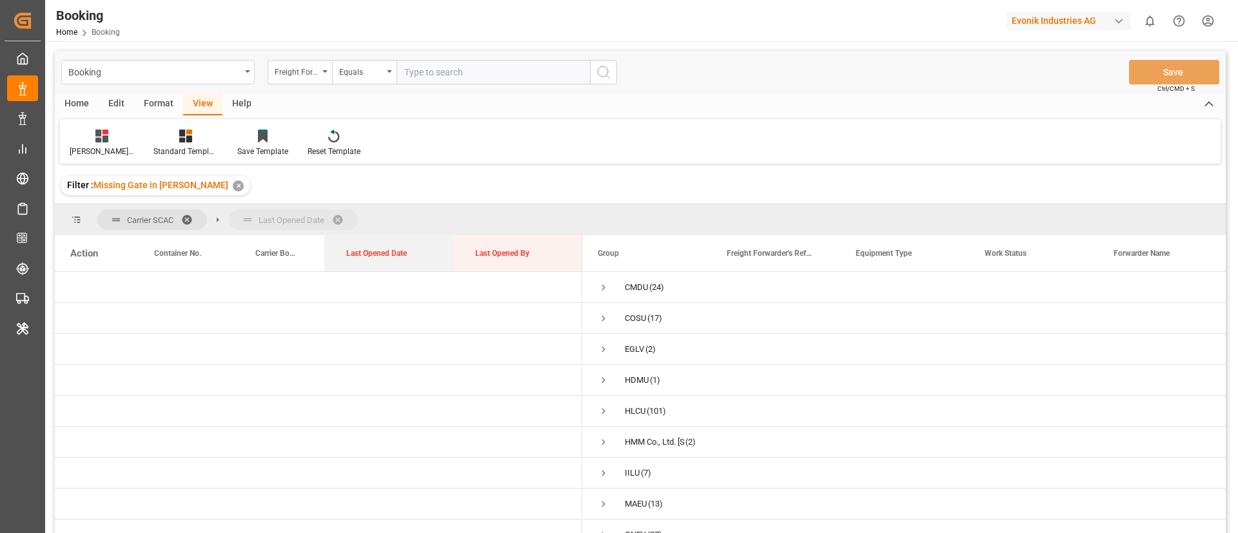
drag, startPoint x: 363, startPoint y: 249, endPoint x: 396, endPoint y: 218, distance: 45.6
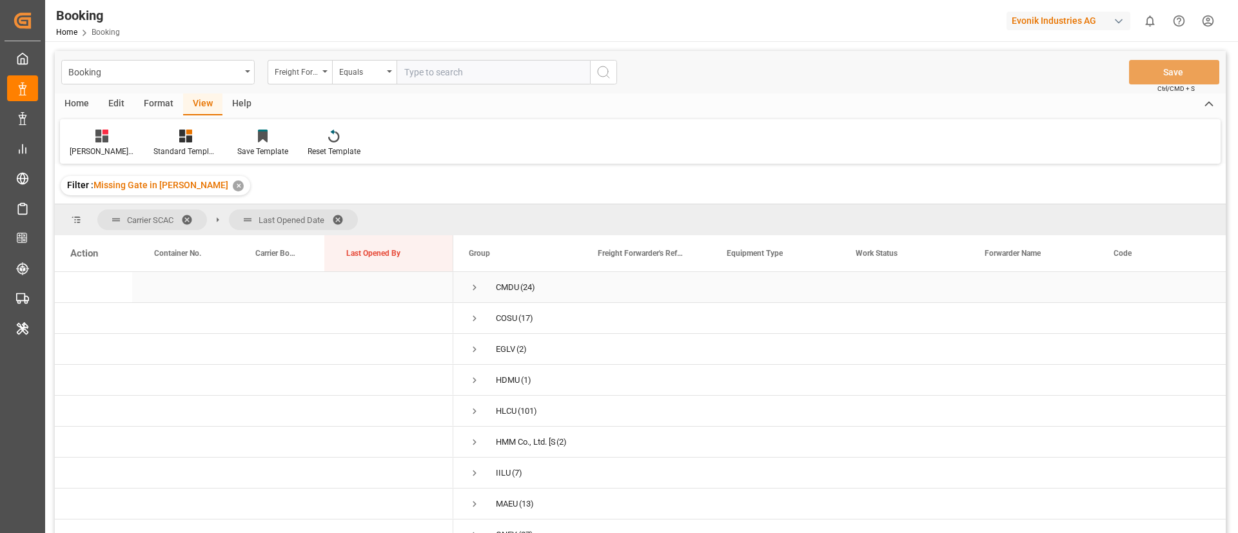
click at [474, 290] on span "Press SPACE to select this row." at bounding box center [475, 288] width 12 height 12
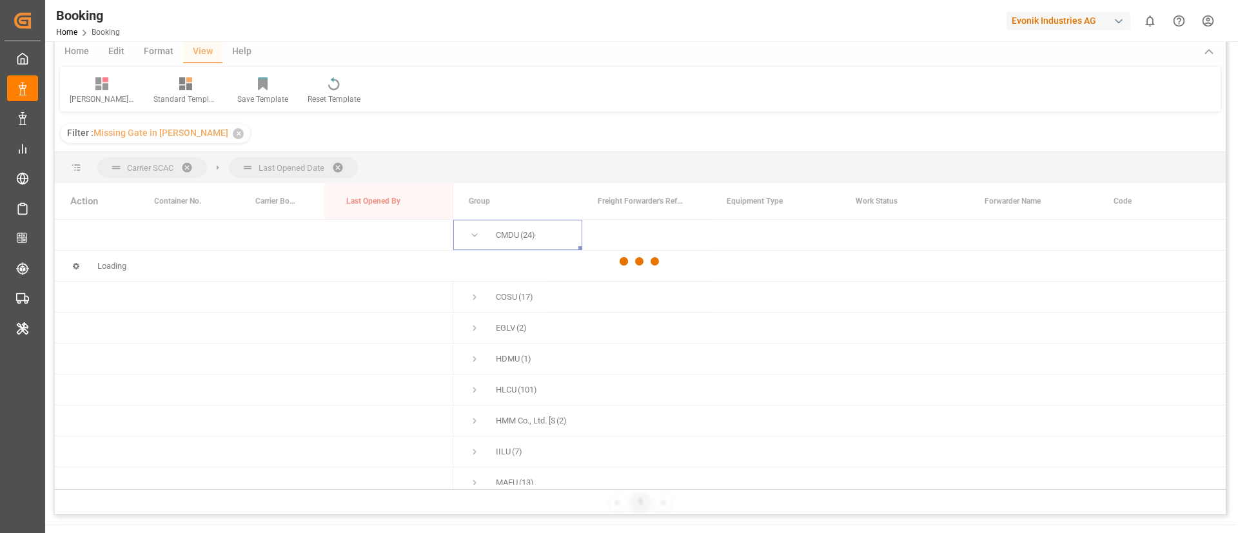
scroll to position [97, 0]
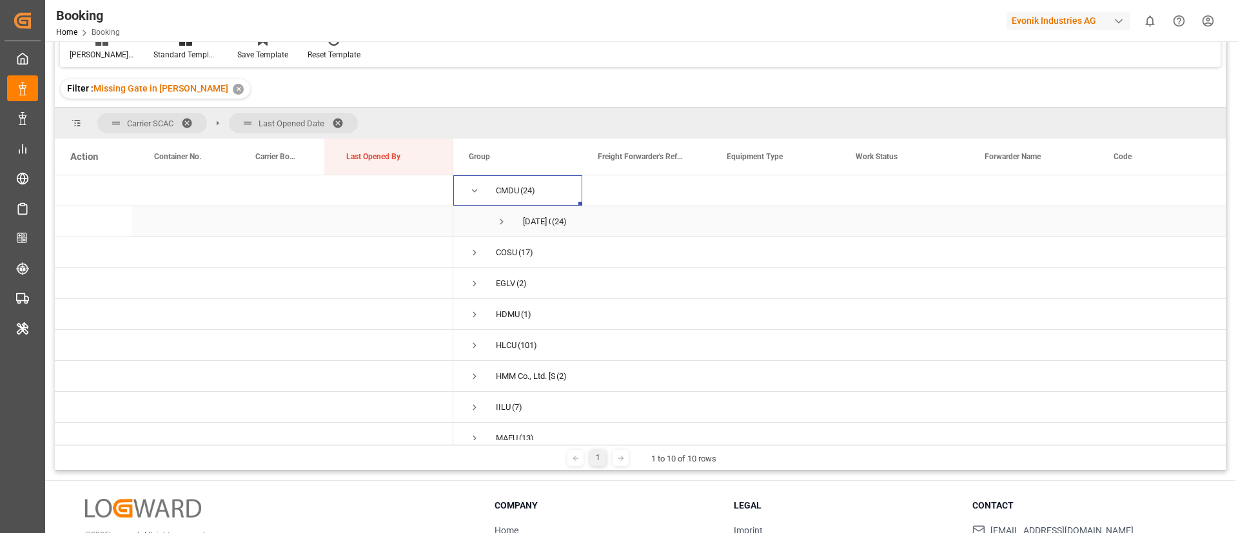
click at [498, 222] on span "Press SPACE to select this row." at bounding box center [502, 222] width 12 height 12
